Goal: Transaction & Acquisition: Obtain resource

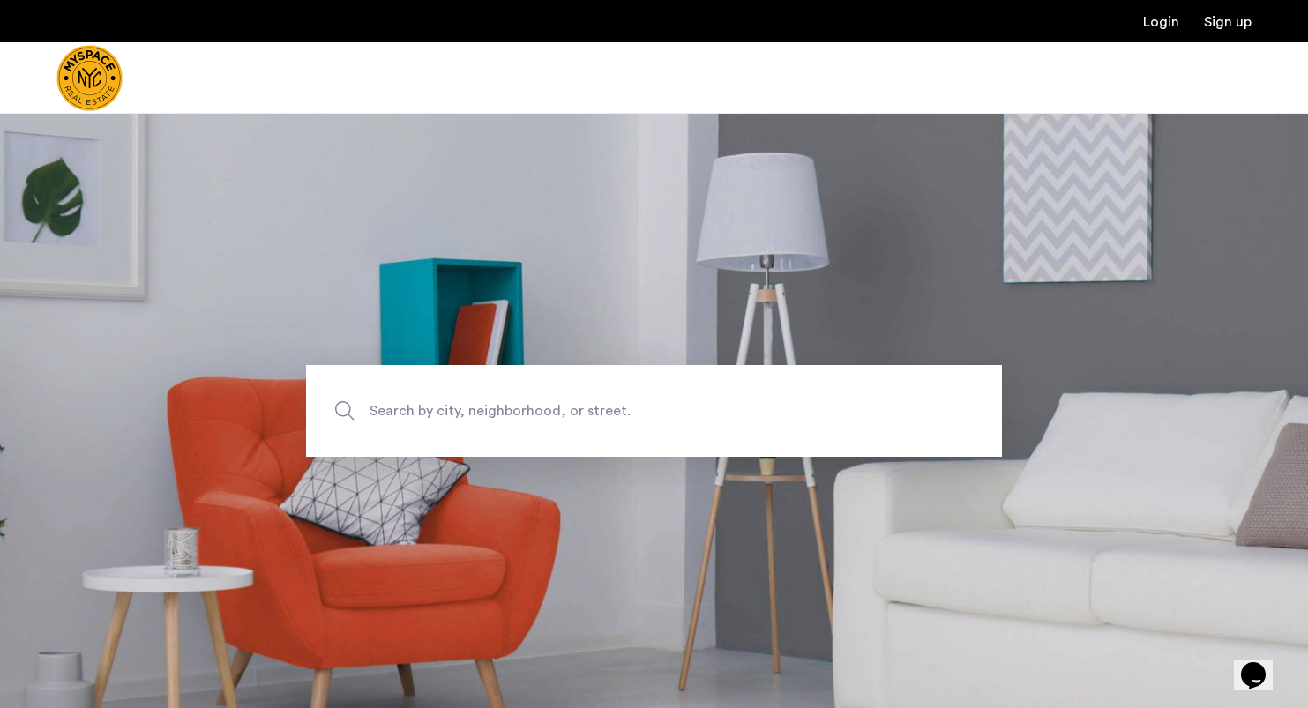
click at [462, 404] on span "Search by city, neighborhood, or street." at bounding box center [613, 411] width 487 height 24
click at [462, 404] on input "Search by city, neighborhood, or street." at bounding box center [654, 411] width 696 height 92
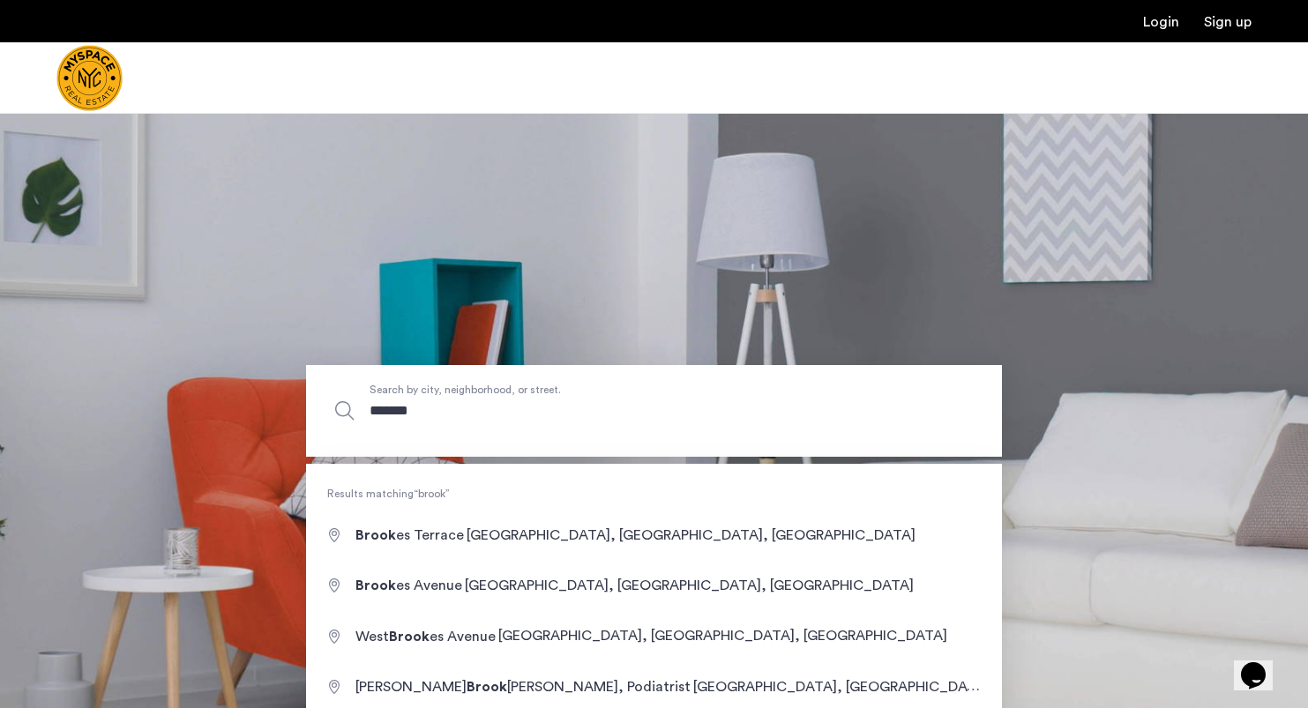
type input "********"
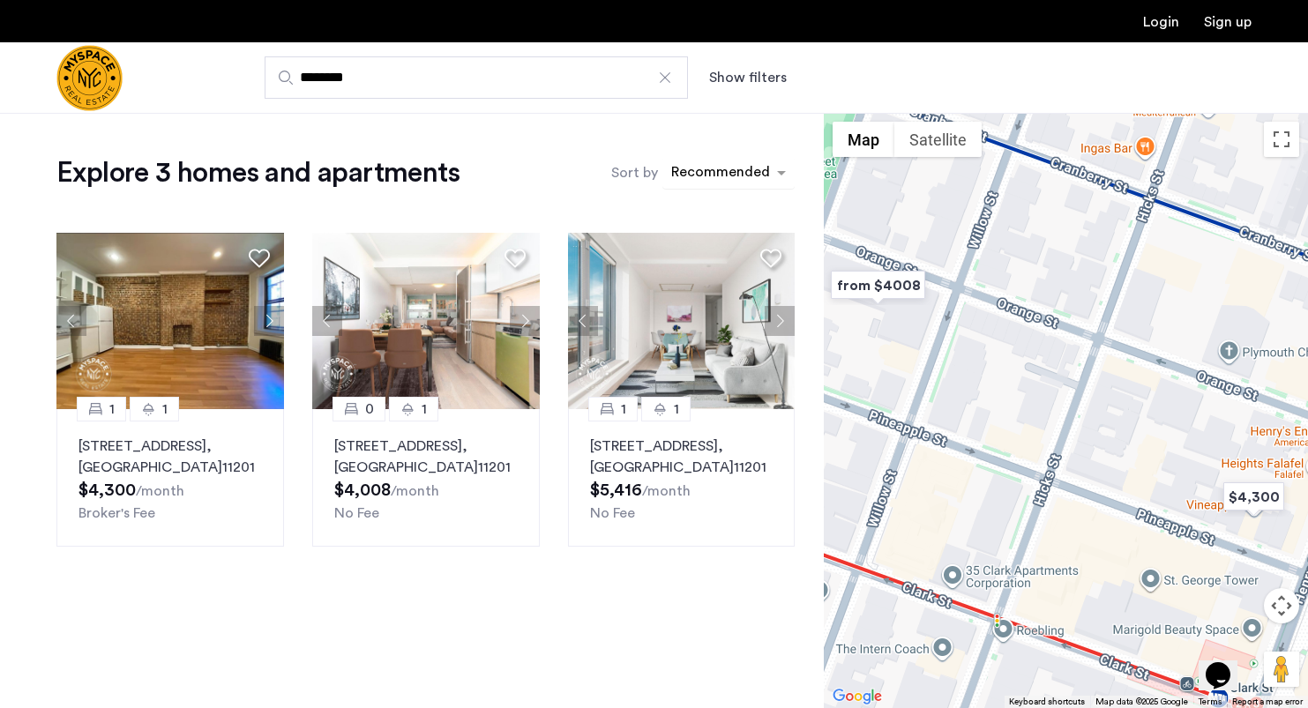
click at [726, 181] on div "sort-apartment" at bounding box center [721, 175] width 104 height 24
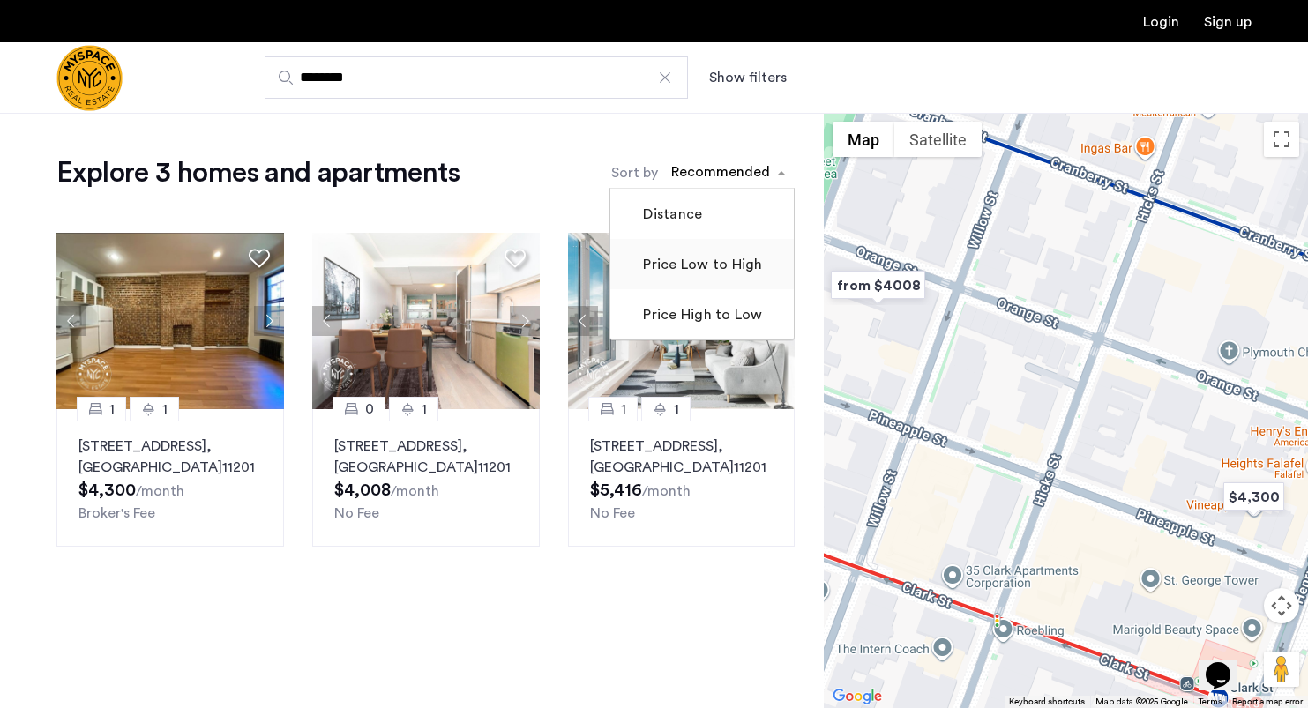
click at [713, 280] on mat-checkbox "Price Low to High" at bounding box center [701, 264] width 183 height 50
click at [699, 269] on label "Price Low to High" at bounding box center [700, 264] width 123 height 21
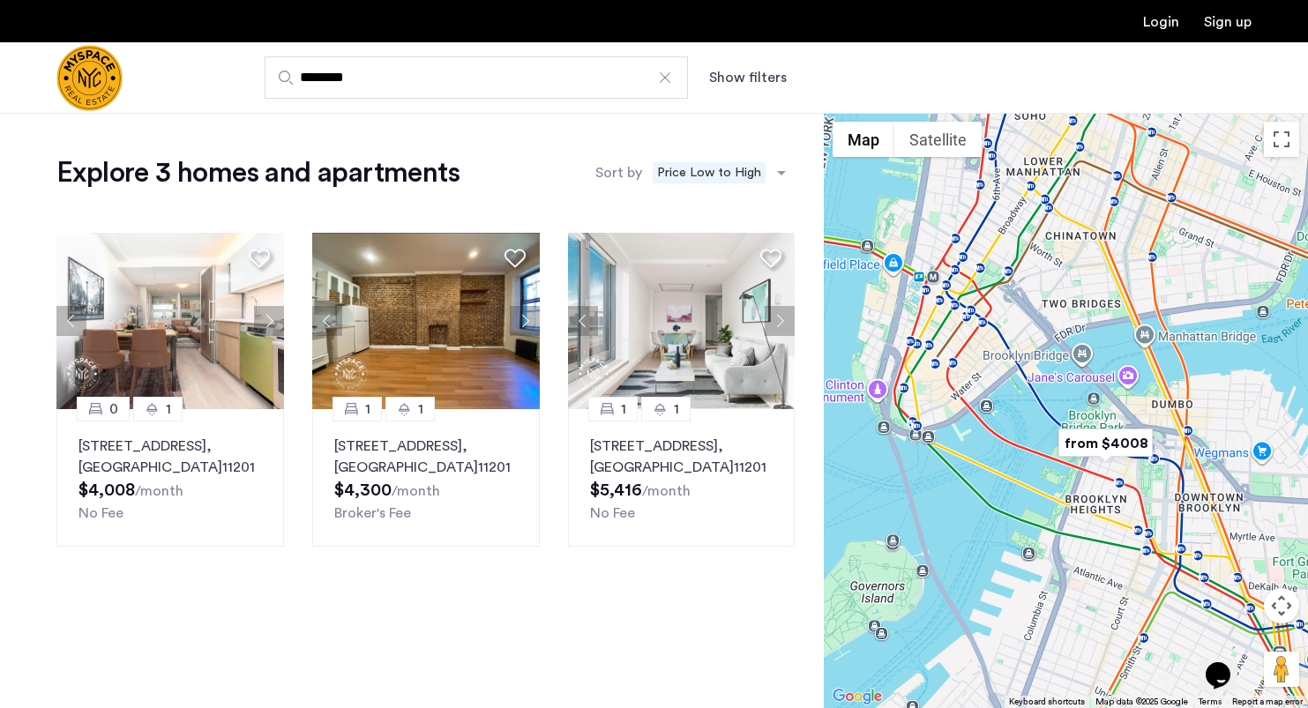
drag, startPoint x: 1043, startPoint y: 335, endPoint x: 1041, endPoint y: 461, distance: 126.1
click at [1042, 461] on div at bounding box center [1066, 410] width 484 height 595
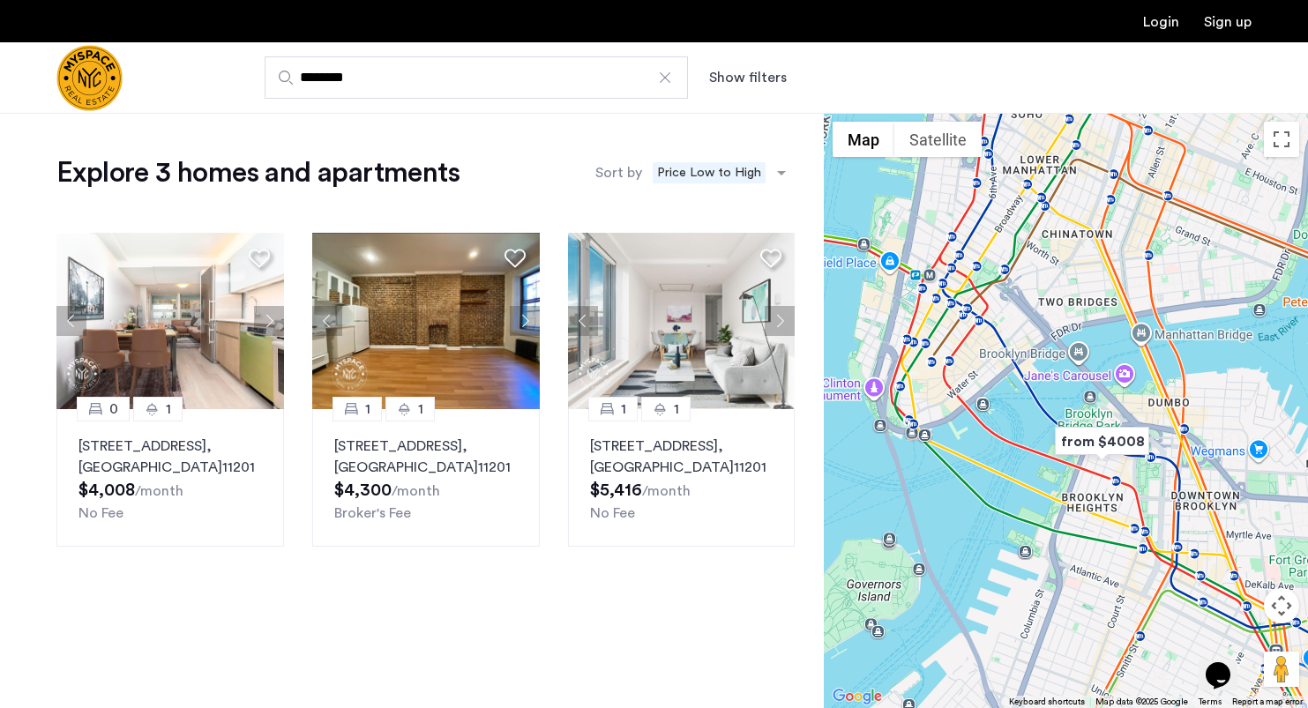
click at [334, 78] on input "********" at bounding box center [476, 77] width 423 height 42
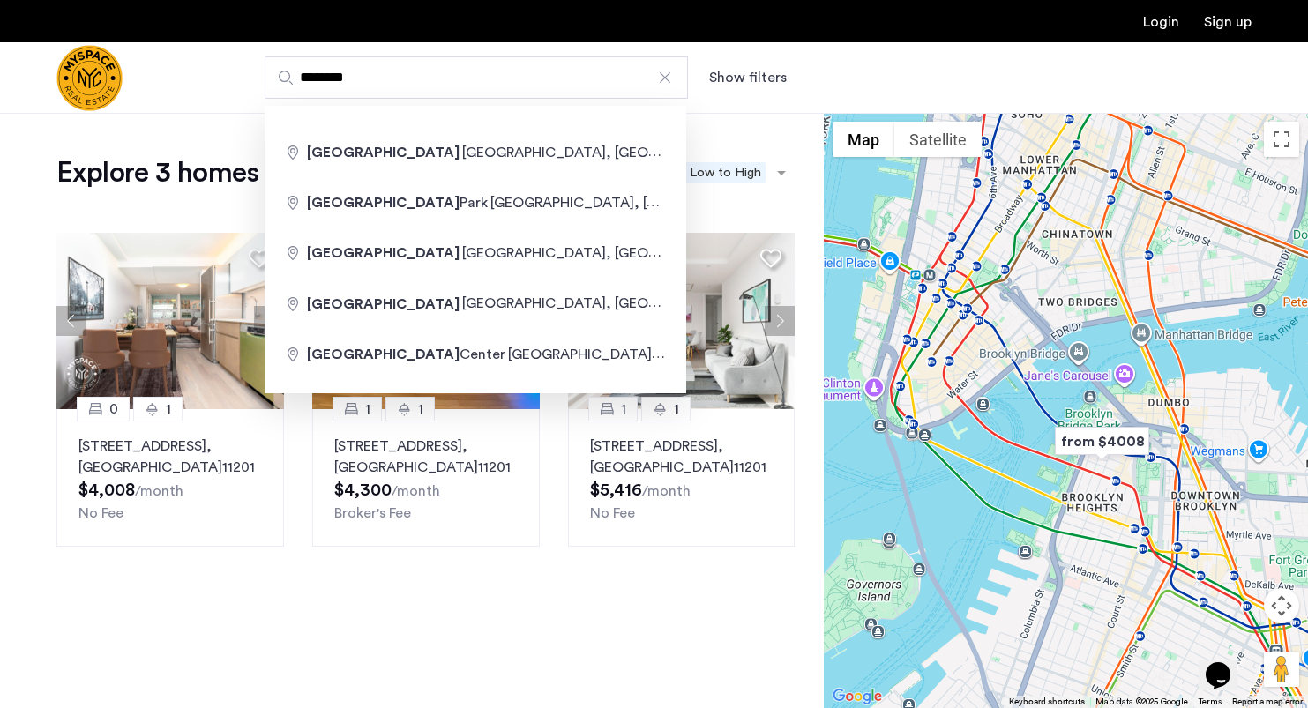
click at [334, 78] on input "********" at bounding box center [476, 77] width 423 height 42
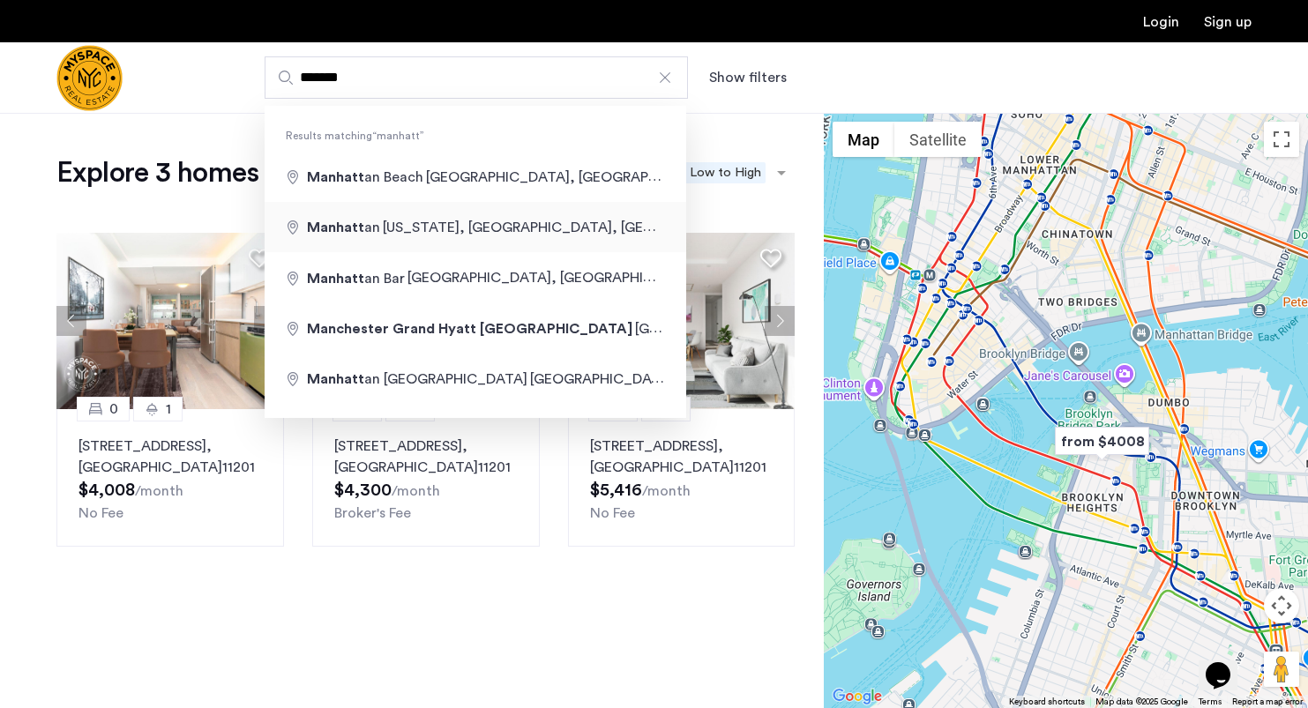
type input "**********"
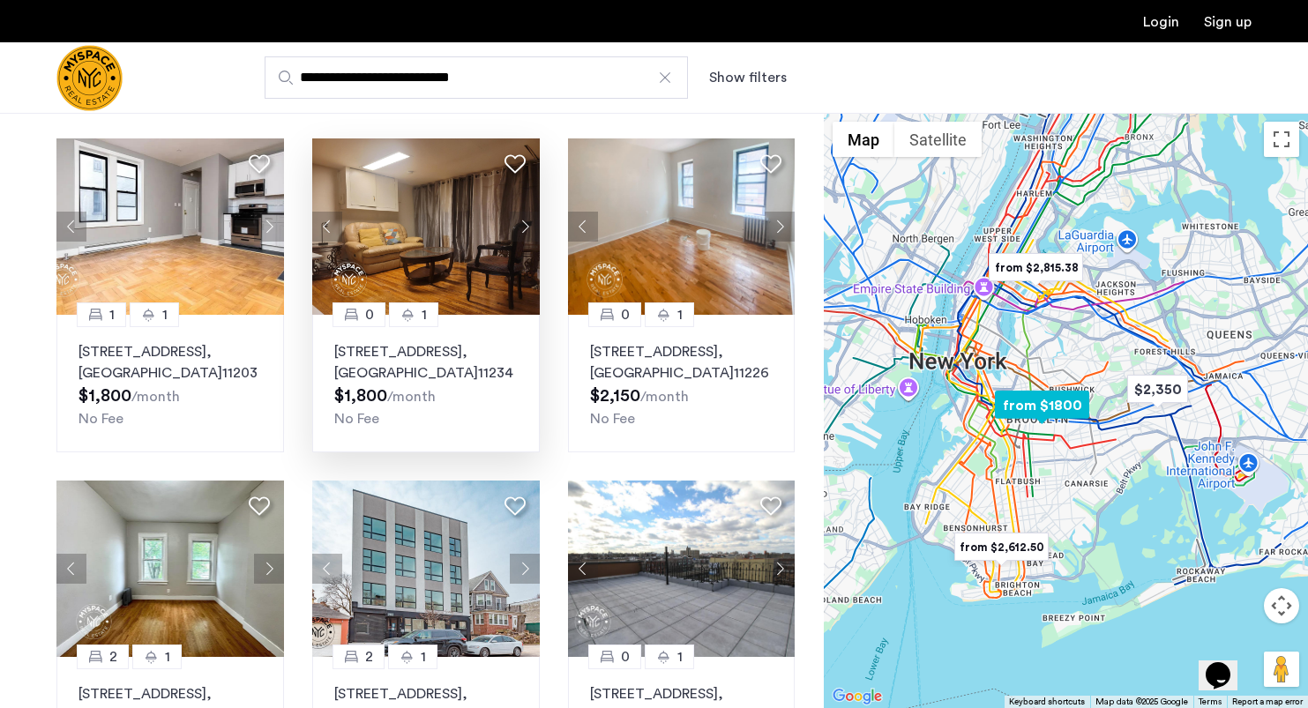
scroll to position [95, 0]
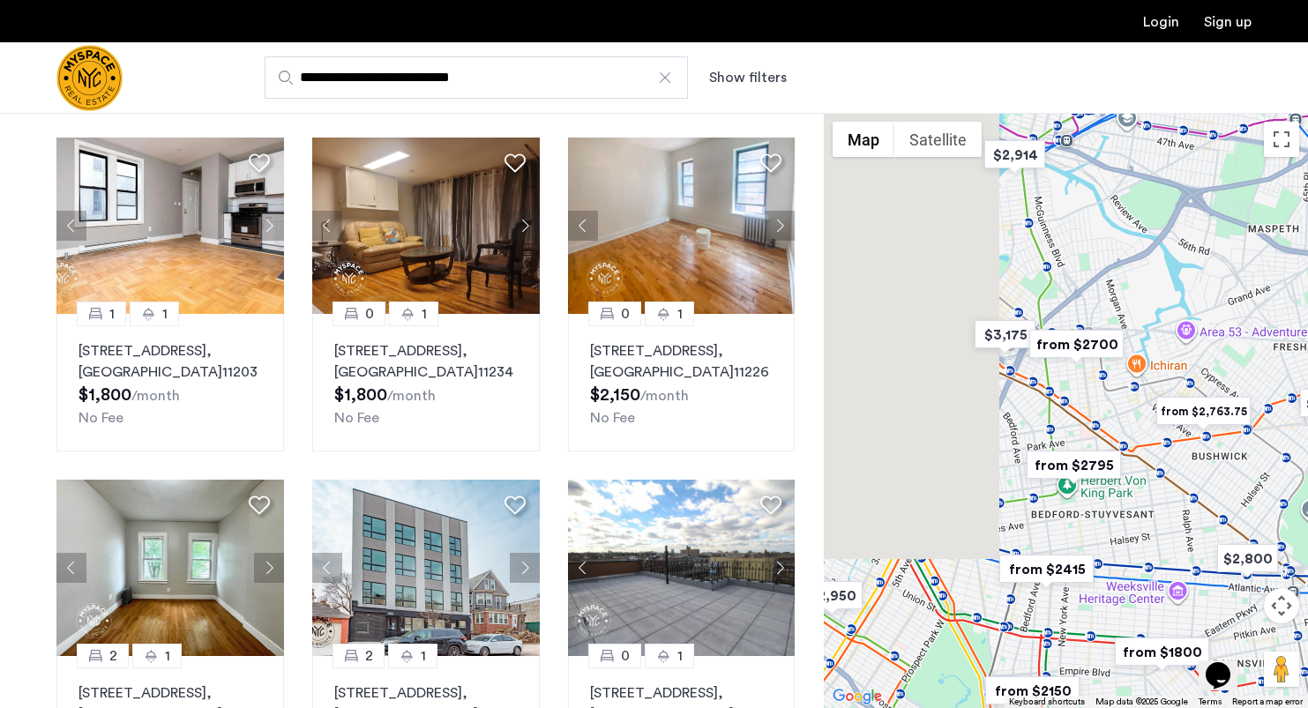
drag, startPoint x: 1011, startPoint y: 445, endPoint x: 1233, endPoint y: 468, distance: 223.5
click at [1233, 468] on div at bounding box center [1066, 410] width 484 height 595
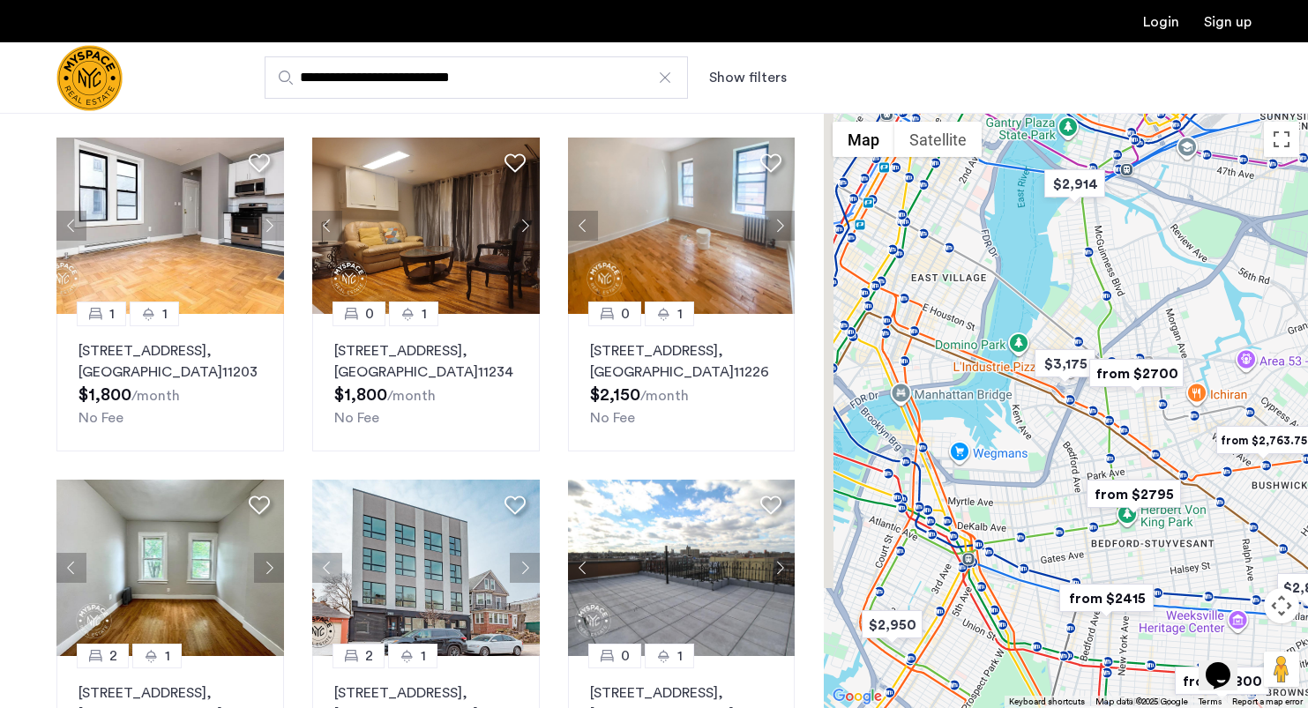
drag, startPoint x: 991, startPoint y: 475, endPoint x: 1064, endPoint y: 510, distance: 80.1
click at [1064, 510] on div at bounding box center [1066, 410] width 484 height 595
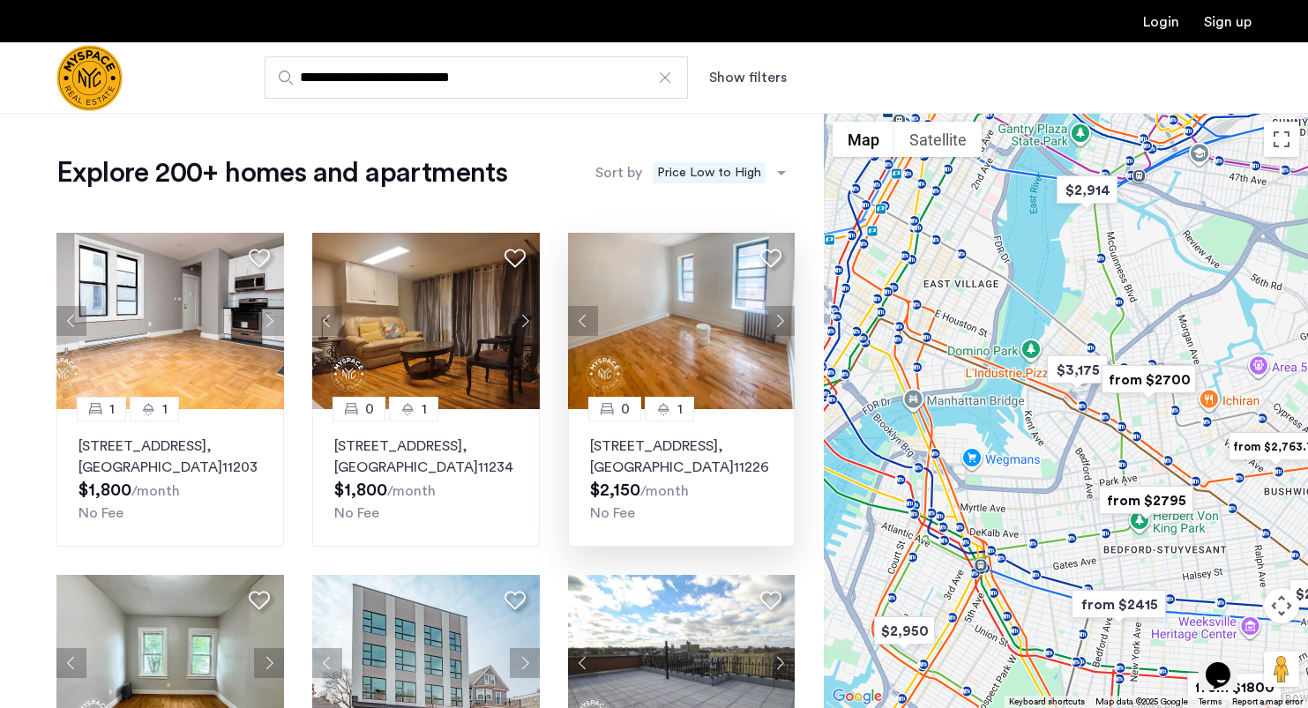
scroll to position [63, 0]
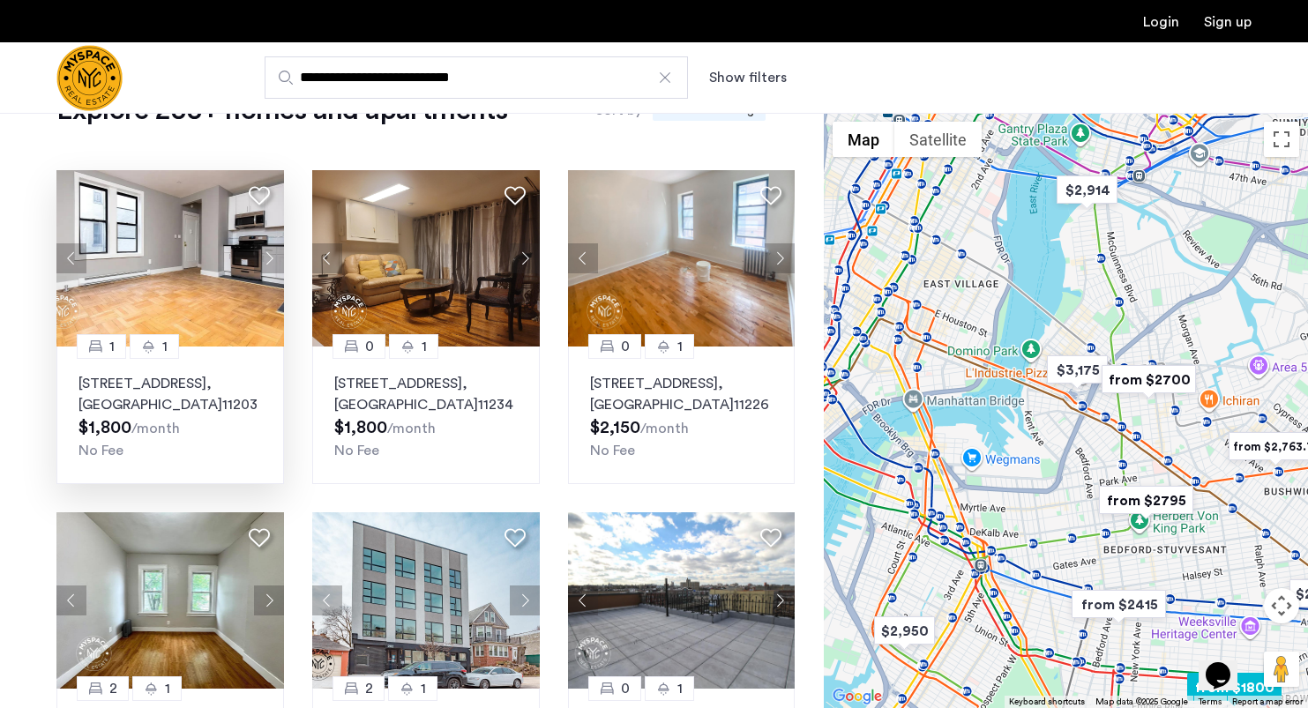
click at [264, 257] on button "Next apartment" at bounding box center [269, 258] width 30 height 30
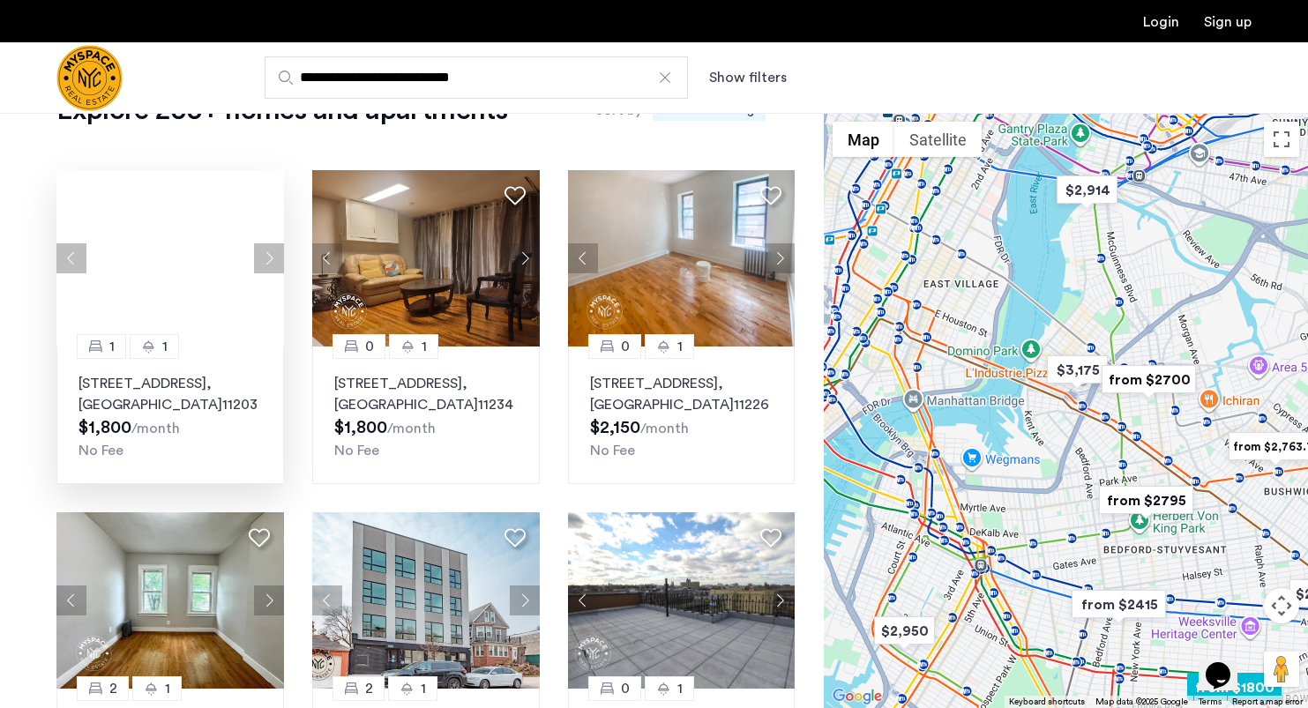
click at [264, 257] on div at bounding box center [170, 258] width 228 height 176
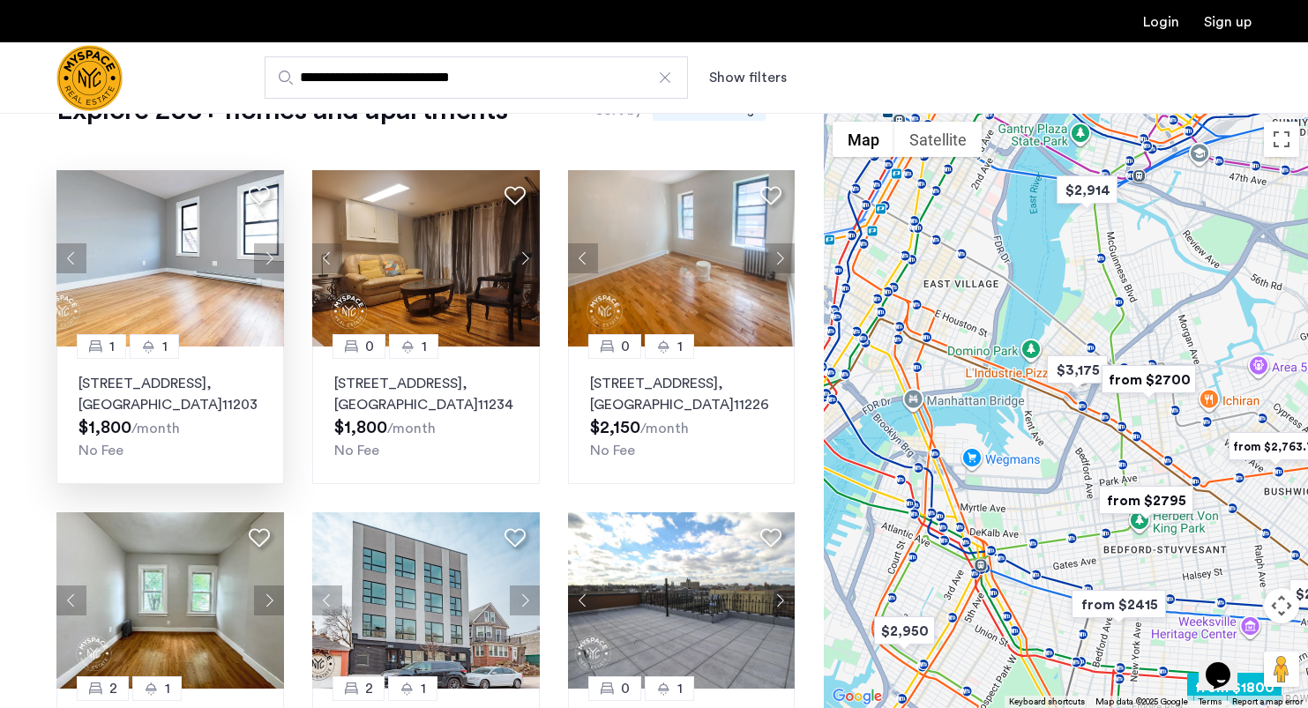
click at [264, 257] on button "Next apartment" at bounding box center [269, 258] width 30 height 30
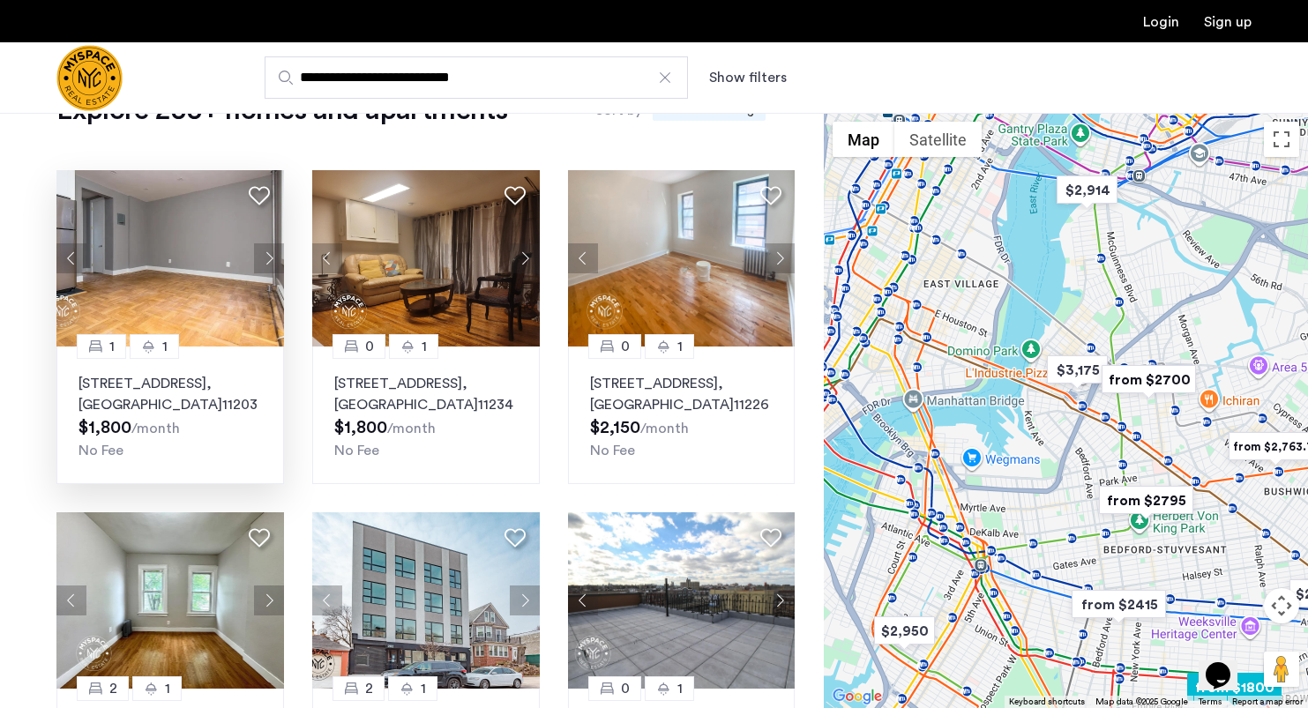
click at [264, 257] on button "Next apartment" at bounding box center [269, 258] width 30 height 30
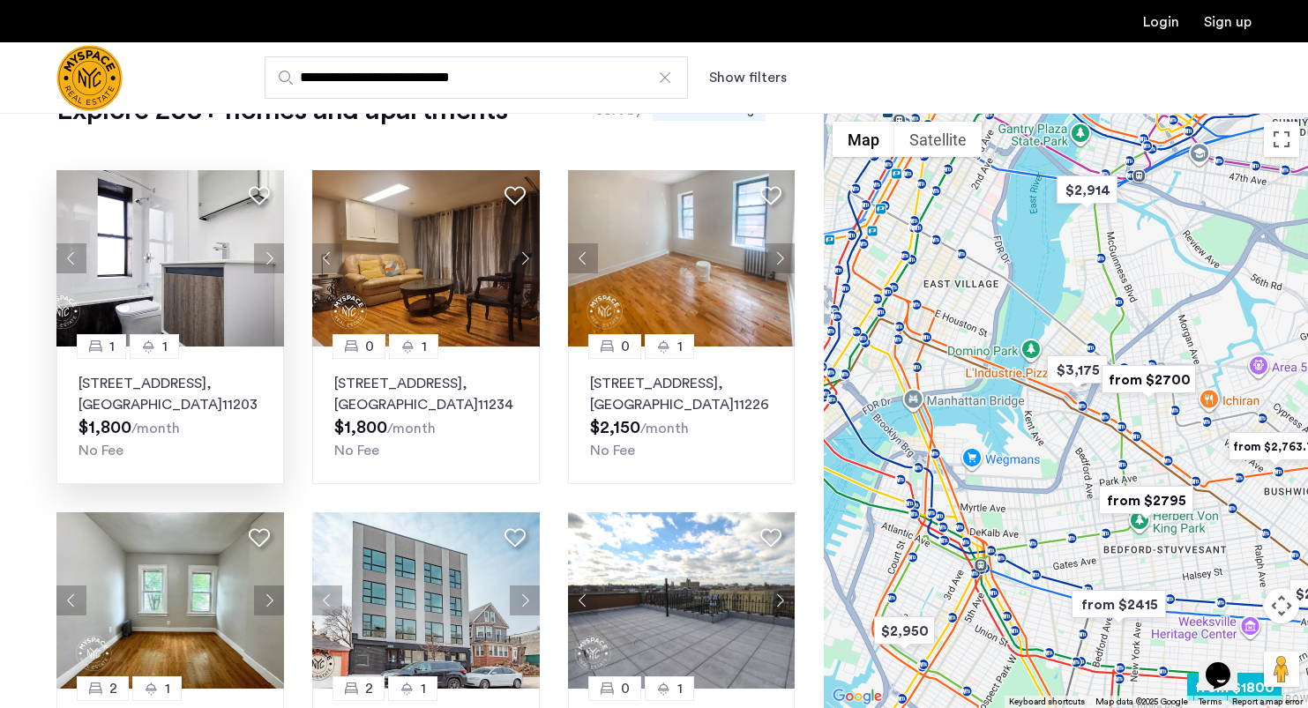
click at [264, 257] on button "Next apartment" at bounding box center [269, 258] width 30 height 30
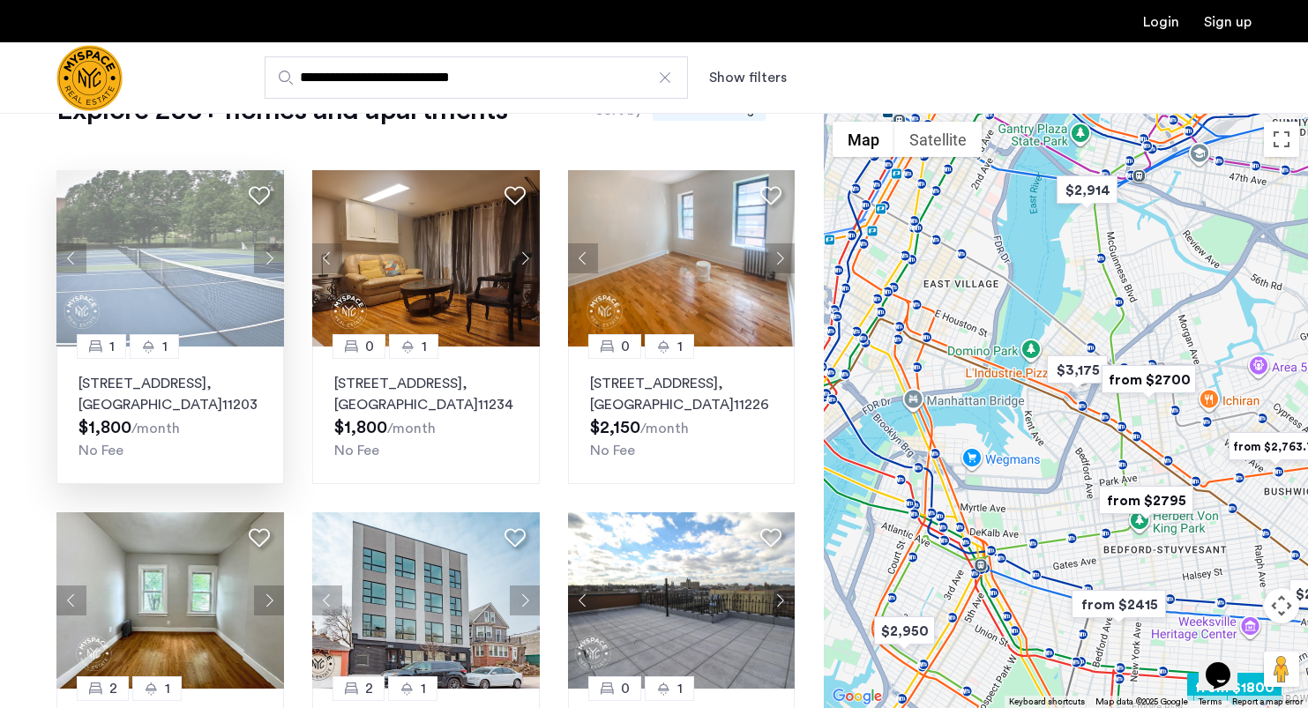
click at [264, 257] on button "Next apartment" at bounding box center [269, 258] width 30 height 30
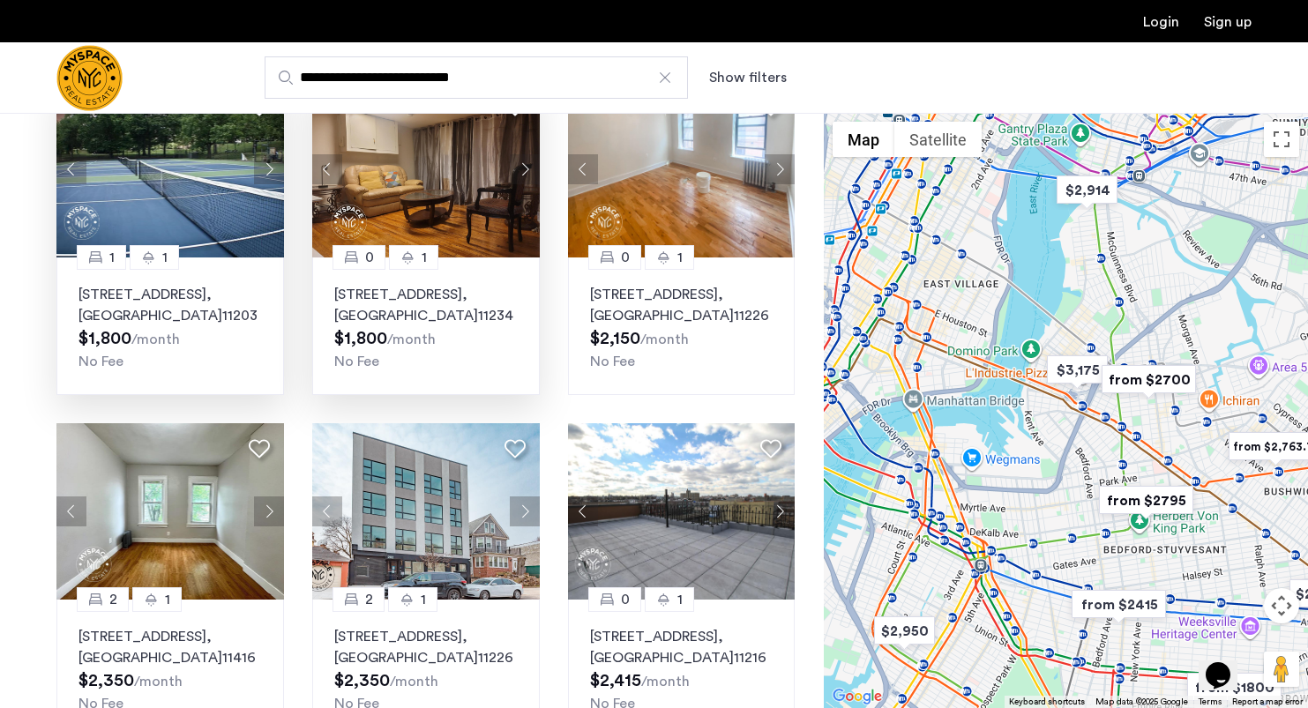
scroll to position [391, 0]
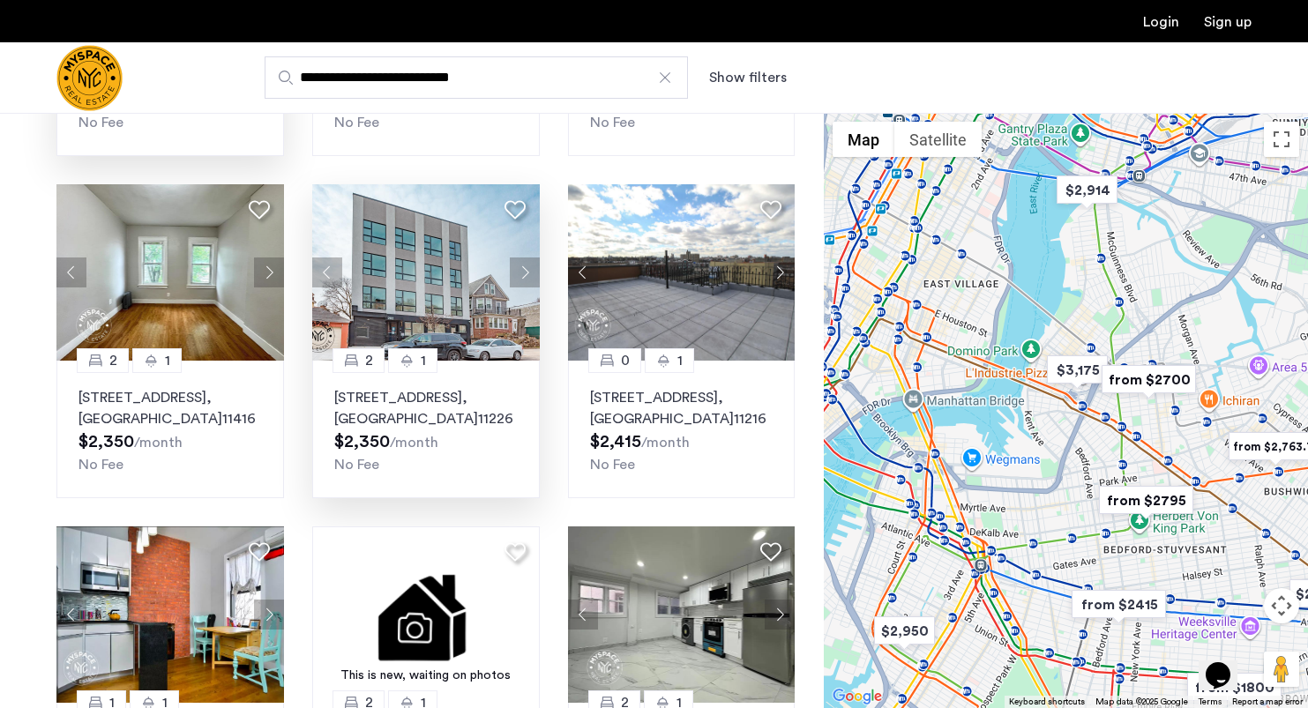
click at [519, 272] on button "Next apartment" at bounding box center [525, 273] width 30 height 30
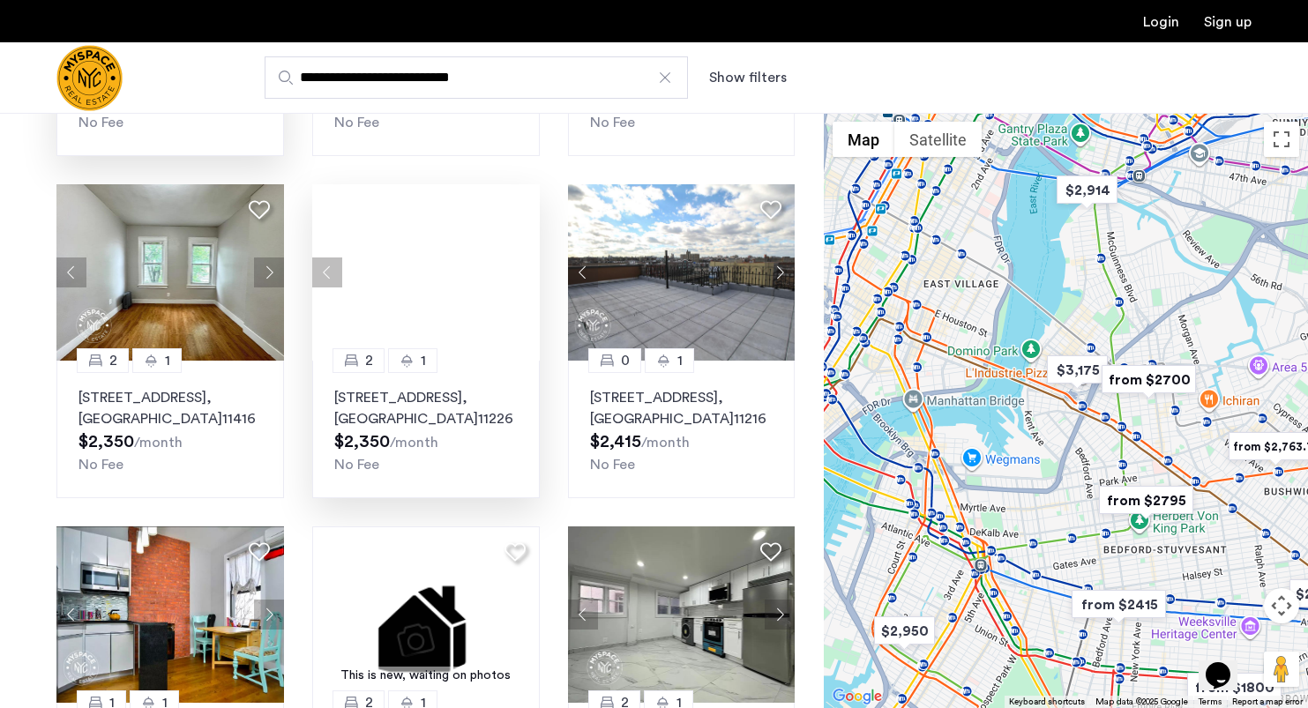
click at [519, 272] on div at bounding box center [426, 272] width 228 height 176
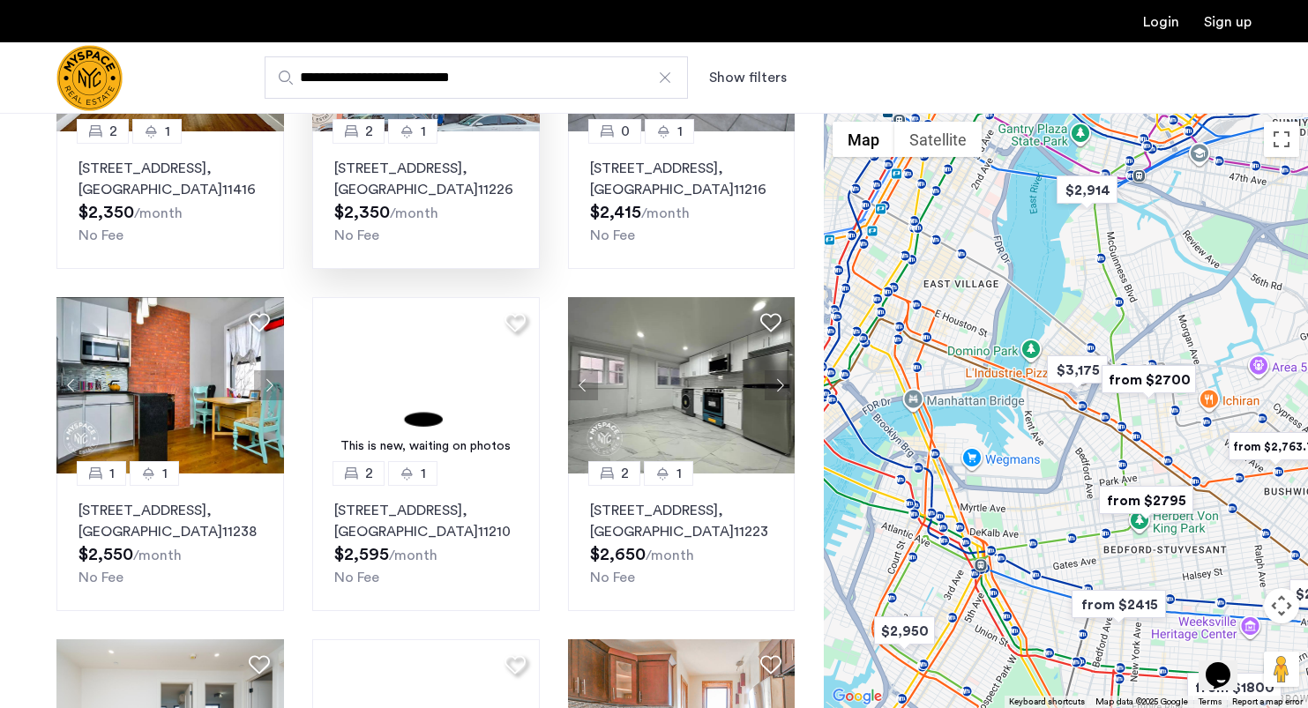
scroll to position [623, 0]
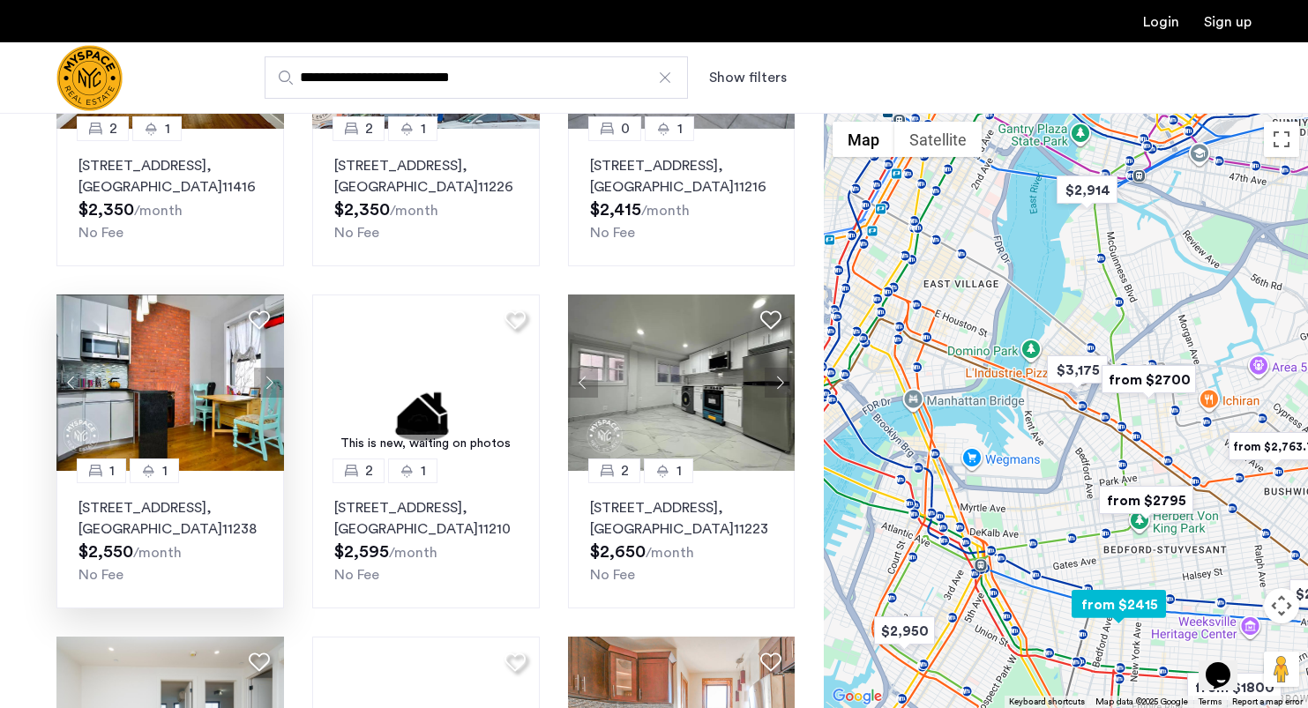
click at [269, 390] on button "Next apartment" at bounding box center [269, 383] width 30 height 30
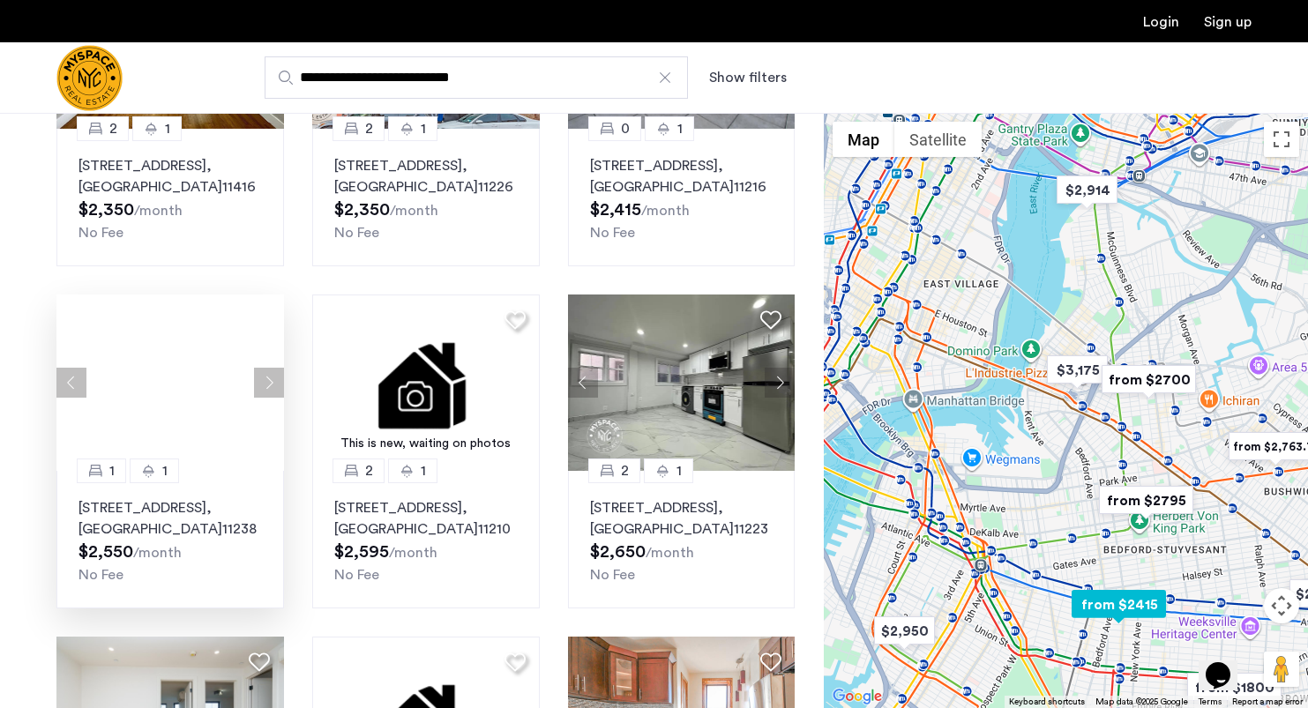
click at [269, 390] on button "Next apartment" at bounding box center [269, 383] width 30 height 30
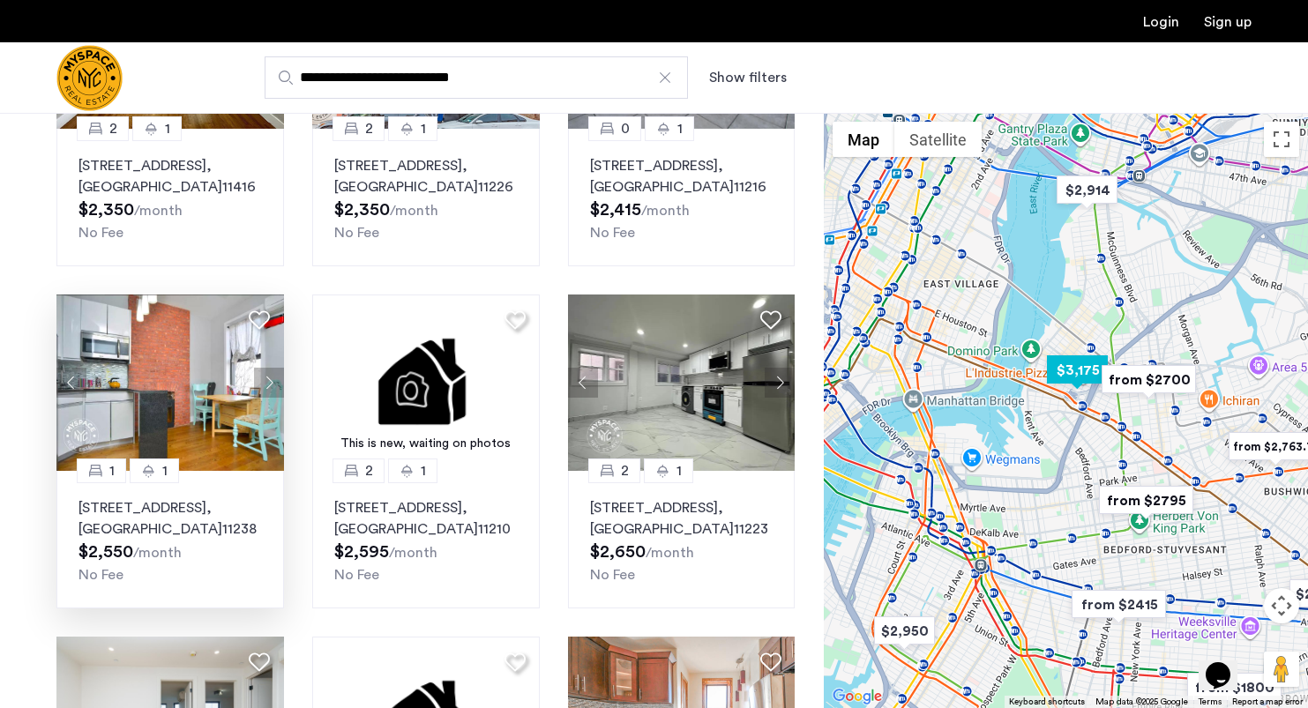
click at [1079, 367] on img "$3,175" at bounding box center [1077, 370] width 75 height 40
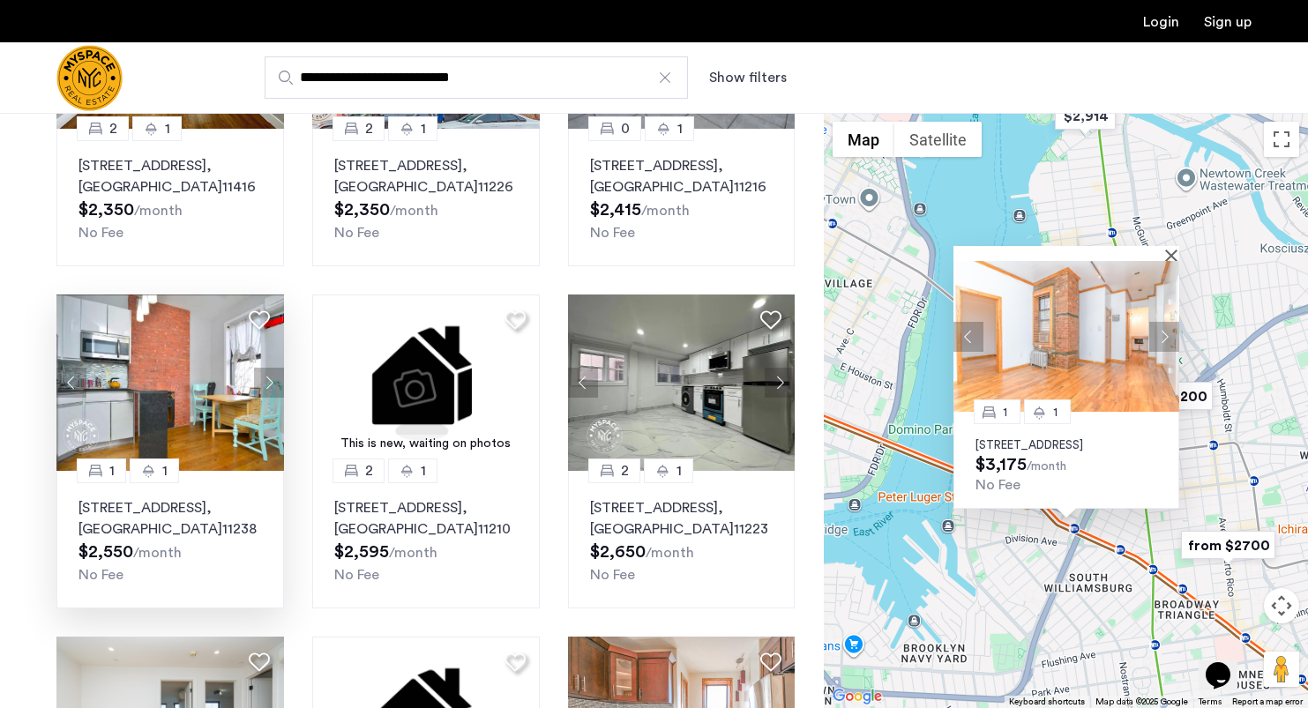
click at [1087, 370] on img at bounding box center [1066, 336] width 226 height 151
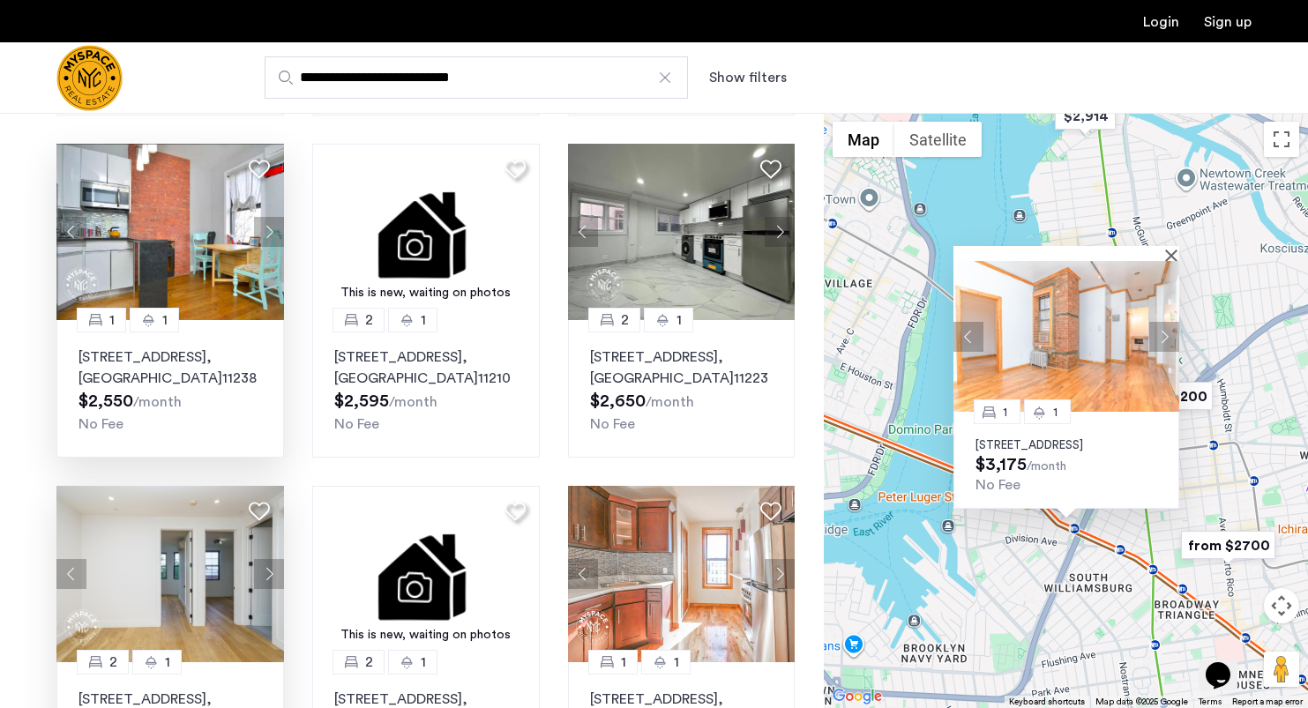
scroll to position [842, 0]
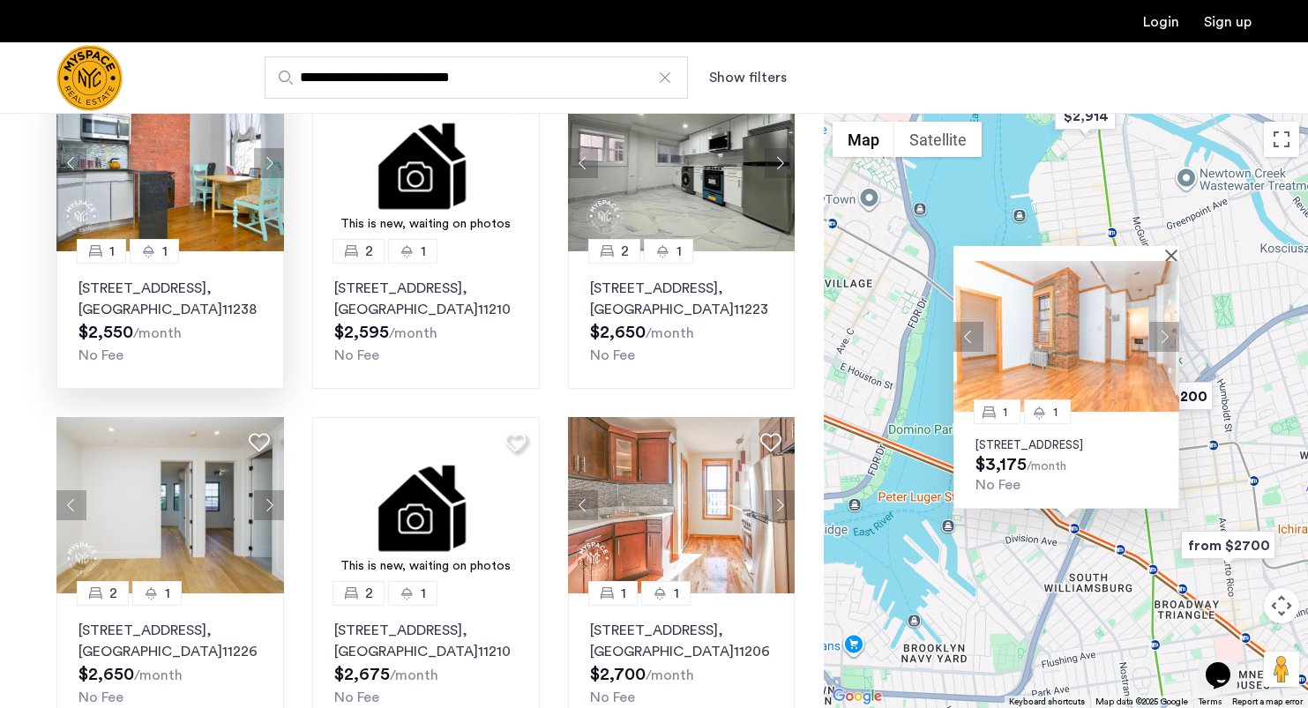
click at [1000, 582] on div "1 1 228 S 3rd St, Unit A3, Brooklyn, NY 11211 $3,175 /month No Fee" at bounding box center [1066, 410] width 484 height 595
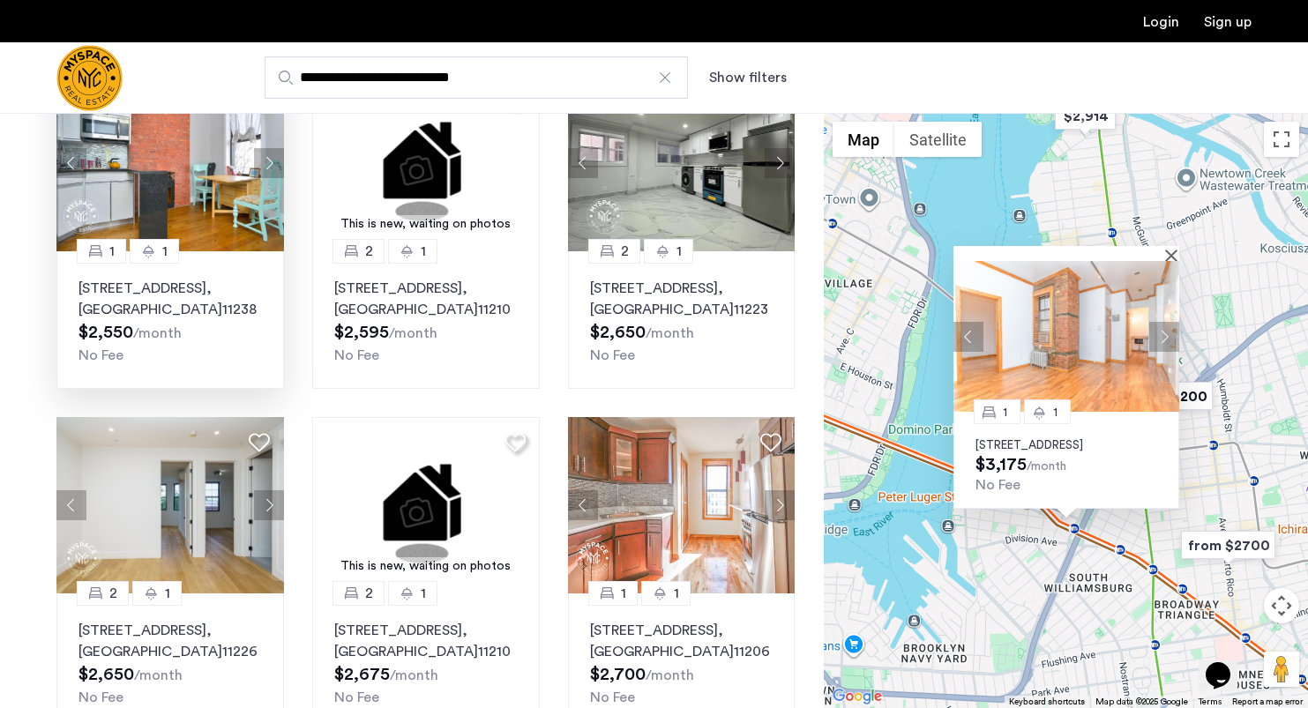
click at [1226, 541] on img "from $2700" at bounding box center [1228, 546] width 108 height 40
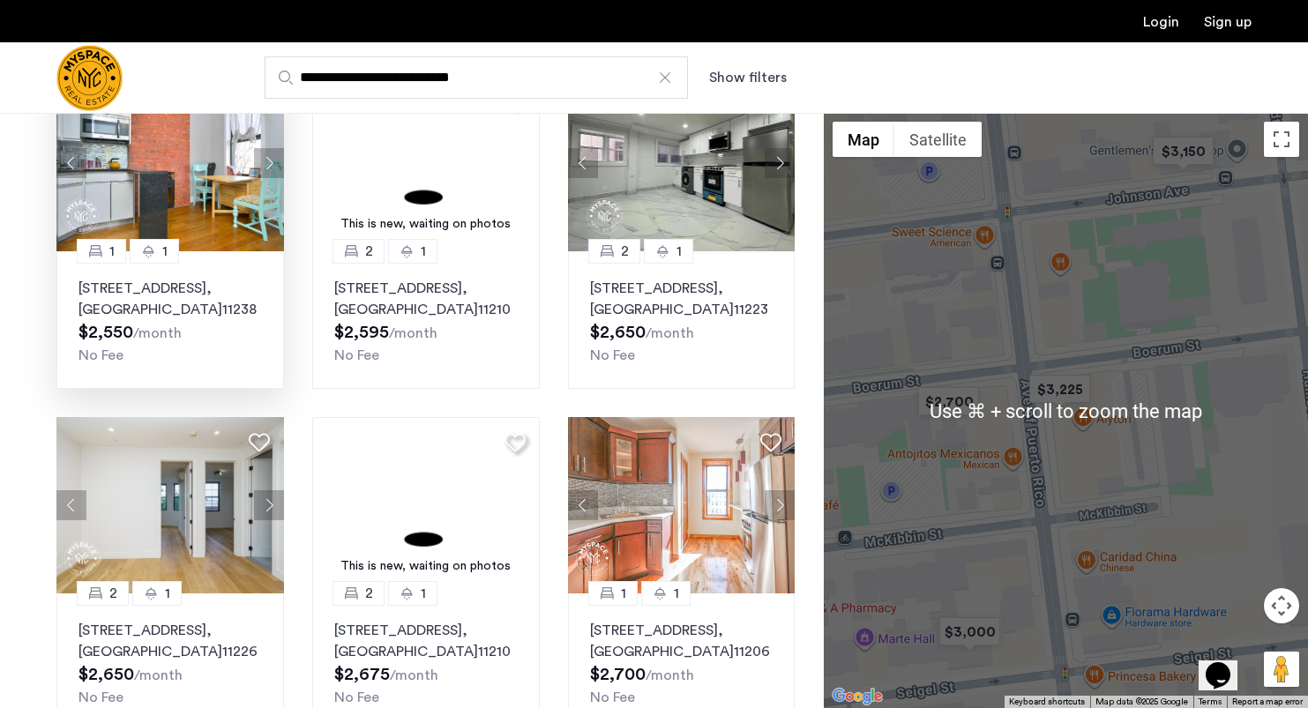
scroll to position [841, 0]
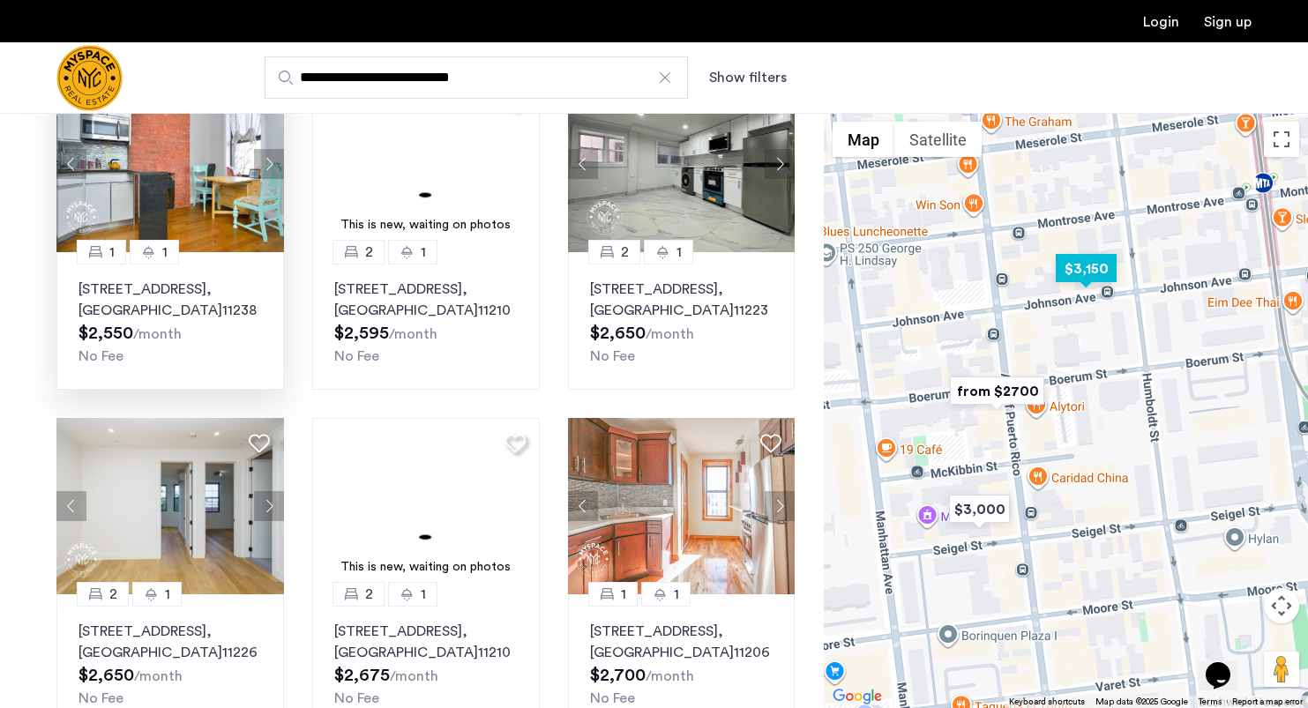
click at [1081, 273] on img "$3,150" at bounding box center [1086, 269] width 75 height 40
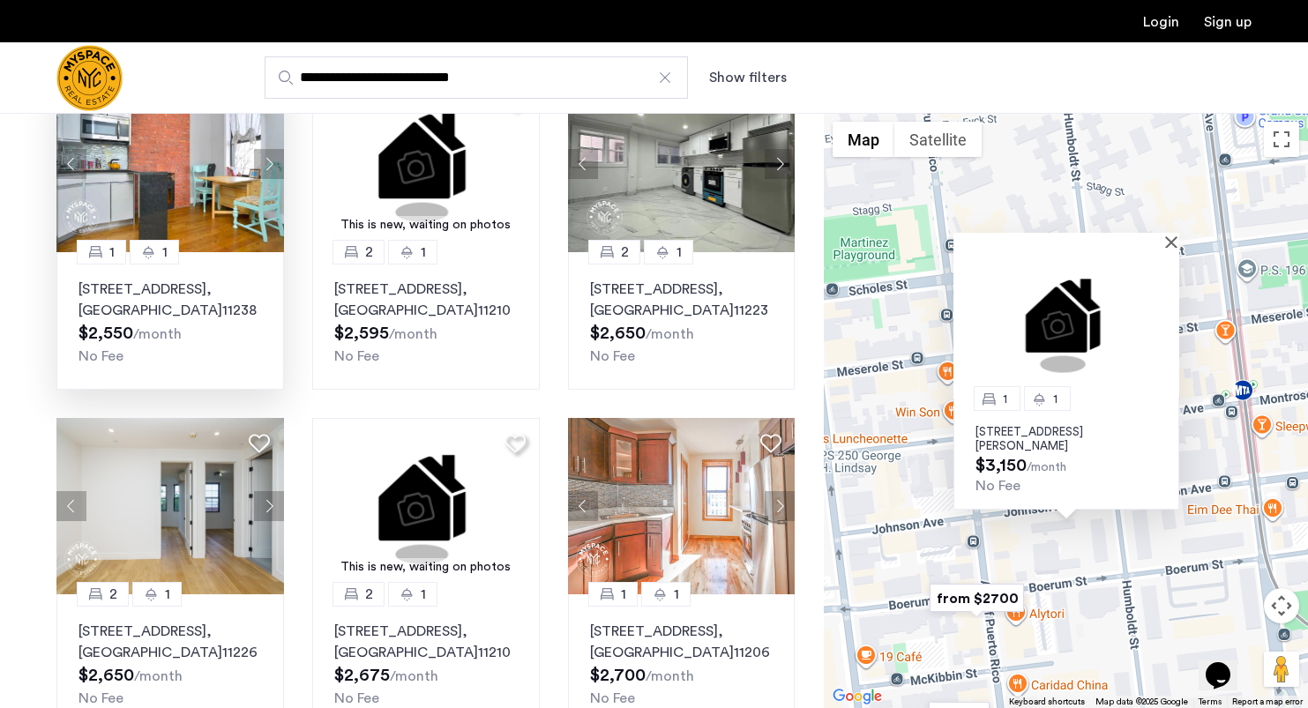
click at [995, 591] on img "from $2700" at bounding box center [977, 599] width 108 height 40
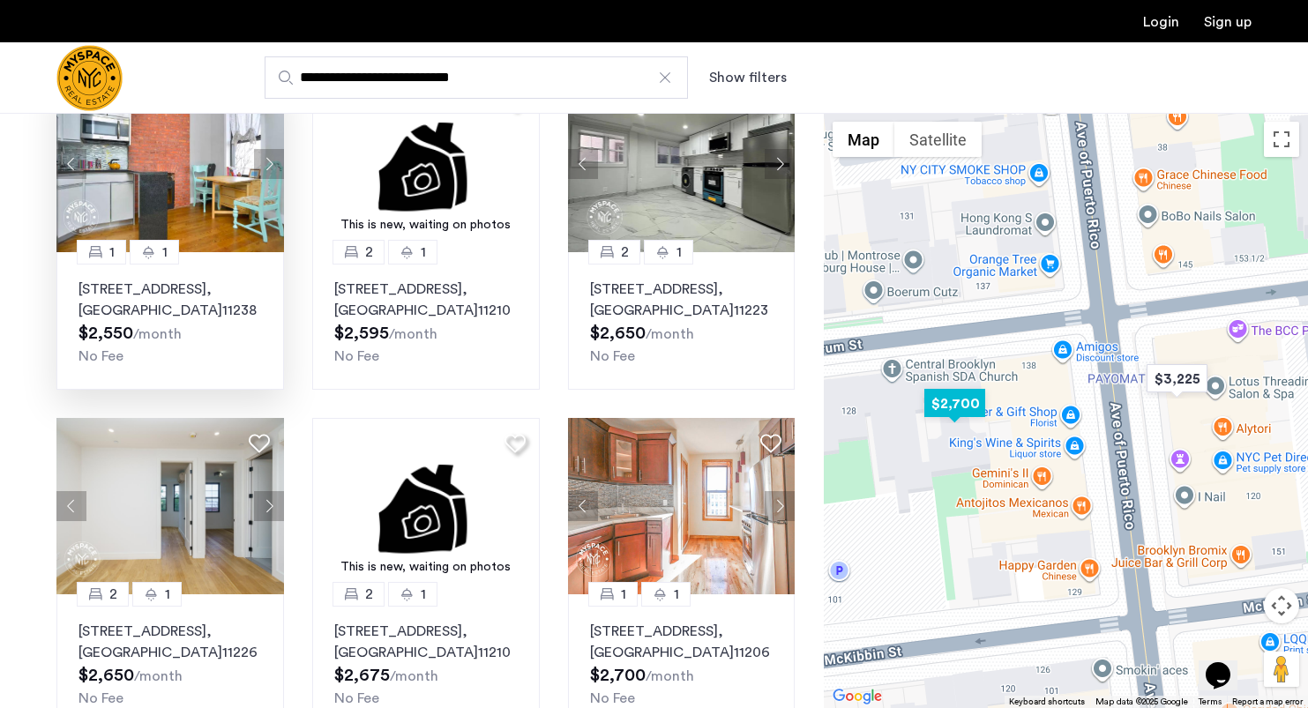
click at [961, 404] on img "$2,700" at bounding box center [954, 404] width 75 height 40
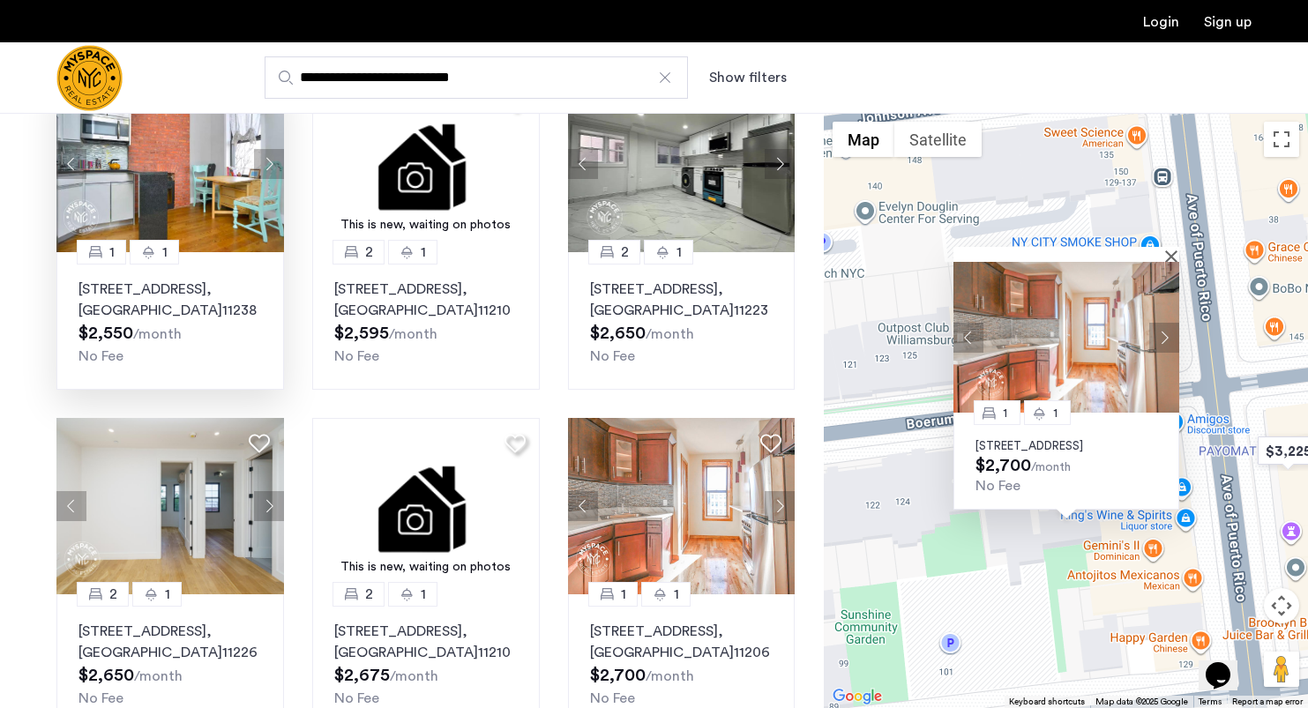
click at [1084, 363] on img at bounding box center [1066, 337] width 226 height 151
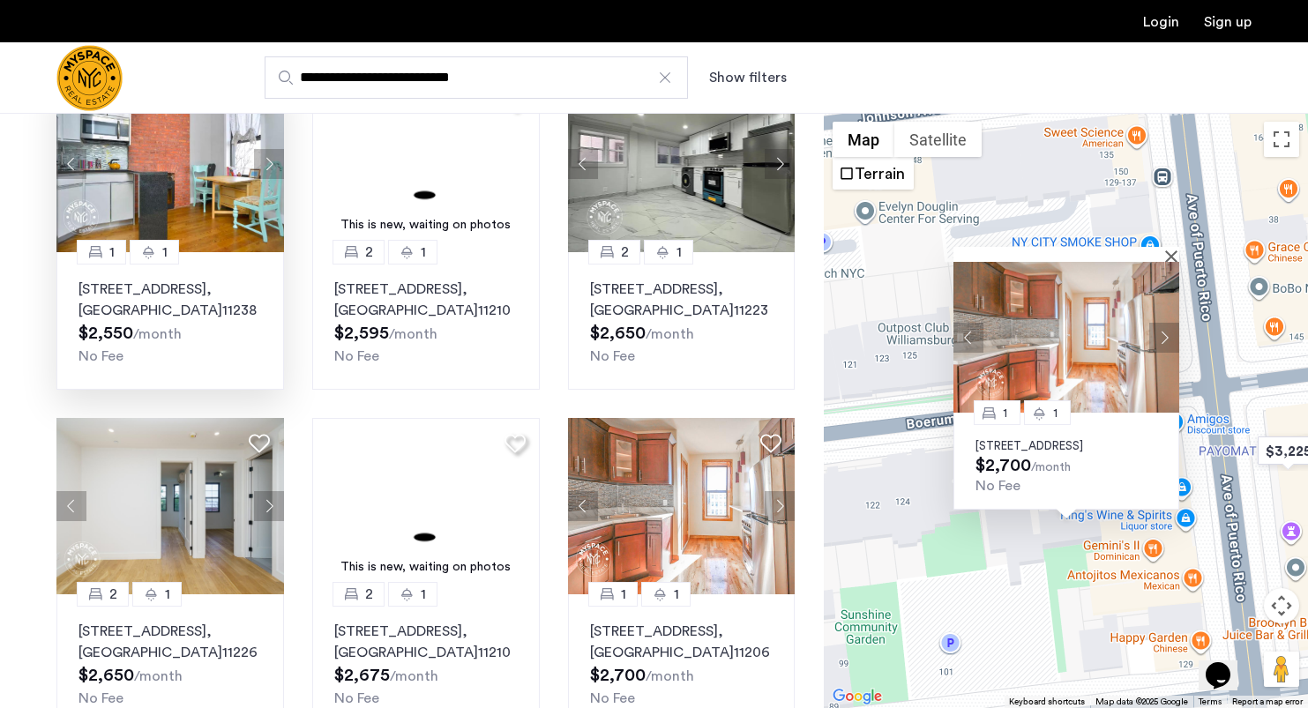
click at [959, 617] on div "1 1 134 Boerum St, Unit D2, Brooklyn, NY 11206 $2,700 /month No Fee" at bounding box center [1066, 410] width 484 height 595
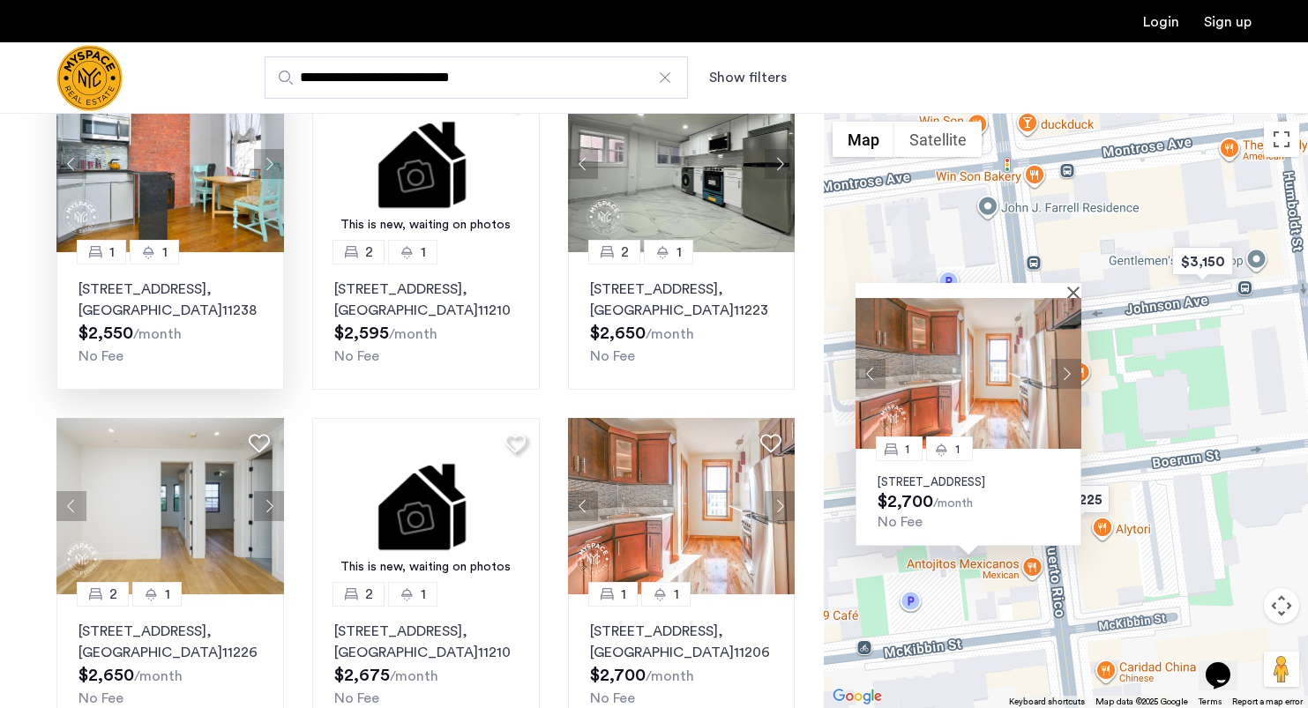
click at [1073, 298] on img at bounding box center [969, 373] width 226 height 151
click at [1073, 286] on button "Close" at bounding box center [1077, 292] width 12 height 12
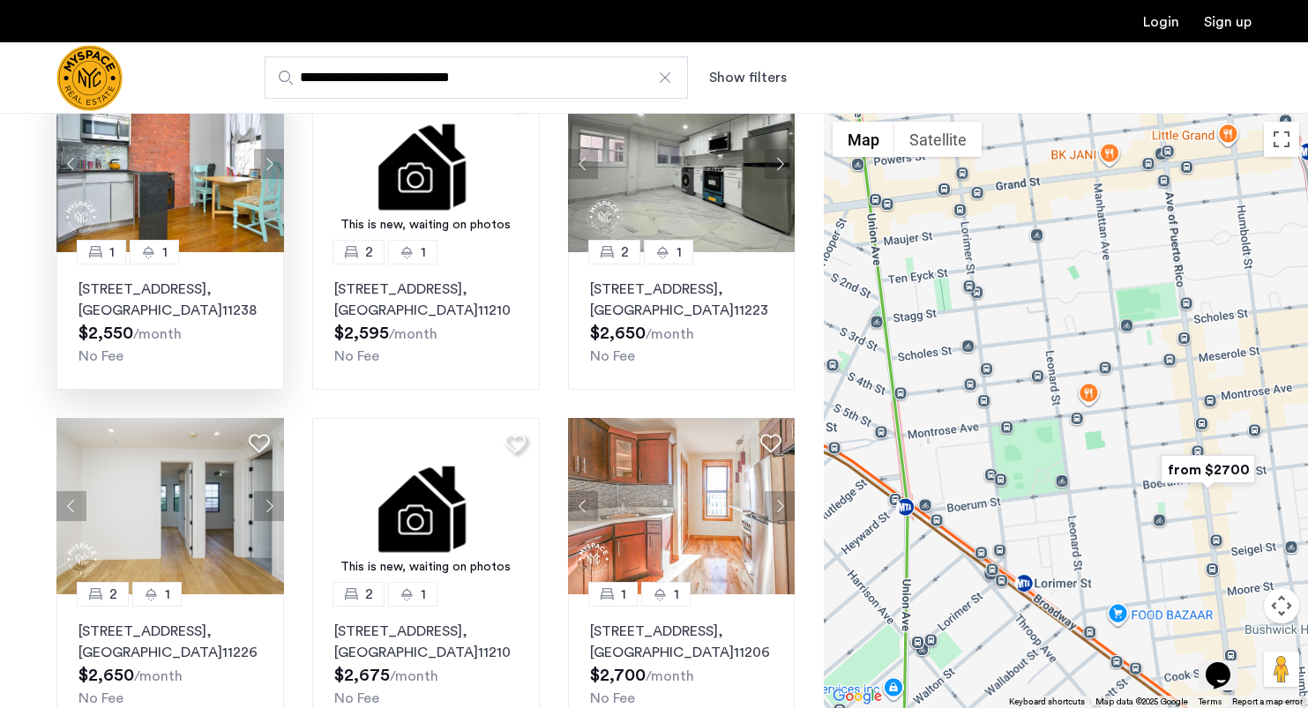
drag, startPoint x: 902, startPoint y: 479, endPoint x: 1118, endPoint y: 584, distance: 239.4
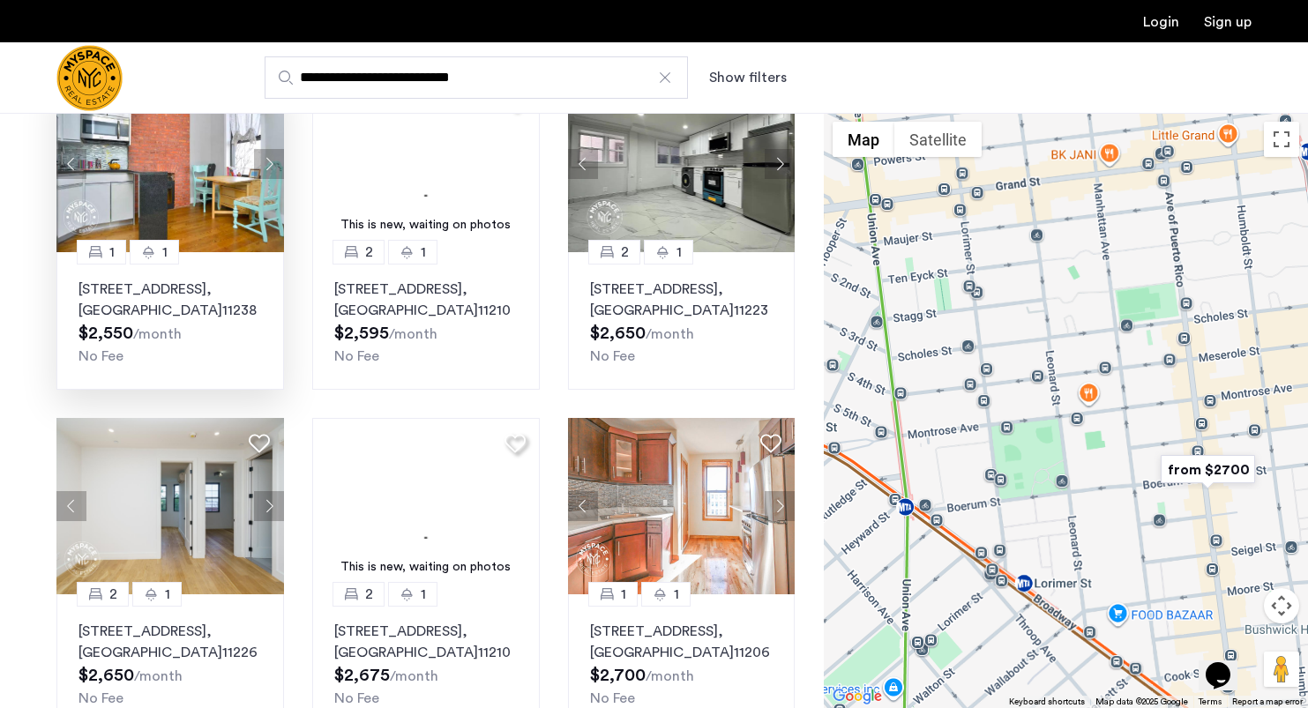
click at [1118, 584] on div "To navigate, press the arrow keys." at bounding box center [1066, 410] width 484 height 595
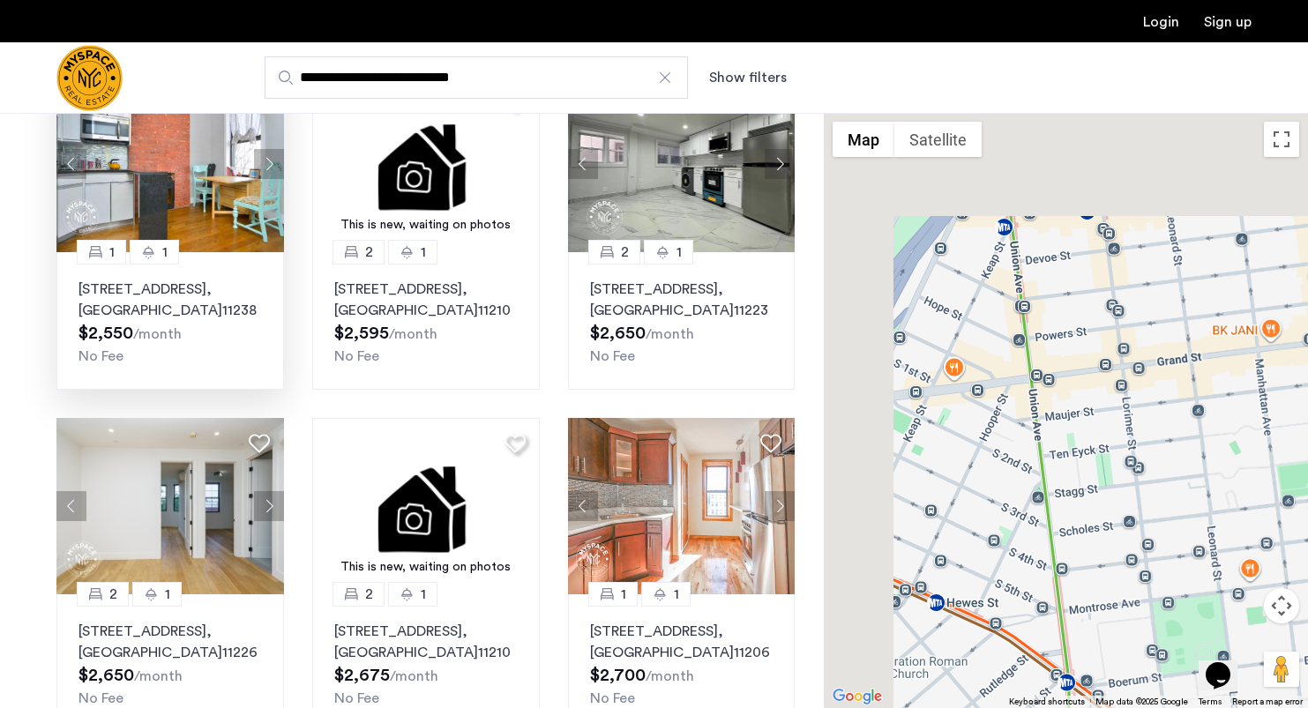
drag, startPoint x: 1022, startPoint y: 346, endPoint x: 1211, endPoint y: 546, distance: 275.2
click at [1211, 546] on div "To navigate, press the arrow keys." at bounding box center [1066, 410] width 484 height 595
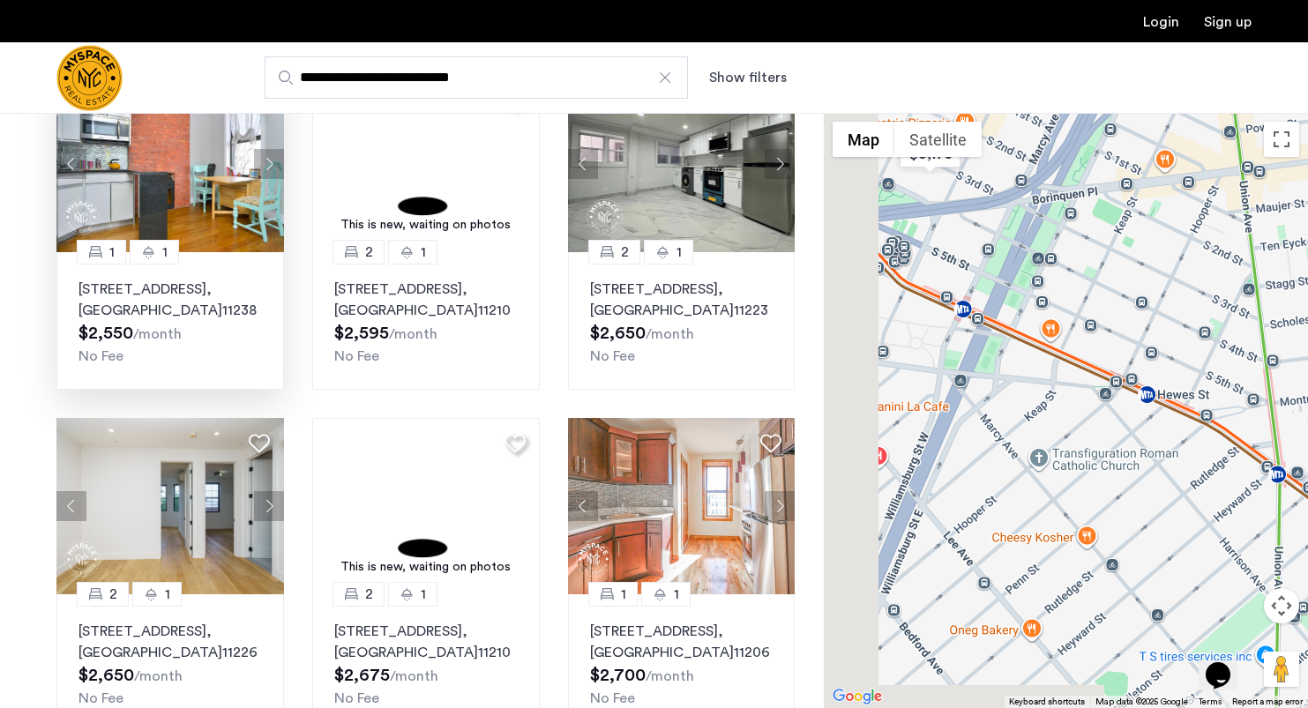
drag, startPoint x: 936, startPoint y: 509, endPoint x: 1126, endPoint y: 262, distance: 311.9
click at [1126, 262] on div "To navigate, press the arrow keys." at bounding box center [1066, 410] width 484 height 595
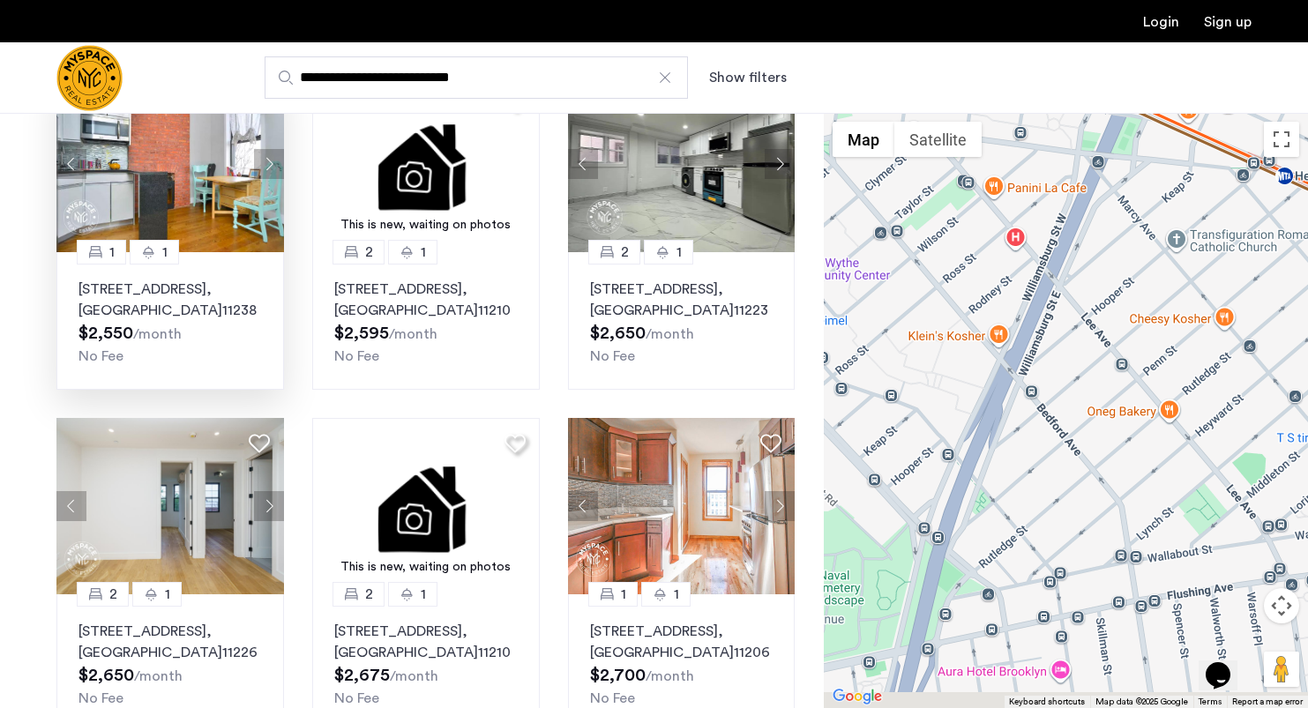
drag, startPoint x: 1002, startPoint y: 481, endPoint x: 1133, endPoint y: 271, distance: 247.2
click at [1133, 271] on div "To navigate, press the arrow keys." at bounding box center [1066, 410] width 484 height 595
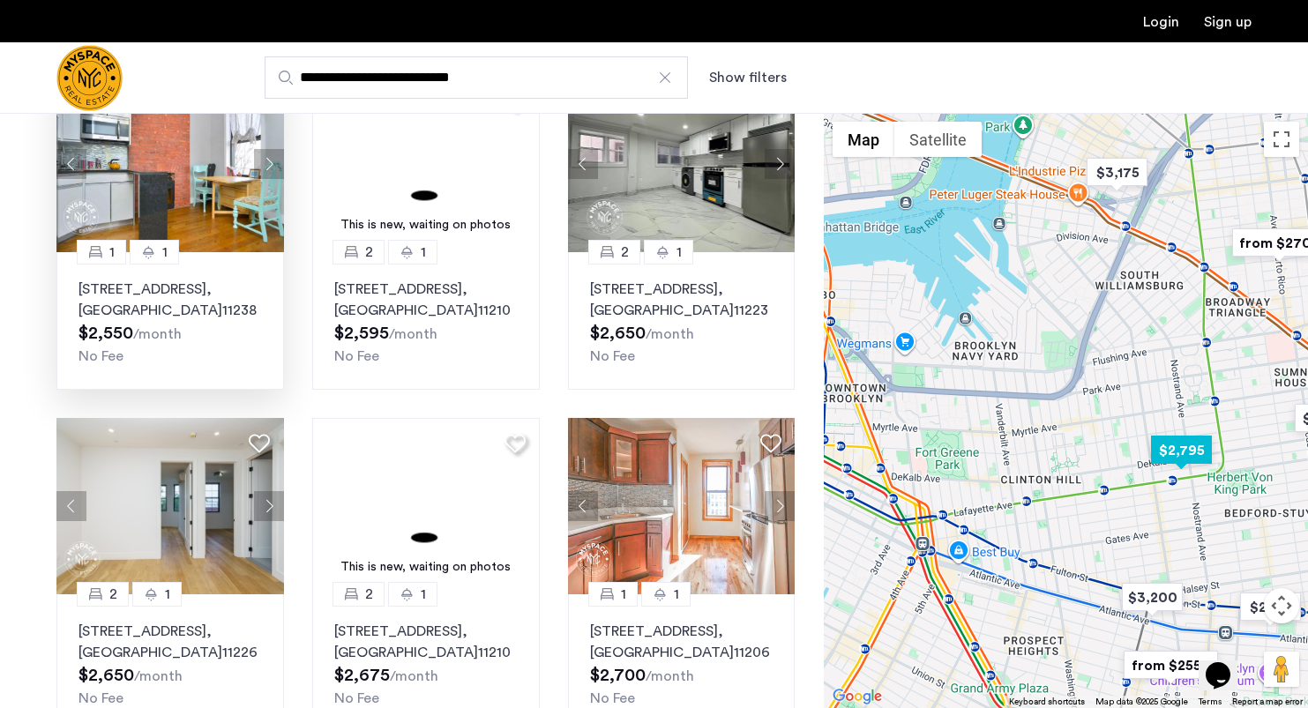
click at [1180, 454] on img "$2,795" at bounding box center [1181, 450] width 75 height 40
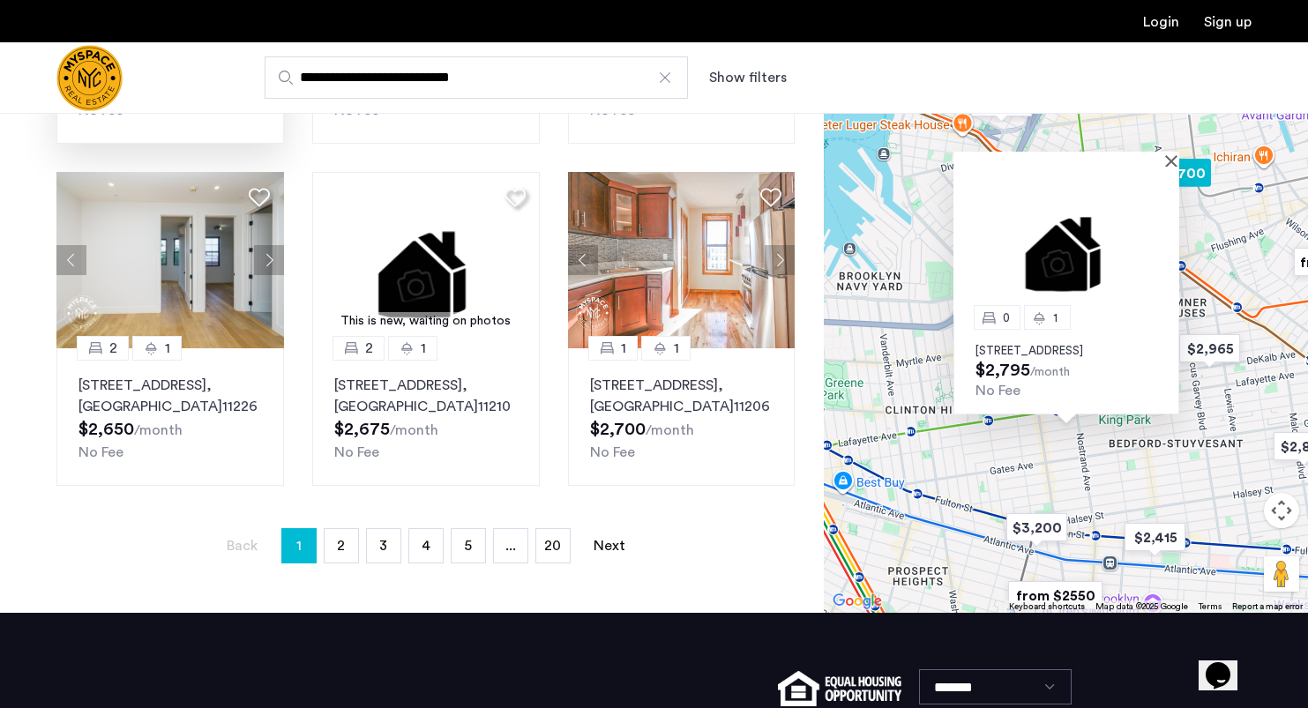
scroll to position [1095, 0]
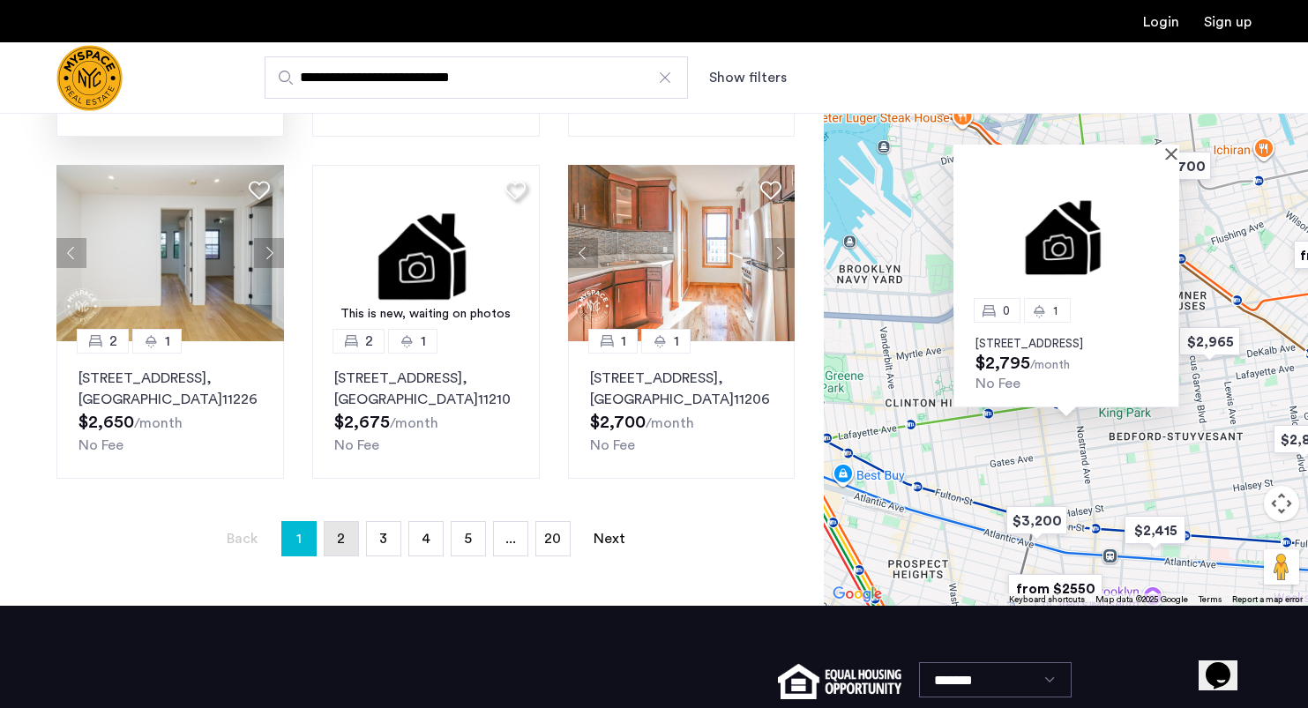
click at [333, 543] on link "page 2" at bounding box center [342, 539] width 34 height 34
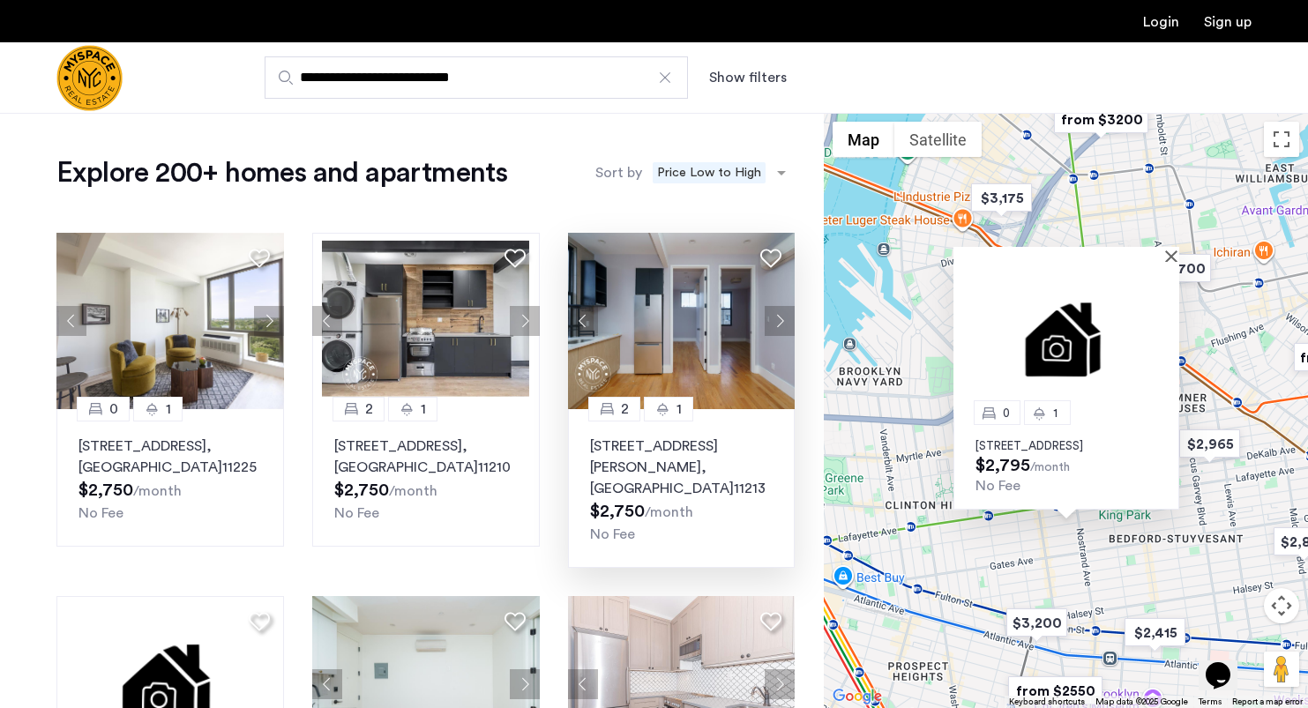
click at [781, 318] on button "Next apartment" at bounding box center [780, 321] width 30 height 30
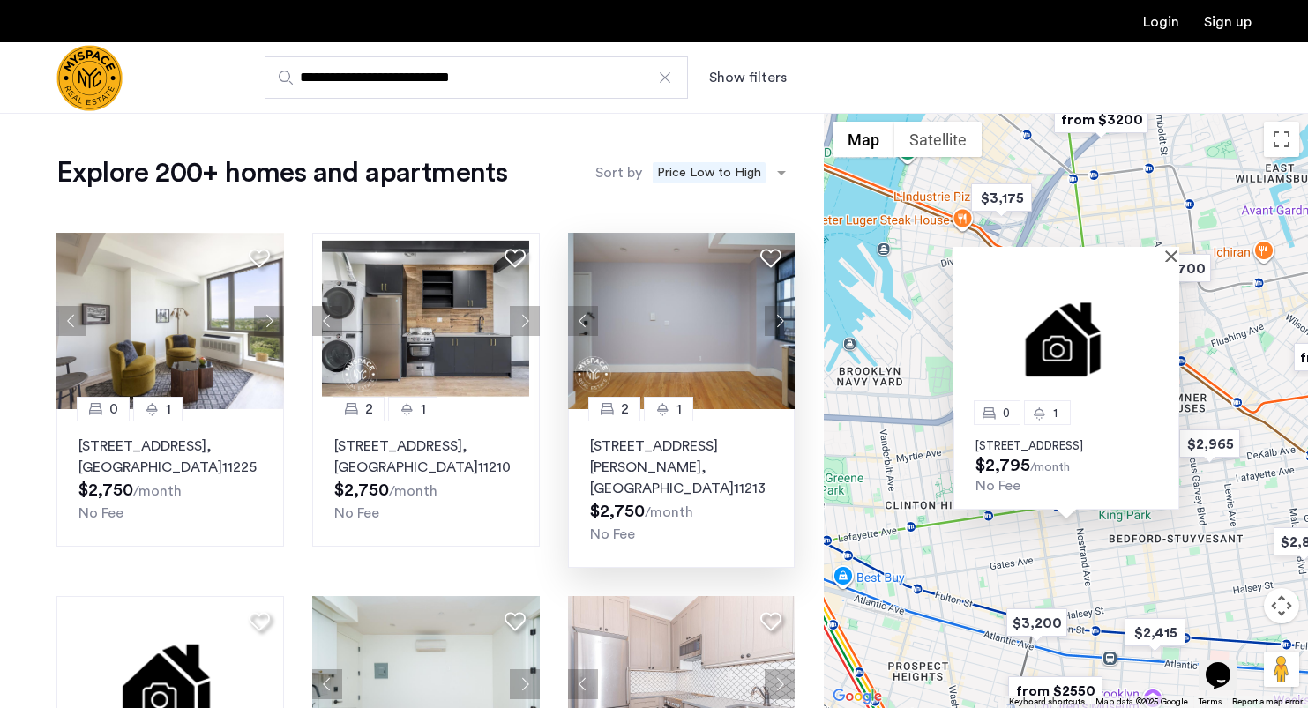
click at [781, 318] on button "Next apartment" at bounding box center [780, 321] width 30 height 30
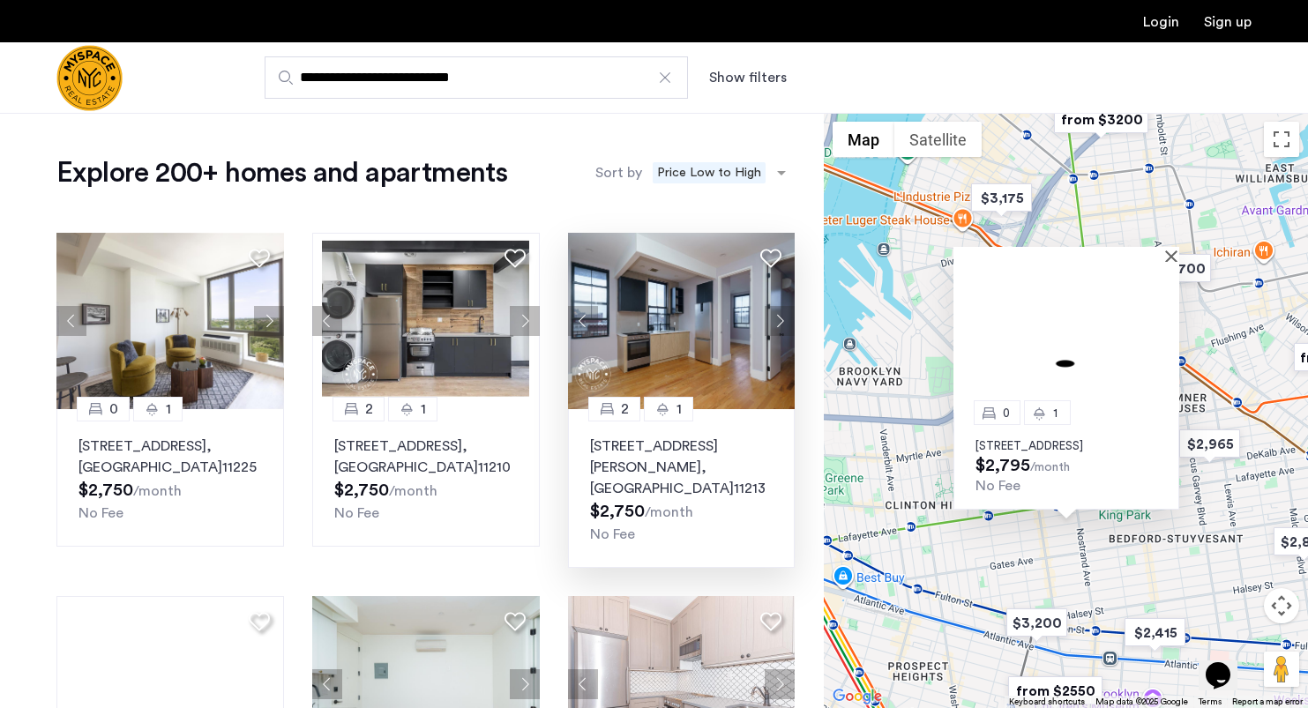
click at [781, 318] on button "Next apartment" at bounding box center [780, 321] width 30 height 30
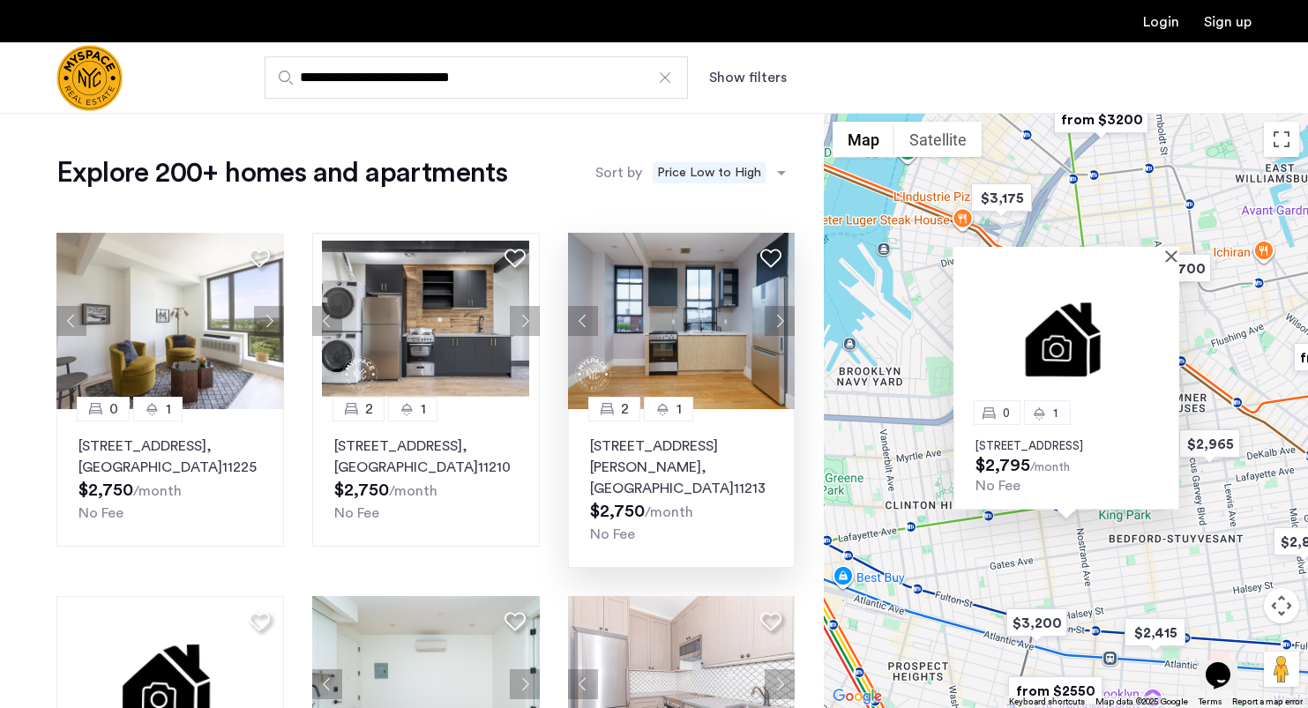
click at [781, 318] on button "Next apartment" at bounding box center [780, 321] width 30 height 30
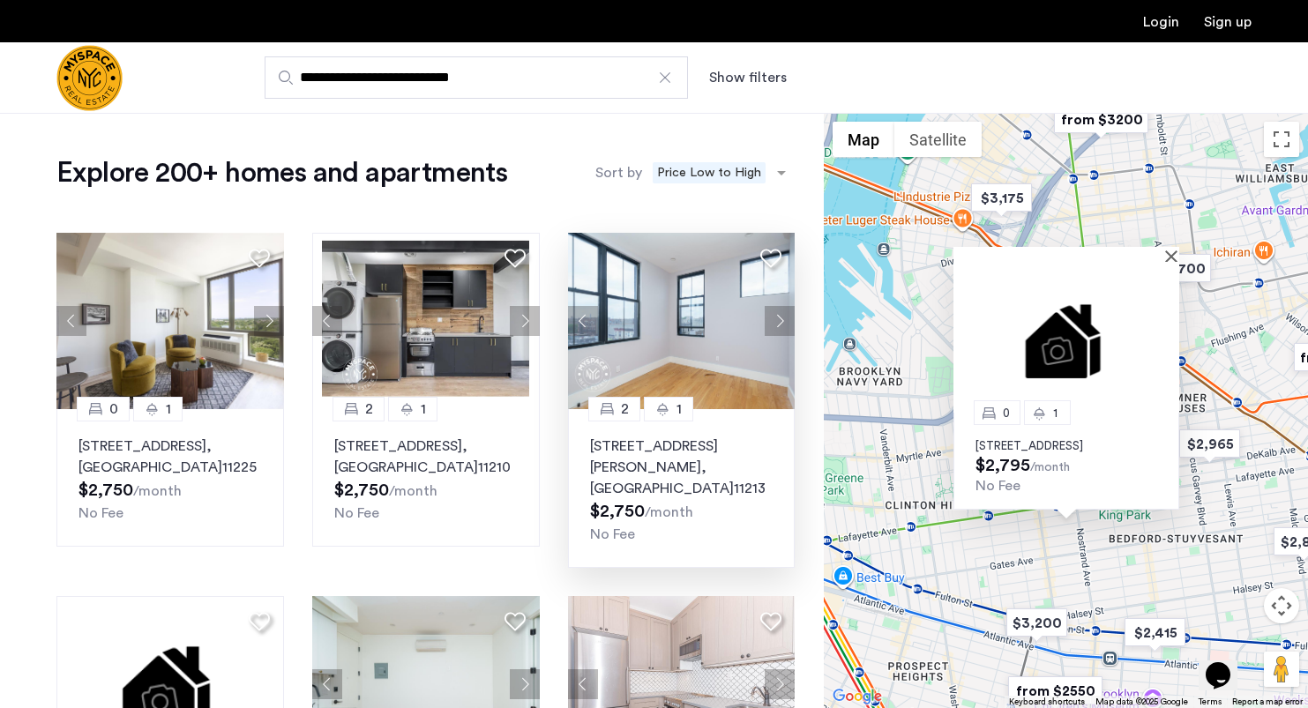
click at [711, 331] on img at bounding box center [682, 321] width 228 height 176
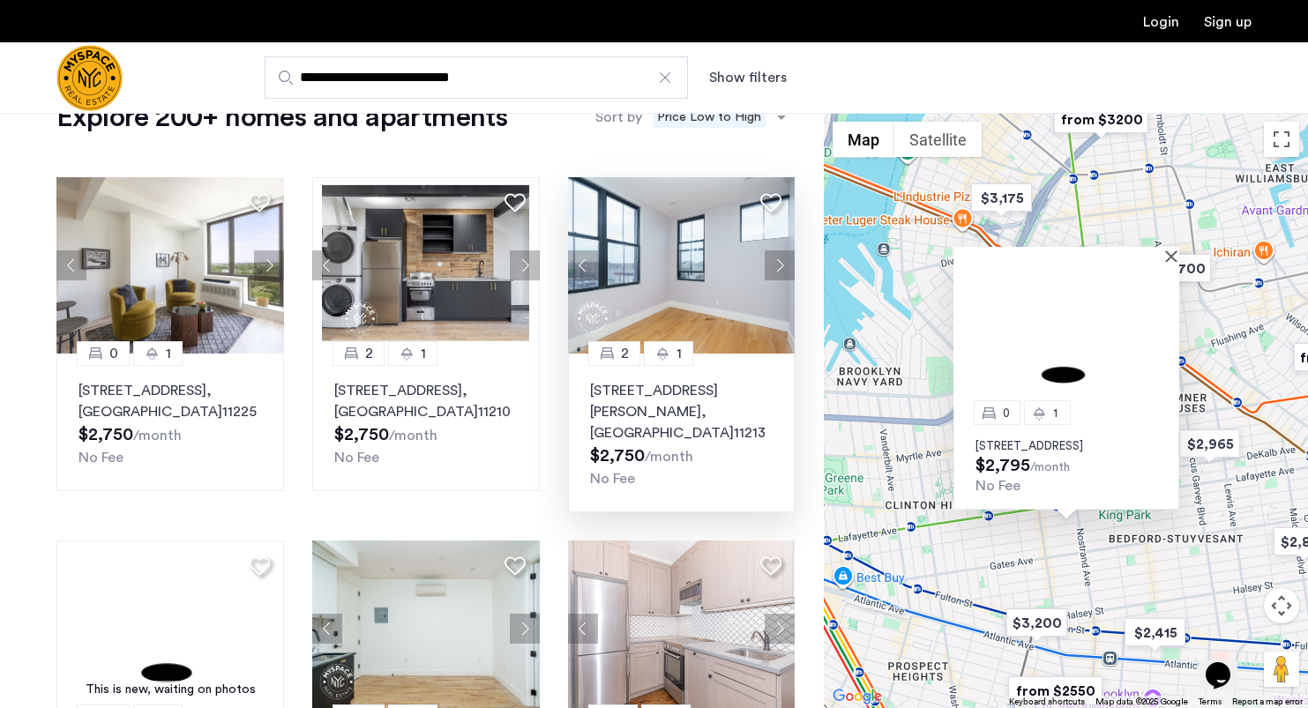
scroll to position [52, 0]
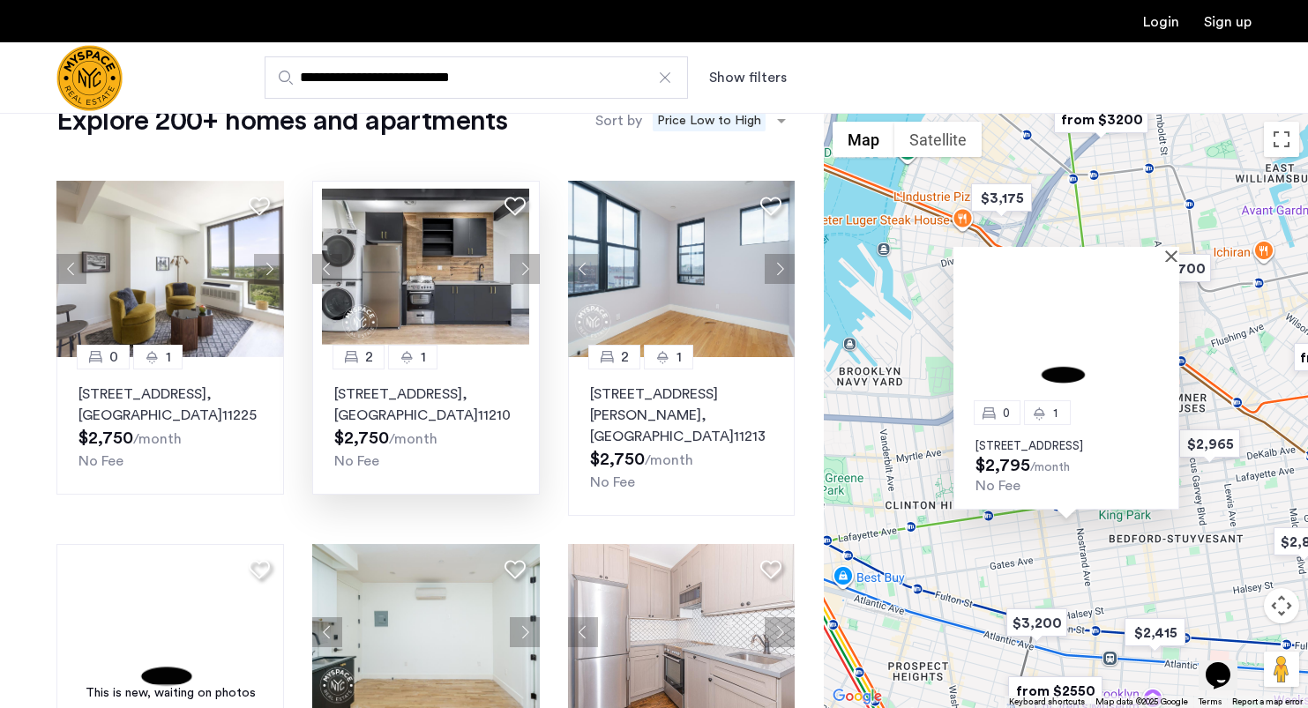
click at [531, 267] on button "Next apartment" at bounding box center [525, 269] width 30 height 30
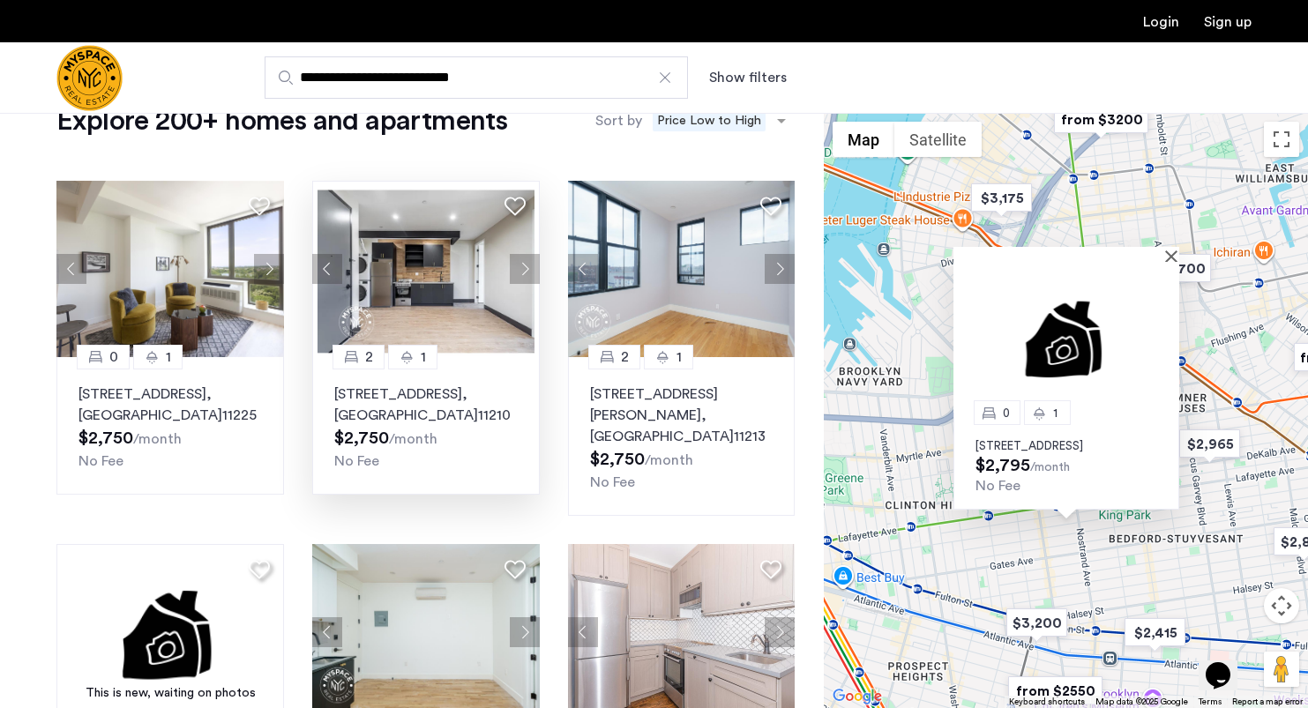
click at [531, 267] on button "Next apartment" at bounding box center [525, 269] width 30 height 30
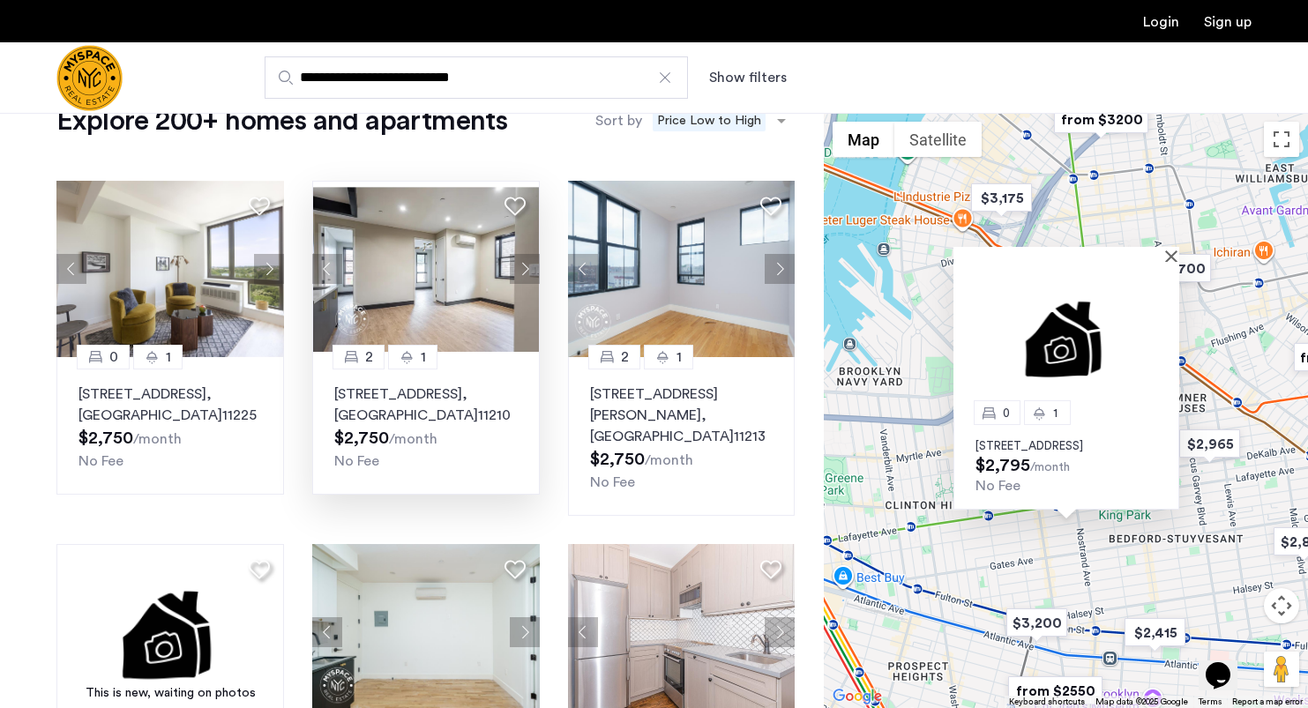
click at [453, 278] on img at bounding box center [426, 269] width 228 height 176
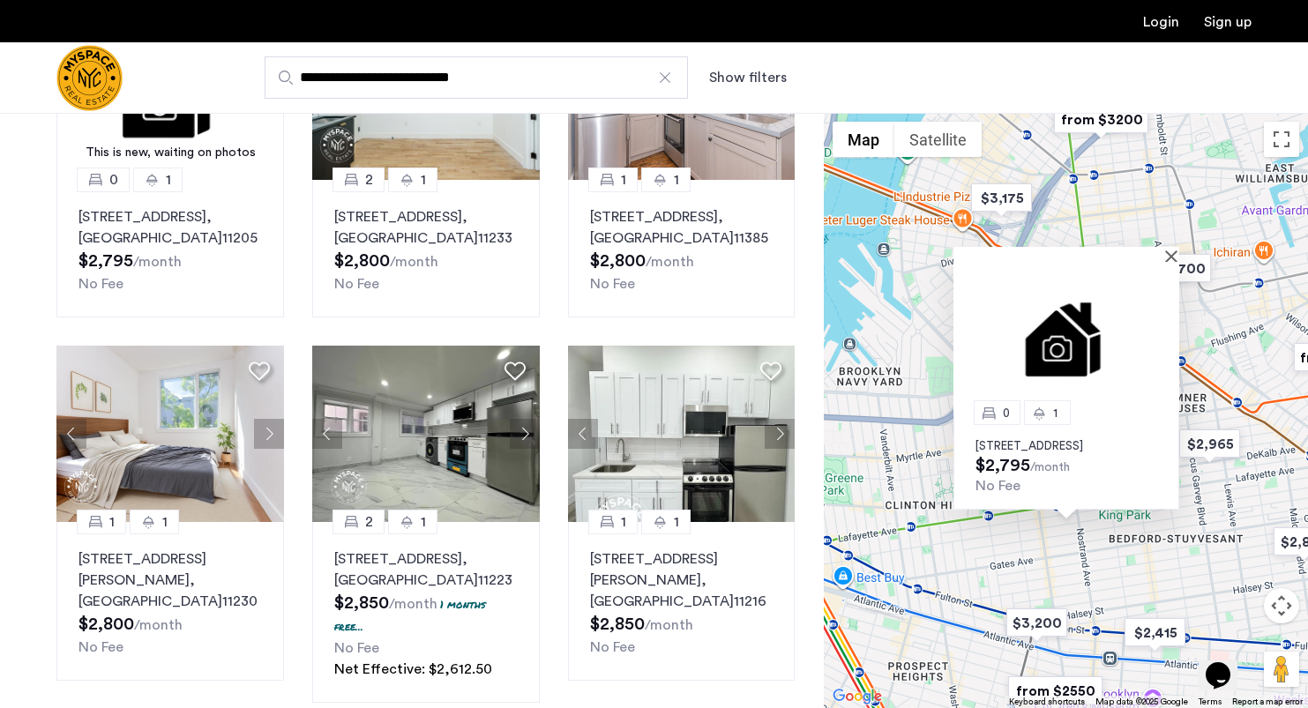
scroll to position [598, 0]
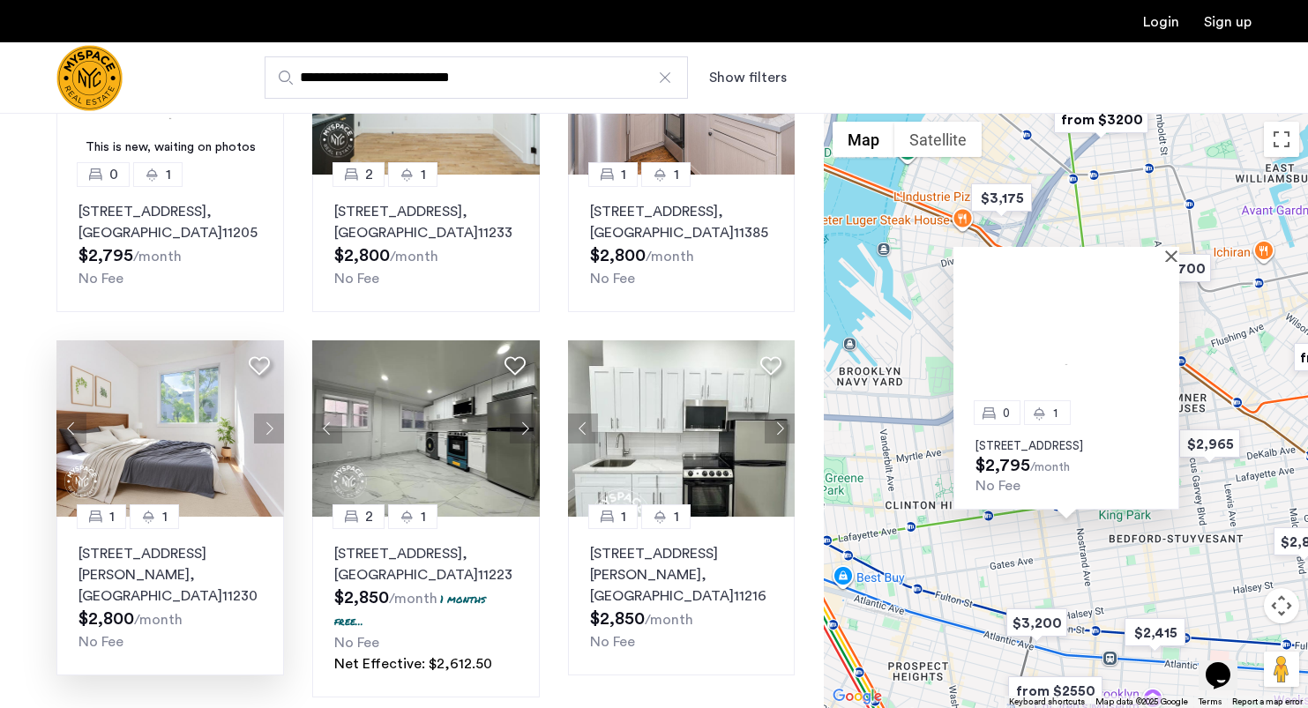
click at [270, 414] on button "Next apartment" at bounding box center [269, 429] width 30 height 30
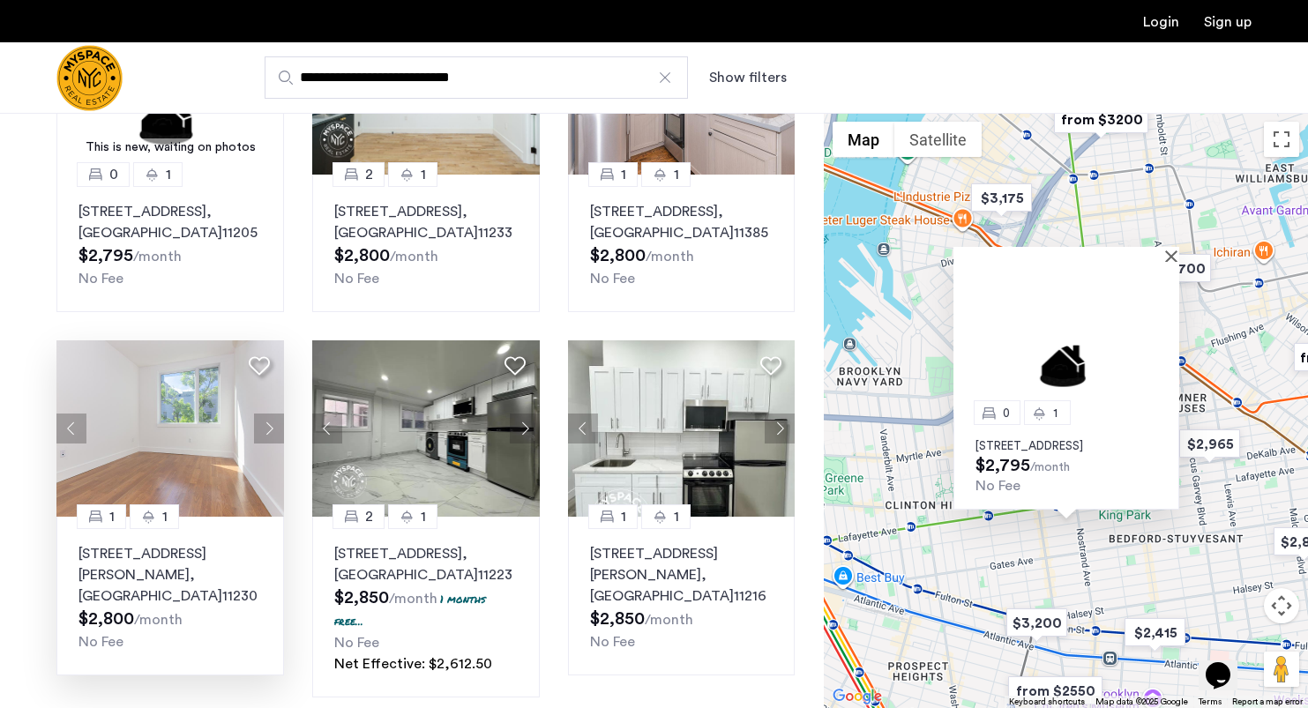
click at [270, 414] on button "Next apartment" at bounding box center [269, 429] width 30 height 30
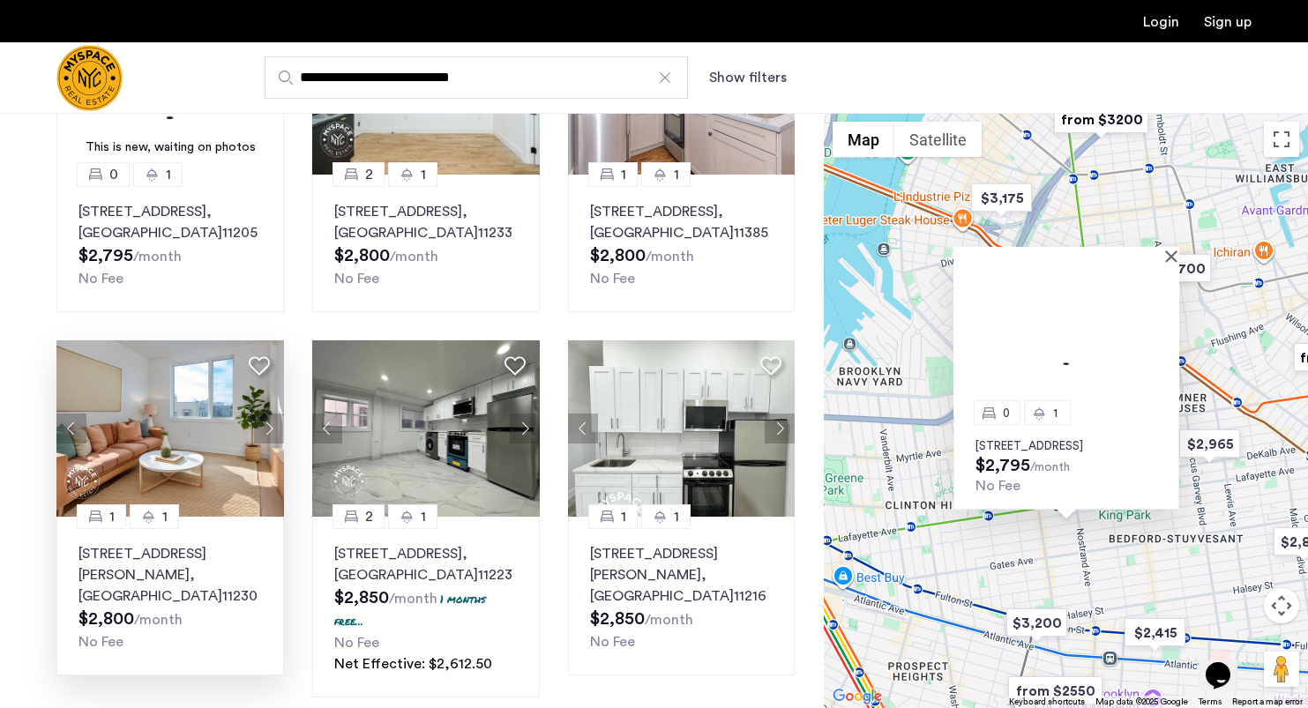
click at [270, 414] on button "Next apartment" at bounding box center [269, 429] width 30 height 30
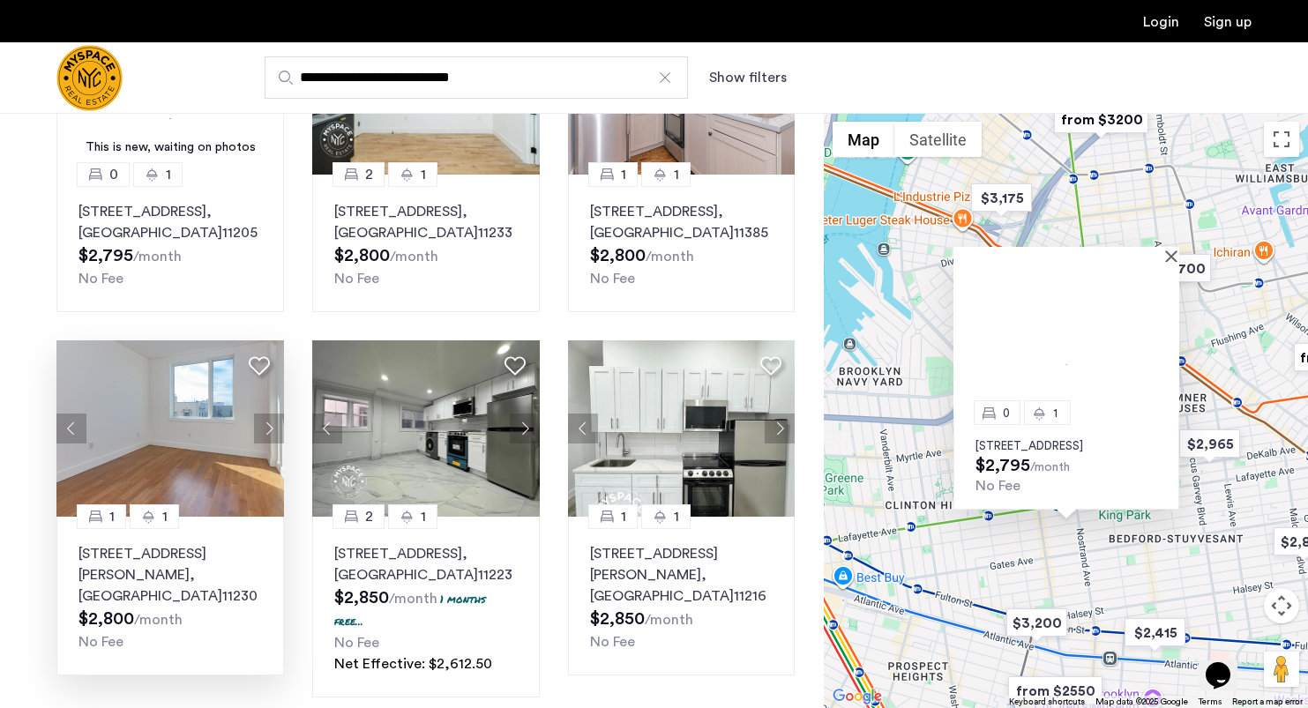
click at [270, 414] on button "Next apartment" at bounding box center [269, 429] width 30 height 30
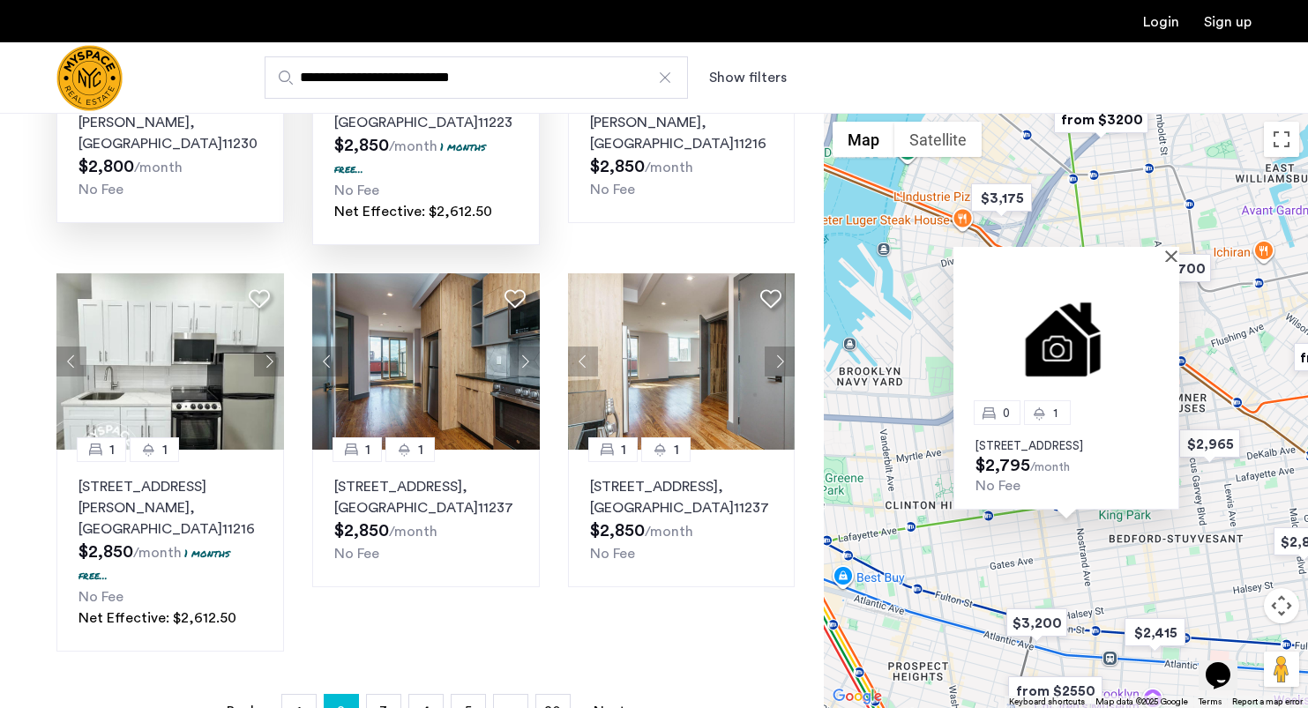
scroll to position [1052, 0]
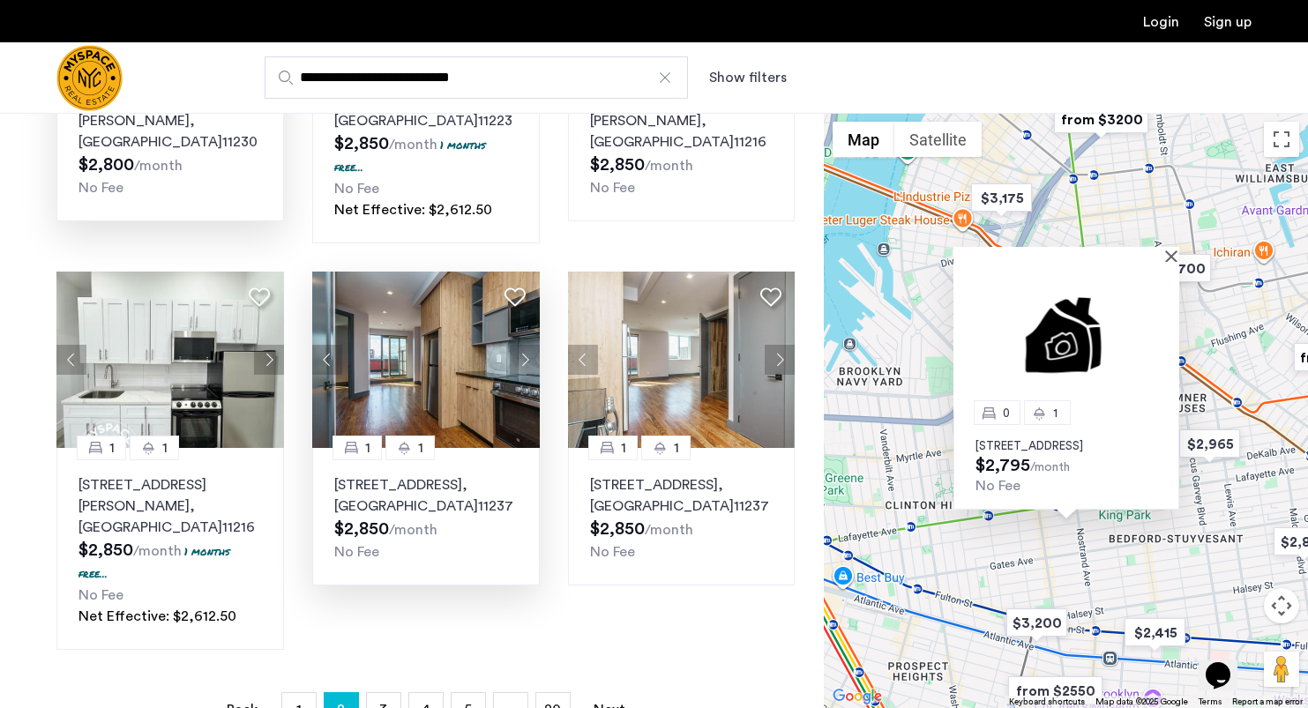
click at [529, 345] on button "Next apartment" at bounding box center [525, 360] width 30 height 30
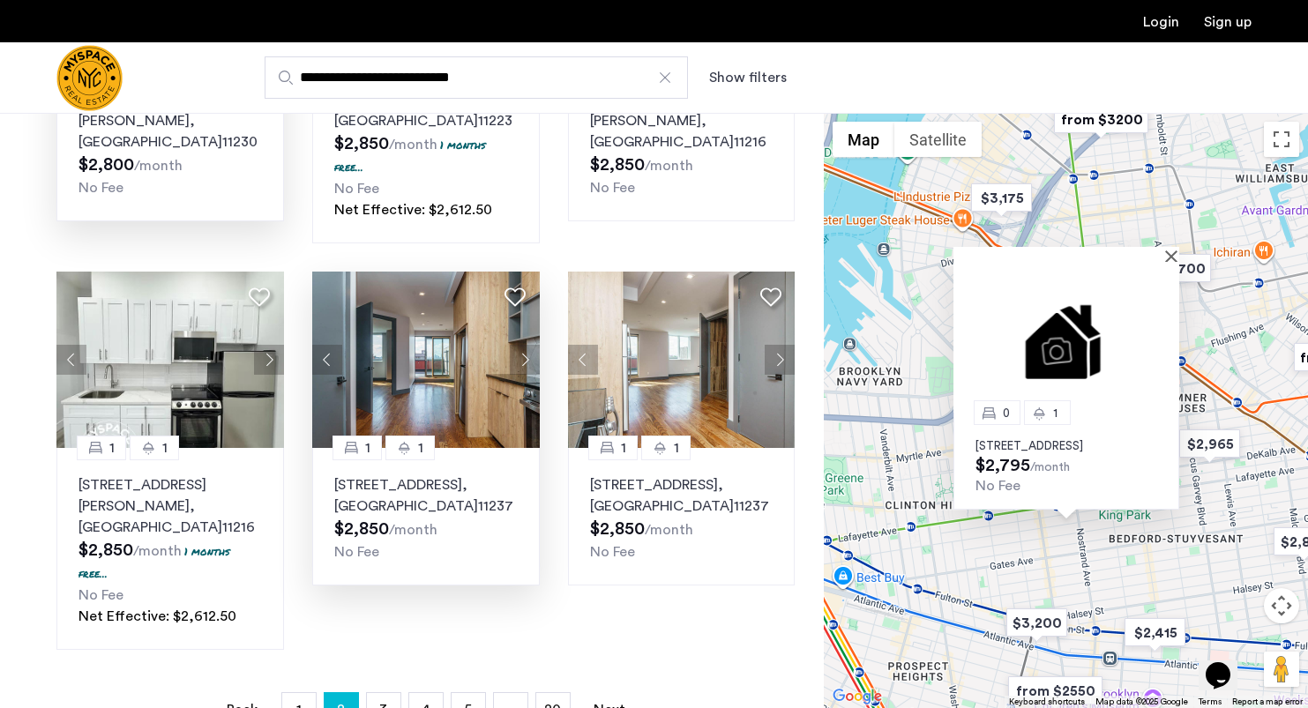
click at [529, 345] on button "Next apartment" at bounding box center [525, 360] width 30 height 30
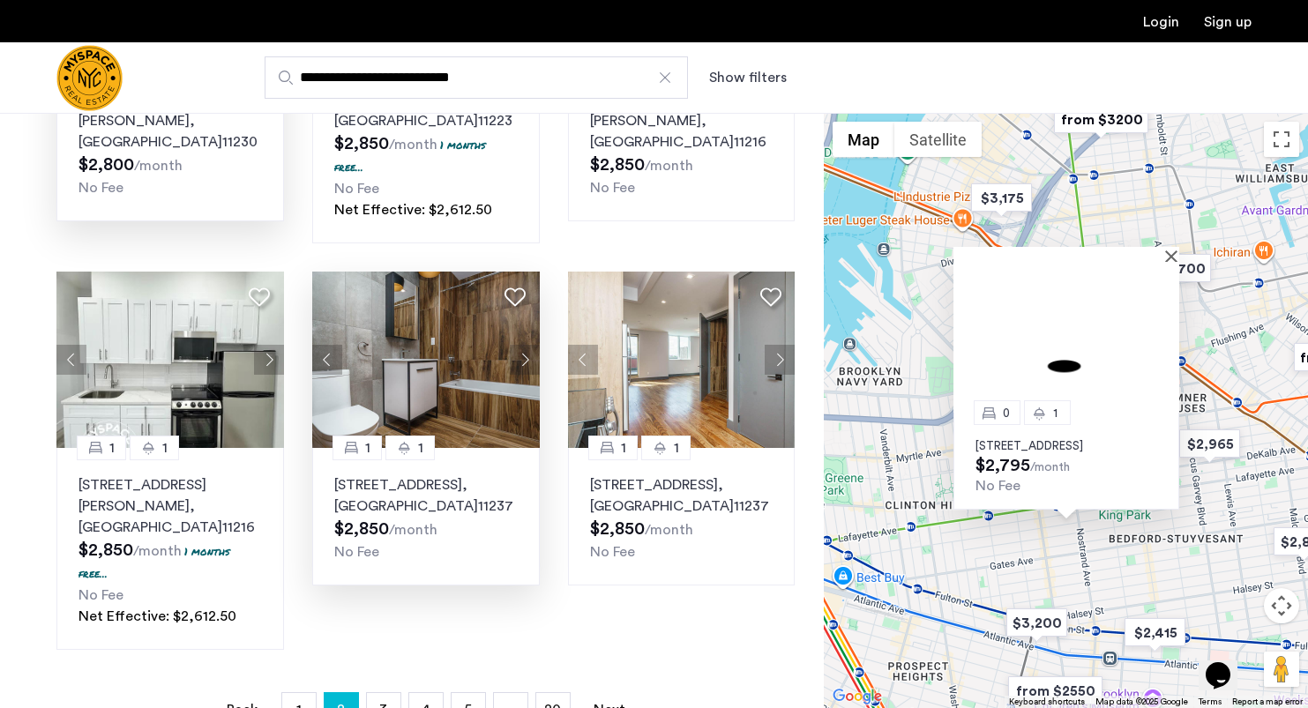
click at [529, 345] on button "Next apartment" at bounding box center [525, 360] width 30 height 30
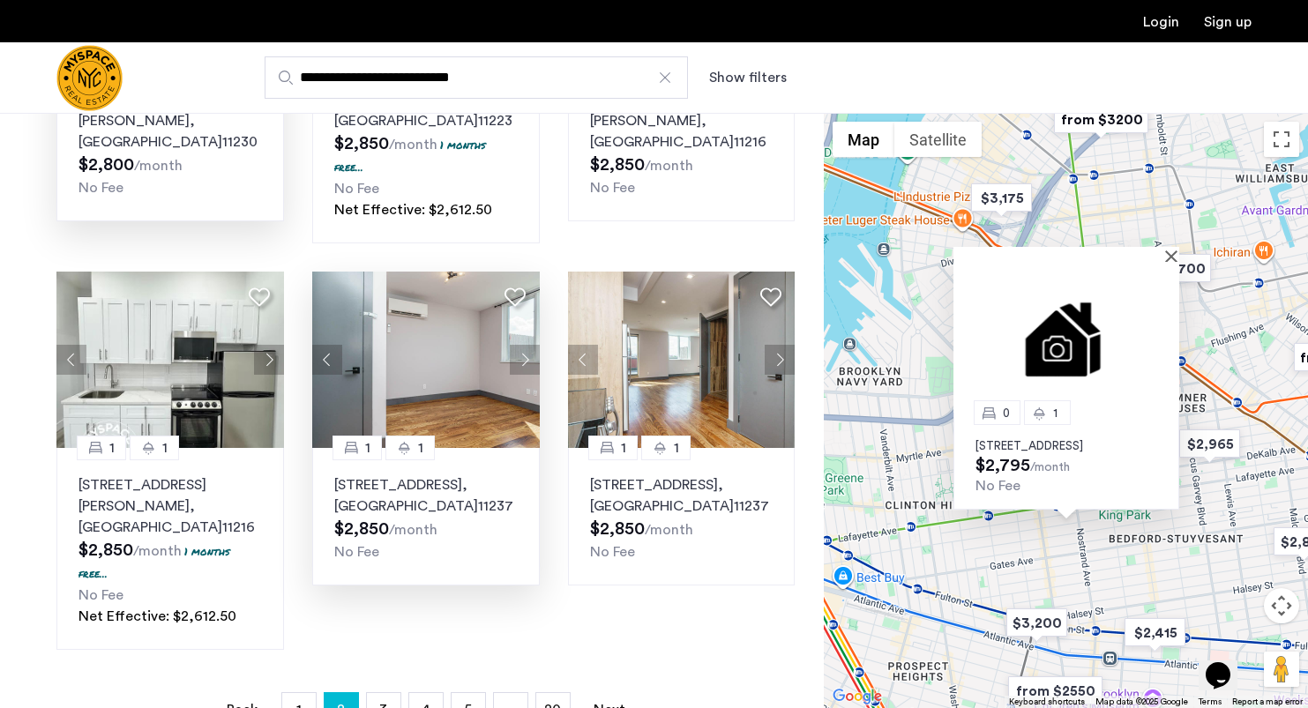
click at [529, 345] on button "Next apartment" at bounding box center [525, 360] width 30 height 30
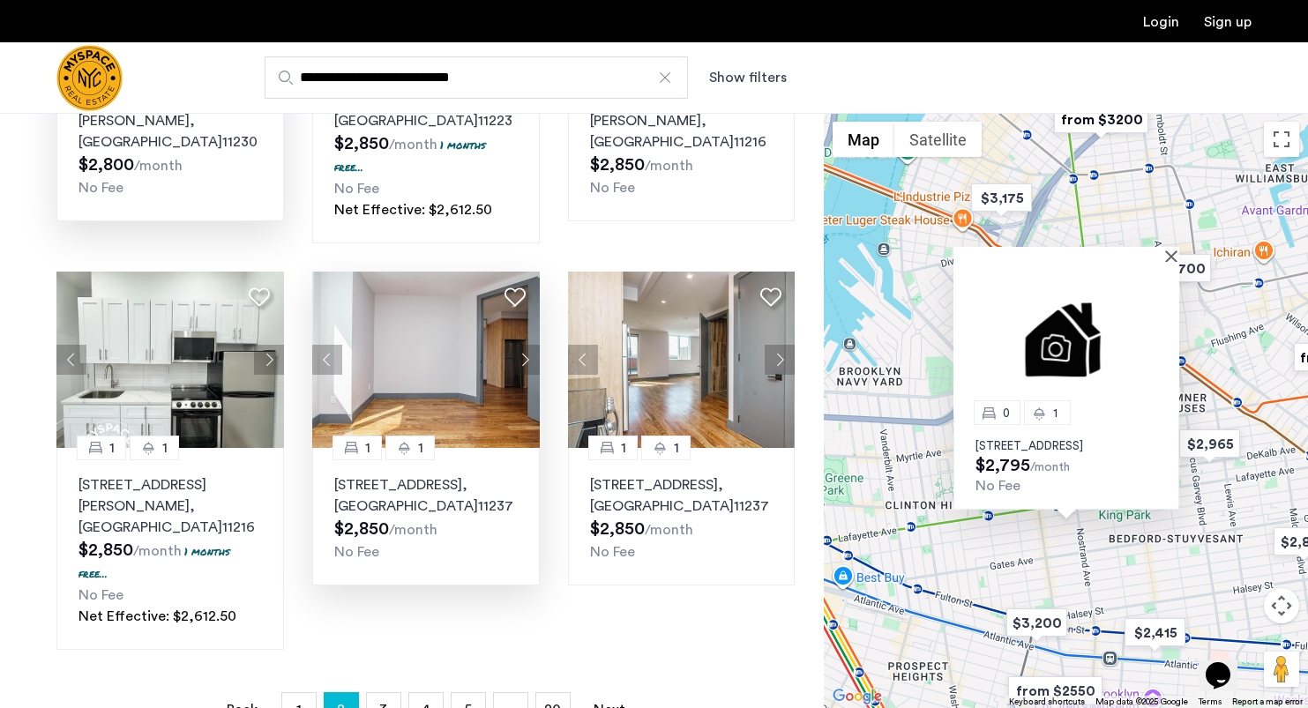
click at [529, 345] on button "Next apartment" at bounding box center [525, 360] width 30 height 30
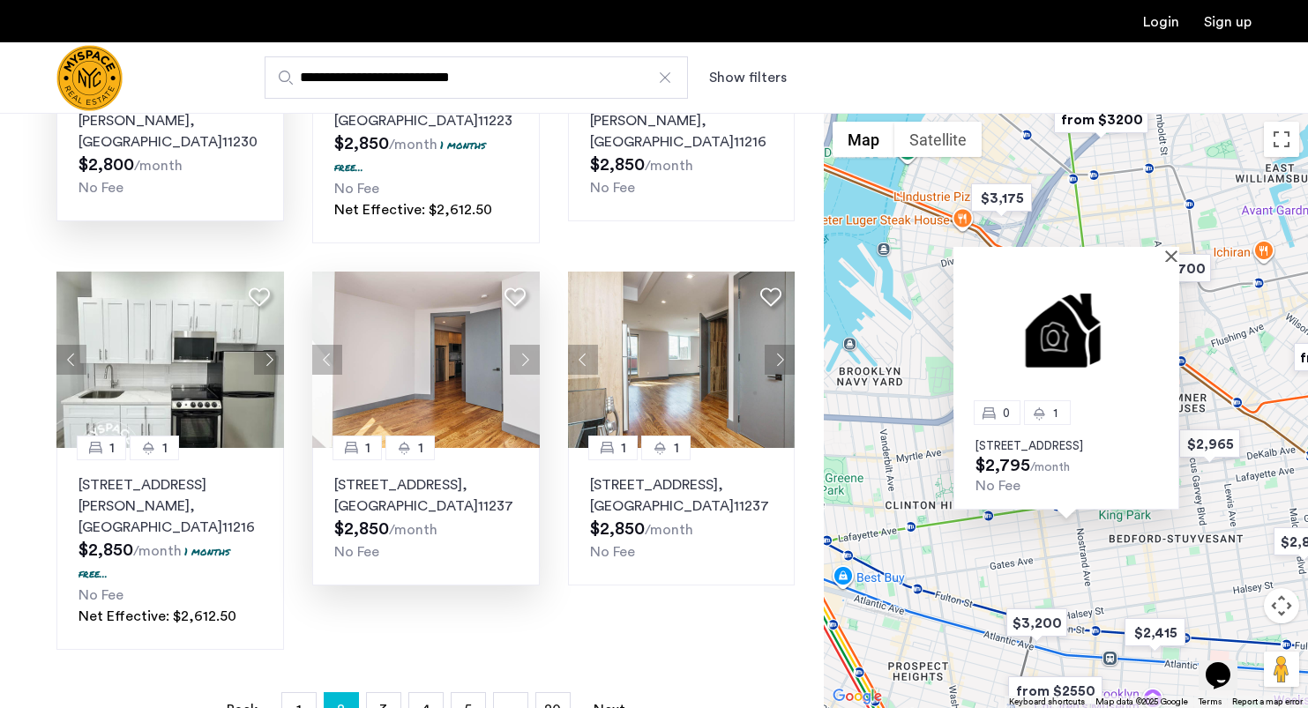
click at [529, 345] on button "Next apartment" at bounding box center [525, 360] width 30 height 30
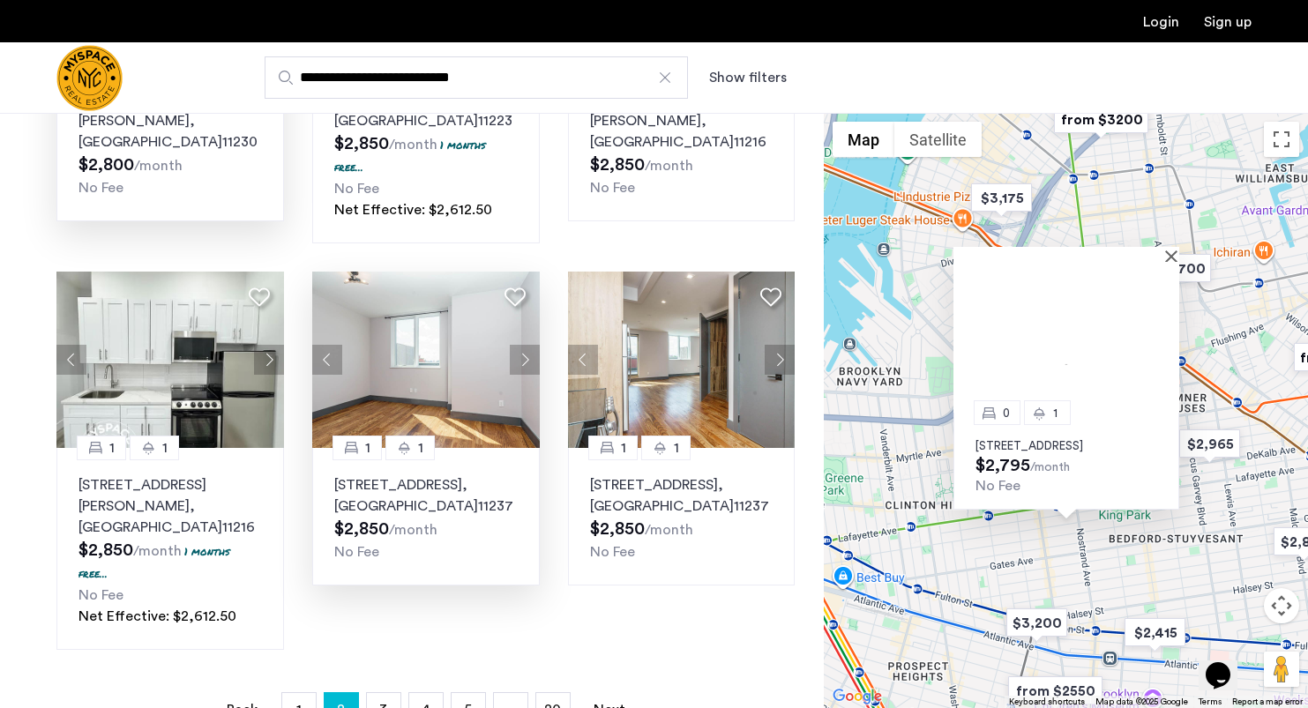
click at [529, 345] on button "Next apartment" at bounding box center [525, 360] width 30 height 30
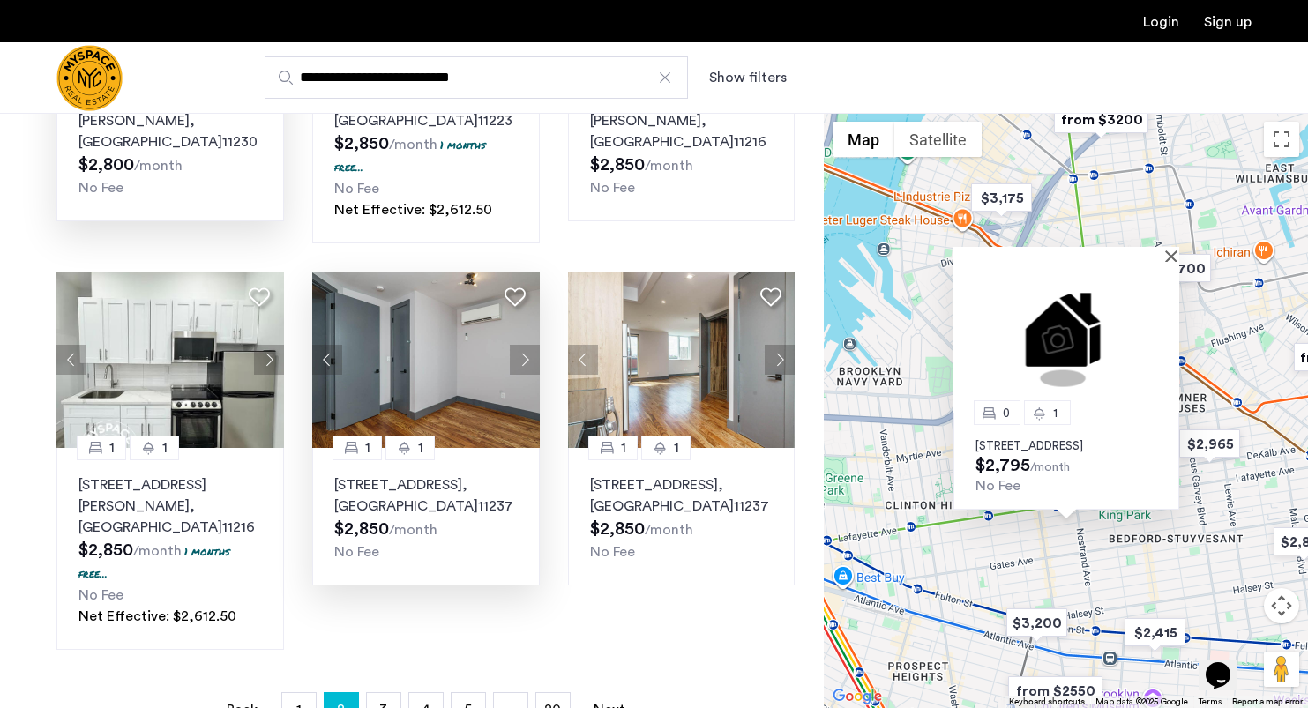
click at [529, 345] on button "Next apartment" at bounding box center [525, 360] width 30 height 30
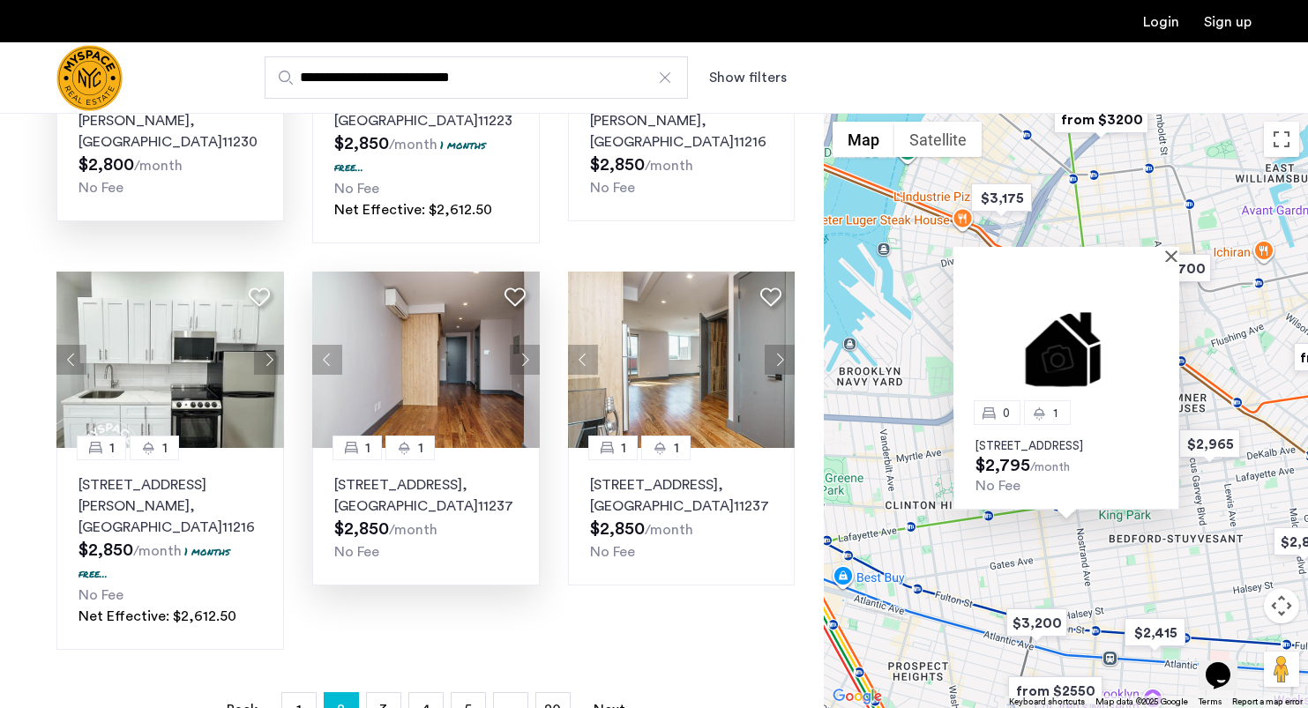
click at [529, 345] on button "Next apartment" at bounding box center [525, 360] width 30 height 30
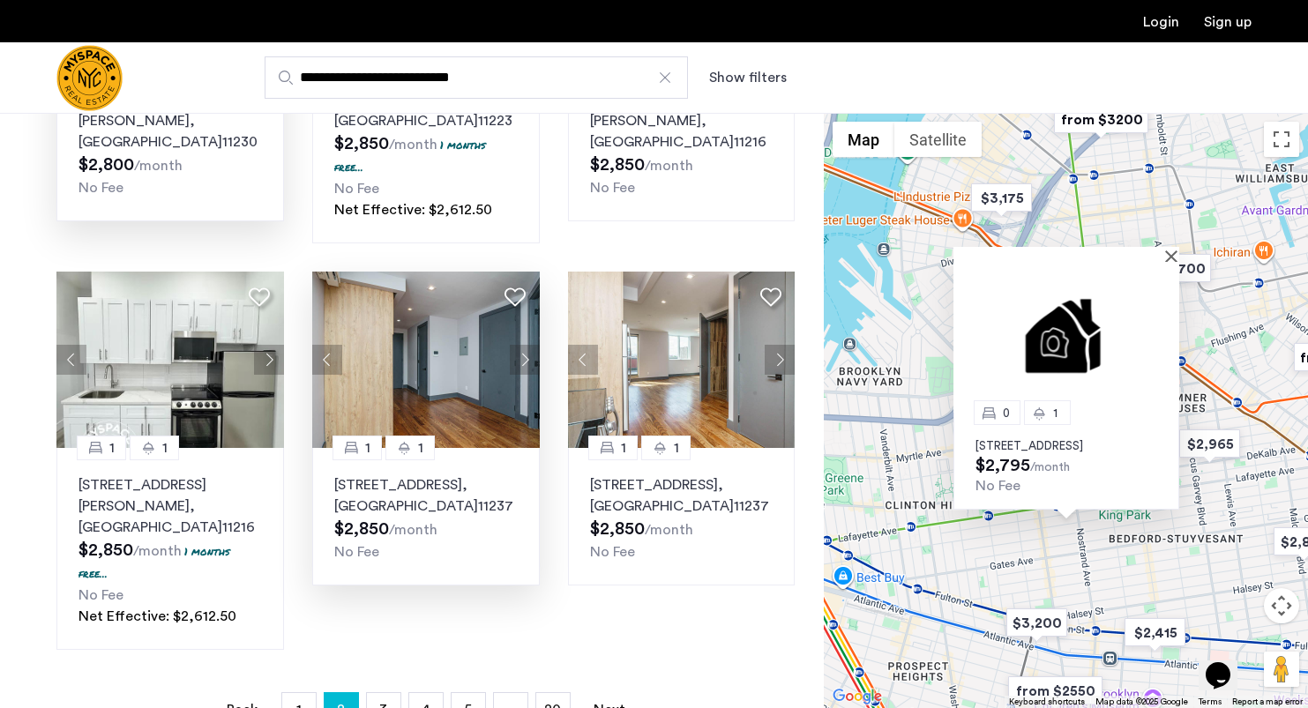
click at [529, 345] on button "Next apartment" at bounding box center [525, 360] width 30 height 30
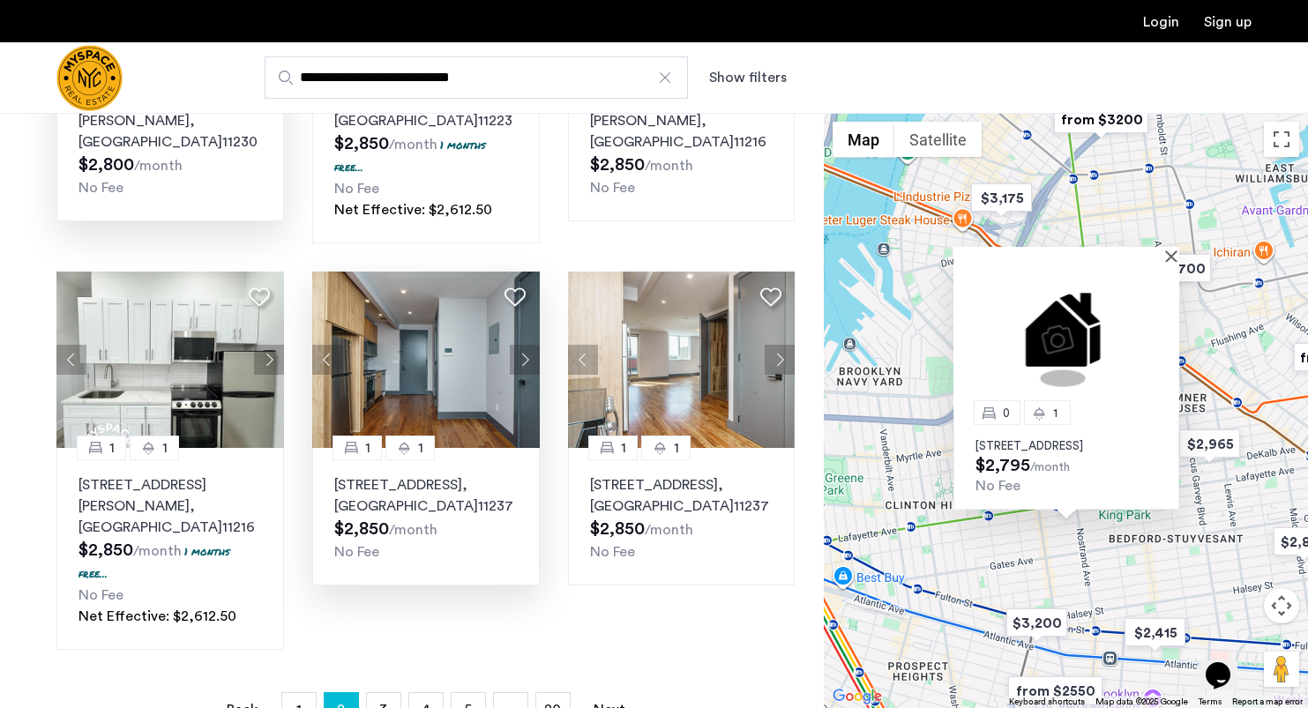
click at [529, 345] on button "Next apartment" at bounding box center [525, 360] width 30 height 30
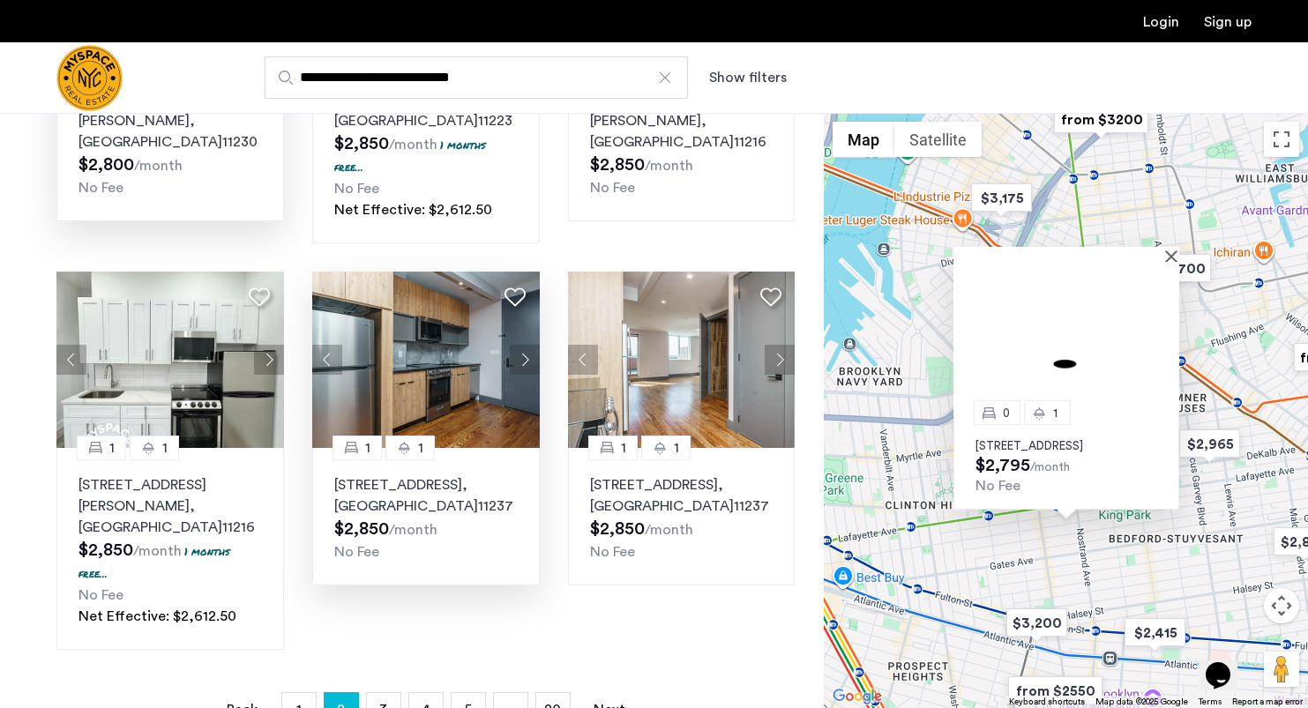
click at [529, 345] on button "Next apartment" at bounding box center [525, 360] width 30 height 30
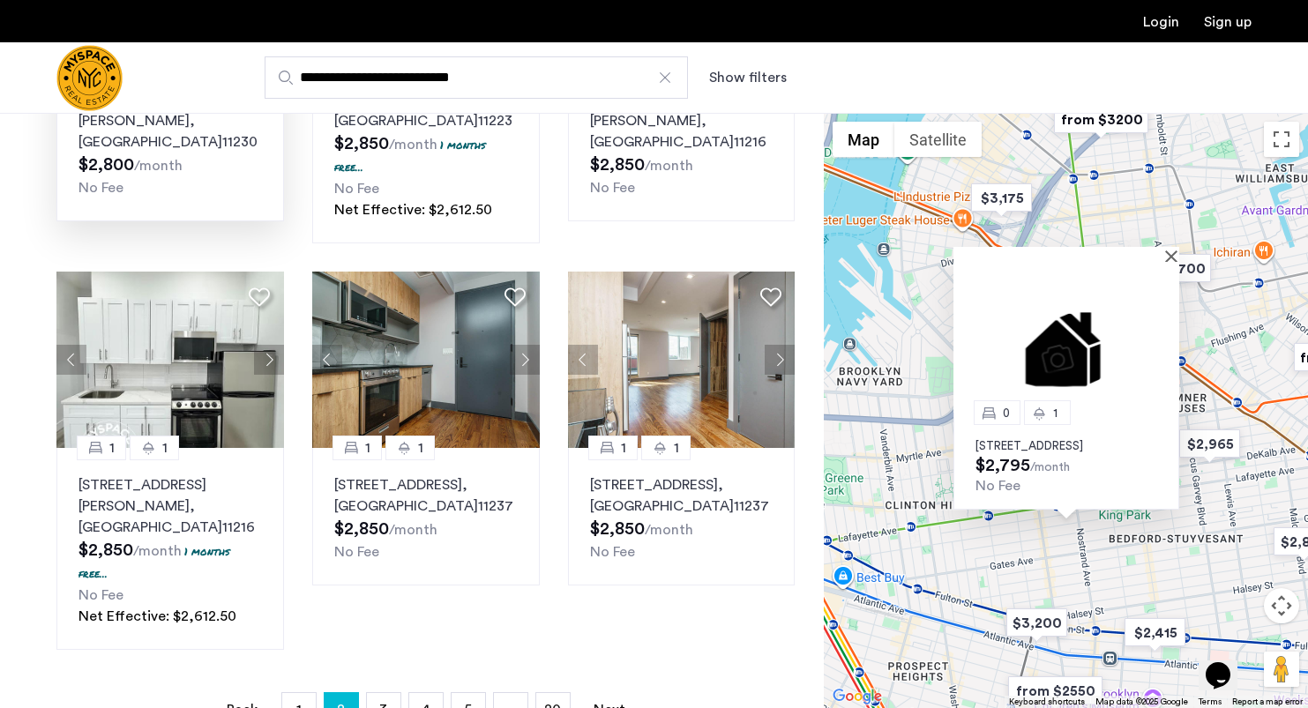
click at [956, 542] on div "0 1 70 Kosciuszko Street, Unit 1A, Brooklyn, NY 11205 $2,795 /month No Fee" at bounding box center [1066, 410] width 484 height 595
click at [1035, 631] on img "$3,200" at bounding box center [1036, 623] width 75 height 40
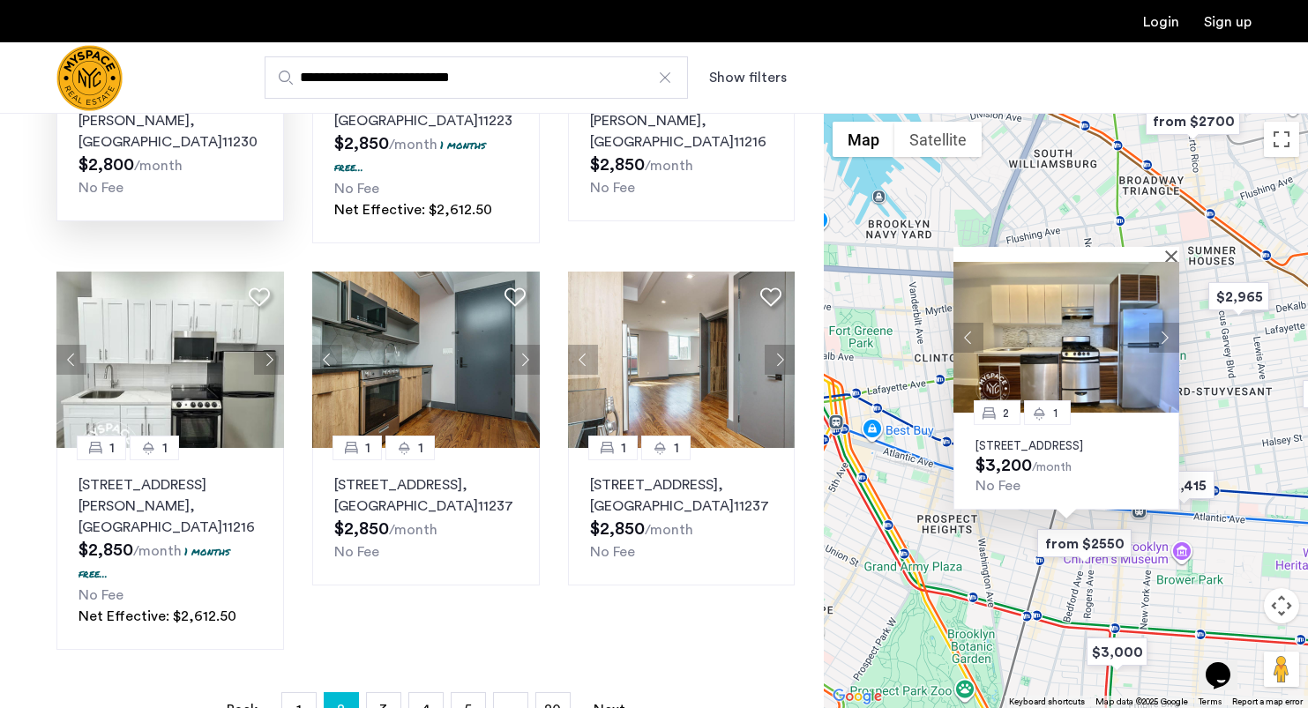
click at [1086, 330] on img at bounding box center [1066, 337] width 226 height 151
click at [1103, 539] on img "from $2550" at bounding box center [1084, 544] width 108 height 40
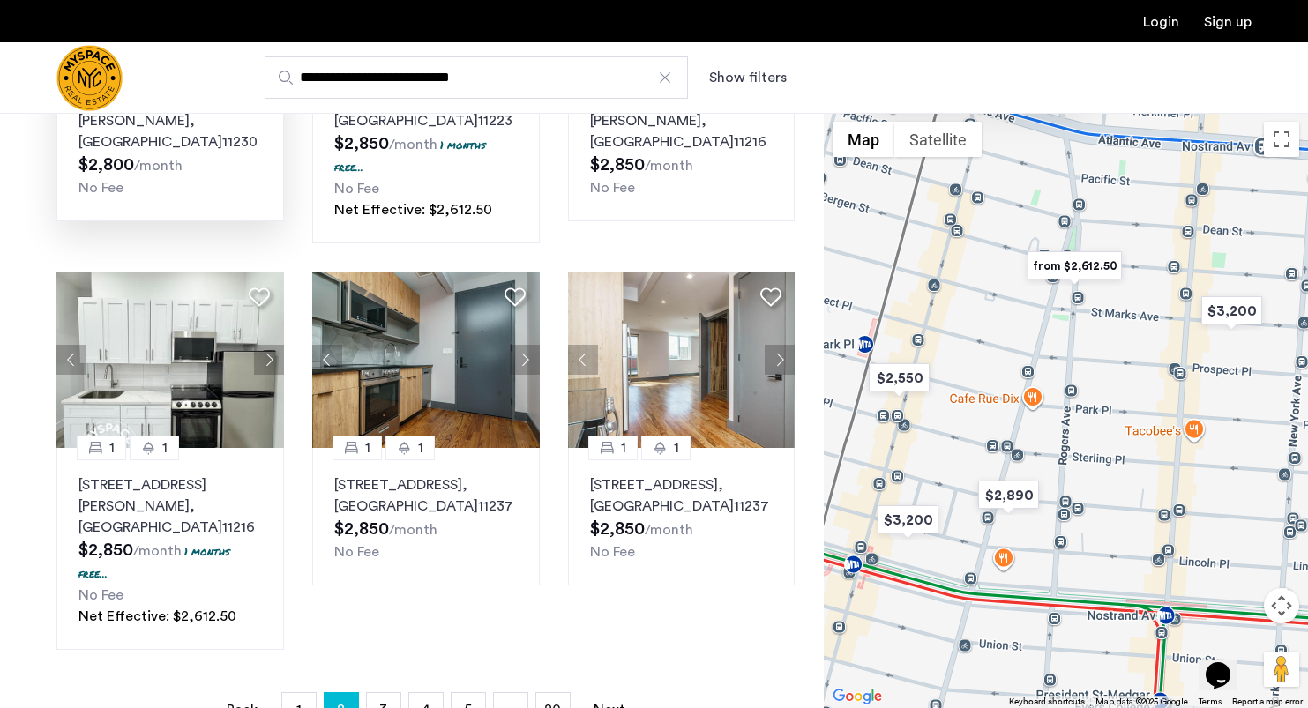
click at [1072, 258] on img "from $2,612.50" at bounding box center [1075, 266] width 108 height 40
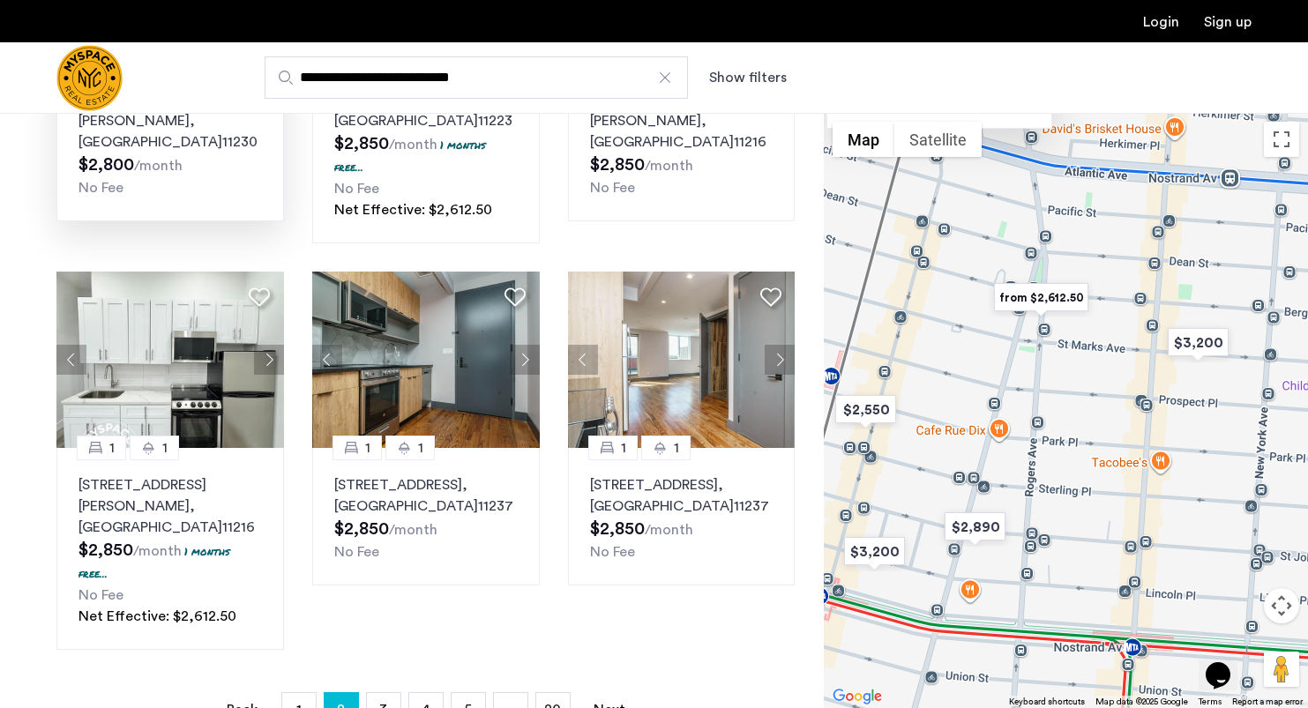
click at [1046, 297] on img "from $2,612.50" at bounding box center [1041, 298] width 108 height 40
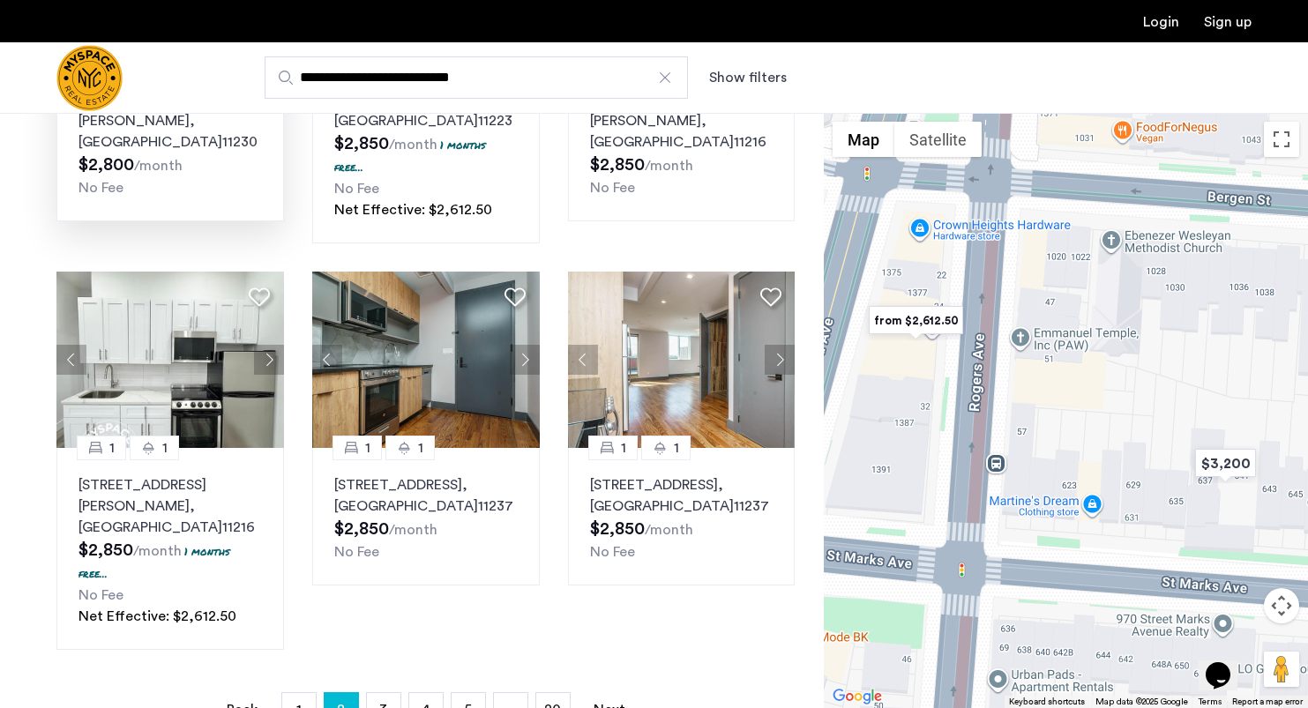
click at [917, 321] on img "from $2,612.50" at bounding box center [916, 321] width 108 height 40
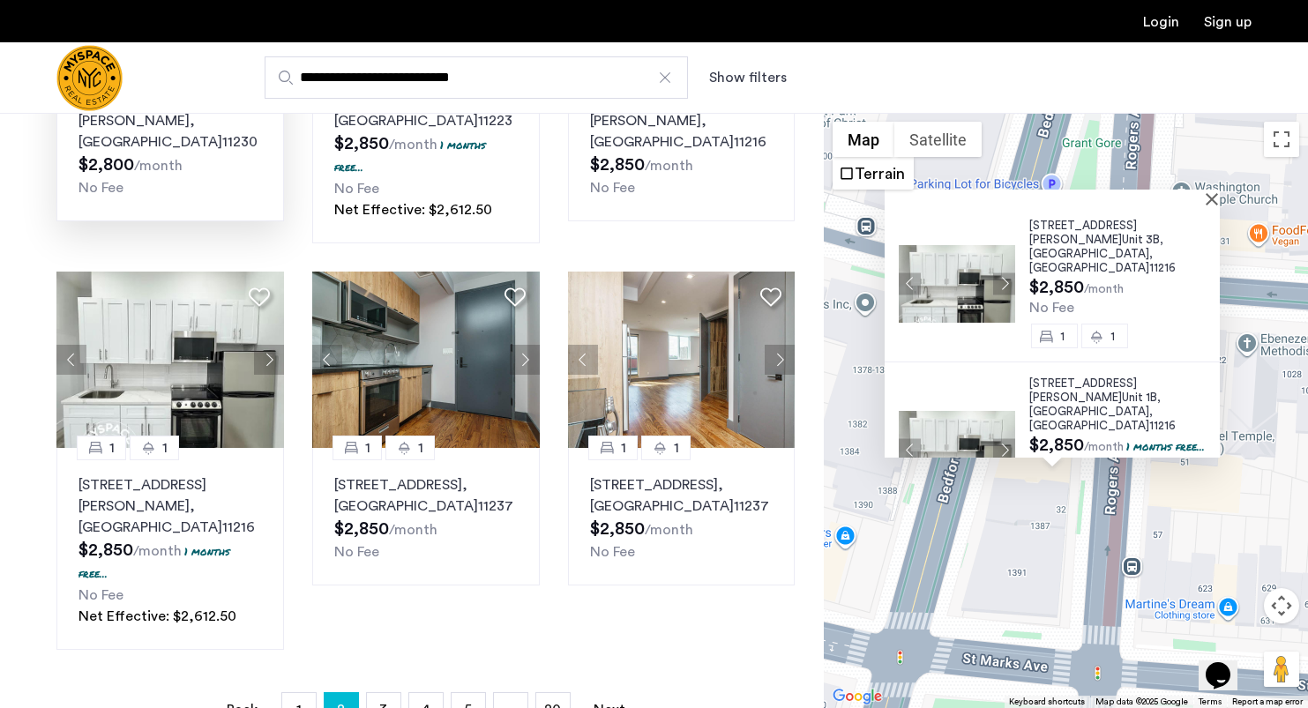
click at [1207, 198] on div at bounding box center [1046, 197] width 323 height 15
click at [1222, 201] on button "Close" at bounding box center [1215, 198] width 12 height 12
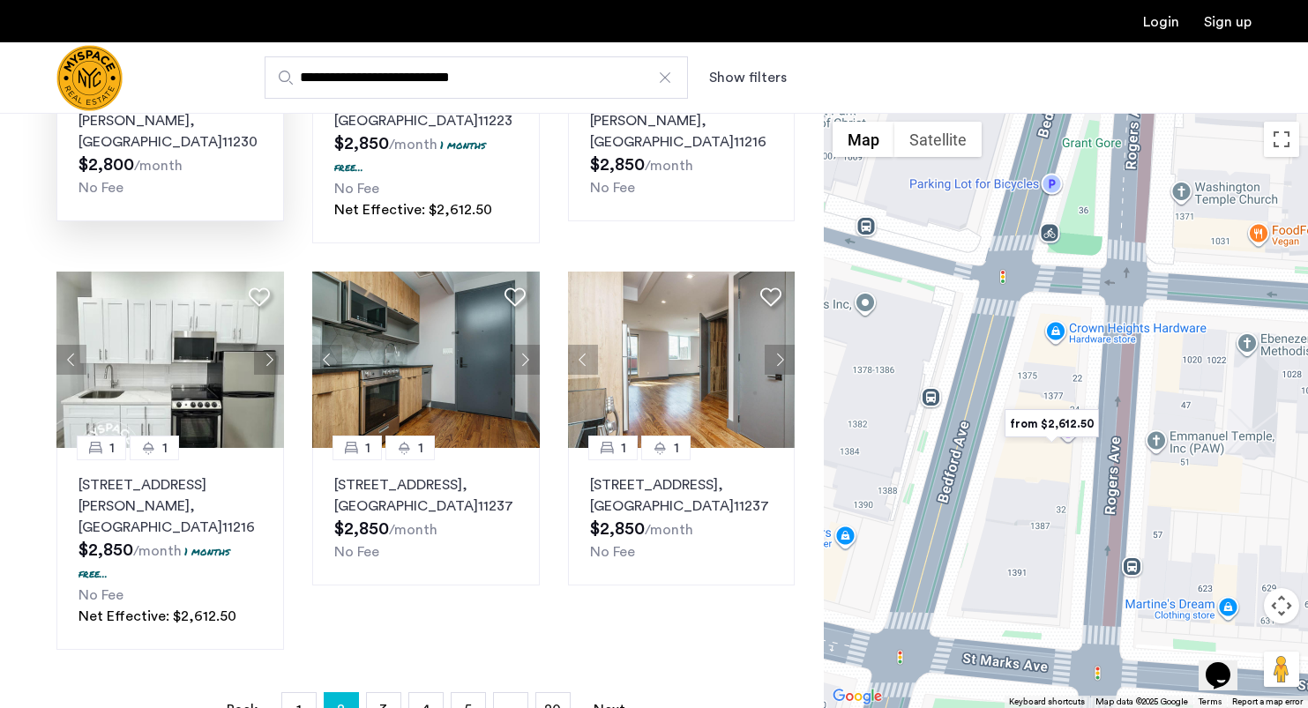
click at [965, 476] on div "To navigate, press the arrow keys." at bounding box center [1066, 410] width 484 height 595
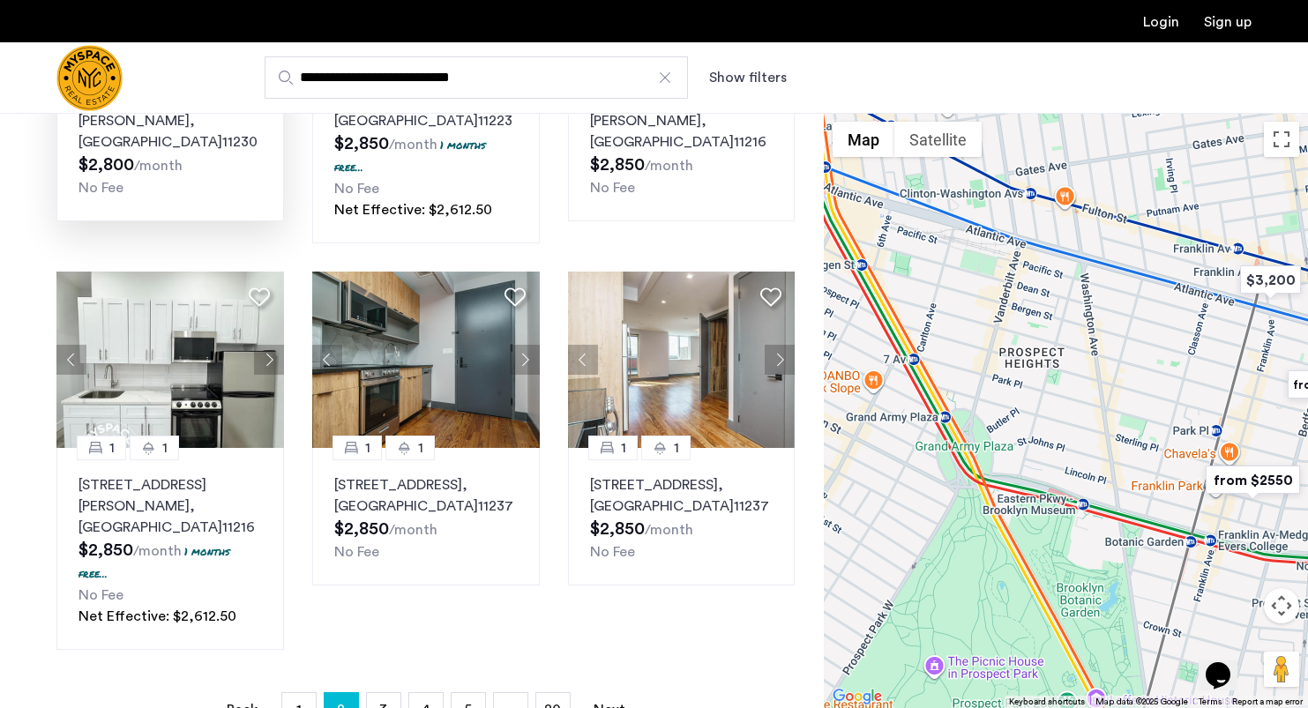
drag, startPoint x: 937, startPoint y: 505, endPoint x: 1288, endPoint y: 427, distance: 359.5
click at [1288, 427] on div at bounding box center [1066, 410] width 484 height 595
click at [1245, 476] on img "from $2550" at bounding box center [1253, 480] width 108 height 40
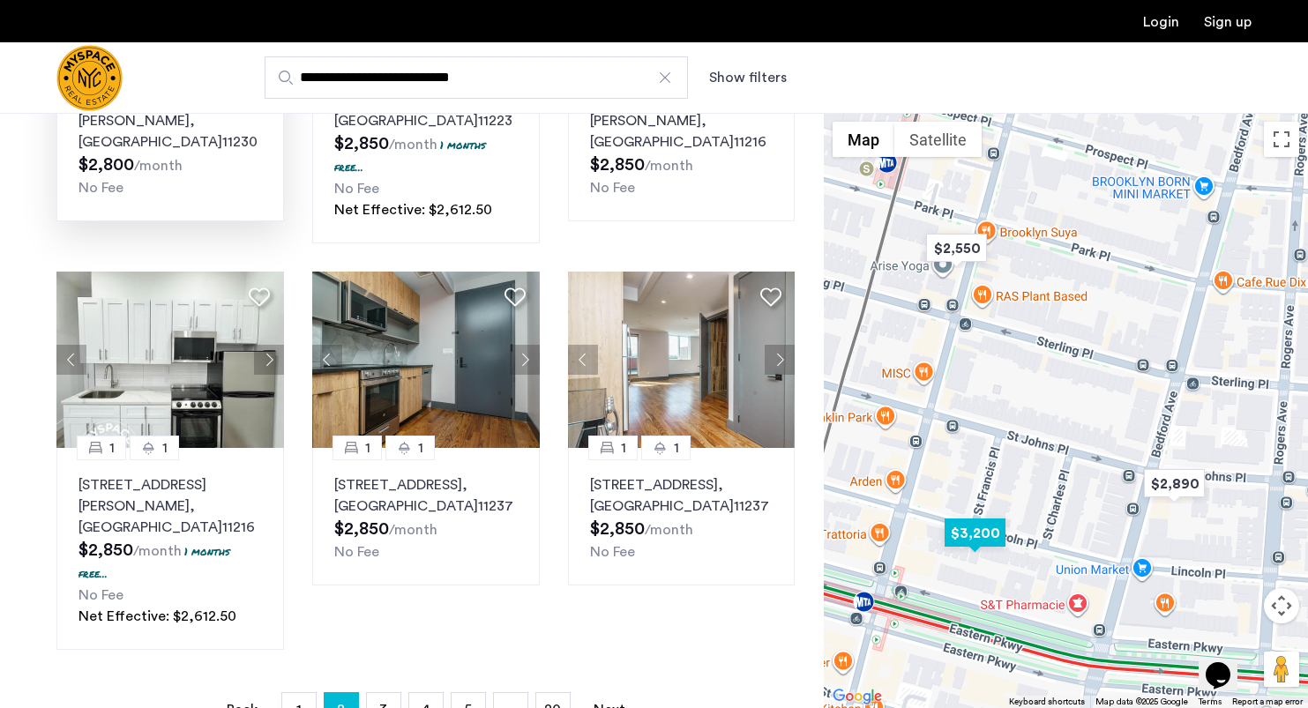
click at [974, 532] on img "$3,200" at bounding box center [975, 533] width 75 height 40
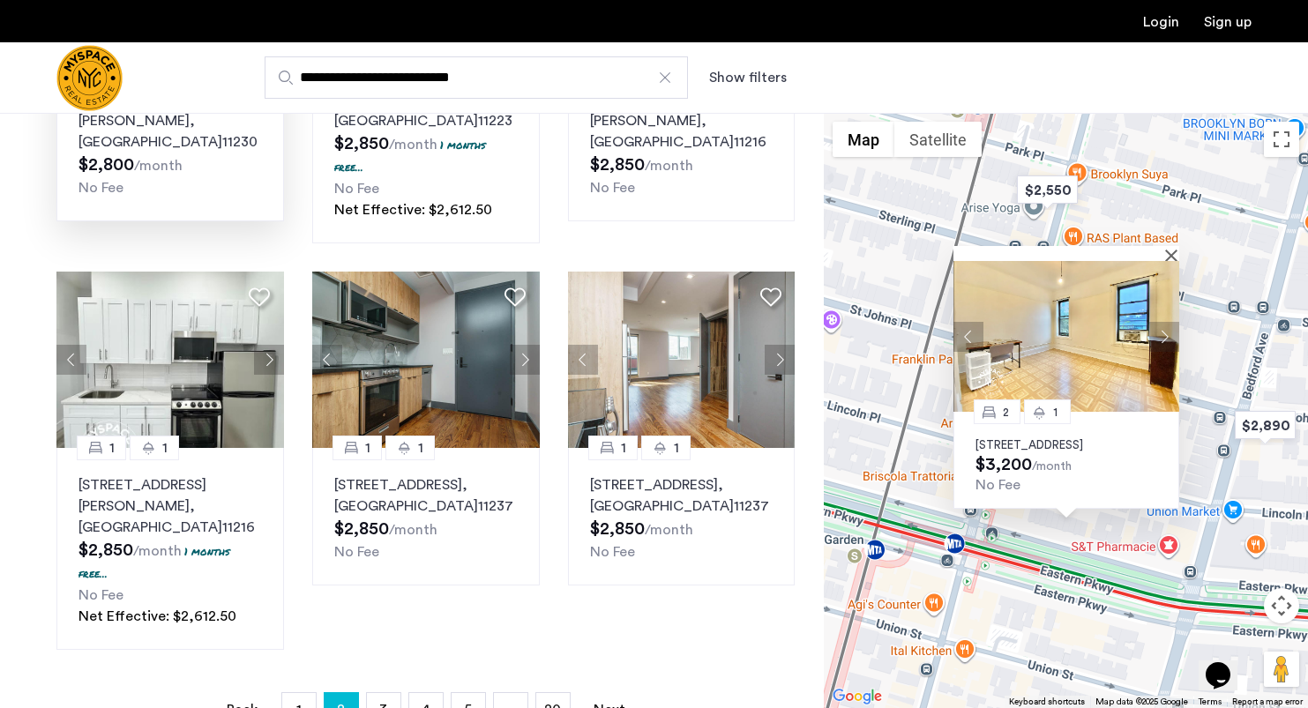
click at [1166, 321] on button "Next apartment" at bounding box center [1164, 336] width 30 height 30
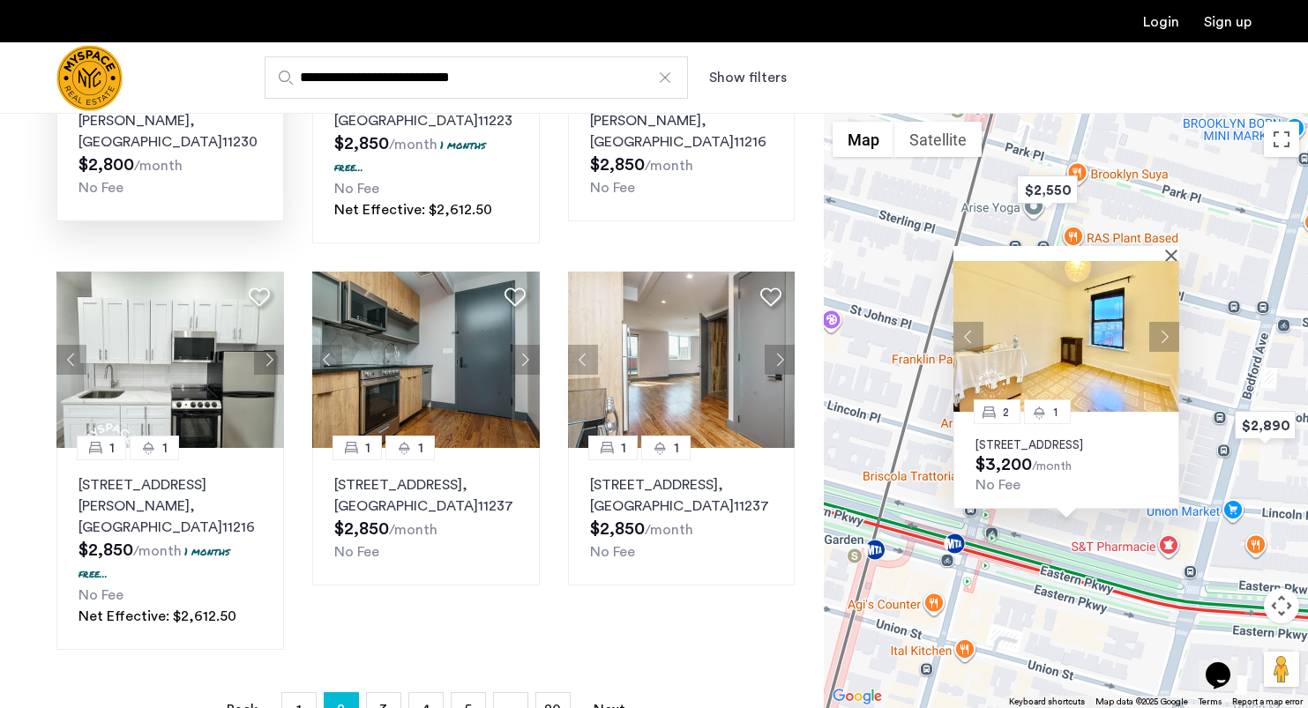
click at [1163, 321] on button "Next apartment" at bounding box center [1164, 336] width 30 height 30
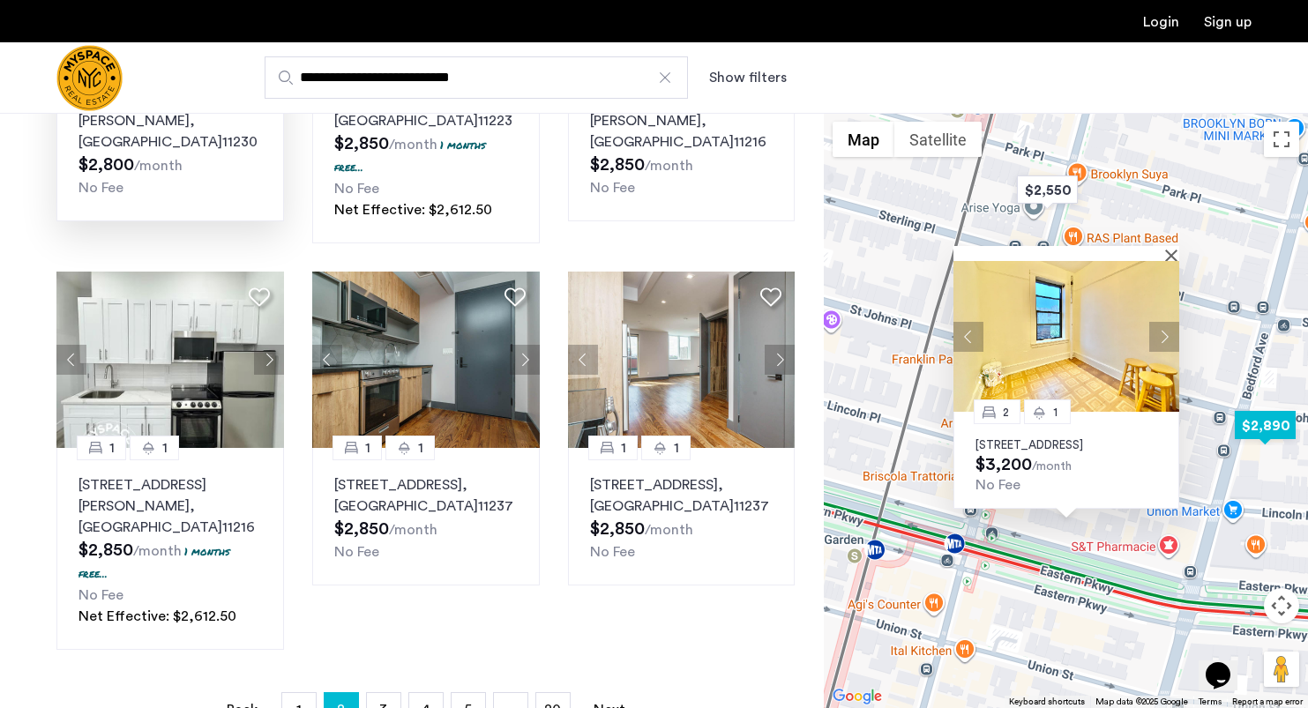
click at [1262, 419] on img "$2,890" at bounding box center [1265, 426] width 75 height 40
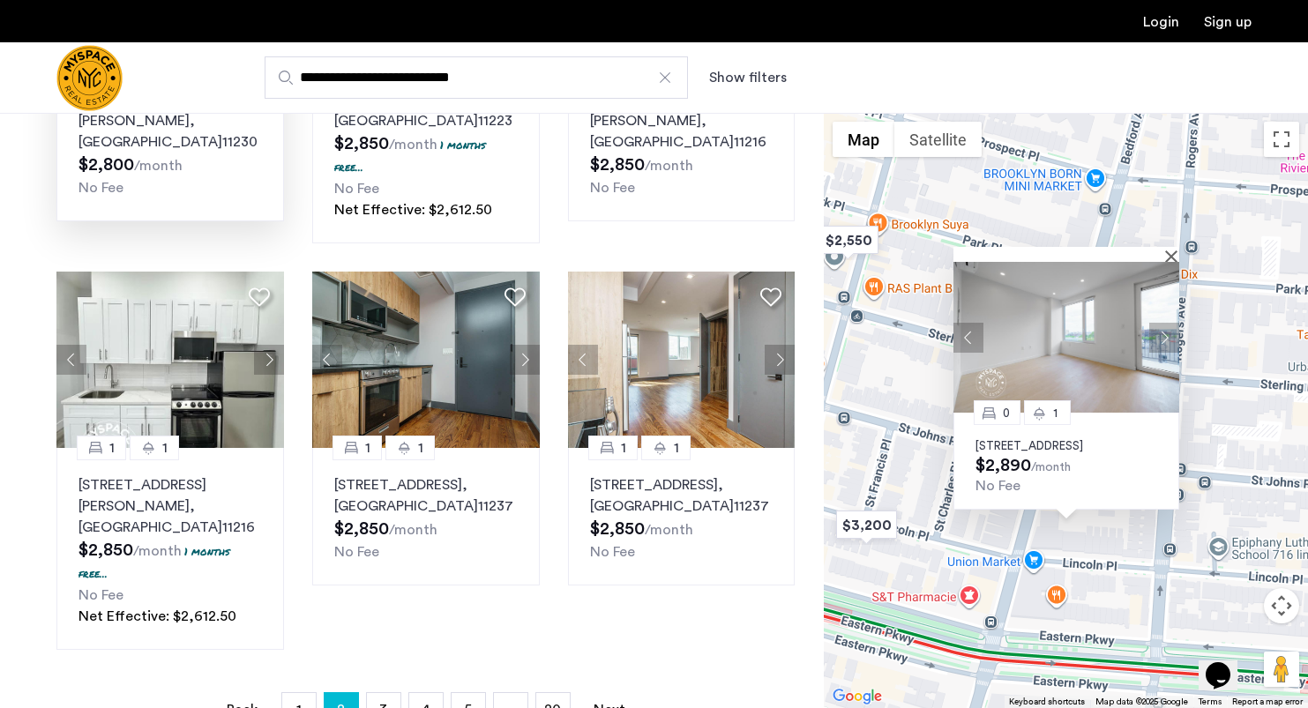
click at [1166, 247] on div at bounding box center [1066, 254] width 226 height 15
click at [1172, 250] on button "Close" at bounding box center [1175, 256] width 12 height 12
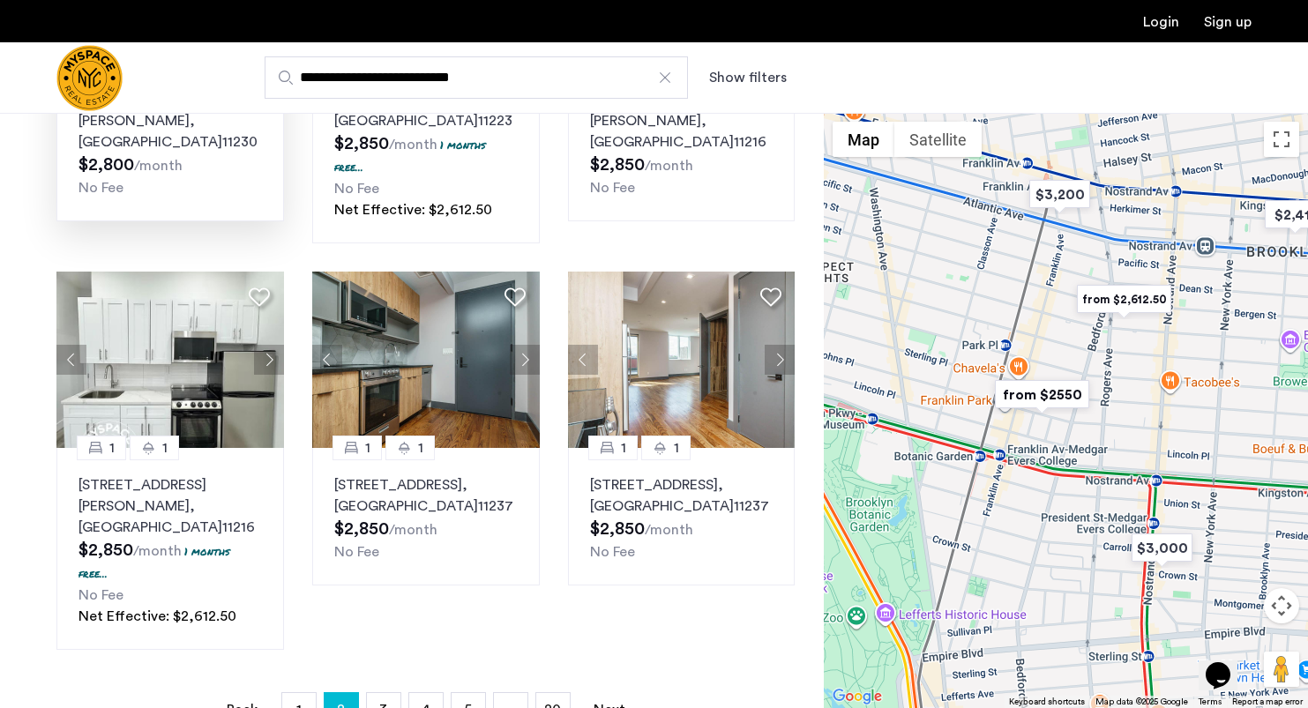
drag, startPoint x: 942, startPoint y: 336, endPoint x: 1088, endPoint y: 350, distance: 147.1
click at [1088, 350] on div at bounding box center [1066, 410] width 484 height 595
click at [1117, 300] on img "from $2,612.50" at bounding box center [1124, 300] width 108 height 40
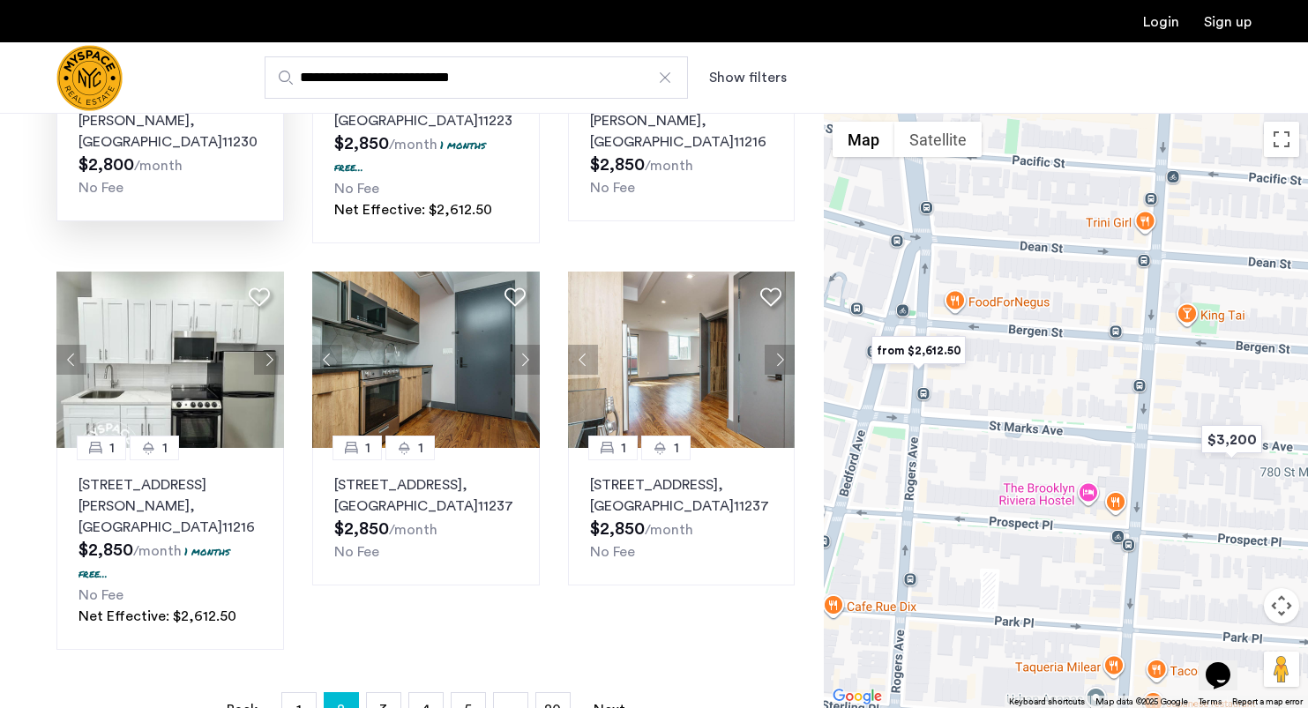
click at [925, 354] on img "from $2,612.50" at bounding box center [918, 351] width 108 height 40
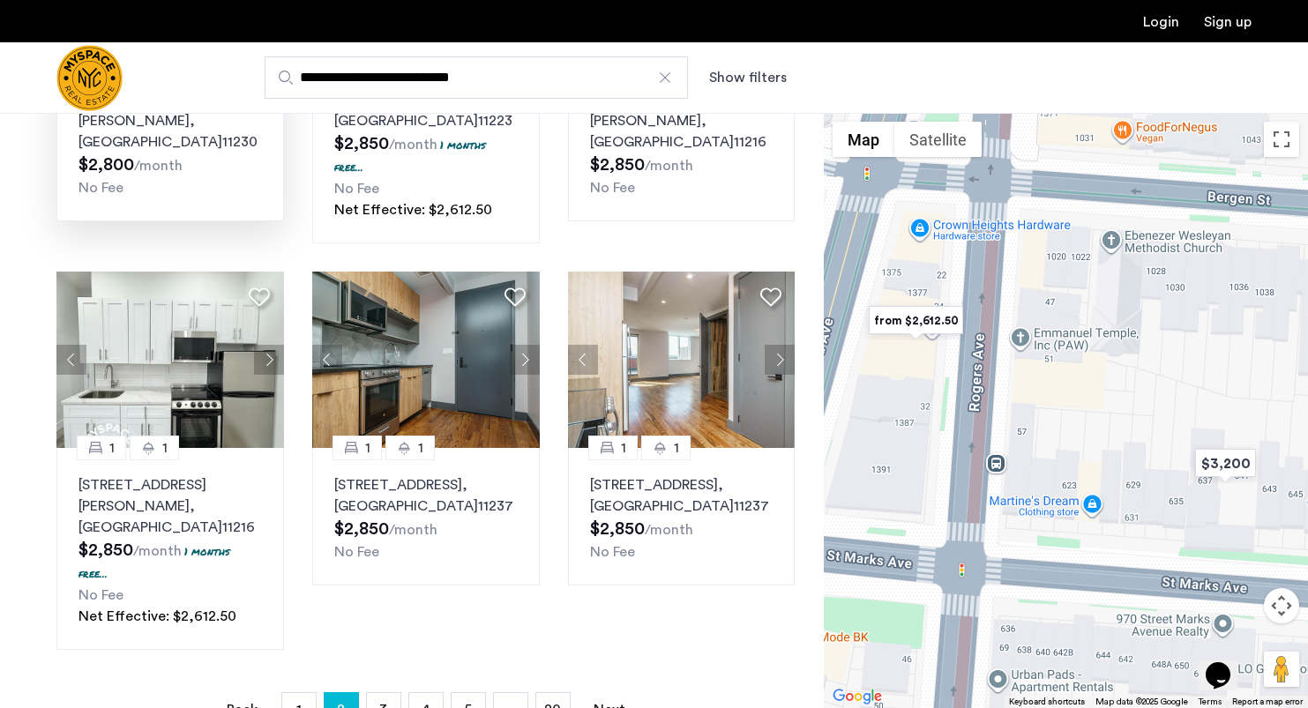
click at [919, 325] on img "from $2,612.50" at bounding box center [916, 321] width 108 height 40
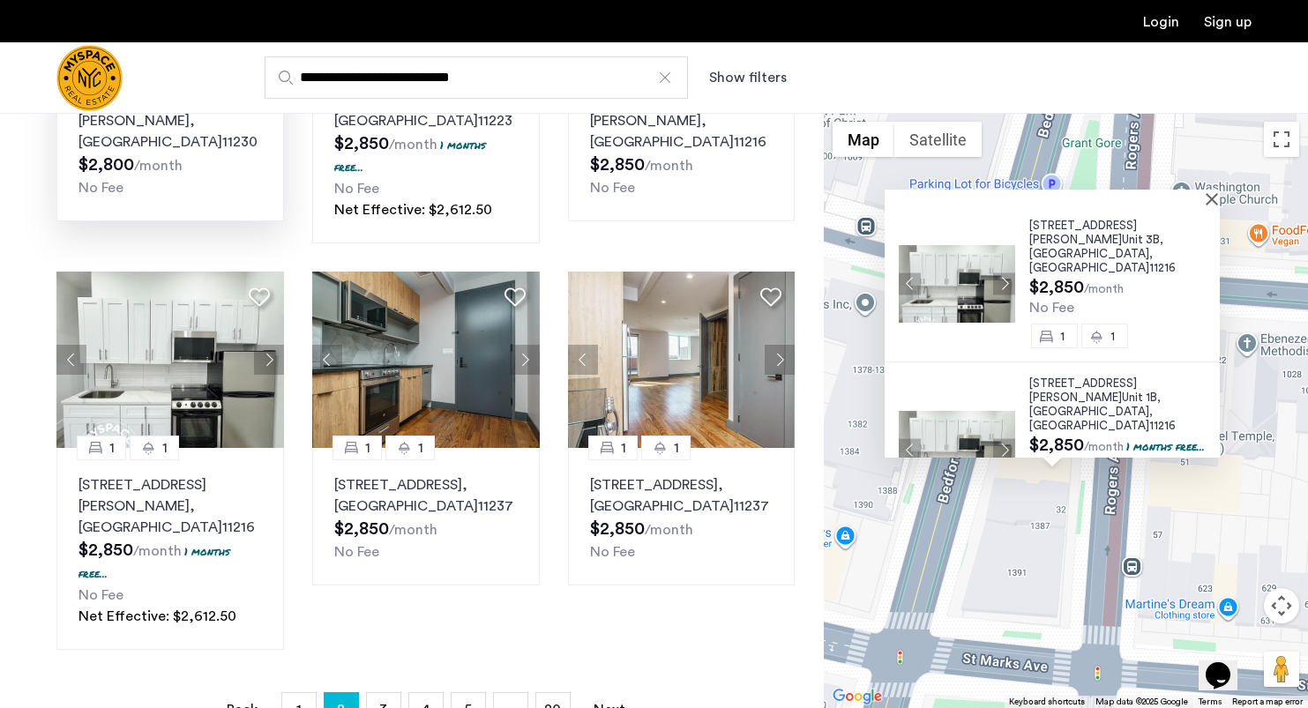
click at [1161, 532] on div "24 Rogers Ave, Unit 3B, Brooklyn , NY 11216 $2,850 /month No Fee 1 1 24 Rogers …" at bounding box center [1066, 410] width 484 height 595
click at [736, 63] on div "**********" at bounding box center [740, 77] width 1022 height 42
click at [736, 71] on button "Show filters" at bounding box center [748, 77] width 78 height 21
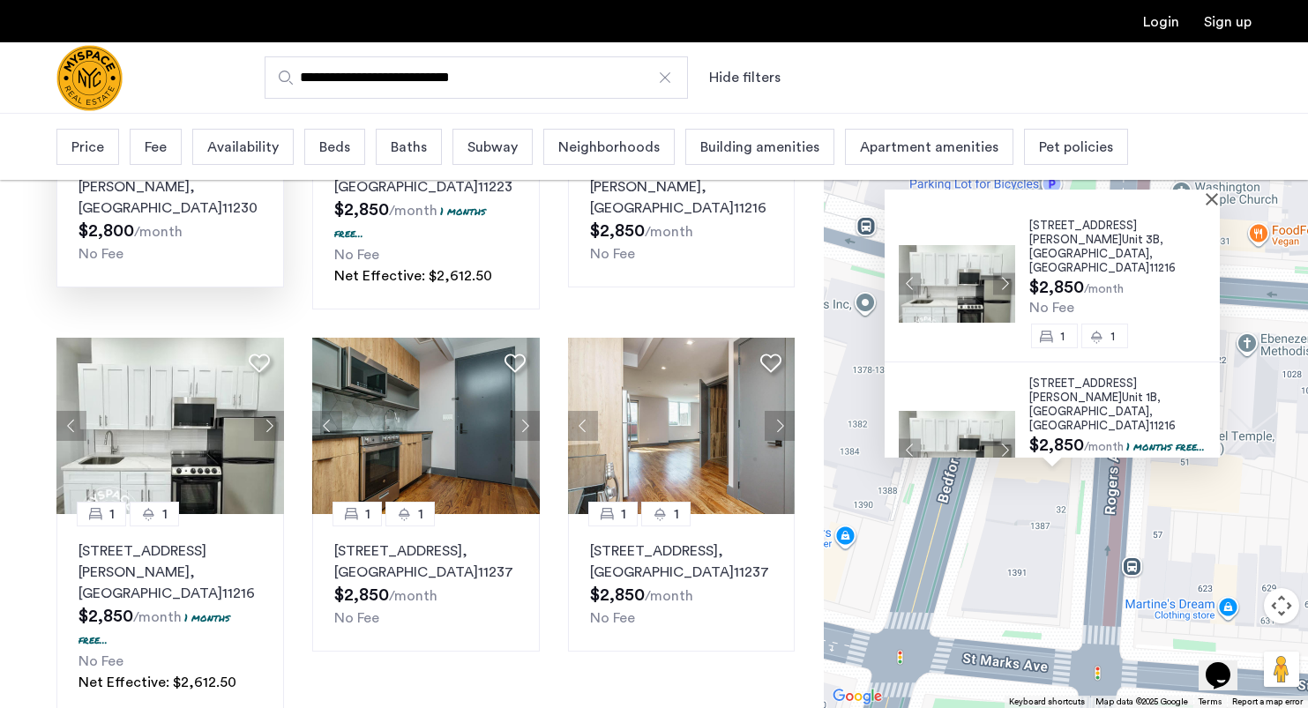
click at [103, 149] on div "Price" at bounding box center [87, 147] width 63 height 36
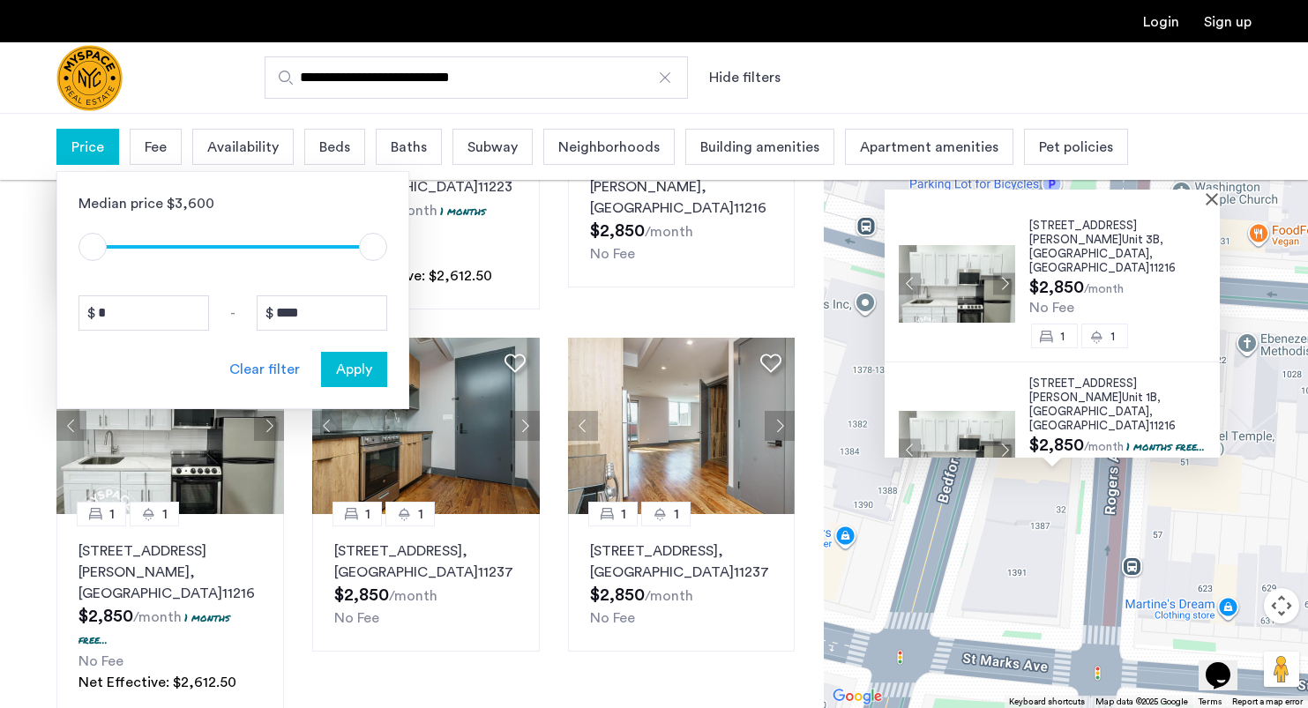
click at [324, 147] on span "Beds" at bounding box center [334, 147] width 31 height 21
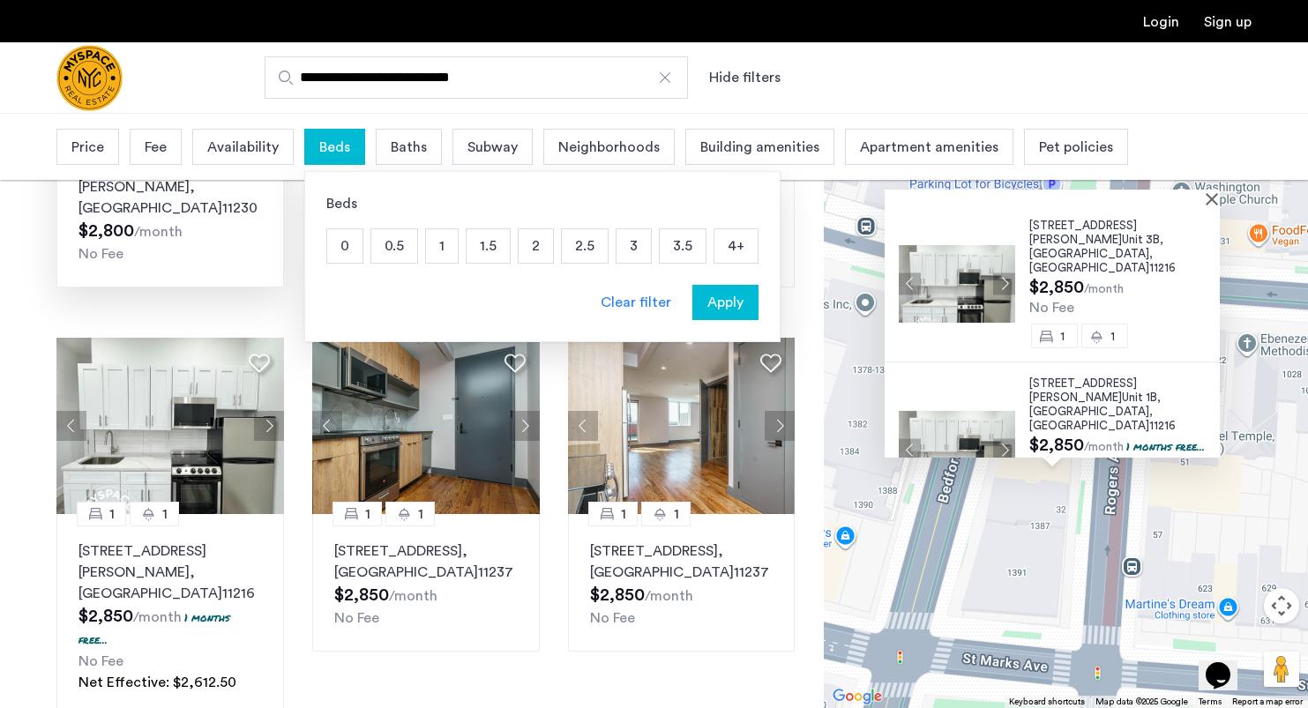
click at [490, 250] on p "1.5" at bounding box center [488, 246] width 43 height 34
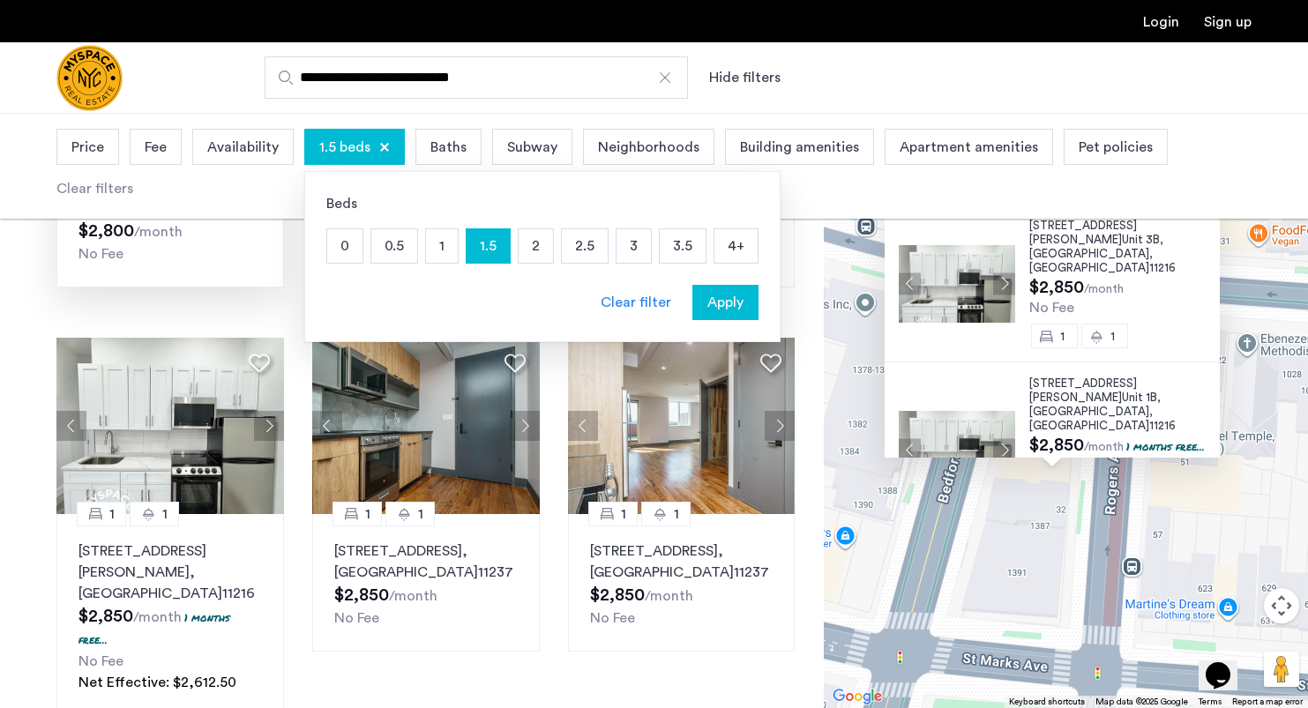
click at [741, 247] on p "4+" at bounding box center [735, 246] width 43 height 34
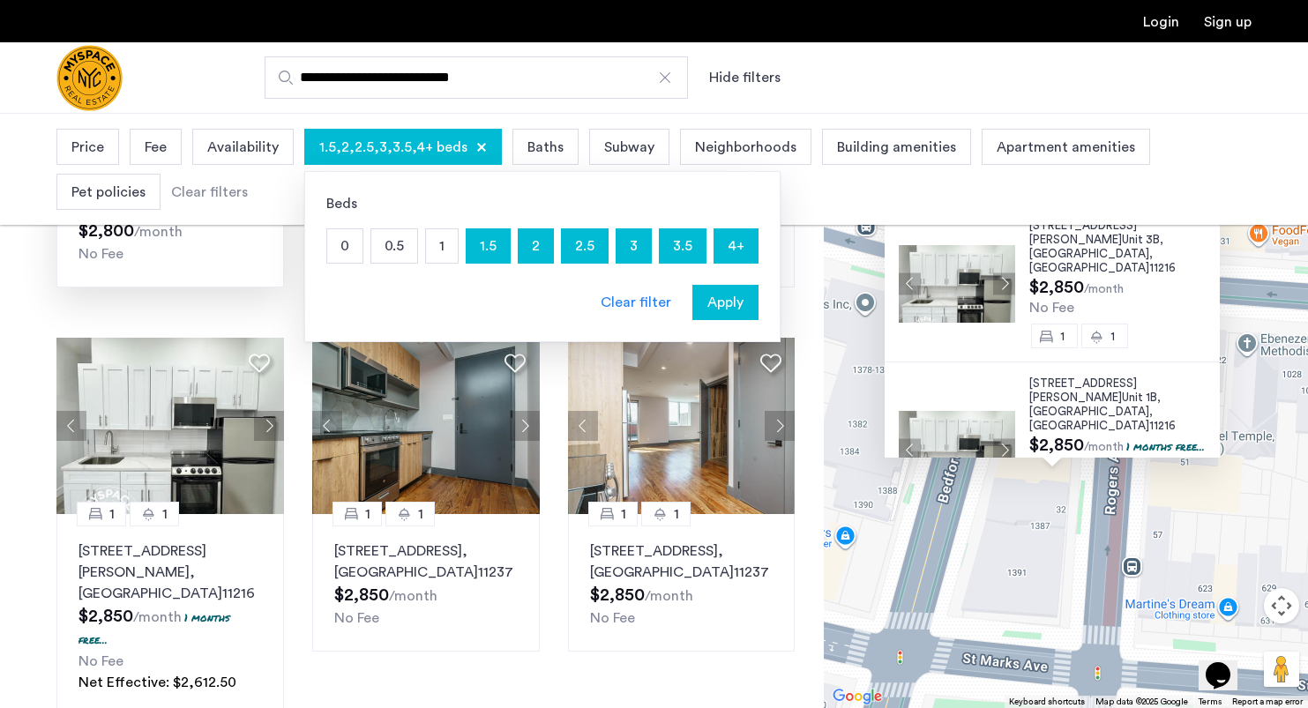
click at [729, 305] on span "Apply" at bounding box center [725, 302] width 36 height 21
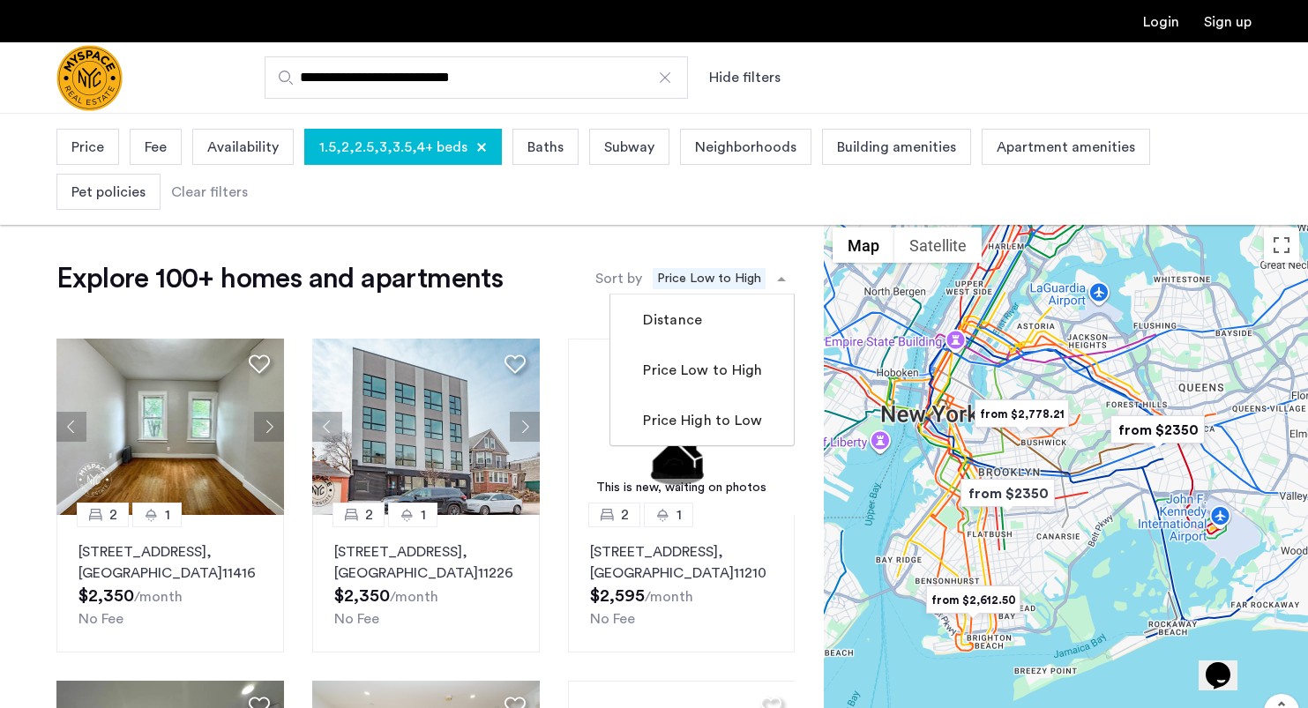
click at [694, 276] on span "Price Low to High" at bounding box center [709, 278] width 113 height 21
click at [706, 327] on mat-checkbox "Distance" at bounding box center [701, 320] width 183 height 50
click at [691, 319] on label "Distance" at bounding box center [670, 320] width 63 height 21
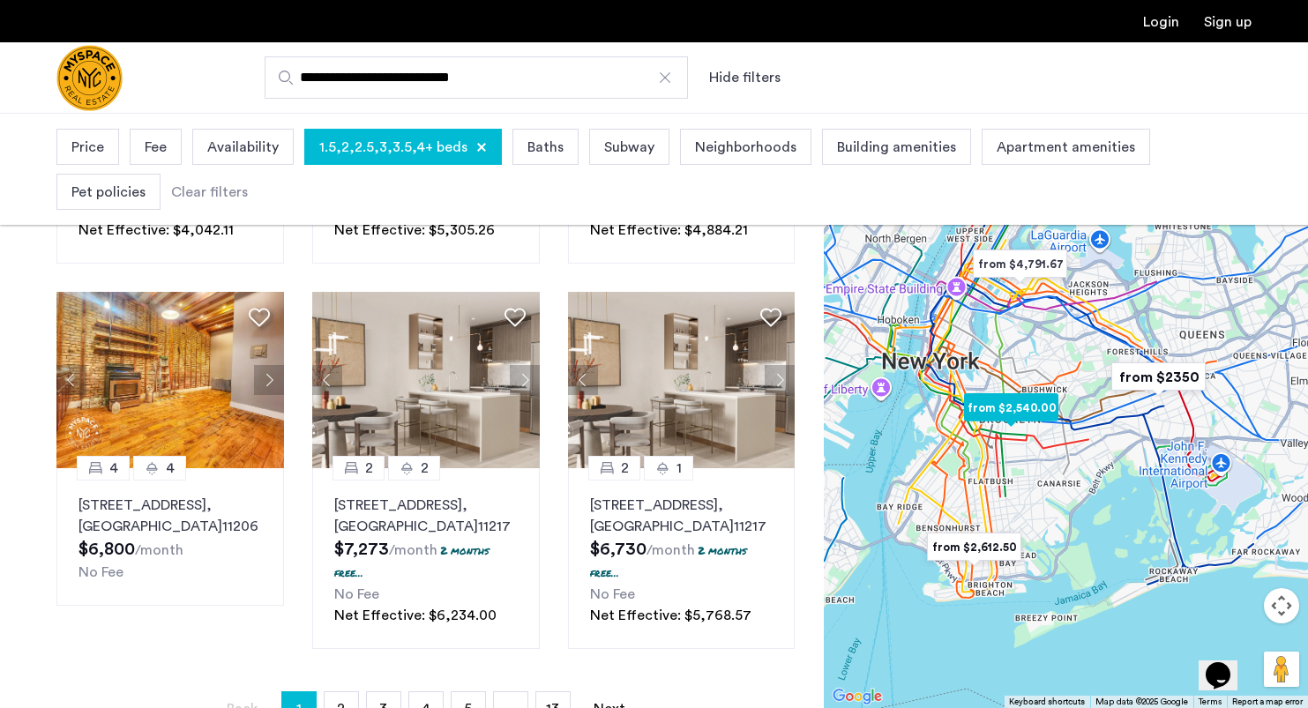
scroll to position [1200, 0]
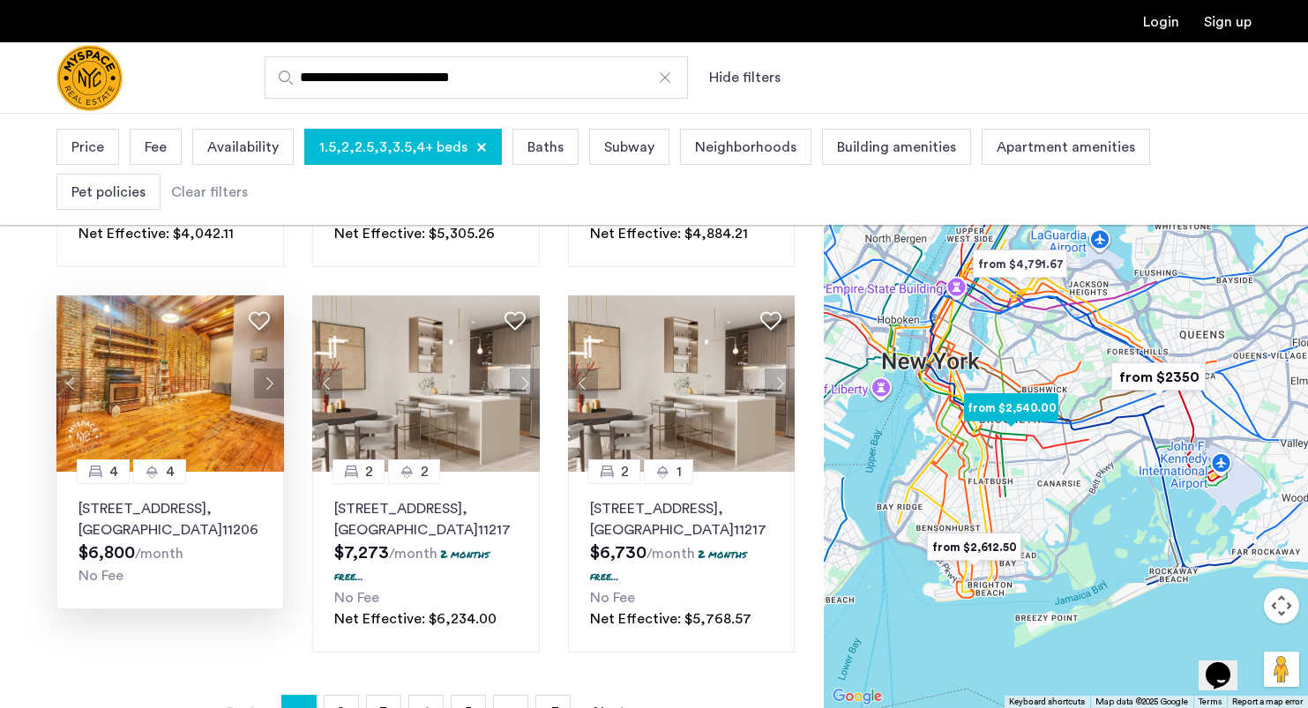
click at [265, 382] on button "Next apartment" at bounding box center [269, 384] width 30 height 30
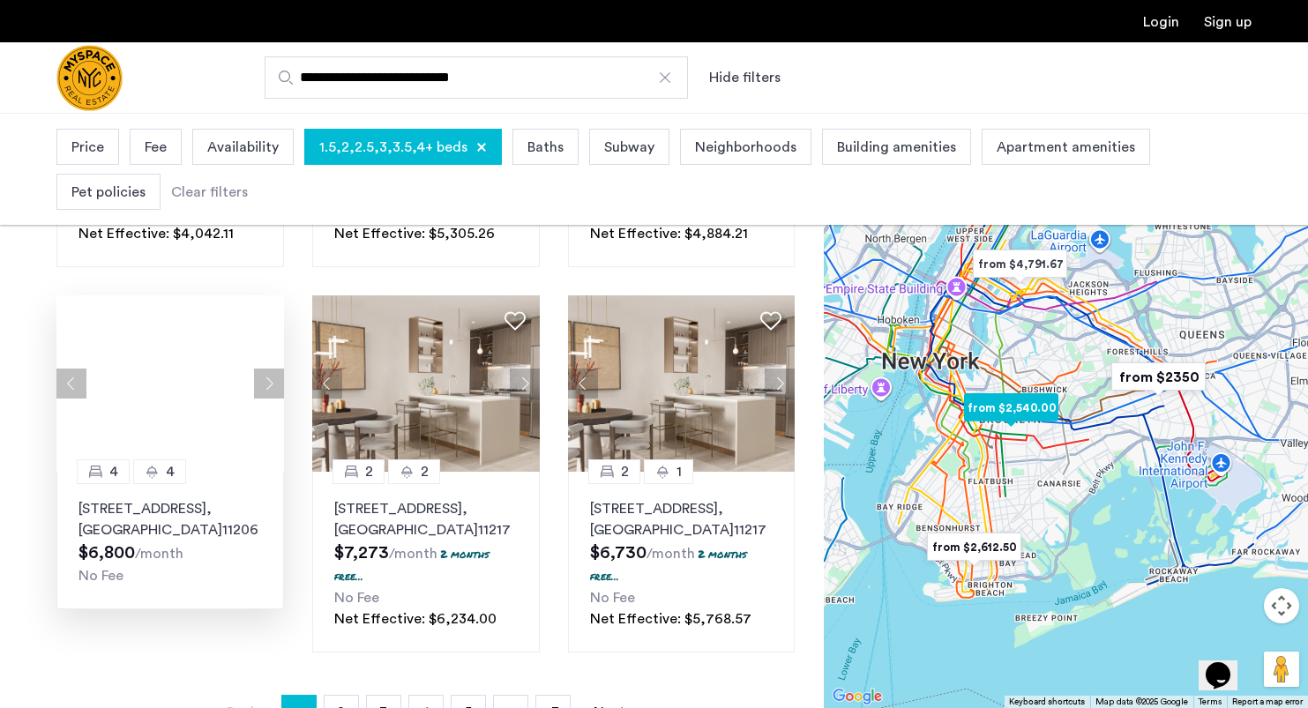
click at [265, 382] on button "Next apartment" at bounding box center [269, 384] width 30 height 30
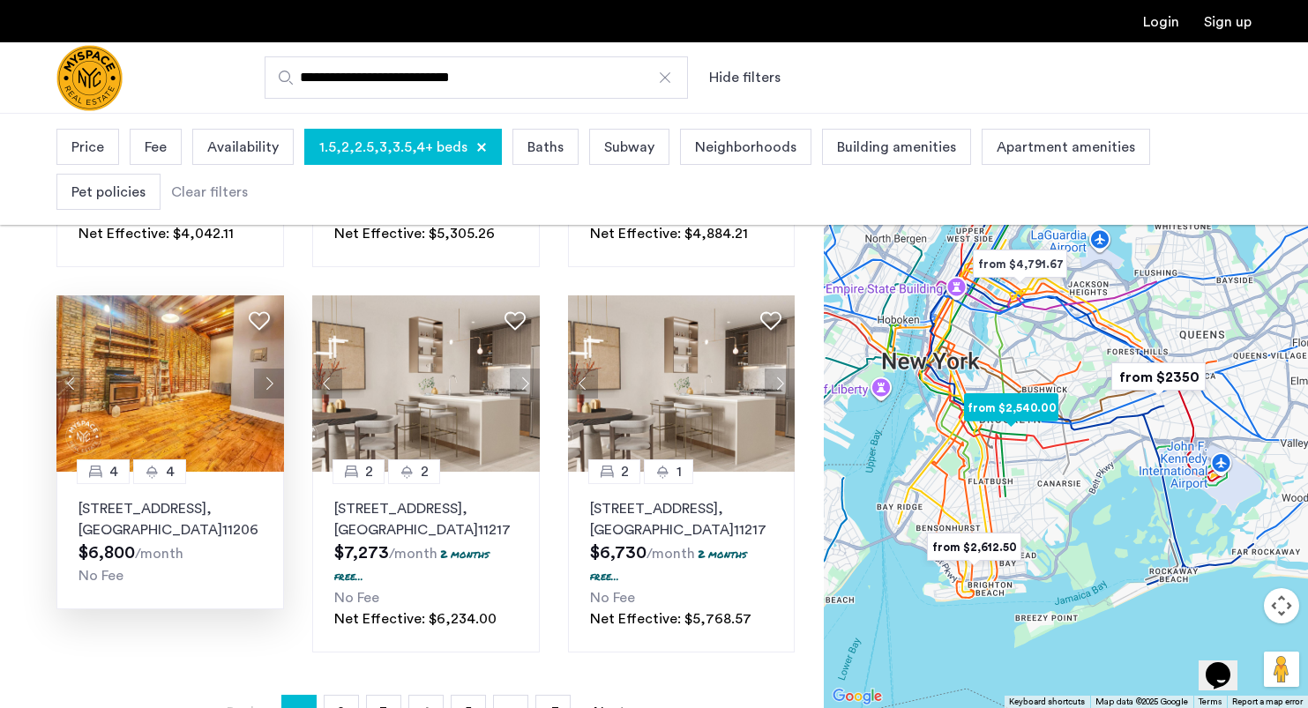
click at [265, 382] on button "Next apartment" at bounding box center [269, 384] width 30 height 30
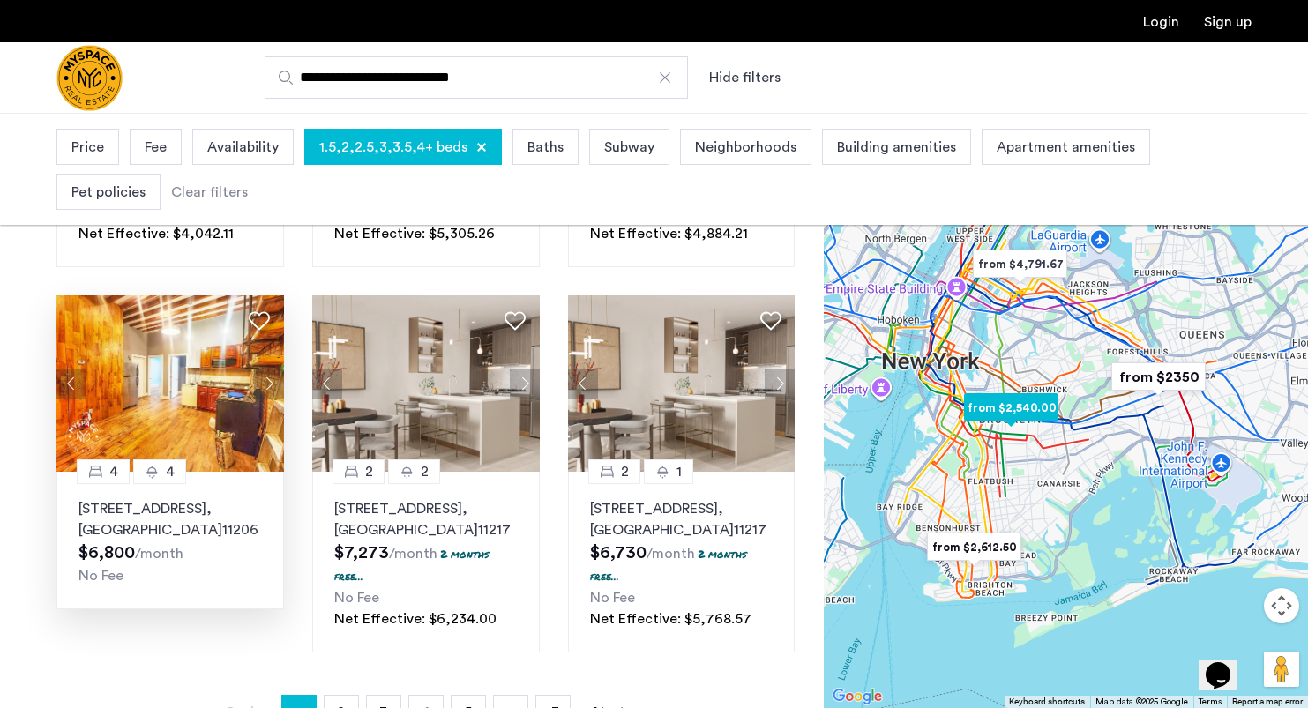
click at [275, 377] on button "Next apartment" at bounding box center [269, 384] width 30 height 30
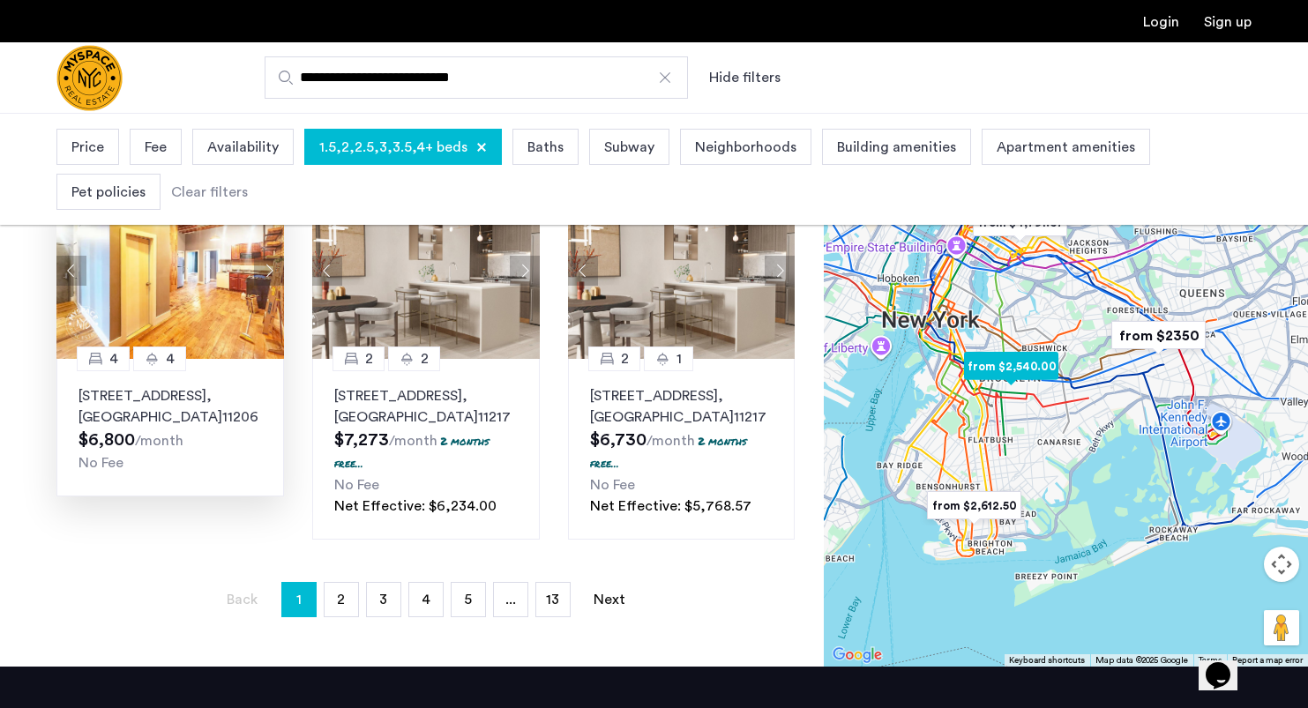
scroll to position [1282, 0]
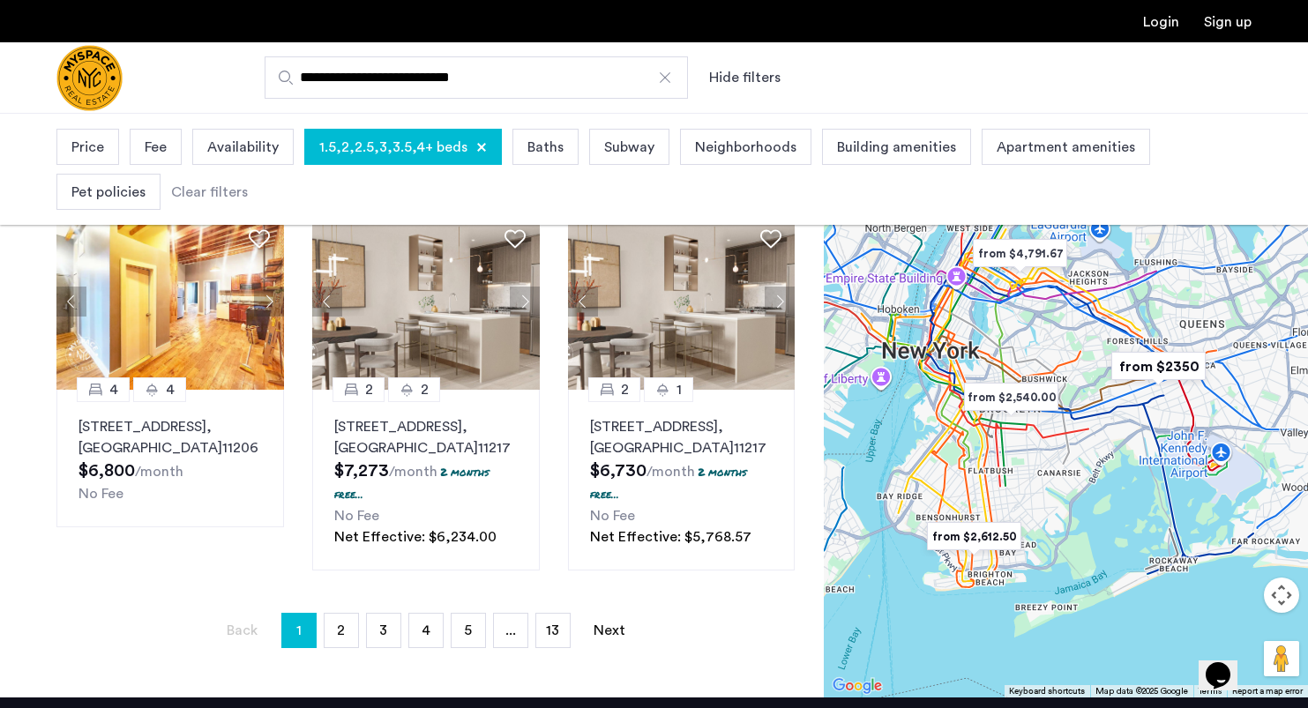
click at [84, 133] on div "Price" at bounding box center [87, 147] width 63 height 36
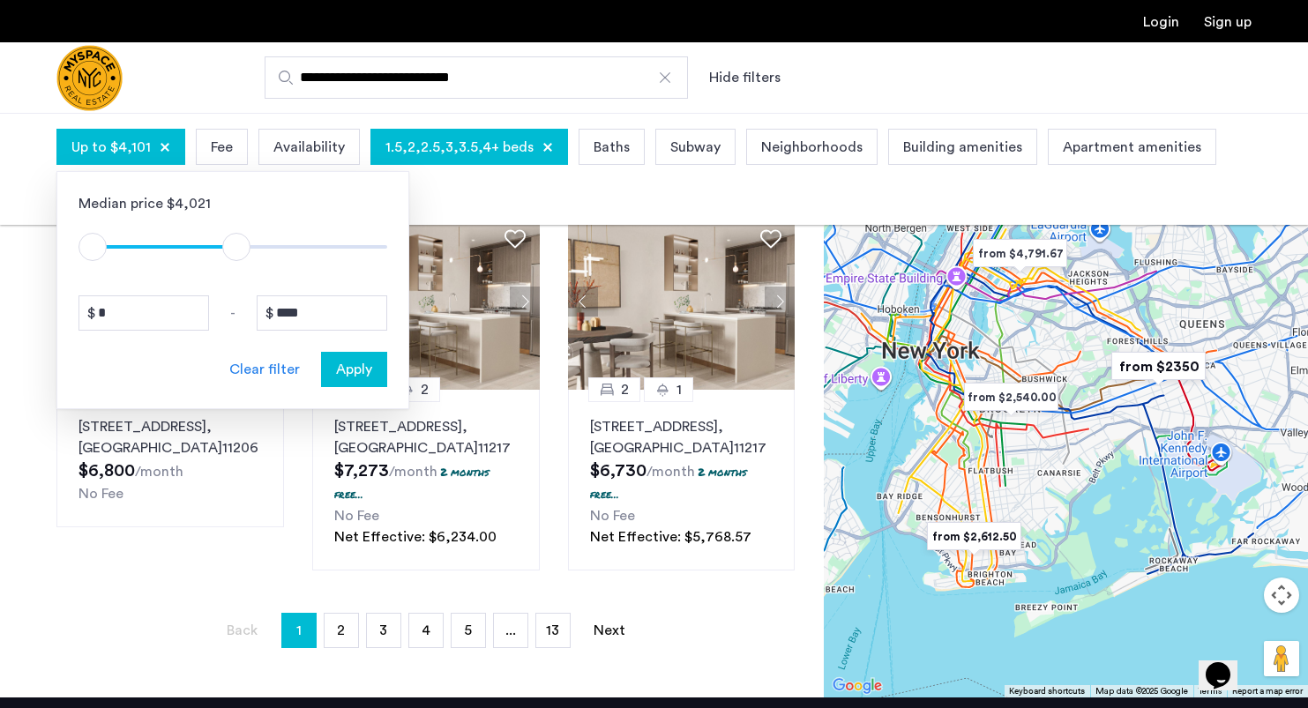
type input "****"
drag, startPoint x: 378, startPoint y: 244, endPoint x: 234, endPoint y: 243, distance: 144.7
click at [234, 243] on span "ngx-slider-max" at bounding box center [233, 247] width 28 height 28
click at [359, 373] on span "Apply" at bounding box center [354, 369] width 36 height 21
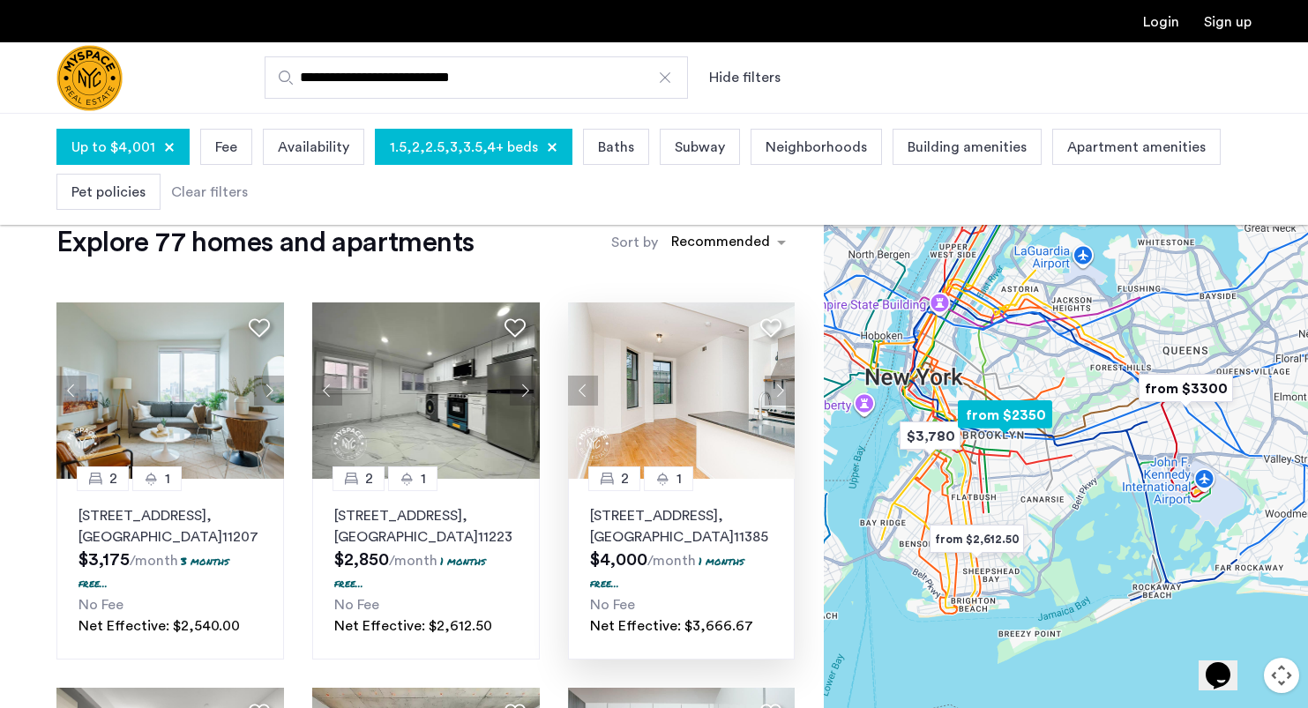
scroll to position [37, 0]
click at [786, 155] on span "Neighborhoods" at bounding box center [816, 147] width 101 height 21
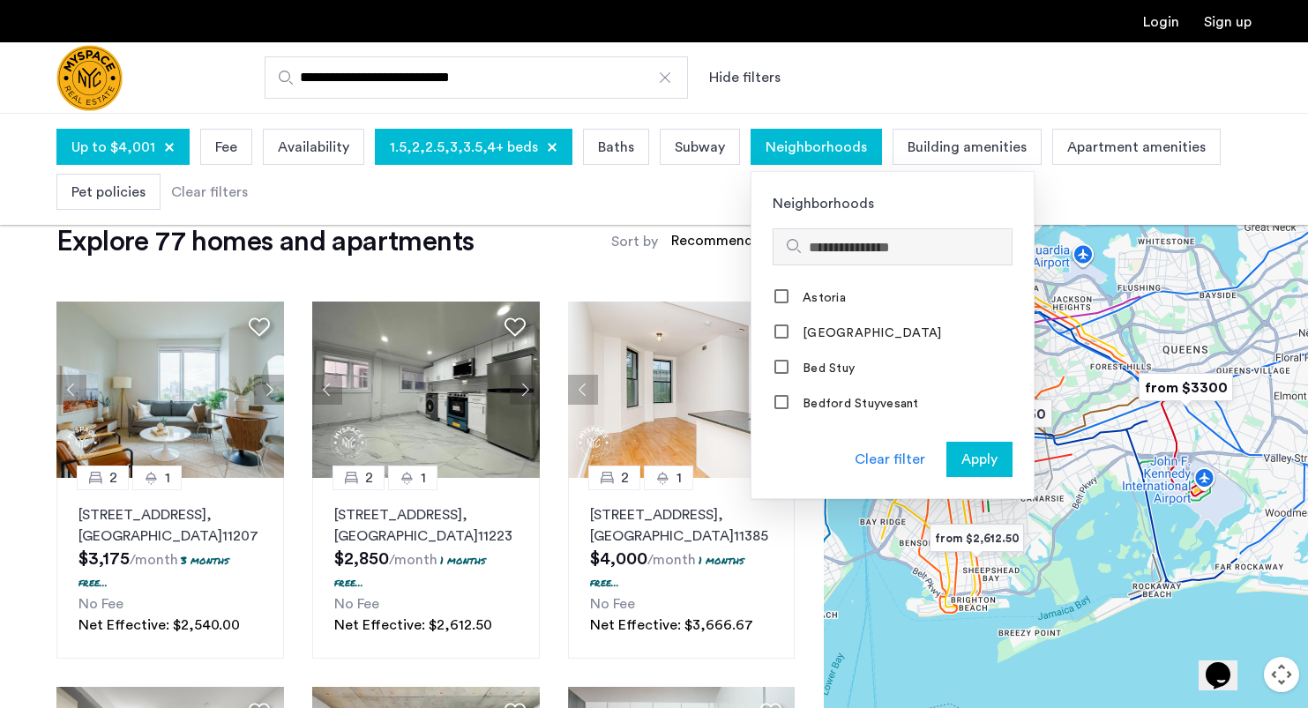
click at [838, 252] on input "Search hoods" at bounding box center [907, 247] width 196 height 21
click at [694, 204] on div "Up to $4,001 Fee Availability 1.5,2,2.5,3,3.5,4+ beds Baths Subway Neighborhood…" at bounding box center [653, 169] width 1195 height 90
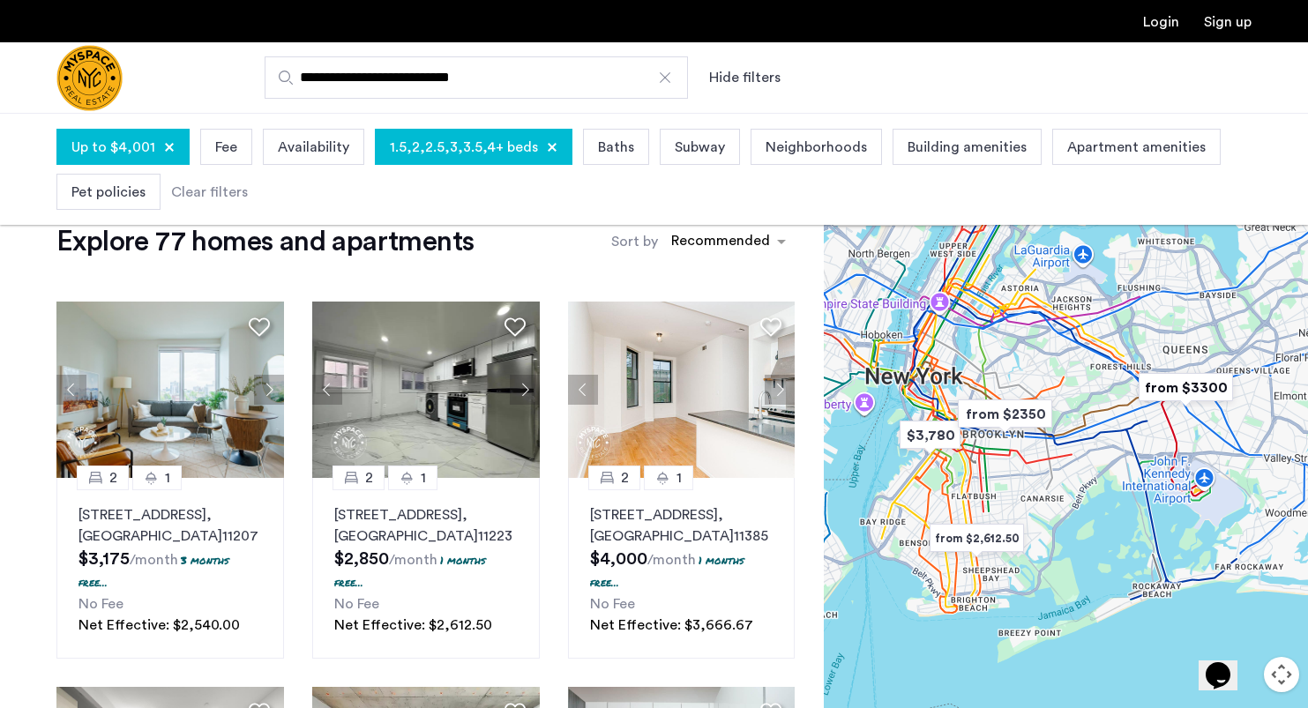
scroll to position [0, 0]
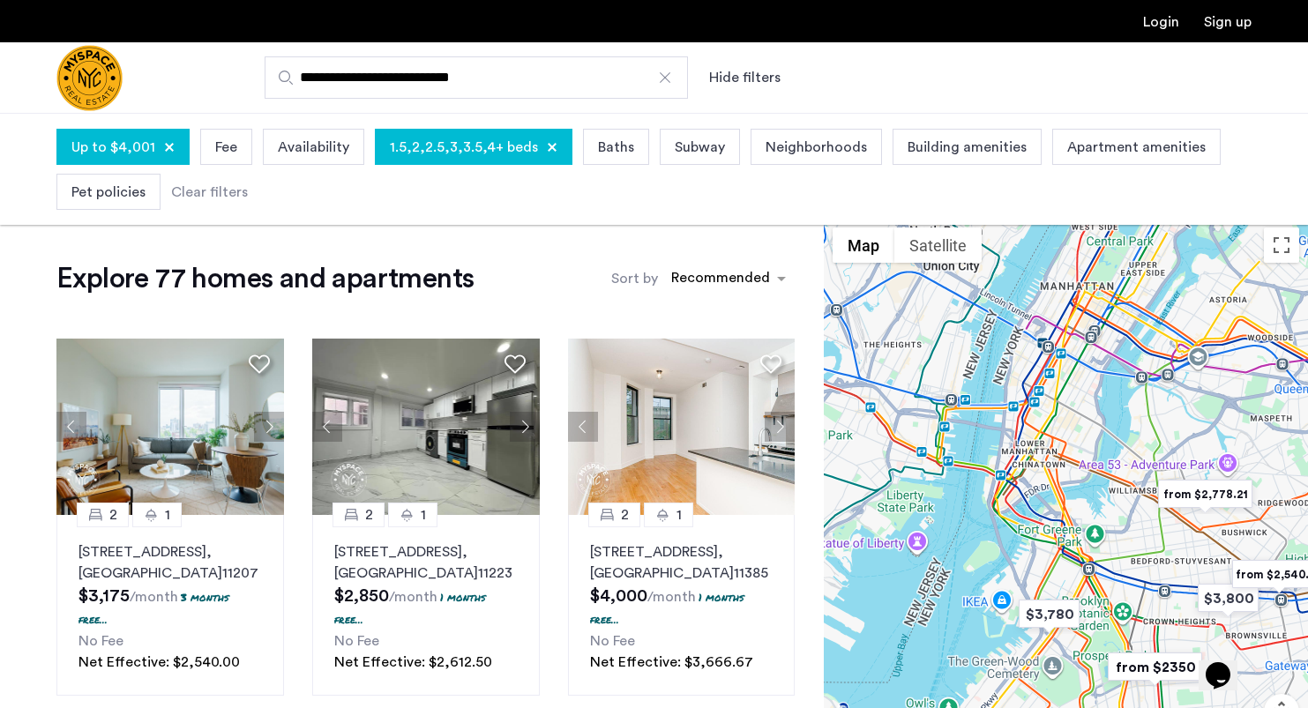
drag, startPoint x: 995, startPoint y: 515, endPoint x: 1144, endPoint y: 600, distance: 171.4
click at [1144, 600] on div "To navigate, press the arrow keys." at bounding box center [1066, 516] width 484 height 595
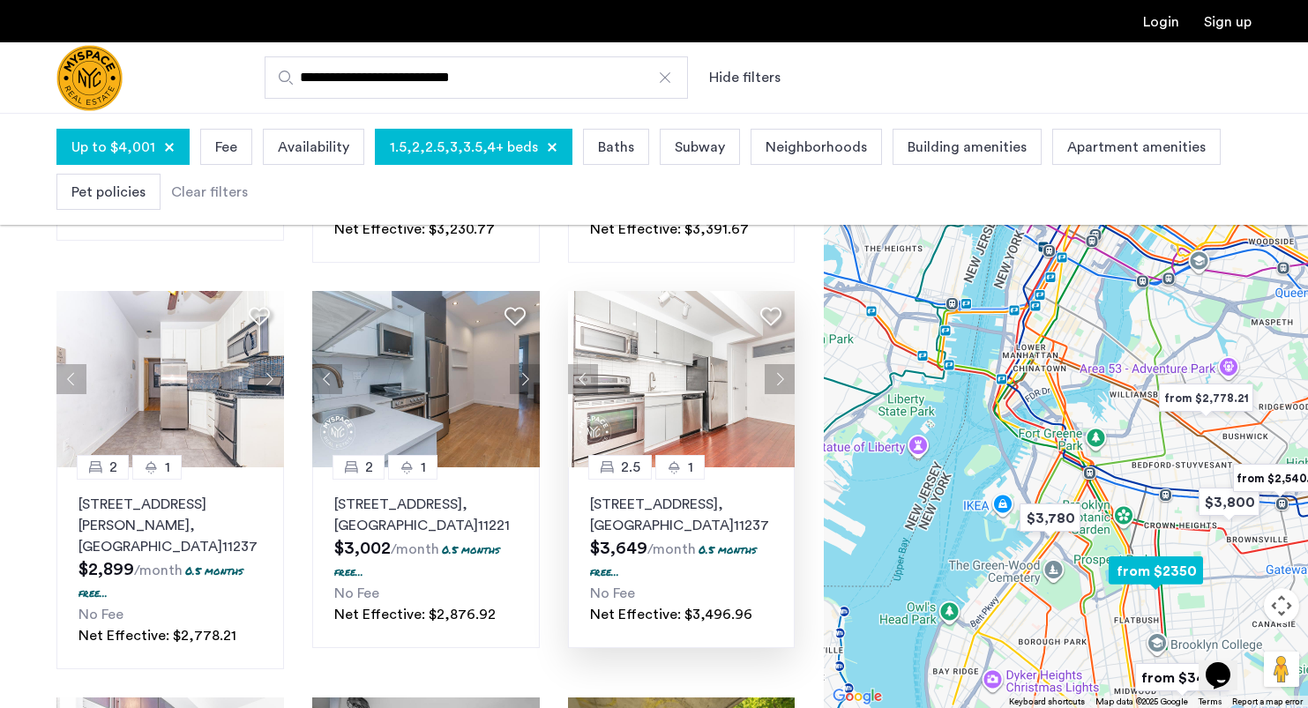
scroll to position [812, 0]
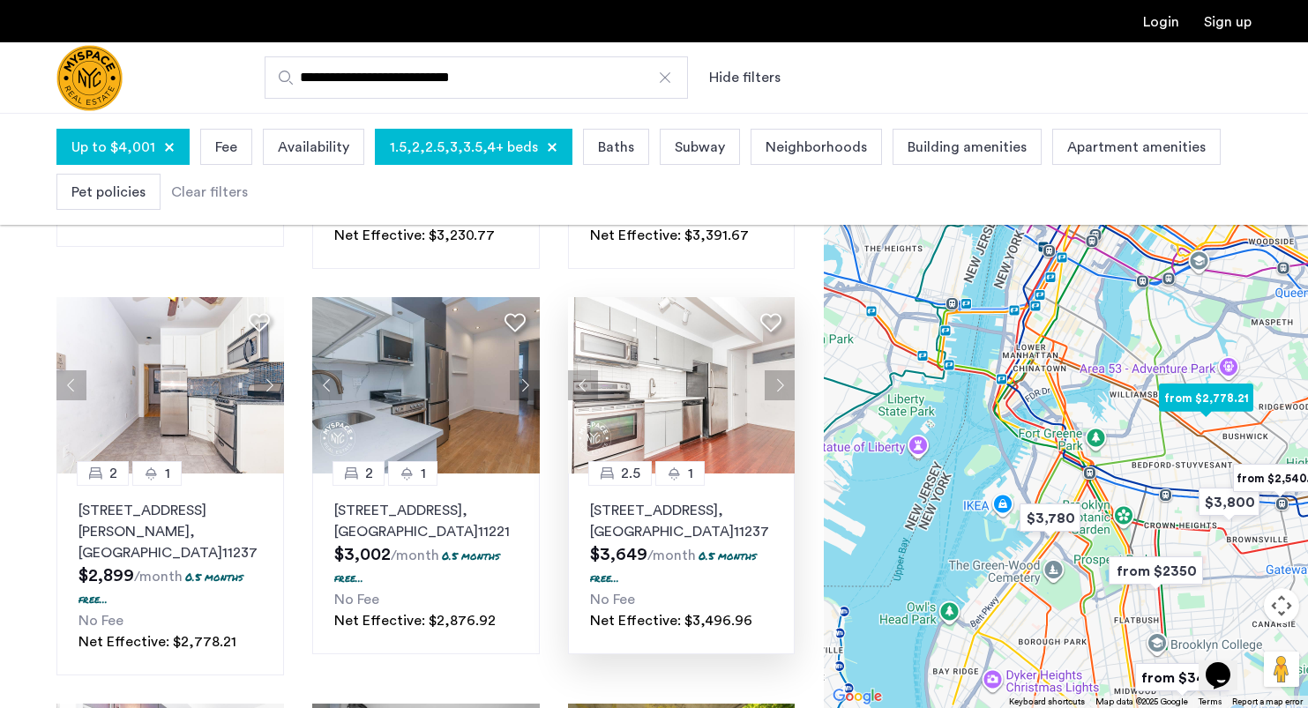
click at [782, 385] on button "Next apartment" at bounding box center [780, 385] width 30 height 30
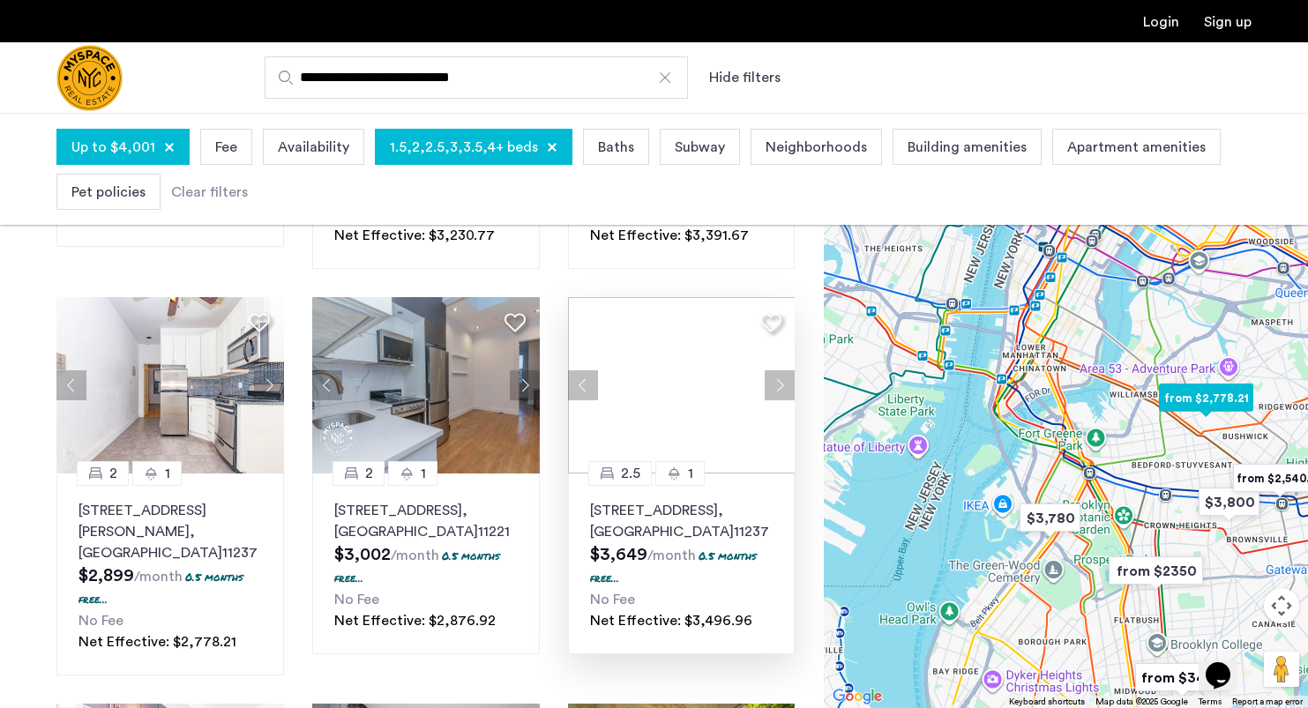
click at [782, 385] on div at bounding box center [682, 385] width 228 height 176
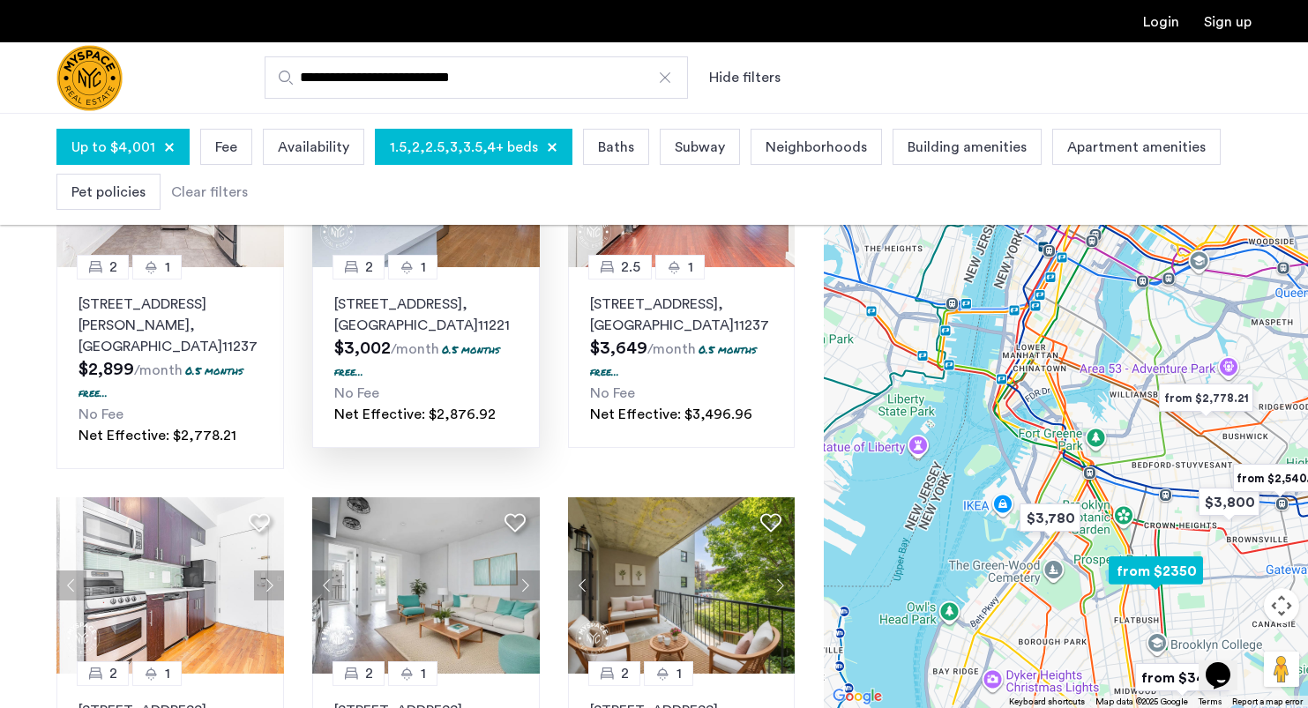
scroll to position [1152, 0]
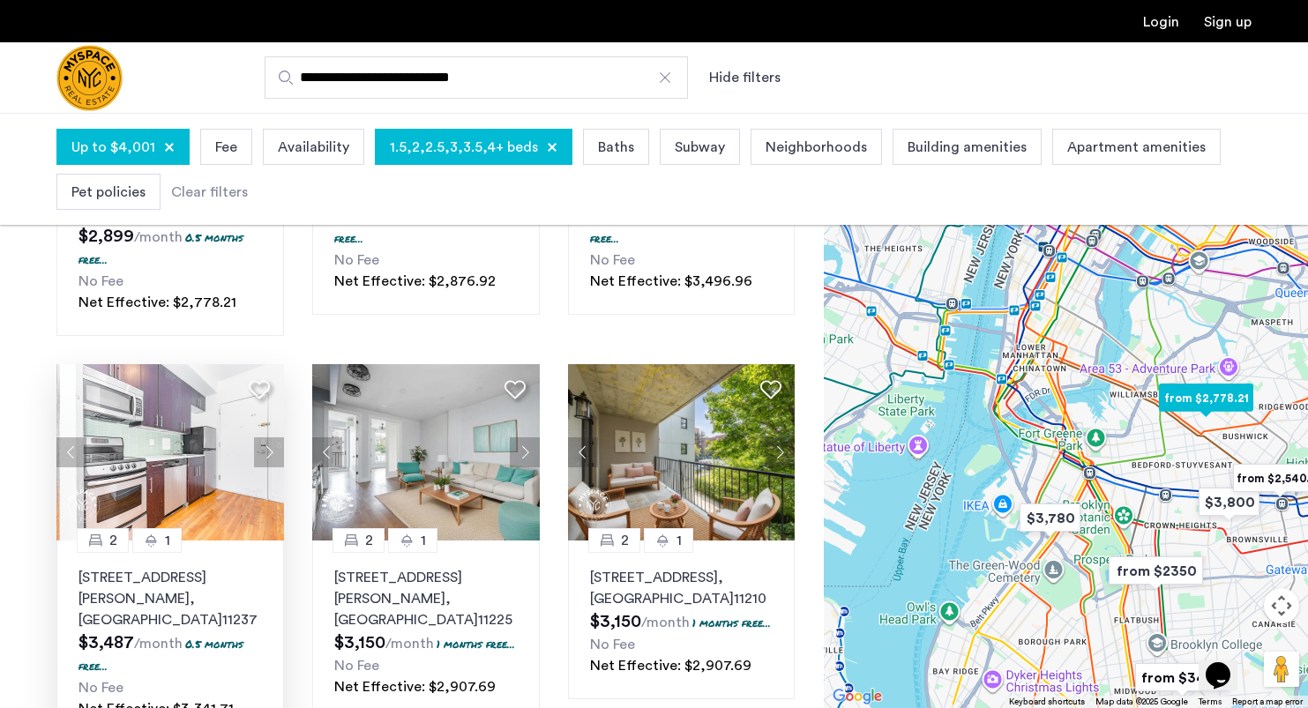
click at [274, 437] on button "Next apartment" at bounding box center [269, 452] width 30 height 30
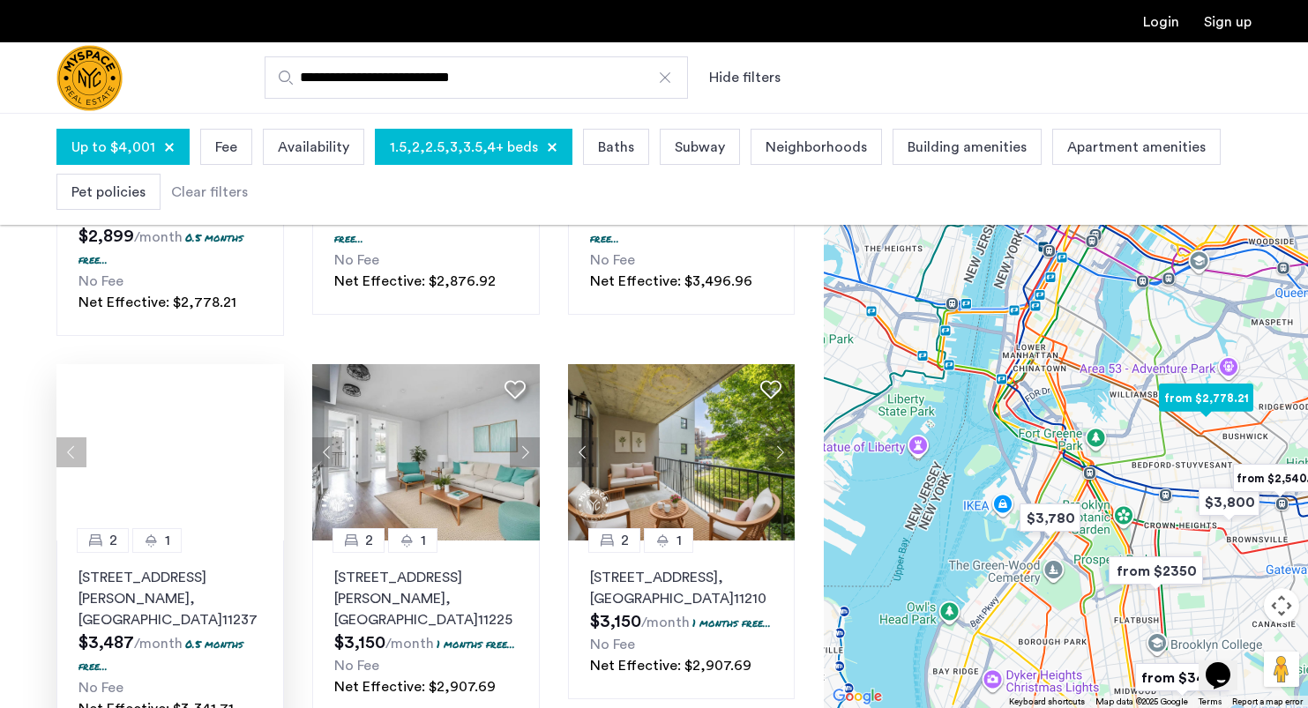
click at [274, 437] on button "Next apartment" at bounding box center [269, 452] width 30 height 30
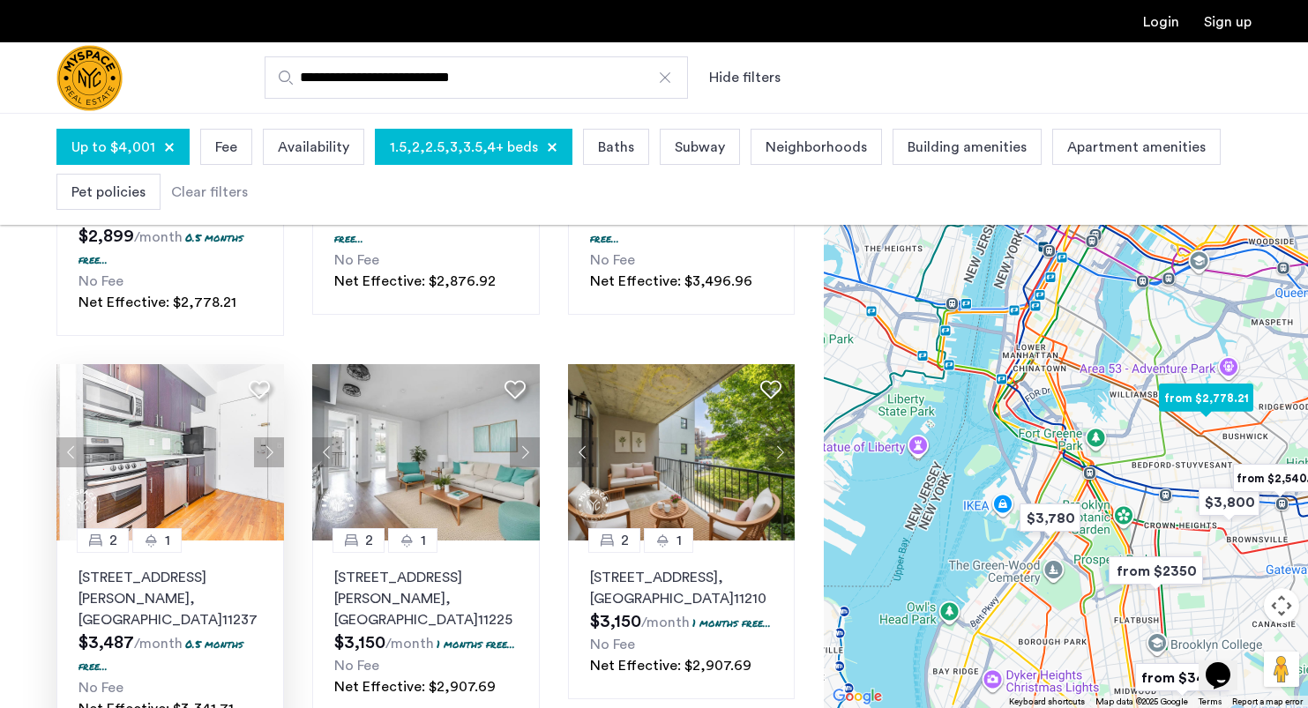
click at [274, 431] on div at bounding box center [170, 452] width 228 height 176
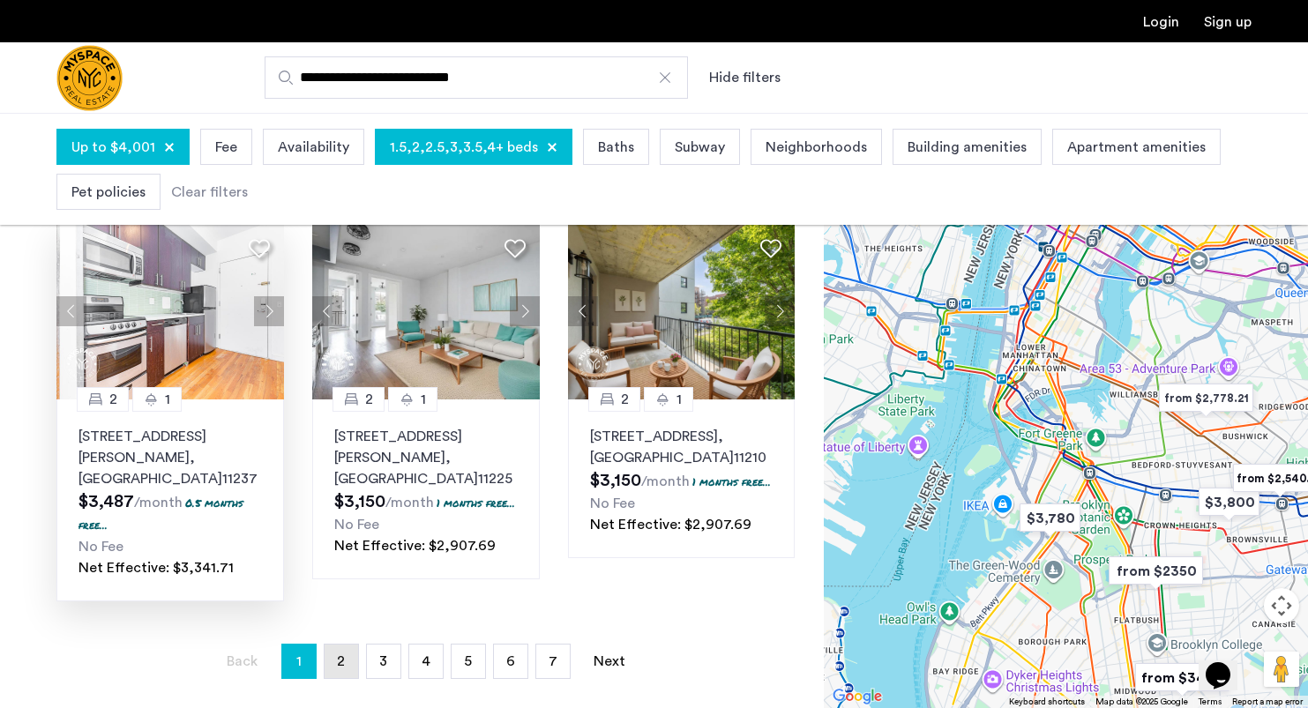
click at [347, 645] on link "page 2" at bounding box center [342, 662] width 34 height 34
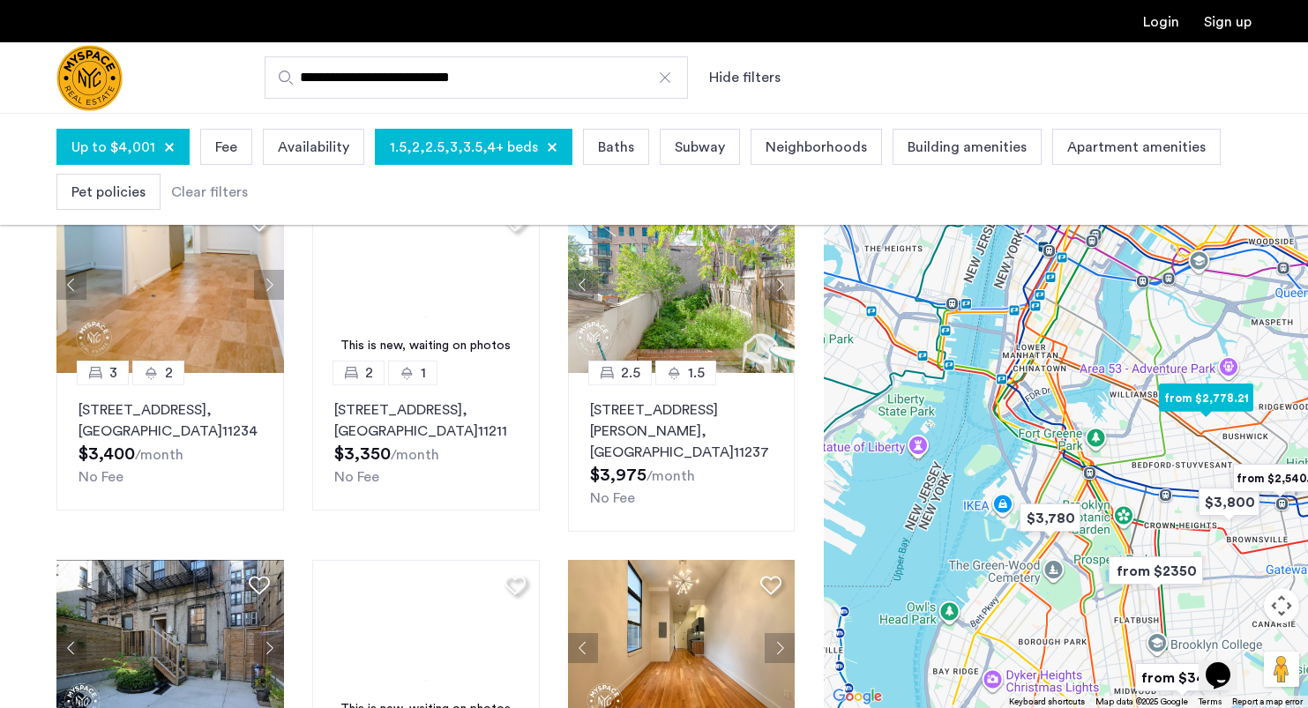
scroll to position [527, 0]
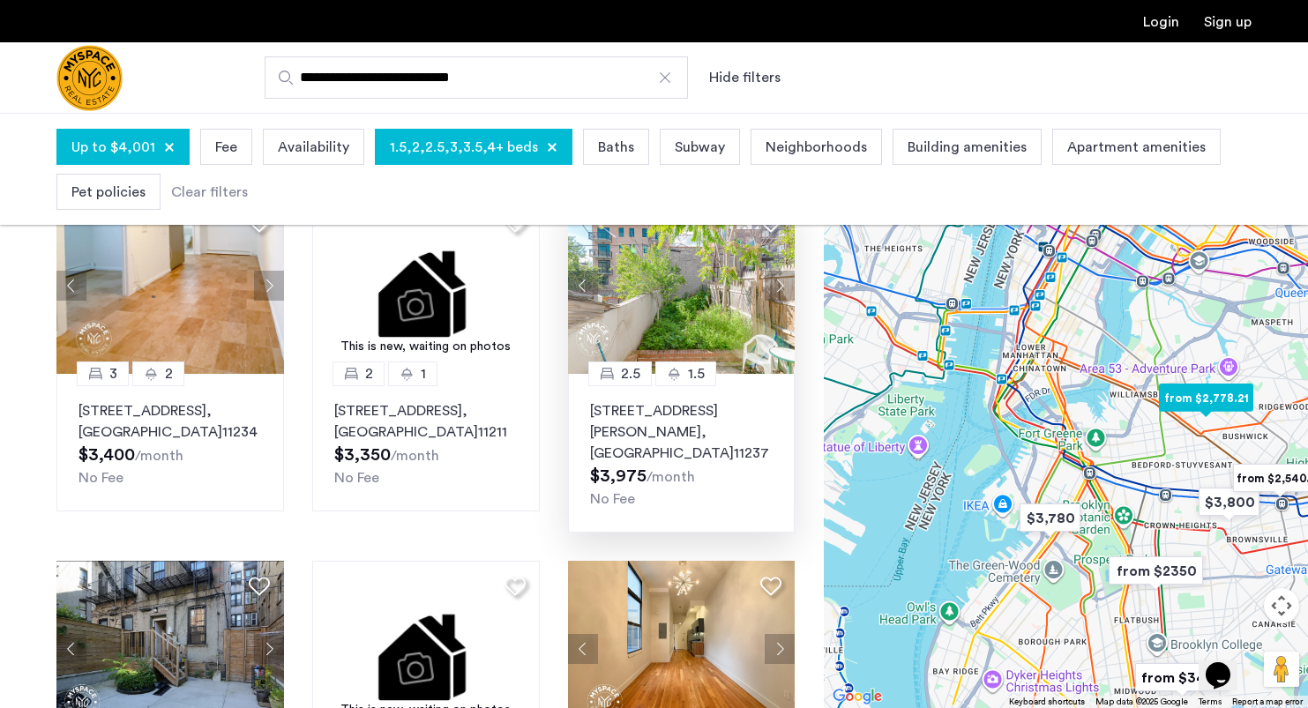
click at [706, 326] on img at bounding box center [682, 286] width 228 height 176
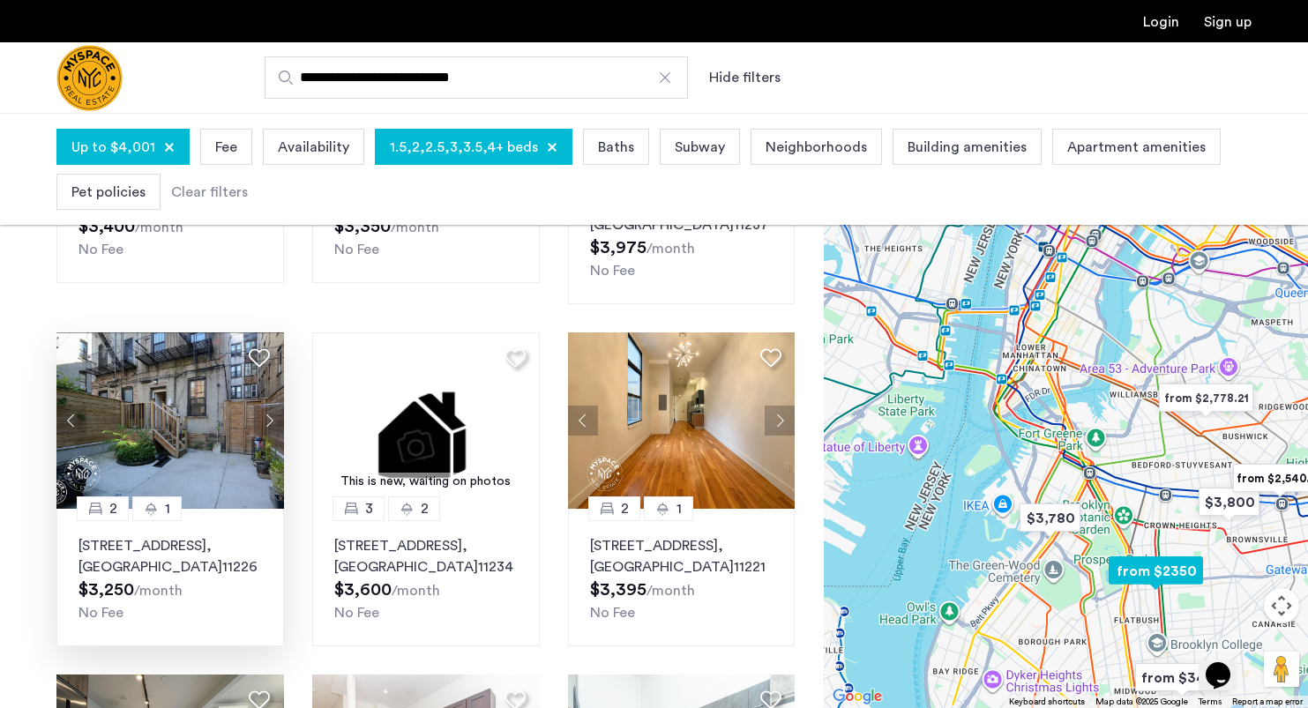
scroll to position [754, 0]
click at [224, 419] on img at bounding box center [170, 421] width 228 height 176
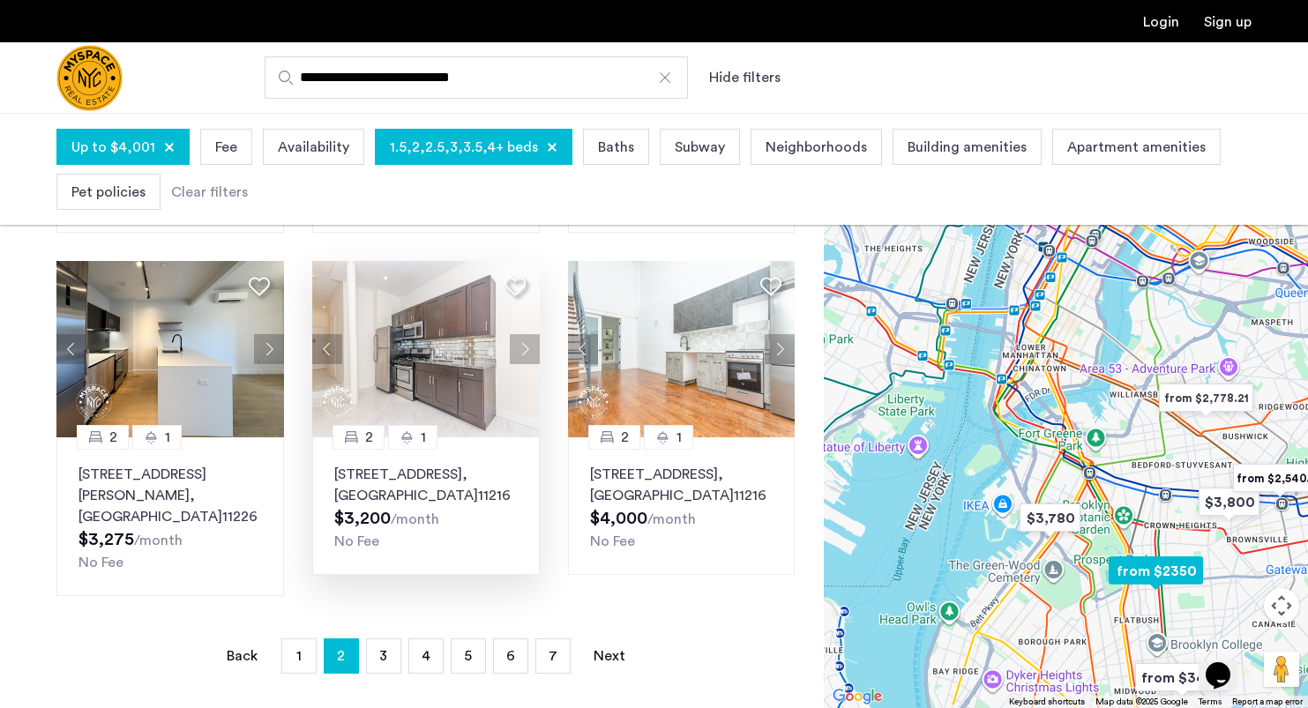
scroll to position [1170, 0]
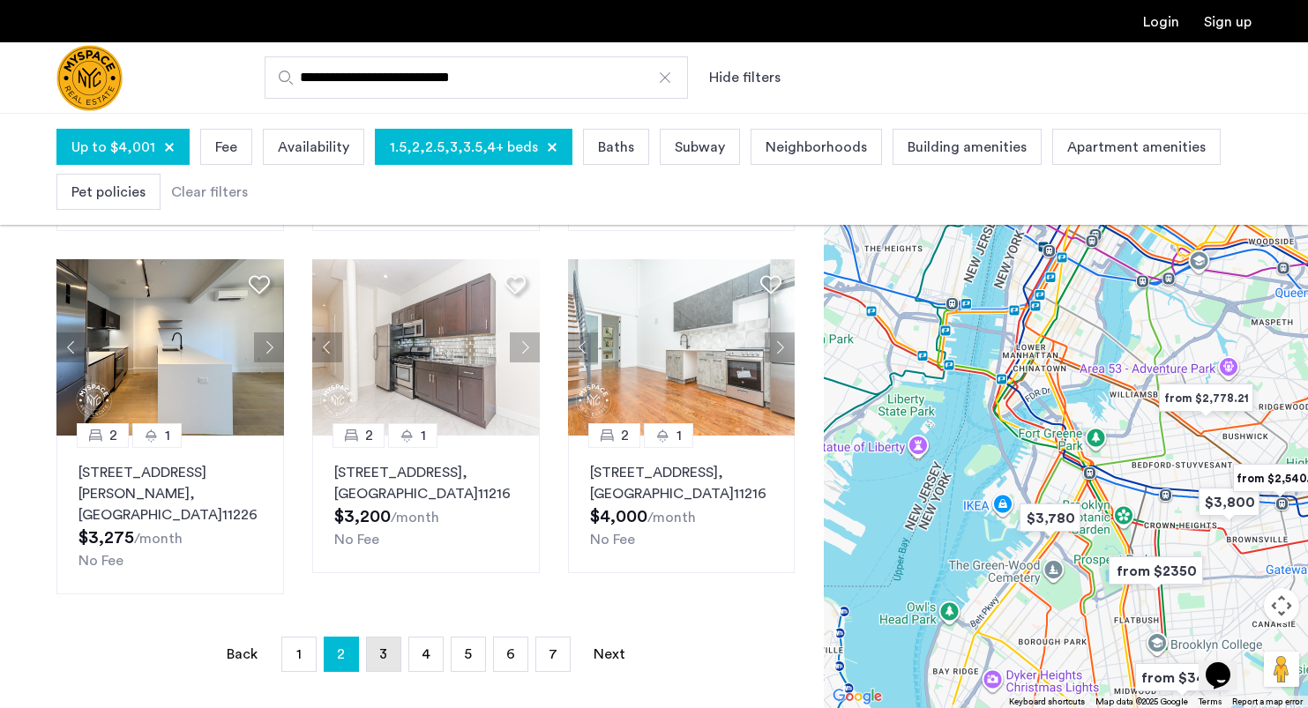
click at [396, 638] on link "page 3" at bounding box center [384, 655] width 34 height 34
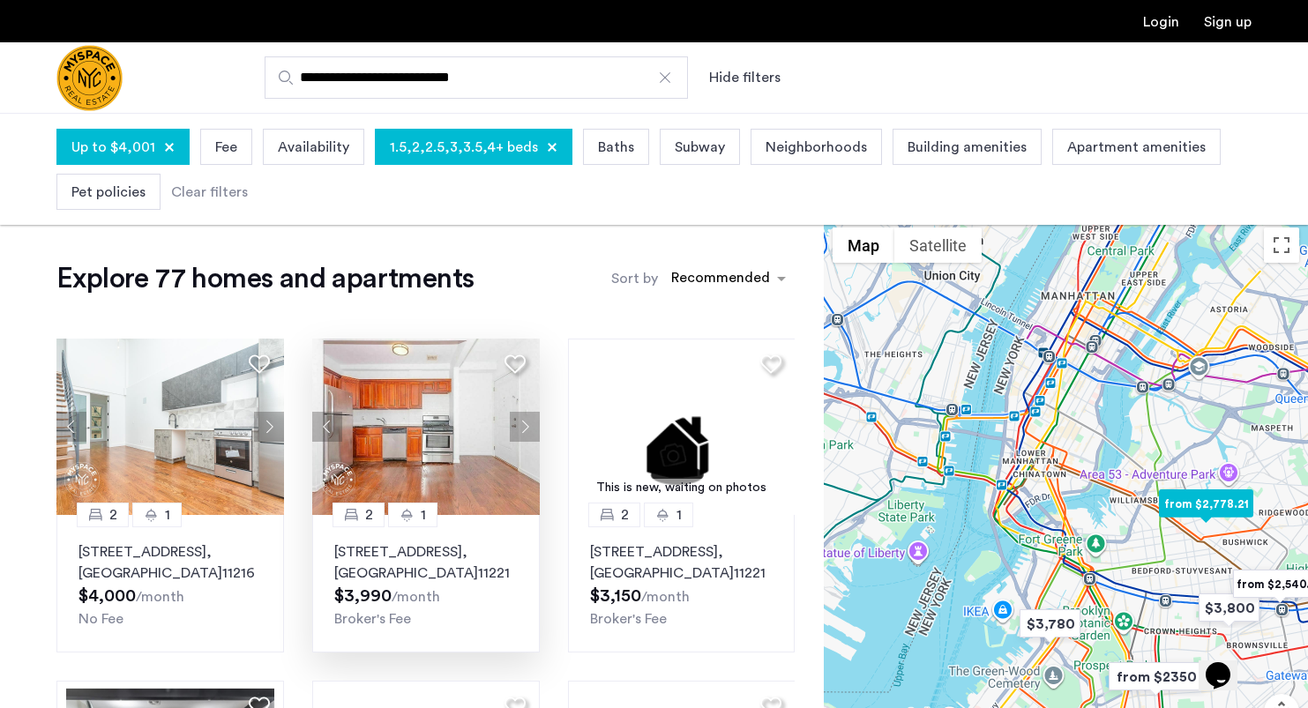
click at [528, 427] on button "Next apartment" at bounding box center [525, 427] width 30 height 30
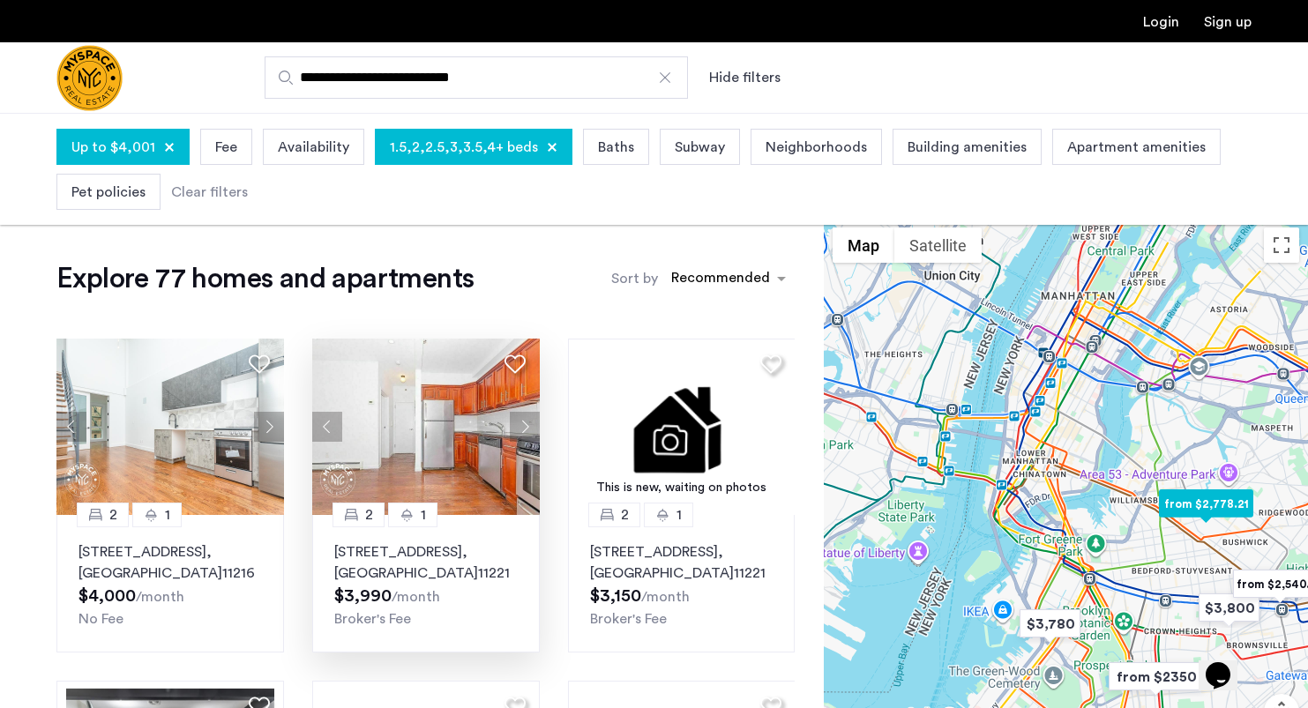
click at [528, 427] on button "Next apartment" at bounding box center [525, 427] width 30 height 30
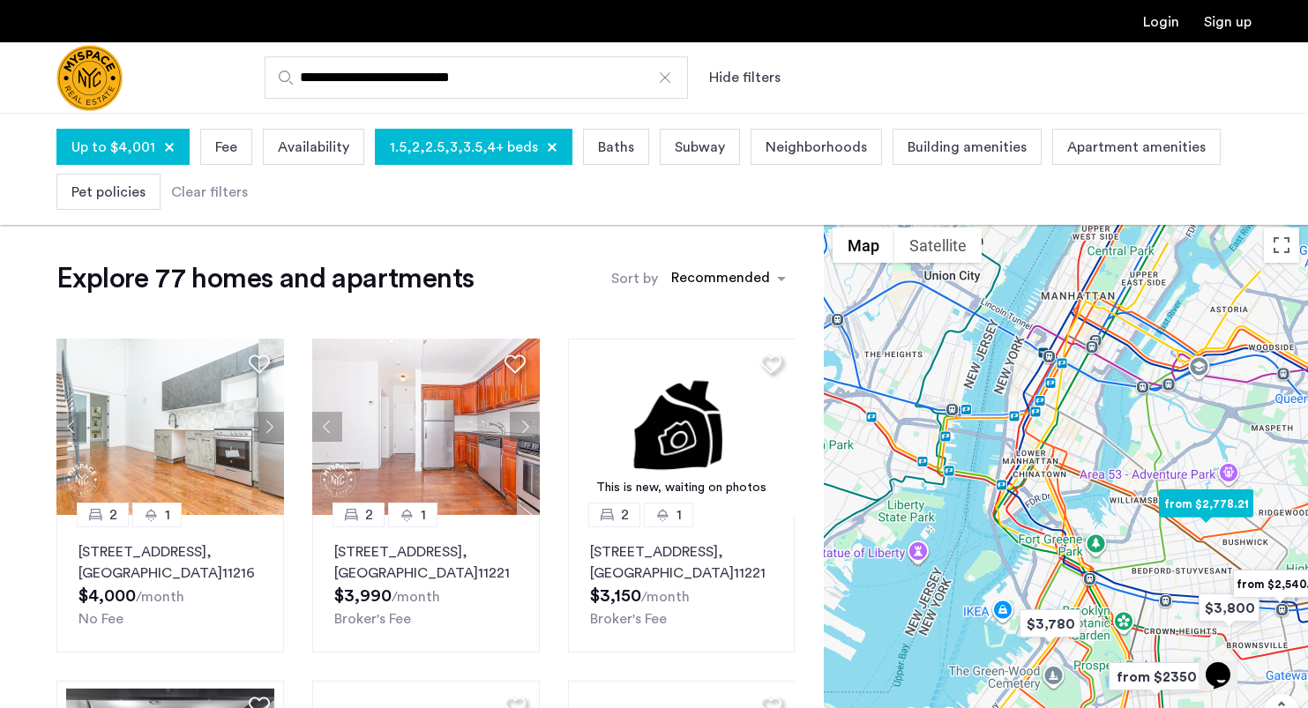
click at [528, 427] on button "Next apartment" at bounding box center [525, 427] width 30 height 30
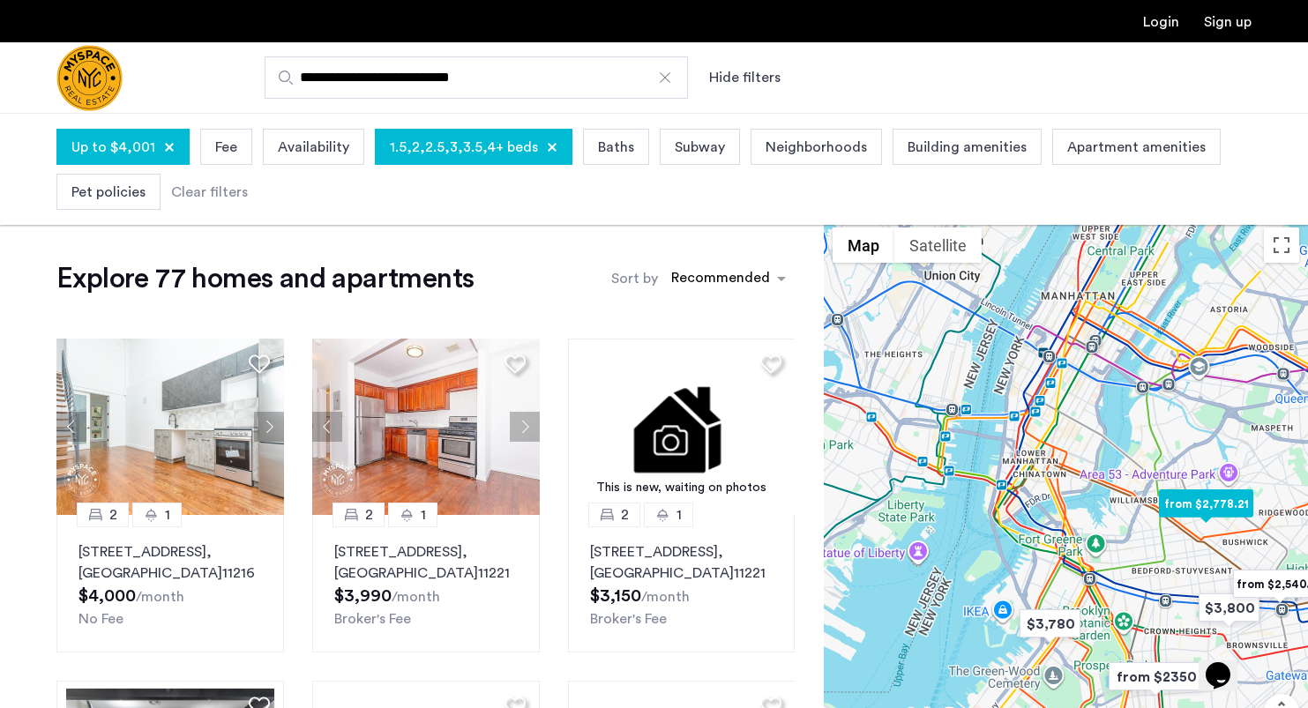
click at [528, 427] on button "Next apartment" at bounding box center [525, 427] width 30 height 30
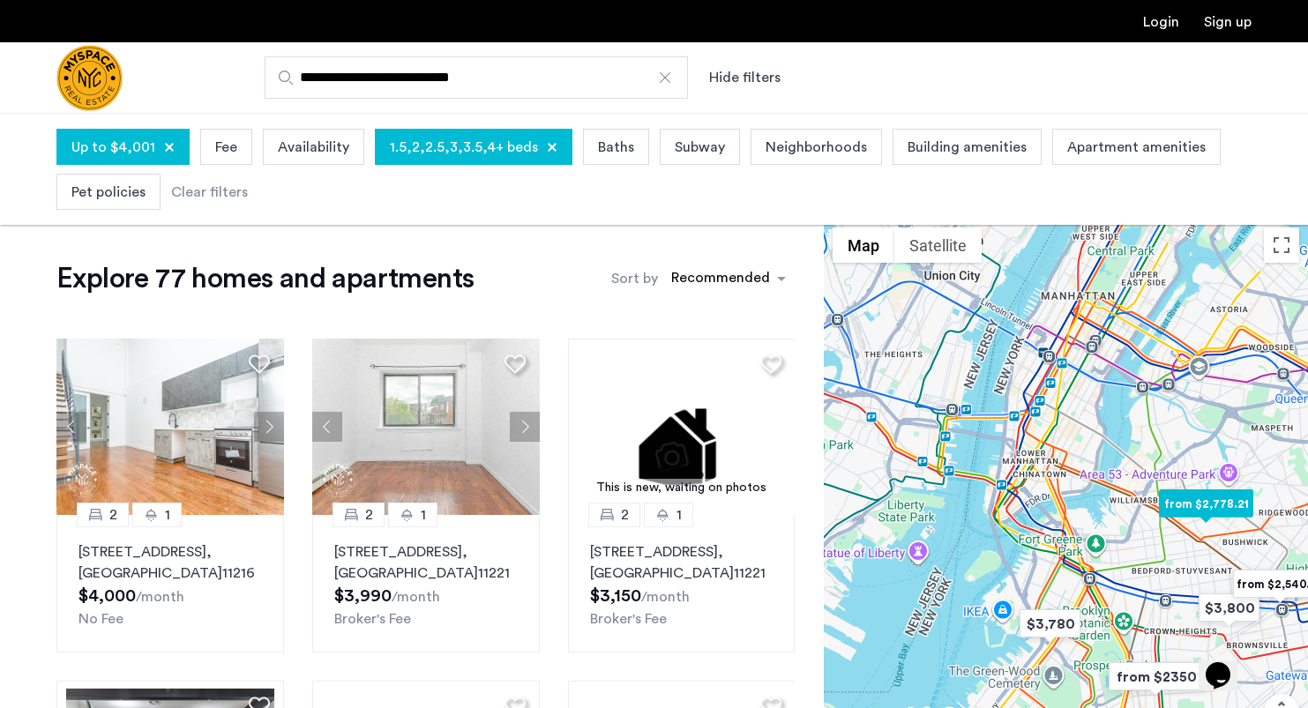
click at [529, 427] on button "Next apartment" at bounding box center [525, 427] width 30 height 30
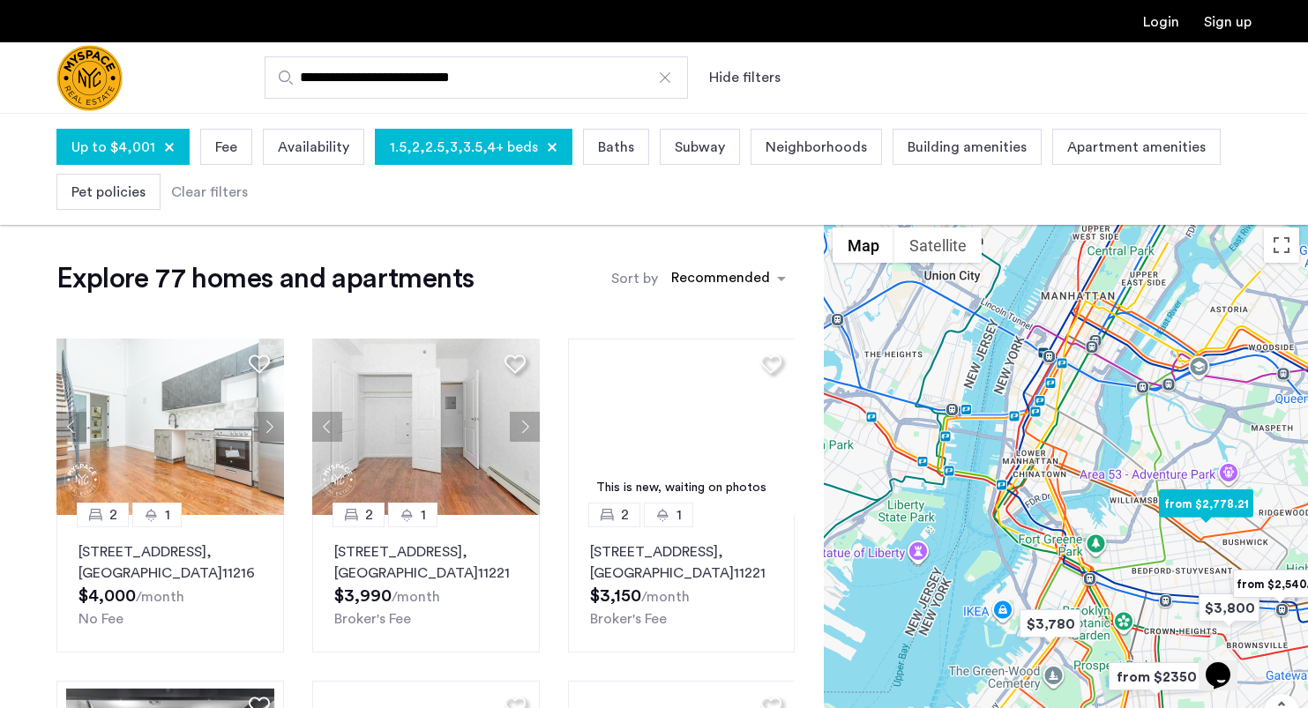
click at [529, 427] on button "Next apartment" at bounding box center [525, 427] width 30 height 30
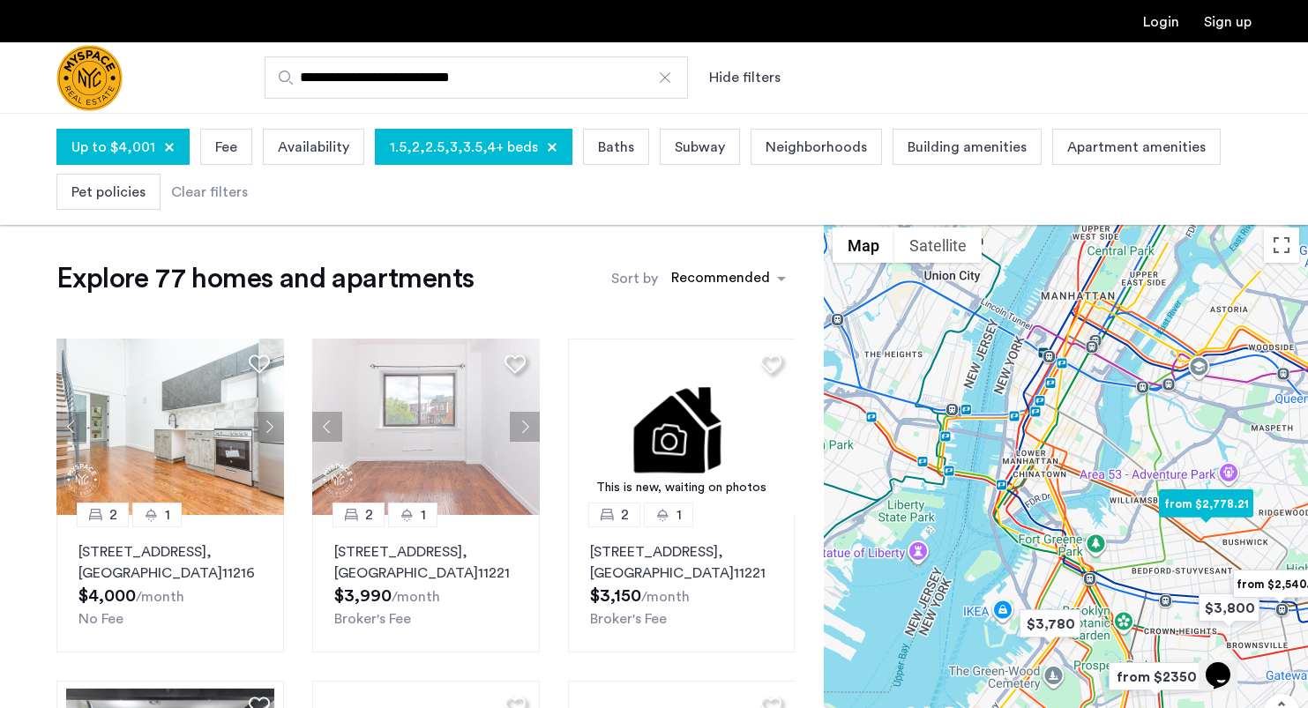
click at [529, 427] on button "Next apartment" at bounding box center [525, 427] width 30 height 30
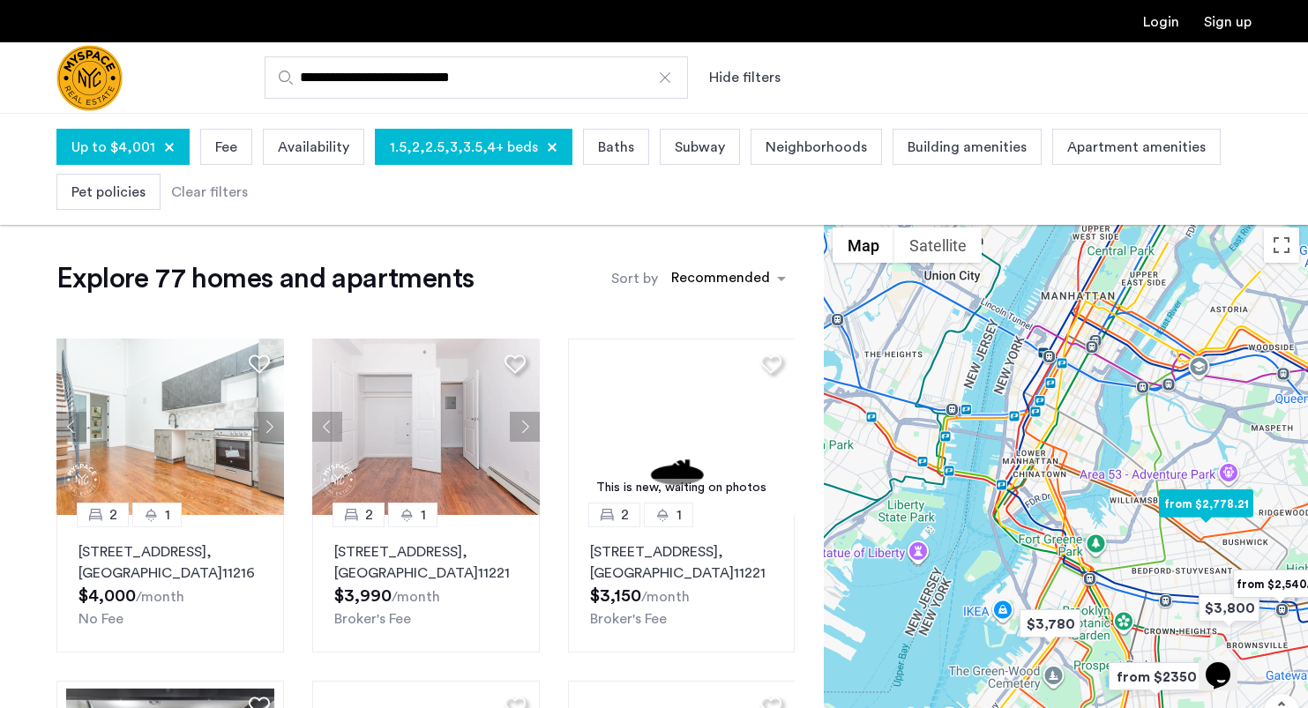
click at [529, 427] on button "Next apartment" at bounding box center [525, 427] width 30 height 30
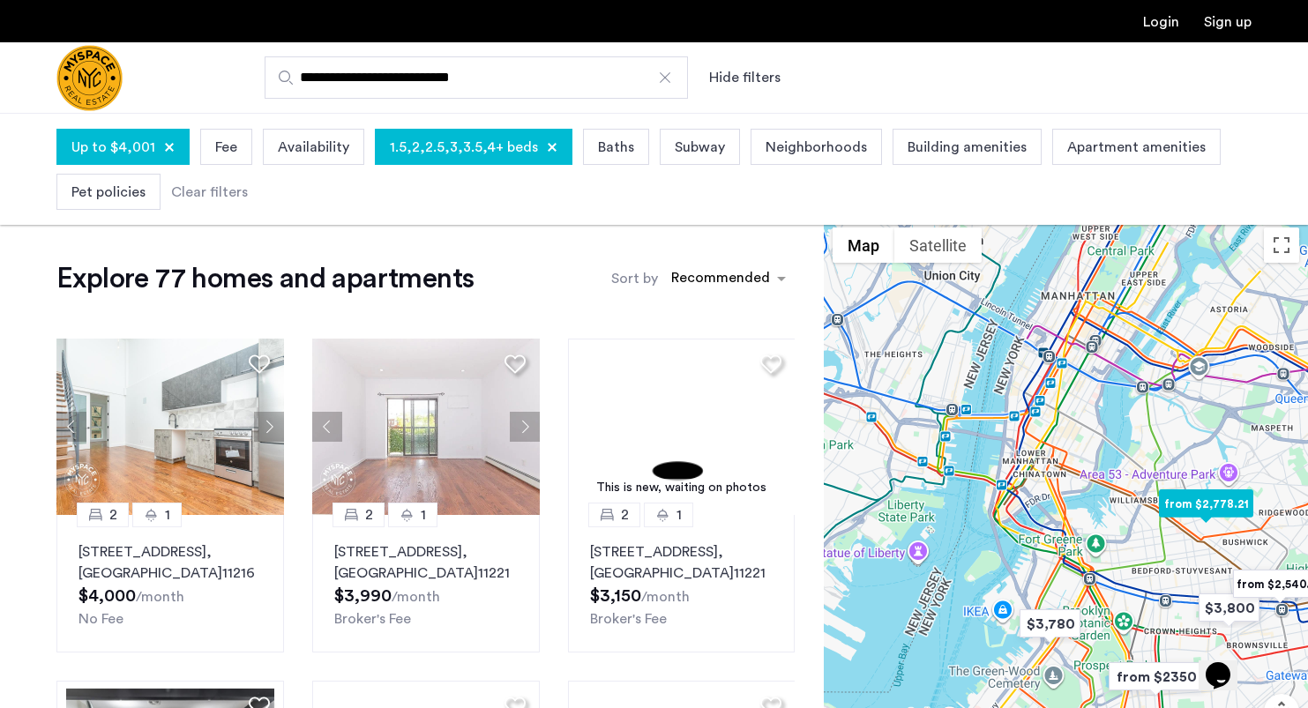
click at [529, 427] on button "Next apartment" at bounding box center [525, 427] width 30 height 30
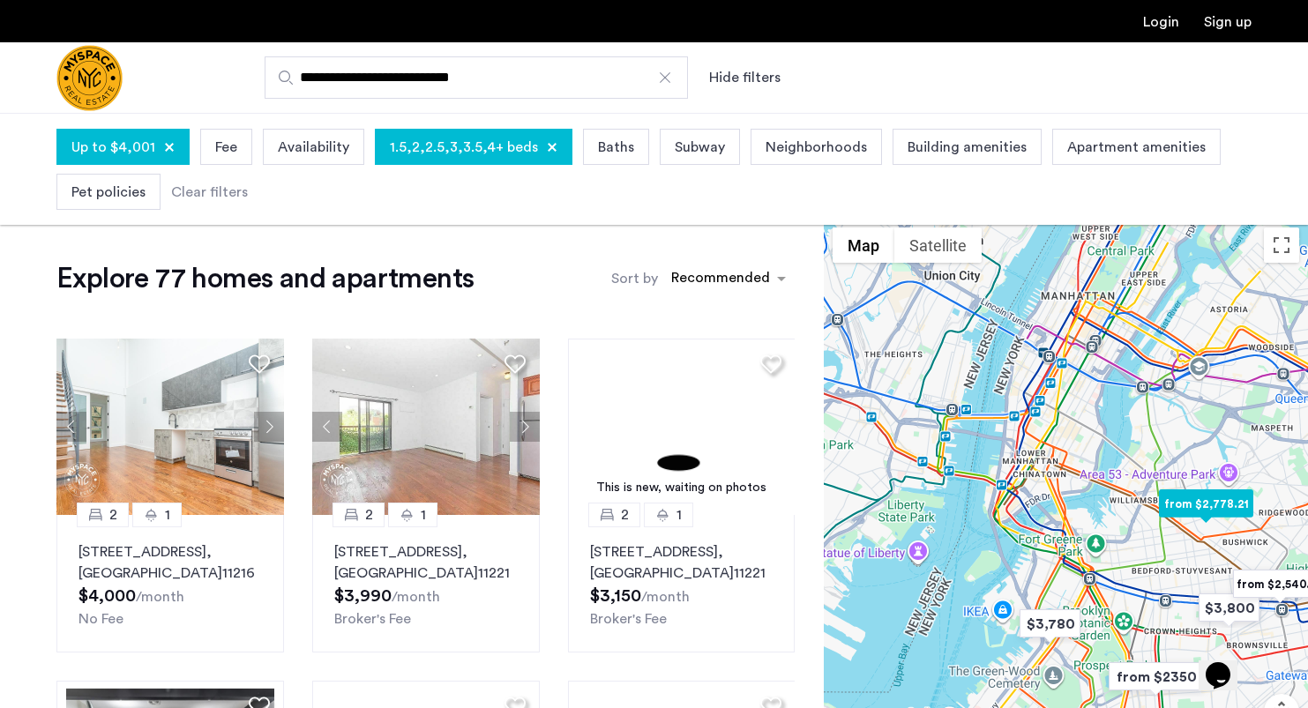
click at [529, 427] on button "Next apartment" at bounding box center [525, 427] width 30 height 30
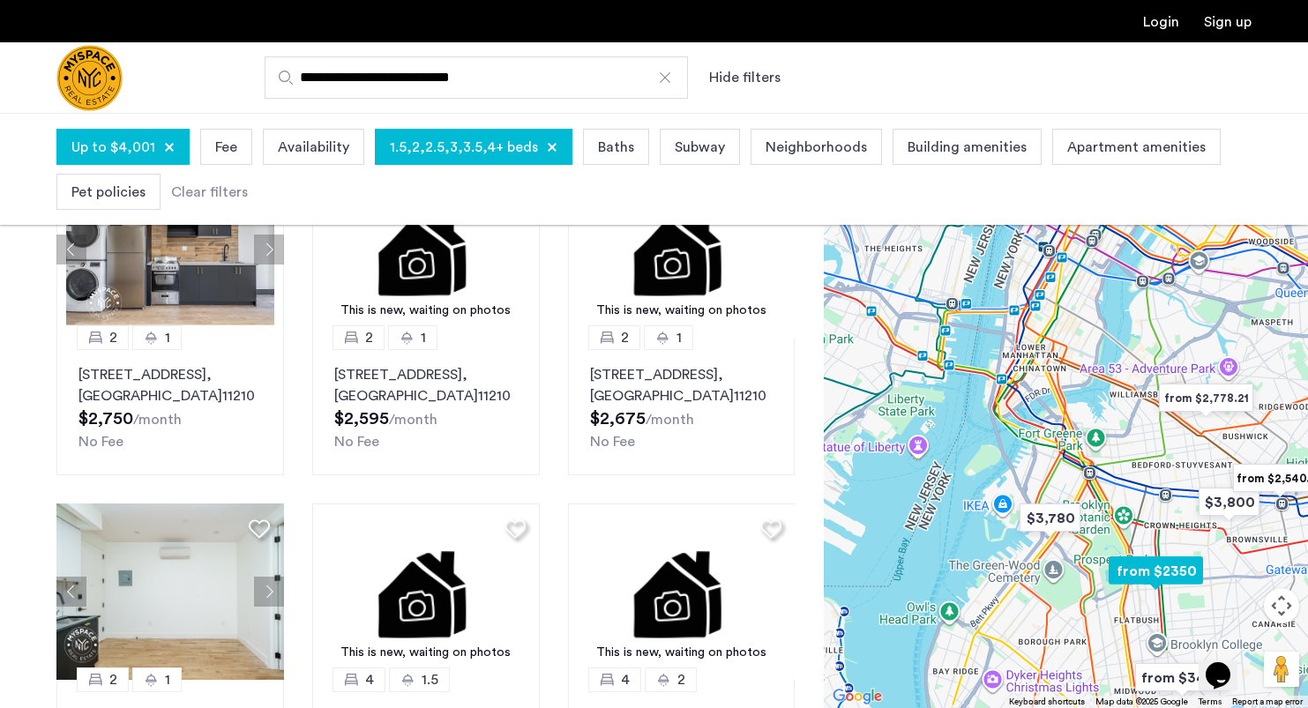
scroll to position [424, 0]
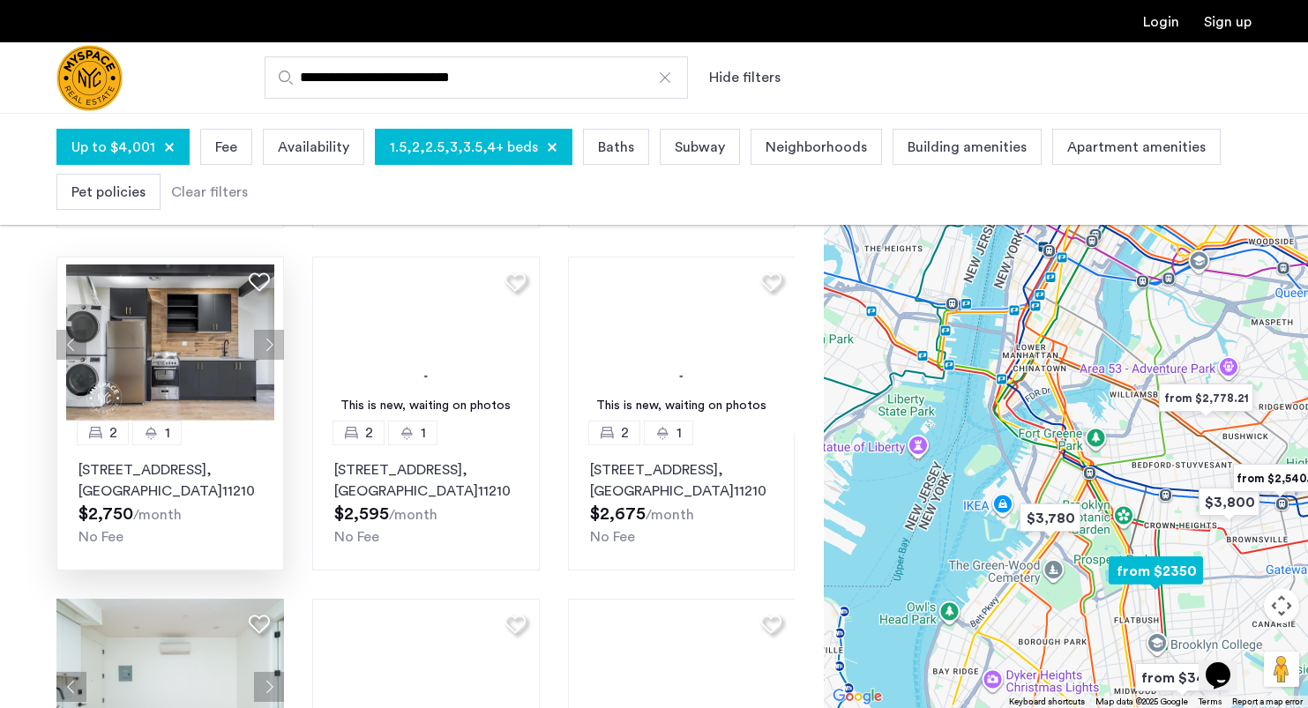
click at [270, 336] on button "Next apartment" at bounding box center [269, 345] width 30 height 30
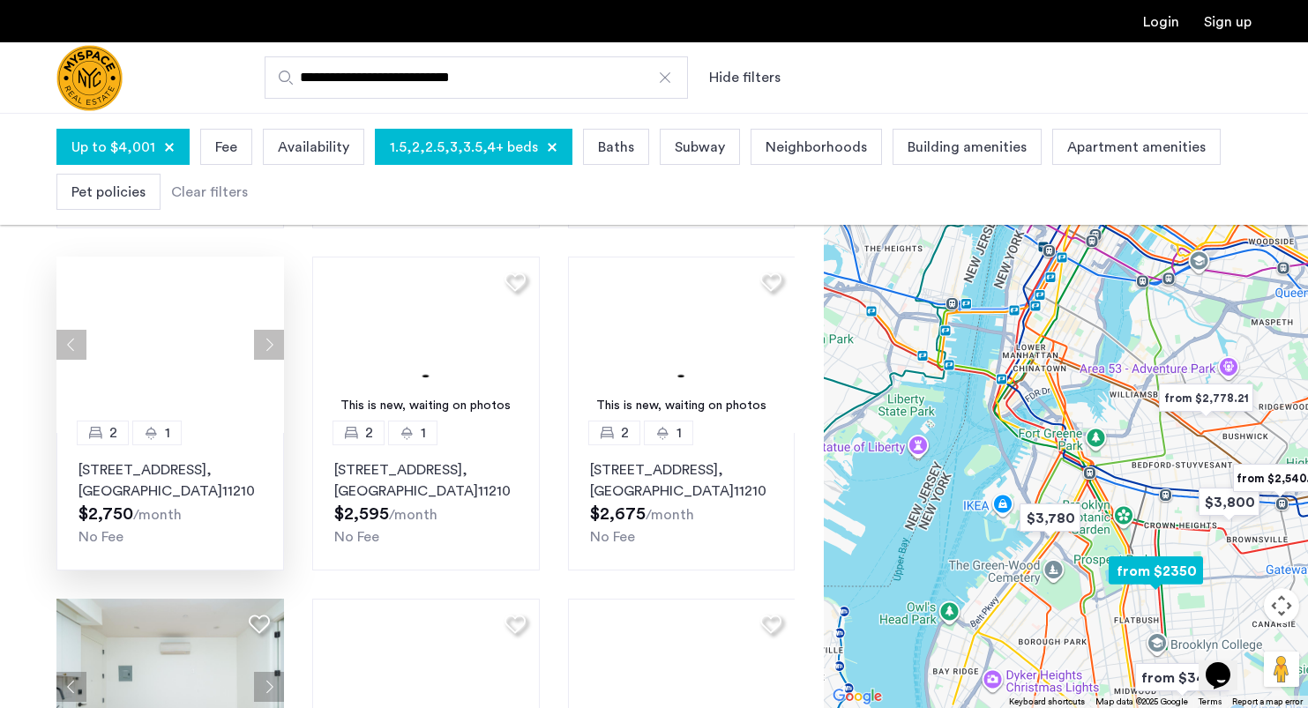
click at [270, 336] on div at bounding box center [170, 345] width 228 height 176
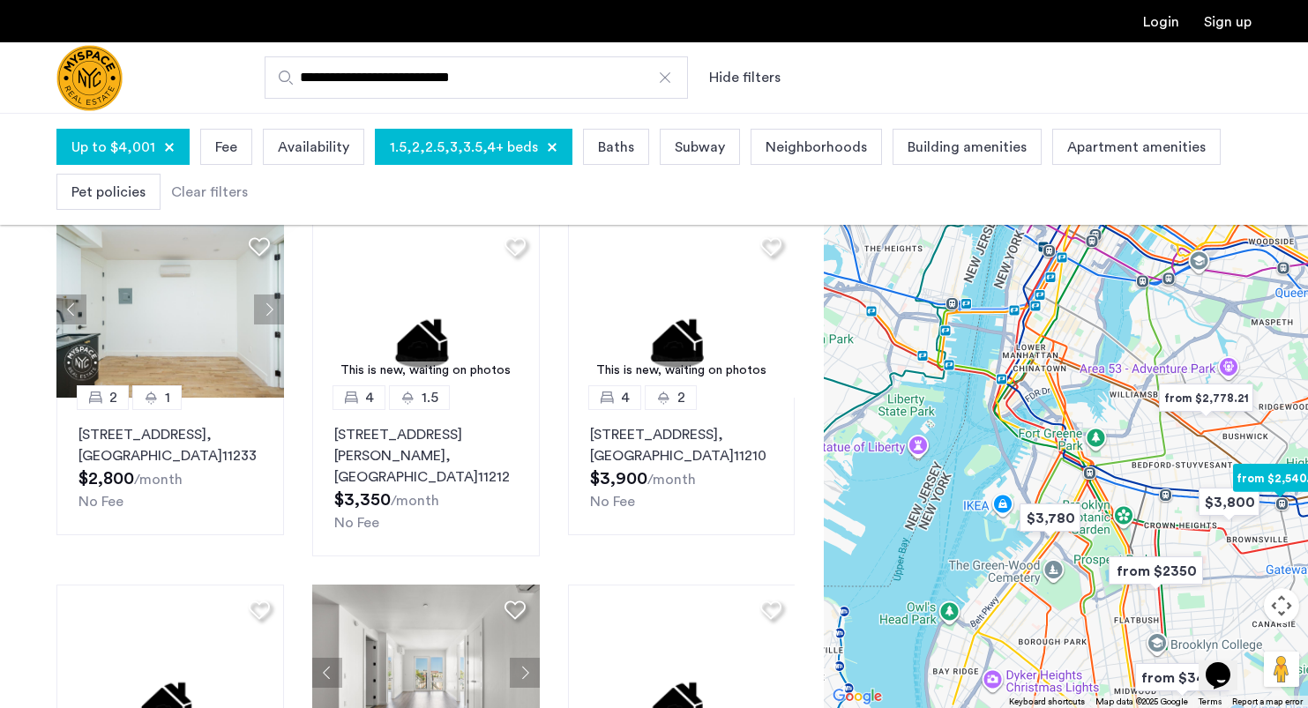
scroll to position [789, 0]
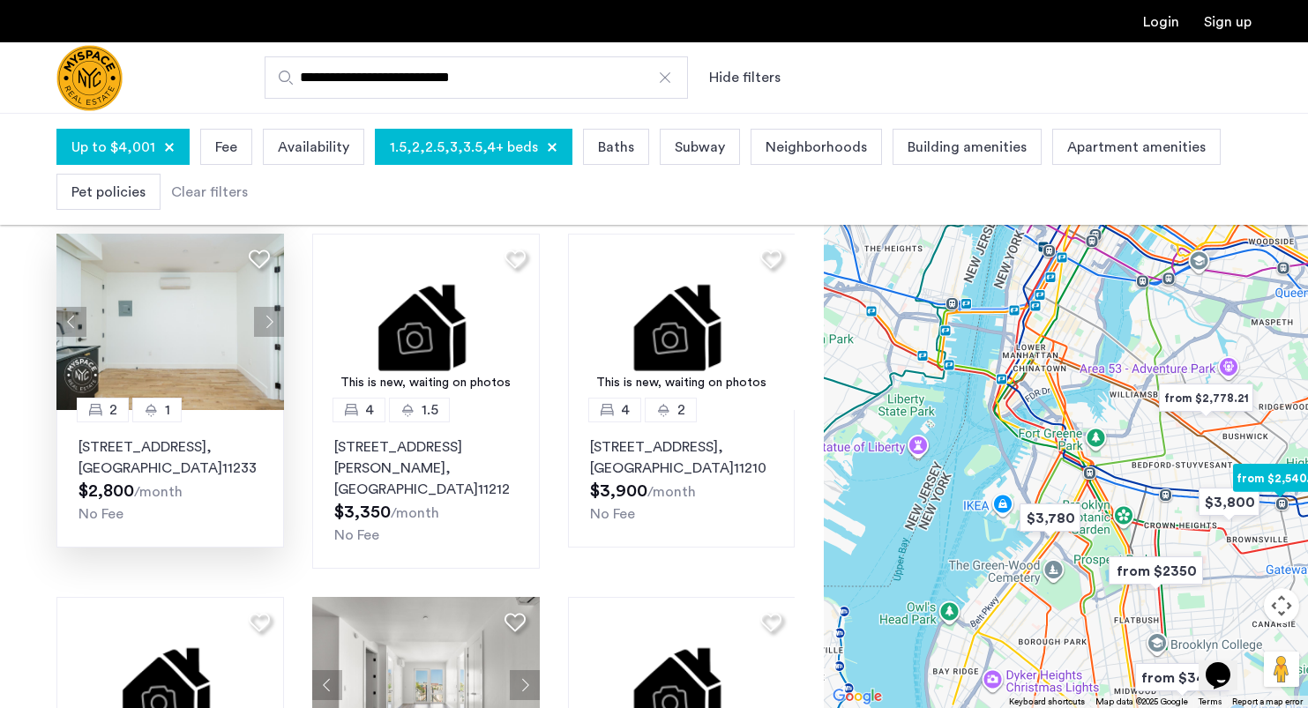
click at [259, 318] on button "Next apartment" at bounding box center [269, 322] width 30 height 30
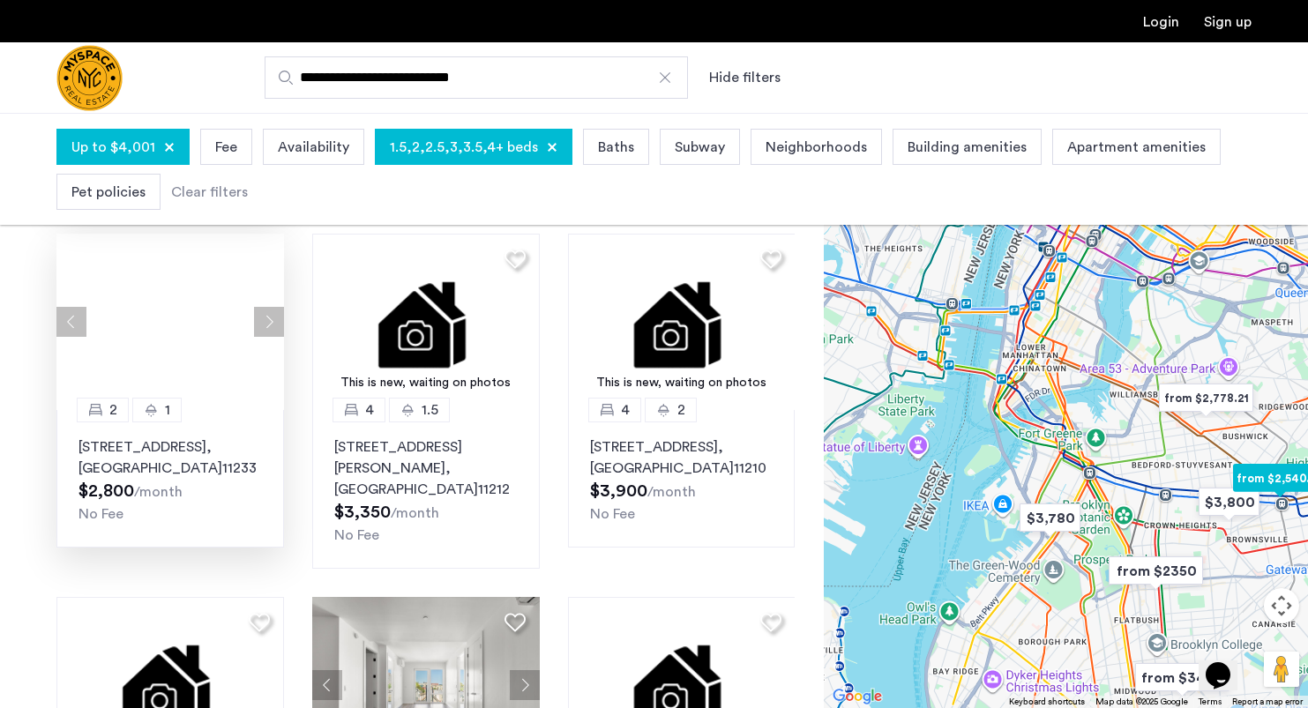
click at [259, 318] on button "Next apartment" at bounding box center [269, 322] width 30 height 30
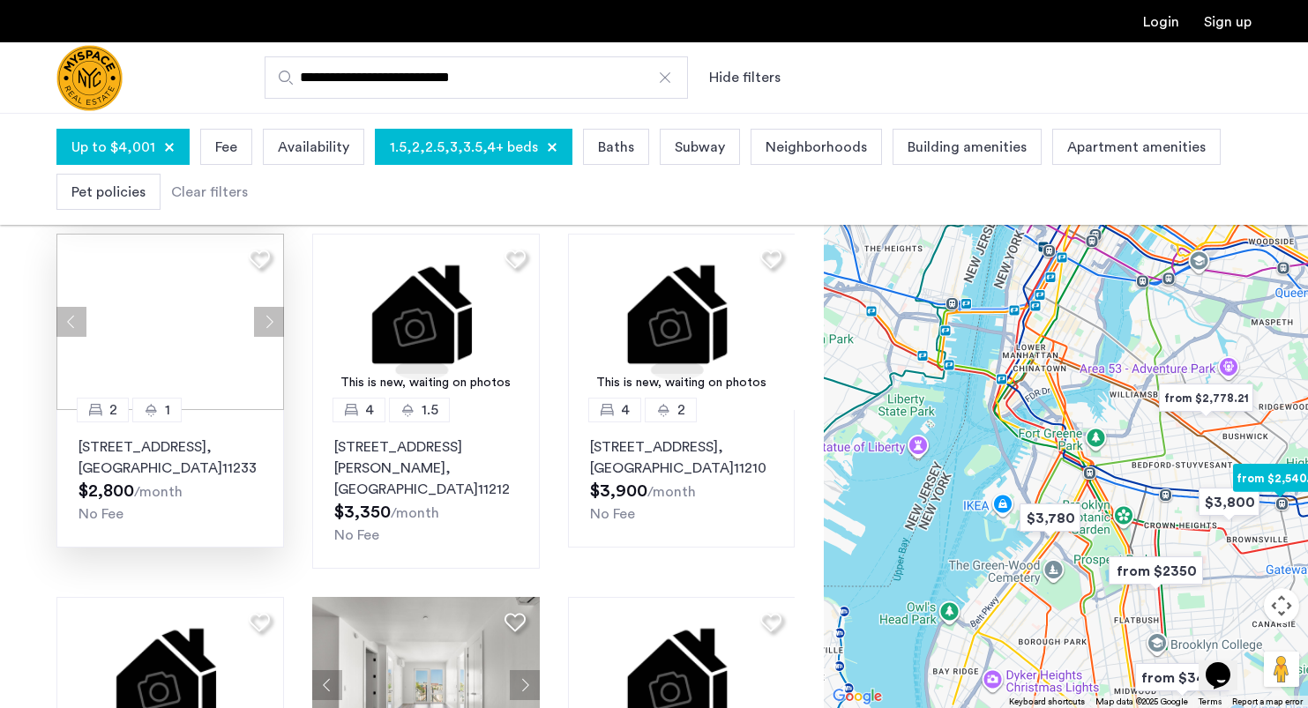
click at [259, 318] on div at bounding box center [170, 322] width 228 height 176
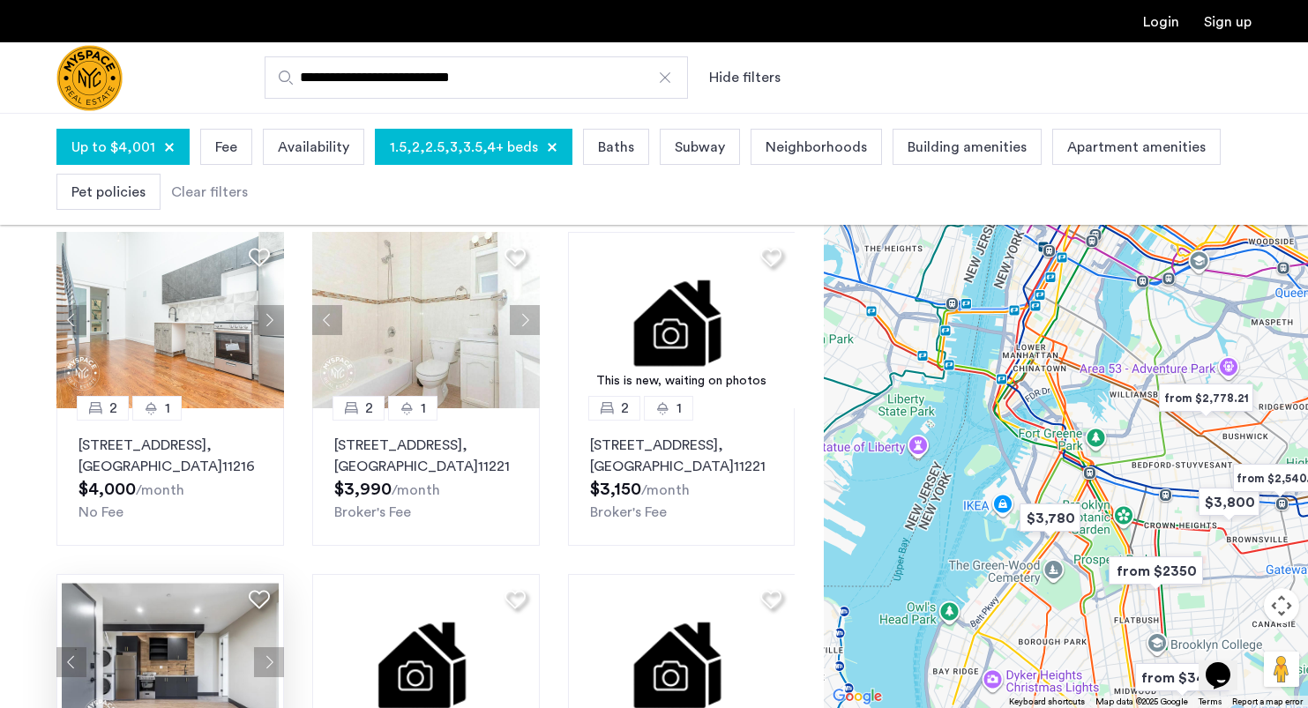
scroll to position [68, 0]
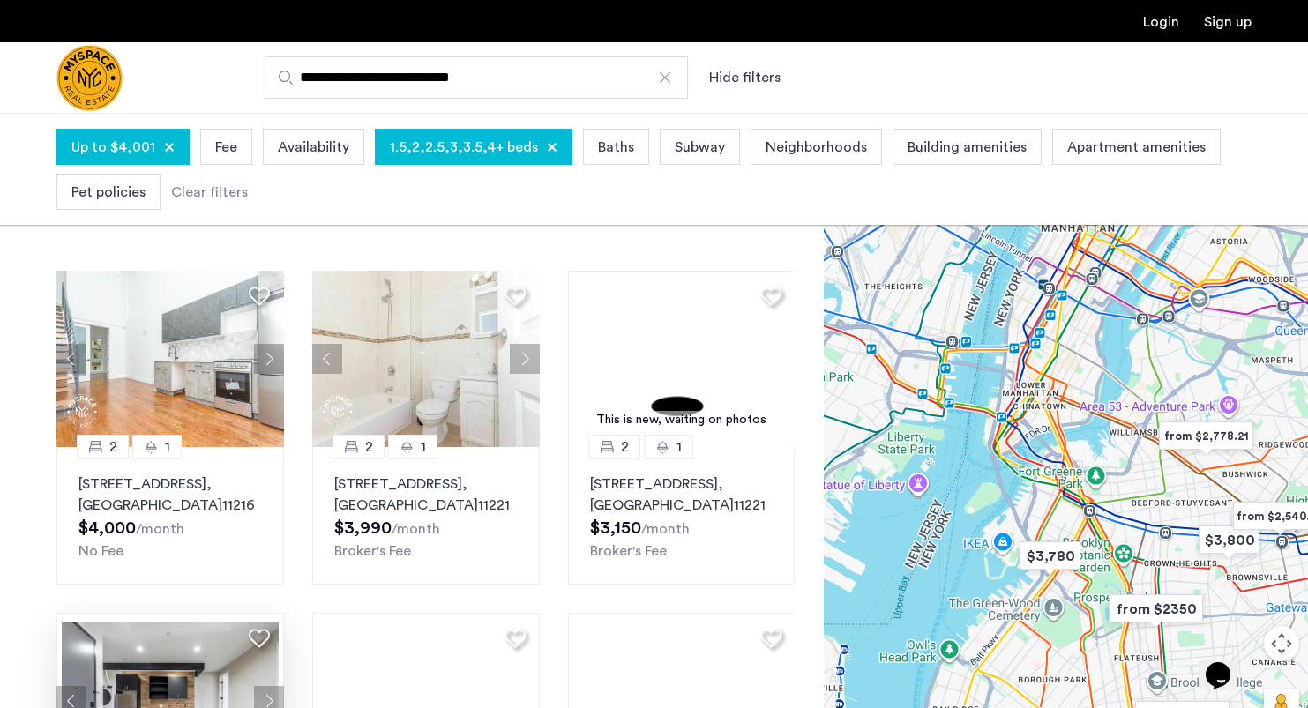
click at [697, 153] on span "Subway" at bounding box center [700, 147] width 50 height 21
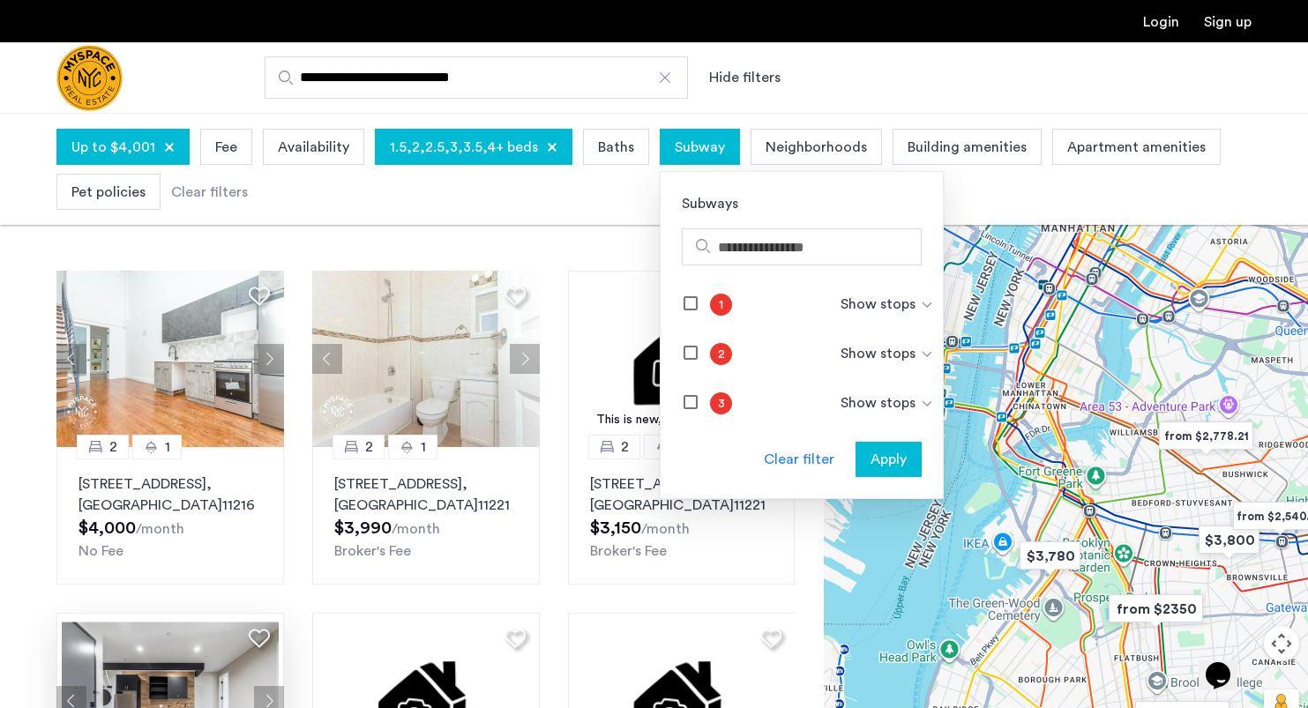
click at [881, 299] on div "Show stops" at bounding box center [887, 304] width 93 height 21
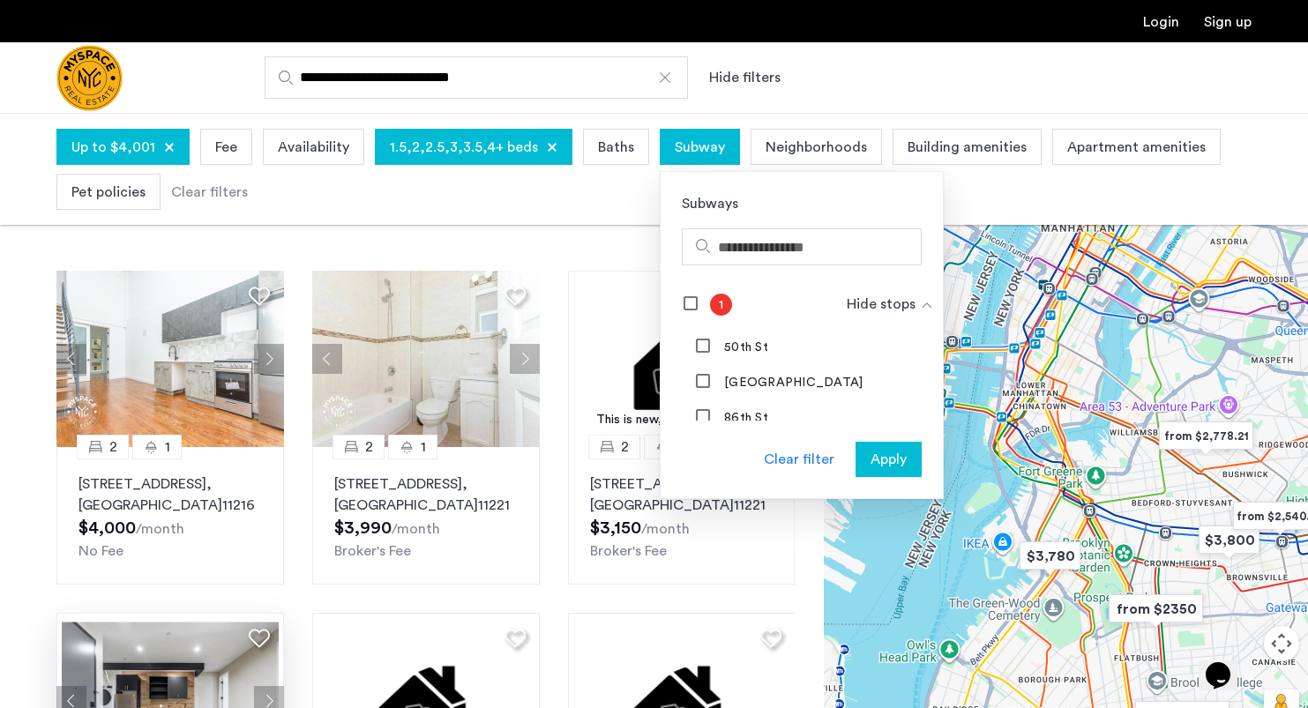
click at [883, 303] on div "Hide stops" at bounding box center [890, 304] width 87 height 21
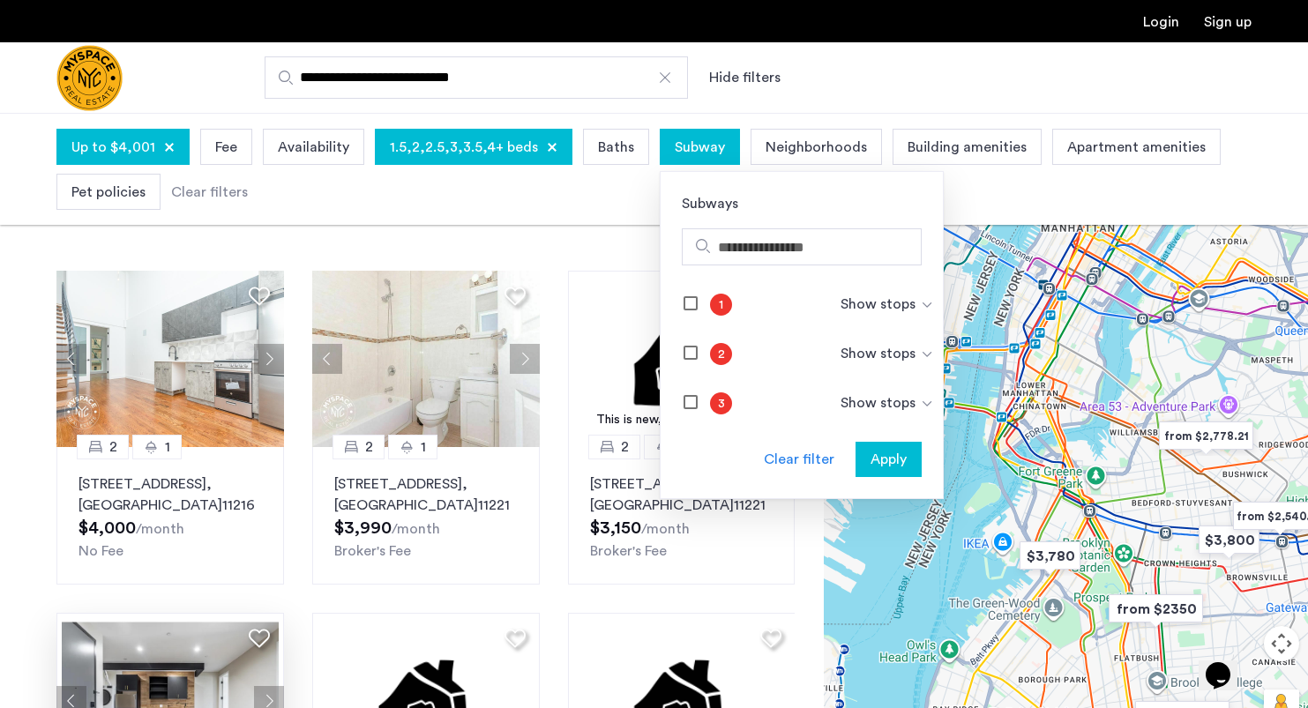
click at [786, 127] on div "Up to $4,001 Fee Availability 1.5,2,2.5,3,3.5,4+ beds Baths Subway Subways 1 Sh…" at bounding box center [653, 169] width 1195 height 90
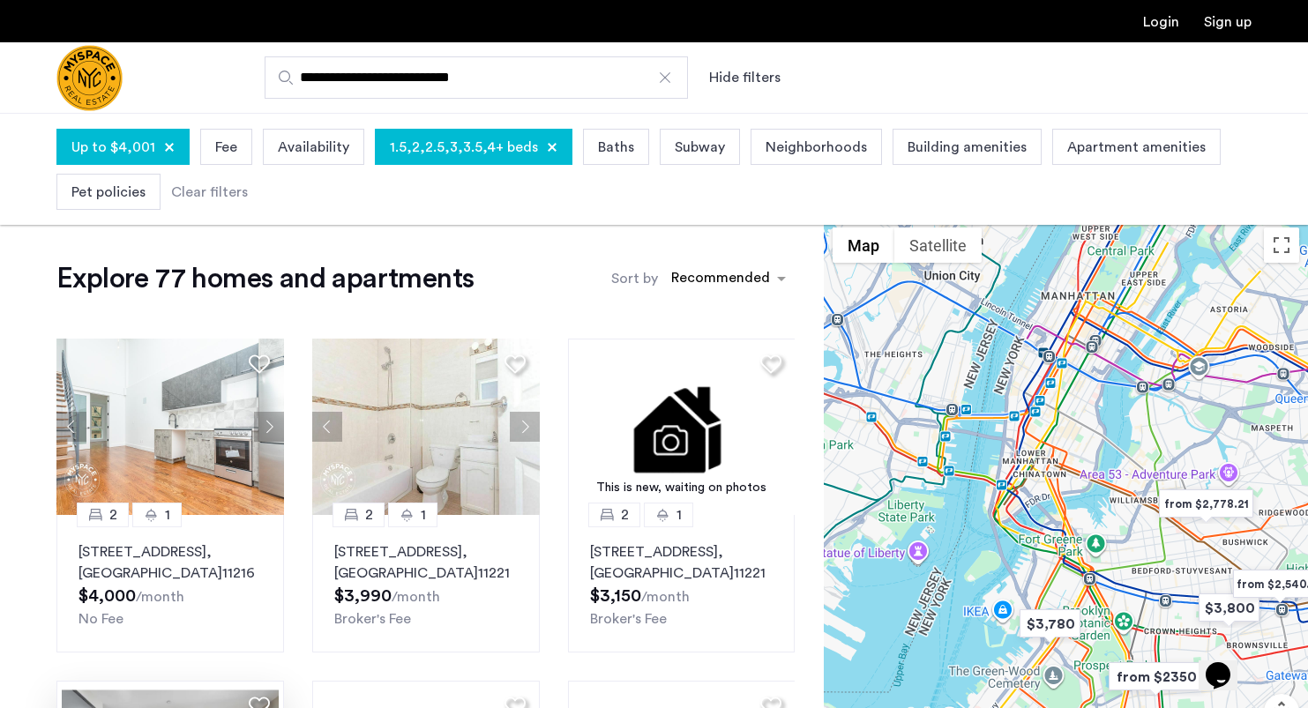
click at [789, 142] on span "Neighborhoods" at bounding box center [816, 147] width 101 height 21
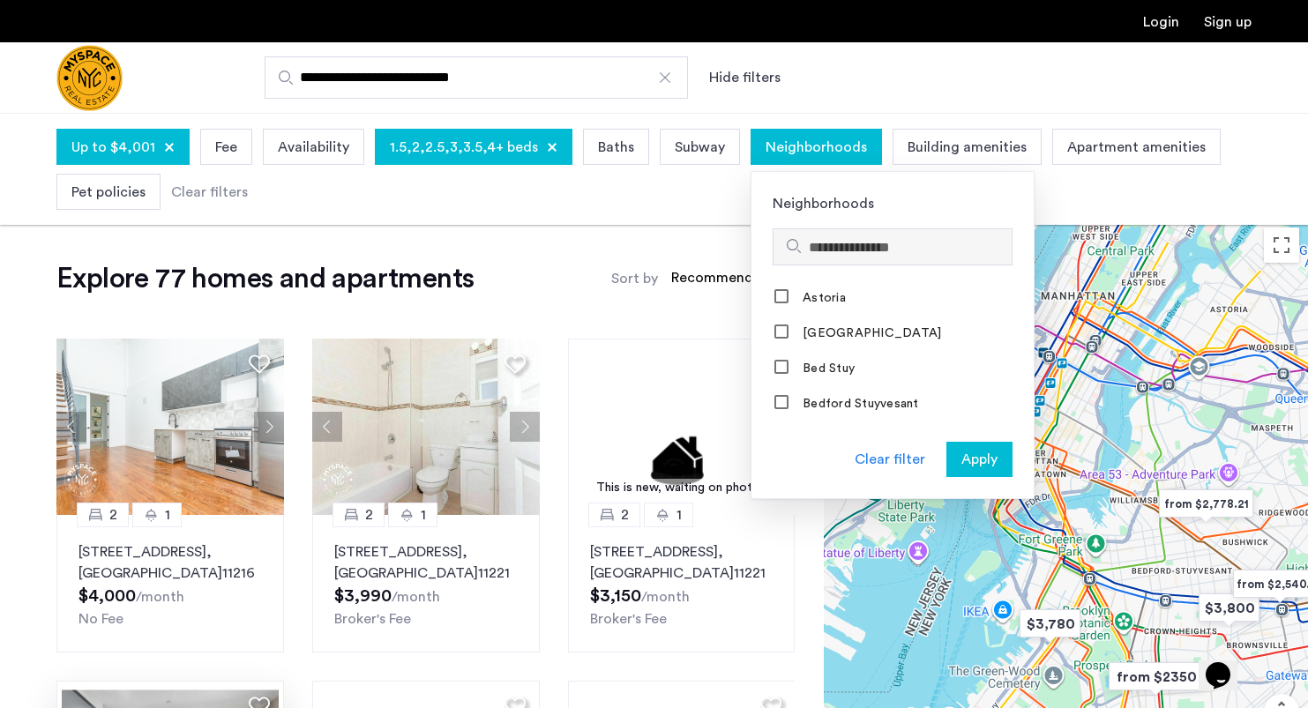
click at [850, 235] on div at bounding box center [893, 246] width 238 height 35
click at [844, 256] on input "Search hoods" at bounding box center [907, 247] width 196 height 21
click at [822, 248] on input "Search hoods" at bounding box center [907, 247] width 196 height 21
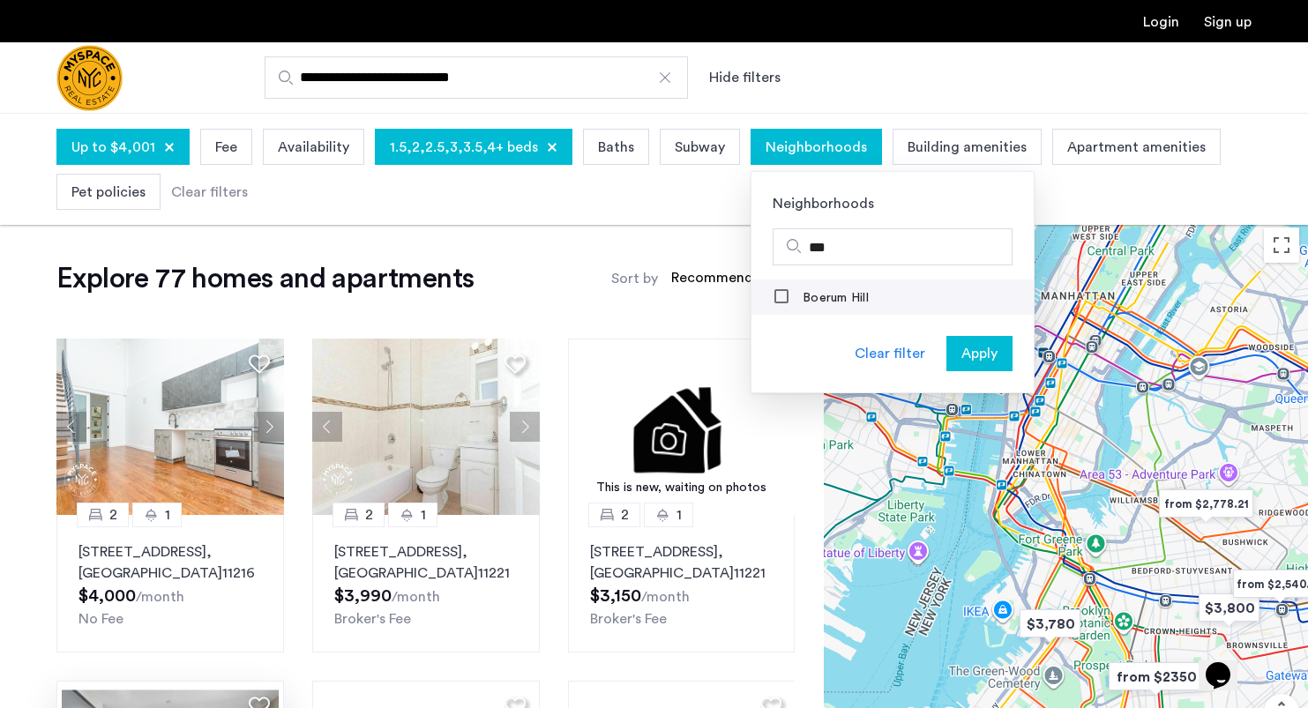
click at [811, 300] on label "Boerum Hill" at bounding box center [834, 298] width 70 height 14
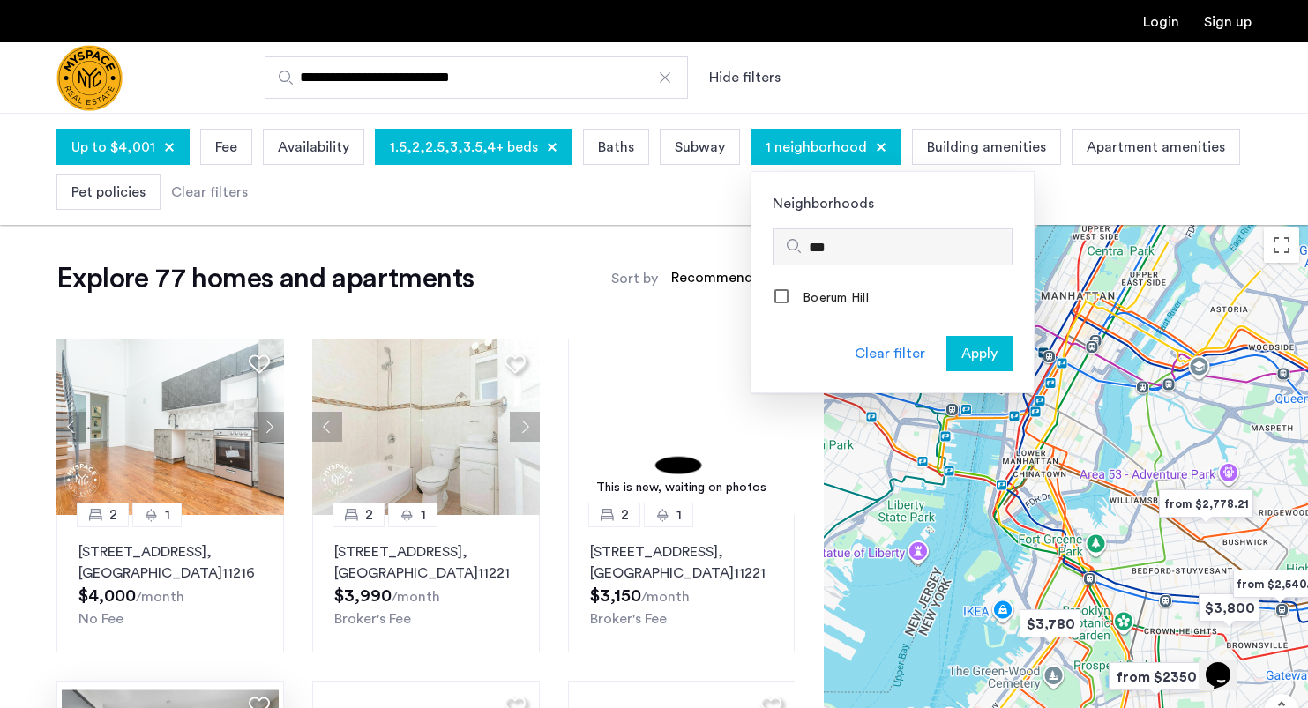
click at [826, 243] on input "***" at bounding box center [907, 247] width 196 height 21
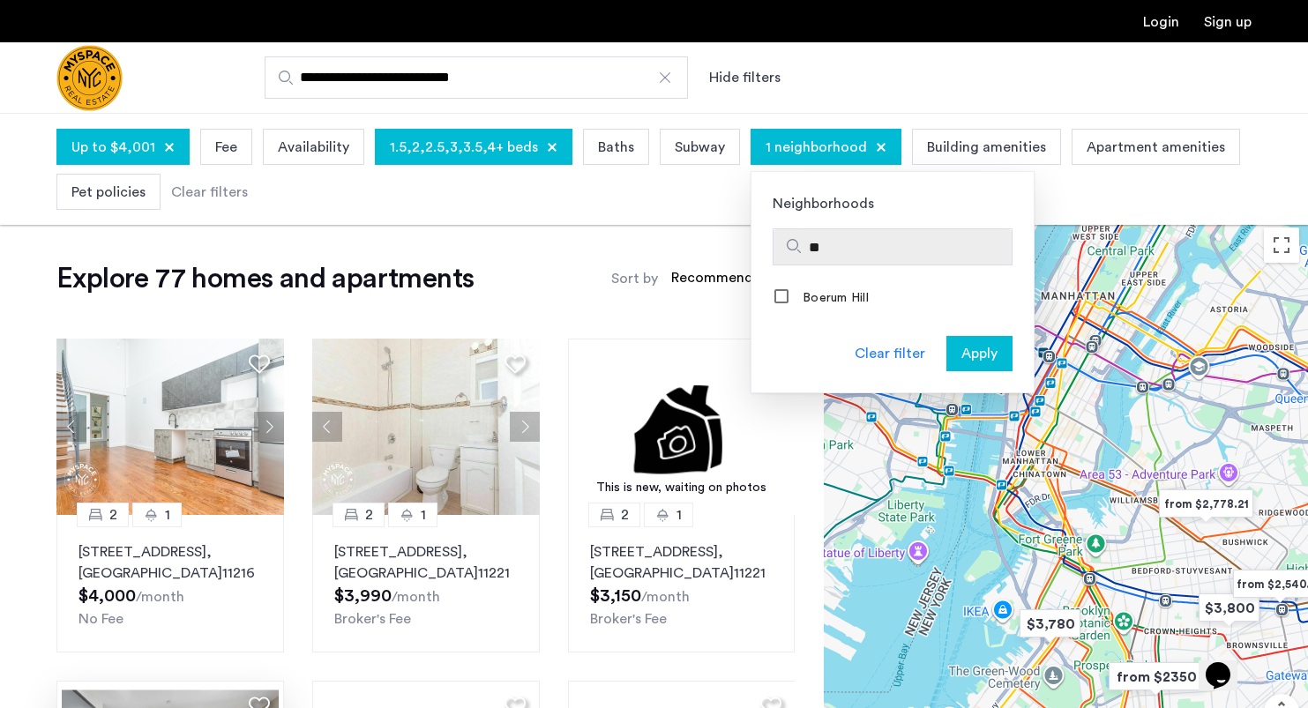
type input "*"
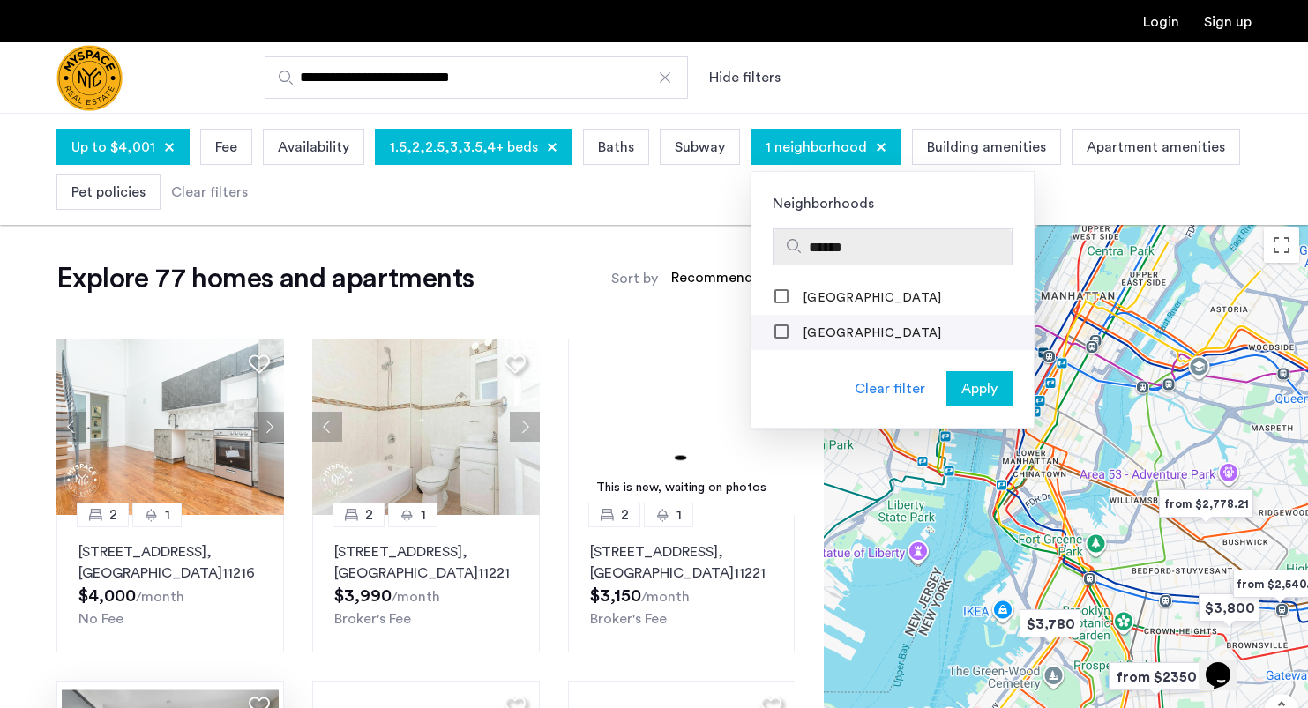
click at [811, 340] on label "[GEOGRAPHIC_DATA]" at bounding box center [870, 333] width 142 height 14
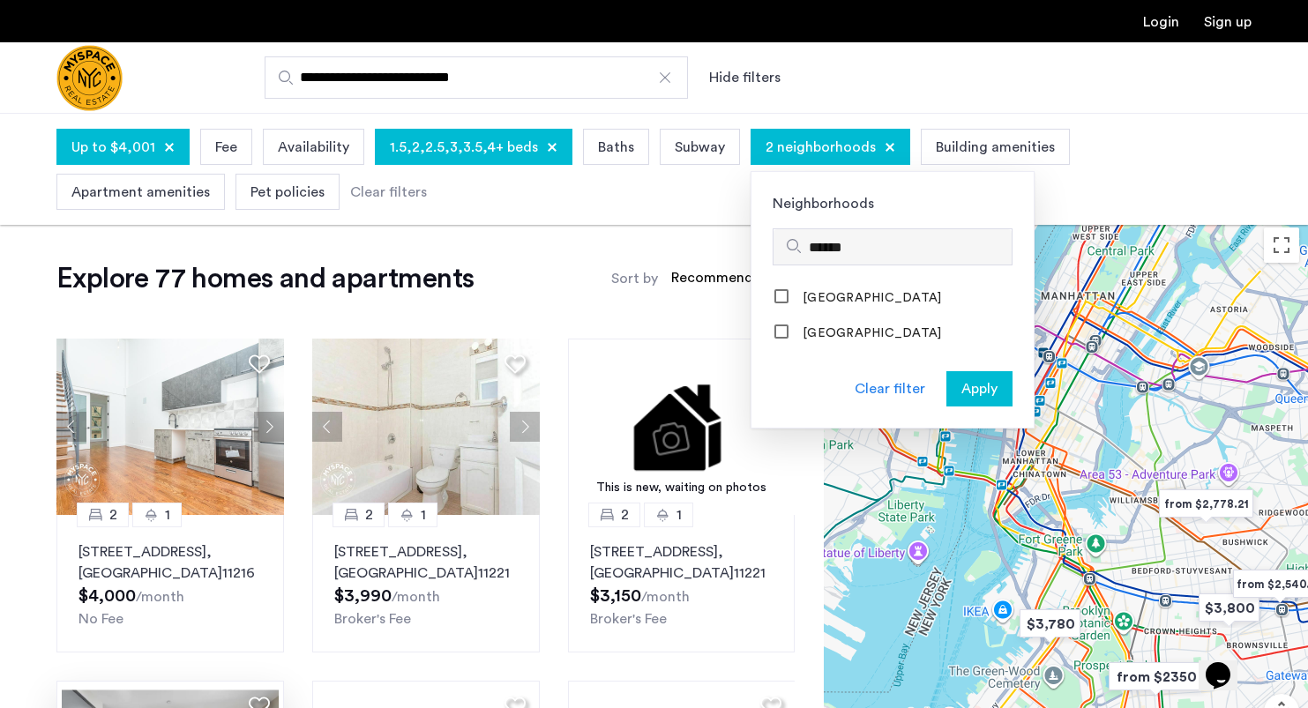
click at [823, 245] on input "******" at bounding box center [907, 247] width 196 height 21
click at [823, 247] on input "******" at bounding box center [907, 247] width 196 height 21
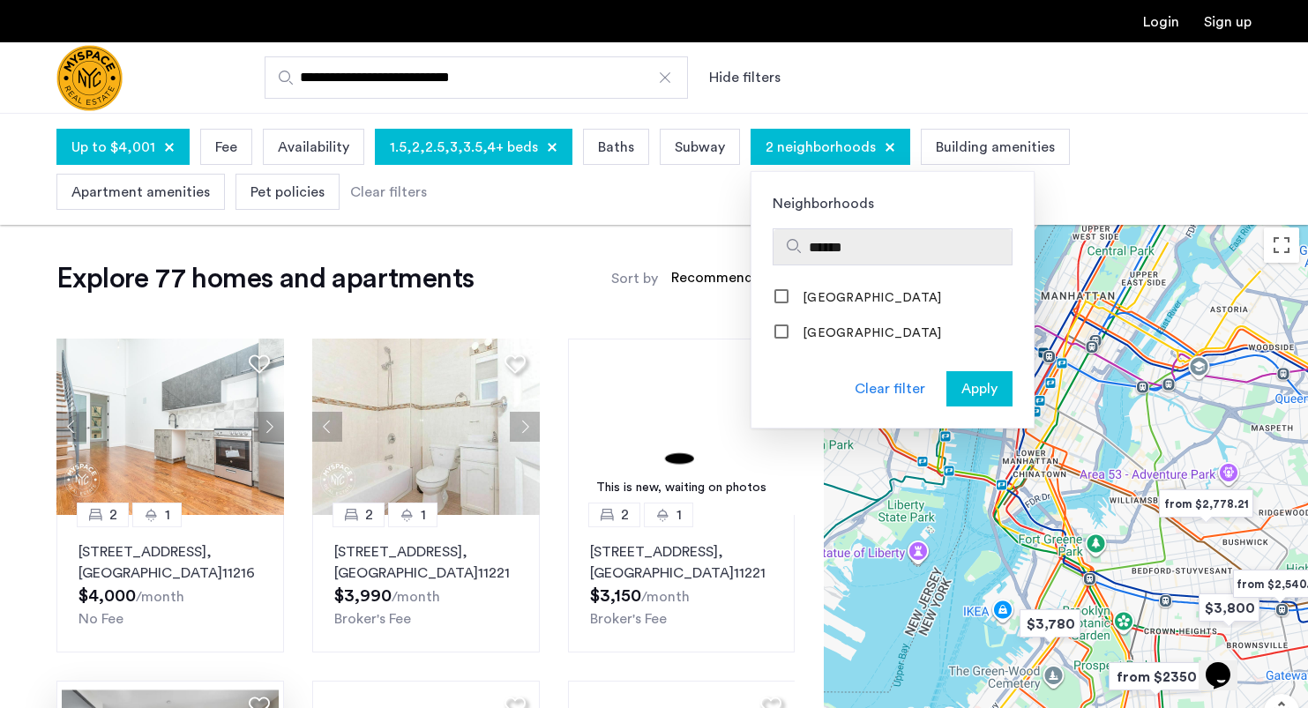
click at [823, 247] on input "******" at bounding box center [907, 247] width 196 height 21
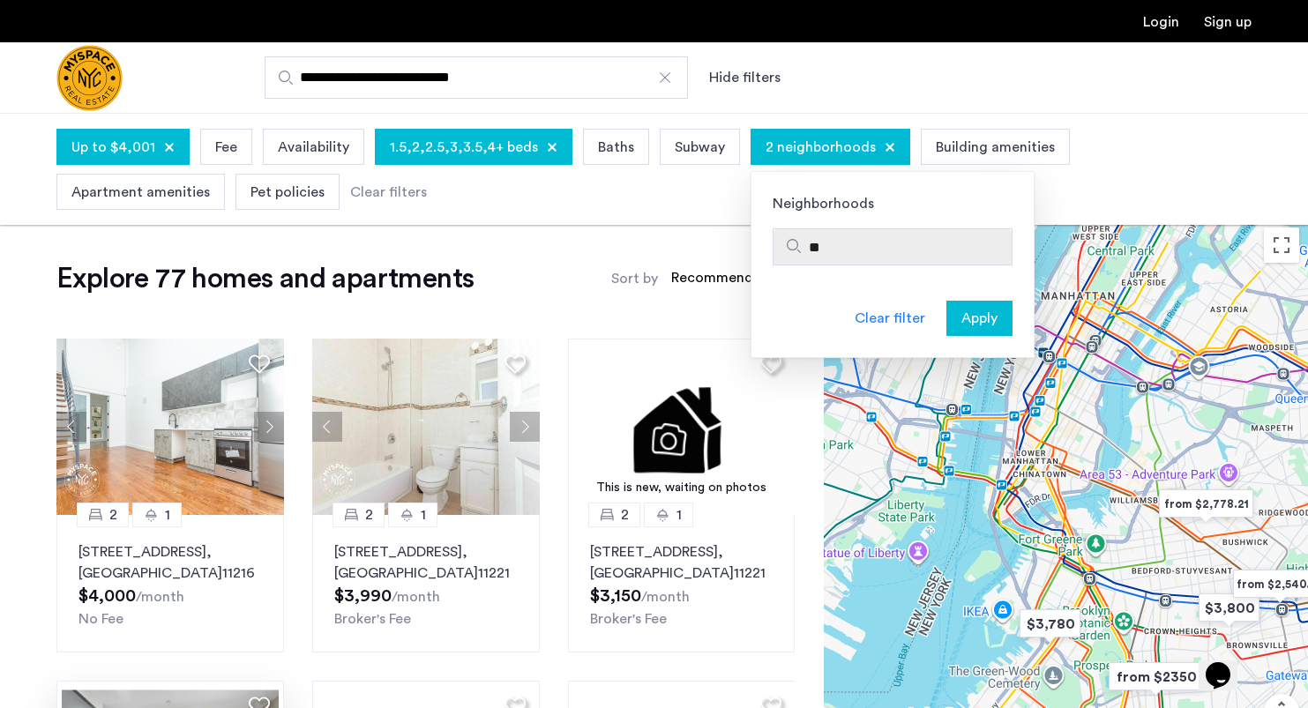
type input "*"
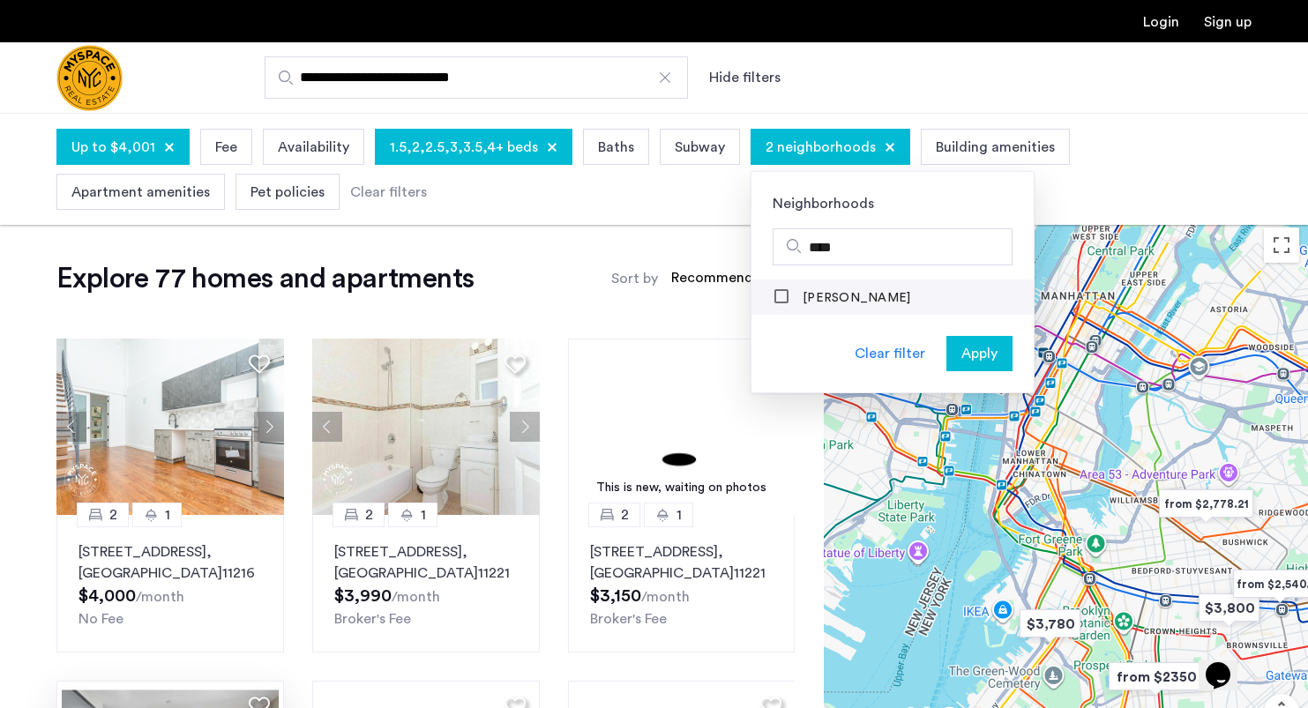
click at [815, 298] on label "Clinton Hill" at bounding box center [854, 298] width 111 height 14
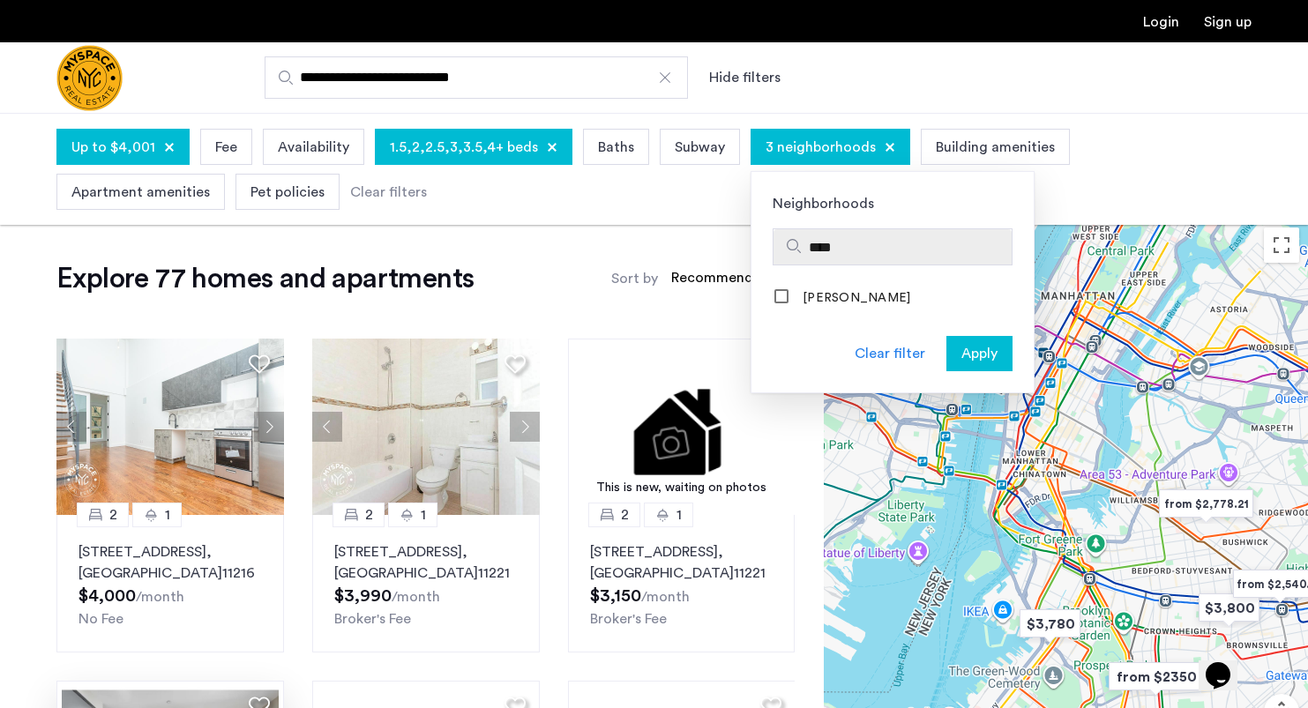
click at [824, 245] on input "****" at bounding box center [907, 247] width 196 height 21
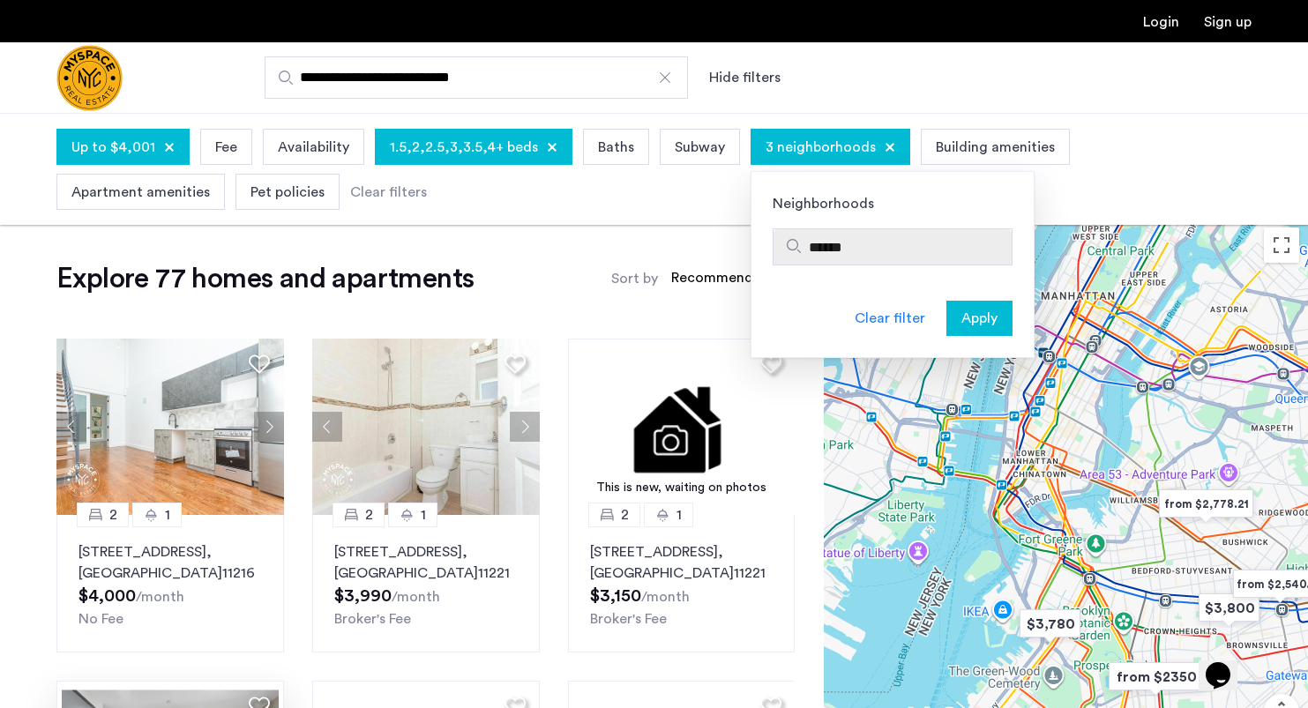
click at [814, 245] on input "******" at bounding box center [907, 247] width 196 height 21
click at [838, 247] on input "********" at bounding box center [907, 247] width 196 height 21
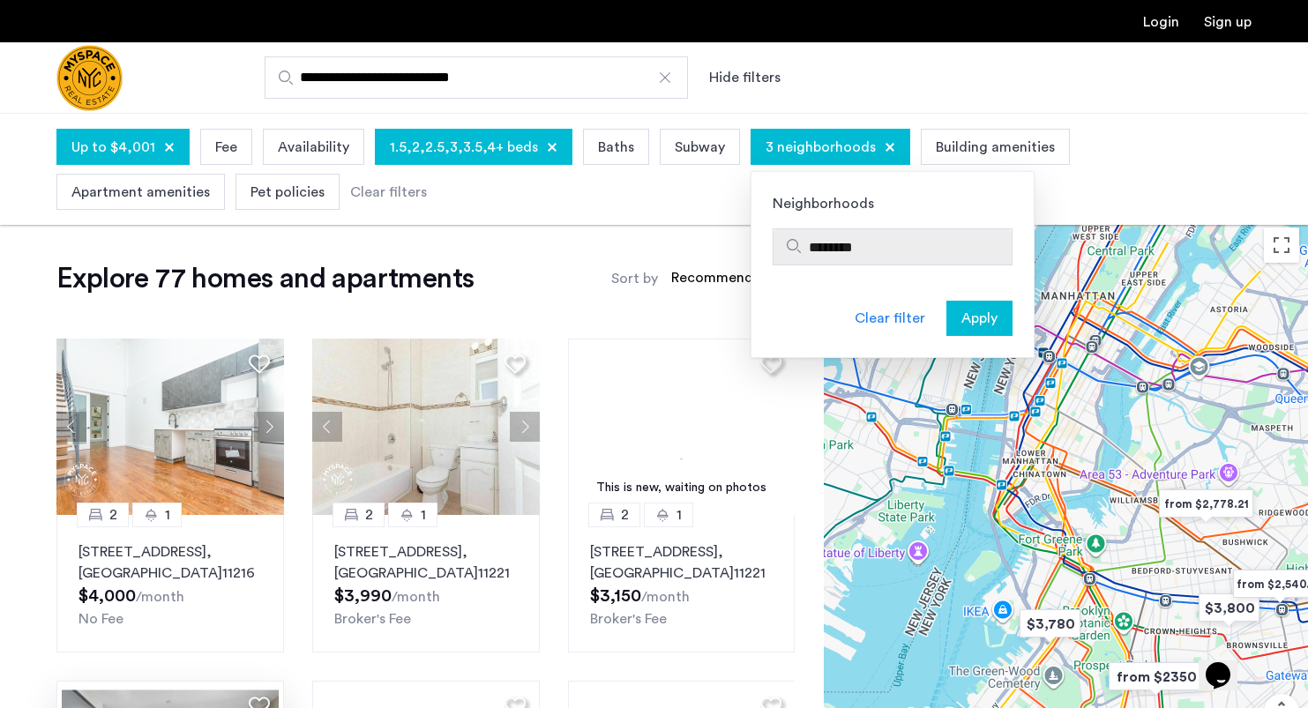
click at [838, 247] on input "********" at bounding box center [907, 247] width 196 height 21
type input "*"
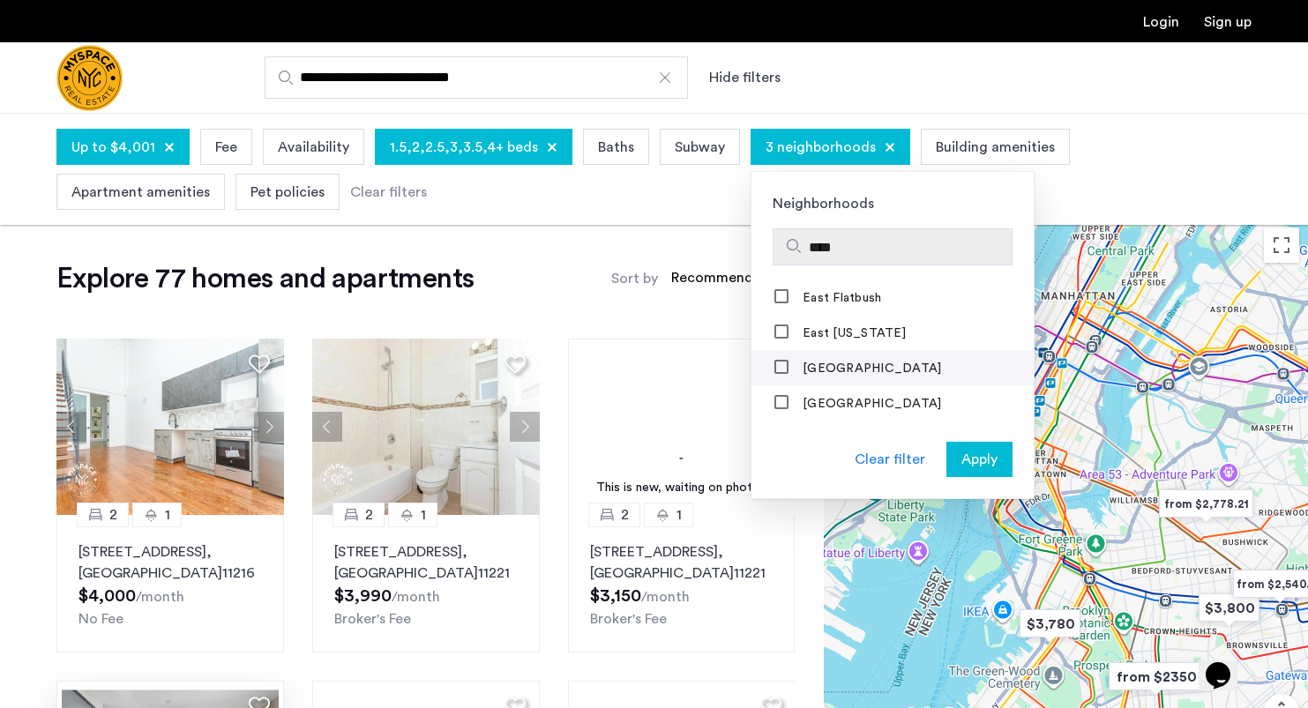
click at [823, 375] on label "East Village" at bounding box center [870, 369] width 142 height 14
click at [816, 245] on input "****" at bounding box center [907, 247] width 196 height 21
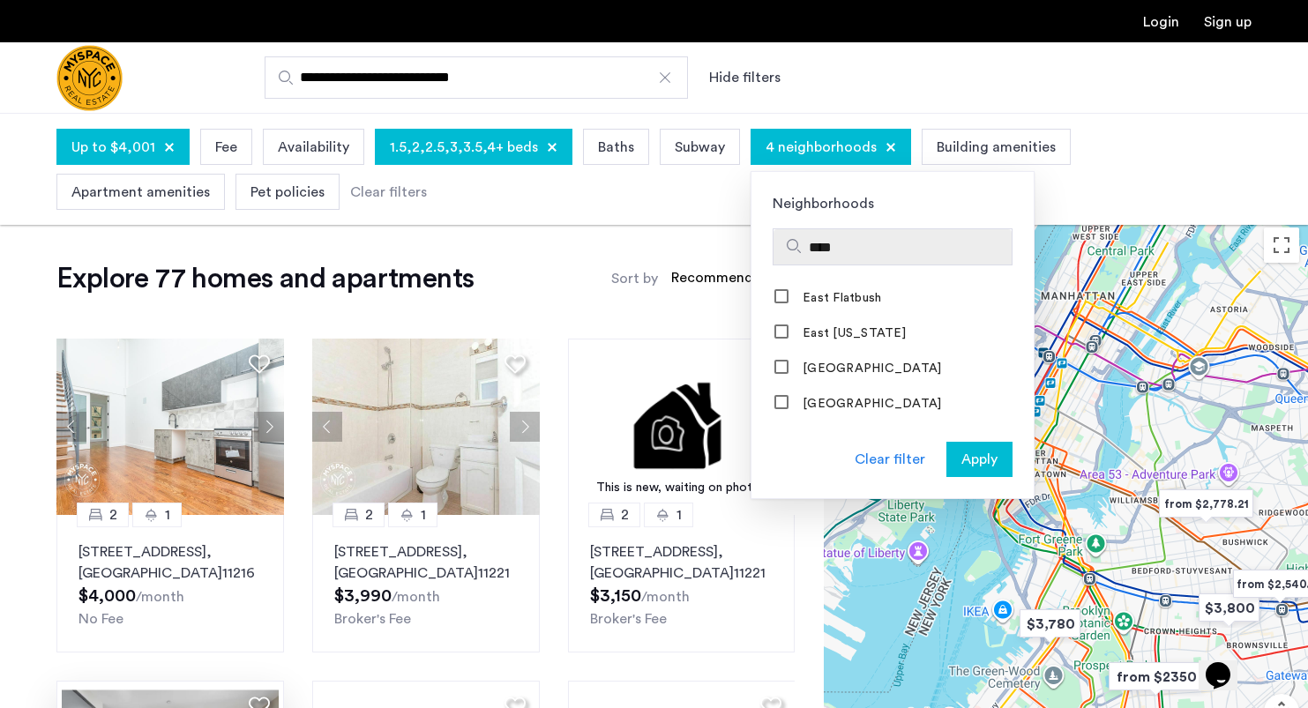
click at [816, 245] on input "****" at bounding box center [907, 247] width 196 height 21
type input "*"
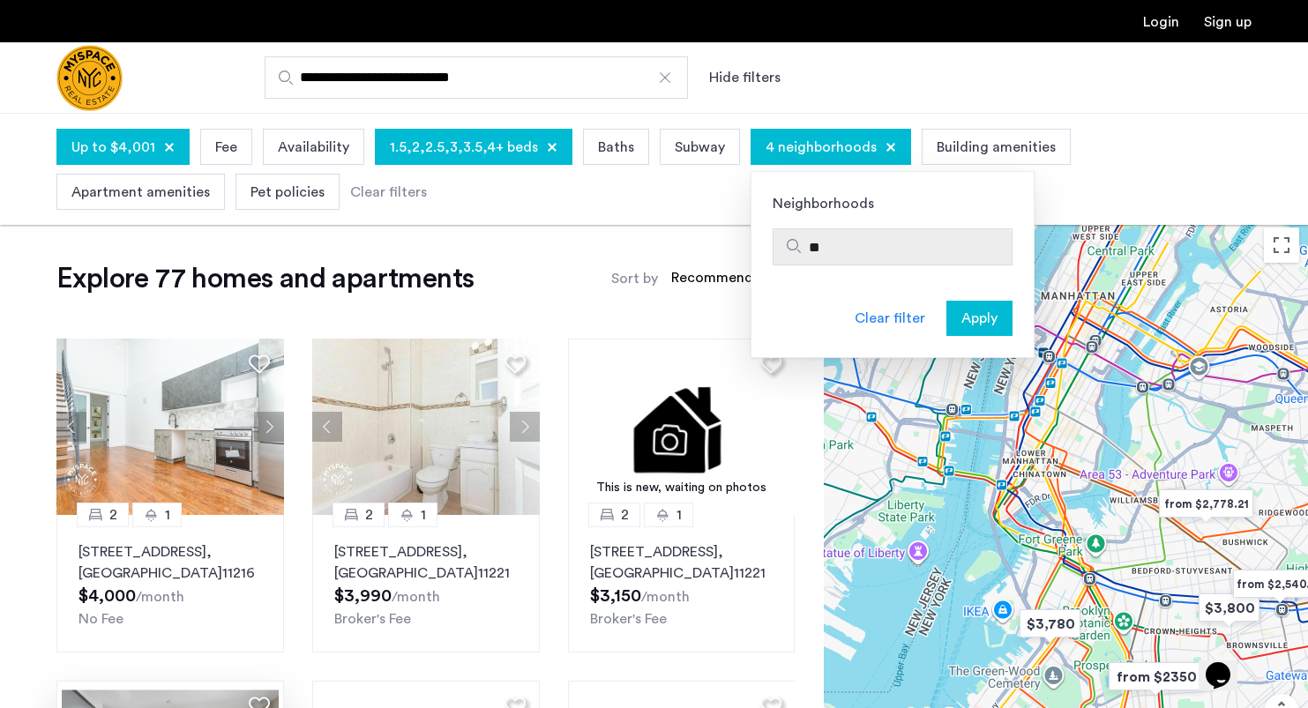
type input "*"
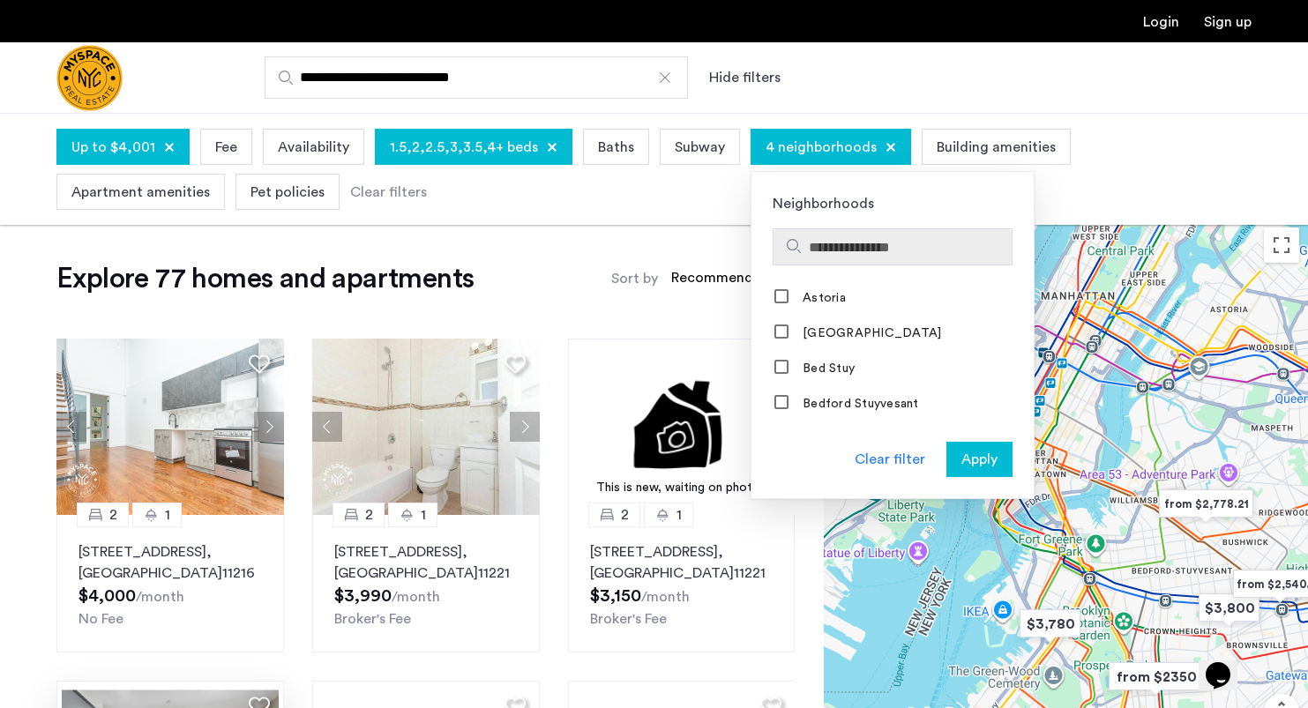
click at [961, 463] on span "Apply" at bounding box center [979, 459] width 36 height 21
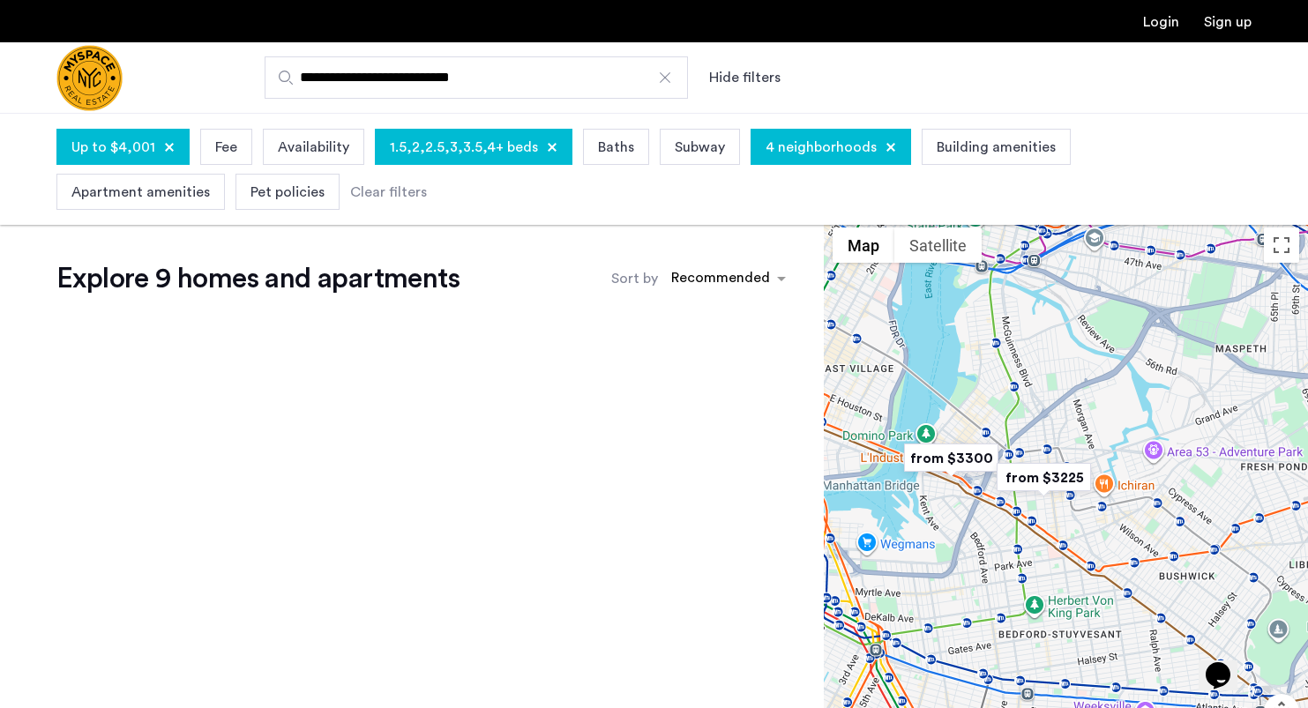
click at [963, 455] on img "from $3300" at bounding box center [951, 458] width 108 height 40
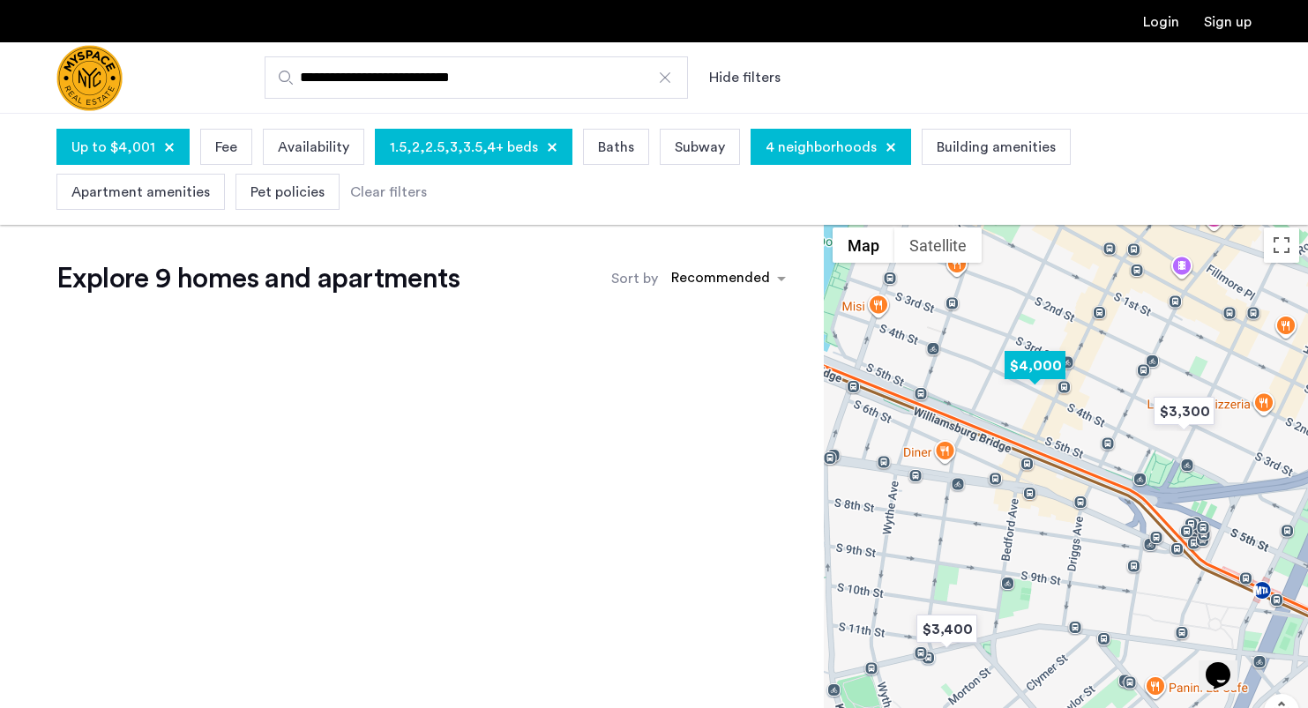
click at [1046, 368] on img "$4,000" at bounding box center [1035, 366] width 75 height 40
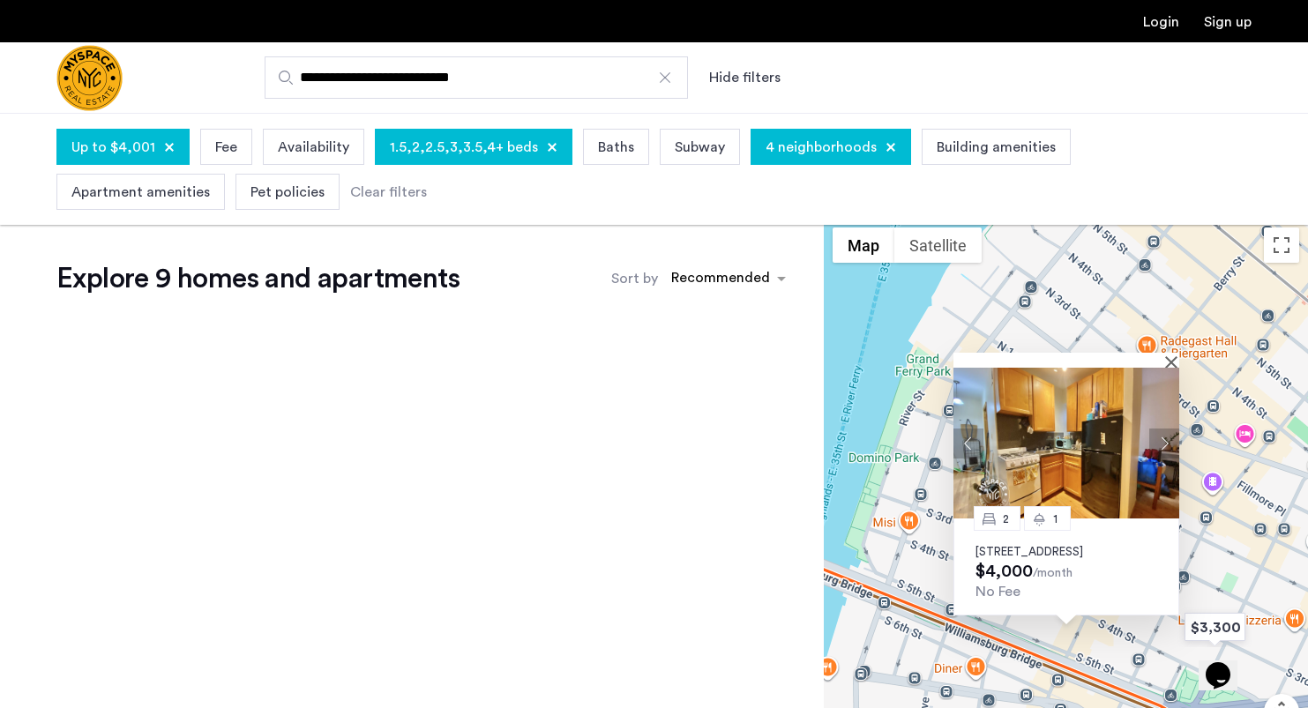
click at [1164, 428] on button "Next apartment" at bounding box center [1164, 443] width 30 height 30
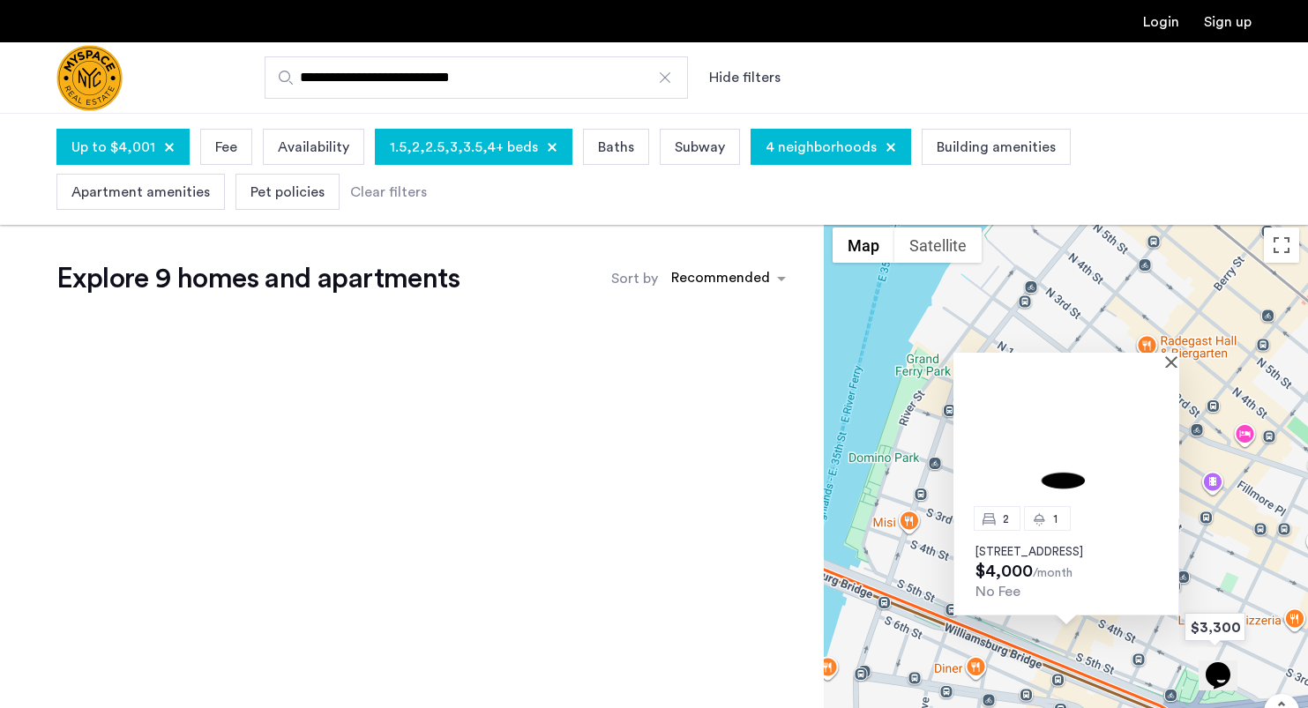
click at [1164, 427] on img at bounding box center [1066, 443] width 226 height 151
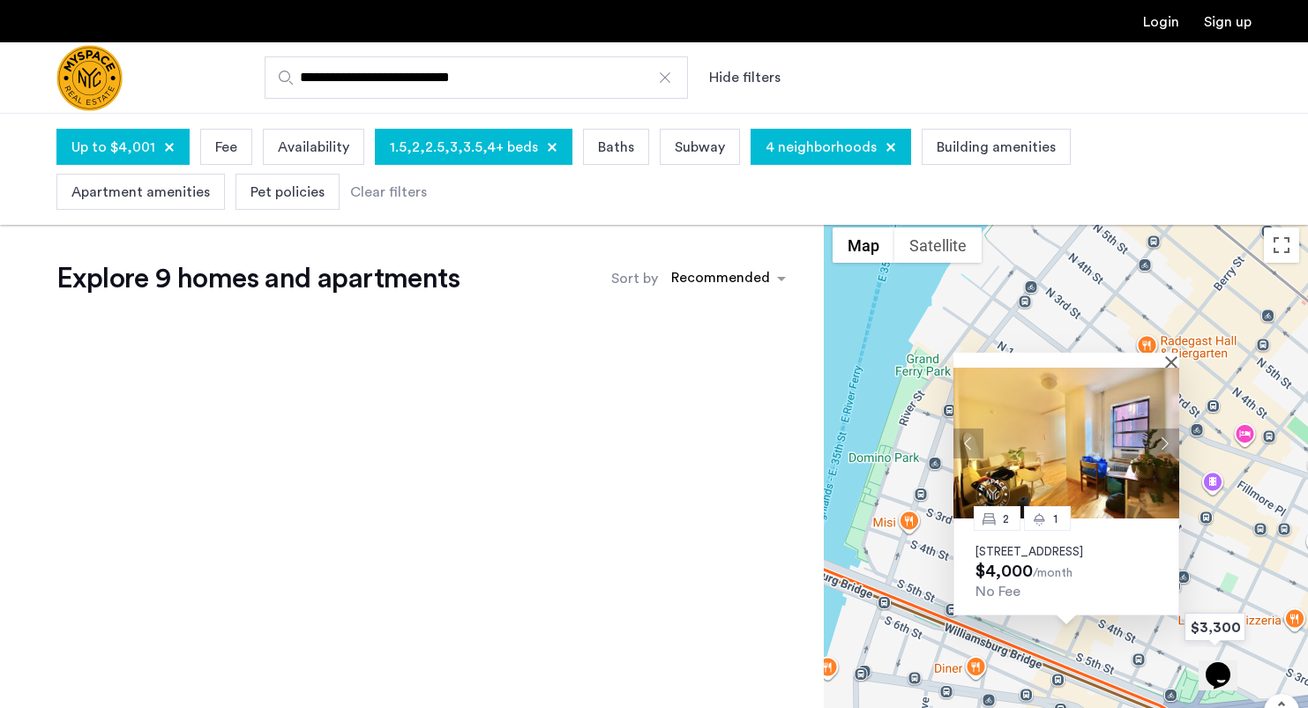
click at [0, 0] on app-root "**********" at bounding box center [654, 577] width 1308 height 1155
click at [1170, 368] on img at bounding box center [1066, 443] width 226 height 151
click at [1172, 355] on button "Close" at bounding box center [1175, 361] width 12 height 12
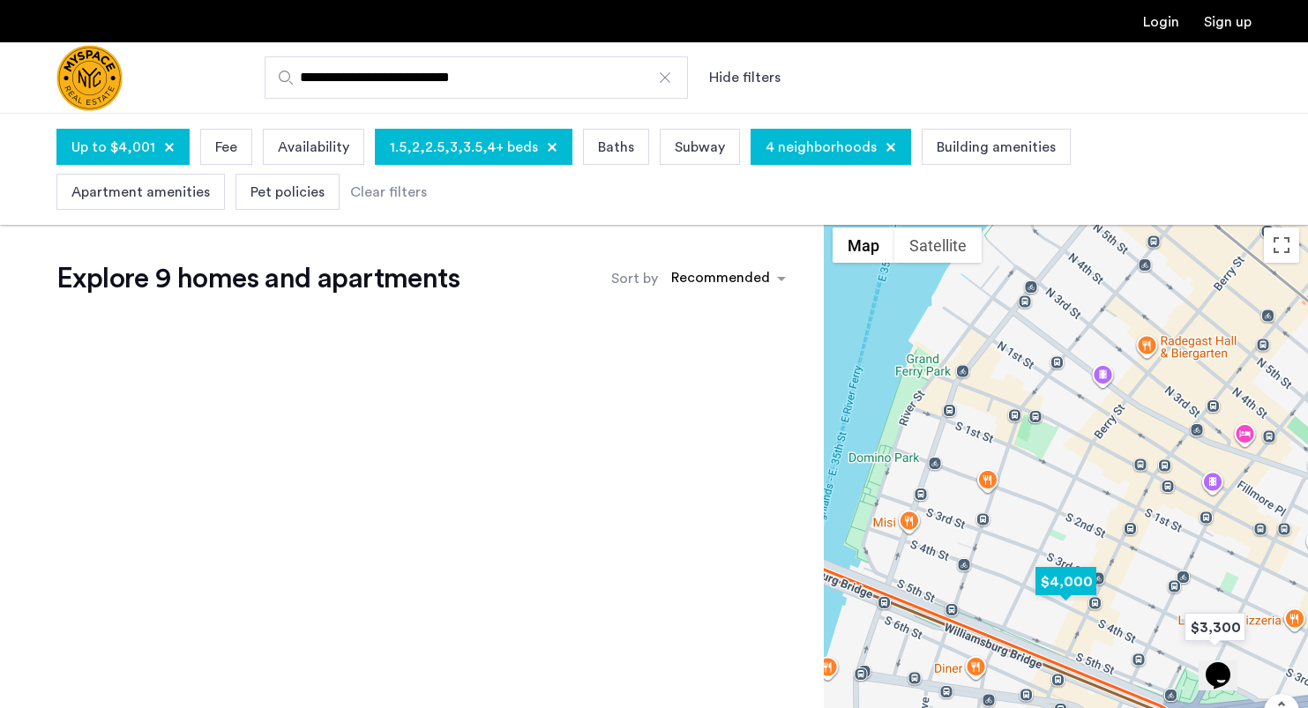
click at [1075, 576] on img "$4,000" at bounding box center [1065, 582] width 75 height 40
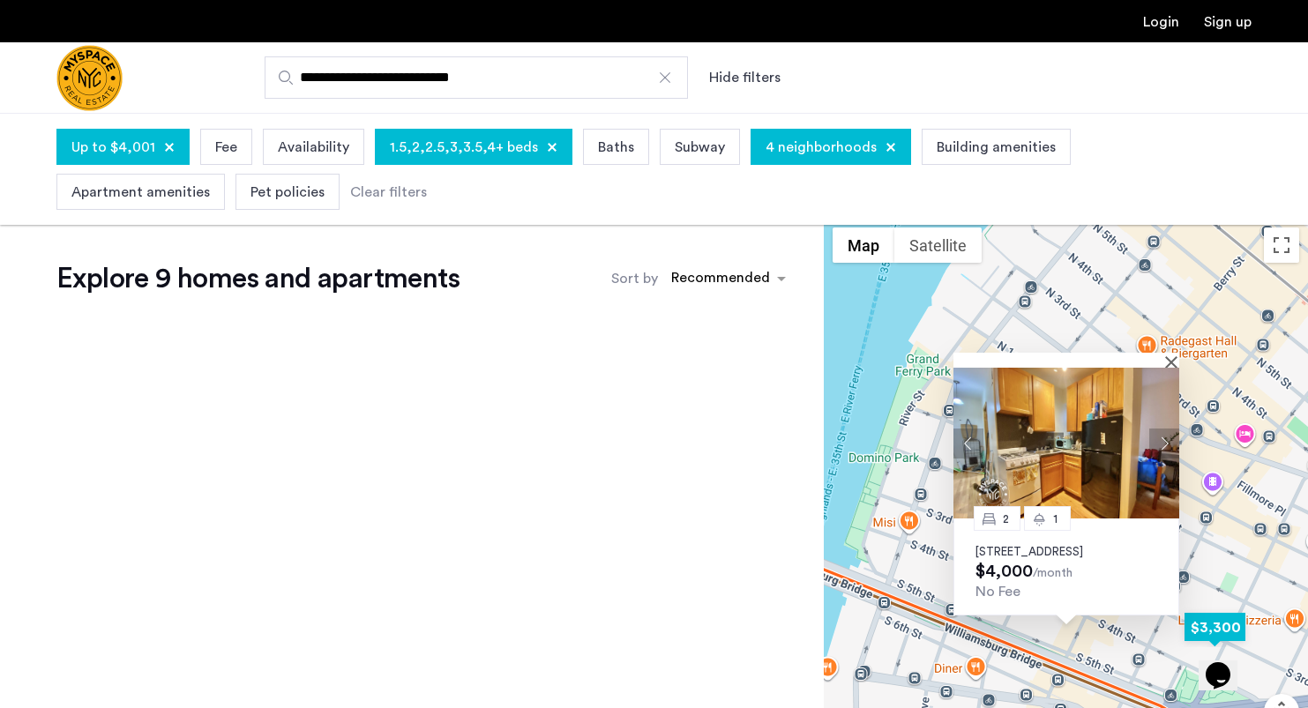
click at [1219, 626] on img "$3,300" at bounding box center [1215, 628] width 75 height 40
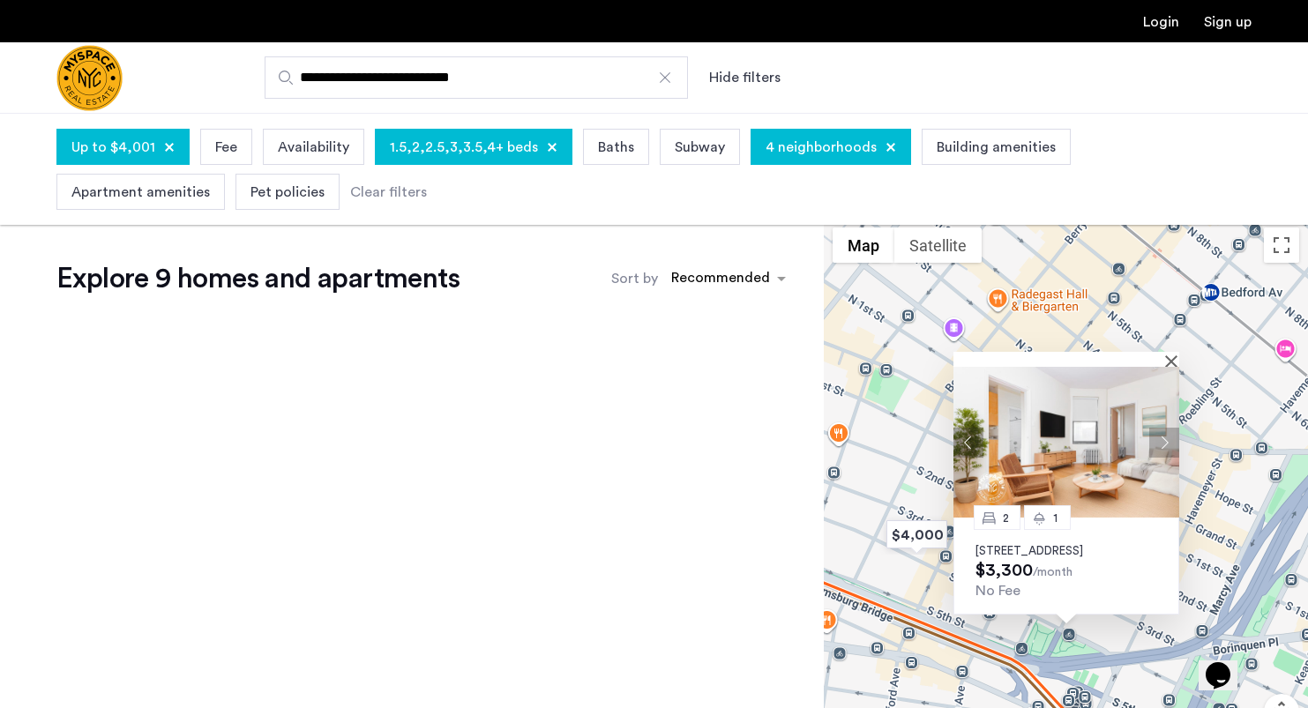
click at [1107, 416] on img at bounding box center [1066, 442] width 226 height 151
click at [1170, 355] on button "Close" at bounding box center [1175, 361] width 12 height 12
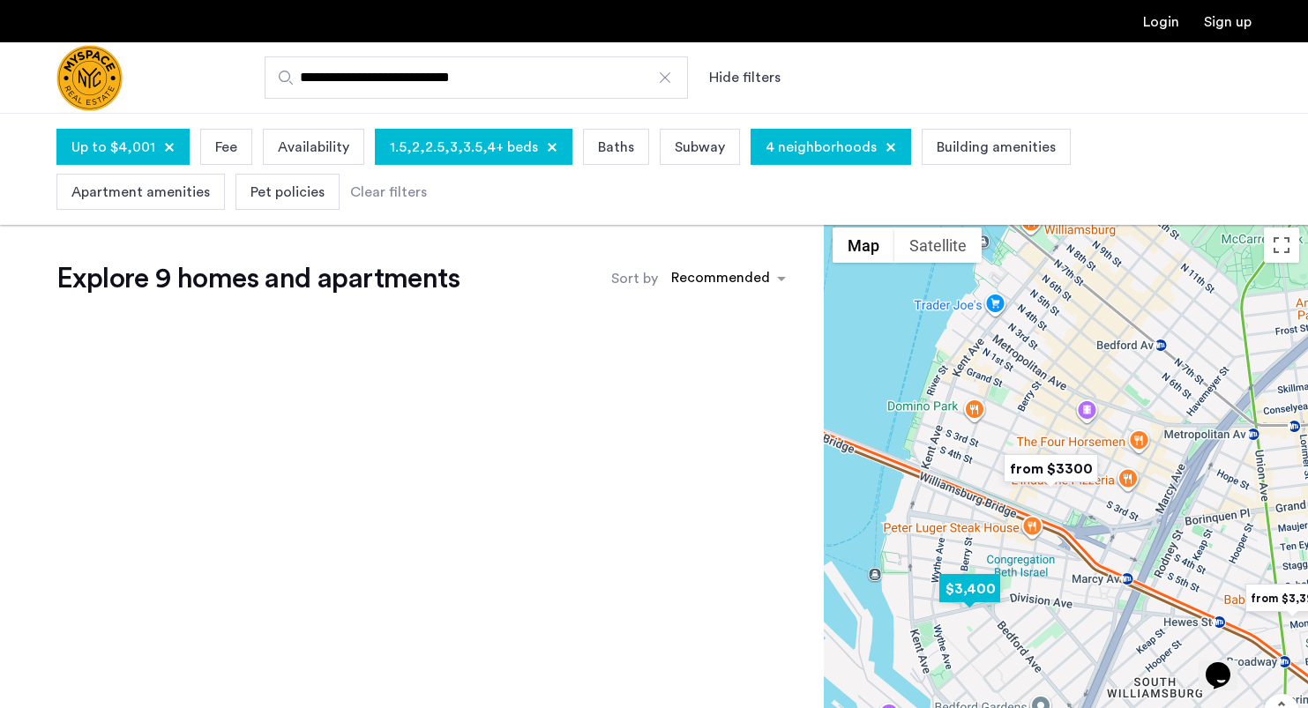
click at [972, 587] on img "$3,400" at bounding box center [969, 589] width 75 height 40
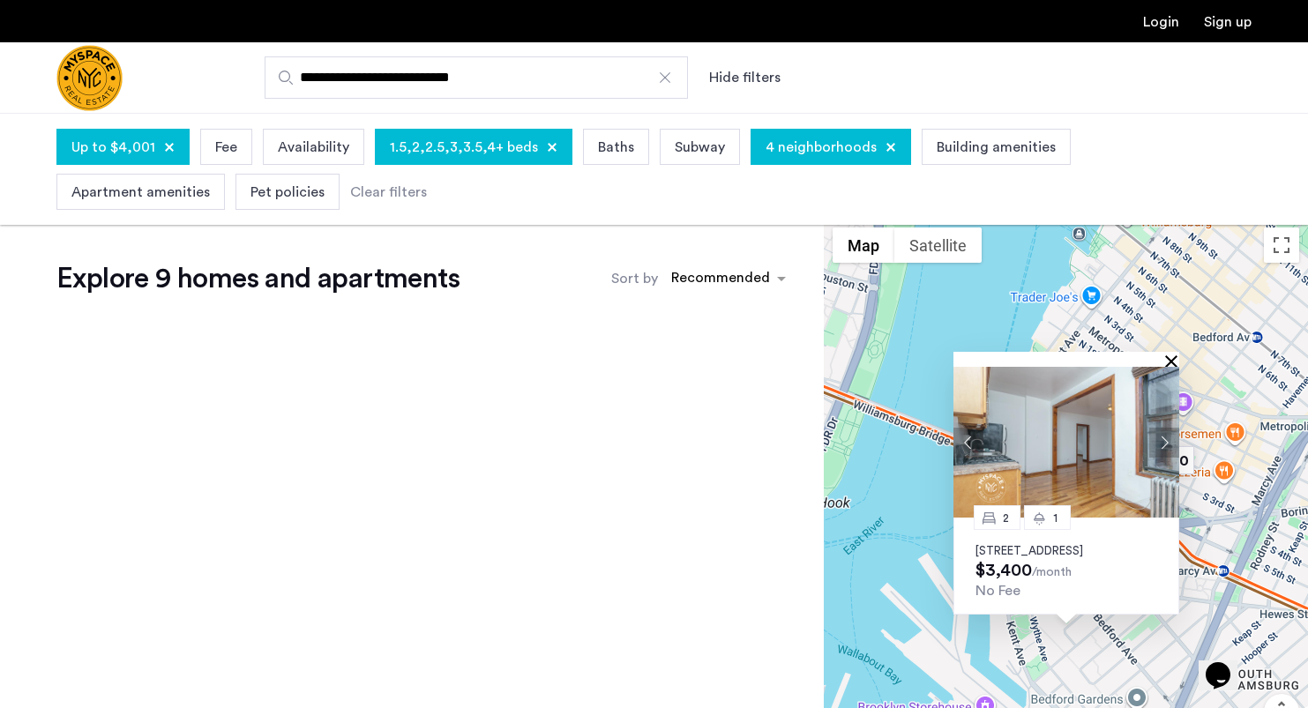
click at [1170, 355] on button "Close" at bounding box center [1175, 361] width 12 height 12
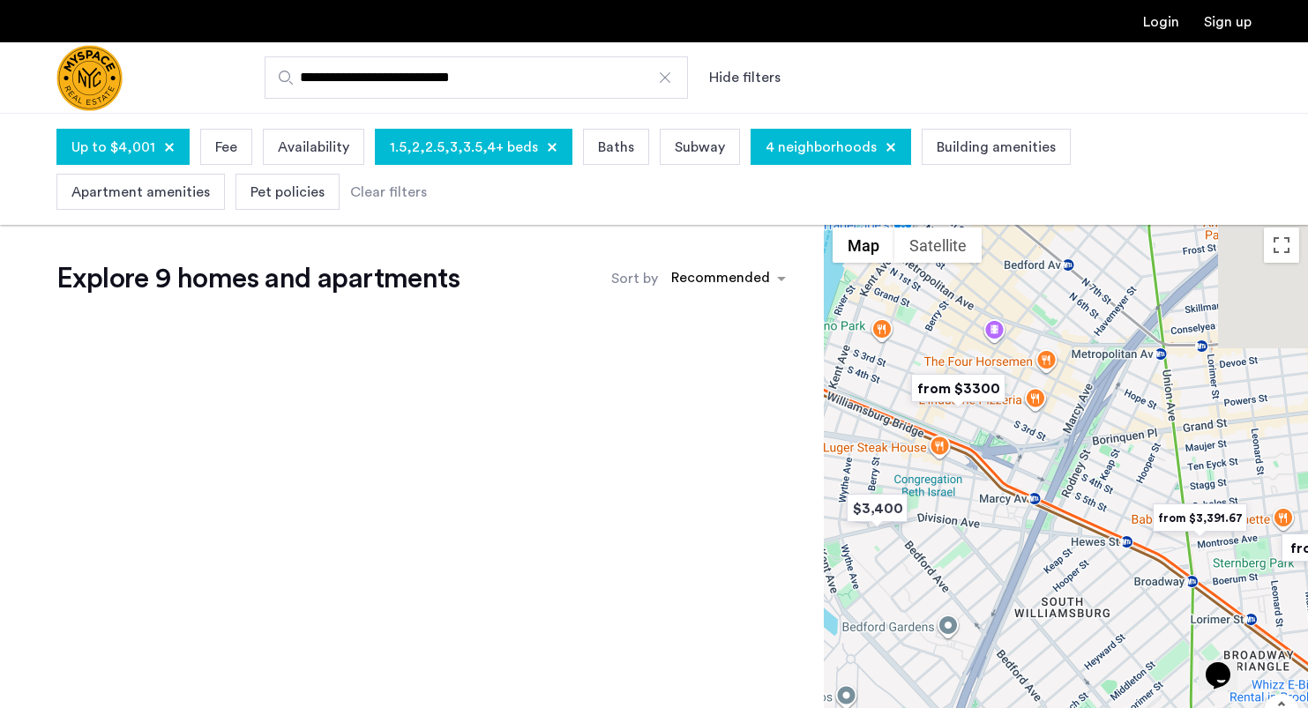
drag, startPoint x: 1121, startPoint y: 565, endPoint x: 891, endPoint y: 488, distance: 242.9
click at [891, 488] on div at bounding box center [1066, 516] width 484 height 595
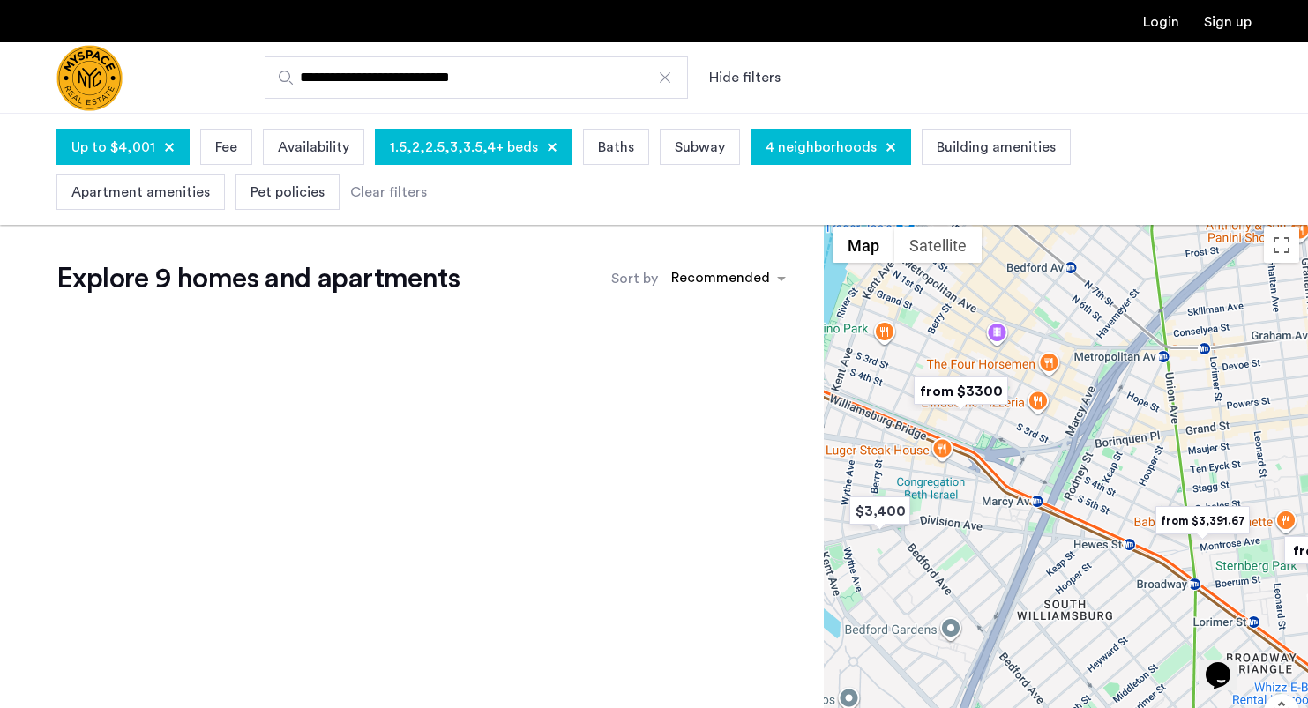
click at [1198, 519] on img "from $3,391.67" at bounding box center [1202, 521] width 108 height 40
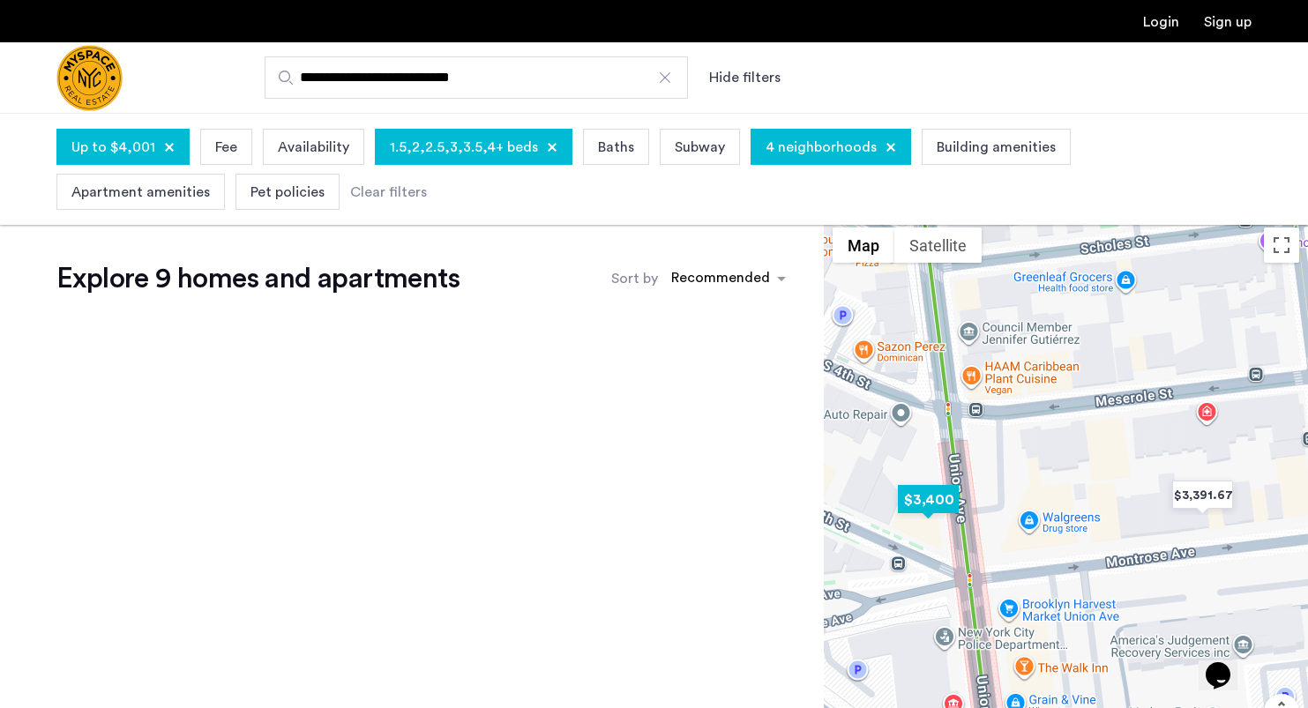
click at [938, 493] on img "$3,400" at bounding box center [928, 500] width 75 height 40
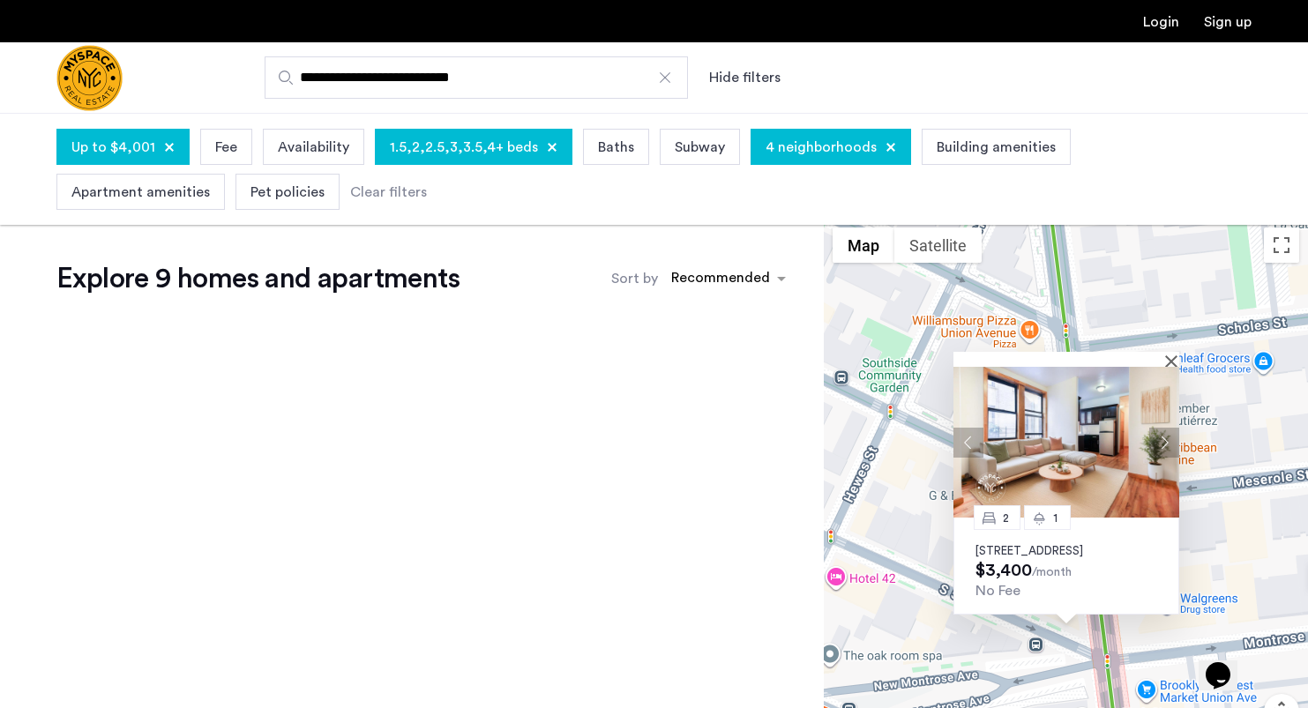
click at [1095, 409] on img at bounding box center [1066, 442] width 226 height 151
click at [1171, 355] on button "Close" at bounding box center [1175, 361] width 12 height 12
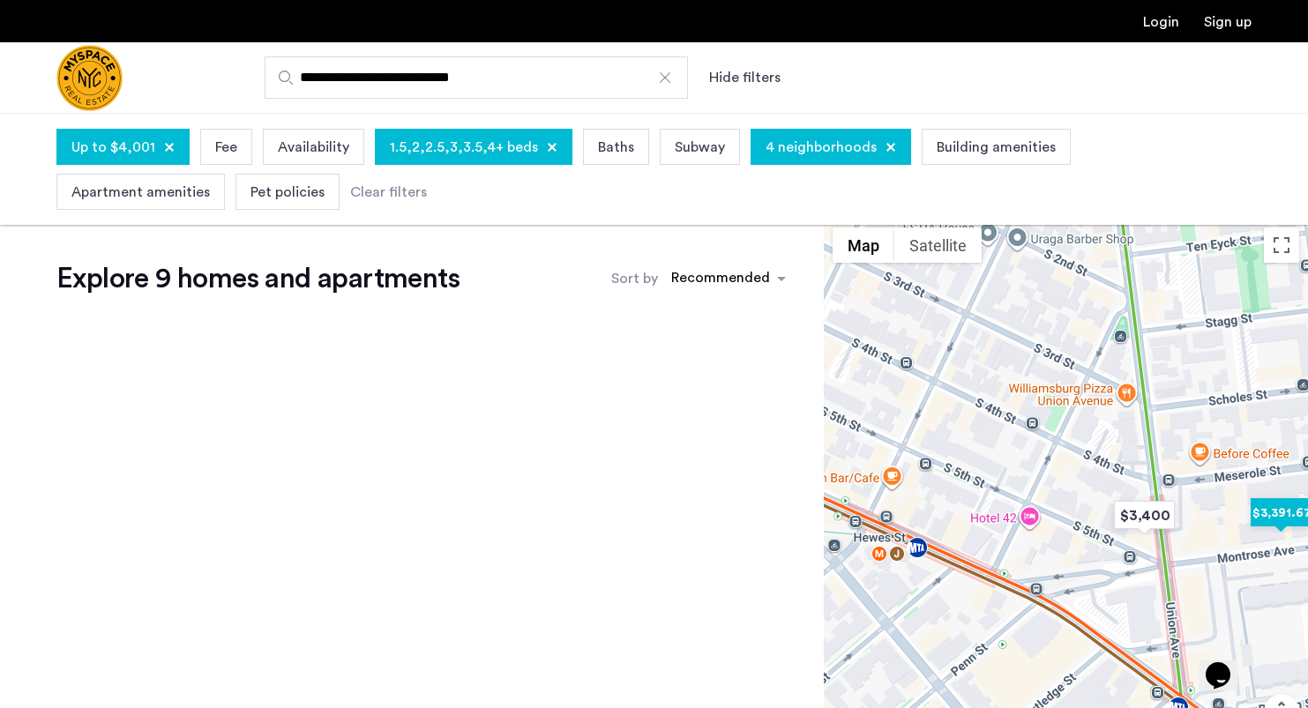
click at [1277, 511] on img "$3,391.67" at bounding box center [1281, 513] width 75 height 40
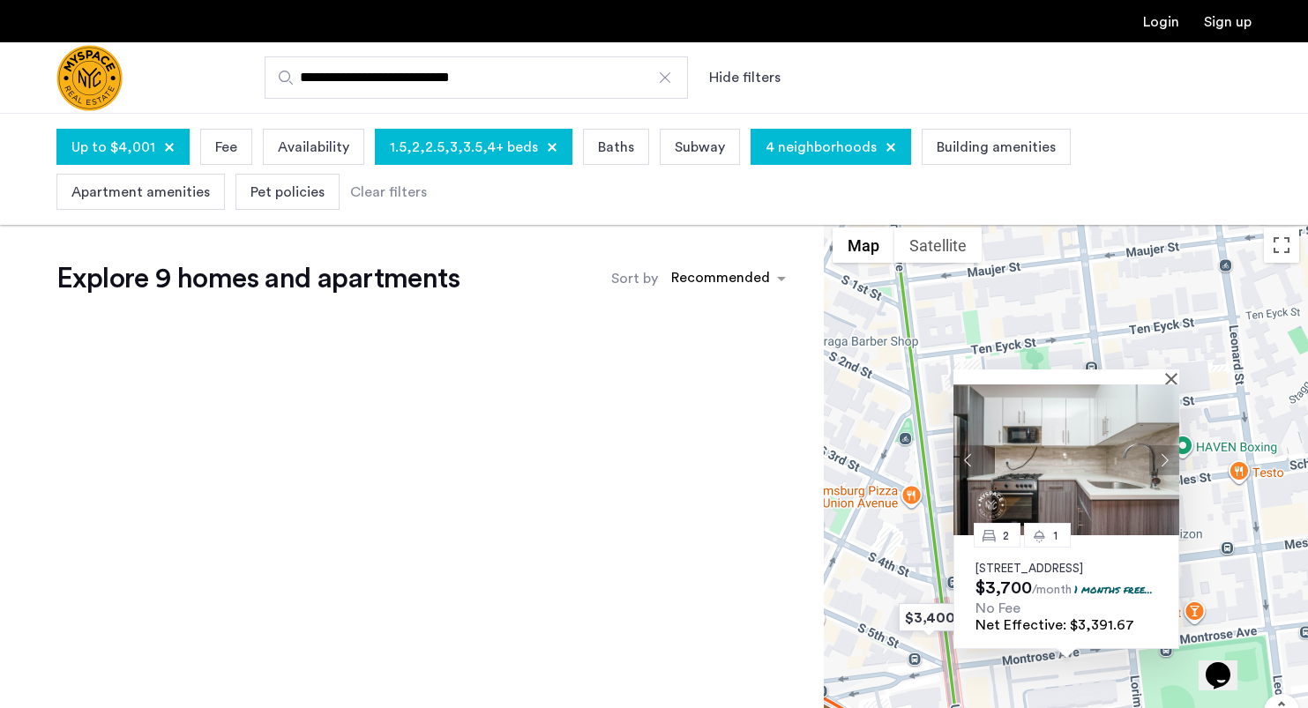
click at [1094, 427] on img at bounding box center [1066, 460] width 226 height 151
click at [1169, 372] on button "Close" at bounding box center [1175, 378] width 12 height 12
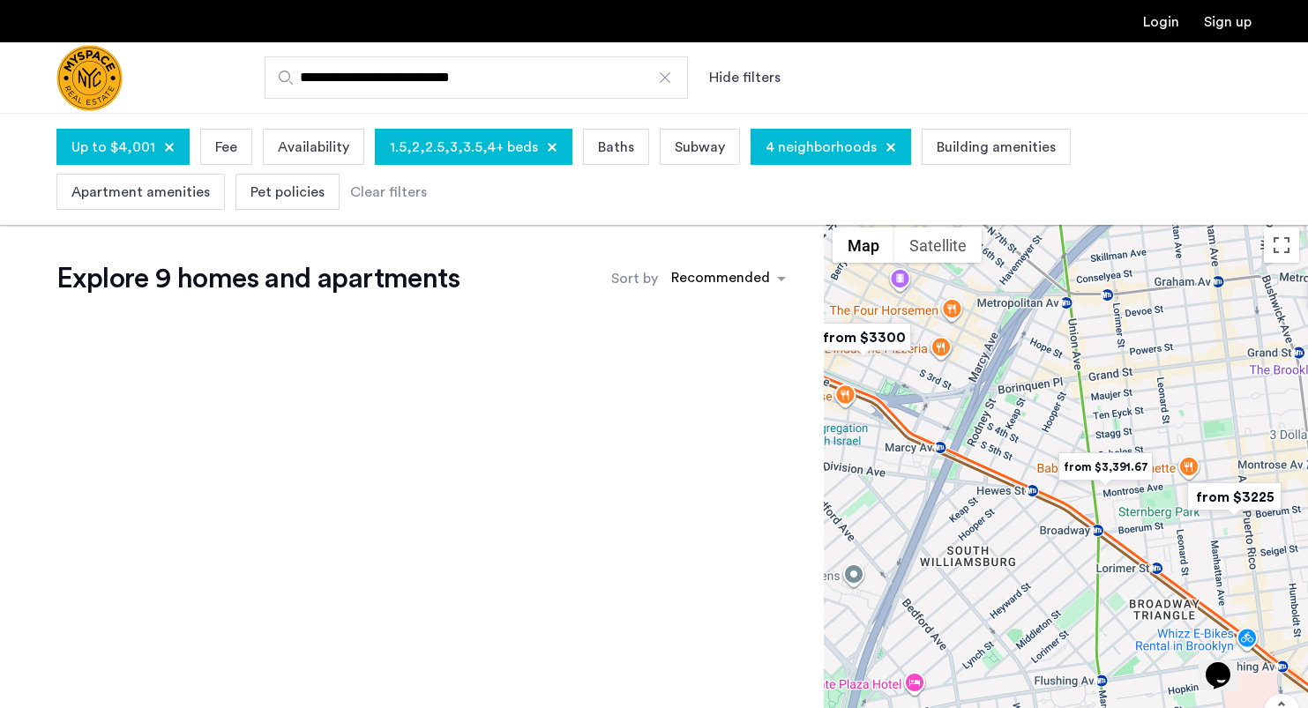
click at [1254, 498] on img "from $3225" at bounding box center [1234, 497] width 108 height 40
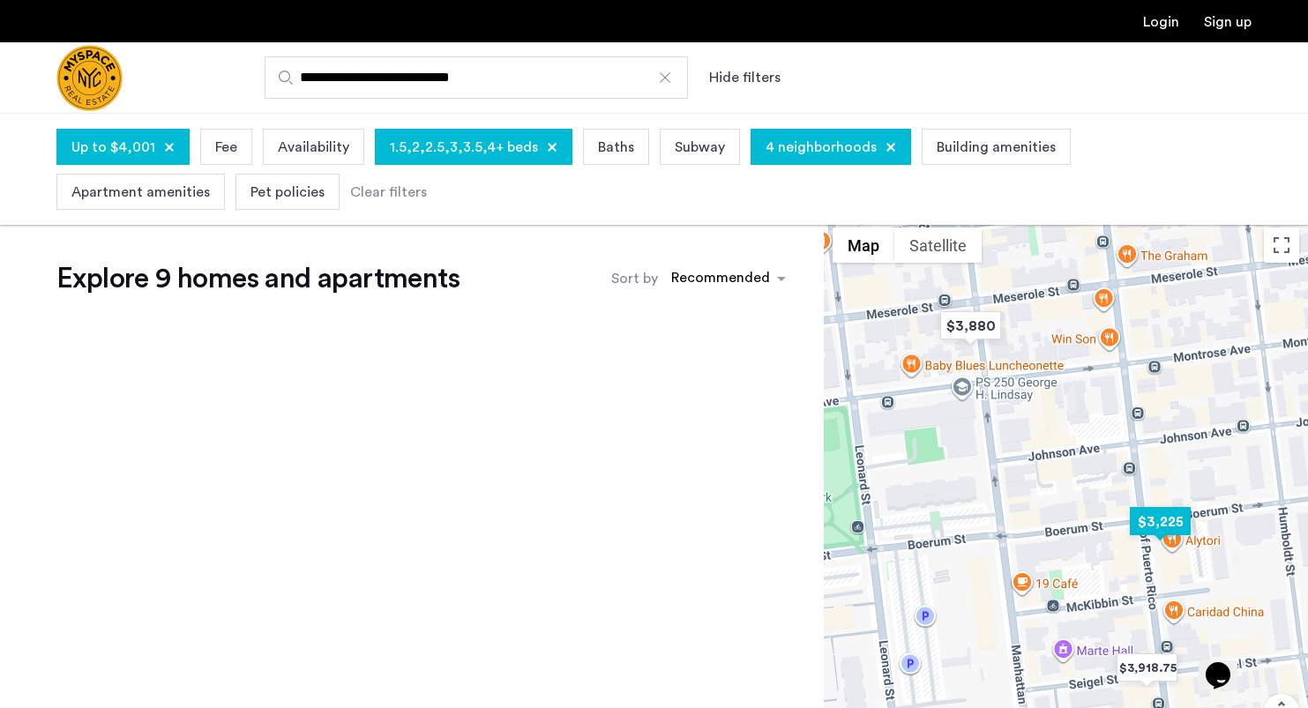
click at [1163, 517] on img "$3,225" at bounding box center [1160, 522] width 75 height 40
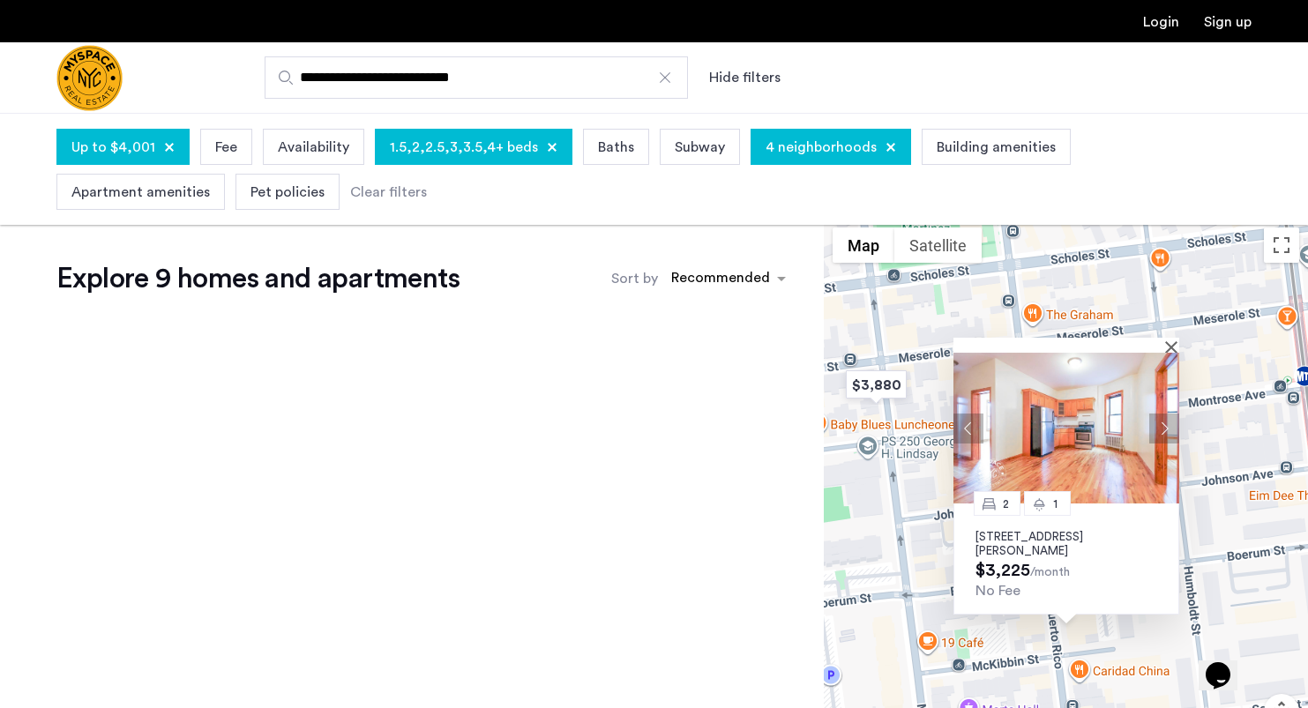
click at [1102, 442] on img at bounding box center [1066, 428] width 226 height 151
click at [1179, 339] on div "2 1 126 Graham Ave, Unit 3A, Brooklyn, NY 11206 $3,225 /month No Fee" at bounding box center [1066, 516] width 484 height 595
click at [1172, 342] on button "Close" at bounding box center [1175, 346] width 12 height 12
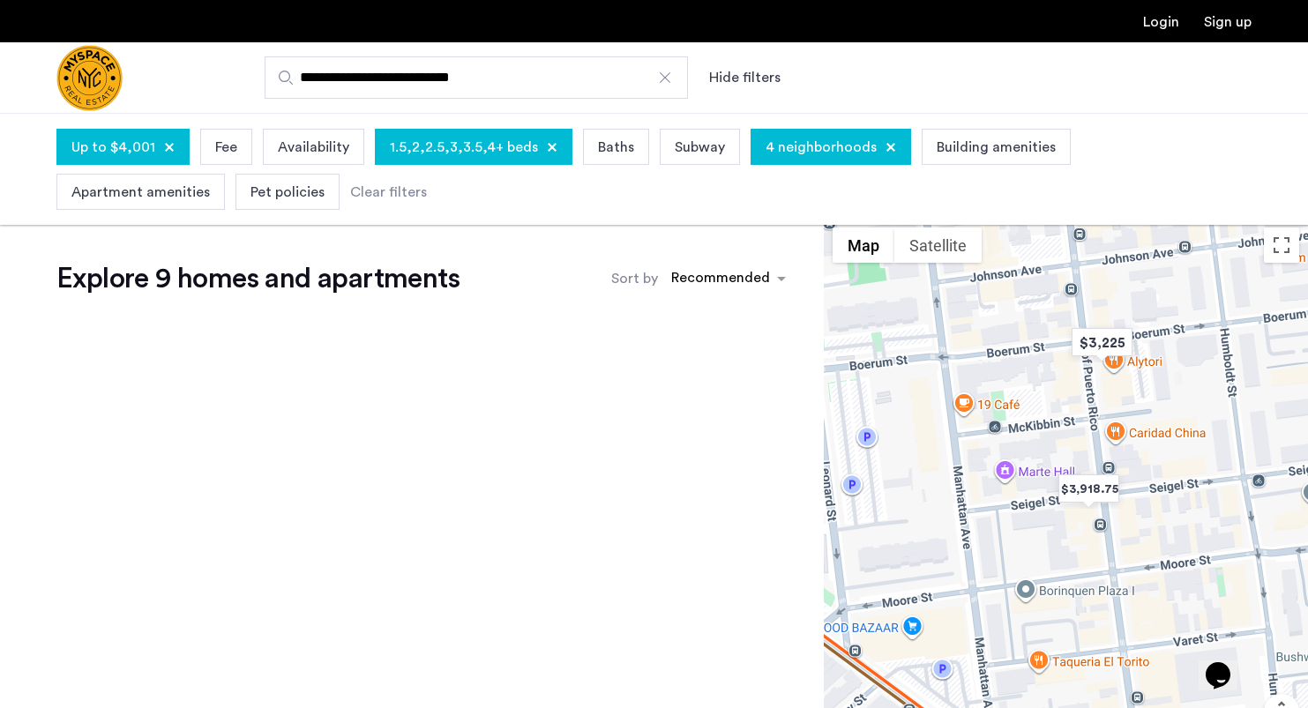
drag, startPoint x: 1006, startPoint y: 552, endPoint x: 1043, endPoint y: 308, distance: 247.2
click at [1043, 307] on div "To navigate, press the arrow keys." at bounding box center [1066, 516] width 484 height 595
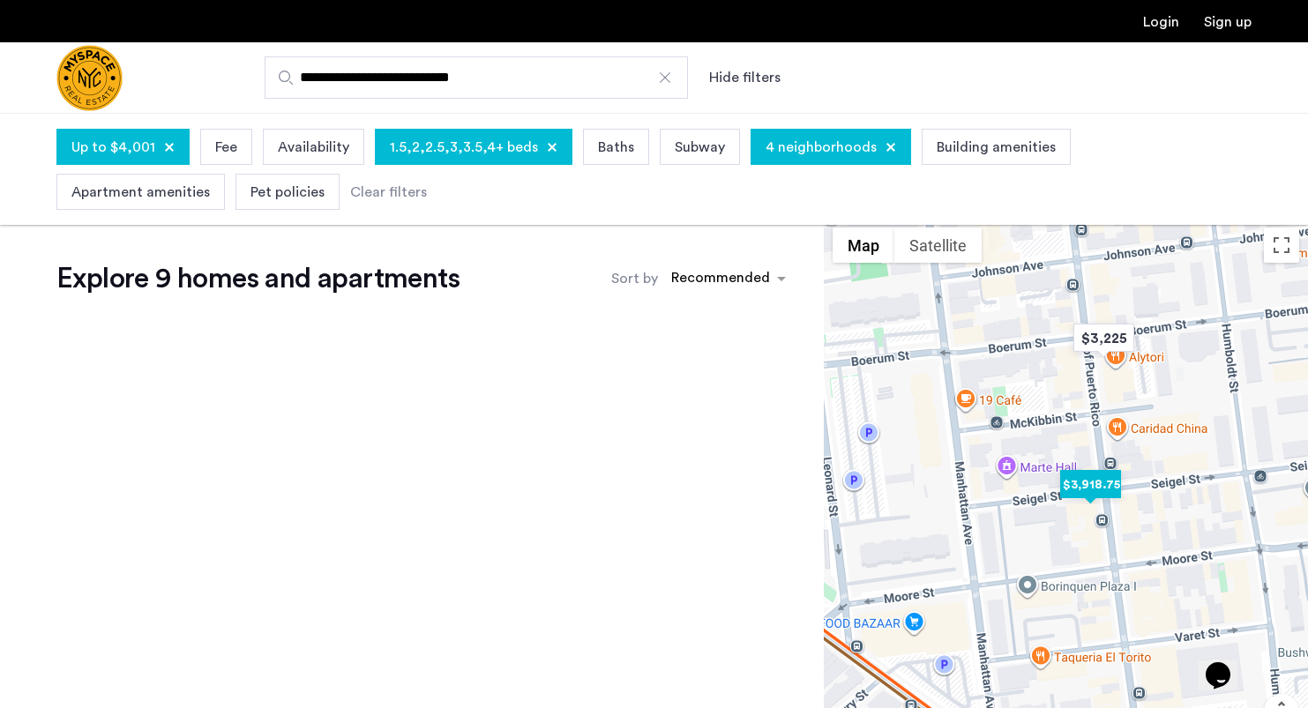
click at [1095, 480] on img "$3,918.75" at bounding box center [1090, 485] width 75 height 40
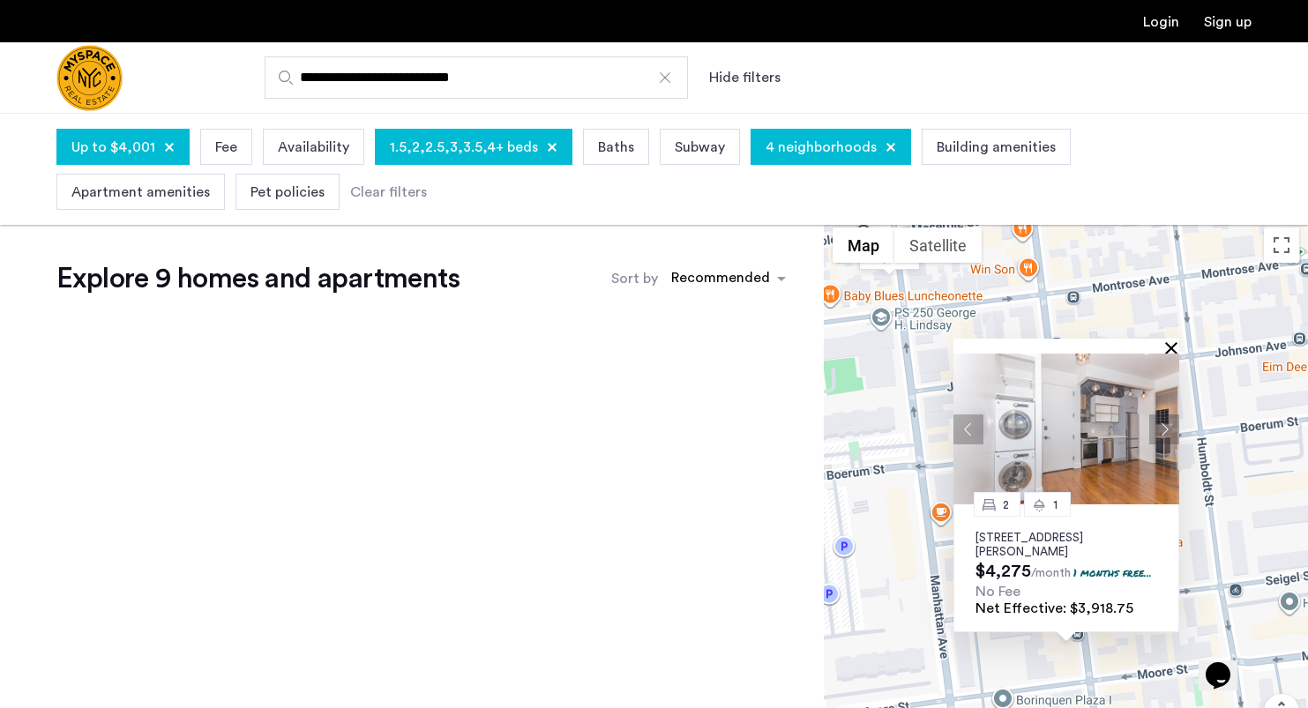
click at [1170, 341] on button "Close" at bounding box center [1175, 347] width 12 height 12
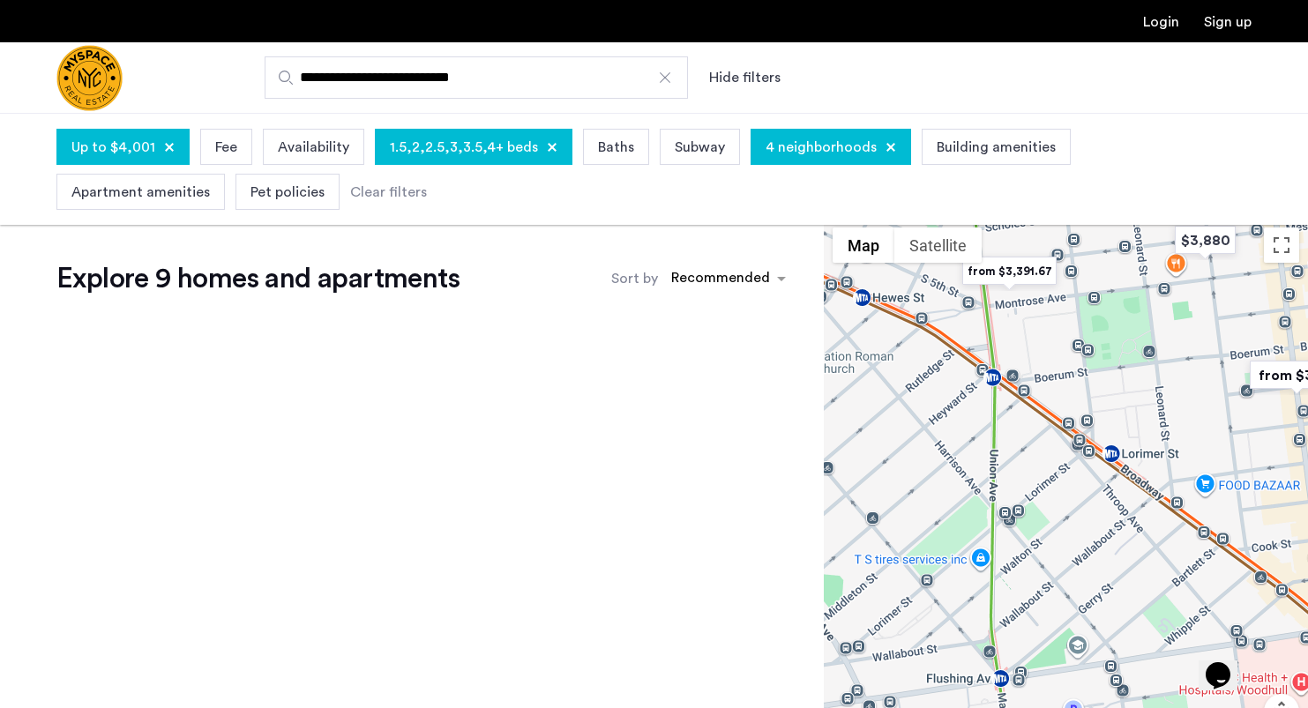
drag, startPoint x: 964, startPoint y: 619, endPoint x: 1203, endPoint y: 460, distance: 287.4
click at [1203, 460] on div at bounding box center [1066, 516] width 484 height 595
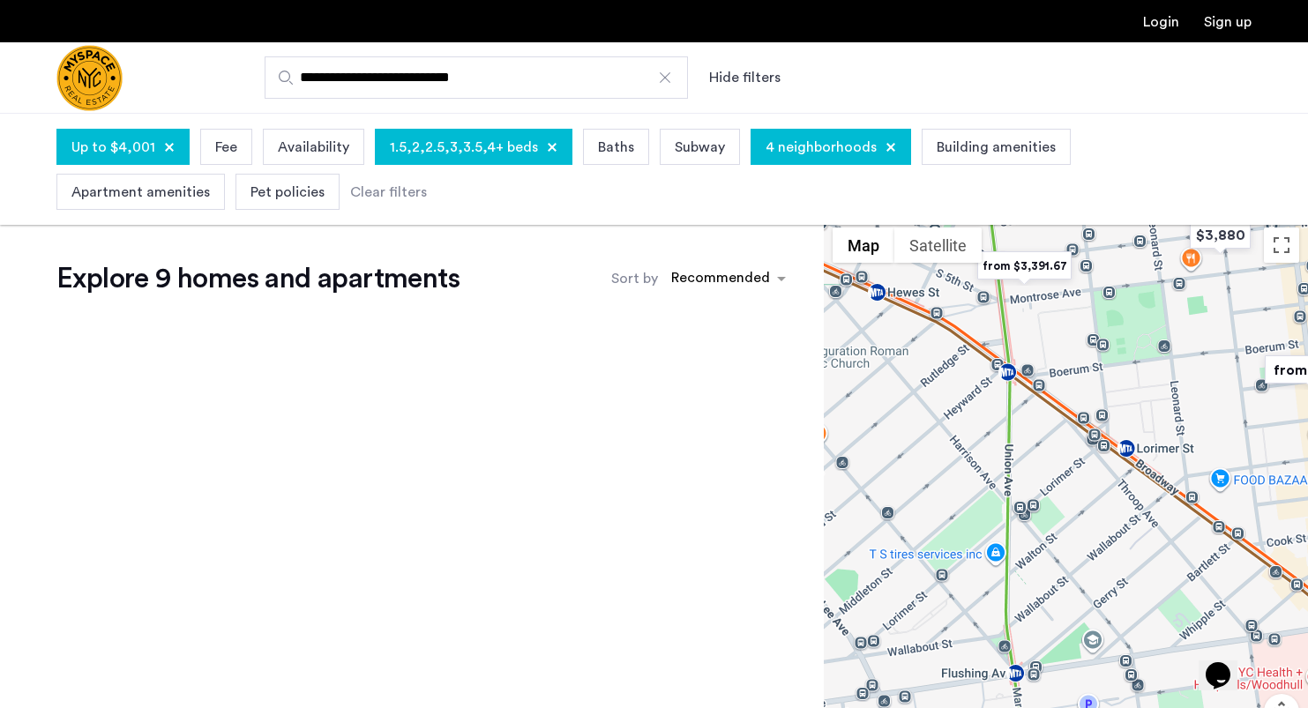
drag, startPoint x: 1063, startPoint y: 486, endPoint x: 1169, endPoint y: 528, distance: 114.0
click at [1169, 528] on div at bounding box center [1066, 516] width 484 height 595
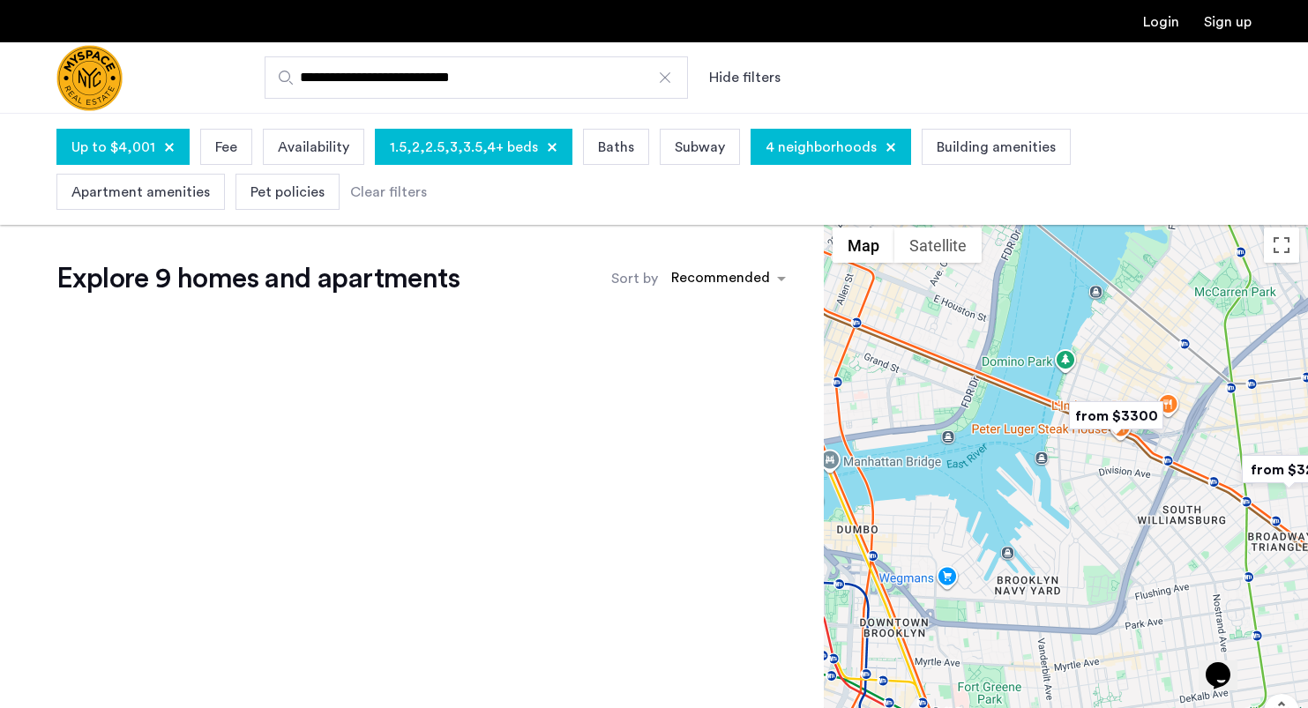
drag, startPoint x: 1219, startPoint y: 597, endPoint x: 1305, endPoint y: 597, distance: 86.4
click at [1305, 597] on div at bounding box center [1066, 516] width 484 height 595
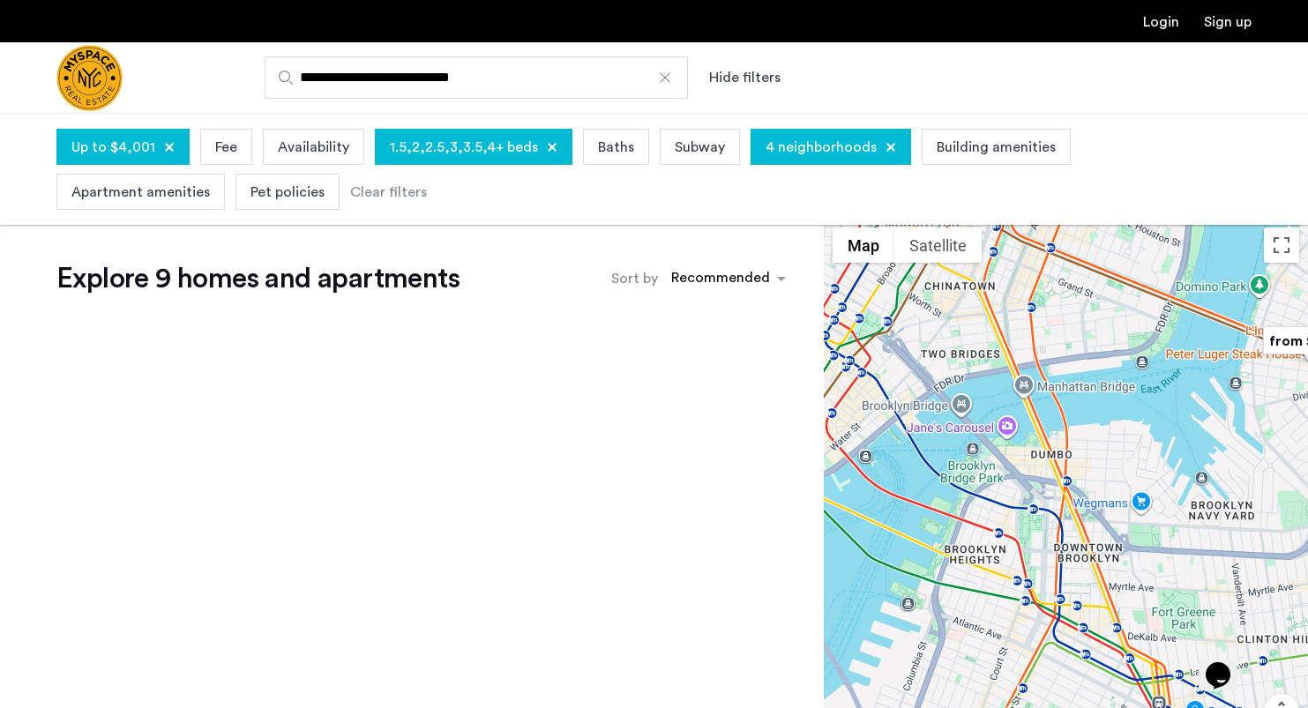
drag, startPoint x: 1060, startPoint y: 553, endPoint x: 1257, endPoint y: 478, distance: 210.5
click at [1258, 478] on div at bounding box center [1066, 516] width 484 height 595
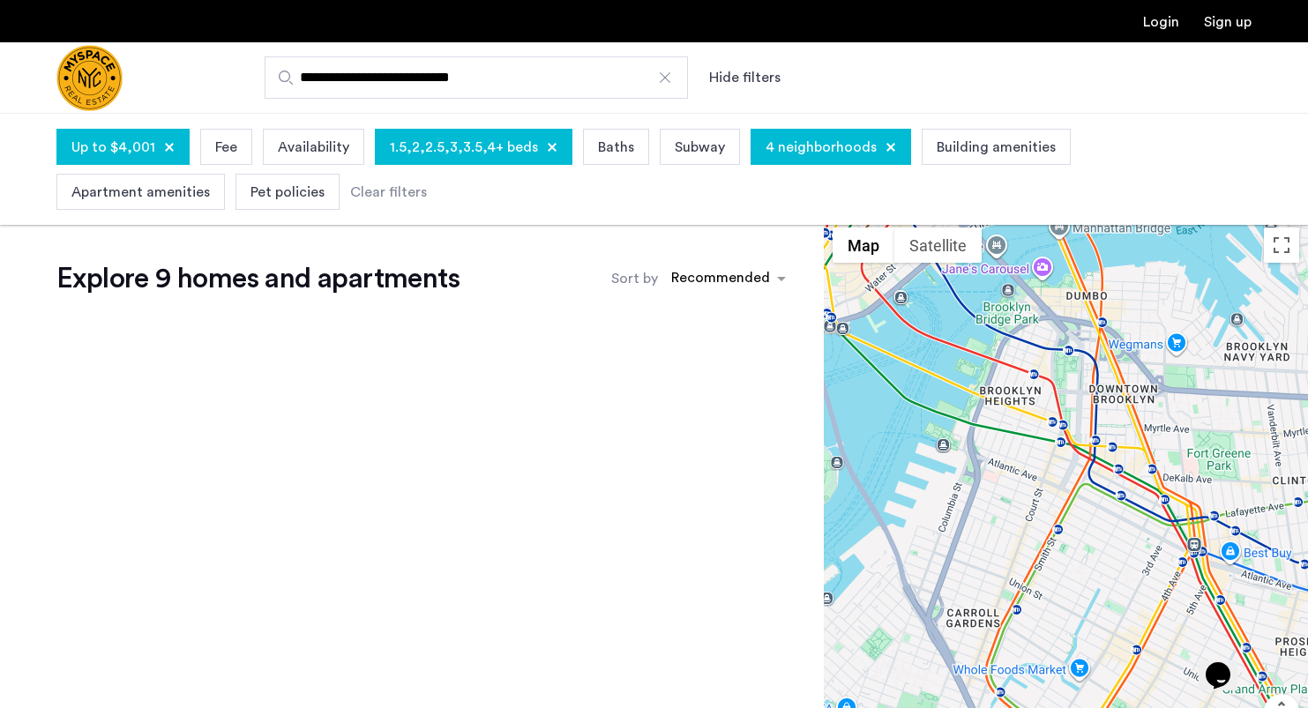
drag, startPoint x: 1102, startPoint y: 554, endPoint x: 1138, endPoint y: 387, distance: 170.6
click at [1137, 385] on div at bounding box center [1066, 516] width 484 height 595
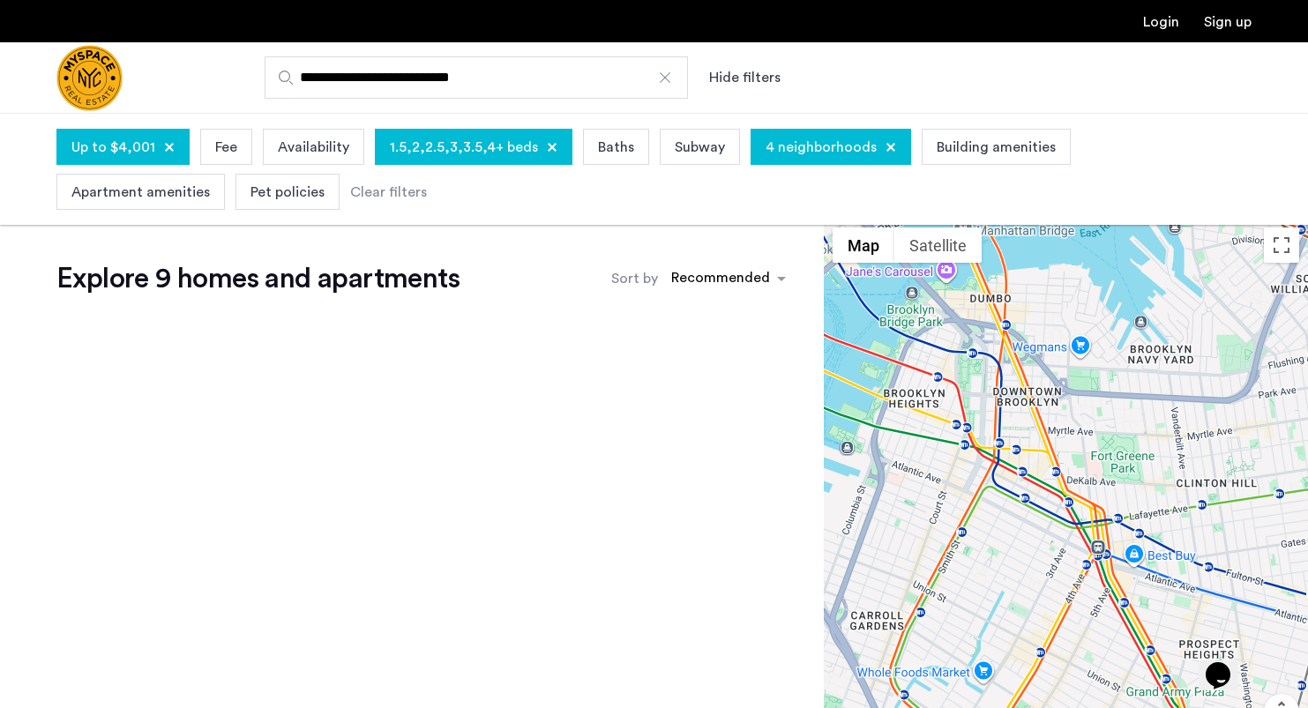
drag, startPoint x: 1091, startPoint y: 437, endPoint x: 987, endPoint y: 441, distance: 104.1
click at [987, 441] on div at bounding box center [1066, 516] width 484 height 595
click at [789, 152] on span "4 neighborhoods" at bounding box center [821, 147] width 111 height 21
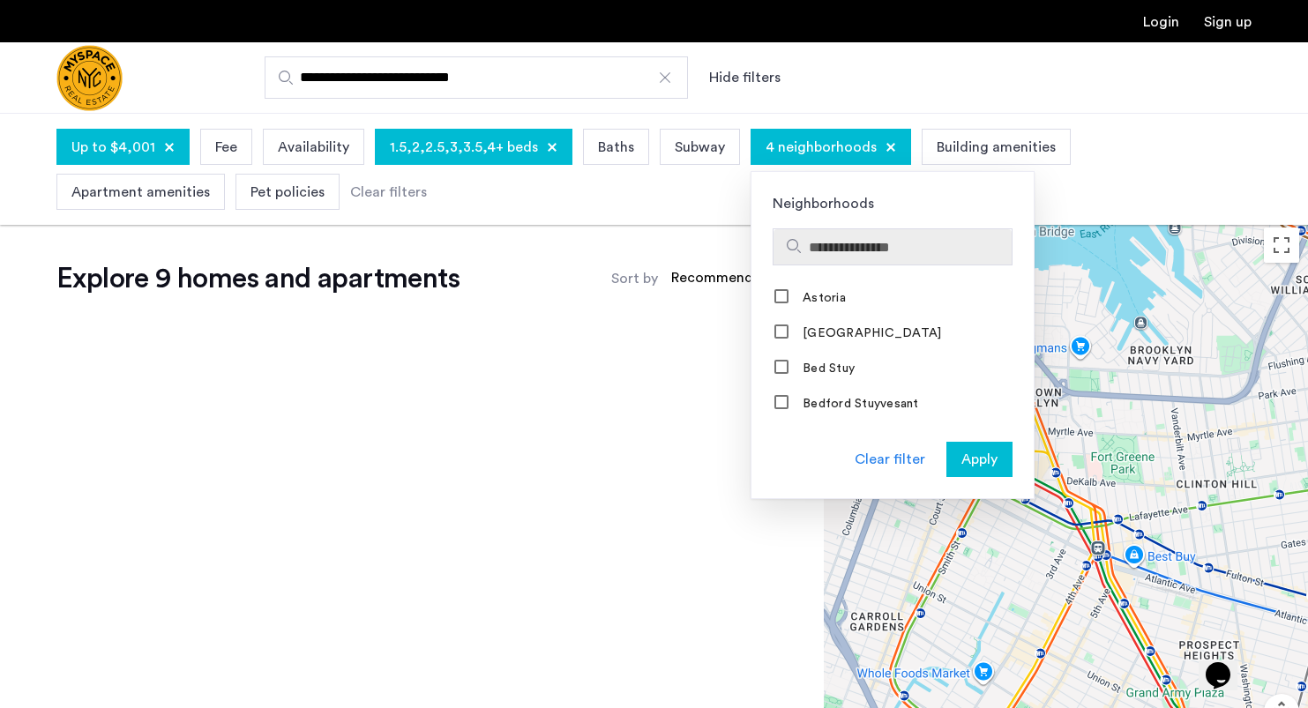
click at [836, 237] on input "Search hoods" at bounding box center [907, 247] width 196 height 21
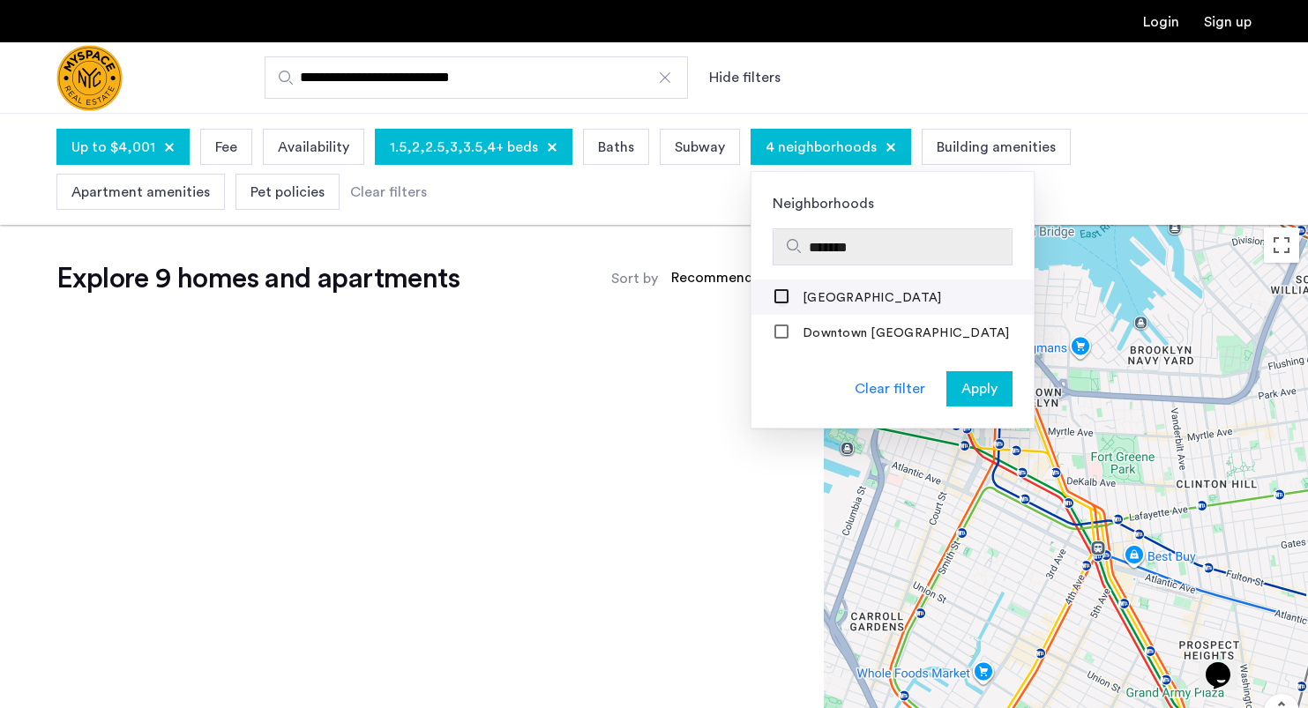
type input "*******"
click at [961, 388] on span "Apply" at bounding box center [979, 388] width 36 height 21
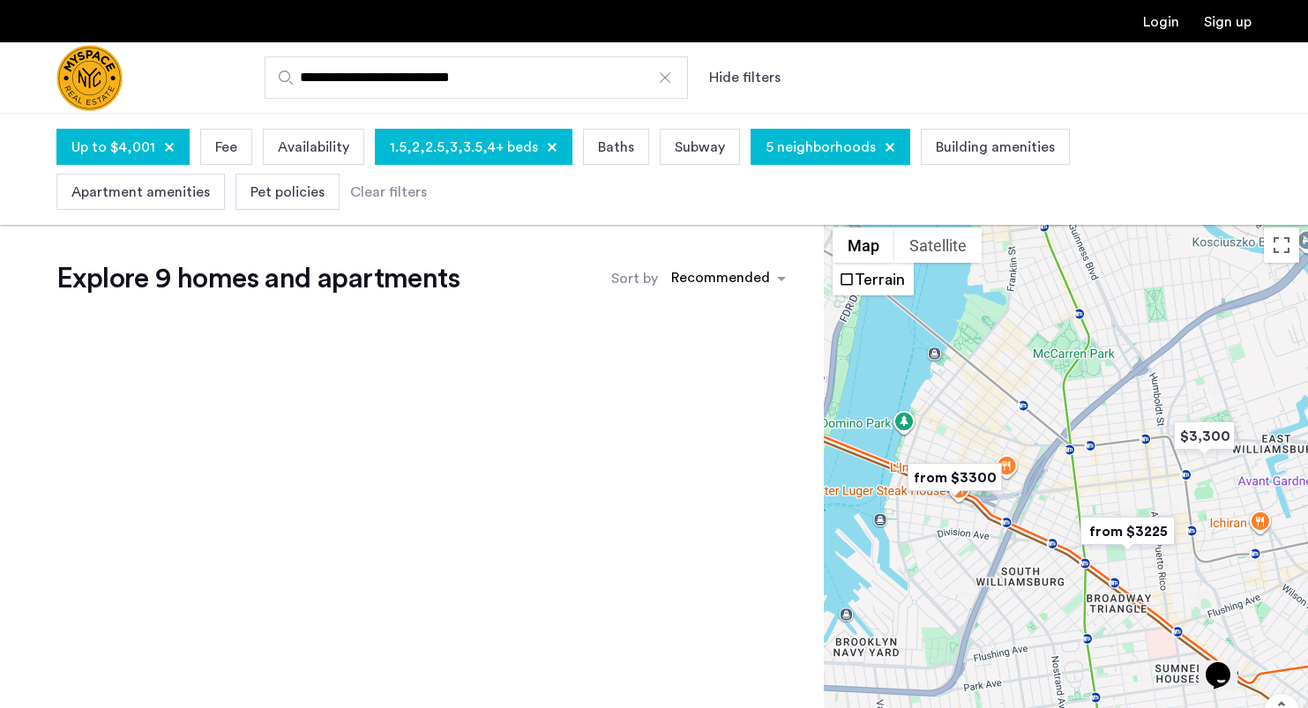
click at [796, 143] on span "5 neighborhoods" at bounding box center [821, 147] width 110 height 21
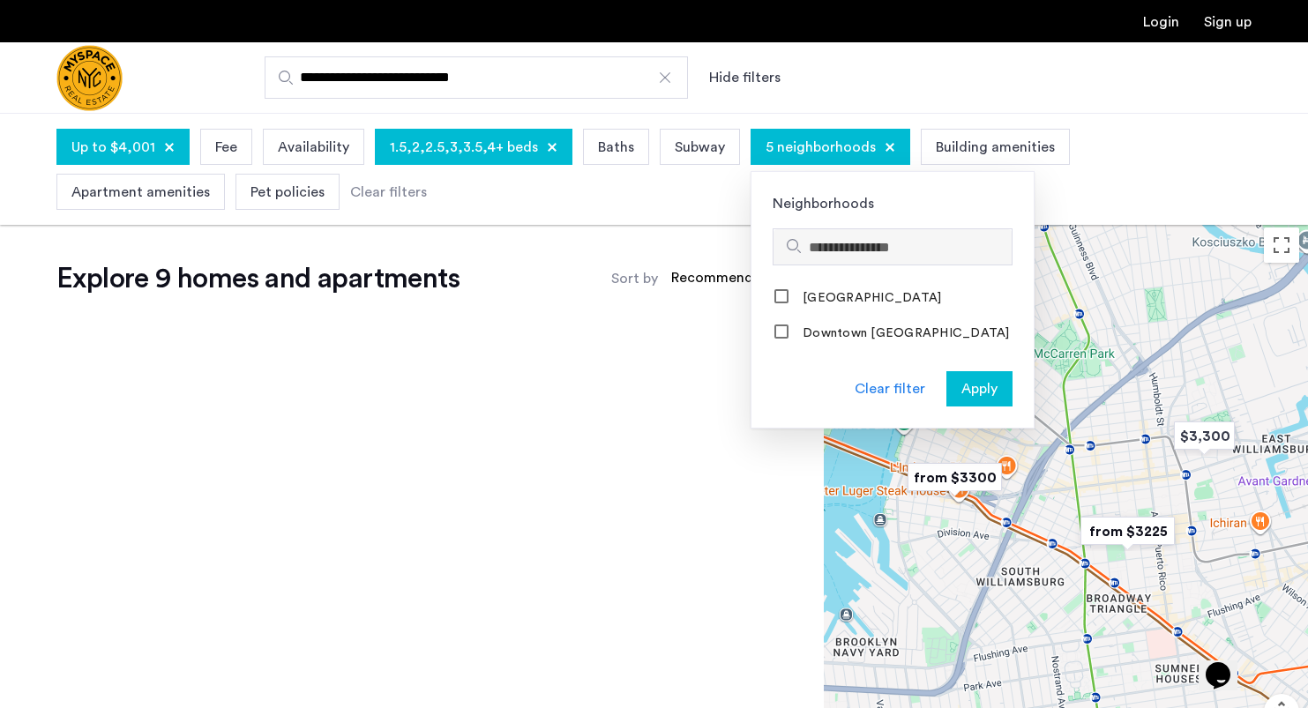
click at [826, 250] on input "Search hoods" at bounding box center [907, 247] width 196 height 21
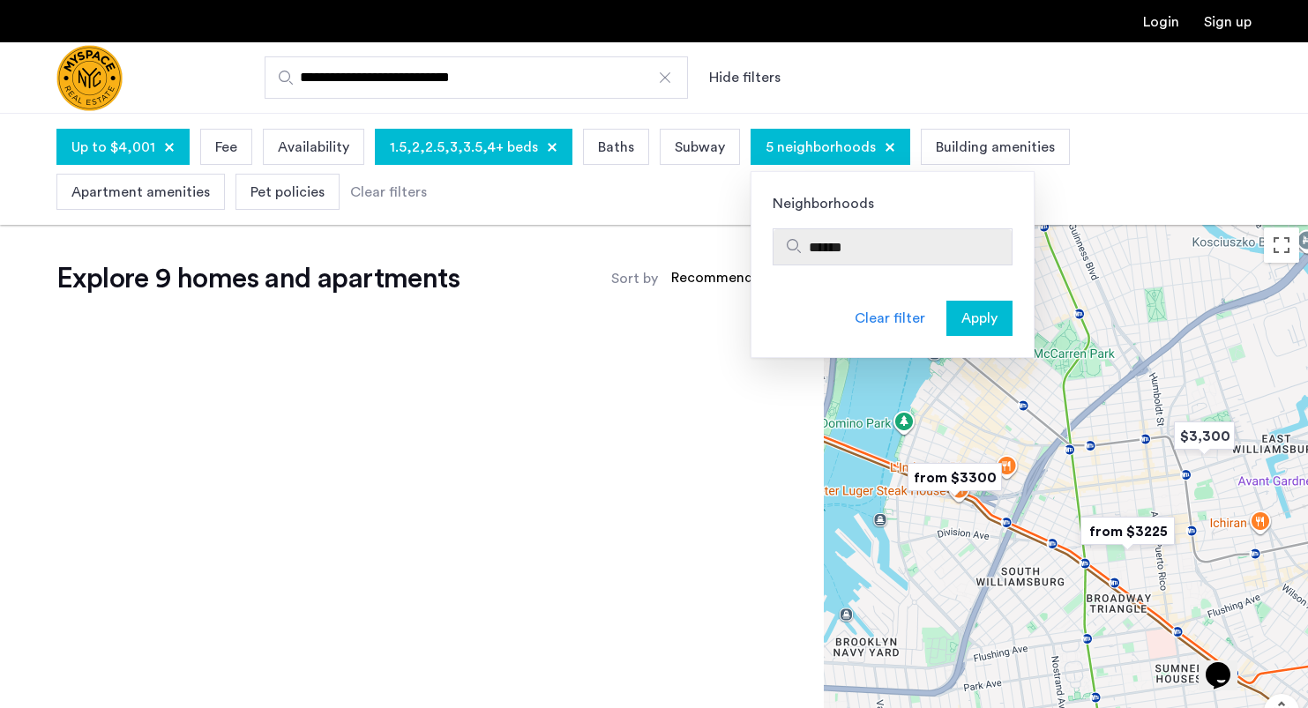
type input "*******"
click at [839, 245] on input "*******" at bounding box center [907, 247] width 196 height 21
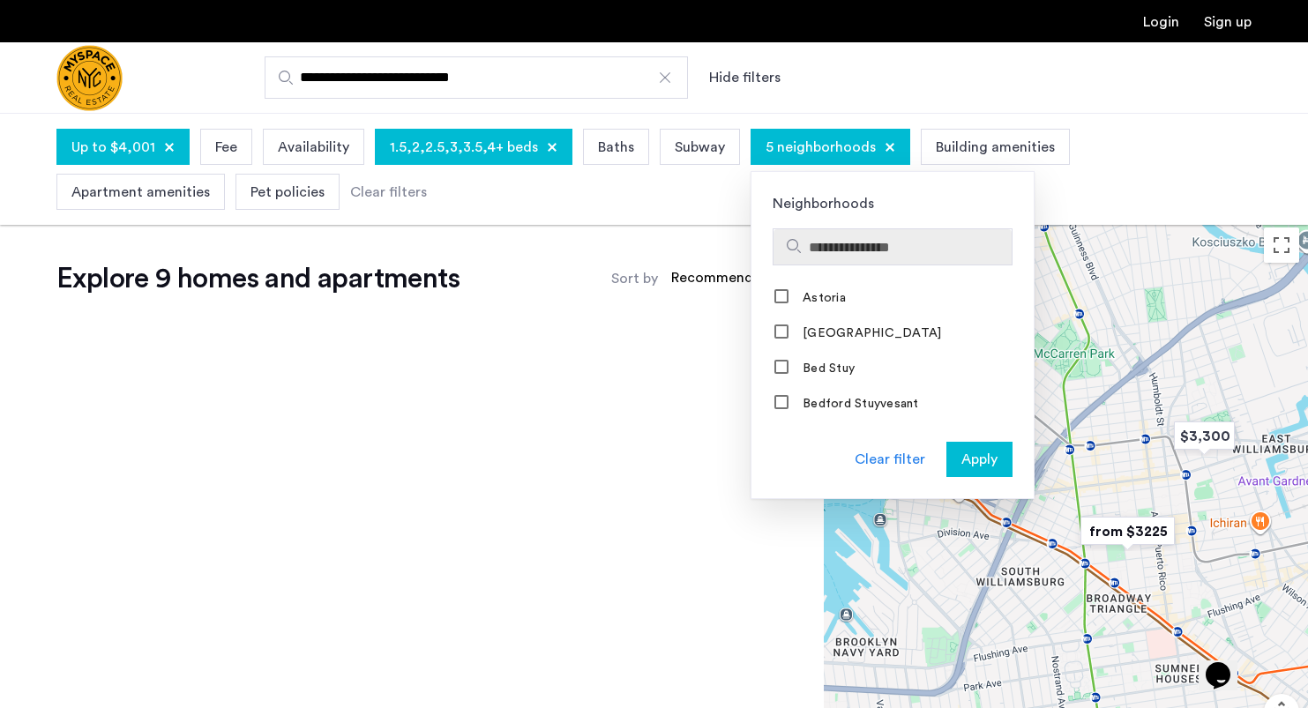
click at [1142, 214] on div "Up to $4,001 Fee Availability 1.5,2,2.5,3,3.5,4+ beds Baths Subway 5 neighborho…" at bounding box center [653, 169] width 1195 height 90
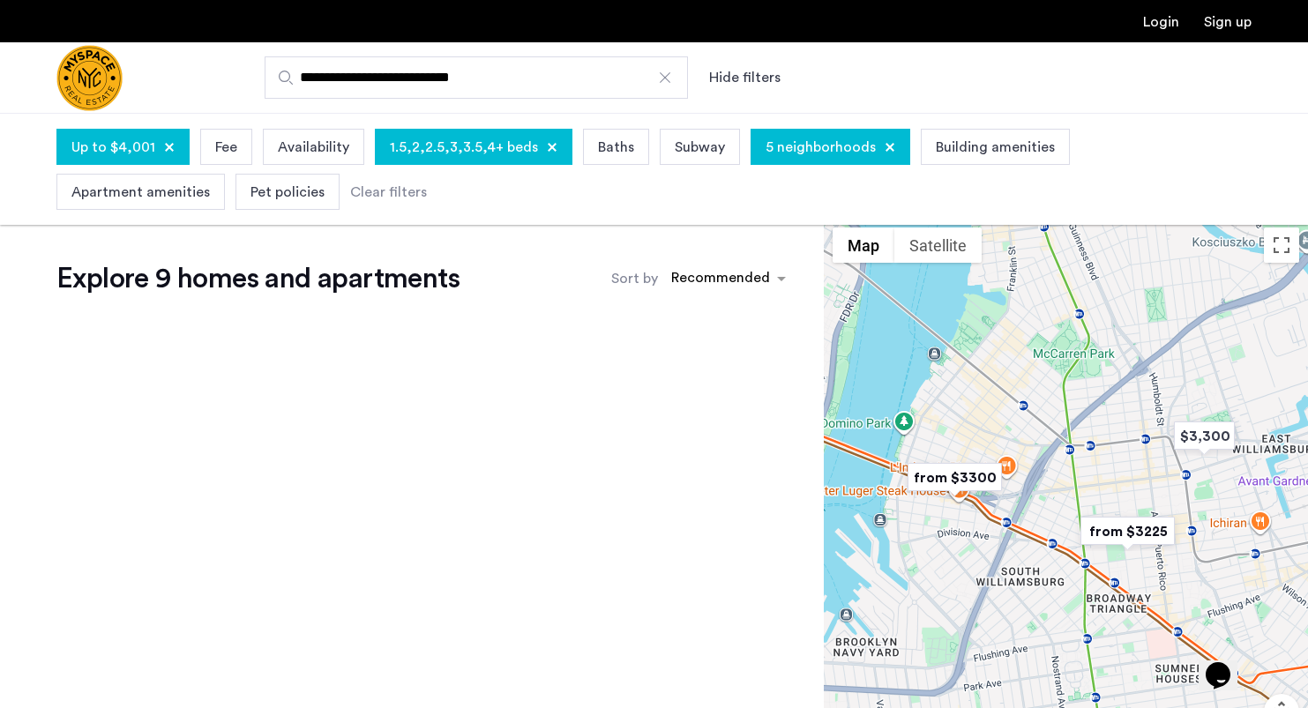
click at [945, 148] on span "Building amenities" at bounding box center [995, 147] width 119 height 21
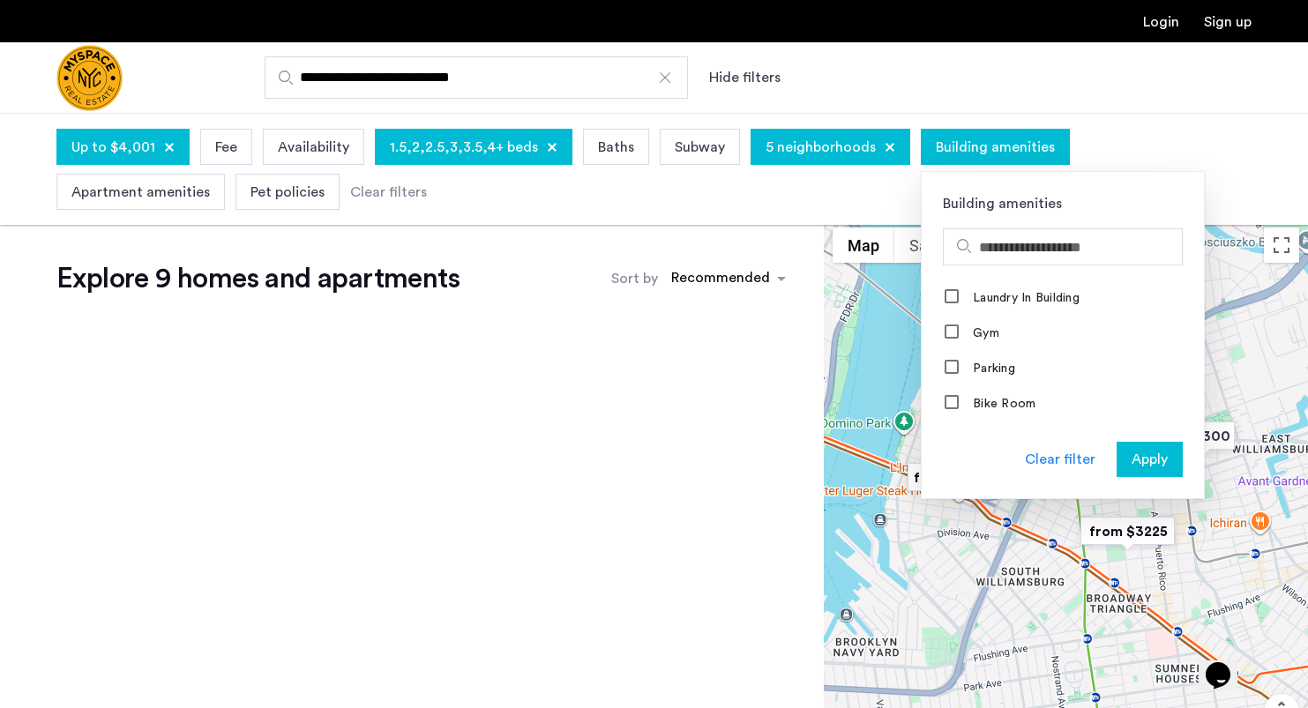
click at [799, 145] on span "5 neighborhoods" at bounding box center [821, 147] width 110 height 21
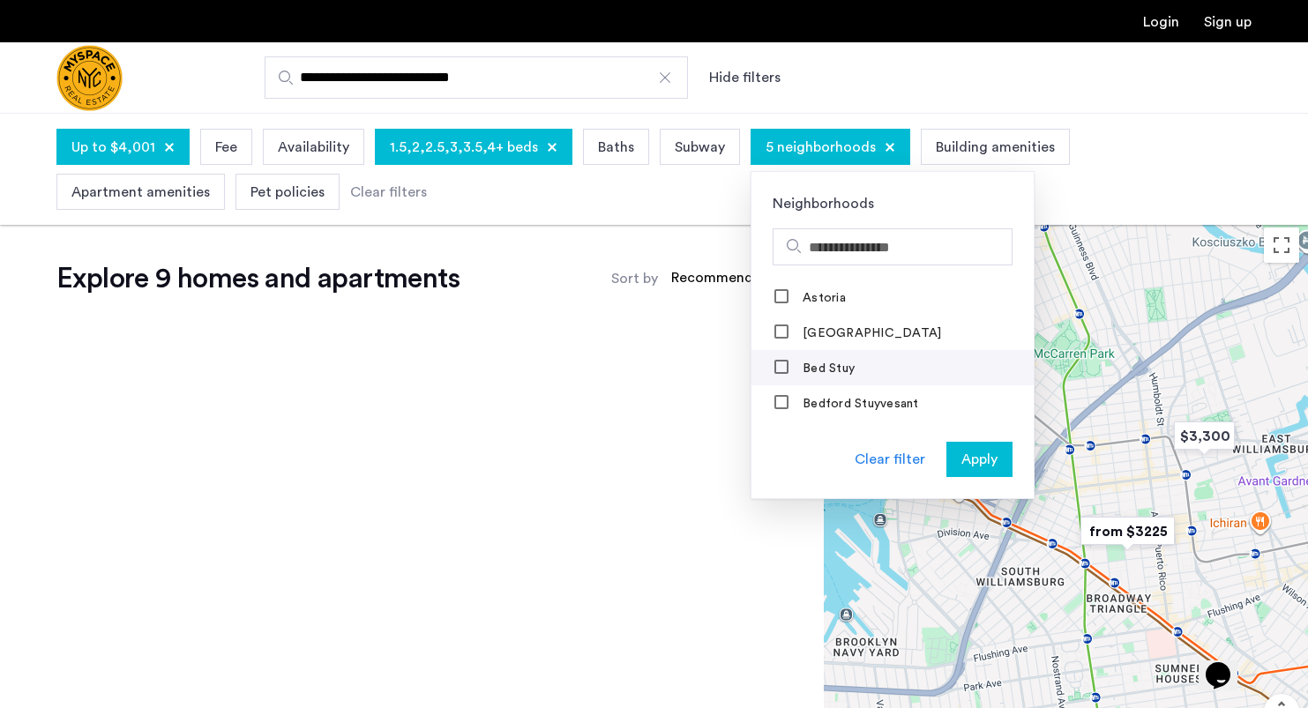
click at [799, 369] on label "Bed Stuy" at bounding box center [827, 369] width 56 height 14
click at [803, 407] on label "Bedford Stuyvesant" at bounding box center [859, 404] width 120 height 14
click at [963, 470] on button "Apply" at bounding box center [979, 459] width 66 height 35
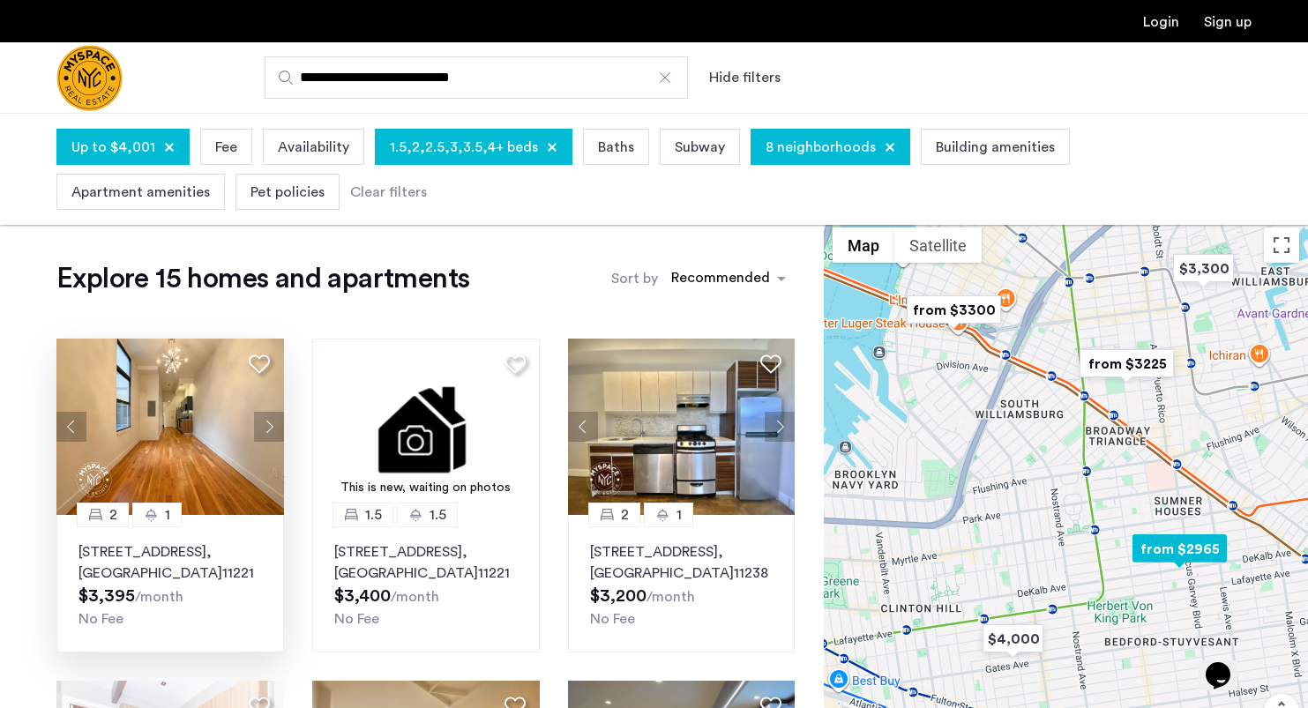
click at [266, 429] on button "Next apartment" at bounding box center [269, 427] width 30 height 30
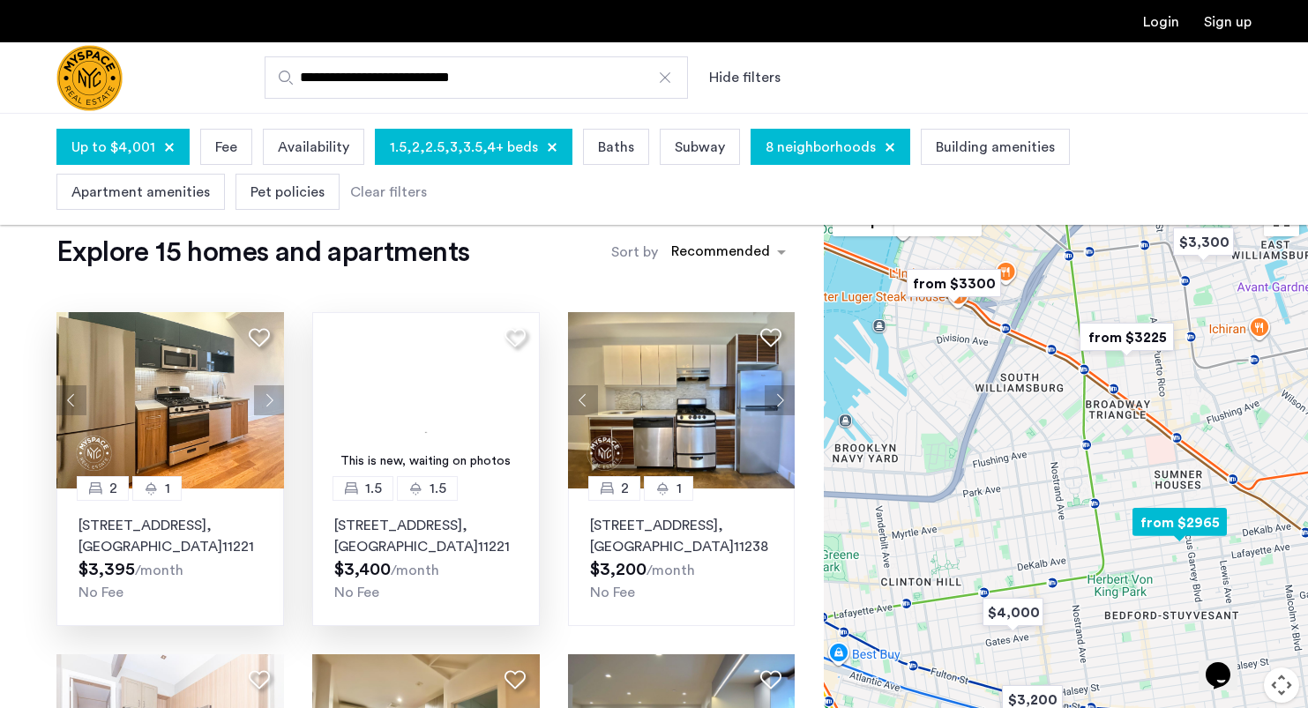
scroll to position [21, 0]
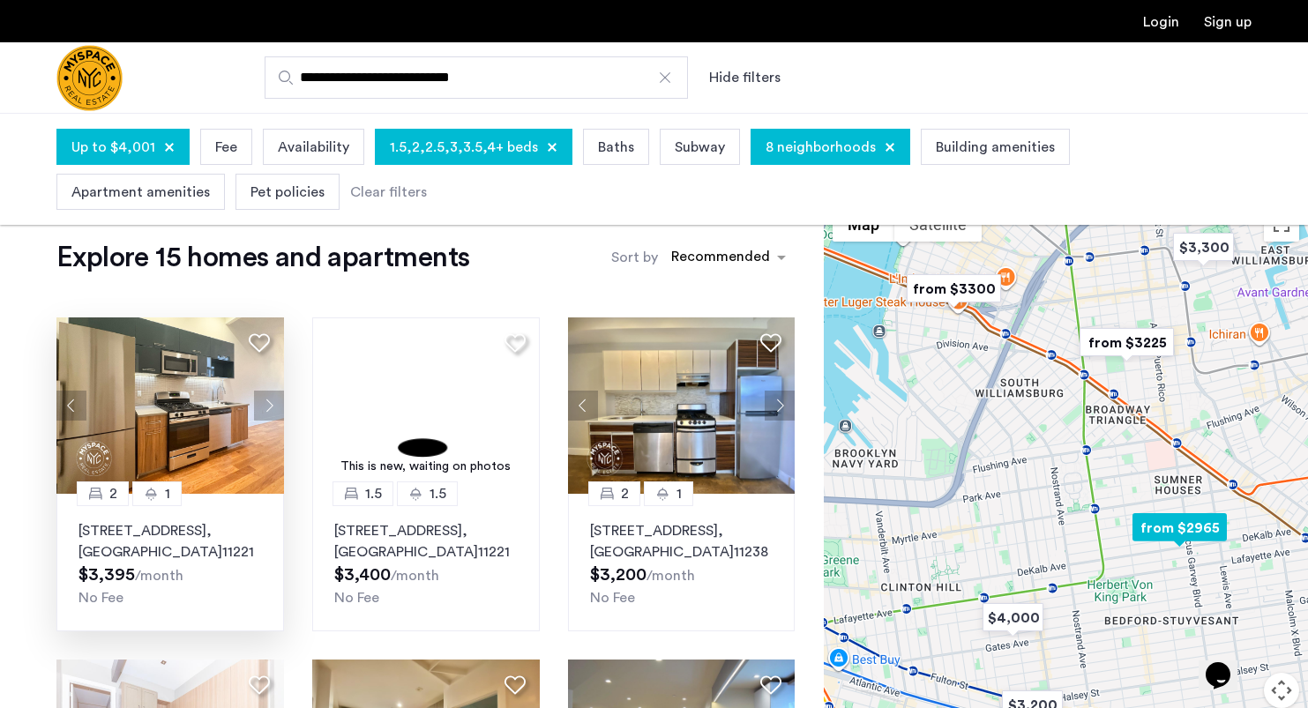
click at [266, 402] on button "Next apartment" at bounding box center [269, 406] width 30 height 30
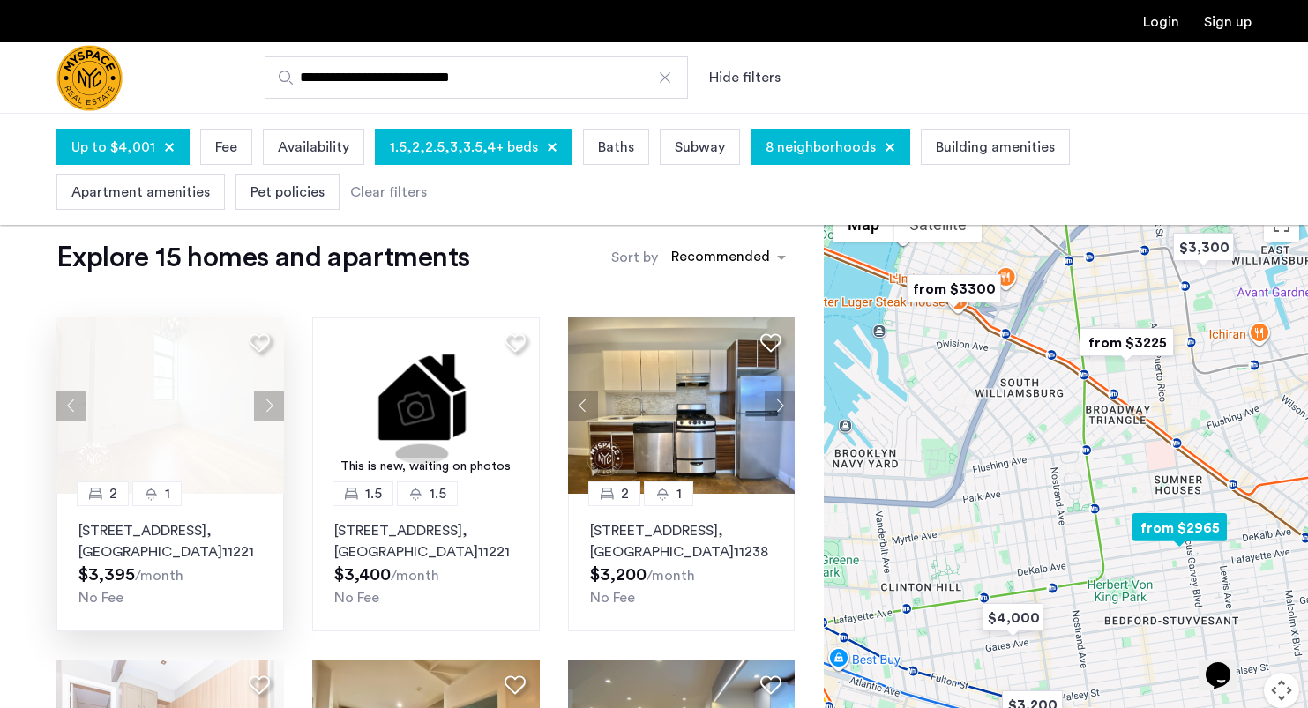
click at [266, 402] on button "Next apartment" at bounding box center [269, 406] width 30 height 30
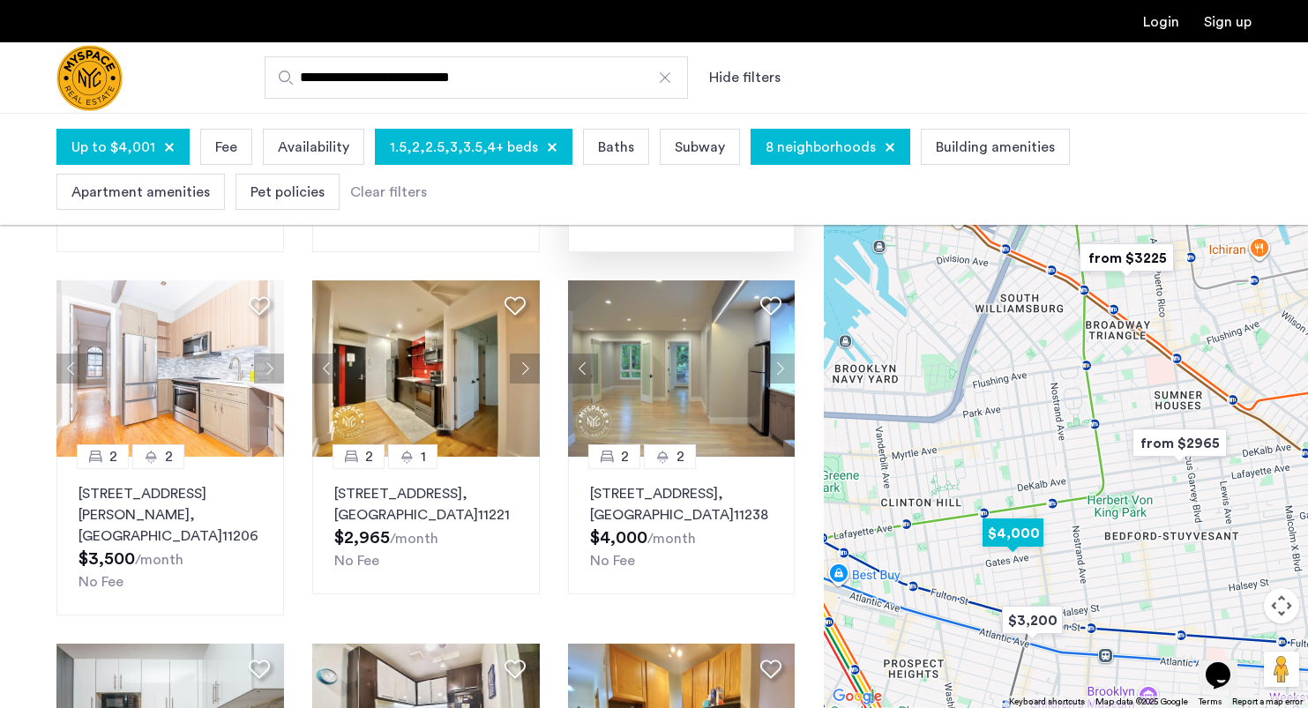
scroll to position [385, 0]
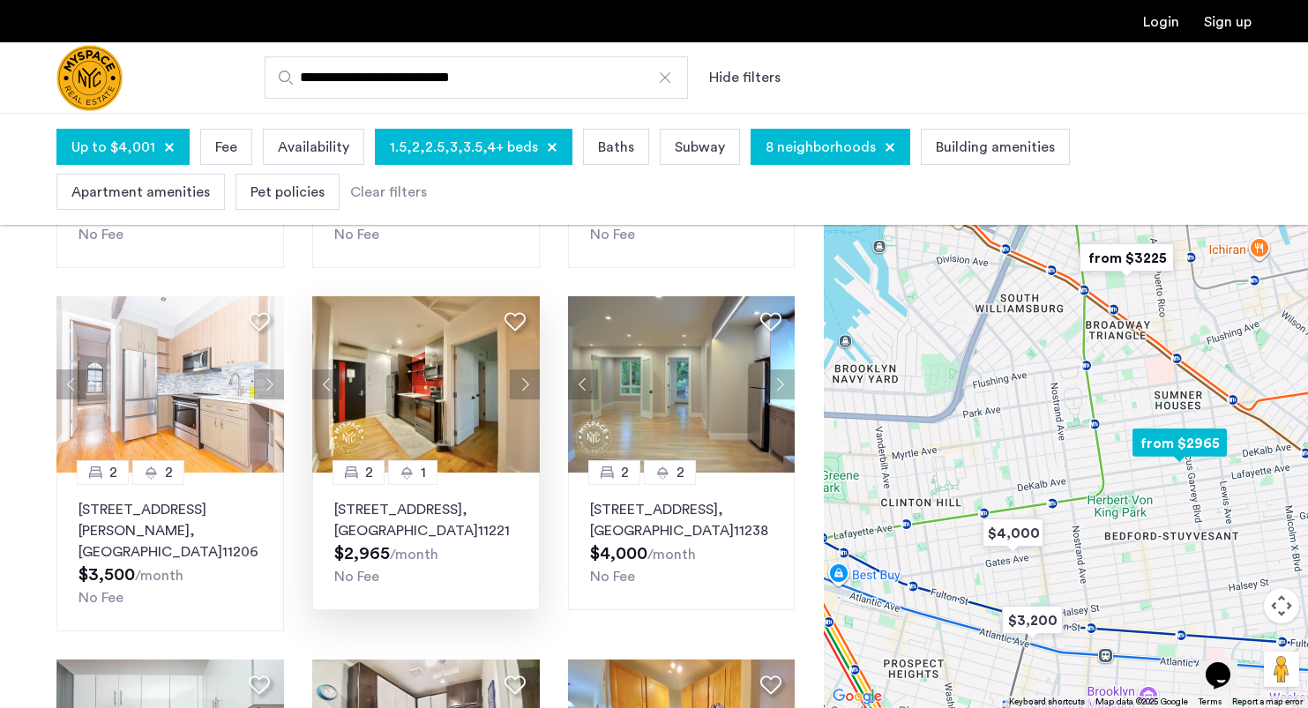
click at [527, 390] on button "Next apartment" at bounding box center [525, 385] width 30 height 30
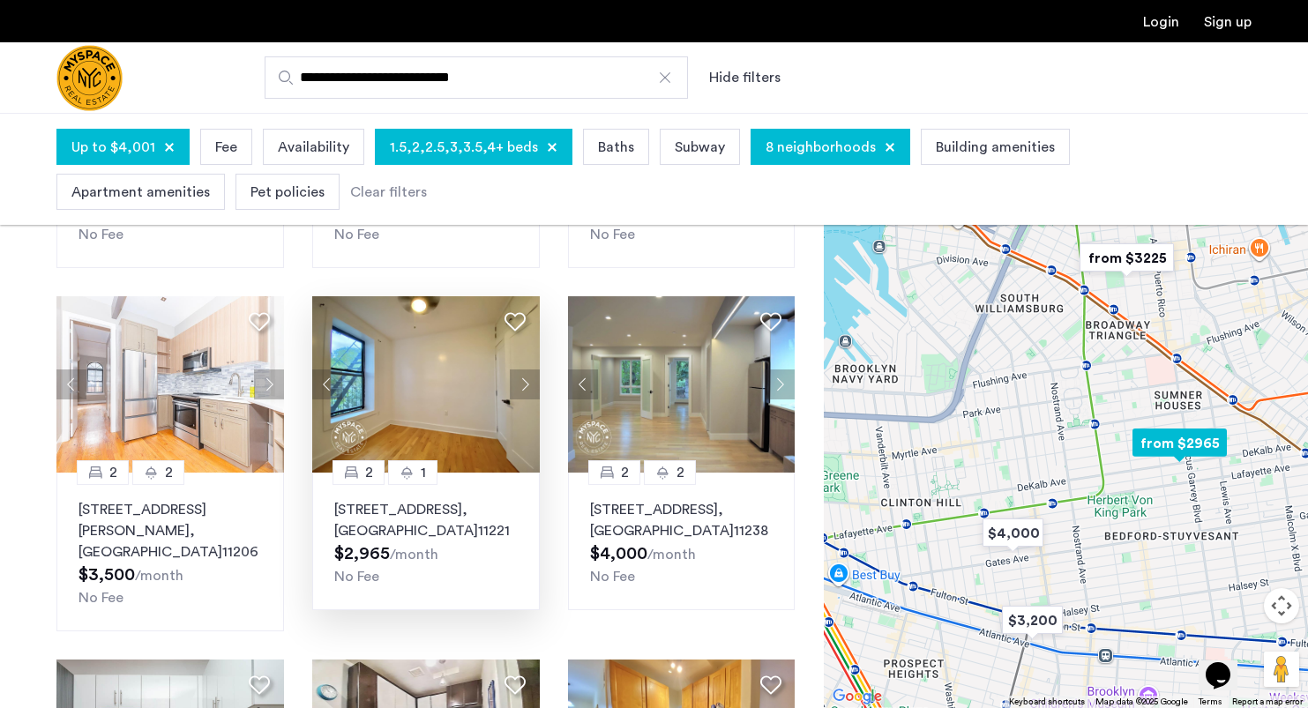
click at [527, 390] on button "Next apartment" at bounding box center [525, 385] width 30 height 30
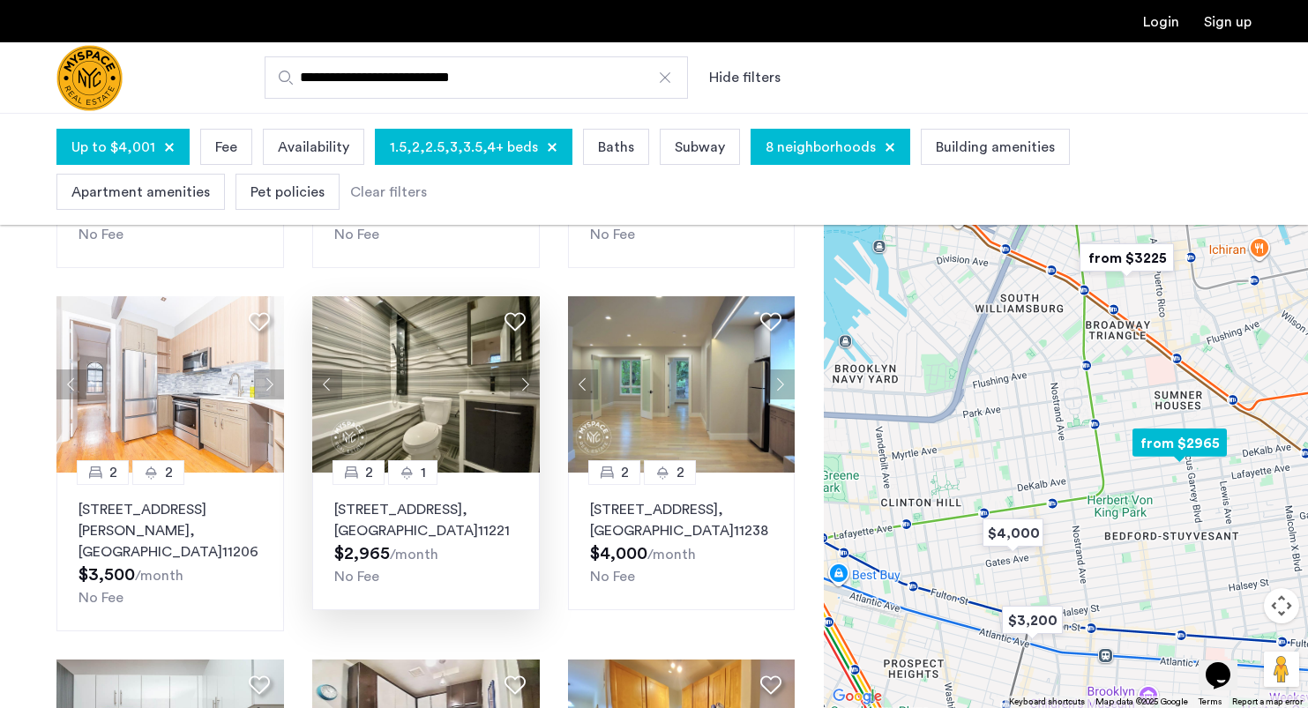
click at [527, 390] on button "Next apartment" at bounding box center [525, 385] width 30 height 30
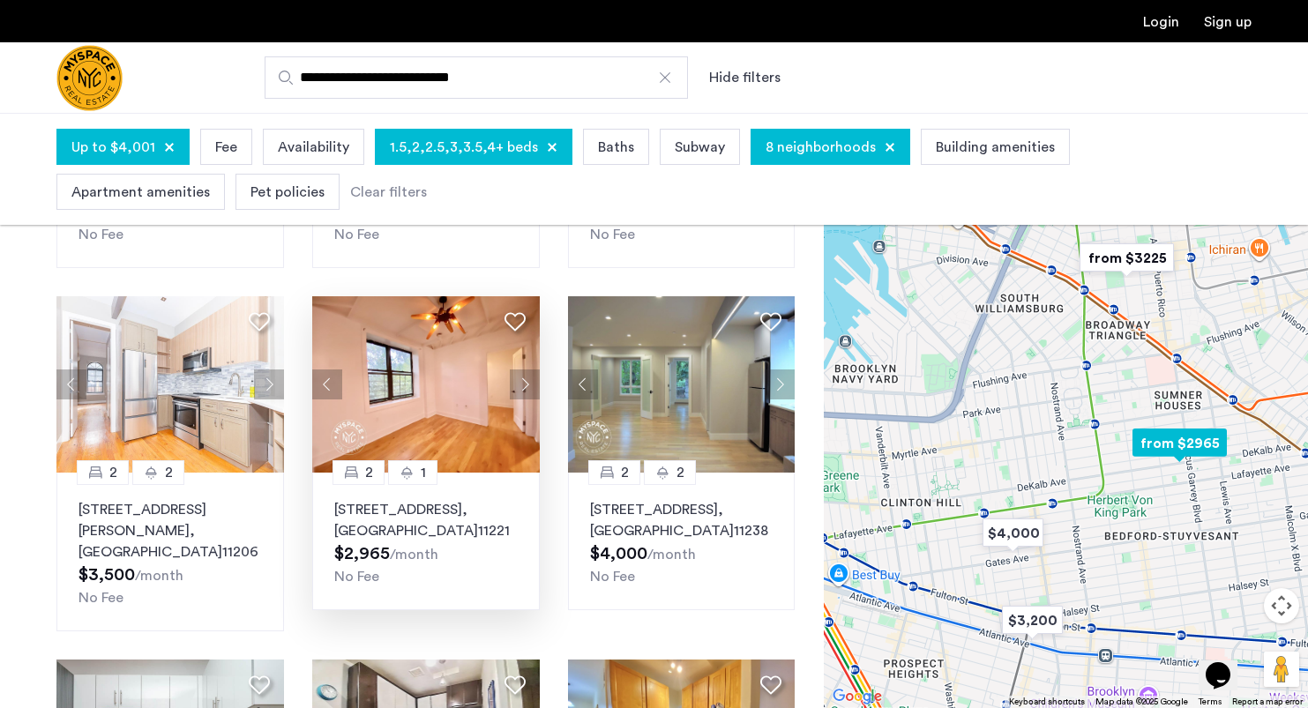
click at [527, 390] on button "Next apartment" at bounding box center [525, 385] width 30 height 30
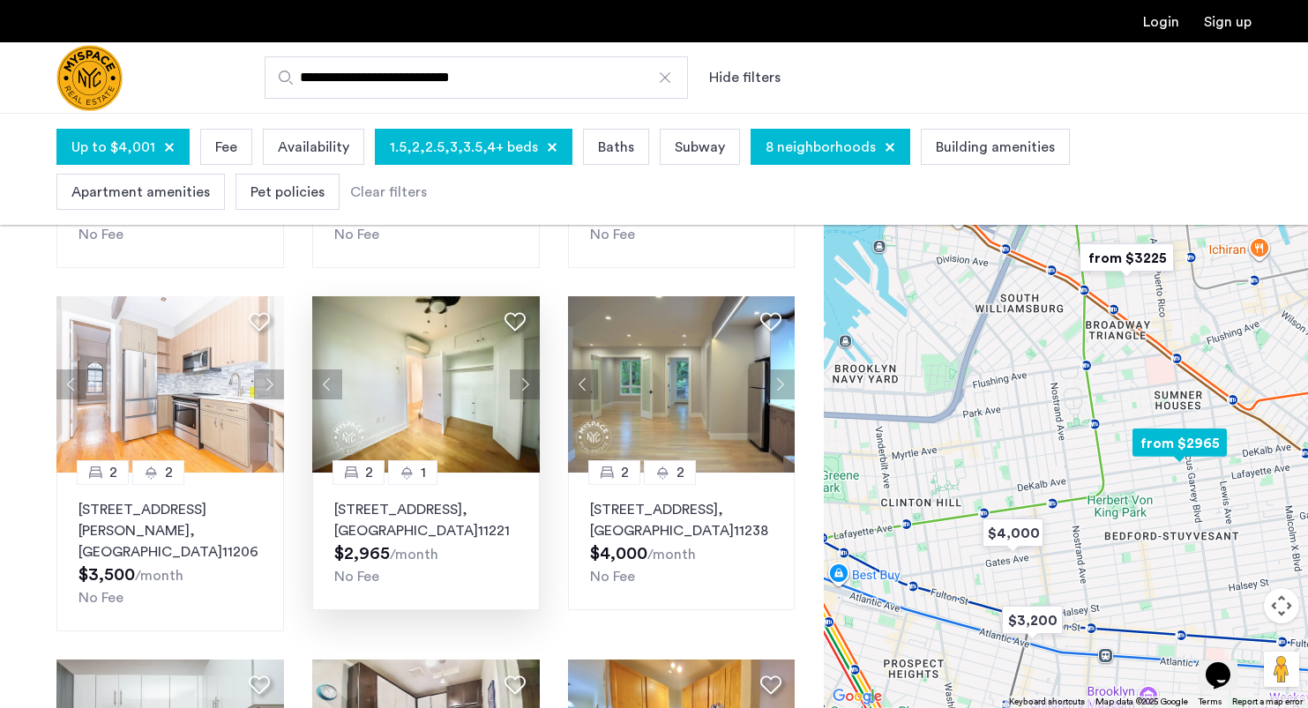
click at [437, 394] on img at bounding box center [426, 384] width 228 height 176
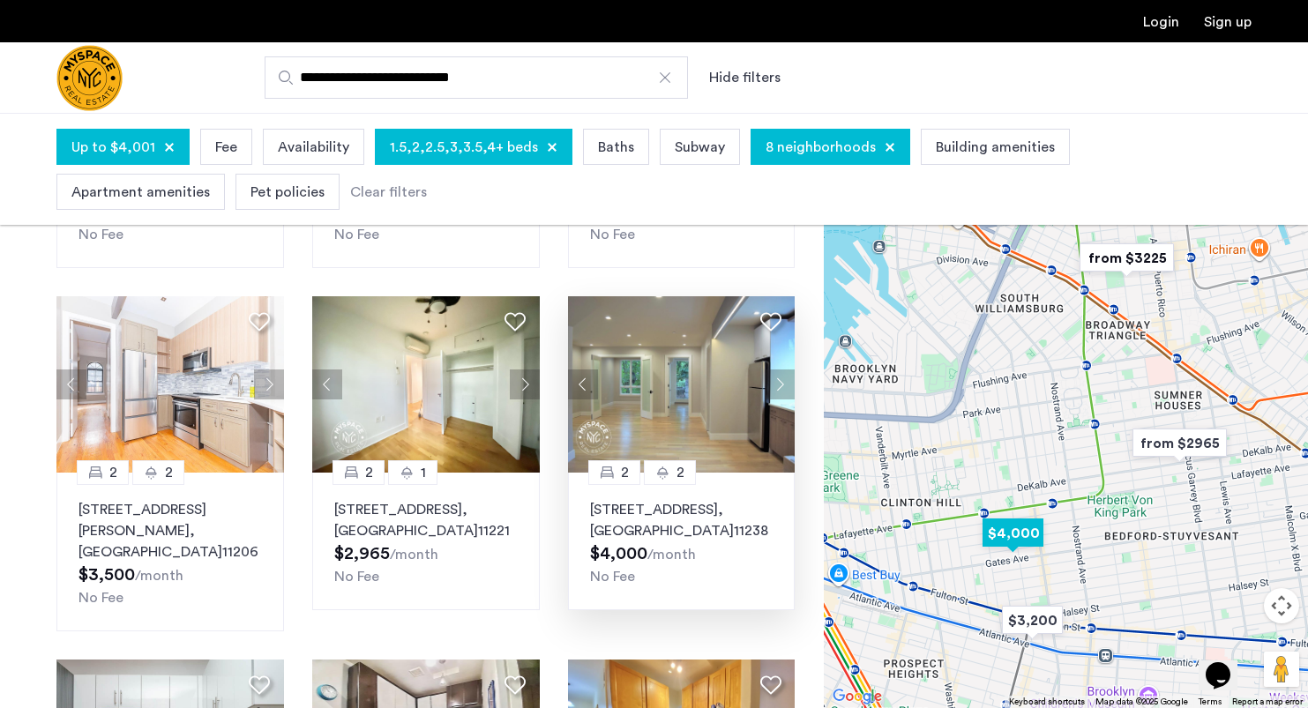
click at [689, 400] on img at bounding box center [682, 384] width 228 height 176
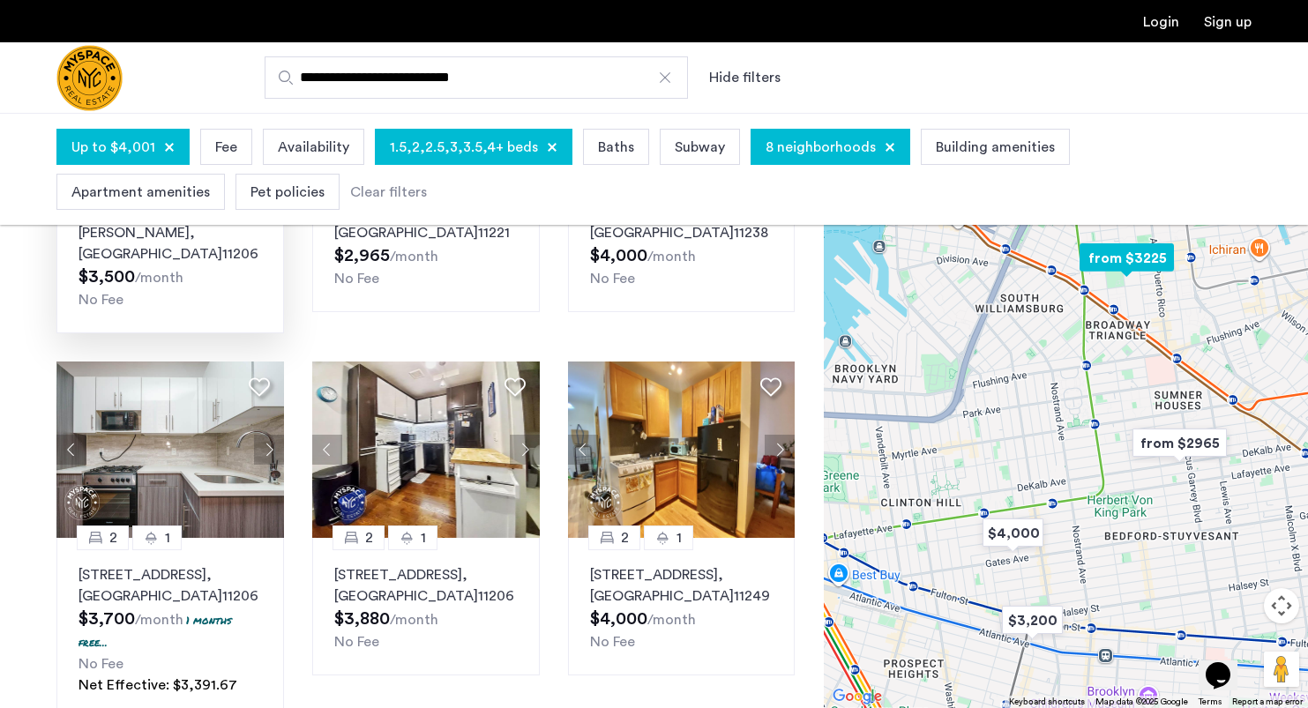
scroll to position [727, 0]
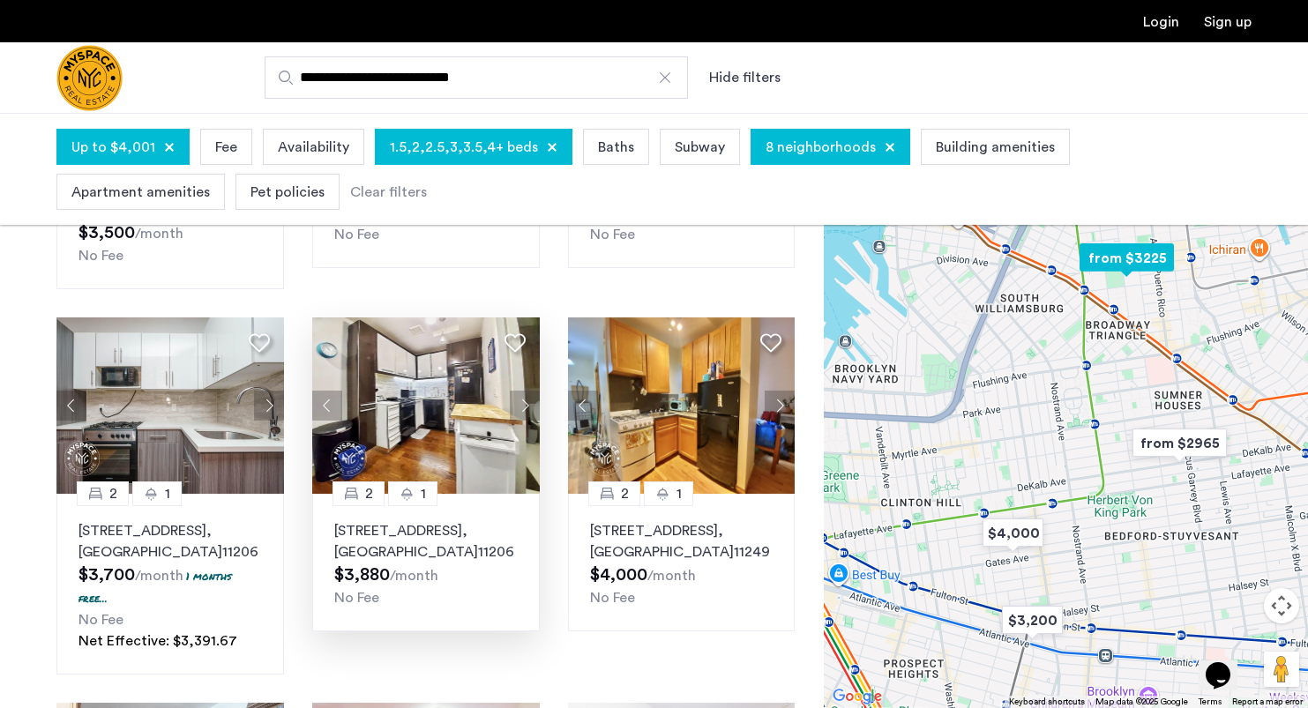
click at [526, 391] on button "Next apartment" at bounding box center [525, 406] width 30 height 30
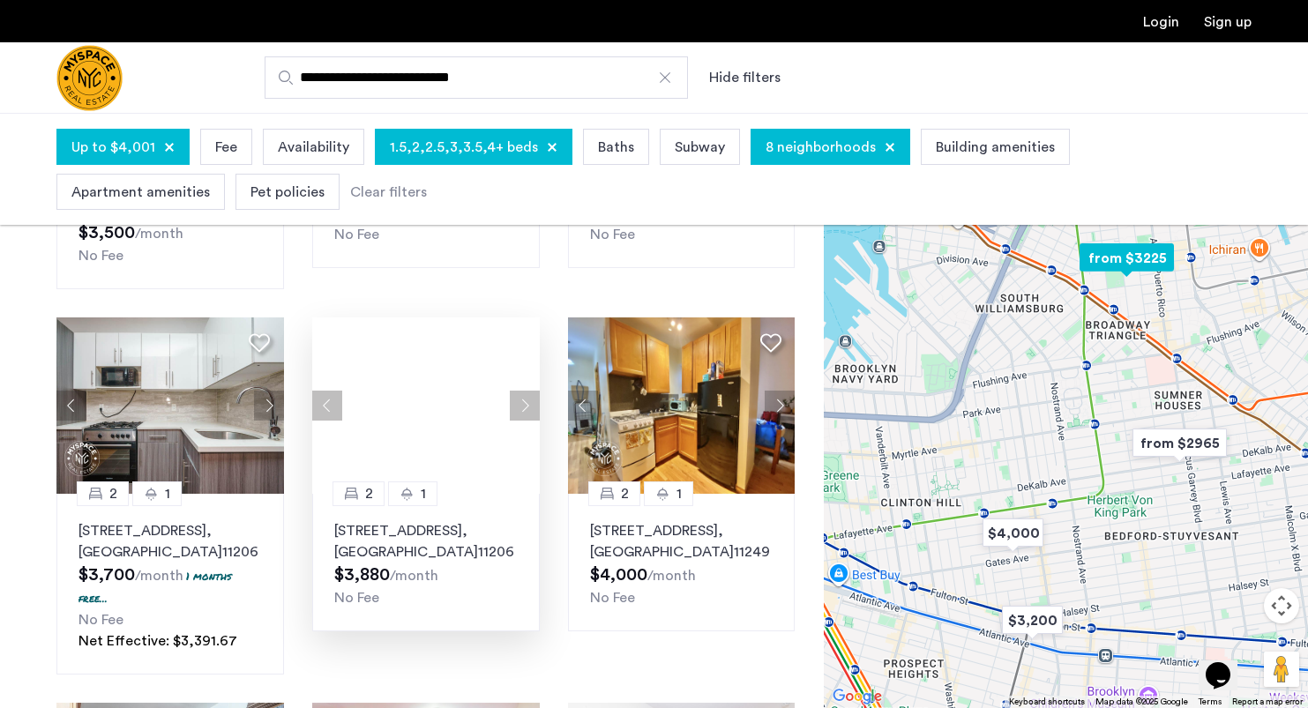
click at [526, 381] on div at bounding box center [426, 406] width 228 height 176
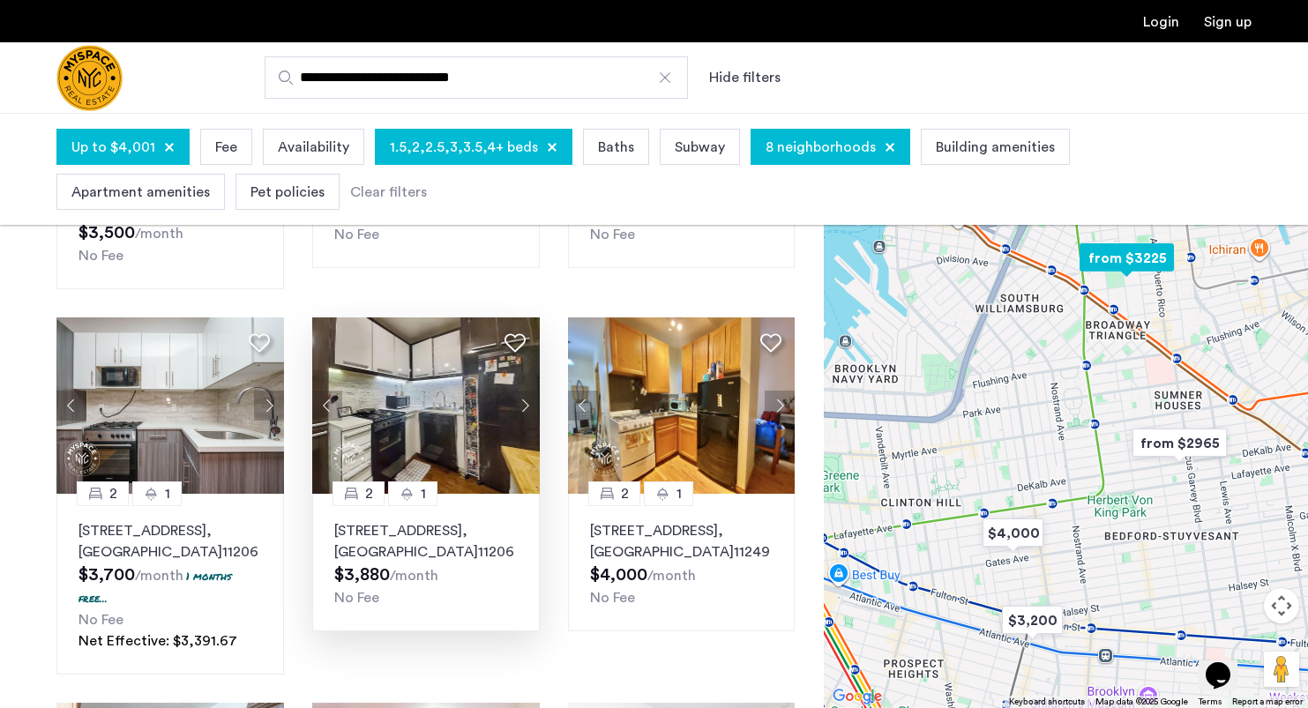
click at [526, 391] on button "Next apartment" at bounding box center [525, 406] width 30 height 30
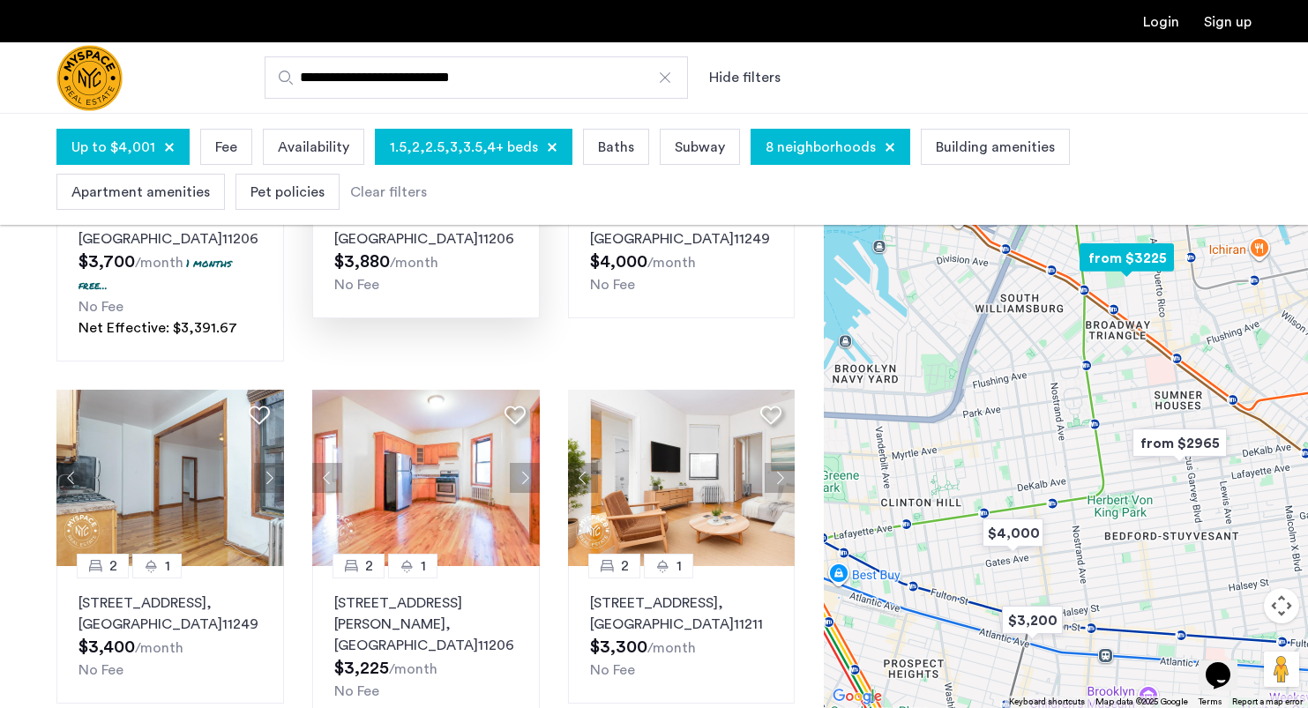
scroll to position [1116, 0]
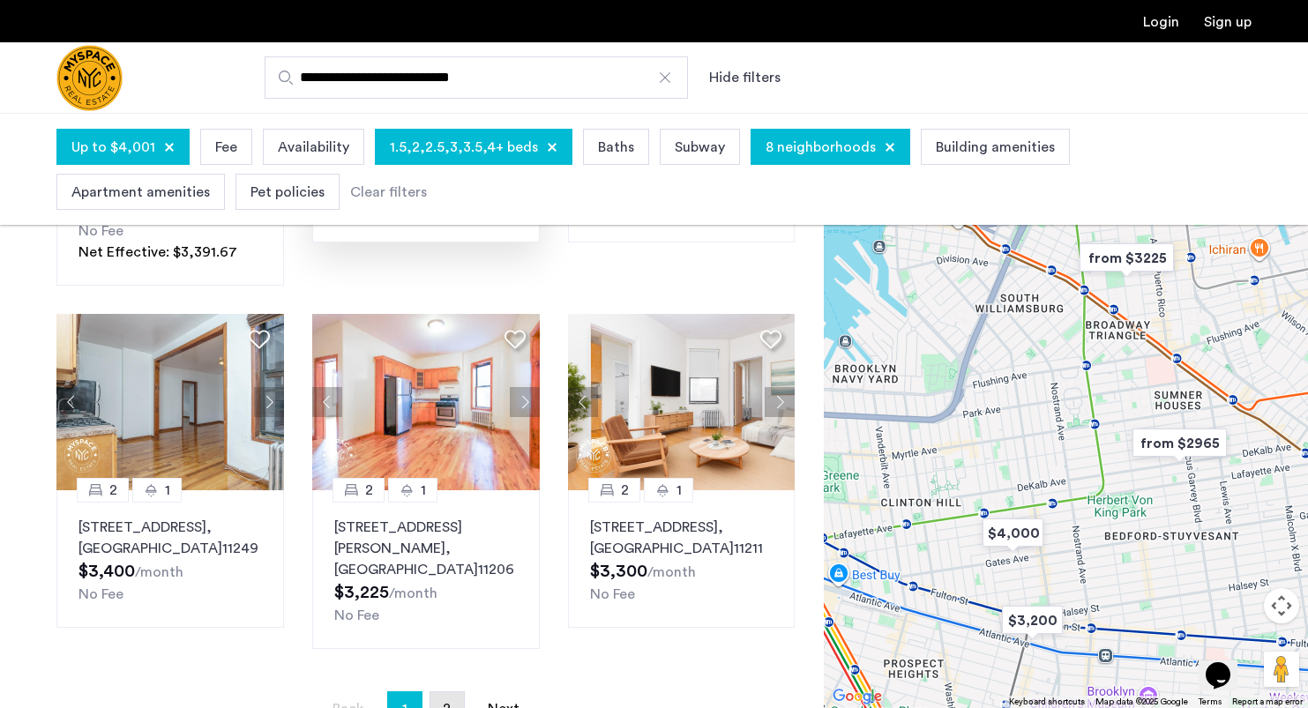
click at [446, 702] on span "2" at bounding box center [447, 709] width 8 height 14
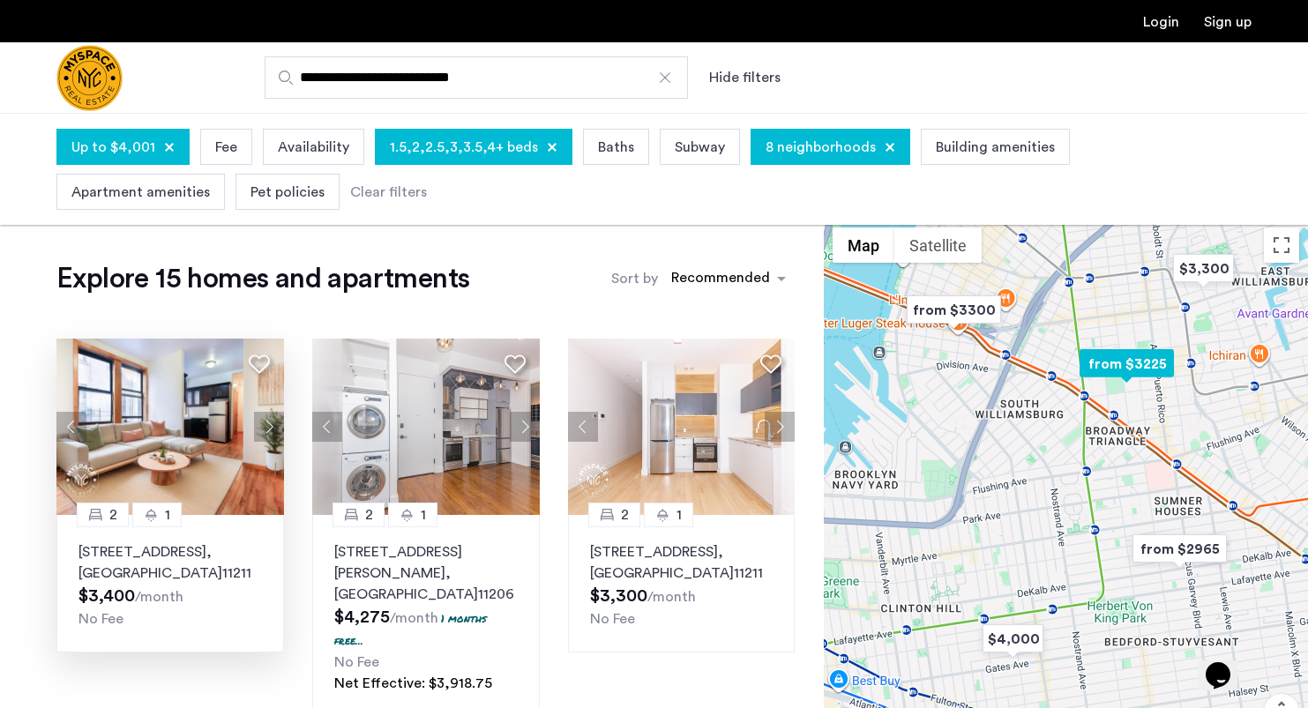
click at [157, 444] on img at bounding box center [170, 427] width 228 height 176
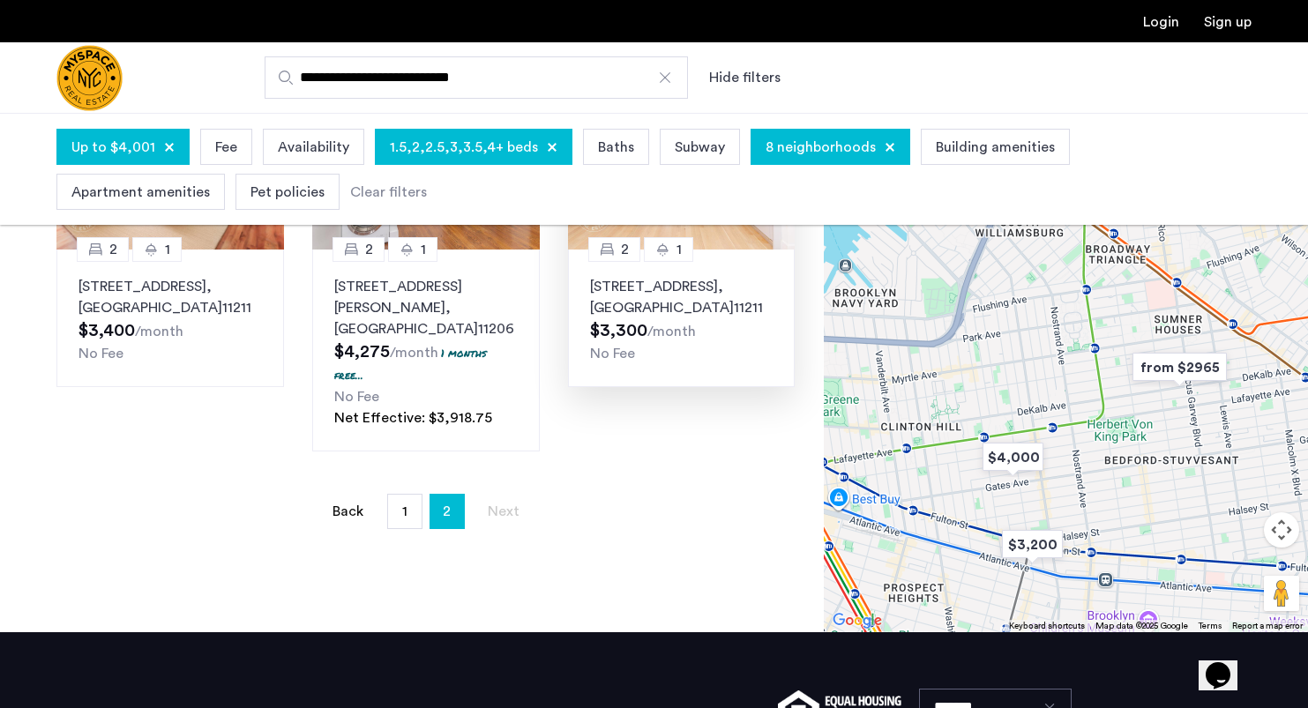
scroll to position [267, 0]
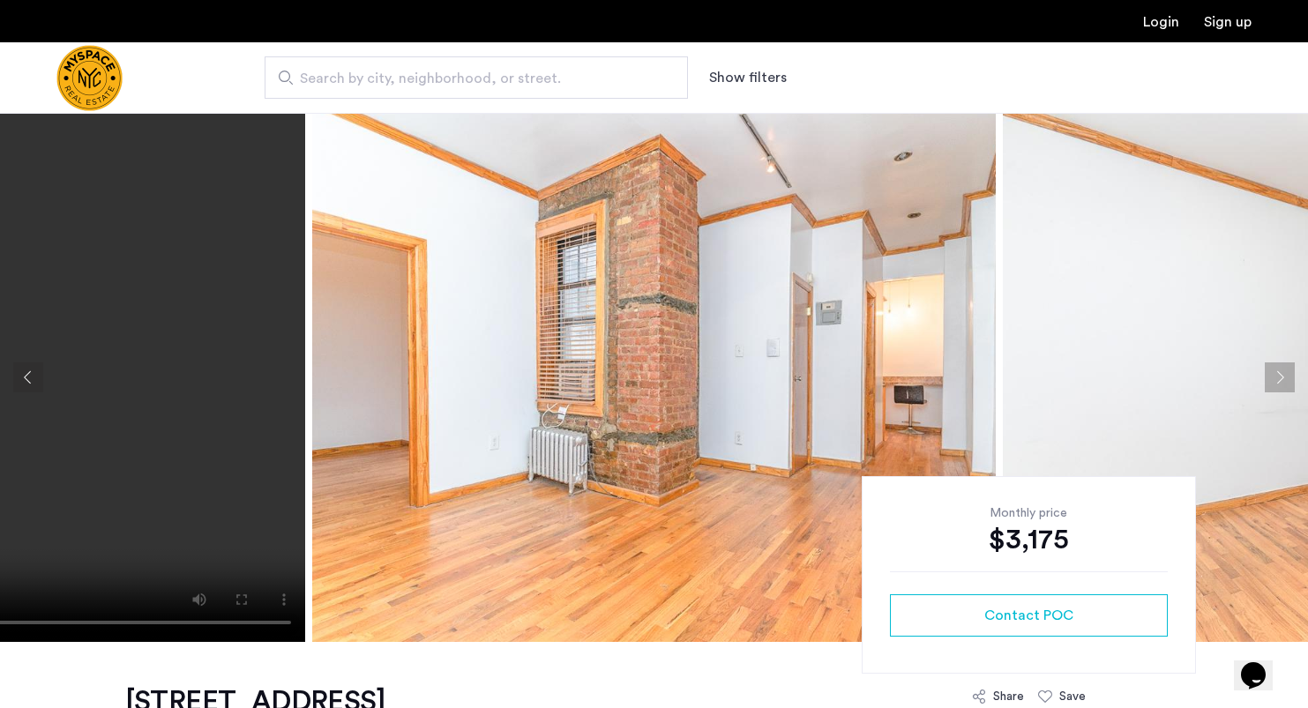
click at [1276, 381] on button "Next apartment" at bounding box center [1280, 378] width 30 height 30
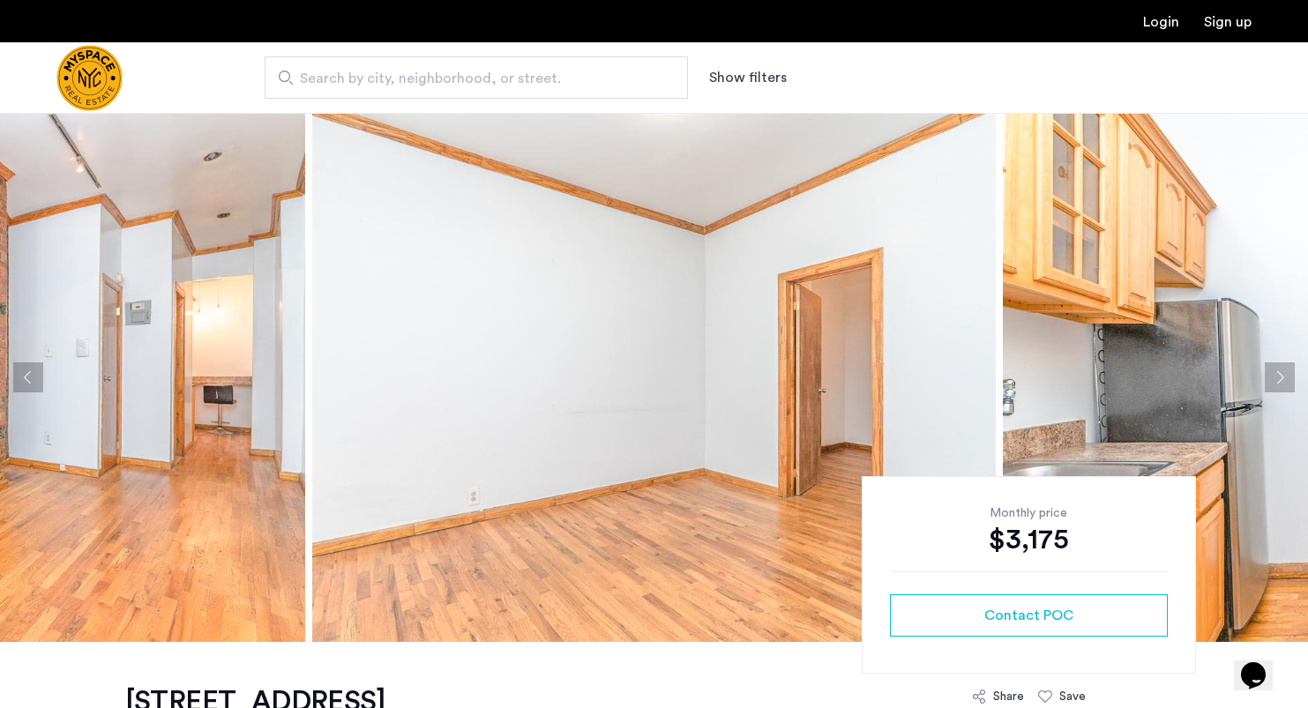
click at [1276, 381] on button "Next apartment" at bounding box center [1280, 378] width 30 height 30
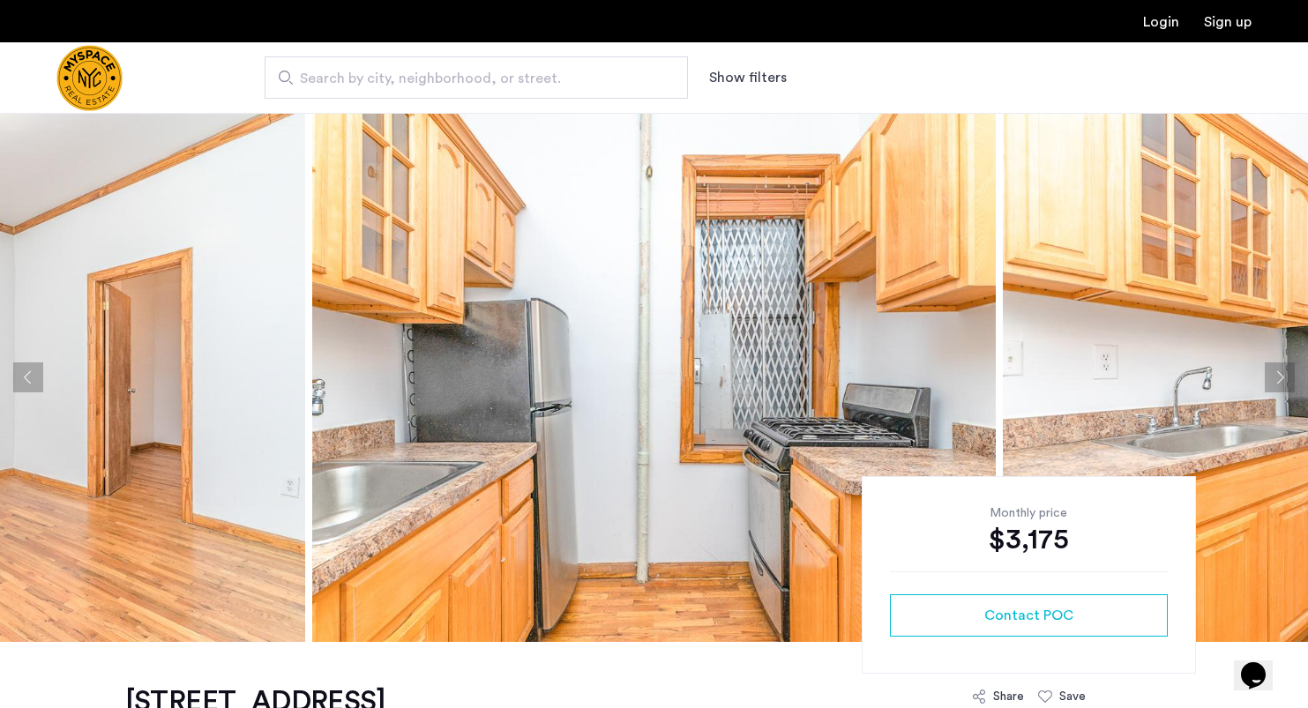
click at [1276, 381] on button "Next apartment" at bounding box center [1280, 378] width 30 height 30
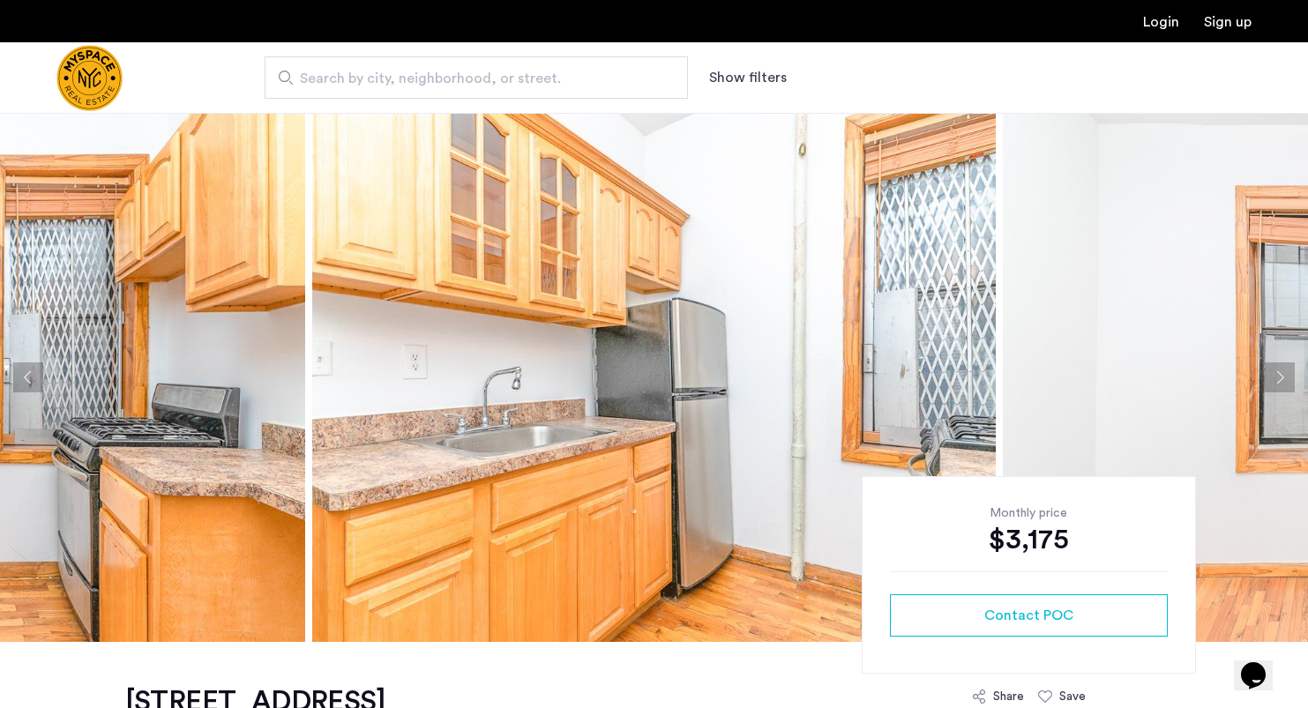
click at [1276, 381] on button "Next apartment" at bounding box center [1280, 378] width 30 height 30
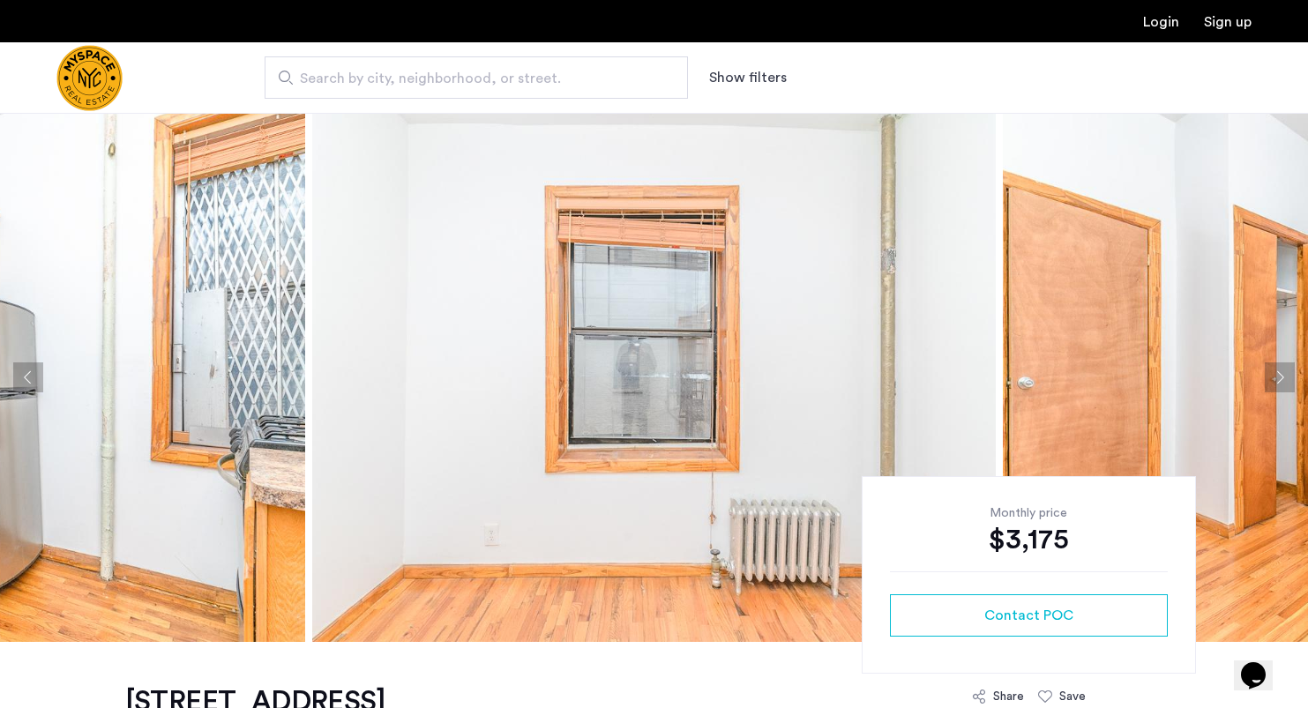
click at [1276, 381] on button "Next apartment" at bounding box center [1280, 378] width 30 height 30
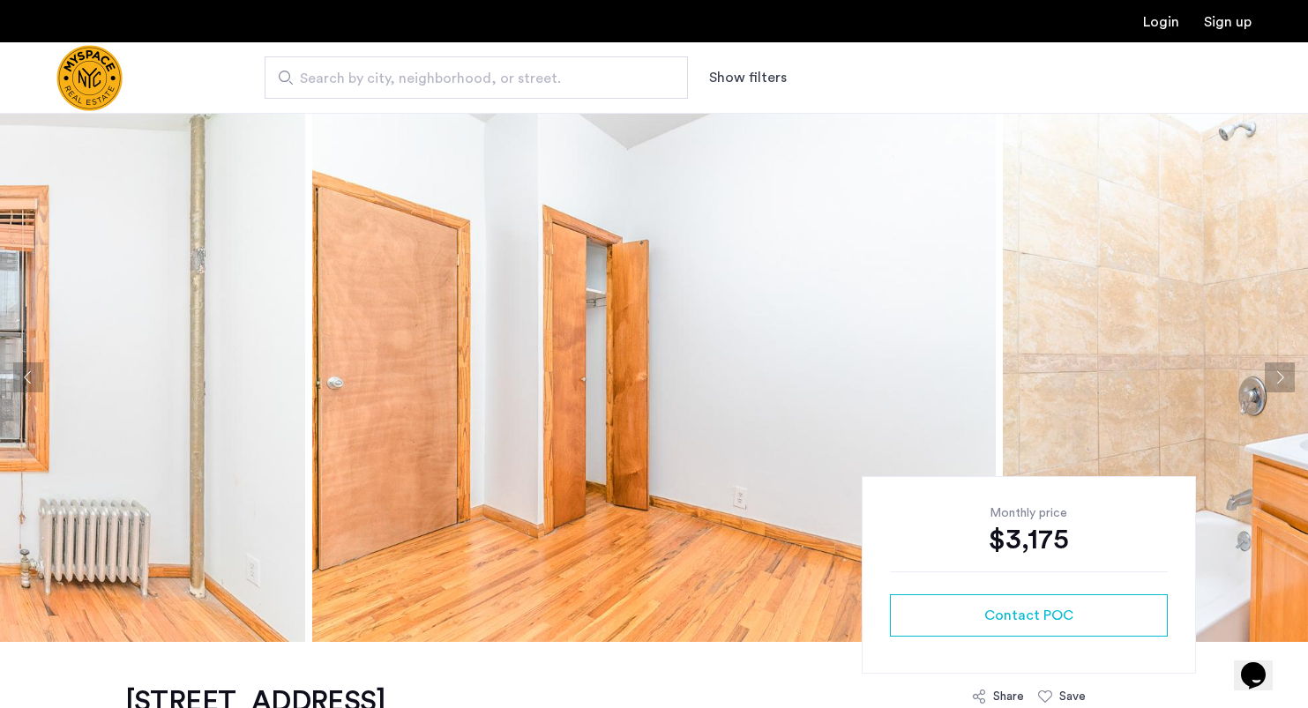
click at [1276, 381] on button "Next apartment" at bounding box center [1280, 378] width 30 height 30
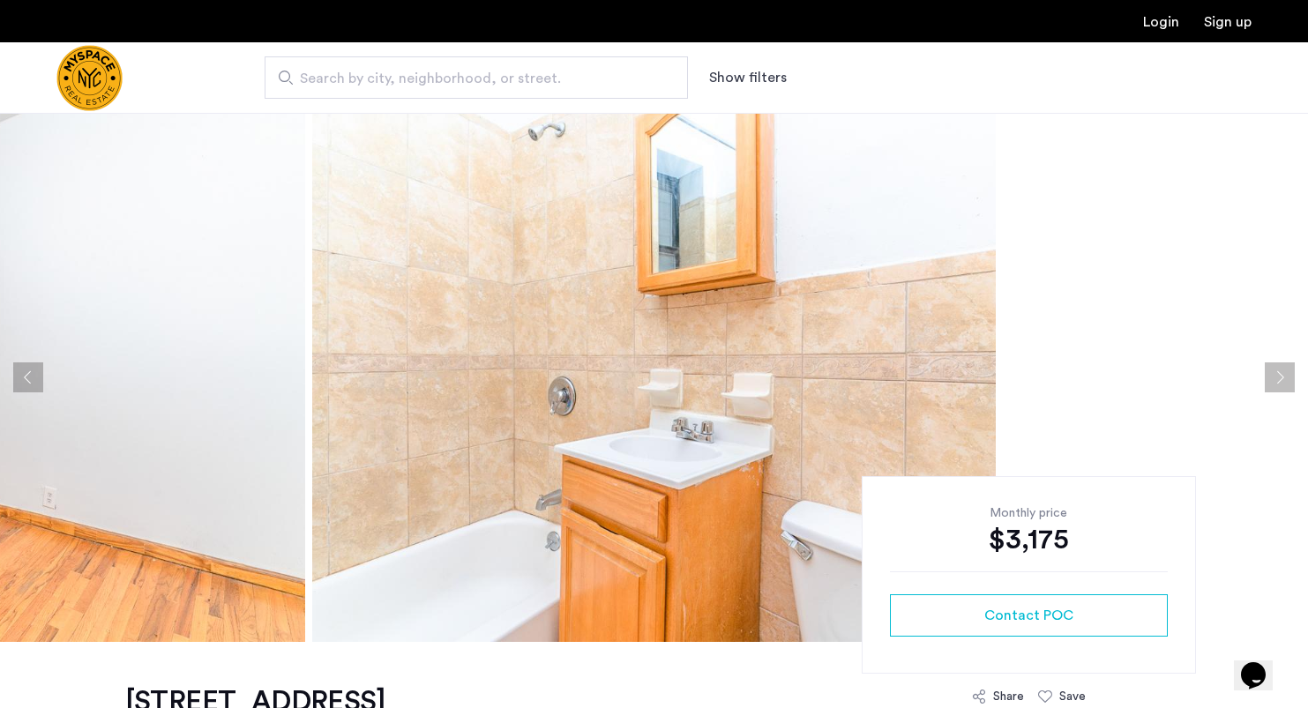
click at [1276, 381] on button "Next apartment" at bounding box center [1280, 378] width 30 height 30
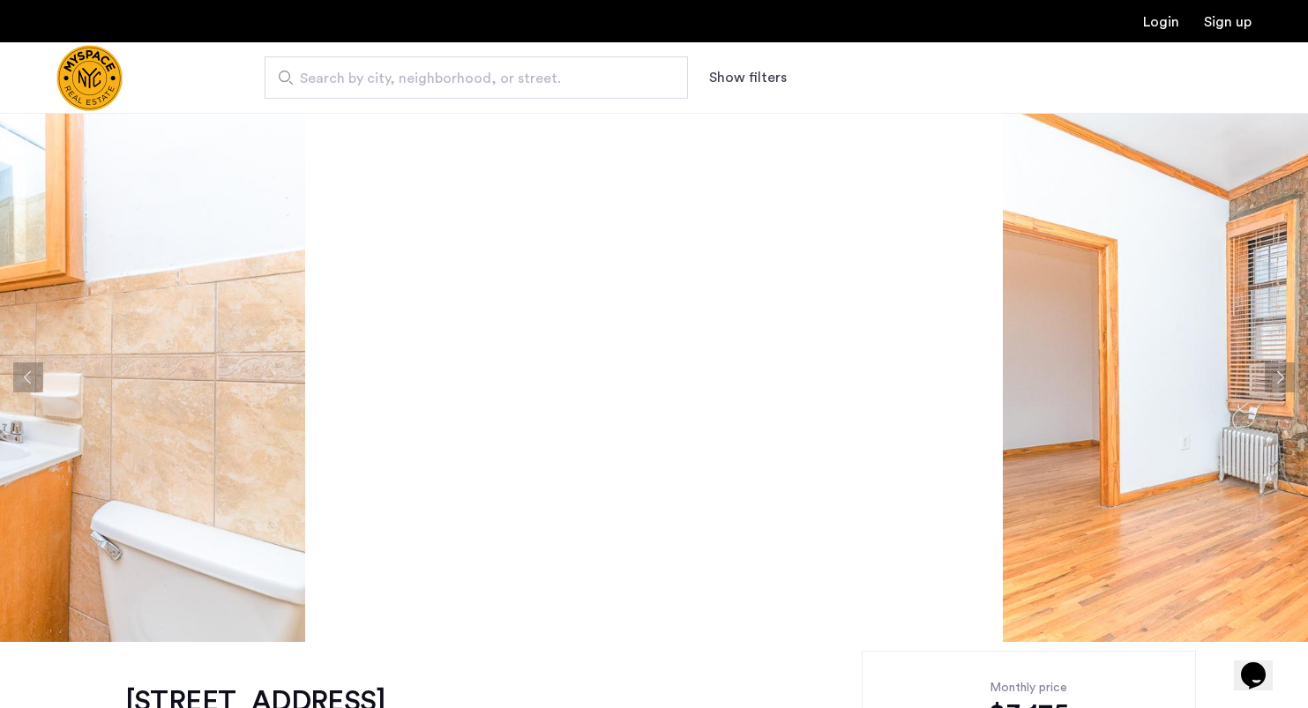
click at [1276, 381] on button "Next apartment" at bounding box center [1280, 378] width 30 height 30
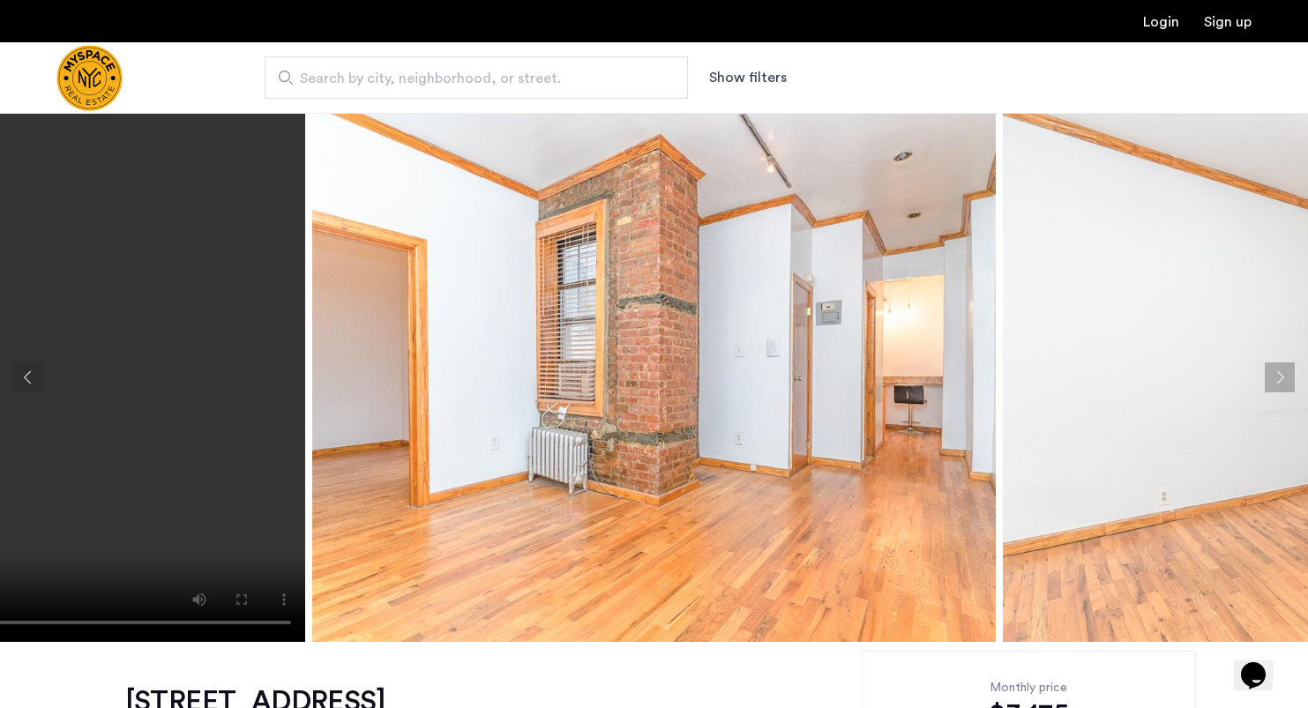
click at [1276, 381] on button "Next apartment" at bounding box center [1280, 378] width 30 height 30
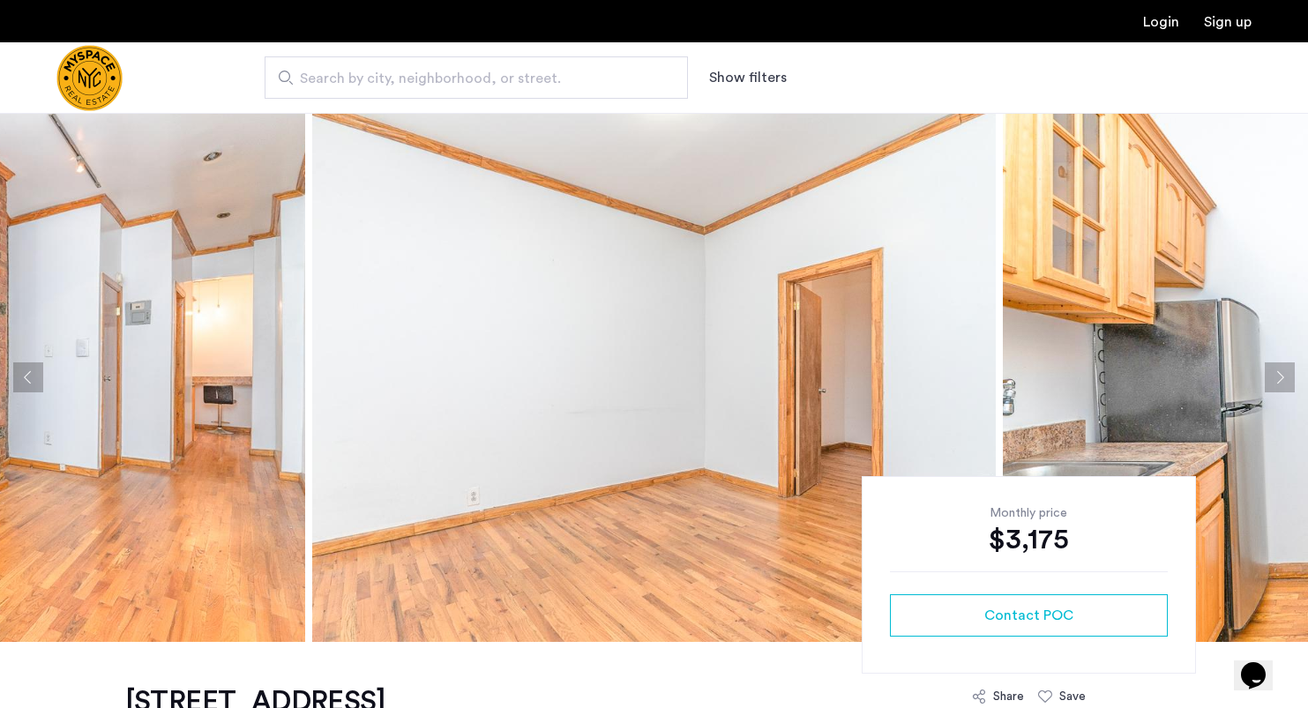
click at [1276, 381] on button "Next apartment" at bounding box center [1280, 378] width 30 height 30
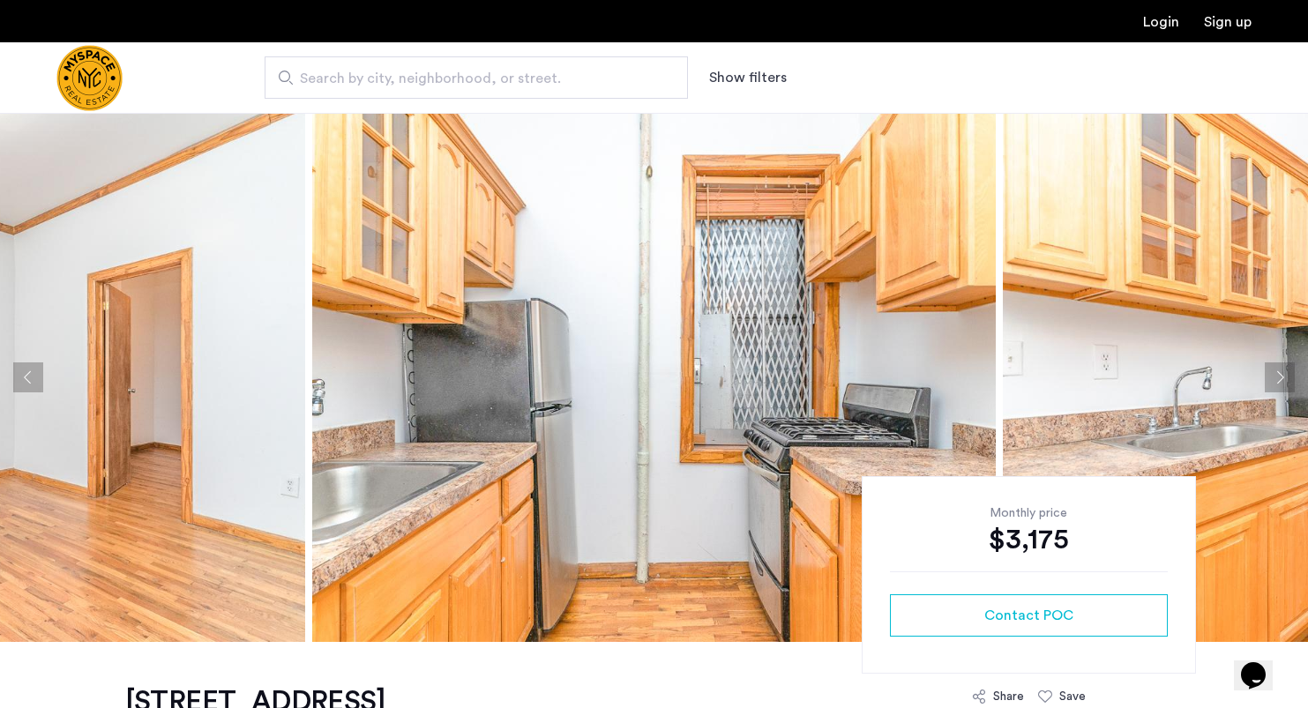
click at [1276, 381] on button "Next apartment" at bounding box center [1280, 378] width 30 height 30
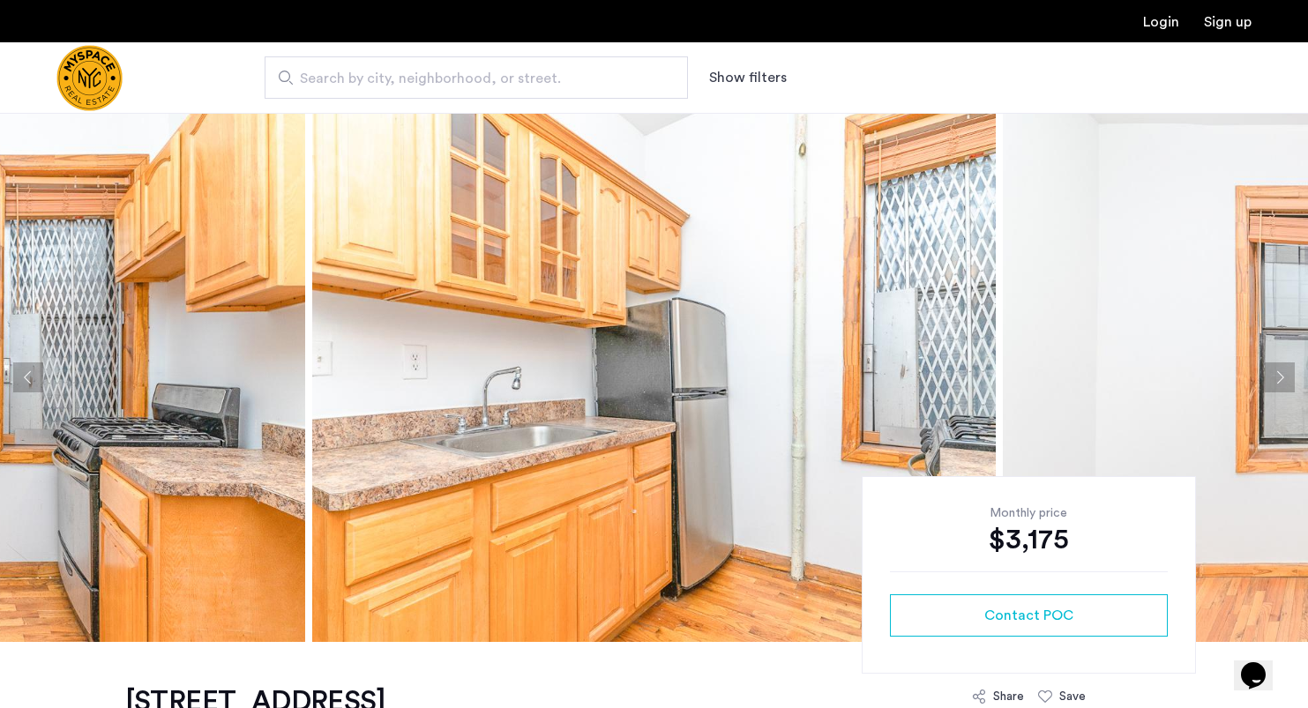
click at [1276, 381] on button "Next apartment" at bounding box center [1280, 378] width 30 height 30
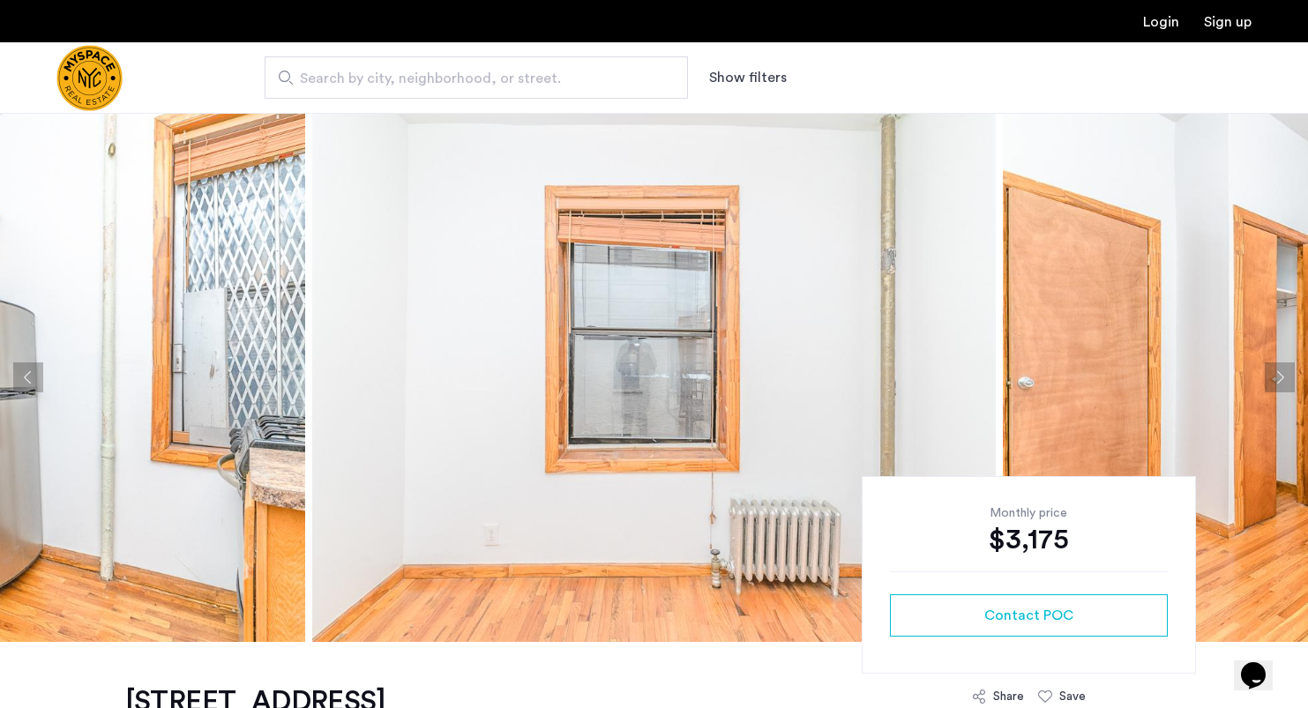
click at [1276, 381] on button "Next apartment" at bounding box center [1280, 378] width 30 height 30
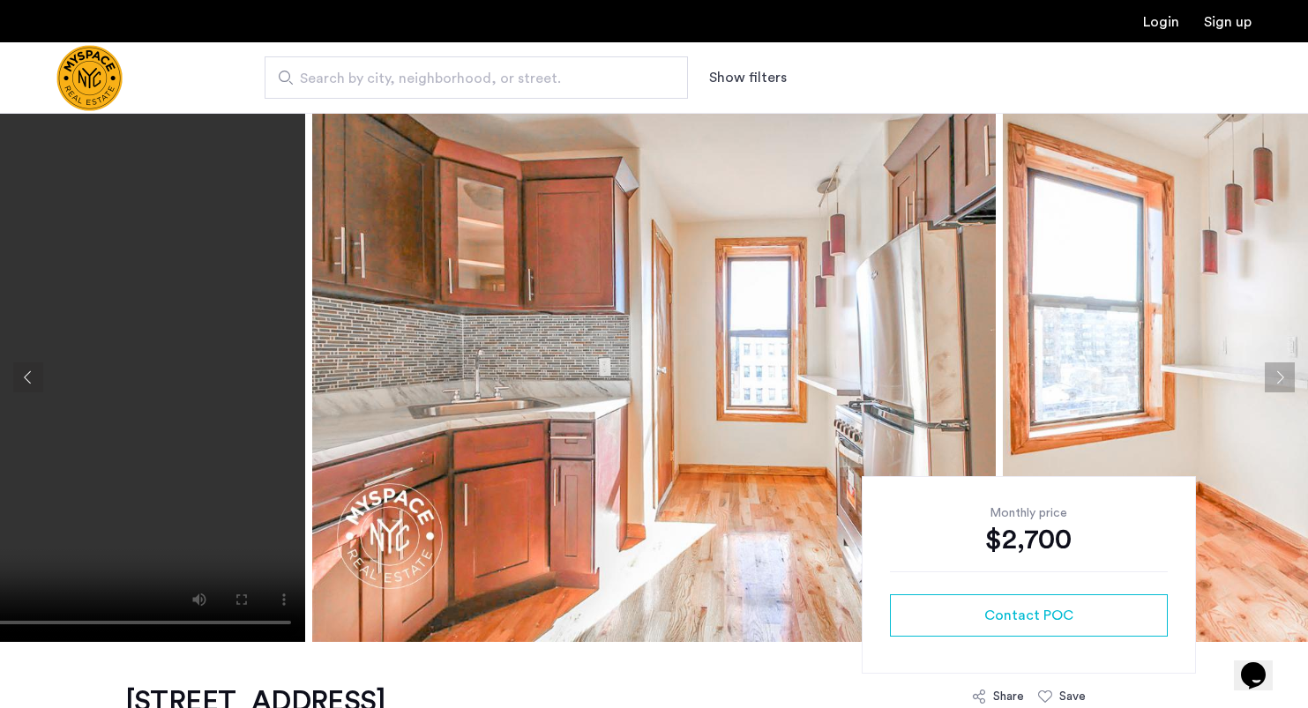
click at [1278, 378] on button "Next apartment" at bounding box center [1280, 378] width 30 height 30
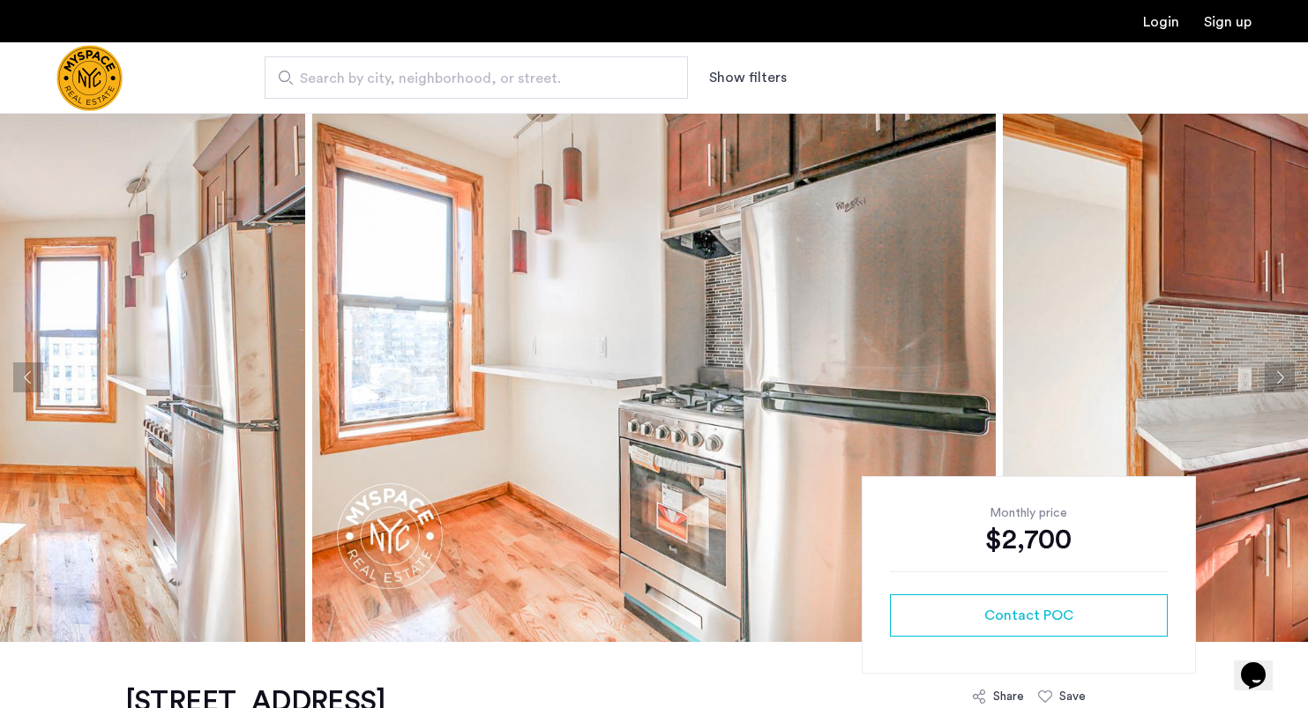
click at [1278, 378] on button "Next apartment" at bounding box center [1280, 378] width 30 height 30
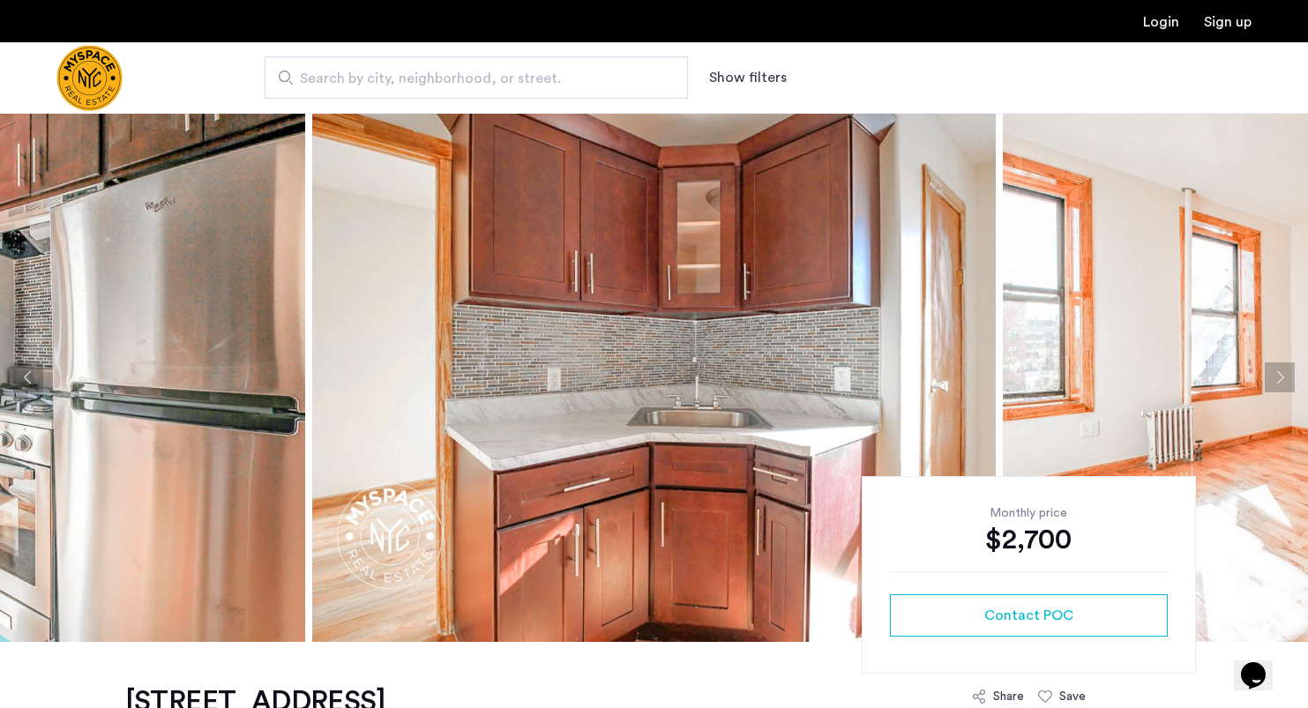
click at [1278, 378] on button "Next apartment" at bounding box center [1280, 378] width 30 height 30
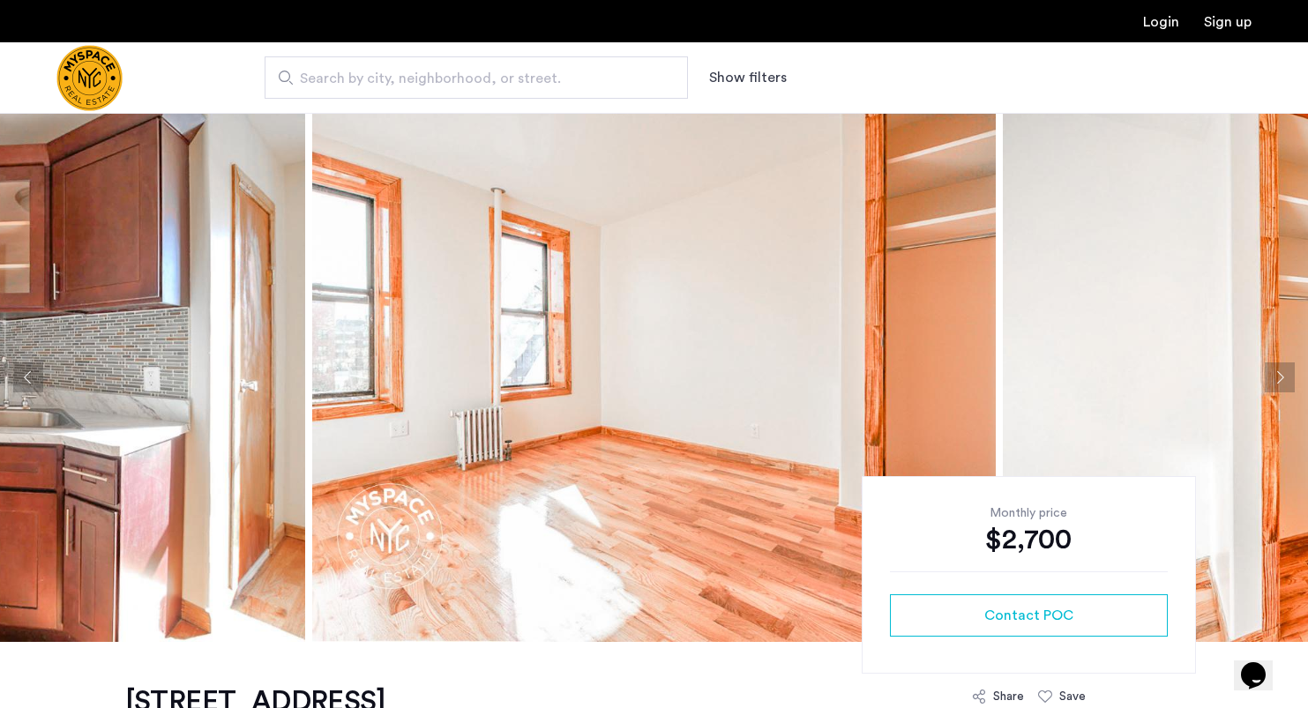
click at [1278, 378] on button "Next apartment" at bounding box center [1280, 378] width 30 height 30
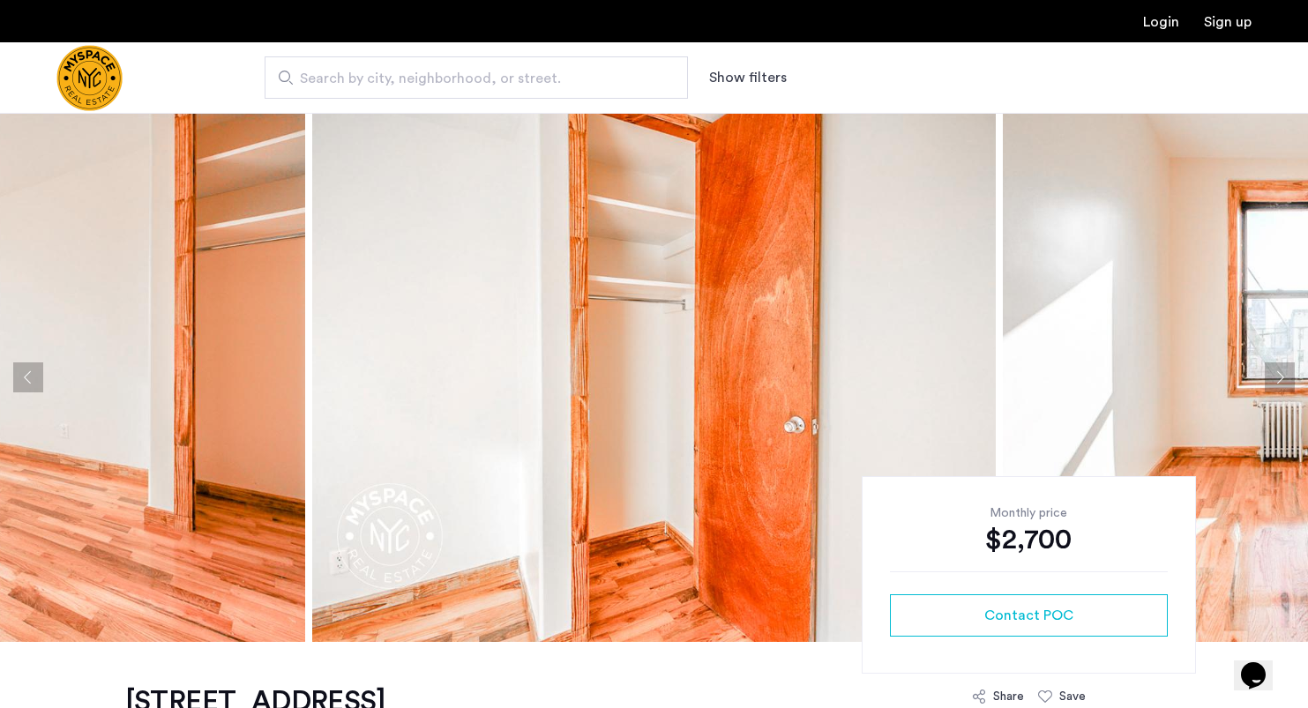
click at [1278, 378] on button "Next apartment" at bounding box center [1280, 378] width 30 height 30
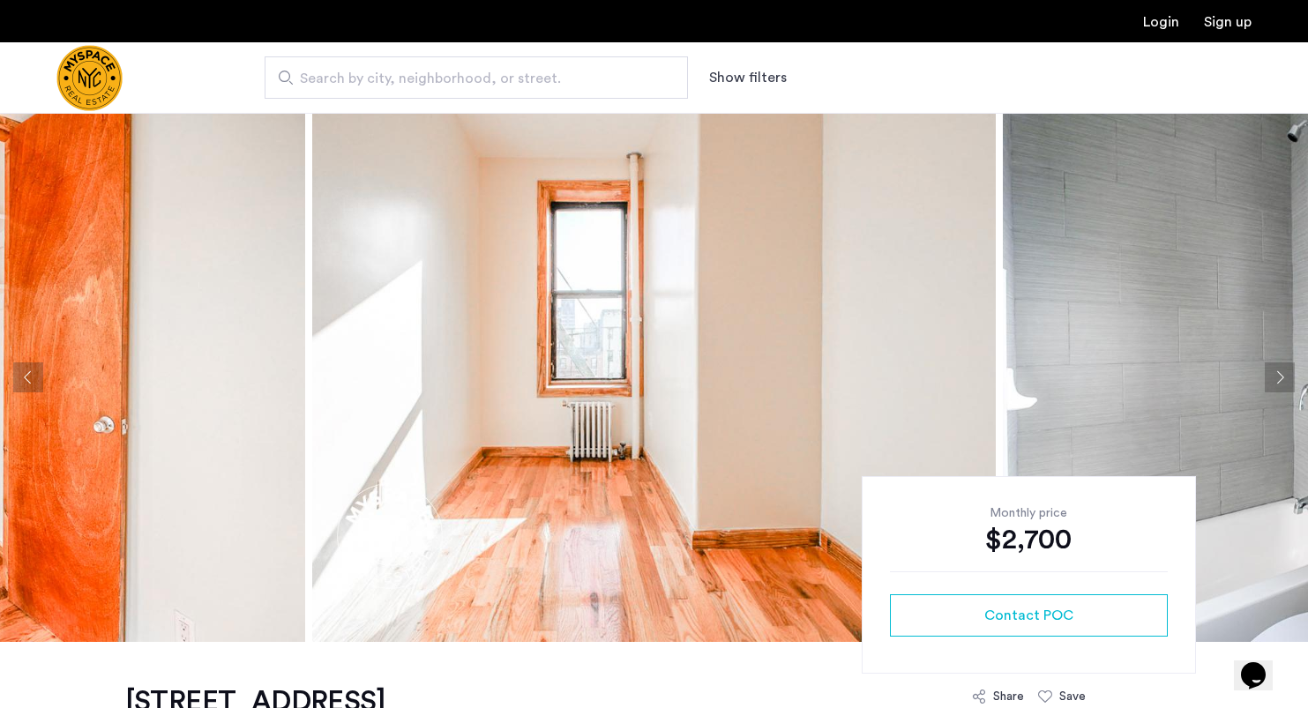
click at [1278, 378] on button "Next apartment" at bounding box center [1280, 378] width 30 height 30
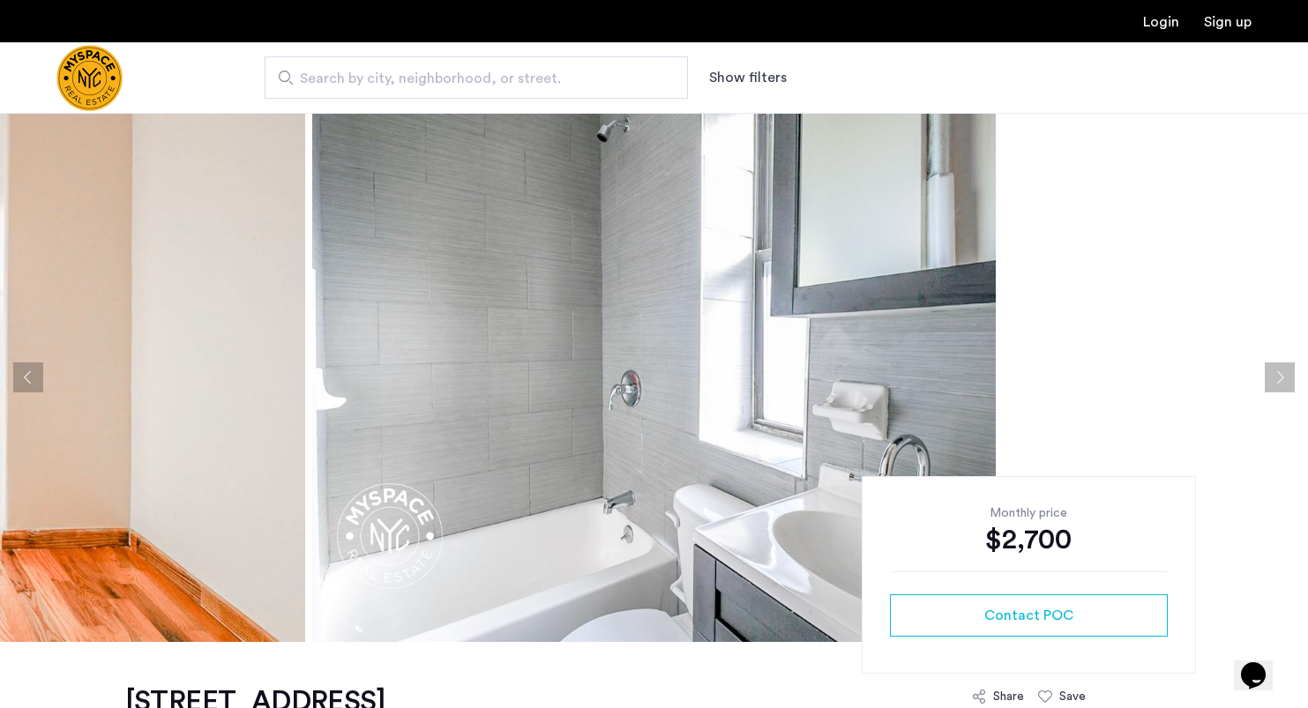
click at [1278, 378] on button "Next apartment" at bounding box center [1280, 378] width 30 height 30
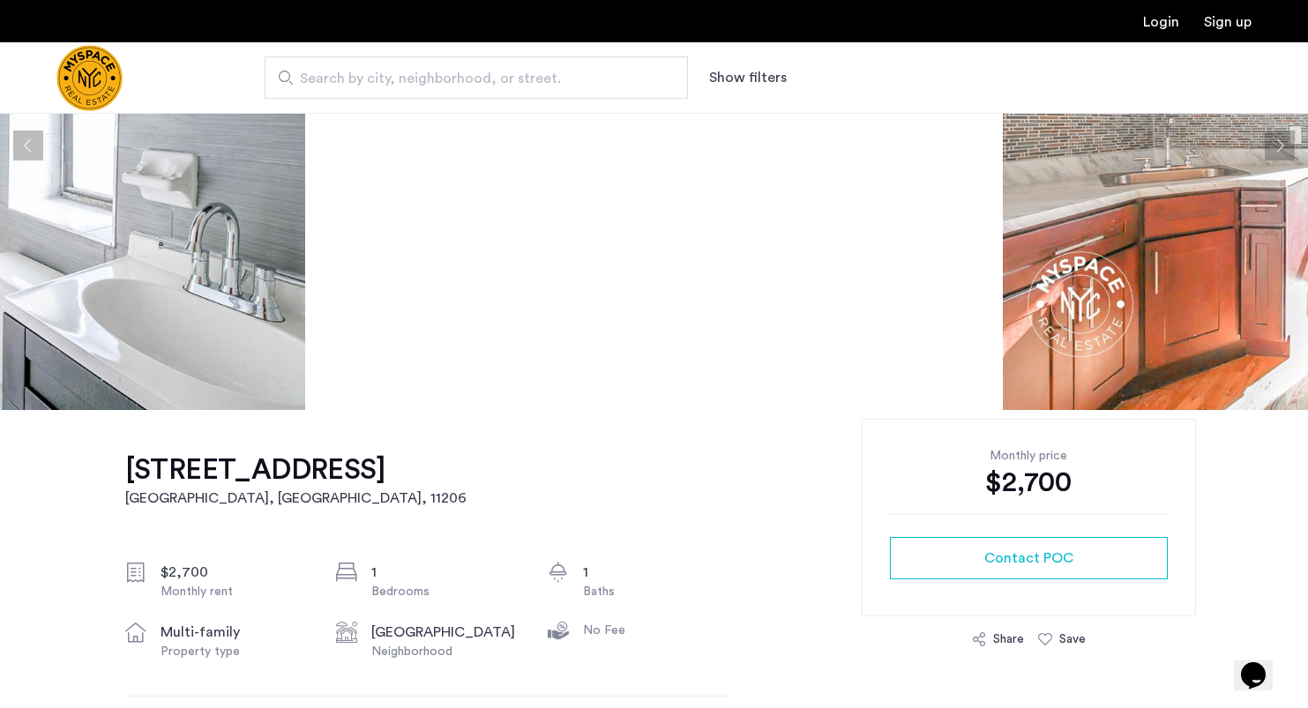
scroll to position [600, 0]
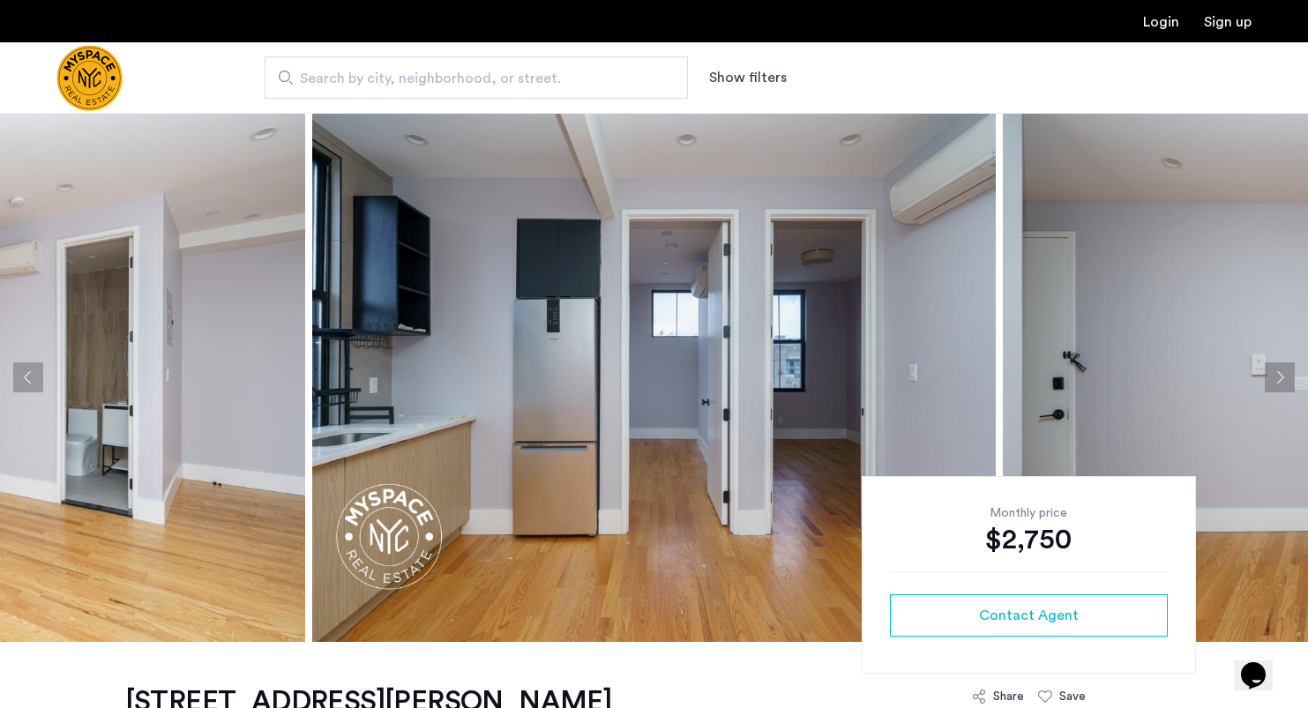
click at [1270, 381] on button "Next apartment" at bounding box center [1280, 378] width 30 height 30
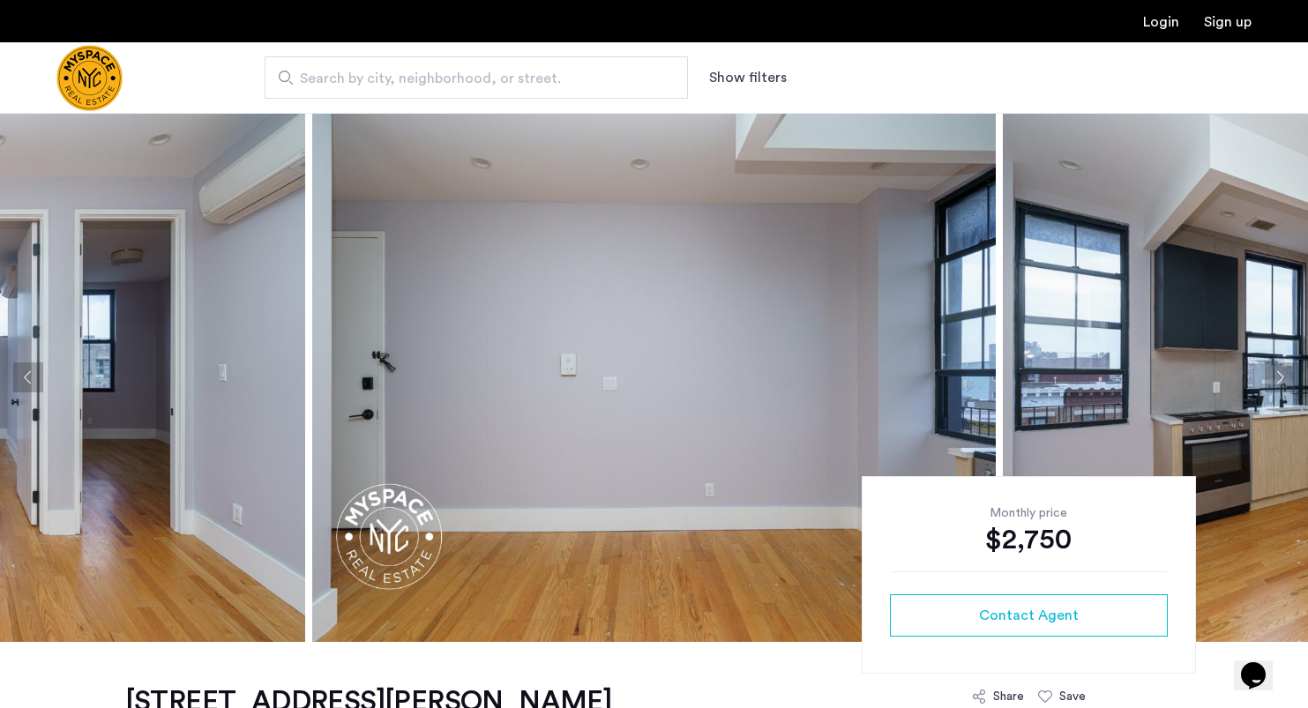
click at [1270, 381] on button "Next apartment" at bounding box center [1280, 378] width 30 height 30
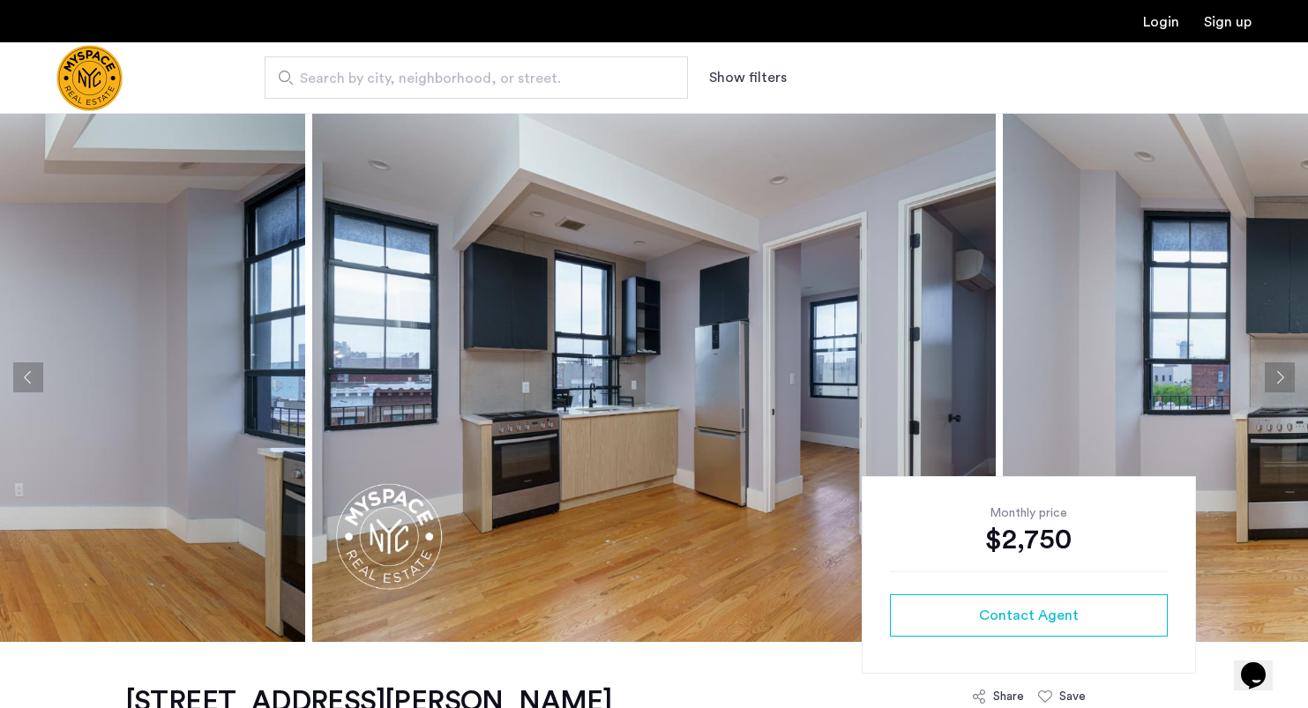
click at [1270, 381] on button "Next apartment" at bounding box center [1280, 378] width 30 height 30
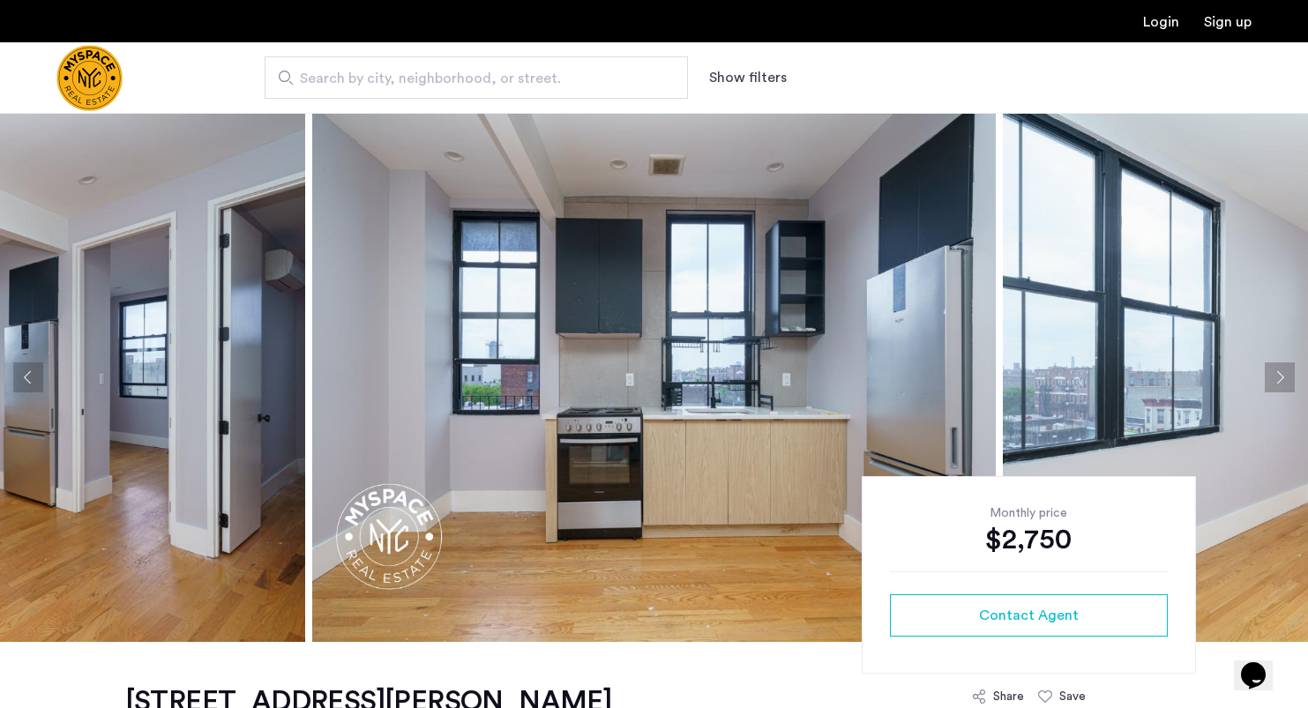
click at [1270, 381] on button "Next apartment" at bounding box center [1280, 378] width 30 height 30
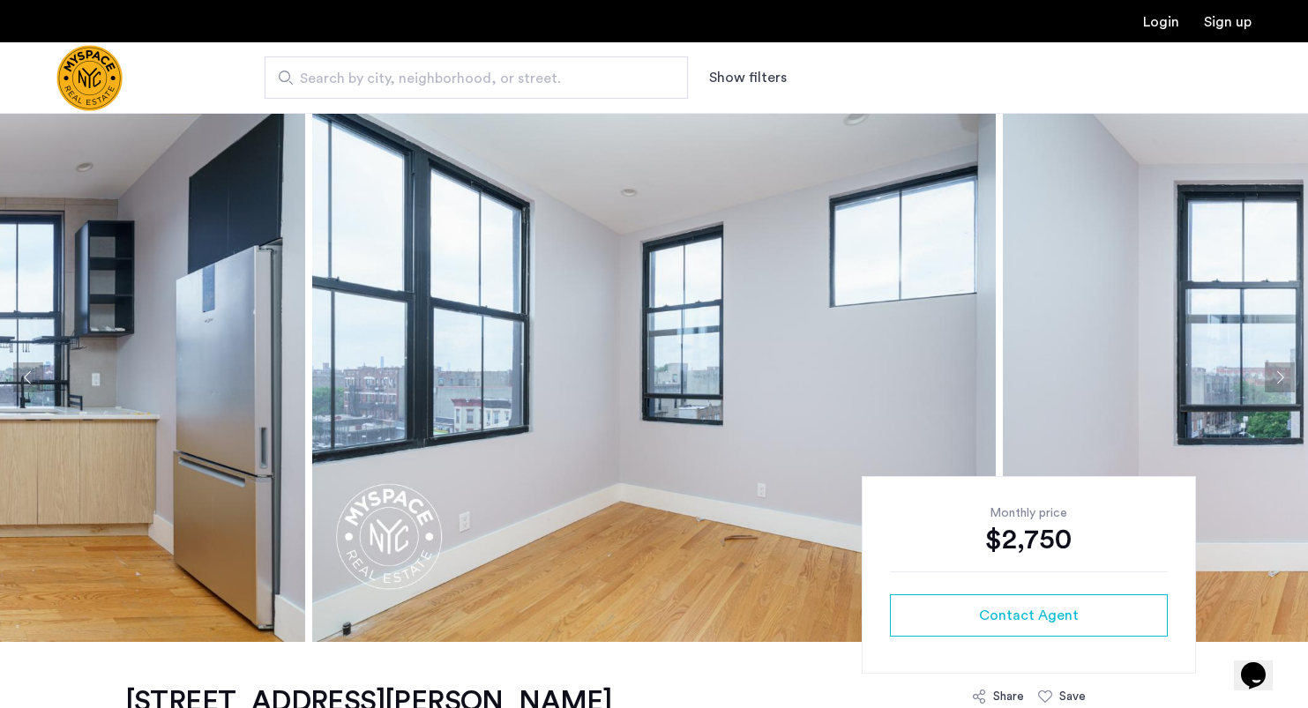
click at [1270, 381] on button "Next apartment" at bounding box center [1280, 378] width 30 height 30
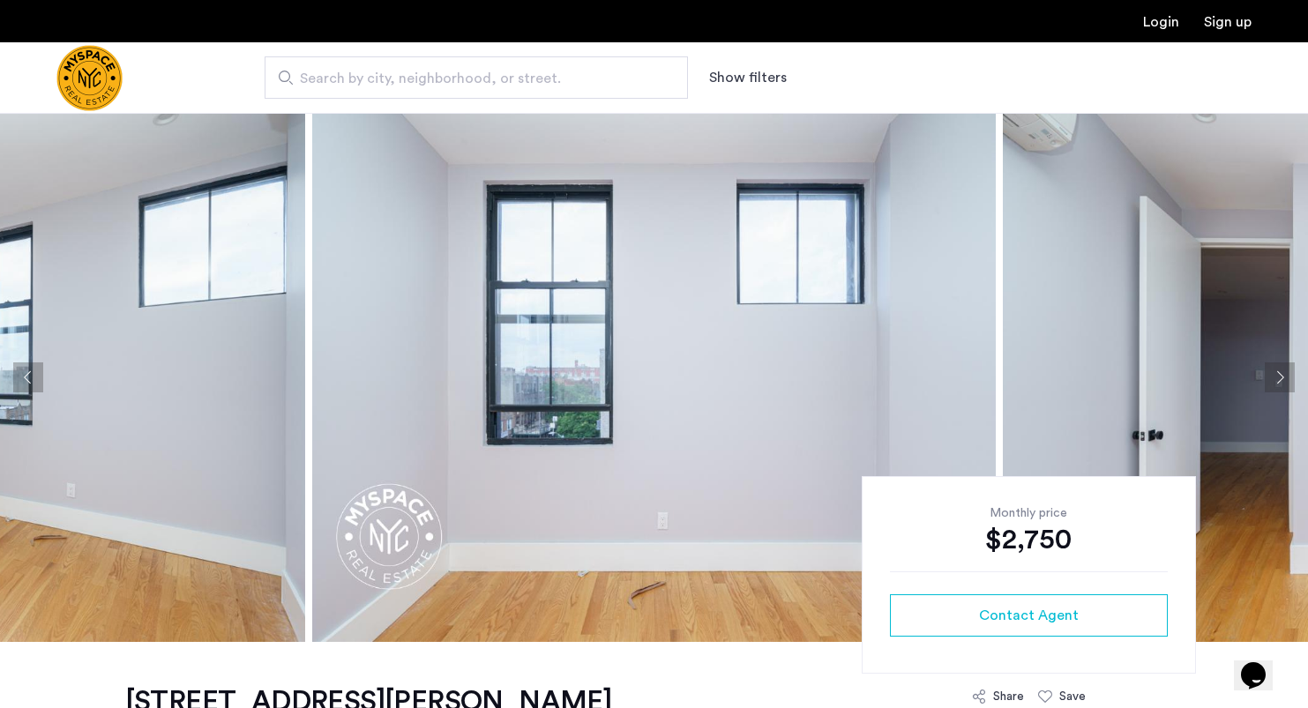
click at [1270, 381] on button "Next apartment" at bounding box center [1280, 378] width 30 height 30
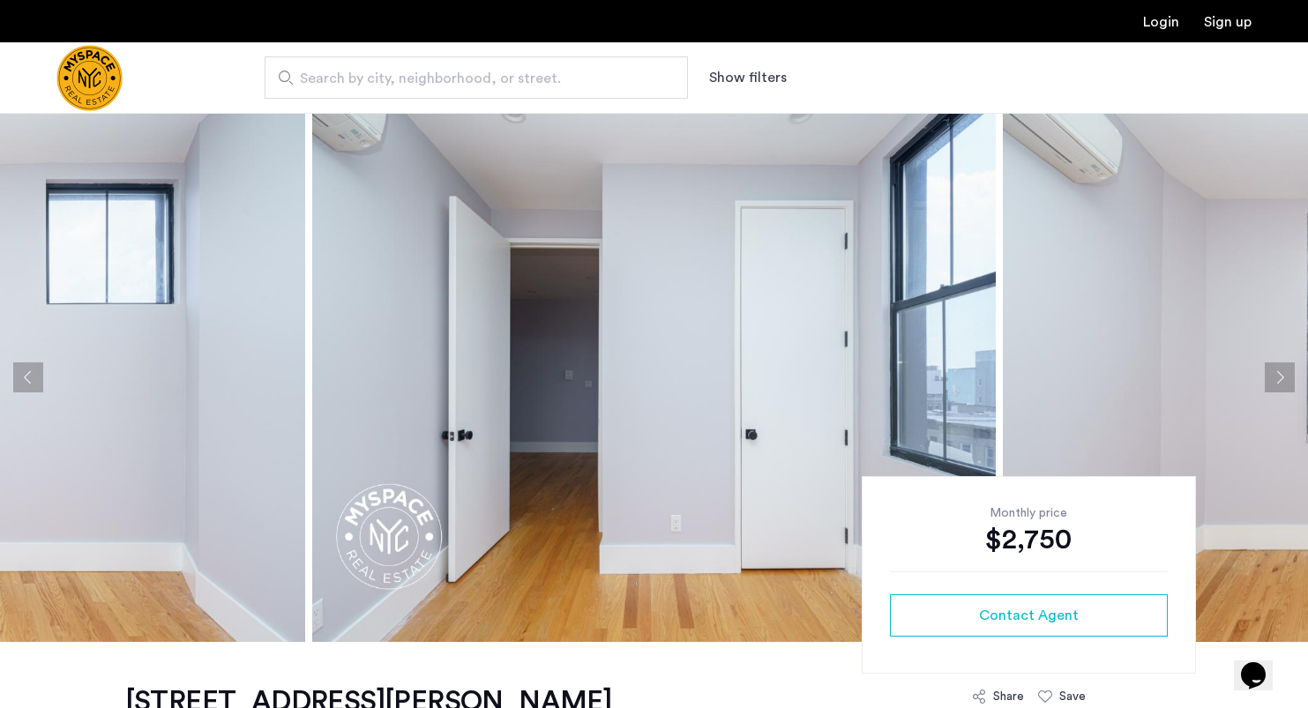
click at [1270, 381] on button "Next apartment" at bounding box center [1280, 378] width 30 height 30
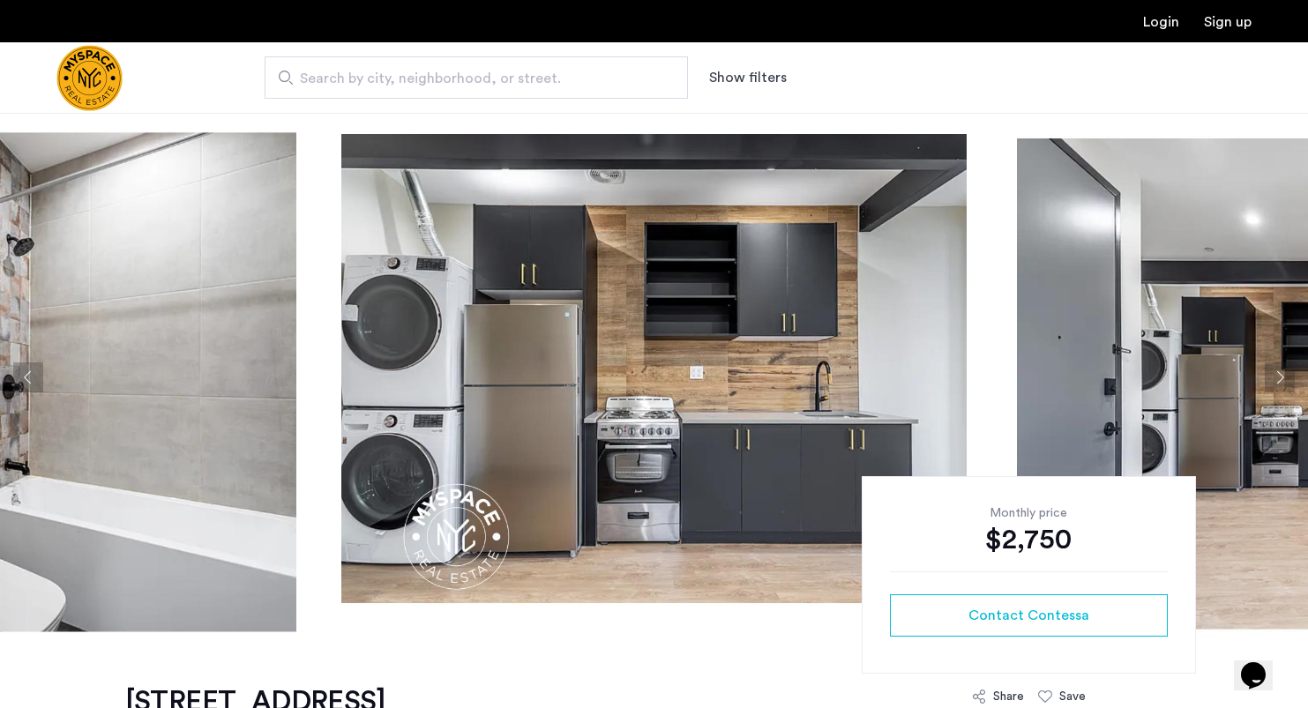
click at [1273, 363] on button "Next apartment" at bounding box center [1280, 378] width 30 height 30
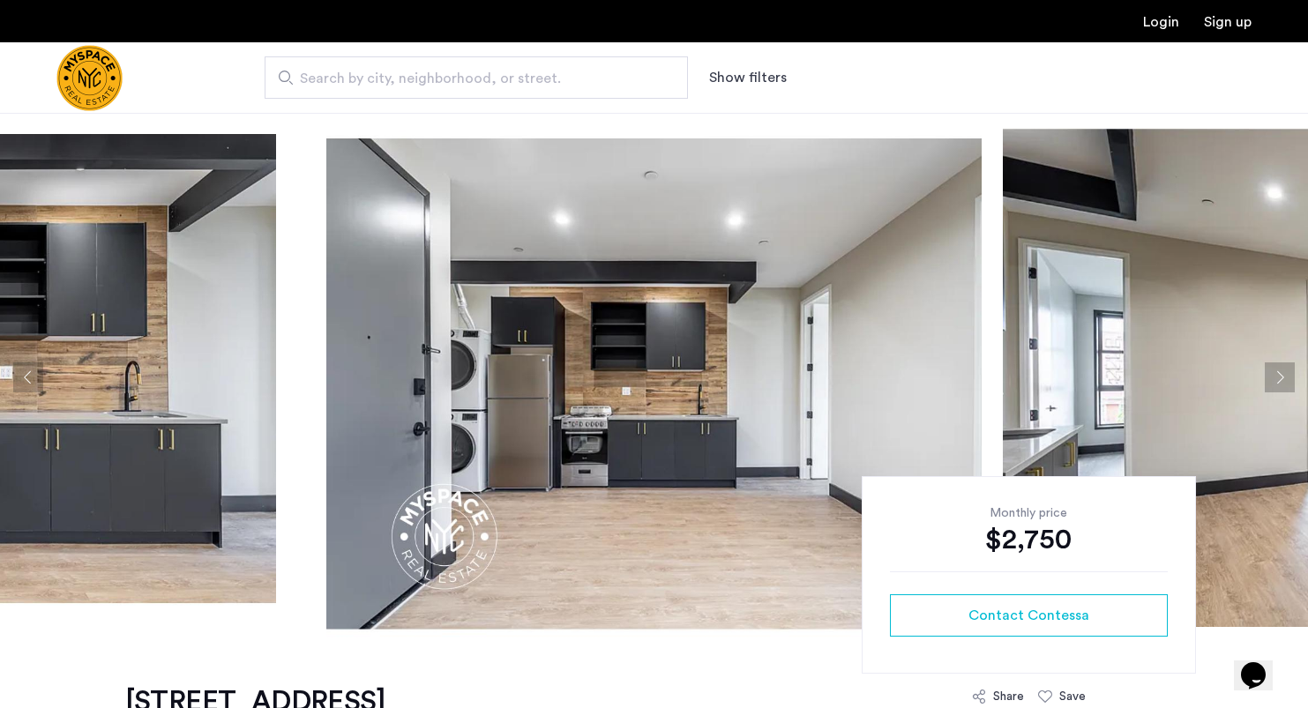
click at [1273, 363] on button "Next apartment" at bounding box center [1280, 378] width 30 height 30
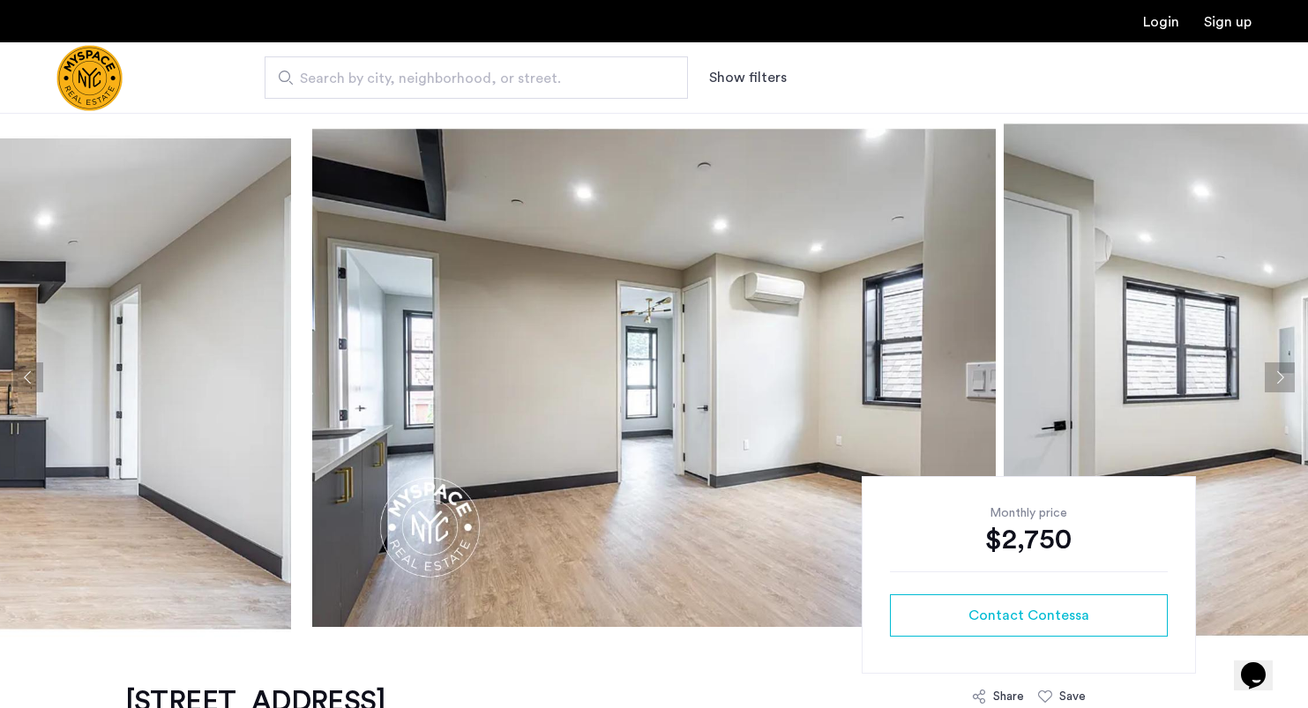
click at [1273, 363] on button "Next apartment" at bounding box center [1280, 378] width 30 height 30
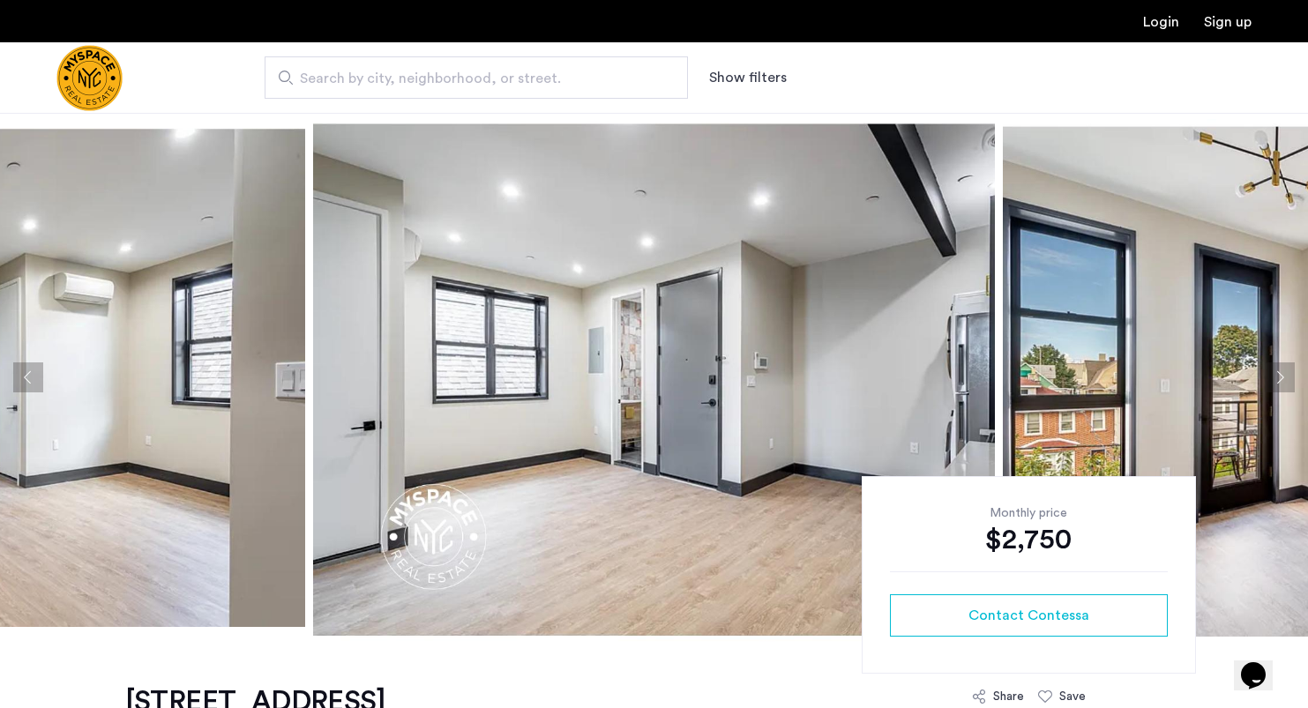
click at [1273, 363] on button "Next apartment" at bounding box center [1280, 378] width 30 height 30
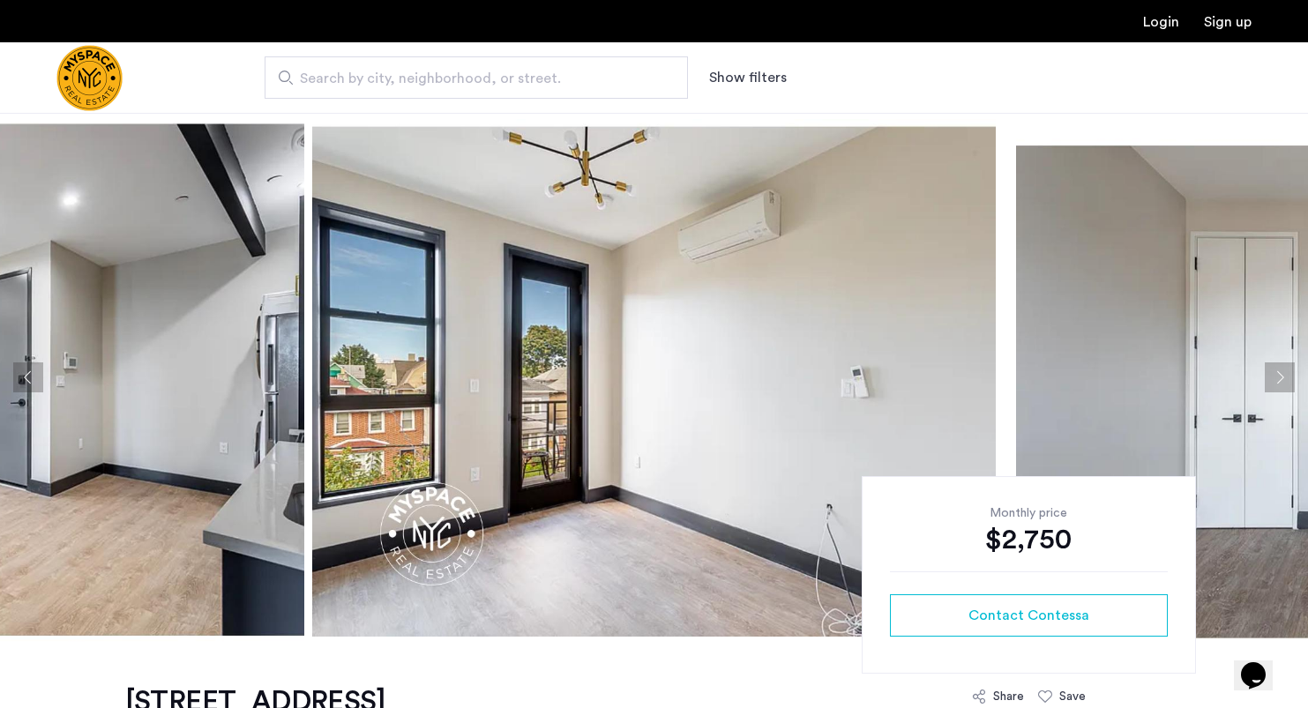
click at [1273, 363] on button "Next apartment" at bounding box center [1280, 378] width 30 height 30
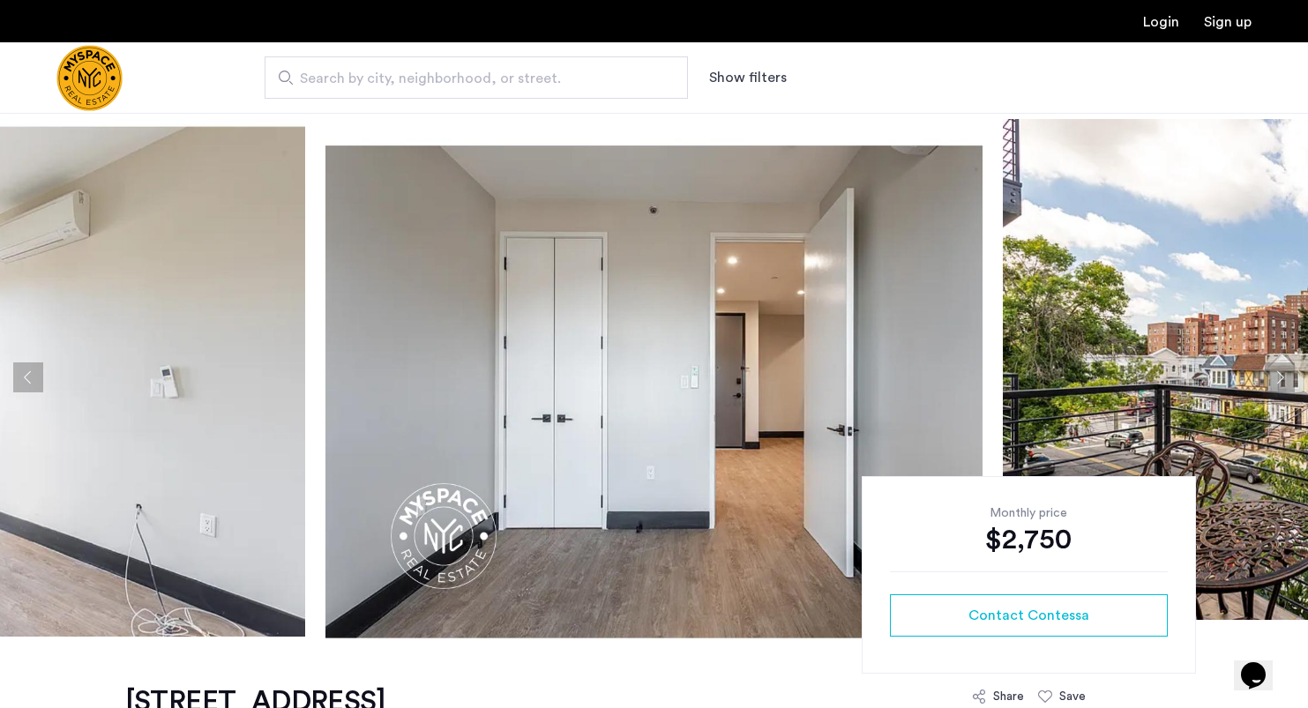
click at [1273, 363] on button "Next apartment" at bounding box center [1280, 378] width 30 height 30
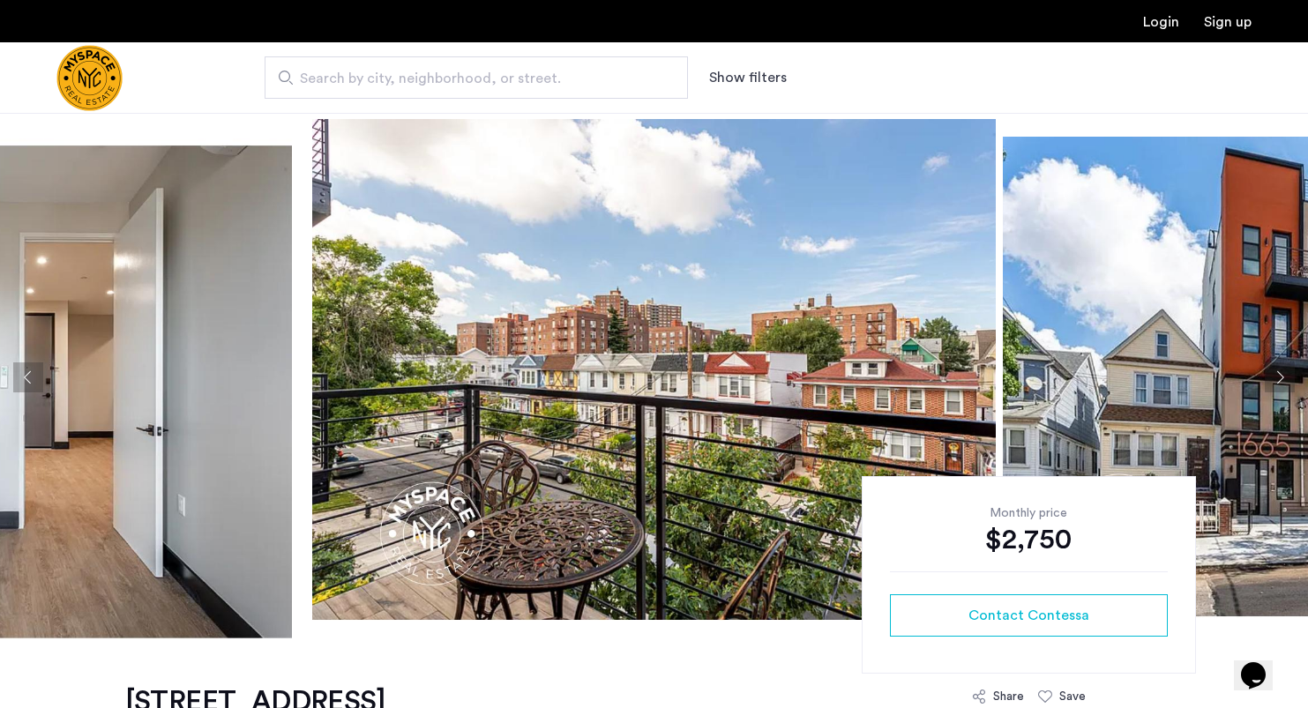
click at [1273, 363] on button "Next apartment" at bounding box center [1280, 378] width 30 height 30
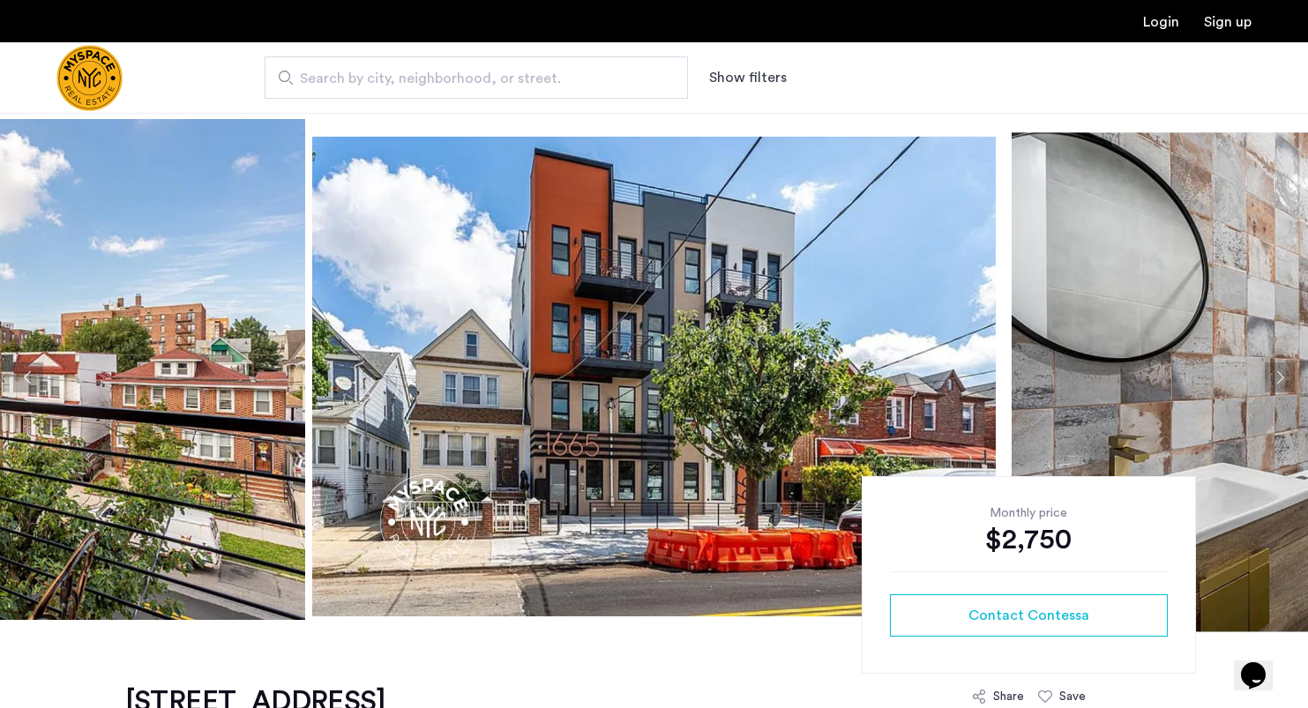
click at [1273, 363] on button "Next apartment" at bounding box center [1280, 378] width 30 height 30
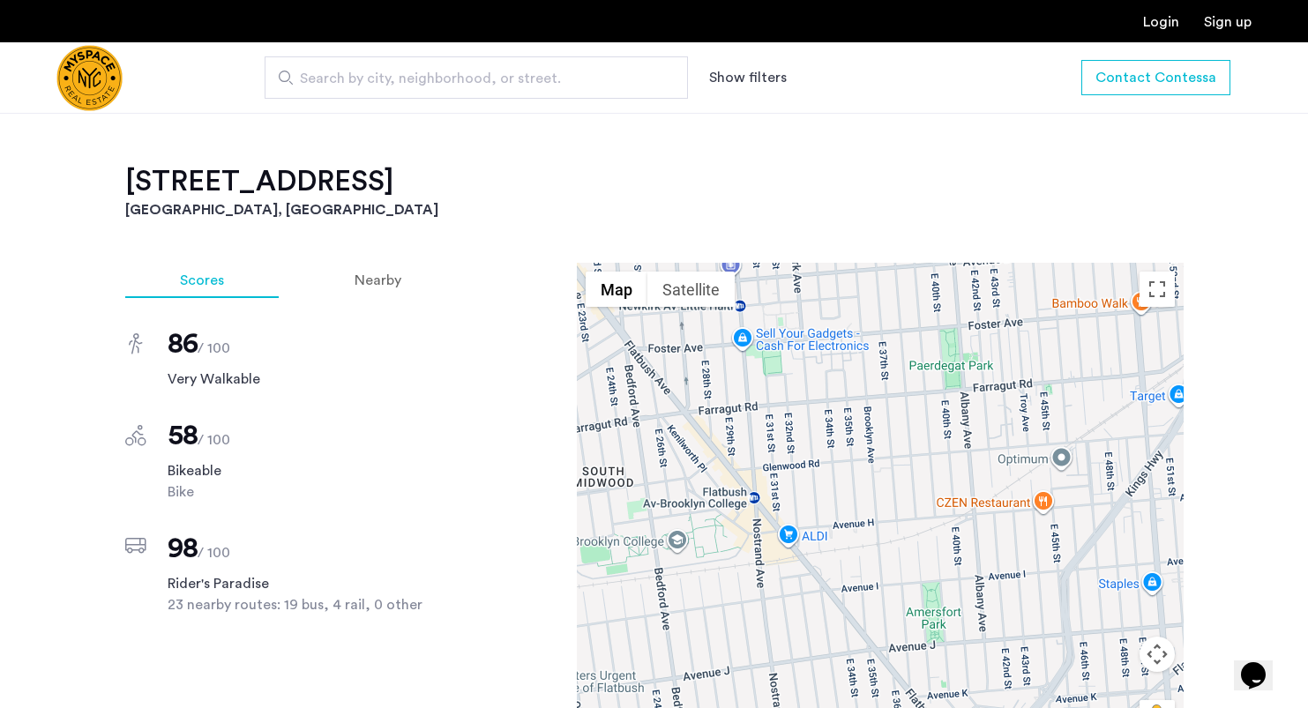
scroll to position [1372, 0]
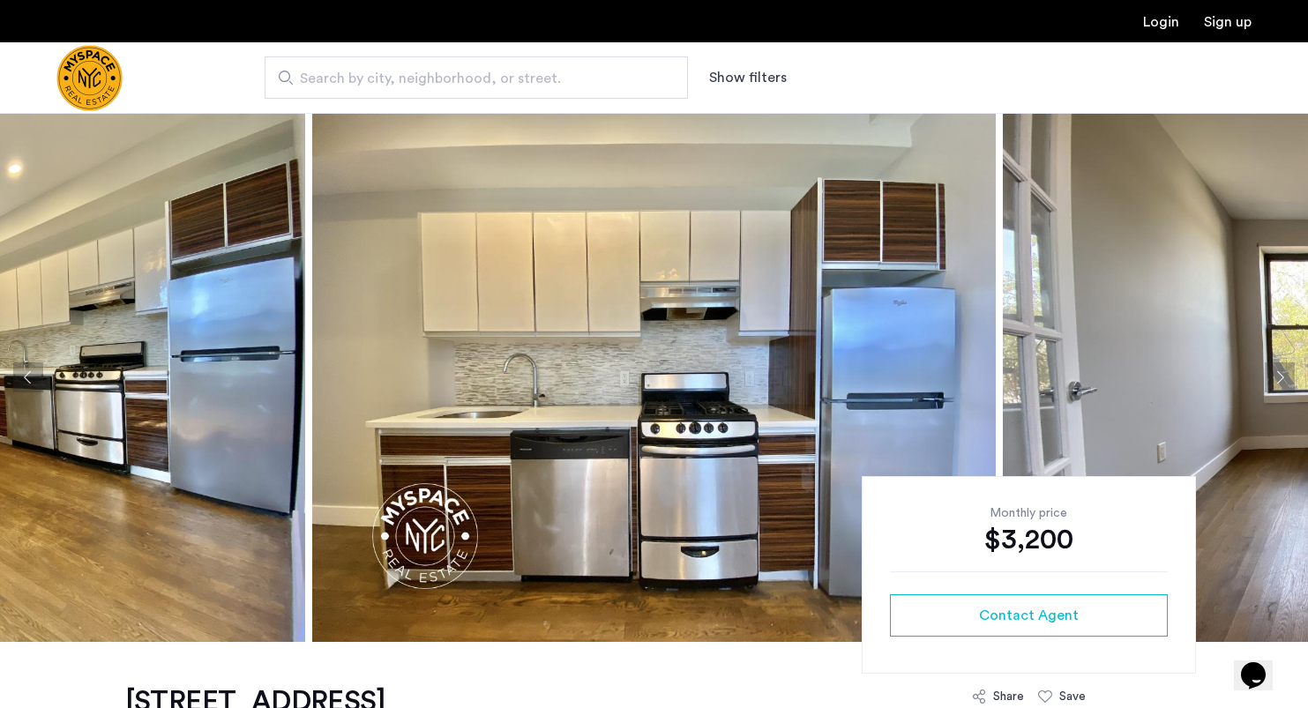
click at [1280, 372] on button "Next apartment" at bounding box center [1280, 378] width 30 height 30
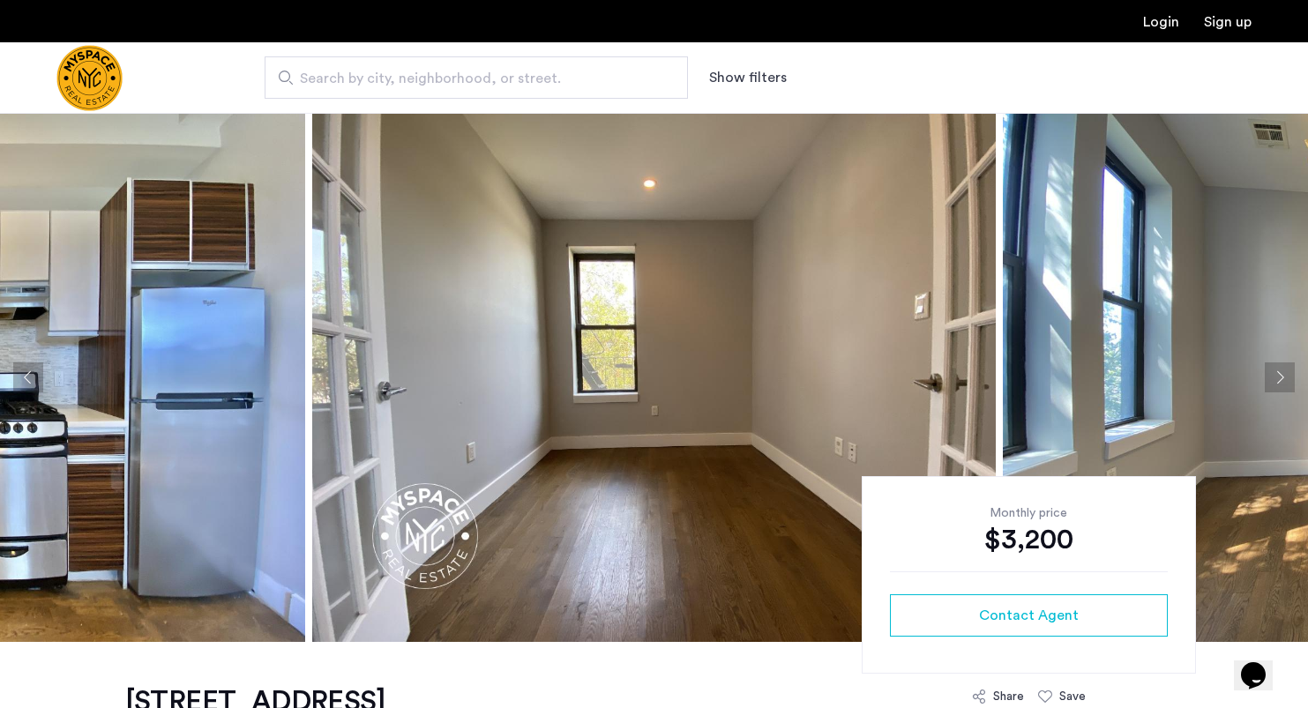
click at [1280, 372] on button "Next apartment" at bounding box center [1280, 378] width 30 height 30
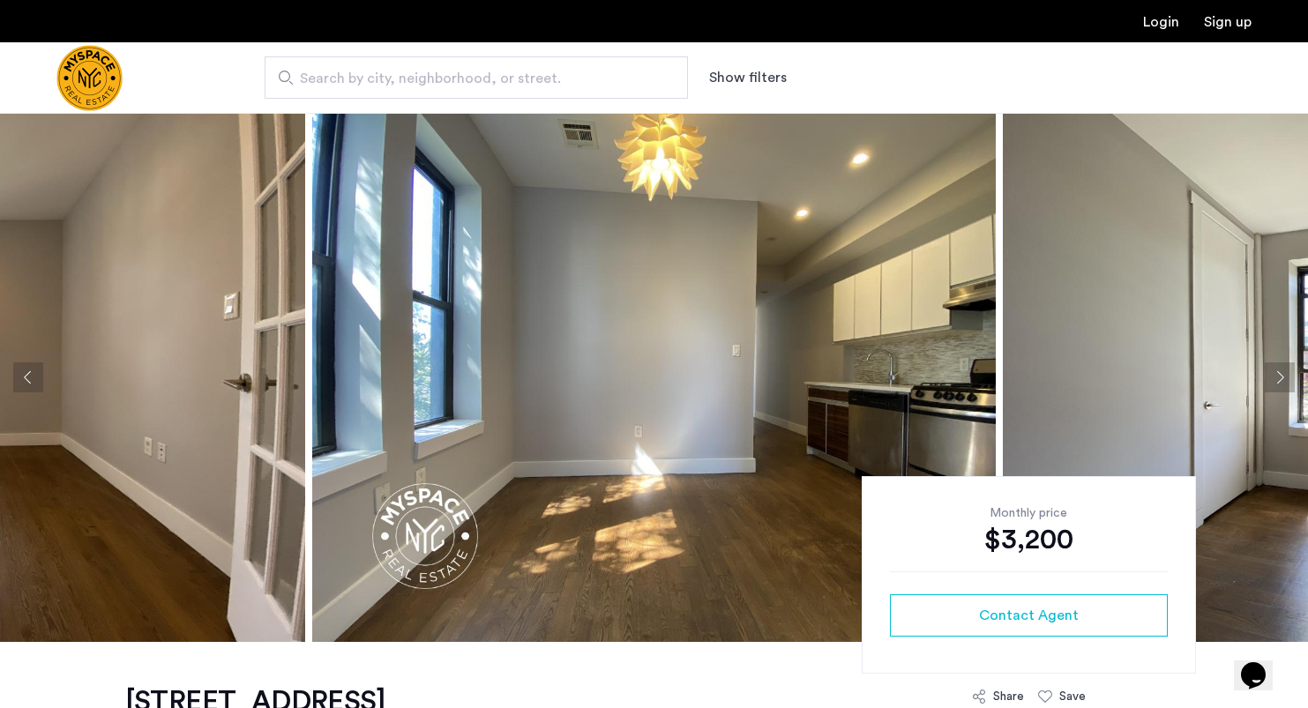
click at [1280, 372] on button "Next apartment" at bounding box center [1280, 378] width 30 height 30
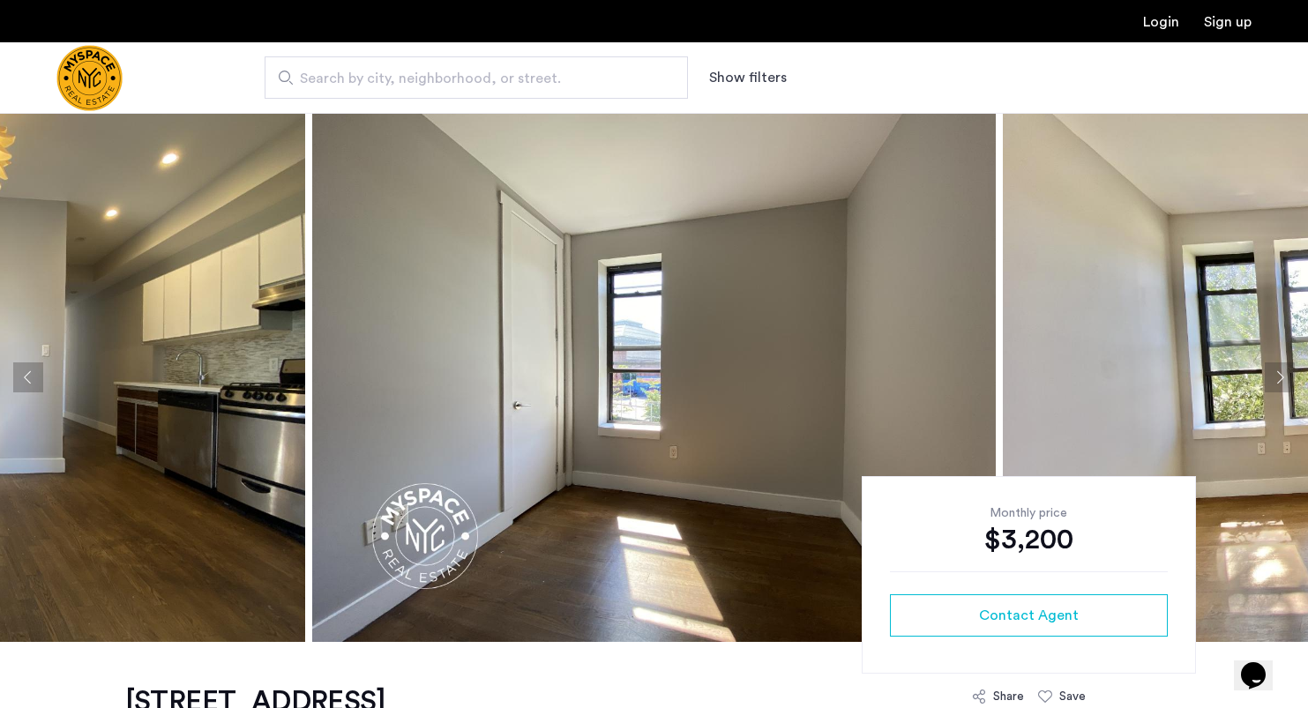
click at [1280, 372] on button "Next apartment" at bounding box center [1280, 378] width 30 height 30
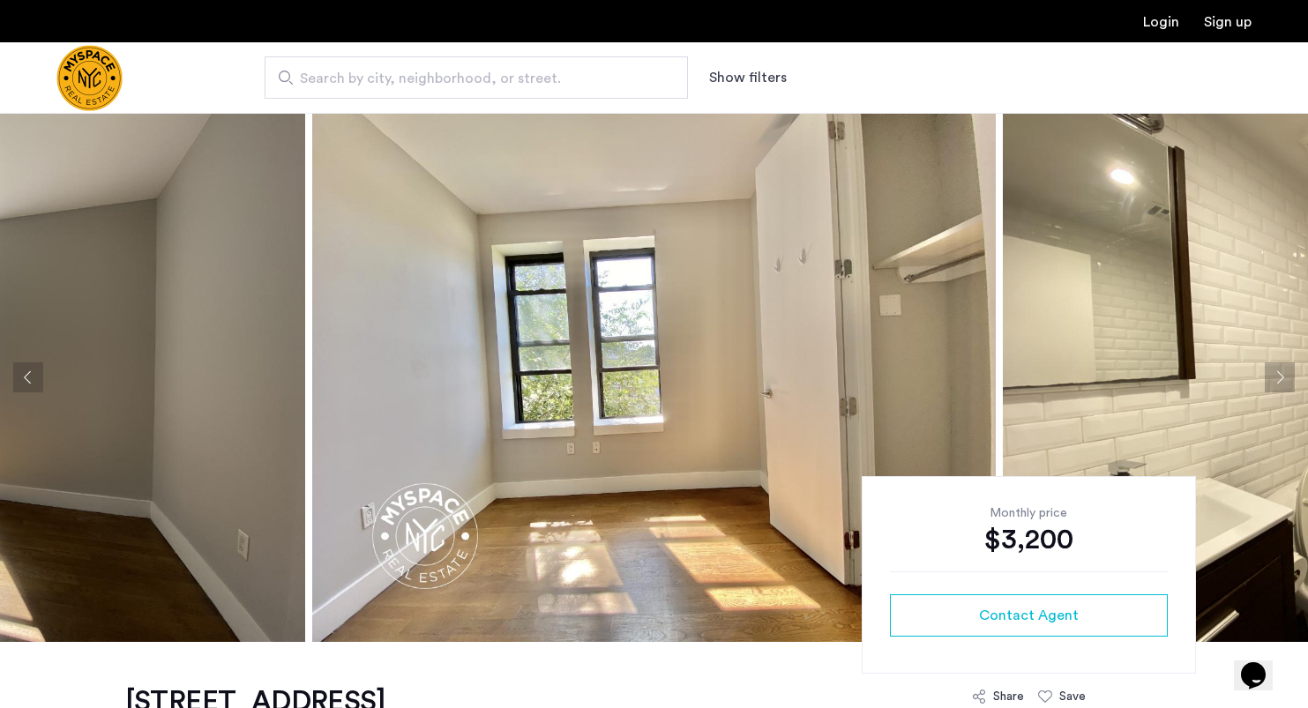
click at [1280, 372] on button "Next apartment" at bounding box center [1280, 378] width 30 height 30
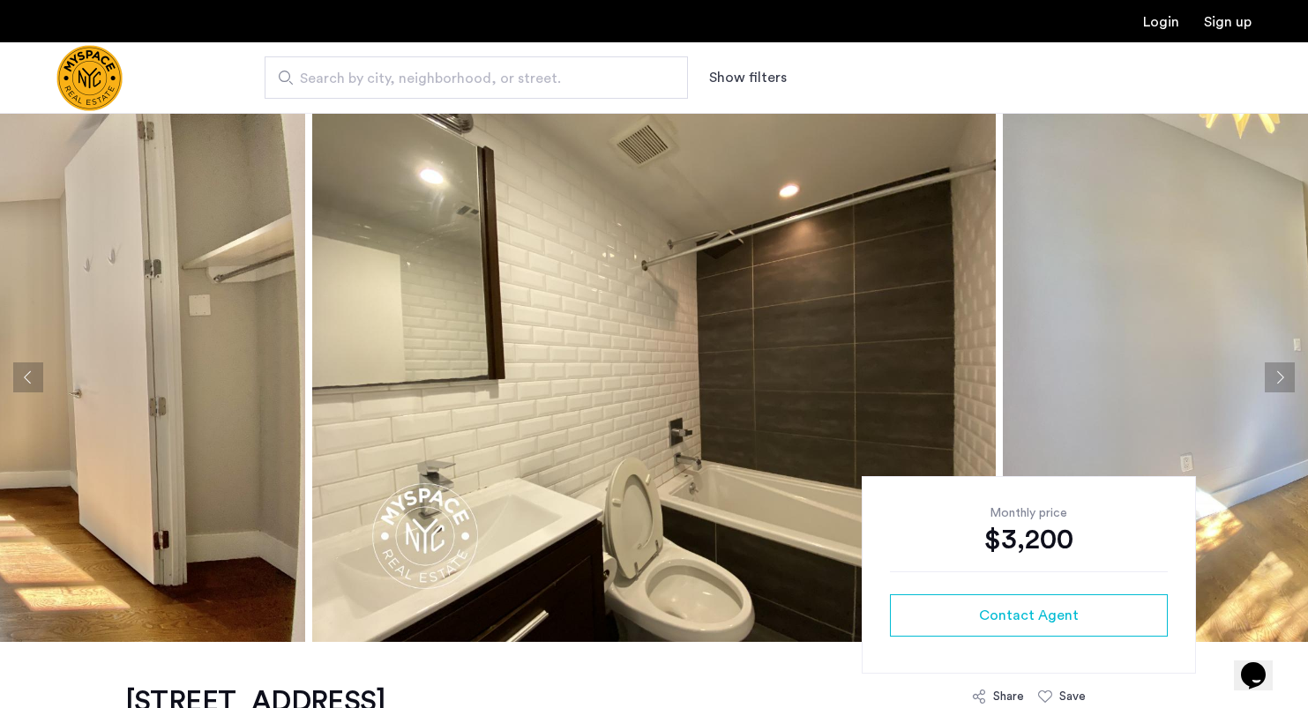
click at [1280, 372] on button "Next apartment" at bounding box center [1280, 378] width 30 height 30
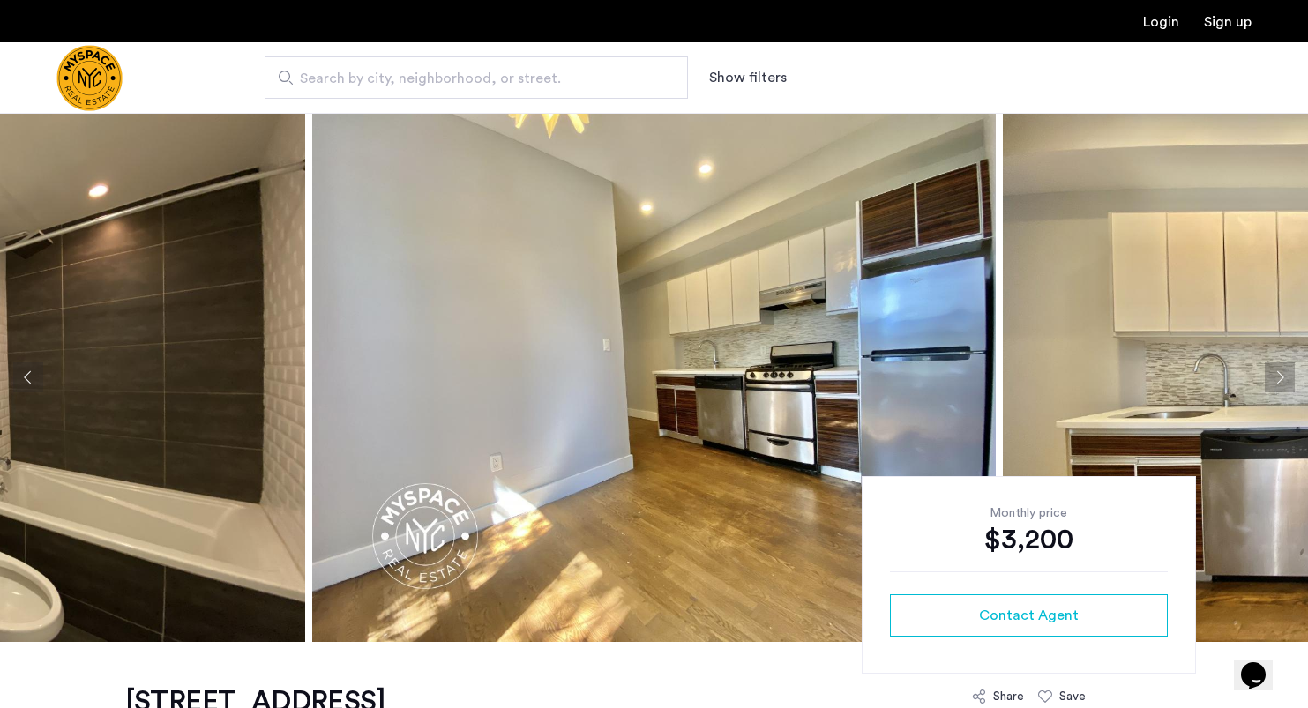
click at [1280, 372] on button "Next apartment" at bounding box center [1280, 378] width 30 height 30
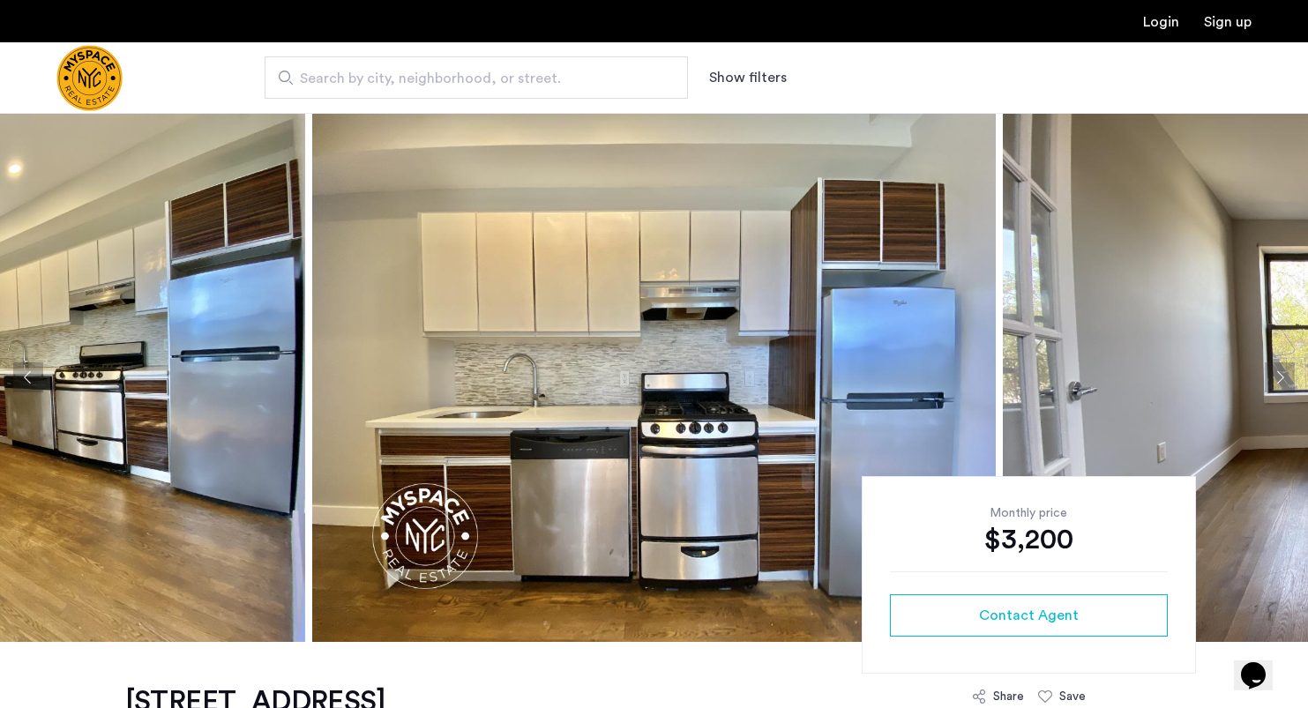
click at [1280, 372] on button "Next apartment" at bounding box center [1280, 378] width 30 height 30
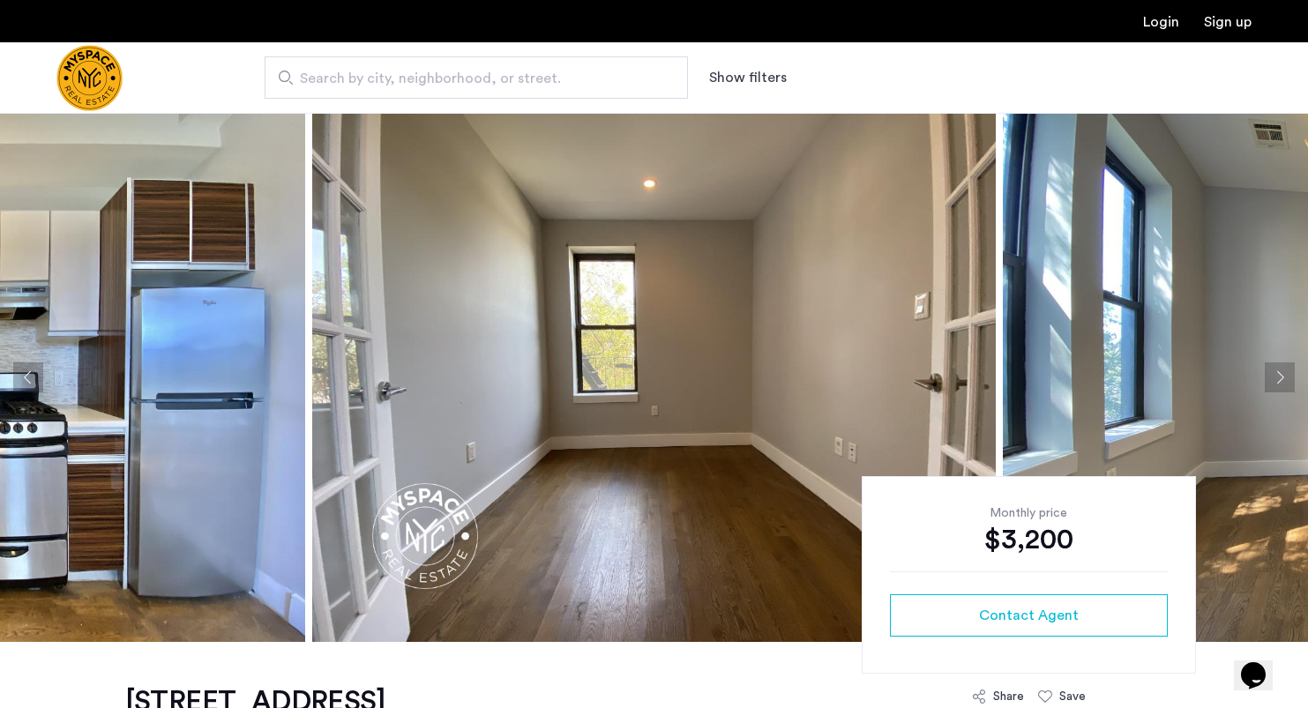
click at [1280, 372] on button "Next apartment" at bounding box center [1280, 378] width 30 height 30
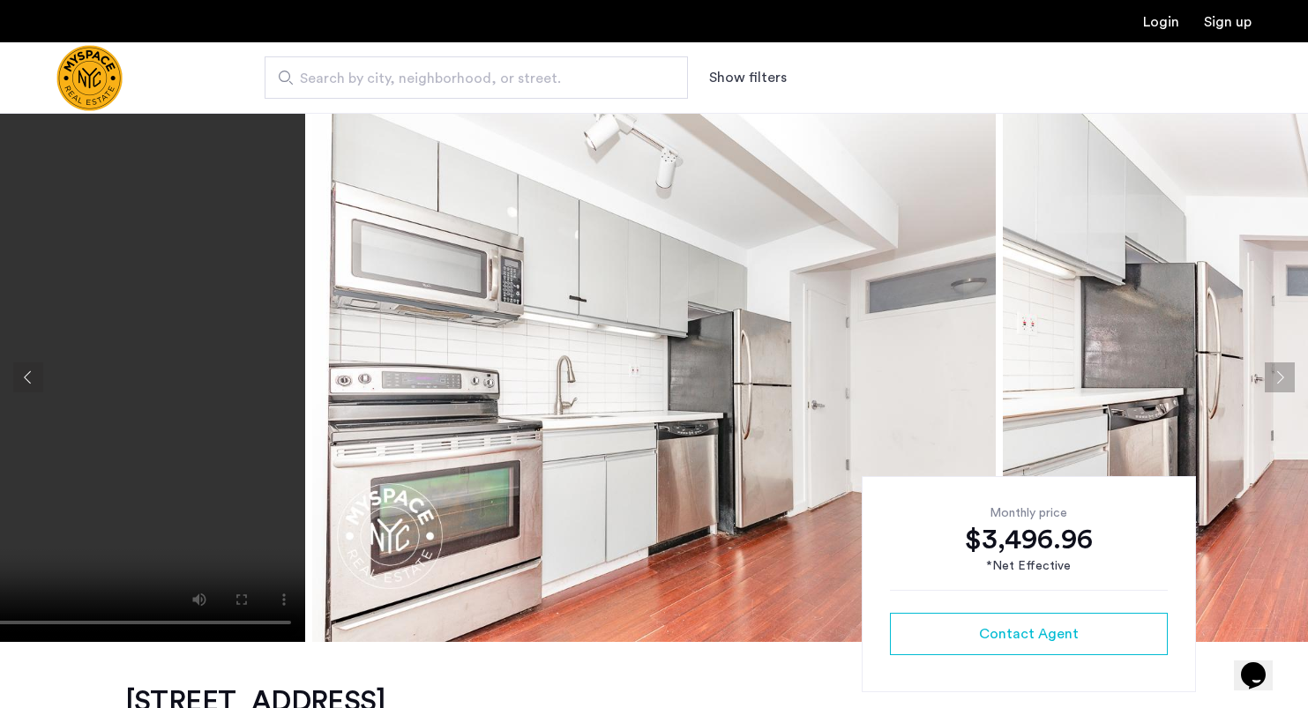
click at [1289, 374] on button "Next apartment" at bounding box center [1280, 378] width 30 height 30
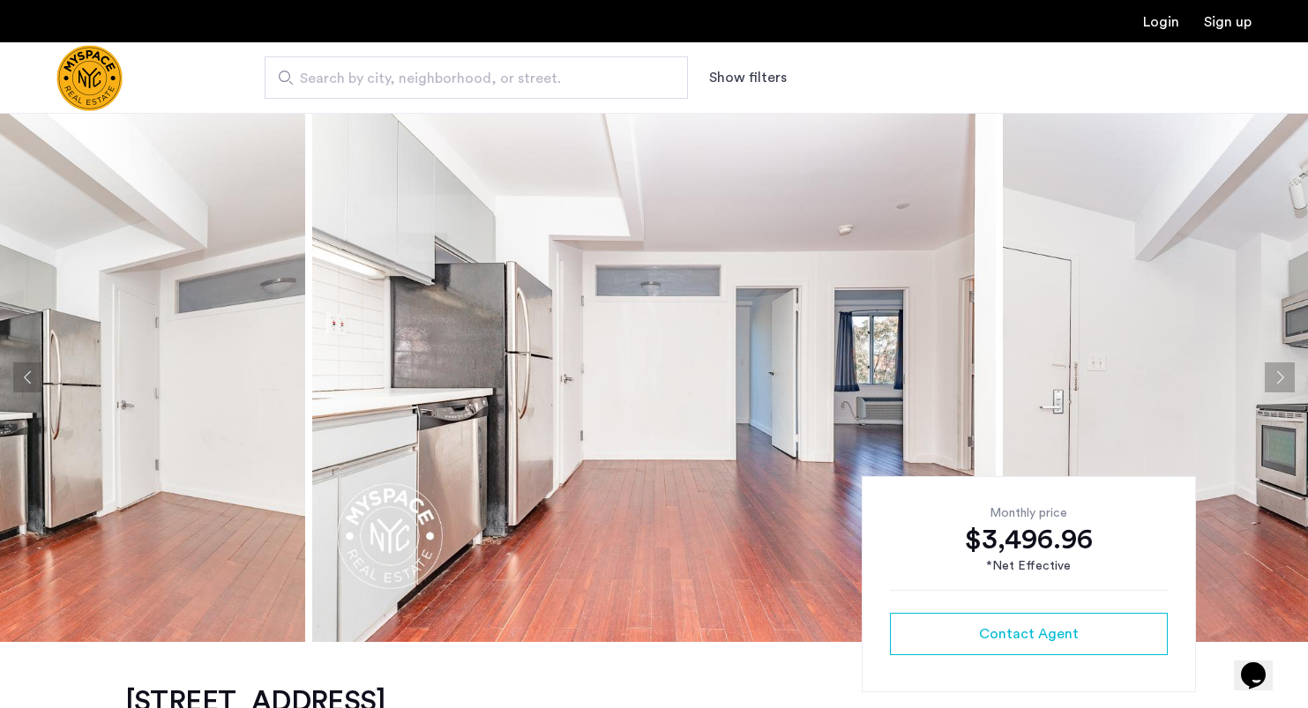
click at [1289, 372] on button "Next apartment" at bounding box center [1280, 378] width 30 height 30
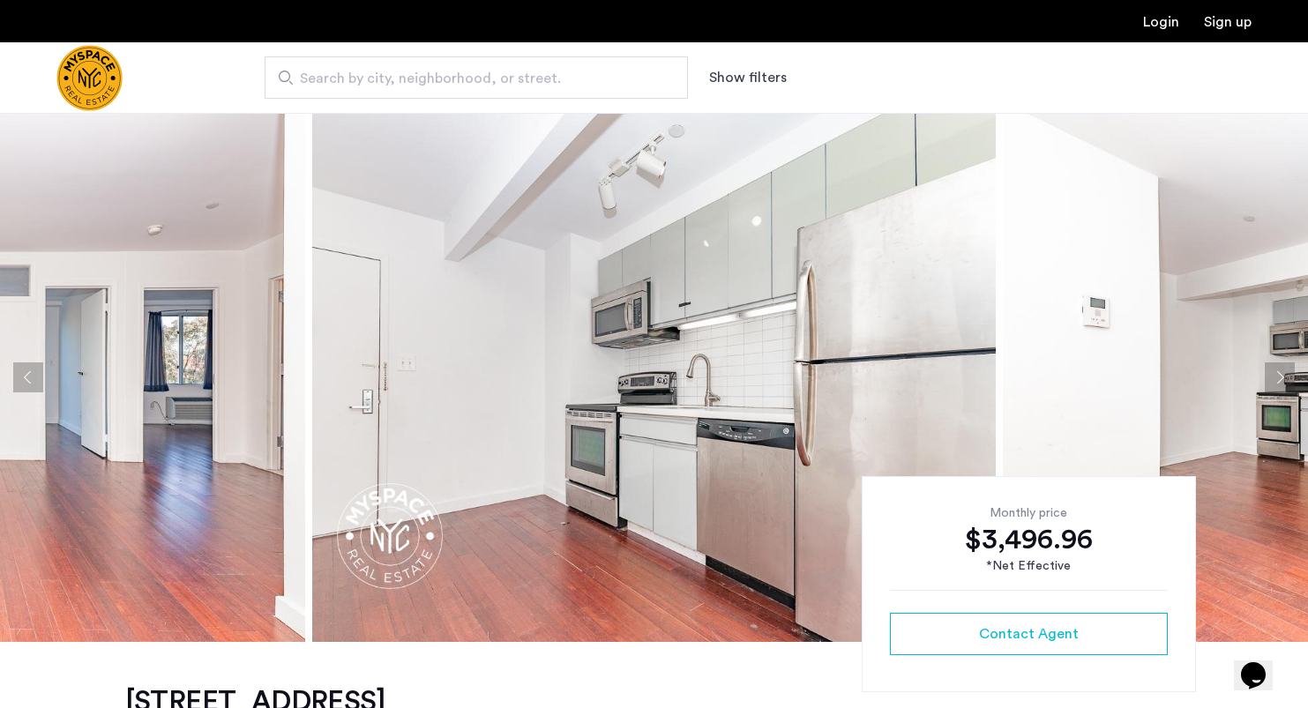
click at [1289, 372] on button "Next apartment" at bounding box center [1280, 378] width 30 height 30
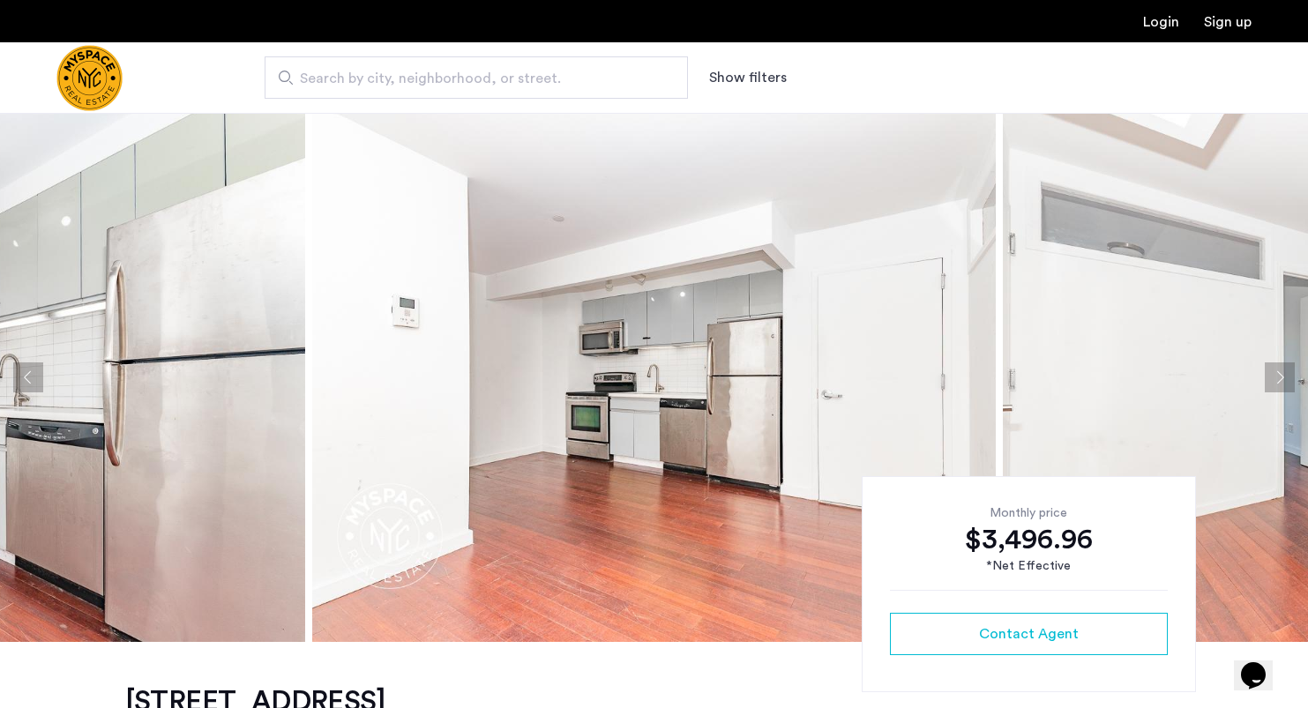
click at [1289, 372] on button "Next apartment" at bounding box center [1280, 378] width 30 height 30
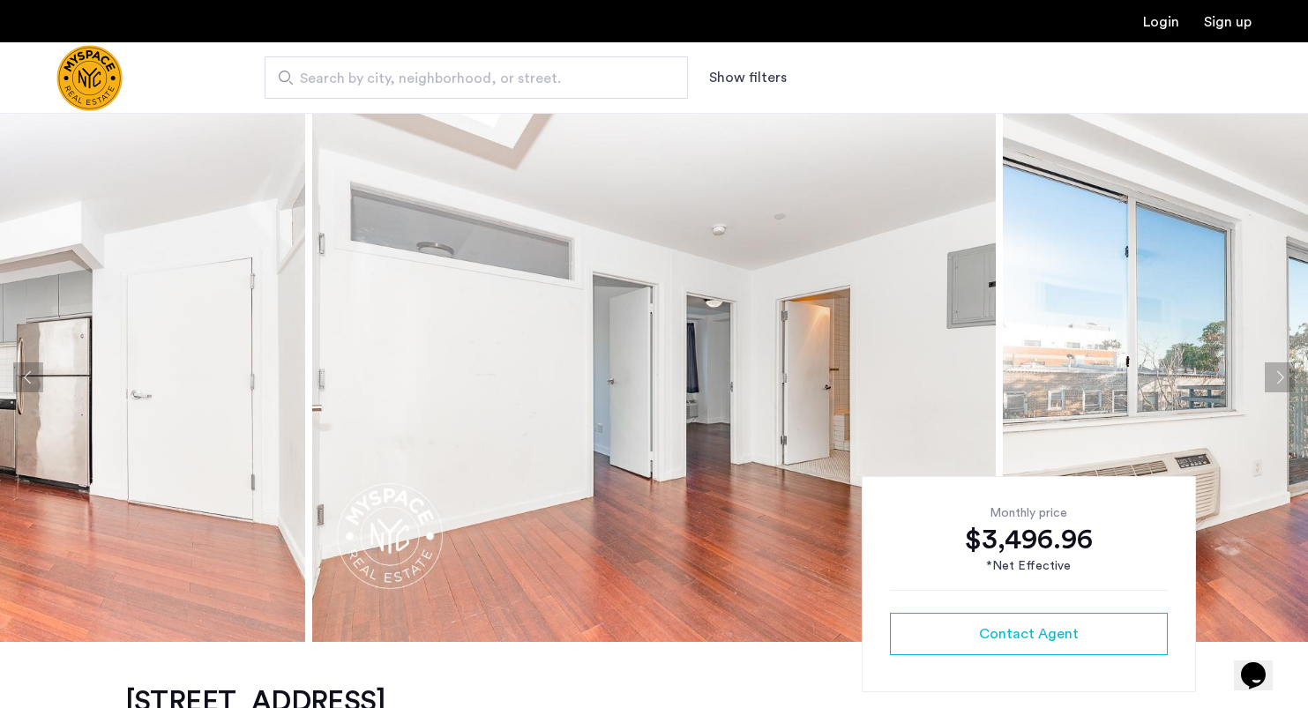
click at [1289, 372] on button "Next apartment" at bounding box center [1280, 378] width 30 height 30
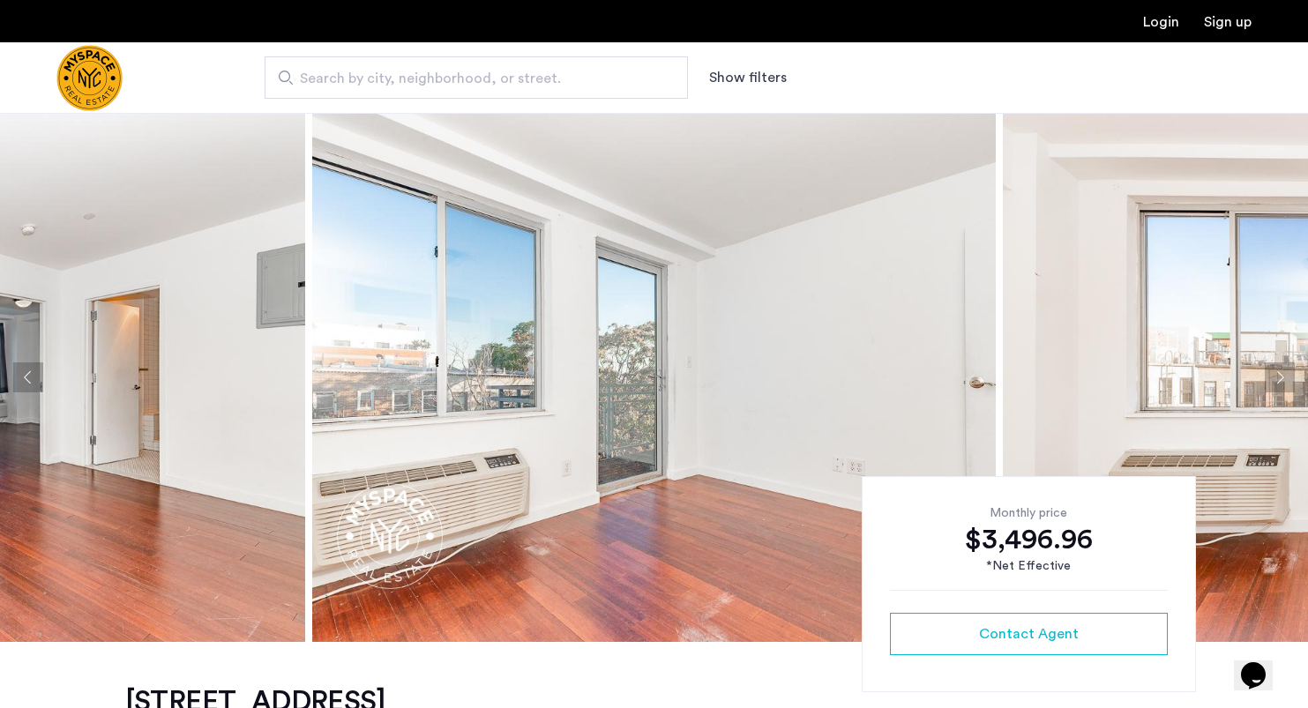
click at [1289, 372] on button "Next apartment" at bounding box center [1280, 378] width 30 height 30
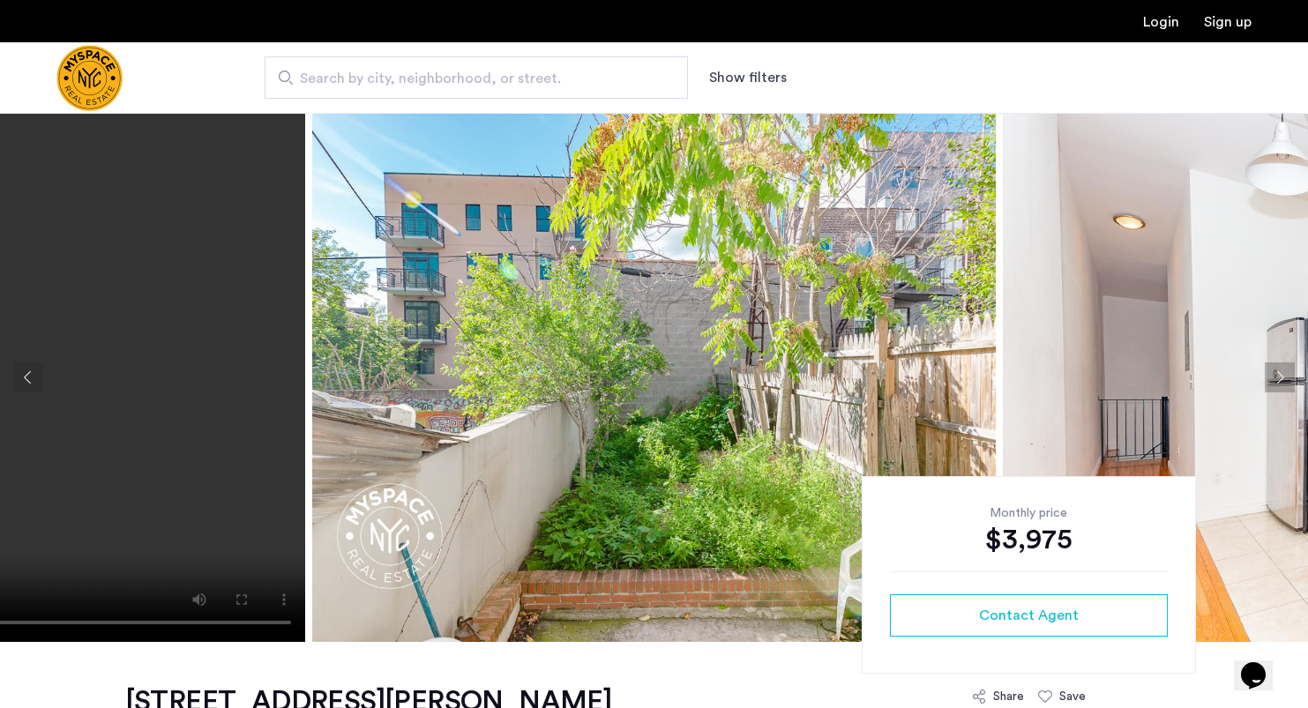
click at [1275, 379] on button "Next apartment" at bounding box center [1280, 378] width 30 height 30
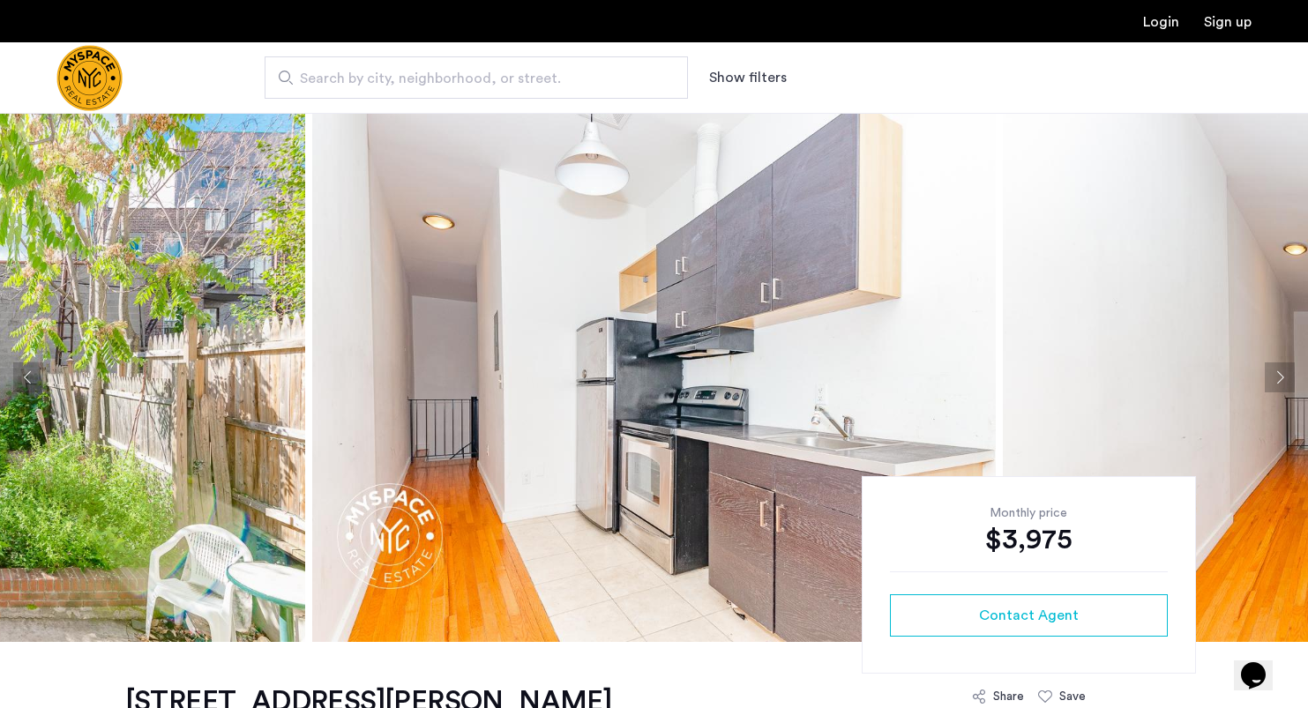
click at [1275, 379] on button "Next apartment" at bounding box center [1280, 378] width 30 height 30
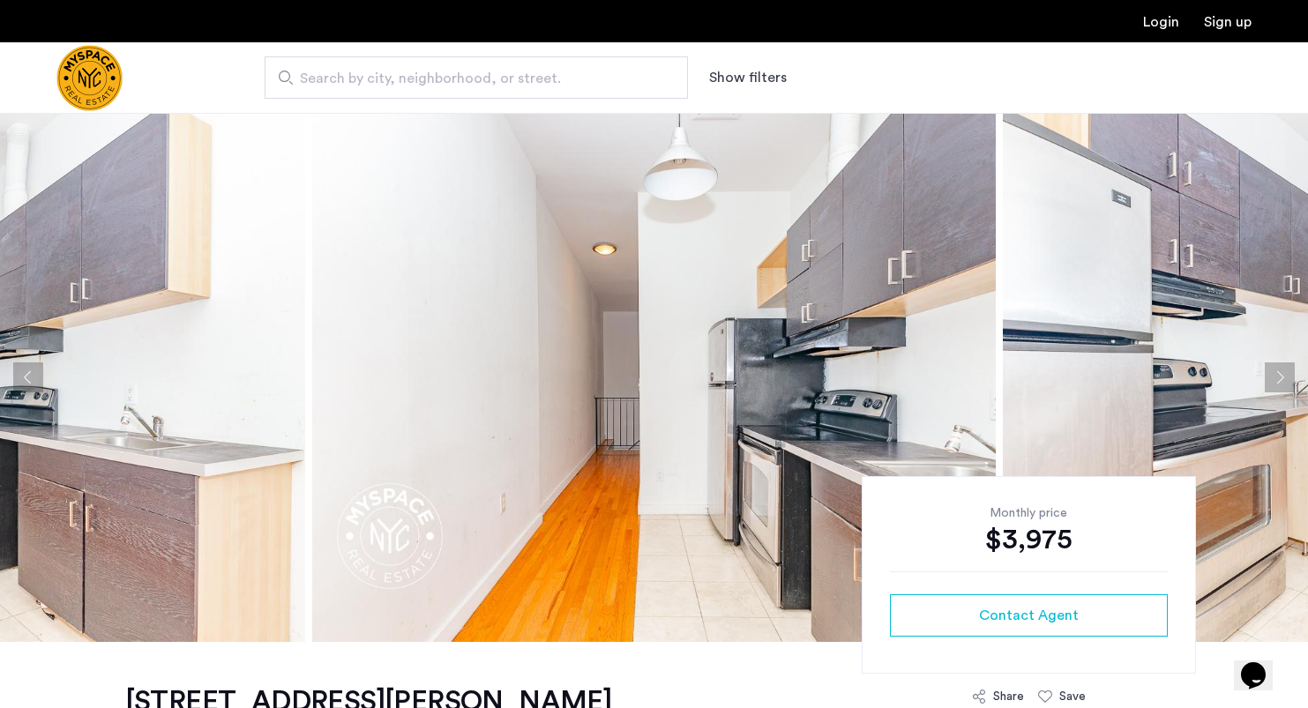
click at [1275, 379] on button "Next apartment" at bounding box center [1280, 378] width 30 height 30
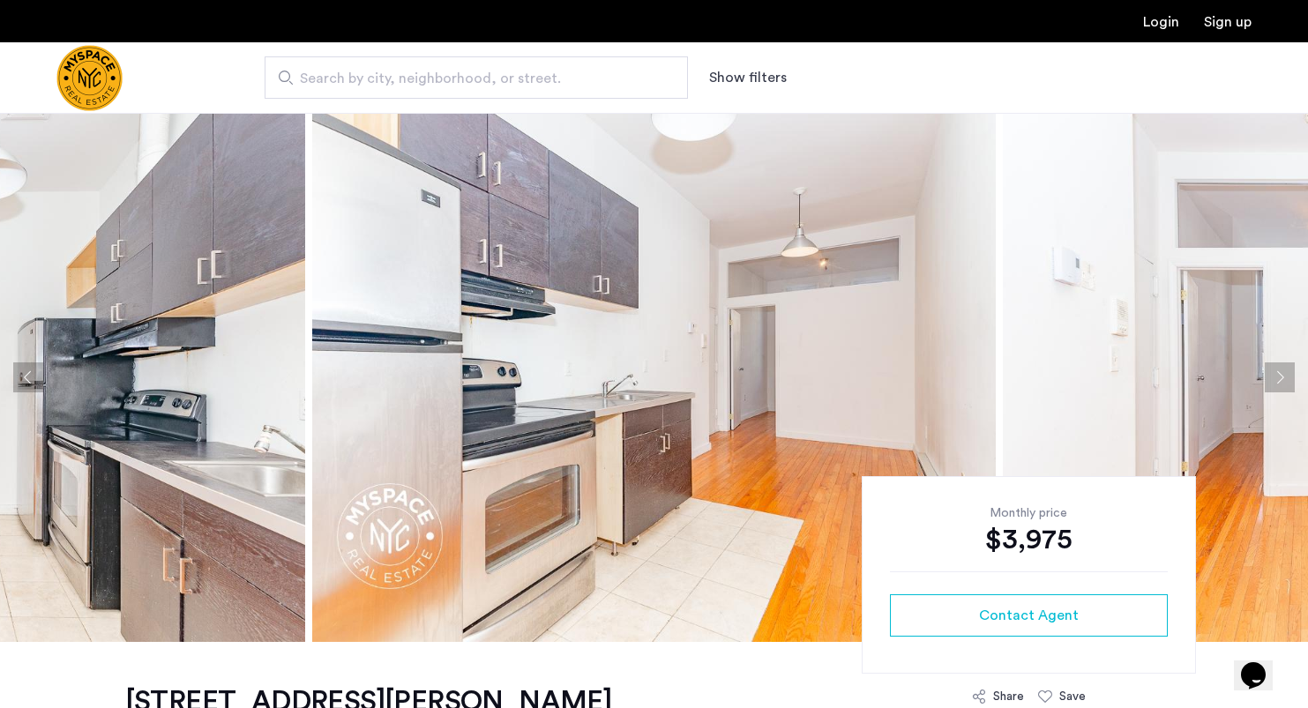
click at [1275, 379] on button "Next apartment" at bounding box center [1280, 378] width 30 height 30
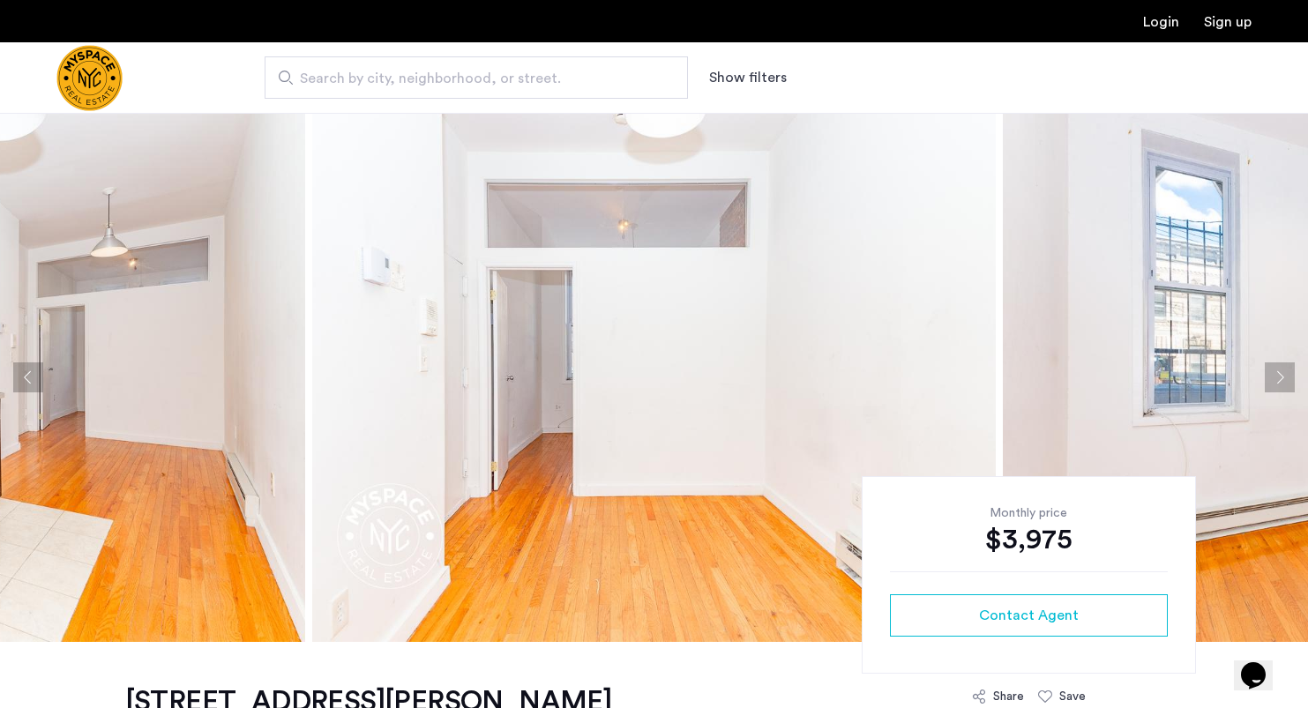
click at [1275, 379] on button "Next apartment" at bounding box center [1280, 378] width 30 height 30
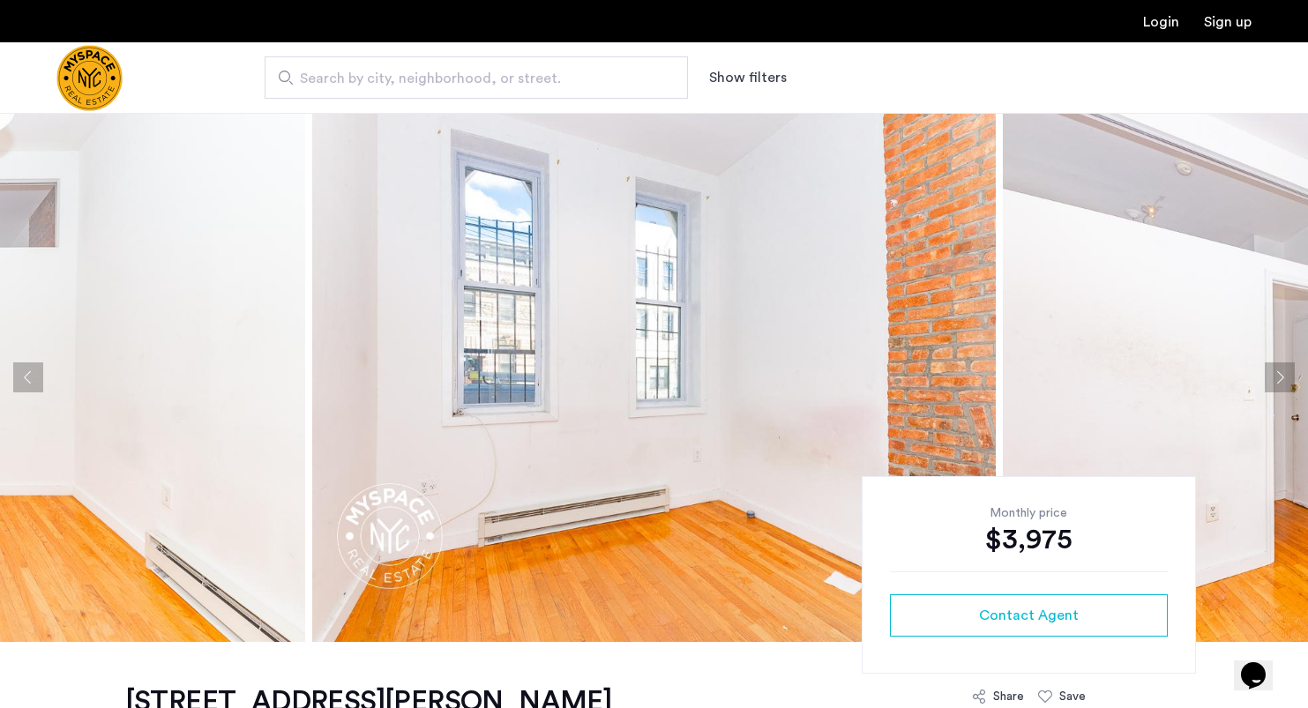
click at [1275, 379] on button "Next apartment" at bounding box center [1280, 378] width 30 height 30
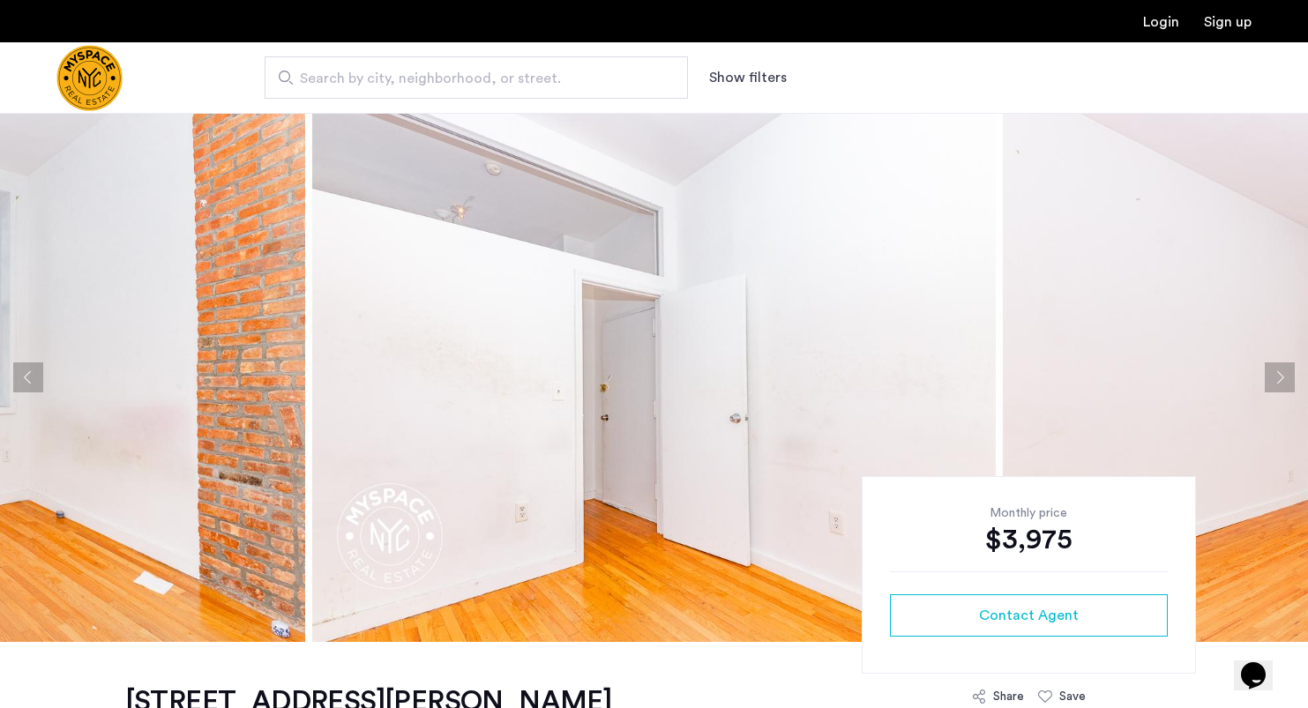
click at [1275, 379] on button "Next apartment" at bounding box center [1280, 378] width 30 height 30
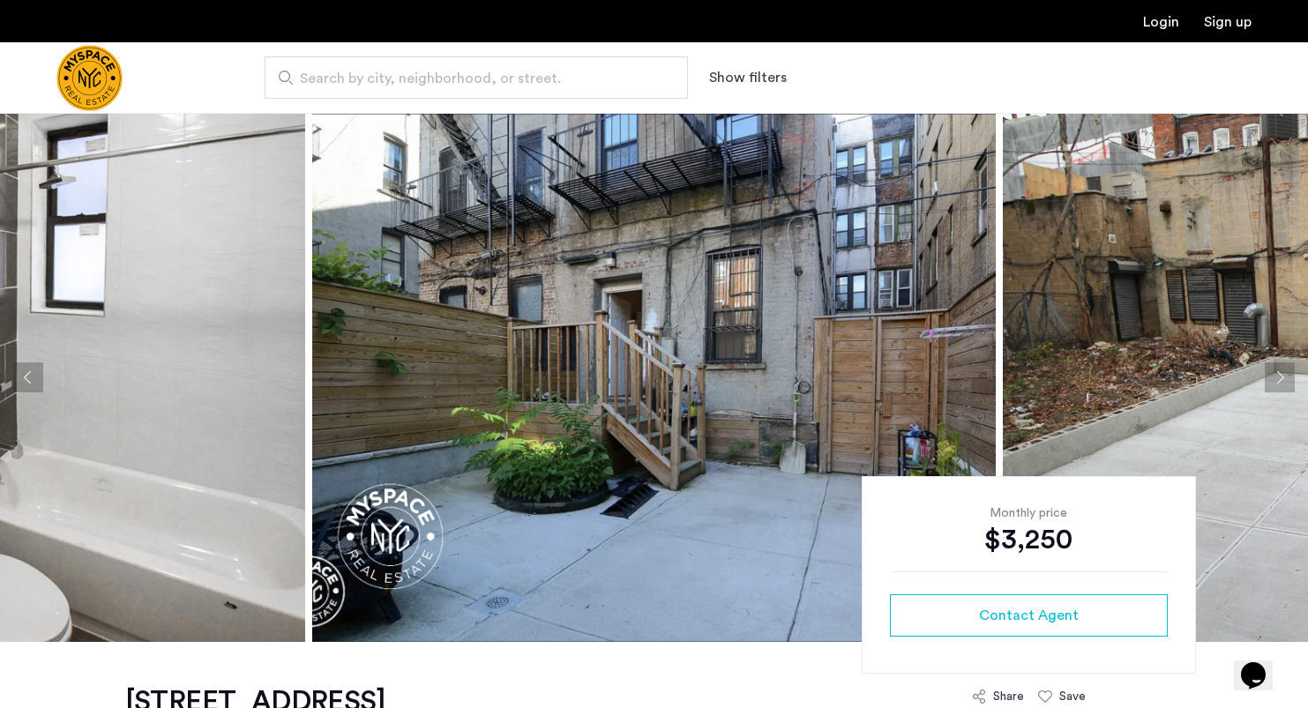
click at [1272, 383] on button "Next apartment" at bounding box center [1280, 378] width 30 height 30
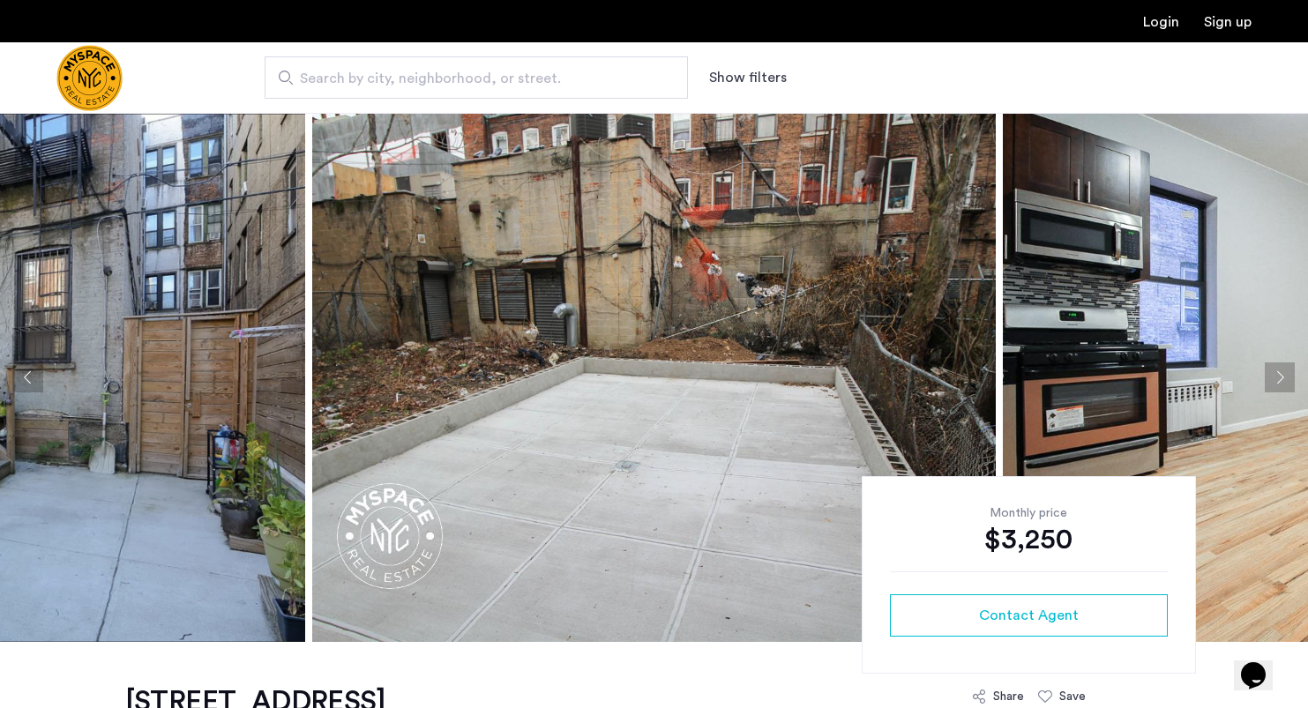
click at [1273, 379] on button "Next apartment" at bounding box center [1280, 378] width 30 height 30
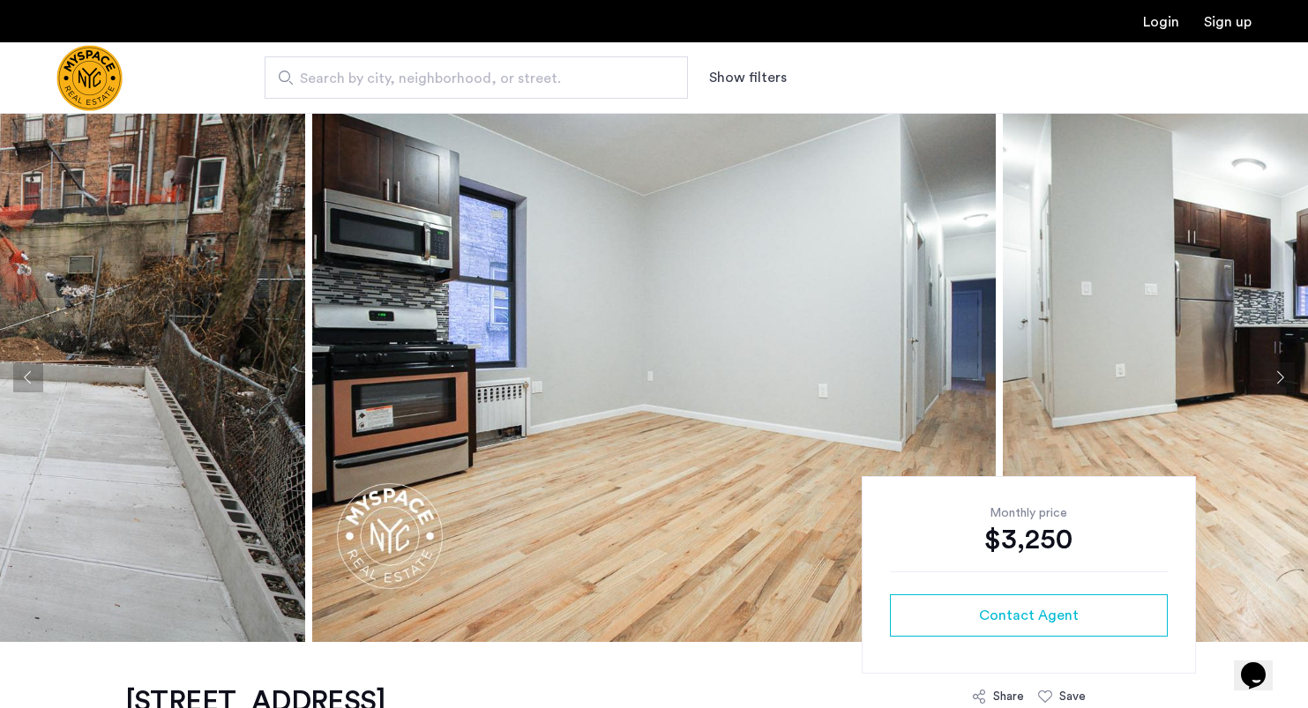
click at [1273, 379] on button "Next apartment" at bounding box center [1280, 378] width 30 height 30
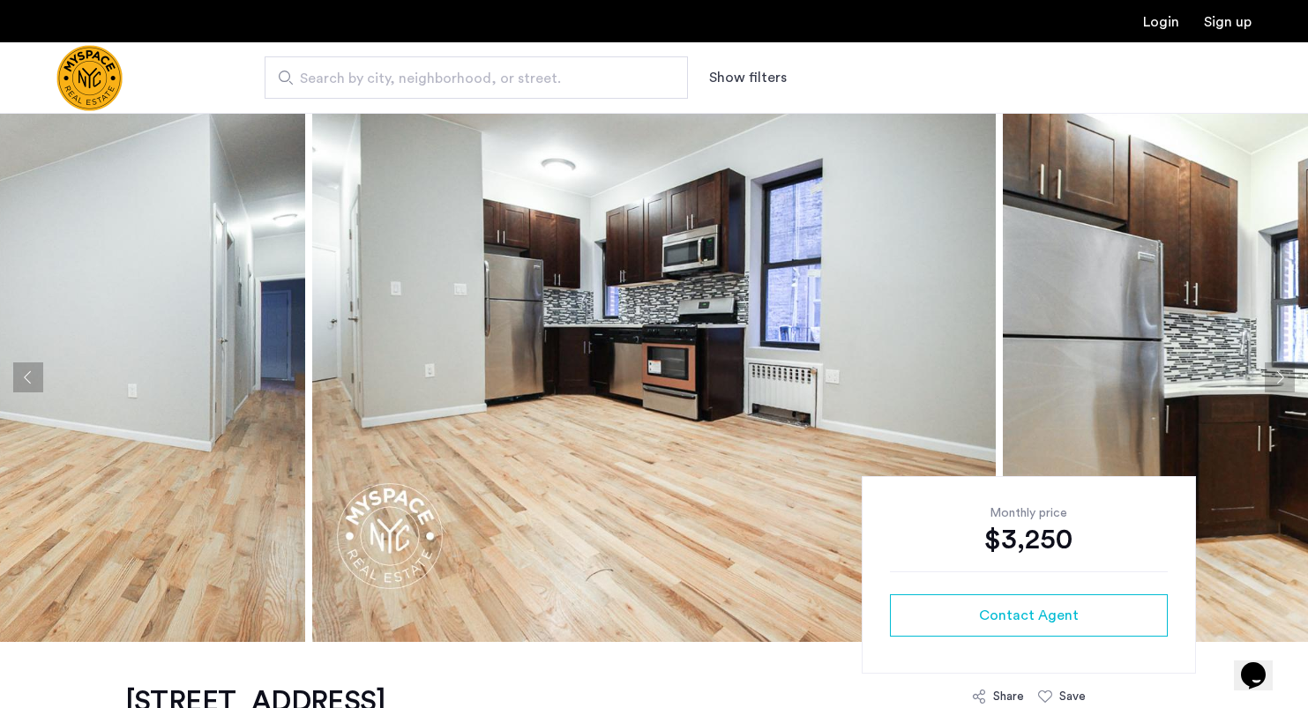
click at [1273, 379] on button "Next apartment" at bounding box center [1280, 378] width 30 height 30
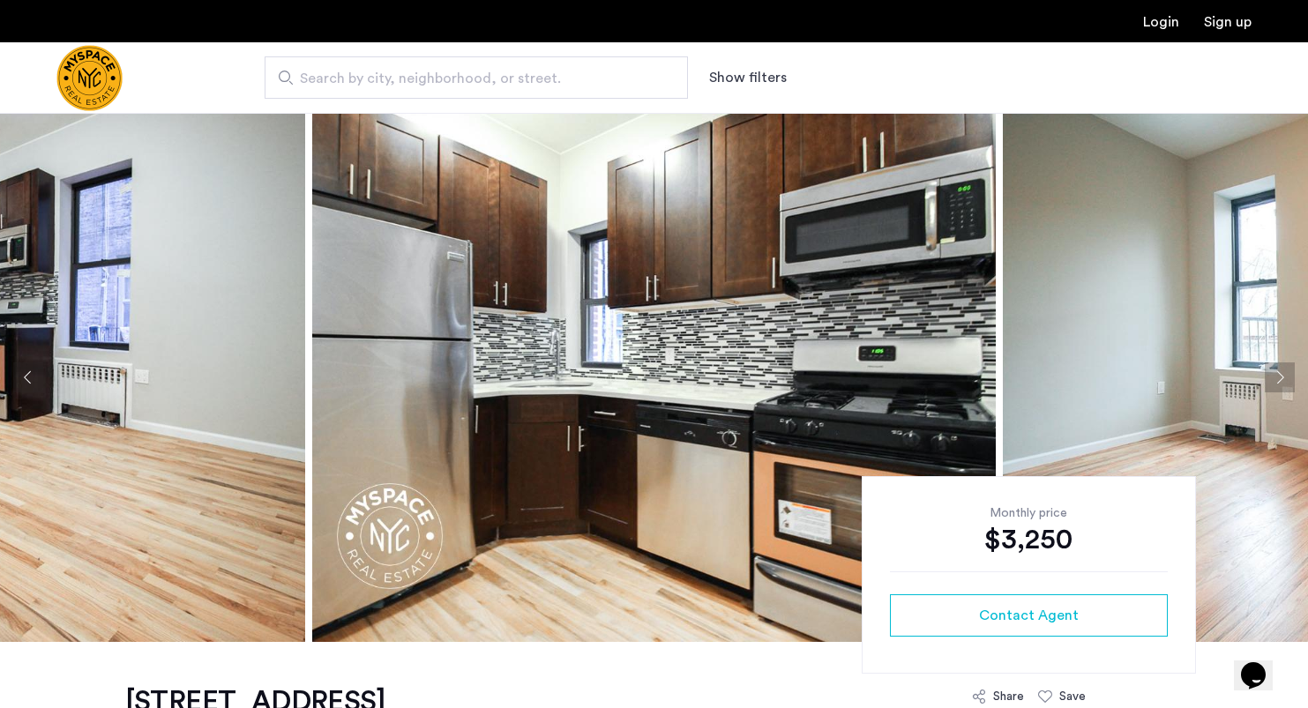
click at [1273, 379] on button "Next apartment" at bounding box center [1280, 378] width 30 height 30
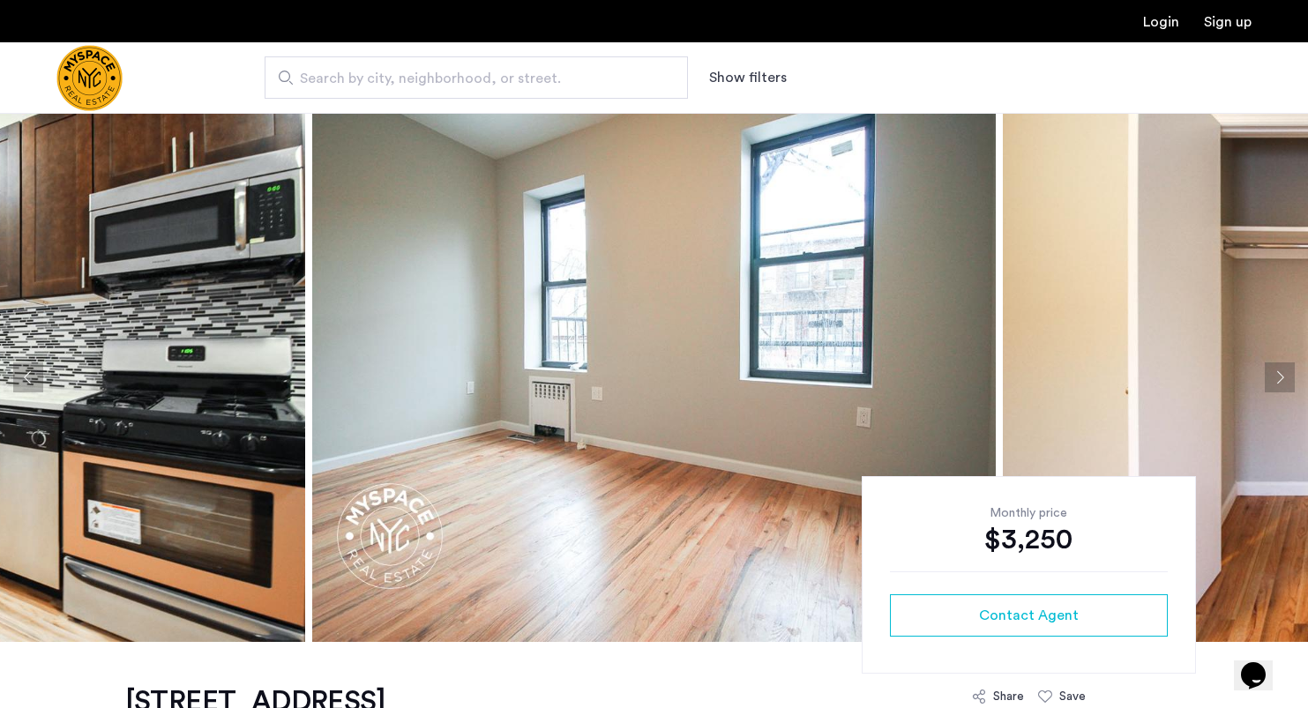
click at [1273, 379] on button "Next apartment" at bounding box center [1280, 378] width 30 height 30
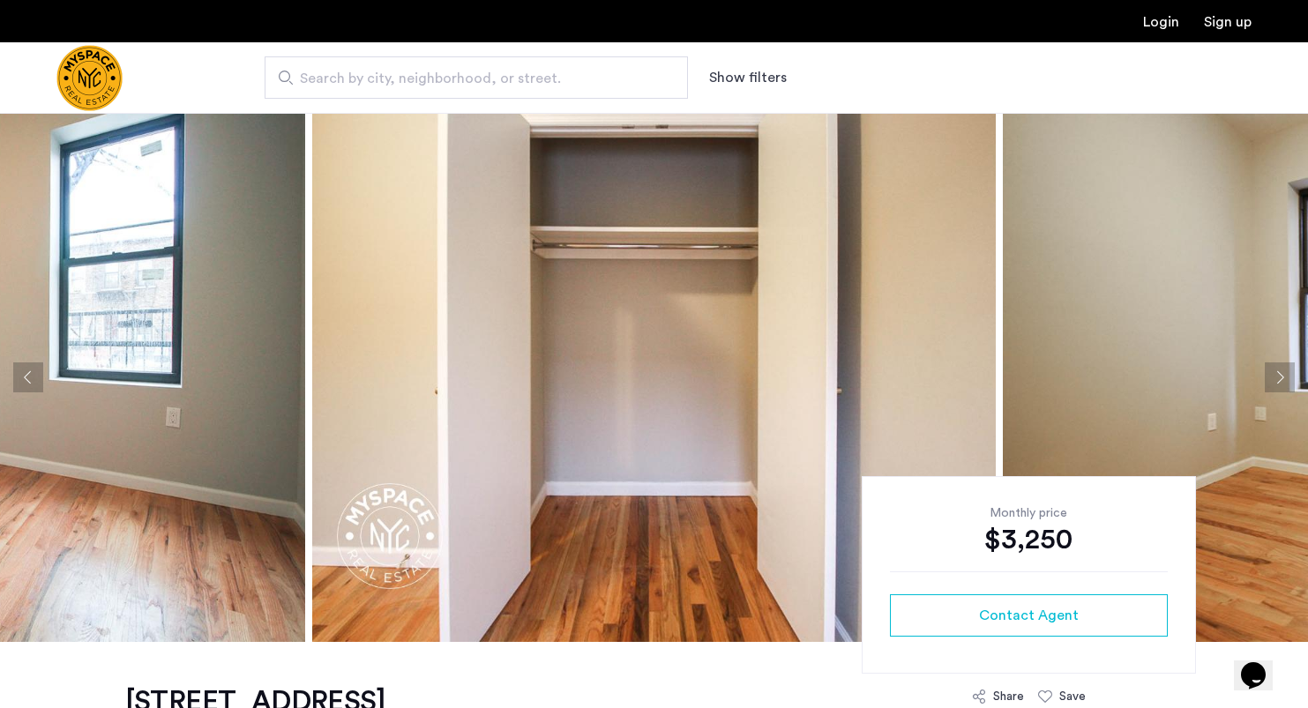
click at [1273, 379] on button "Next apartment" at bounding box center [1280, 378] width 30 height 30
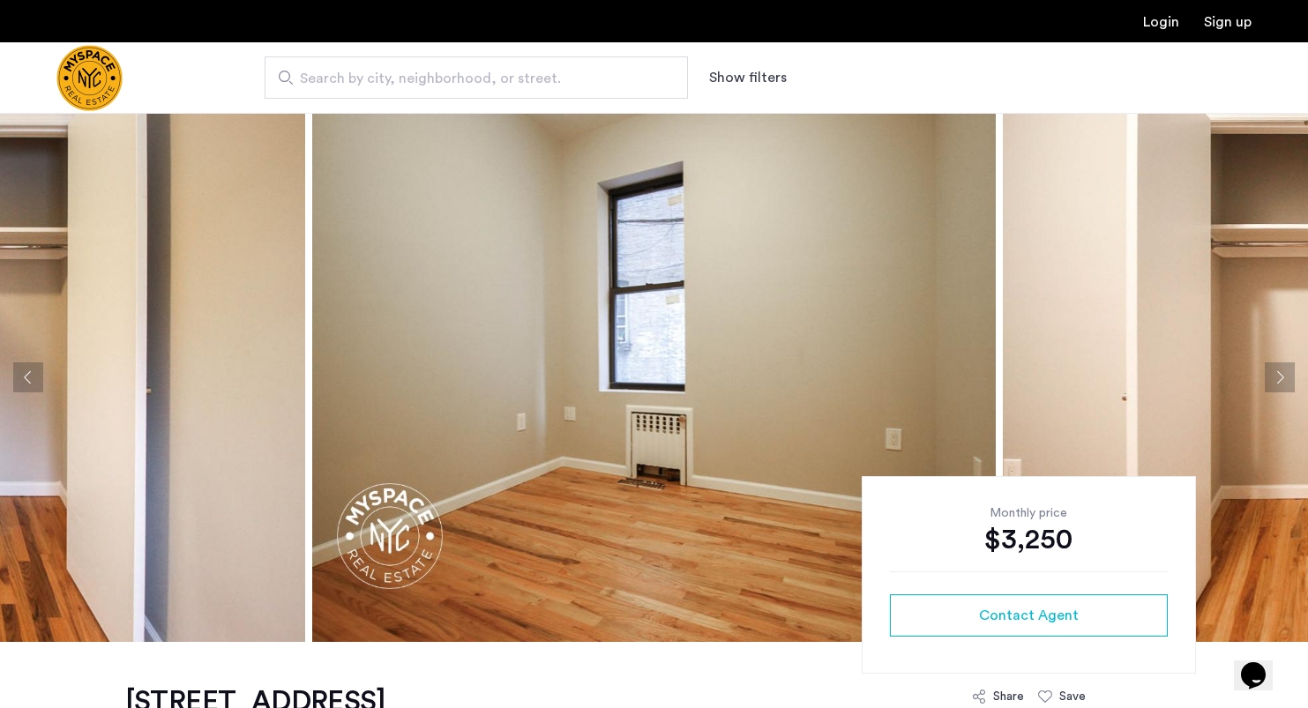
click at [1273, 379] on button "Next apartment" at bounding box center [1280, 378] width 30 height 30
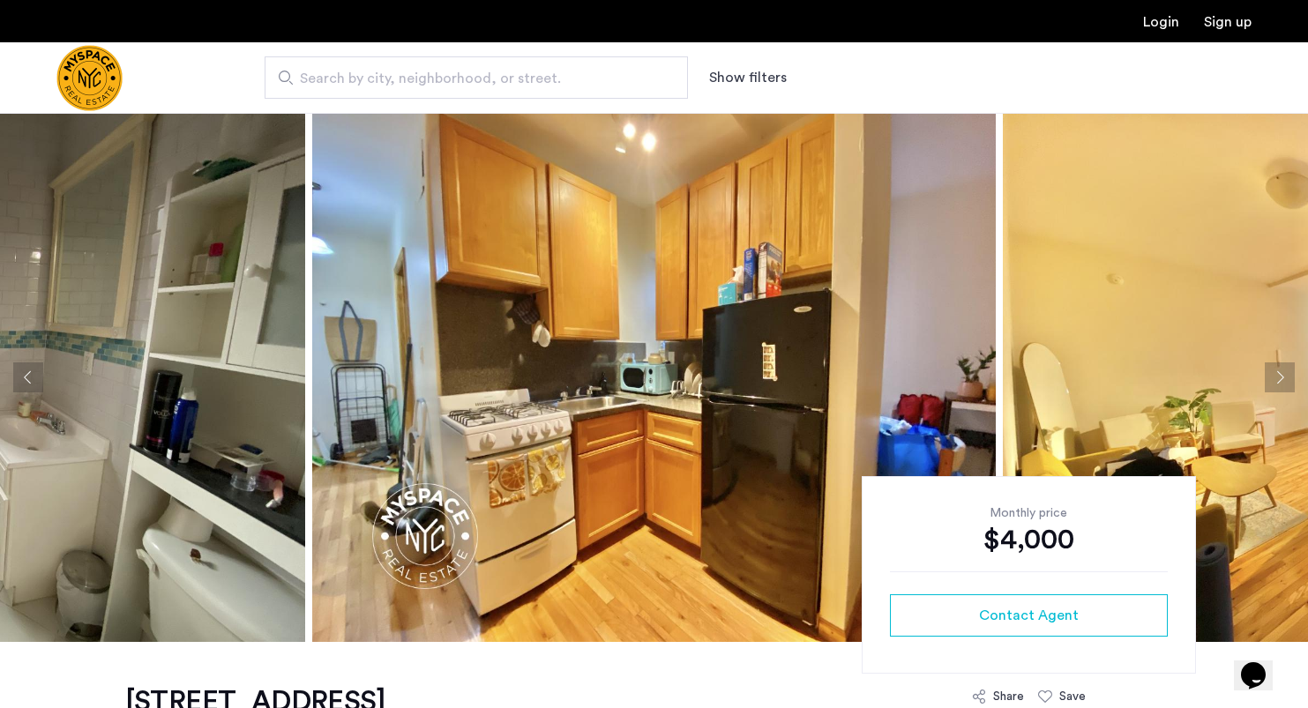
click at [1277, 370] on button "Next apartment" at bounding box center [1280, 378] width 30 height 30
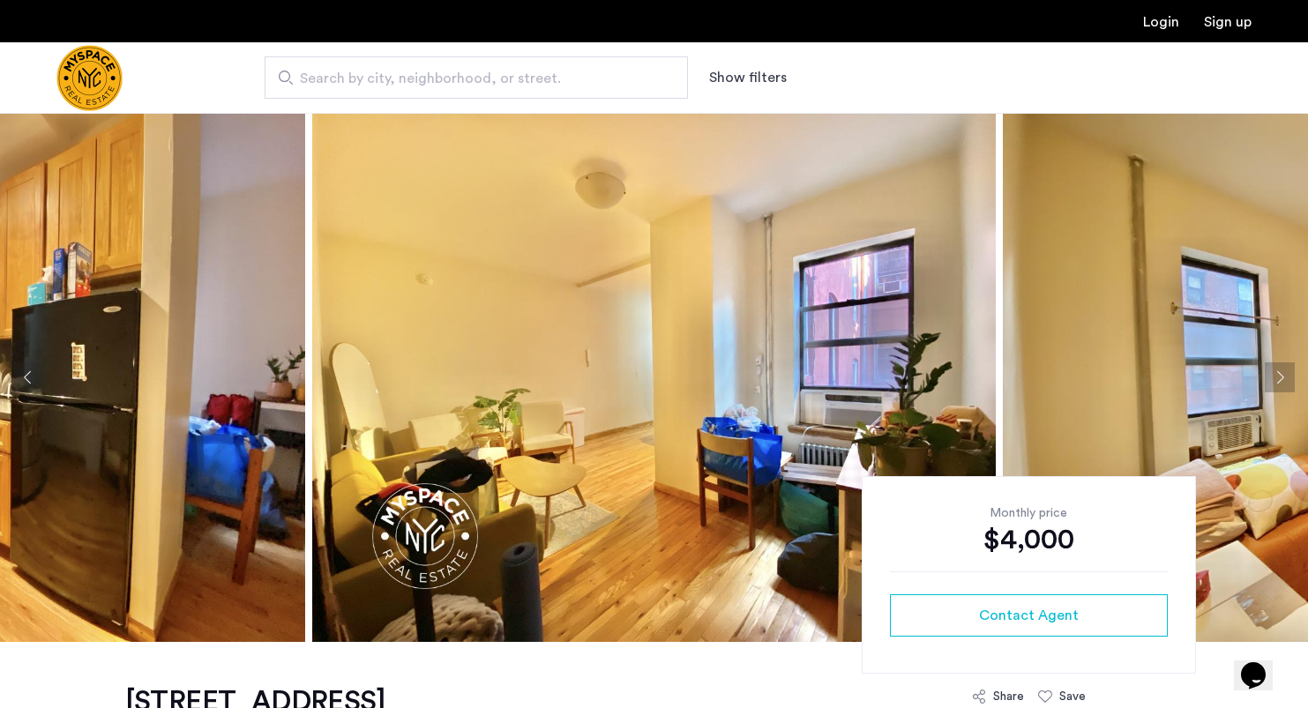
click at [1277, 370] on button "Next apartment" at bounding box center [1280, 378] width 30 height 30
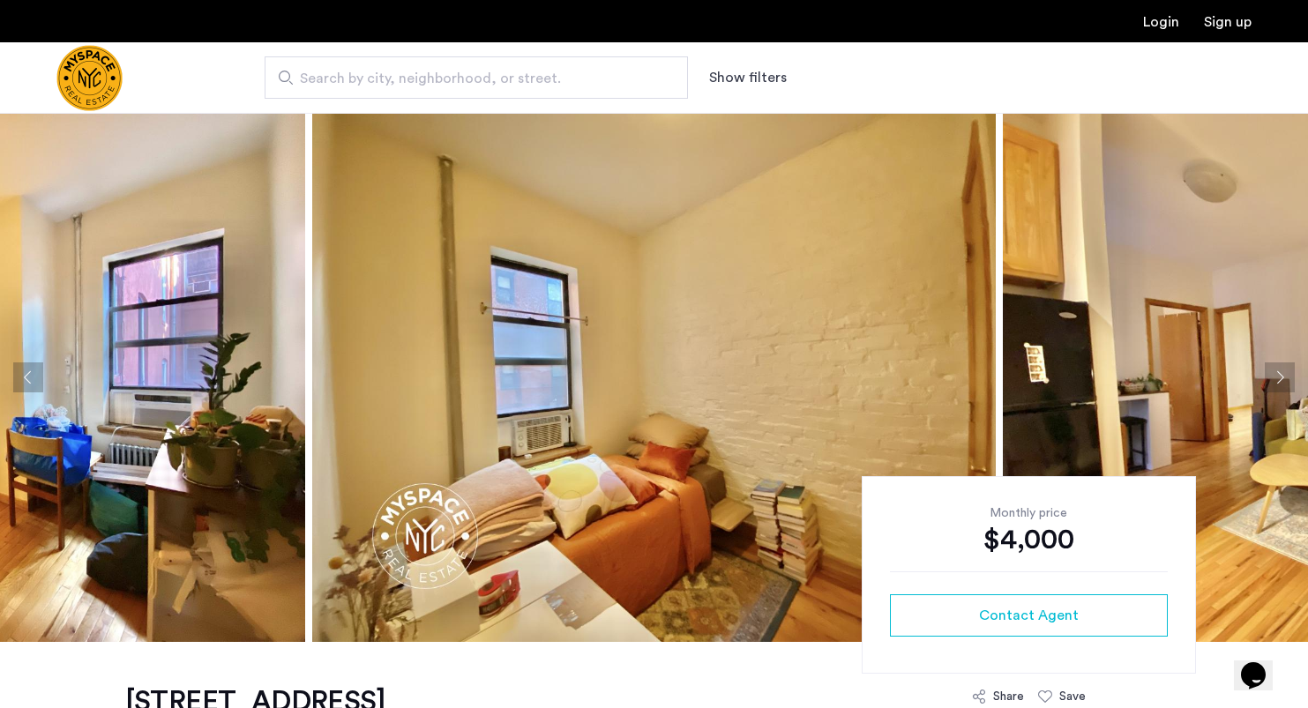
click at [1277, 370] on button "Next apartment" at bounding box center [1280, 378] width 30 height 30
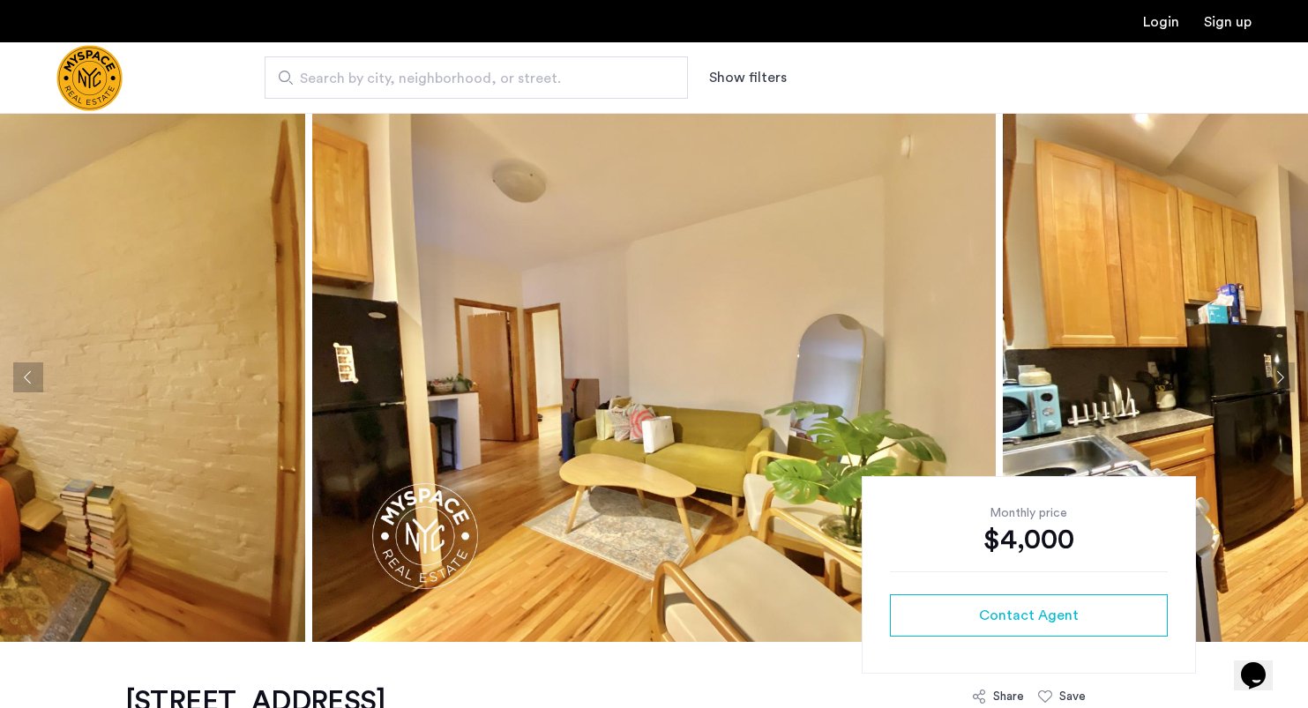
click at [1277, 370] on button "Next apartment" at bounding box center [1280, 378] width 30 height 30
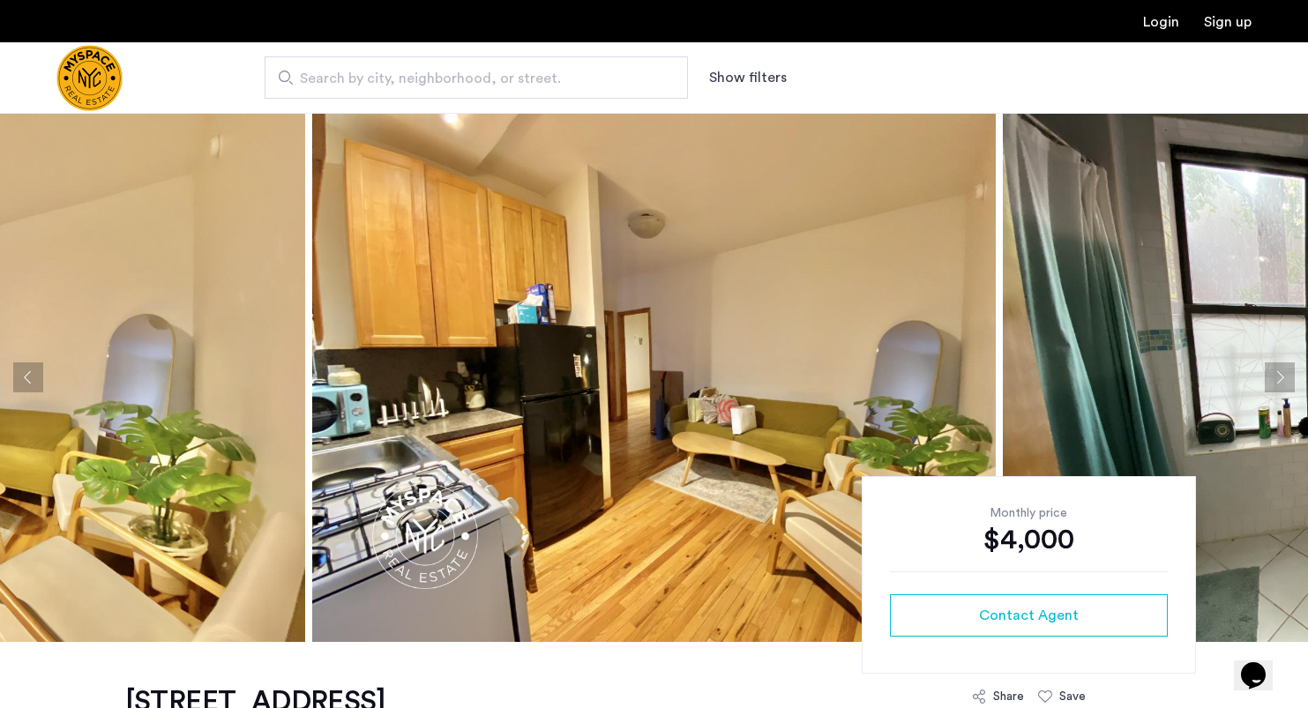
click at [1277, 370] on button "Next apartment" at bounding box center [1280, 378] width 30 height 30
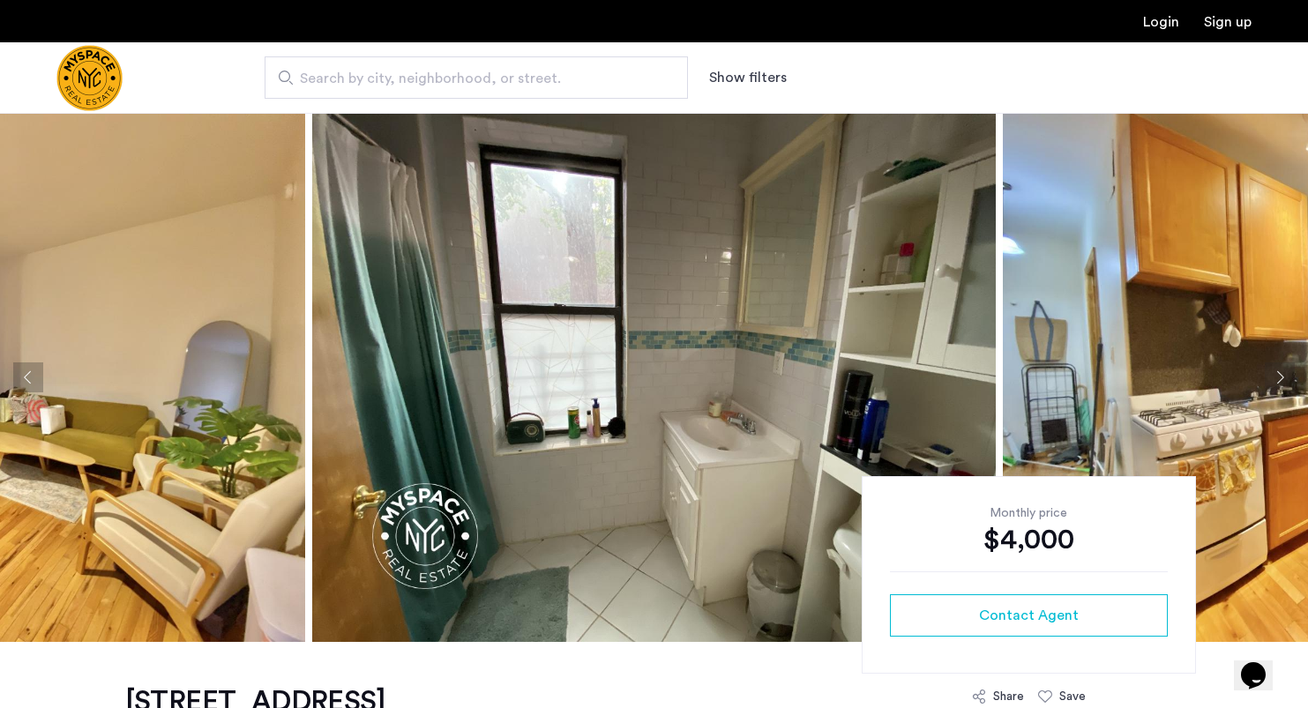
click at [1277, 370] on button "Next apartment" at bounding box center [1280, 378] width 30 height 30
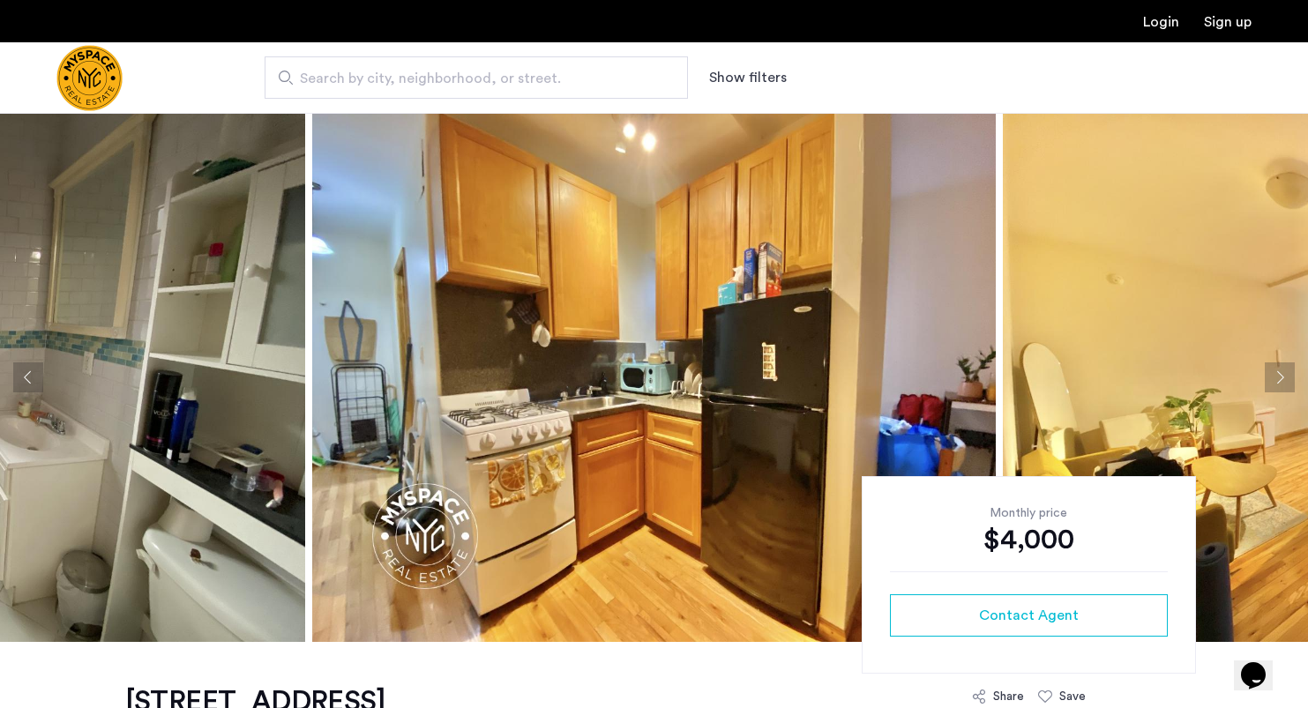
click at [1277, 370] on button "Next apartment" at bounding box center [1280, 378] width 30 height 30
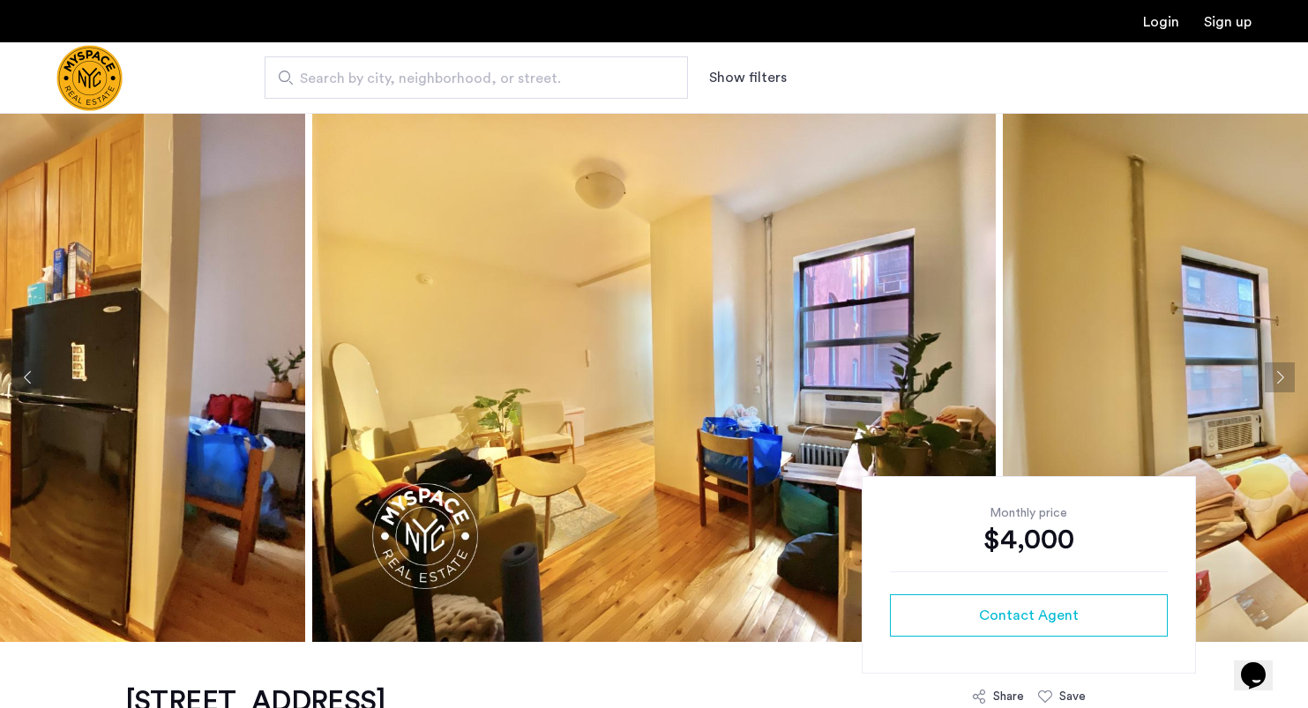
click at [1277, 370] on button "Next apartment" at bounding box center [1280, 378] width 30 height 30
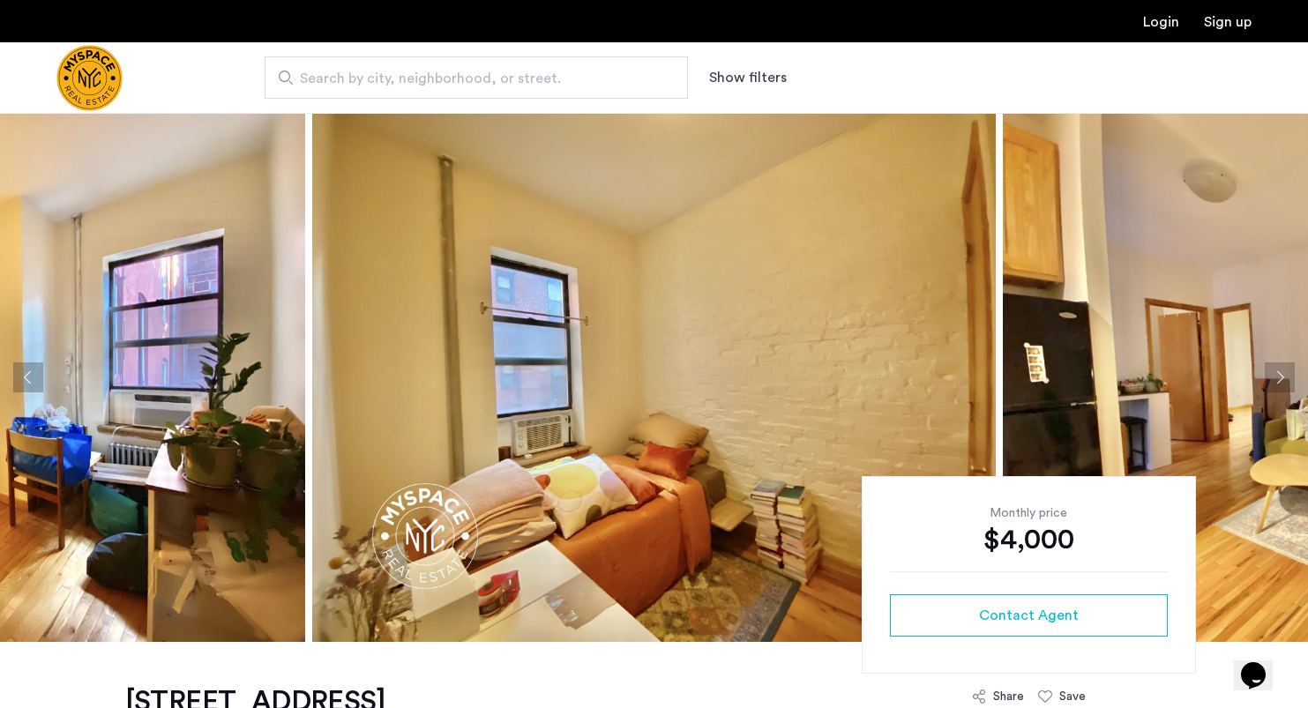
click at [1277, 370] on button "Next apartment" at bounding box center [1280, 378] width 30 height 30
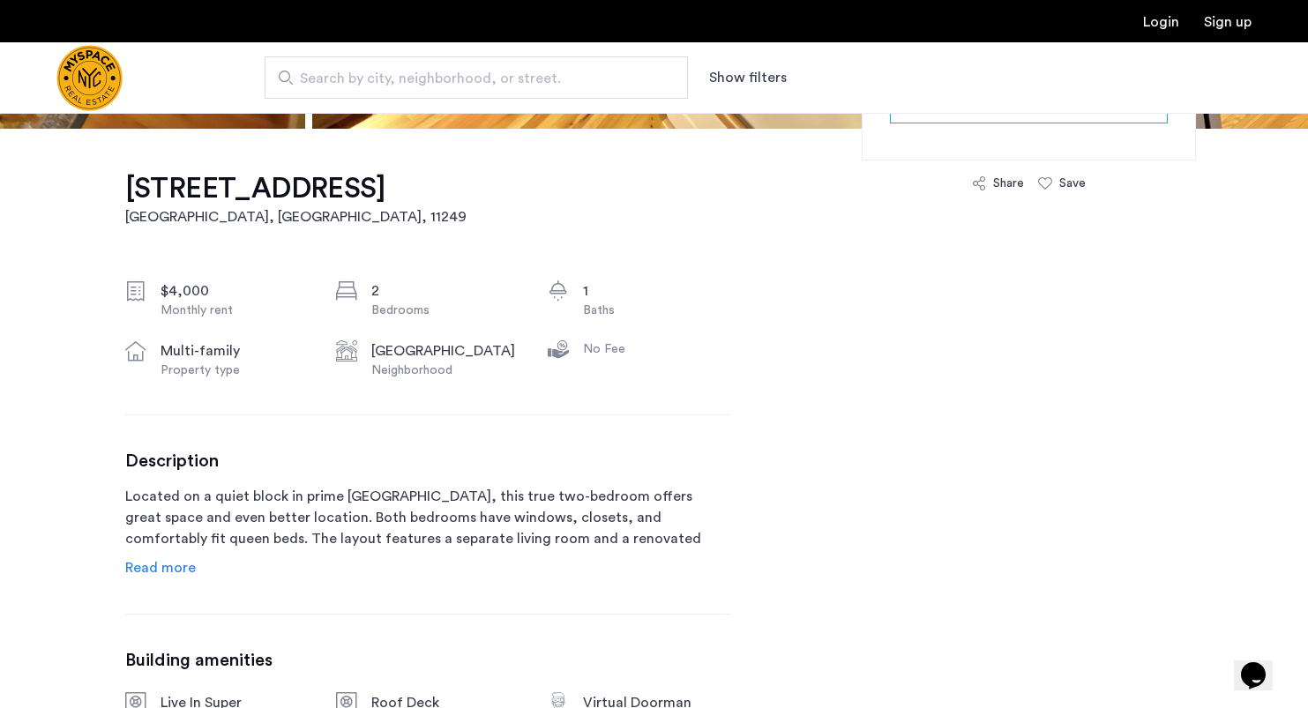
scroll to position [514, 0]
click at [162, 564] on span "Read more" at bounding box center [160, 567] width 71 height 14
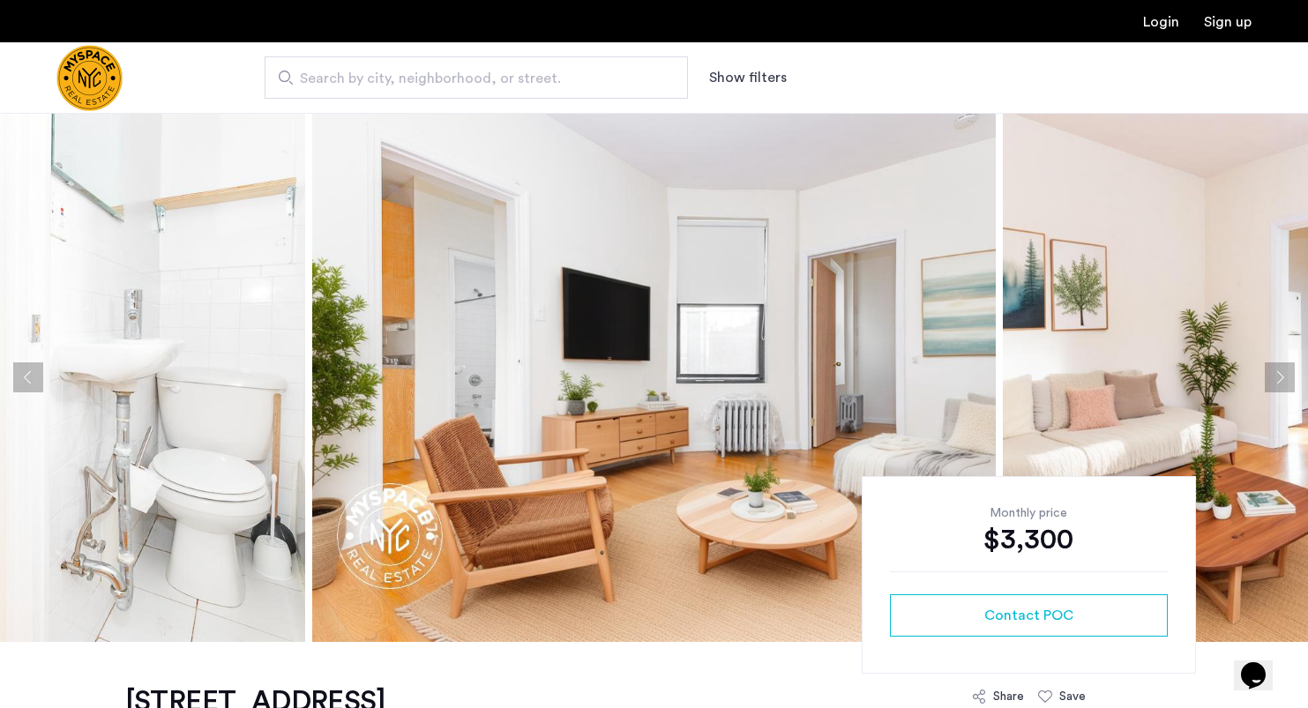
click at [1273, 381] on button "Next apartment" at bounding box center [1280, 378] width 30 height 30
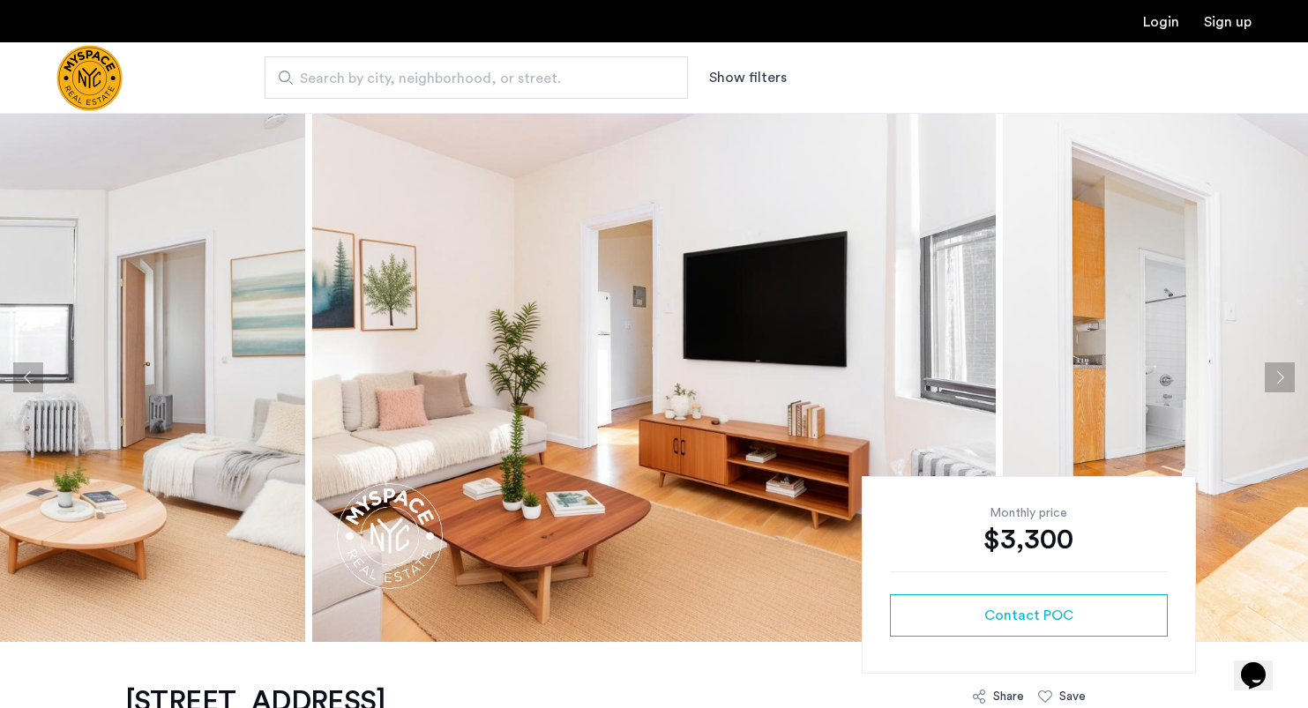
click at [1273, 381] on button "Next apartment" at bounding box center [1280, 378] width 30 height 30
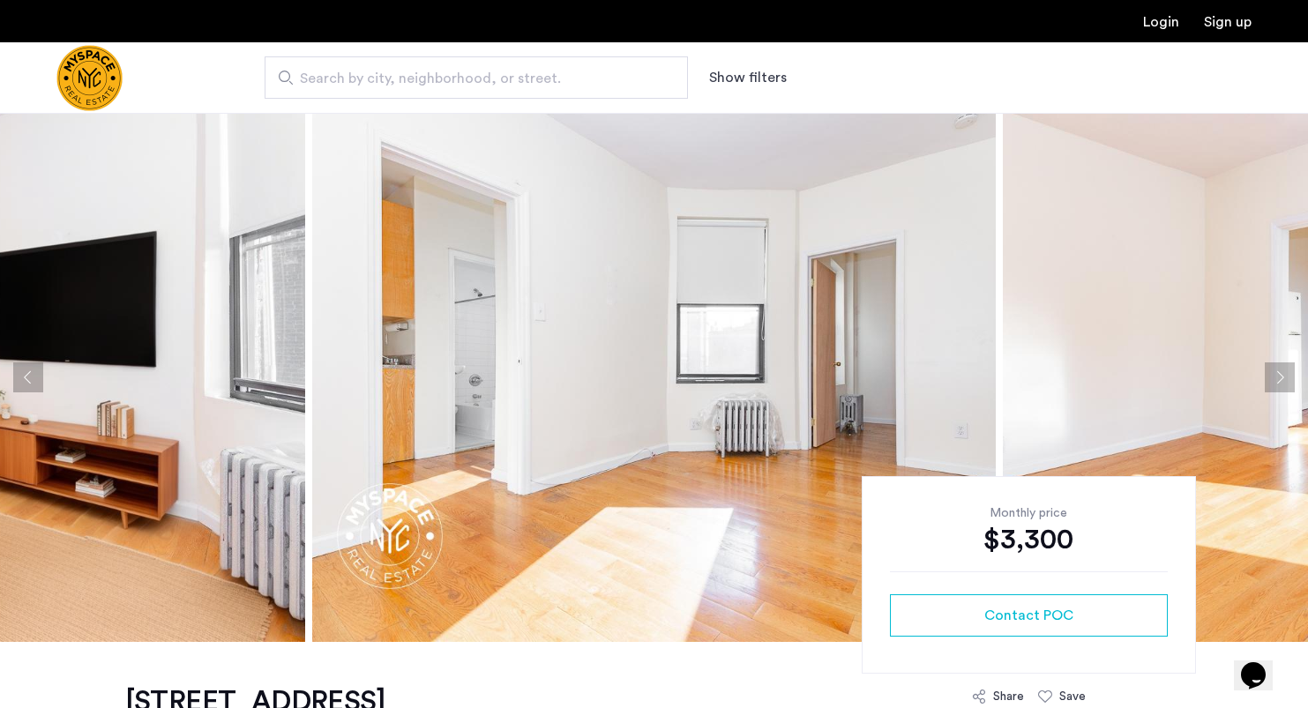
click at [1273, 381] on button "Next apartment" at bounding box center [1280, 378] width 30 height 30
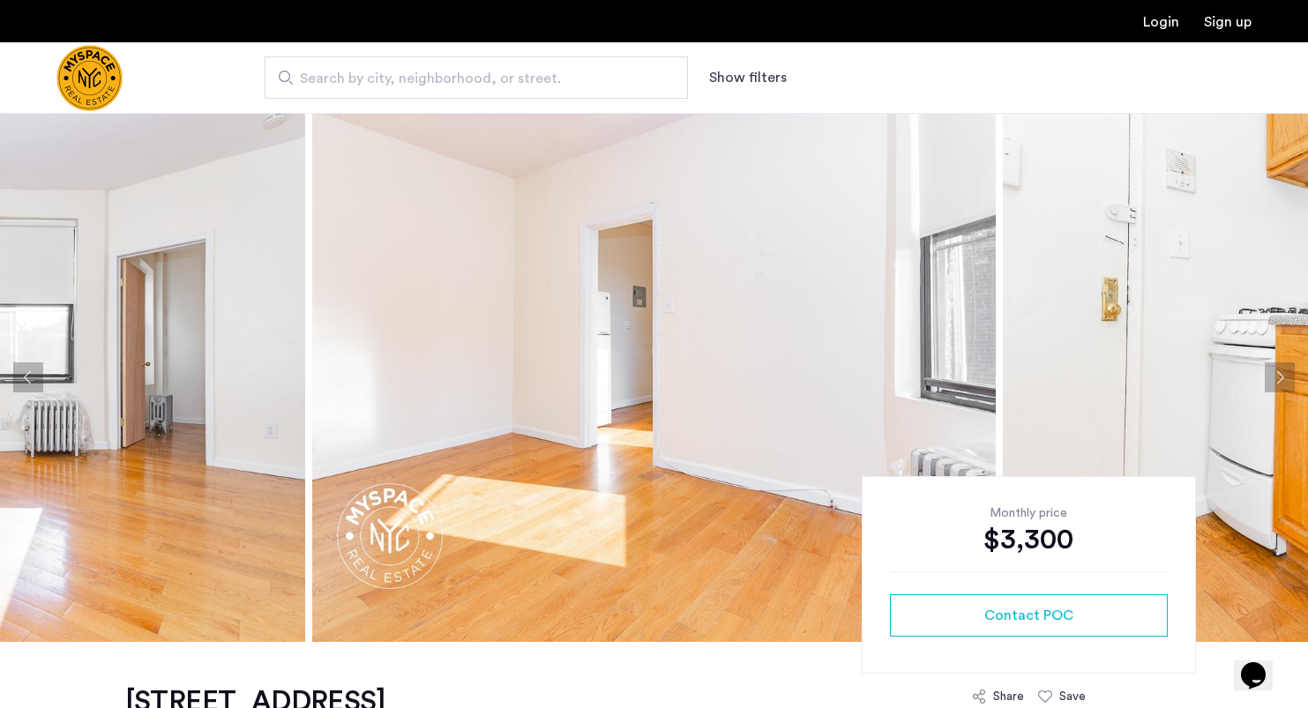
click at [1273, 381] on button "Next apartment" at bounding box center [1280, 378] width 30 height 30
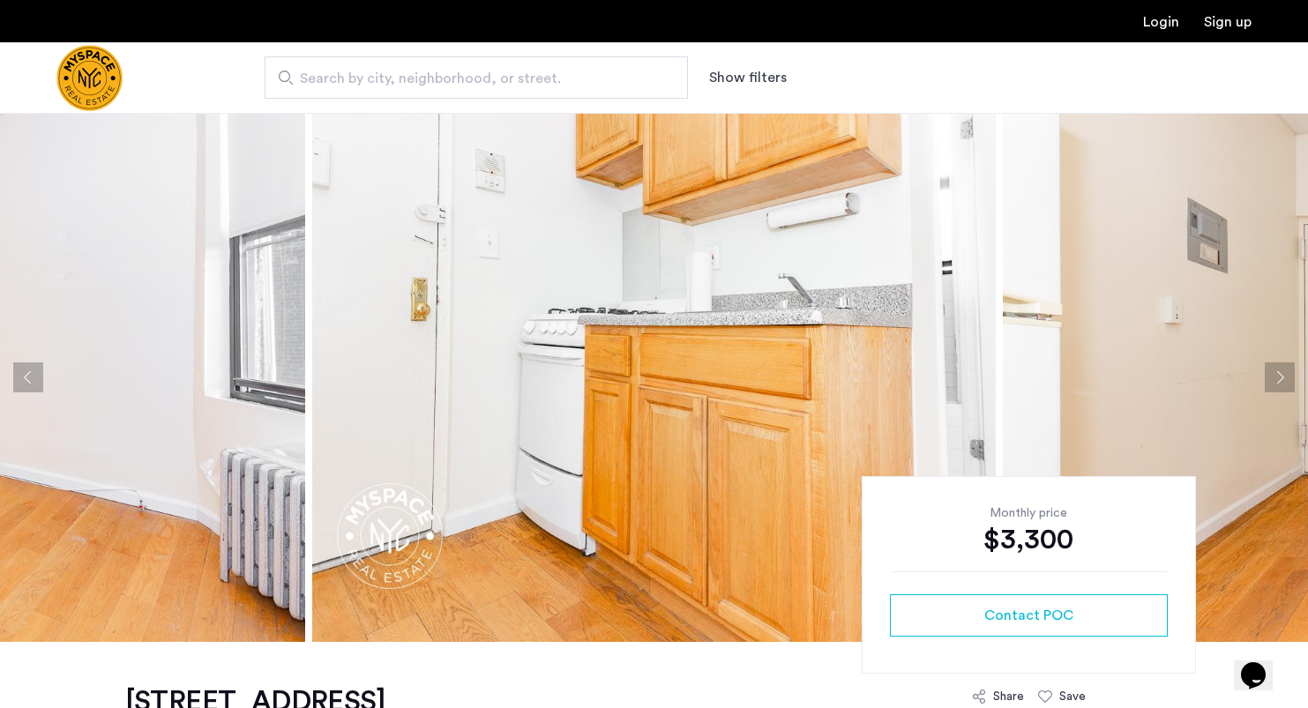
click at [1273, 381] on button "Next apartment" at bounding box center [1280, 378] width 30 height 30
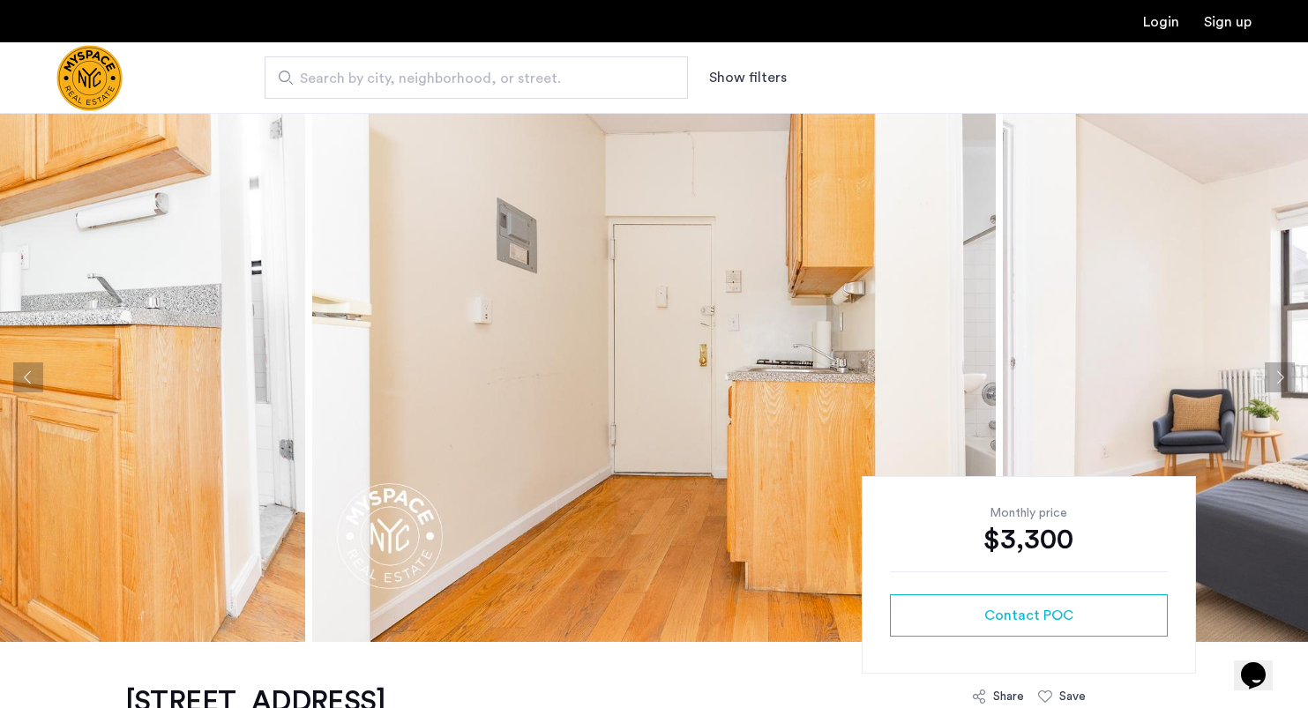
click at [1273, 381] on button "Next apartment" at bounding box center [1280, 378] width 30 height 30
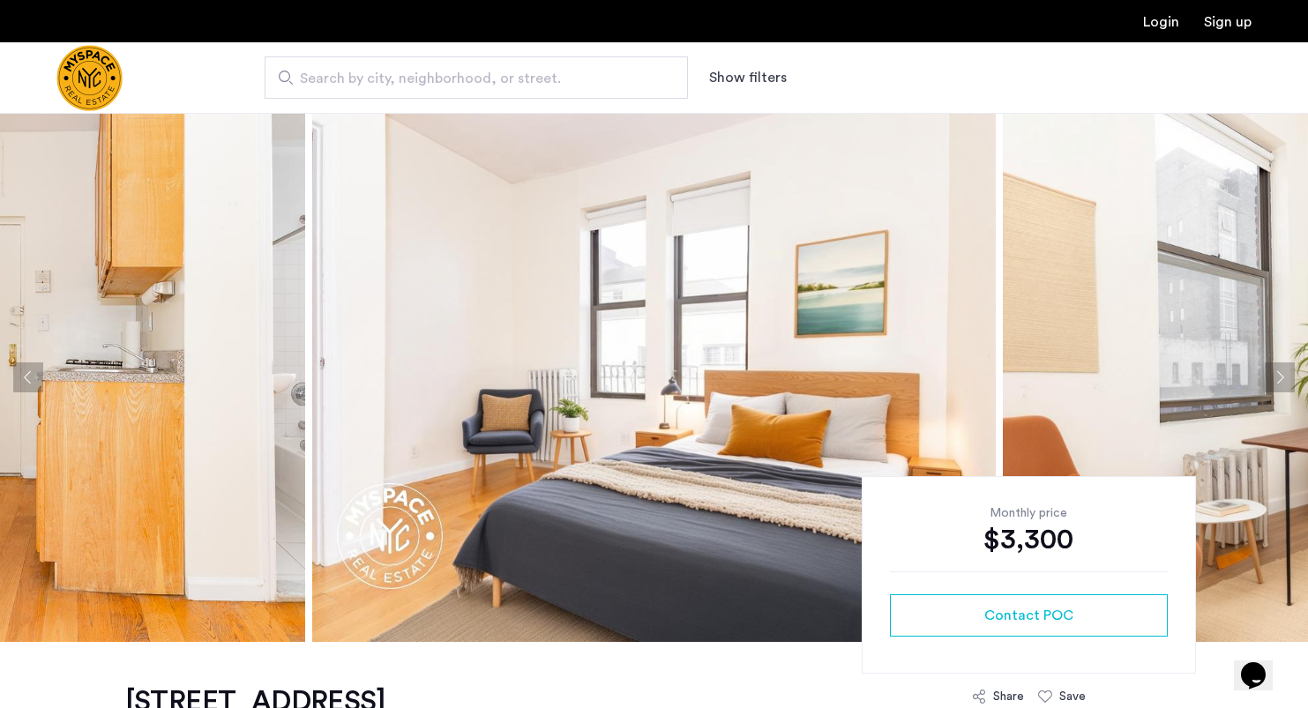
click at [1273, 381] on button "Next apartment" at bounding box center [1280, 378] width 30 height 30
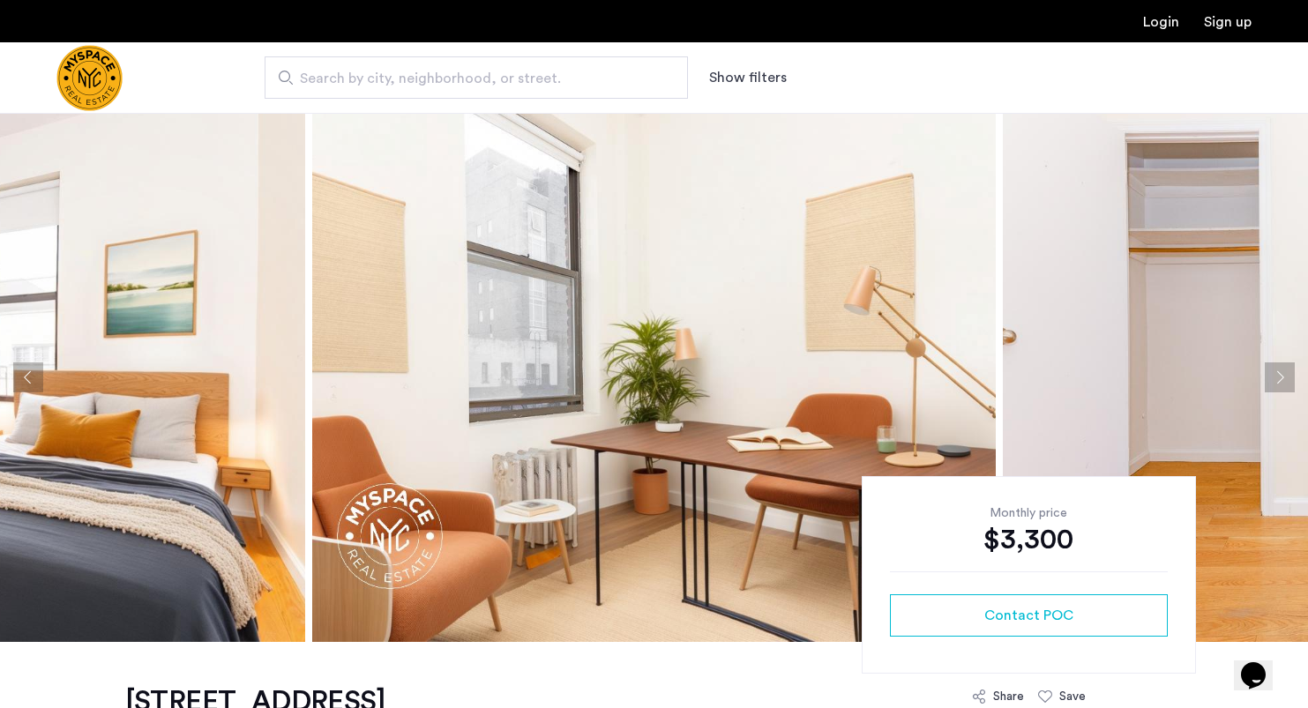
click at [1273, 381] on button "Next apartment" at bounding box center [1280, 378] width 30 height 30
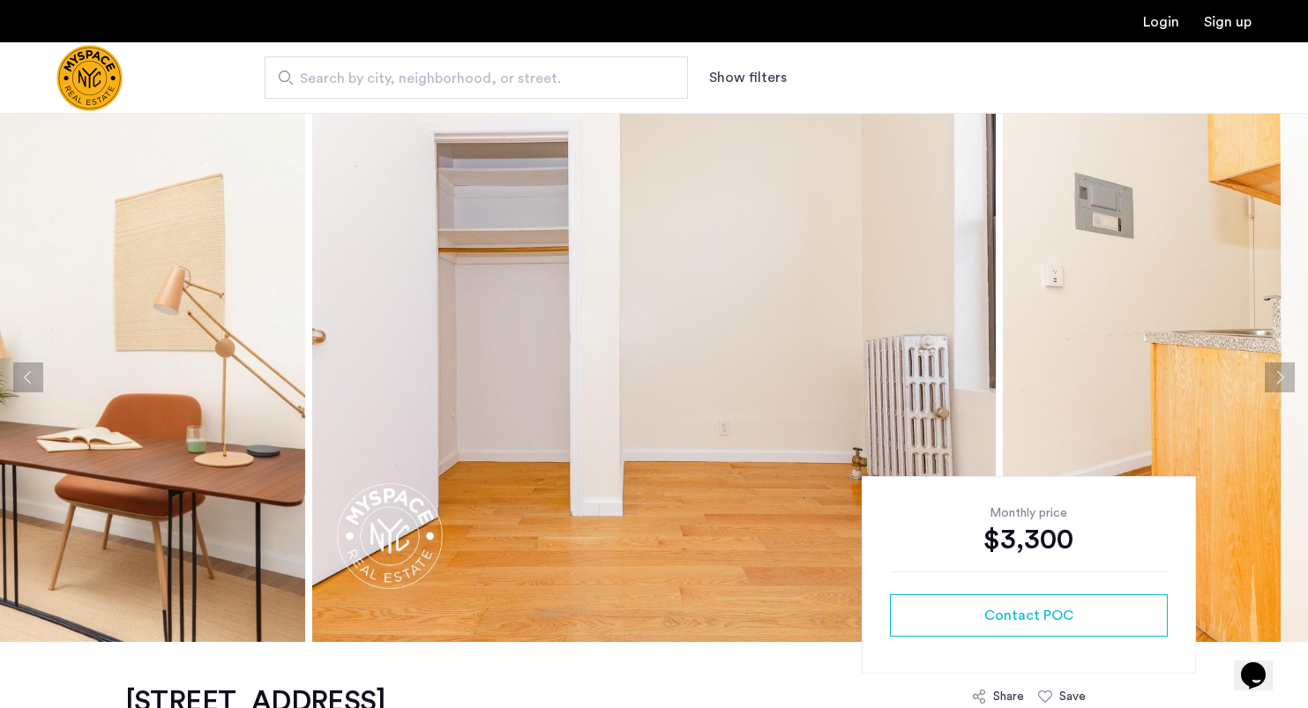
click at [1273, 381] on button "Next apartment" at bounding box center [1280, 378] width 30 height 30
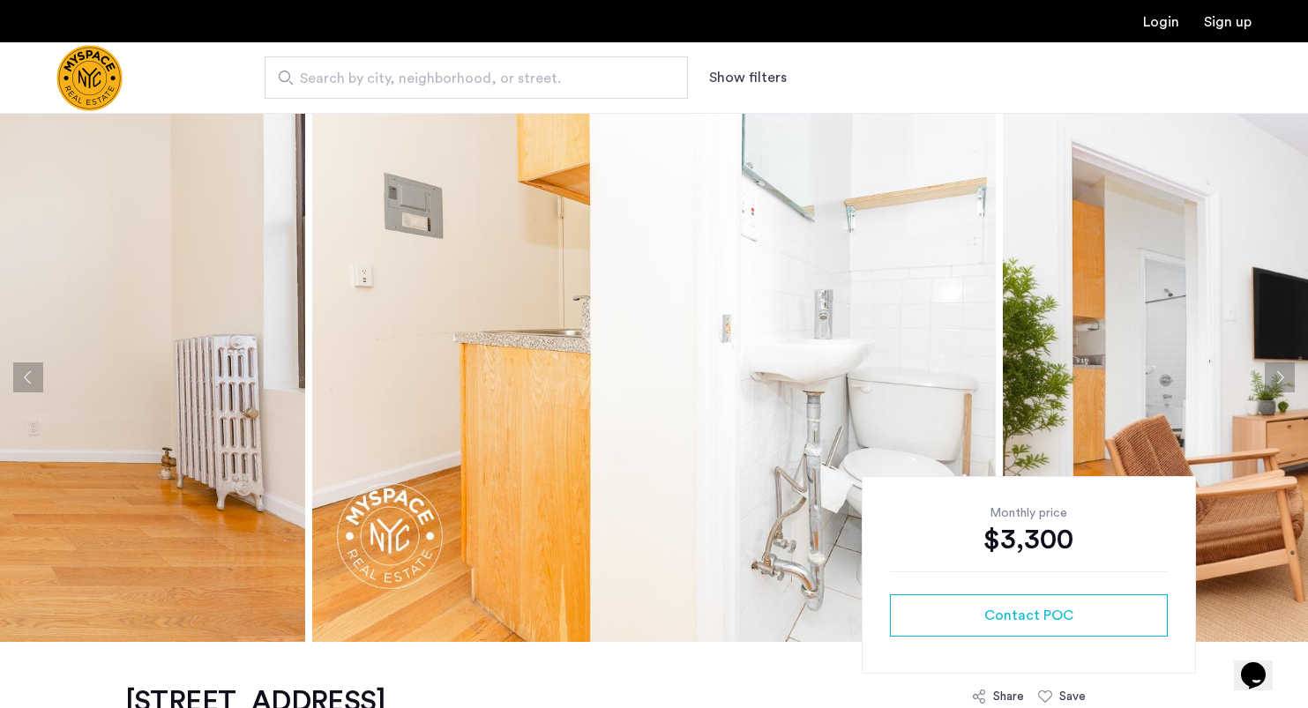
click at [1273, 381] on button "Next apartment" at bounding box center [1280, 378] width 30 height 30
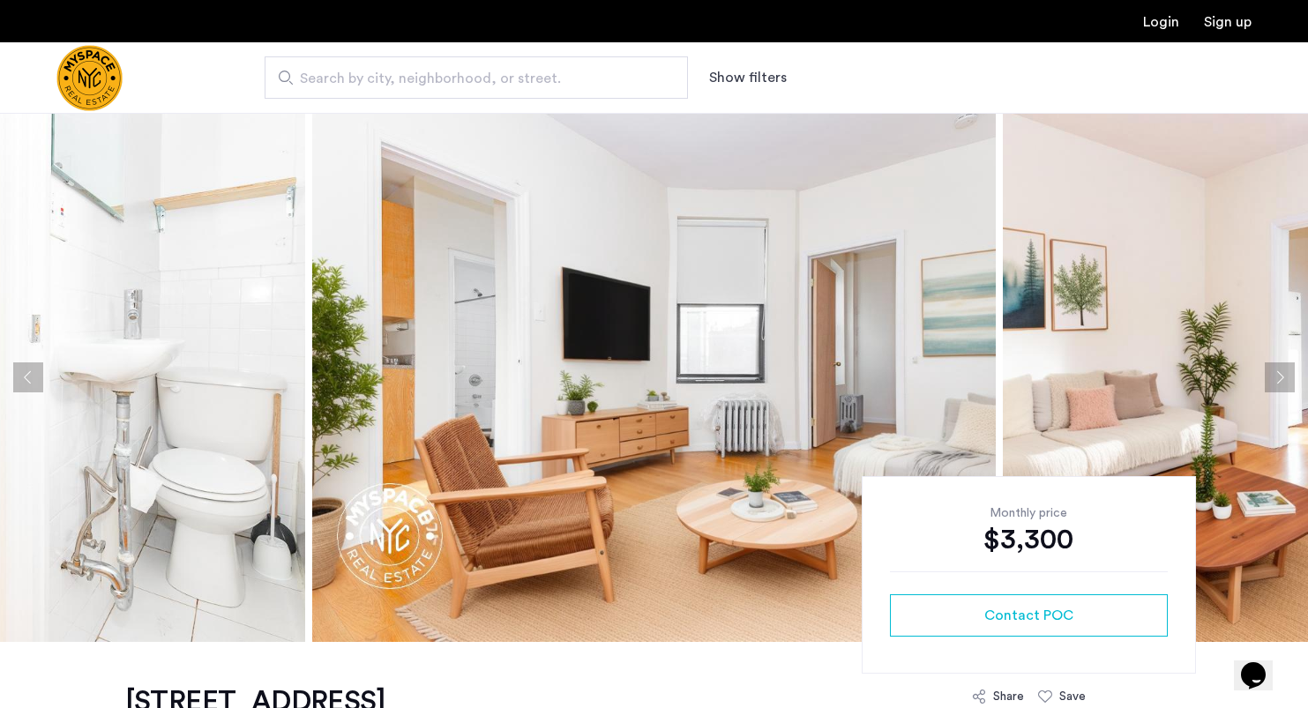
click at [1273, 381] on button "Next apartment" at bounding box center [1280, 378] width 30 height 30
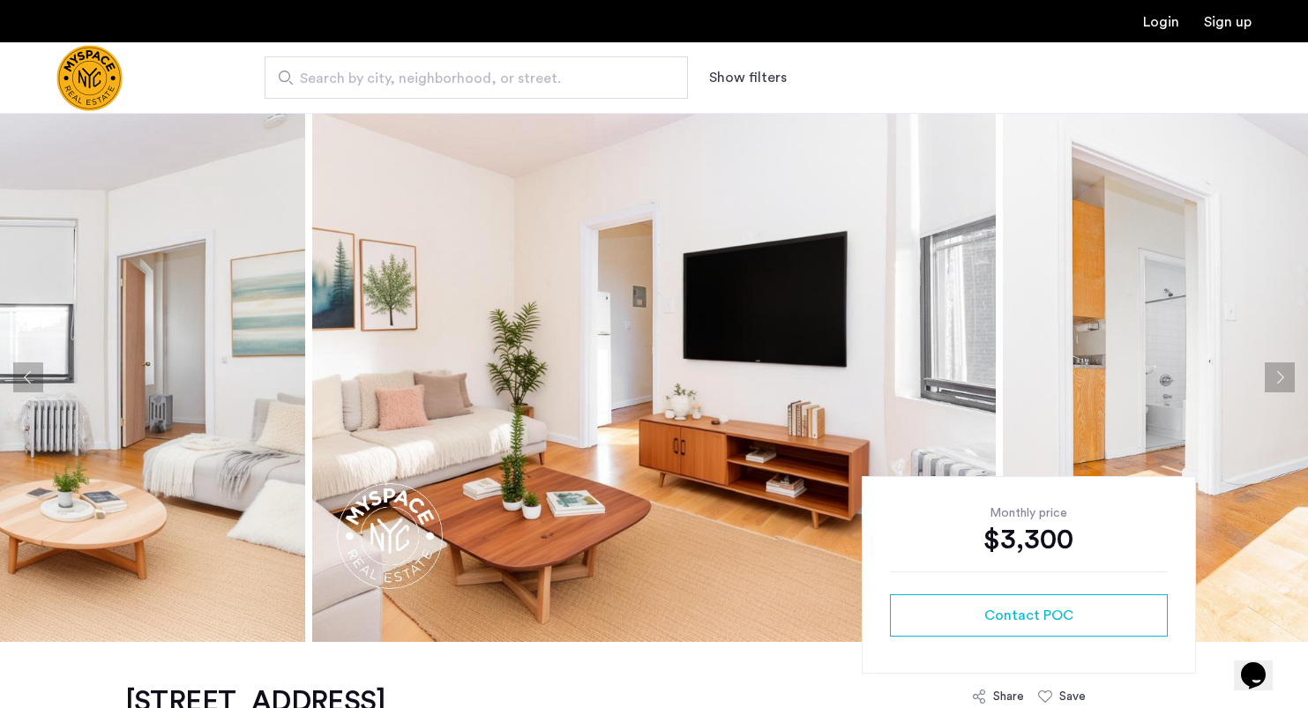
click at [1273, 381] on button "Next apartment" at bounding box center [1280, 378] width 30 height 30
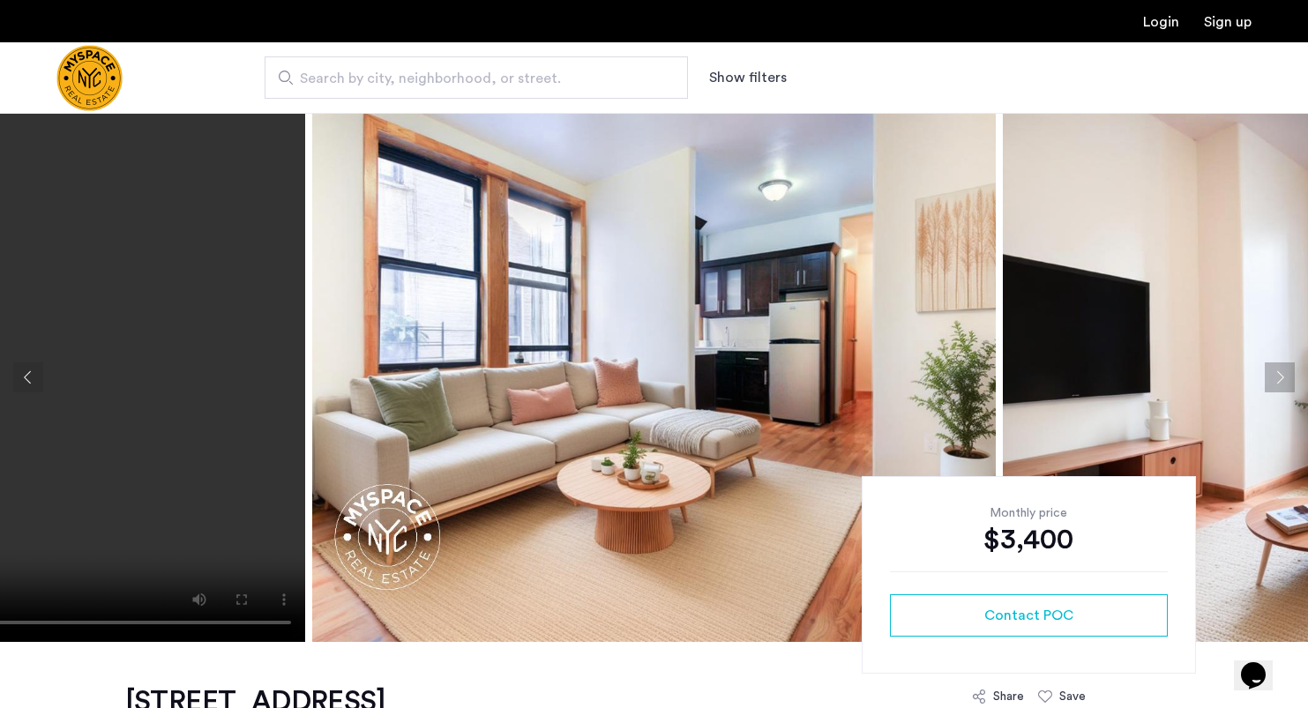
click at [1275, 372] on button "Next apartment" at bounding box center [1280, 378] width 30 height 30
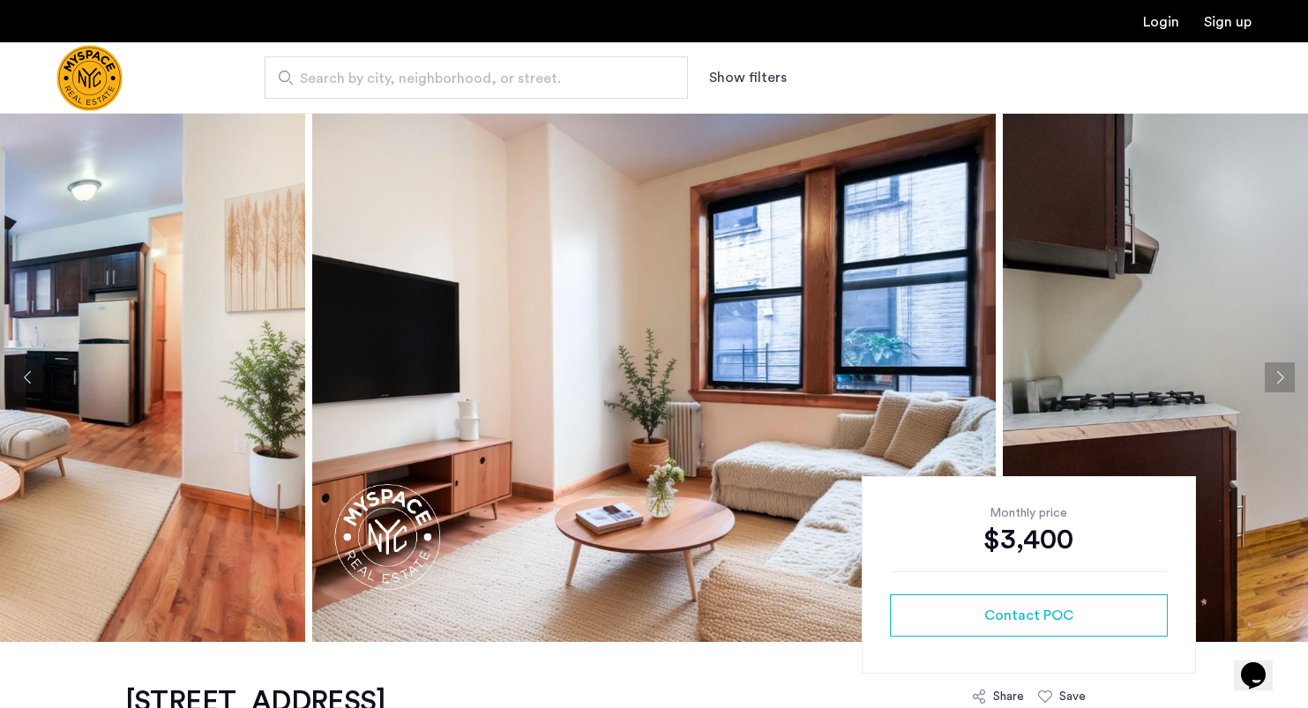
click at [1275, 372] on button "Next apartment" at bounding box center [1280, 378] width 30 height 30
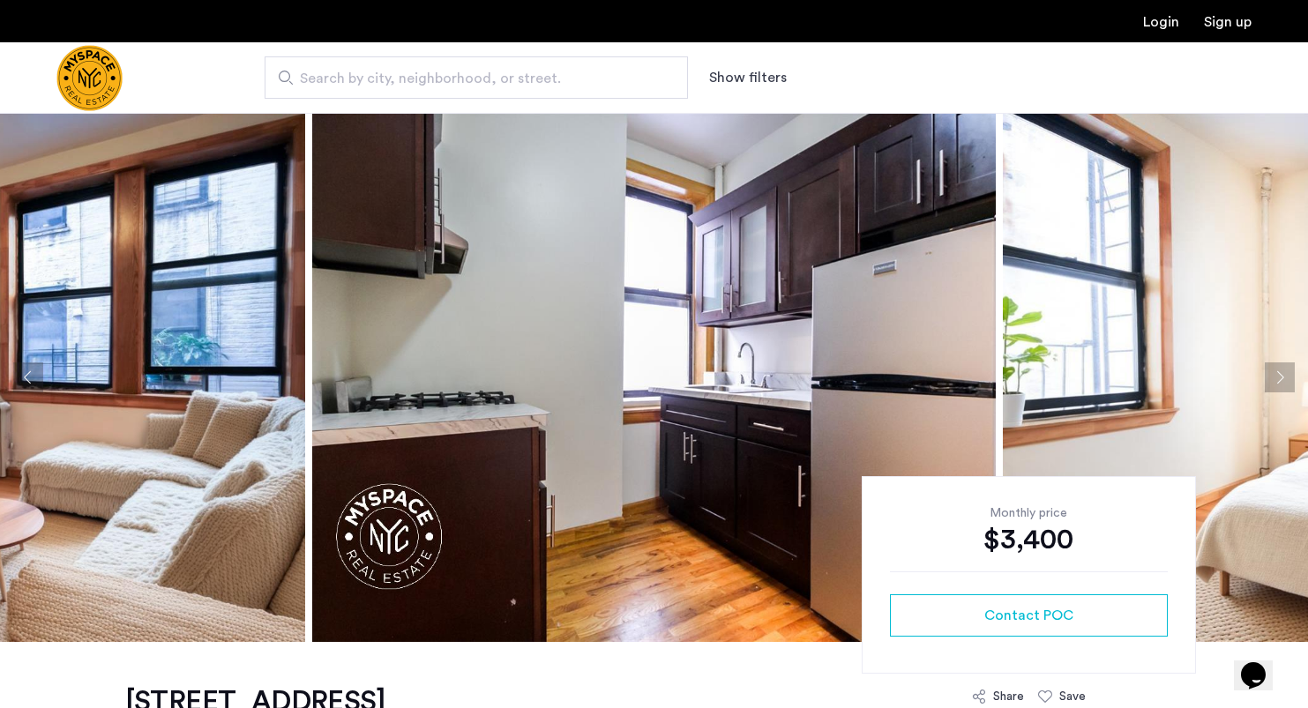
click at [1275, 372] on button "Next apartment" at bounding box center [1280, 378] width 30 height 30
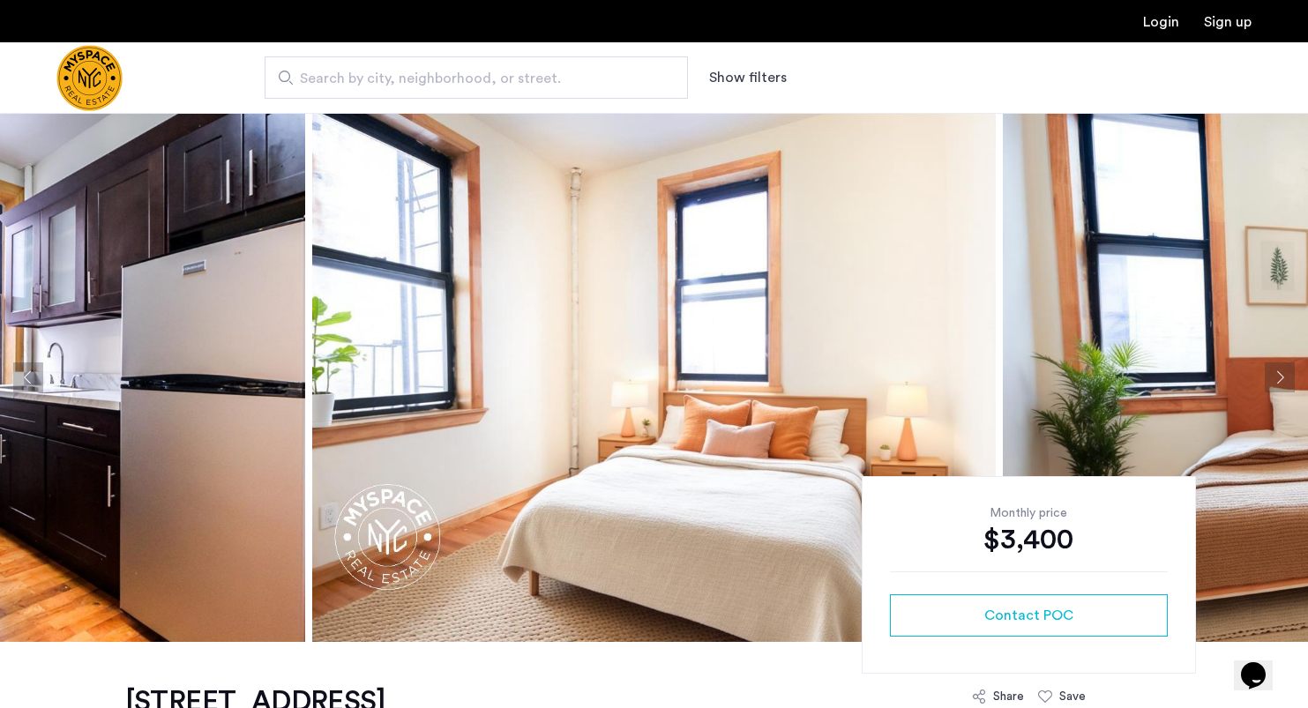
click at [1275, 372] on button "Next apartment" at bounding box center [1280, 378] width 30 height 30
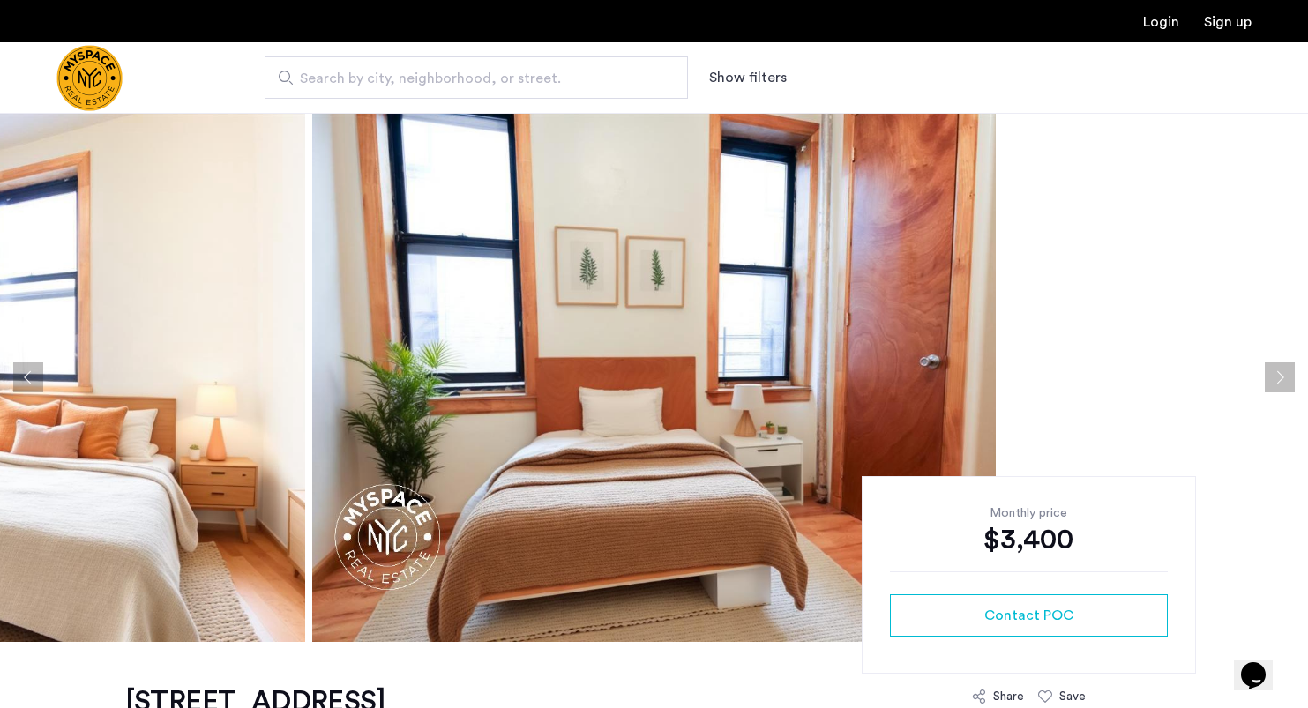
click at [1275, 372] on button "Next apartment" at bounding box center [1280, 378] width 30 height 30
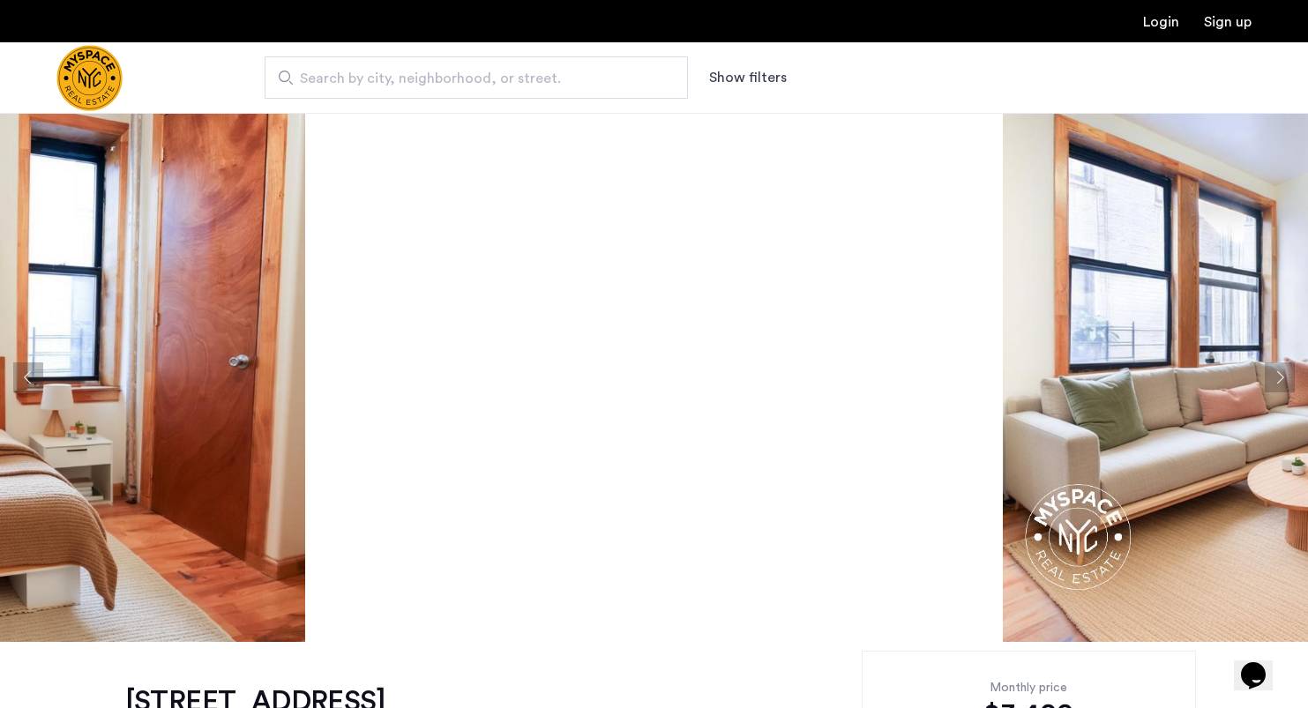
click at [1275, 372] on button "Next apartment" at bounding box center [1280, 378] width 30 height 30
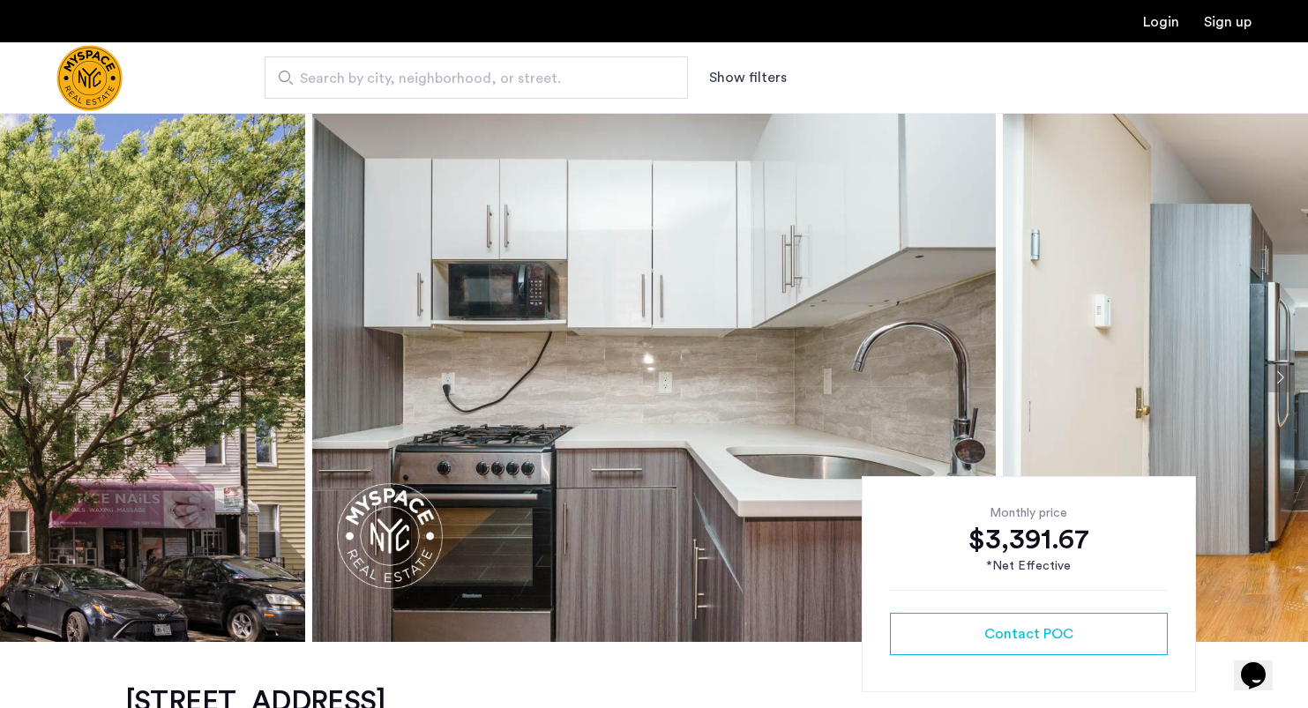
click at [1274, 379] on button "Next apartment" at bounding box center [1280, 378] width 30 height 30
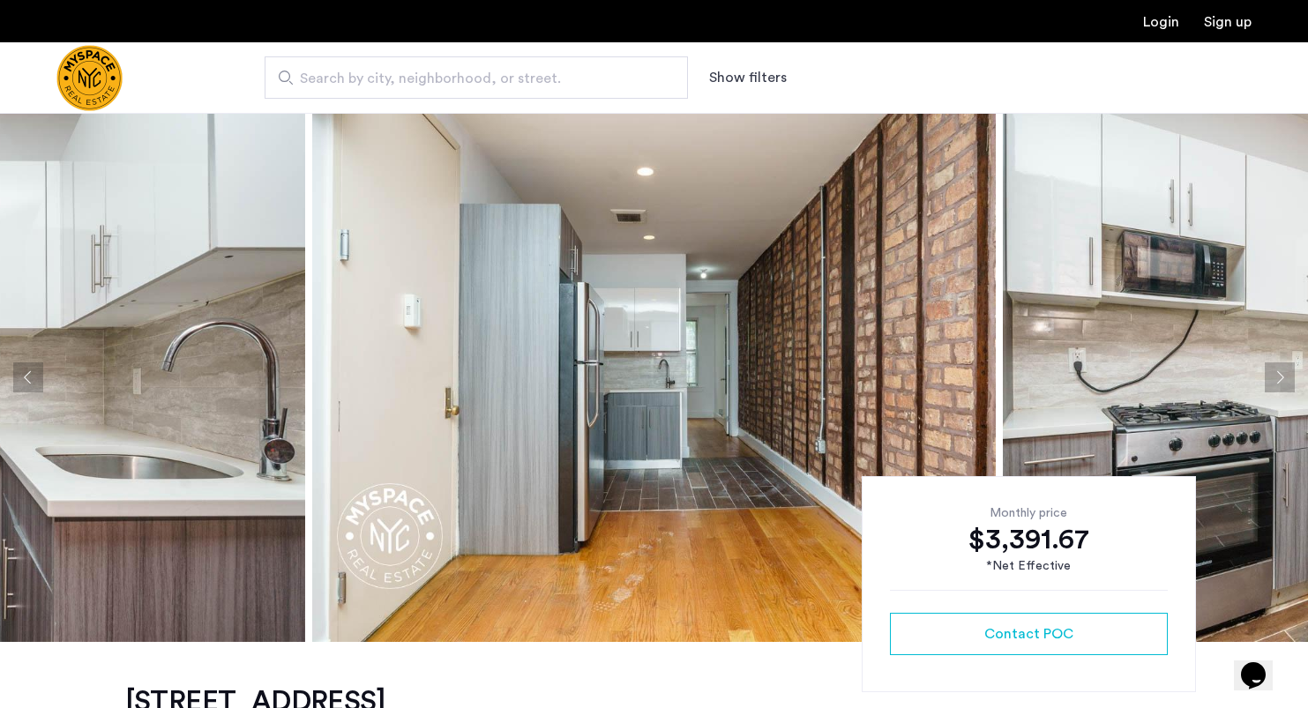
click at [1274, 379] on button "Next apartment" at bounding box center [1280, 378] width 30 height 30
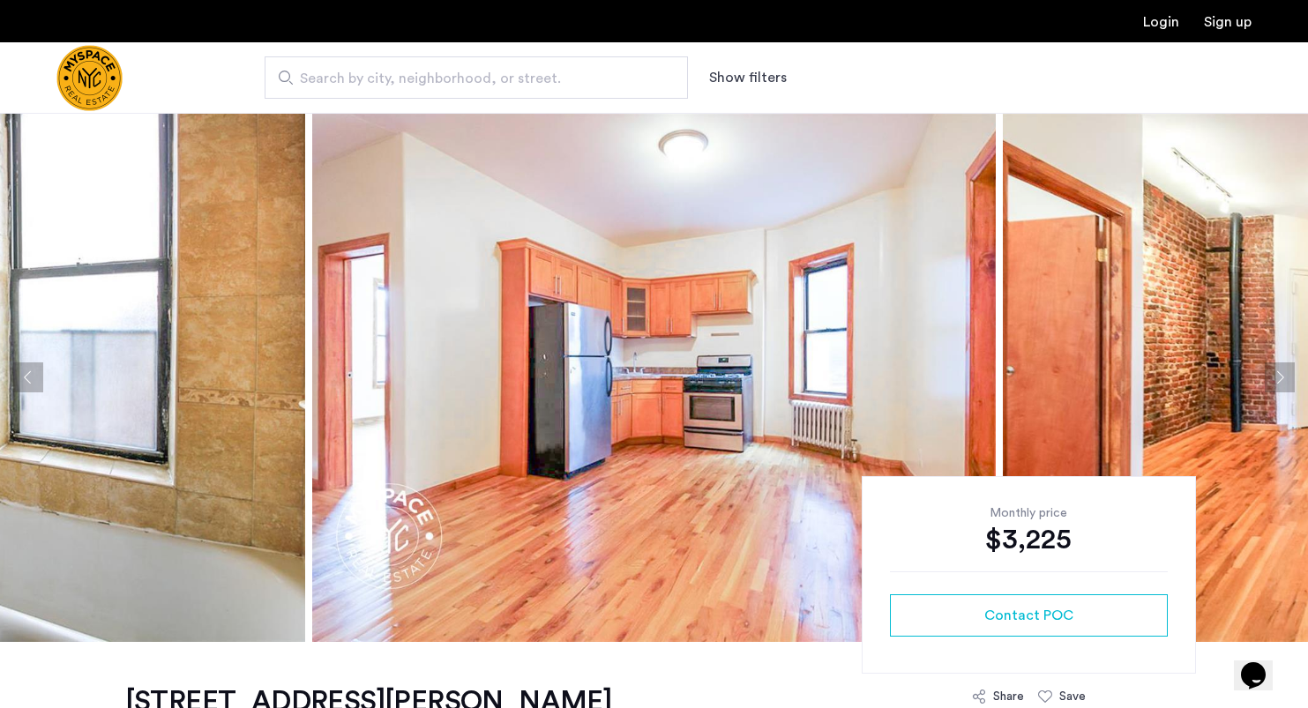
click at [1274, 370] on button "Next apartment" at bounding box center [1280, 378] width 30 height 30
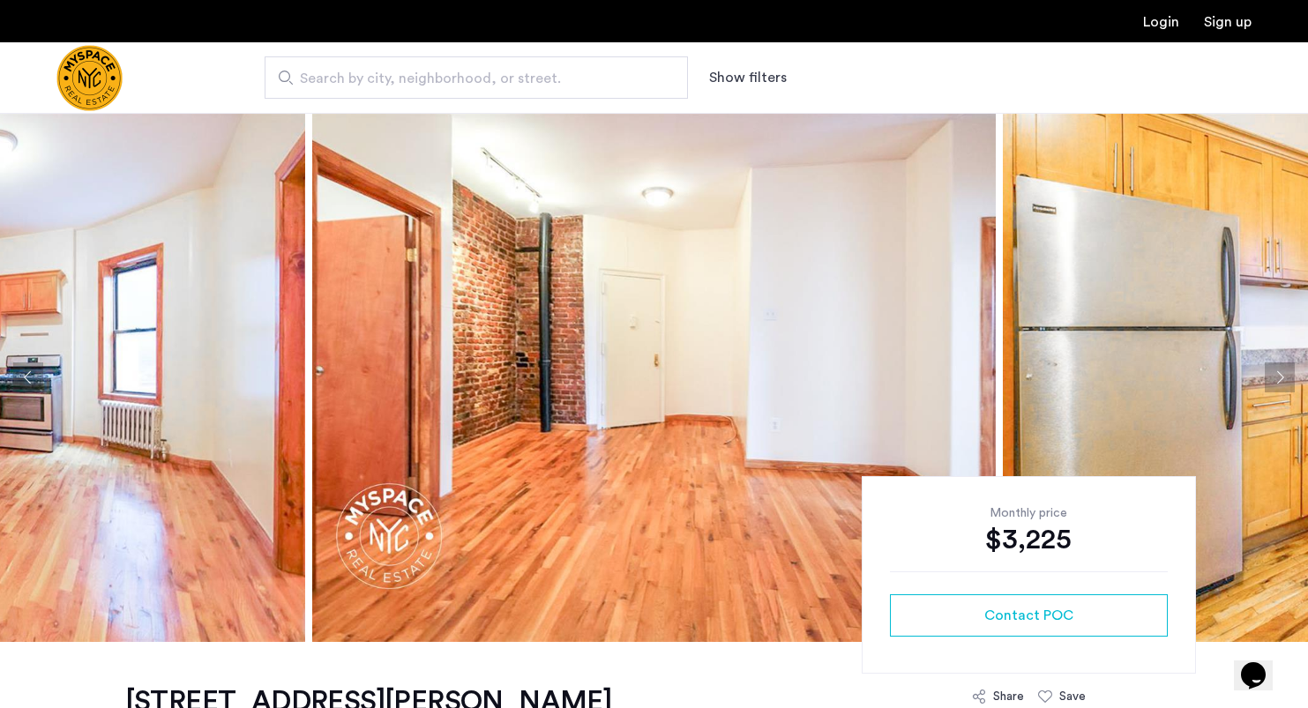
click at [1274, 370] on button "Next apartment" at bounding box center [1280, 378] width 30 height 30
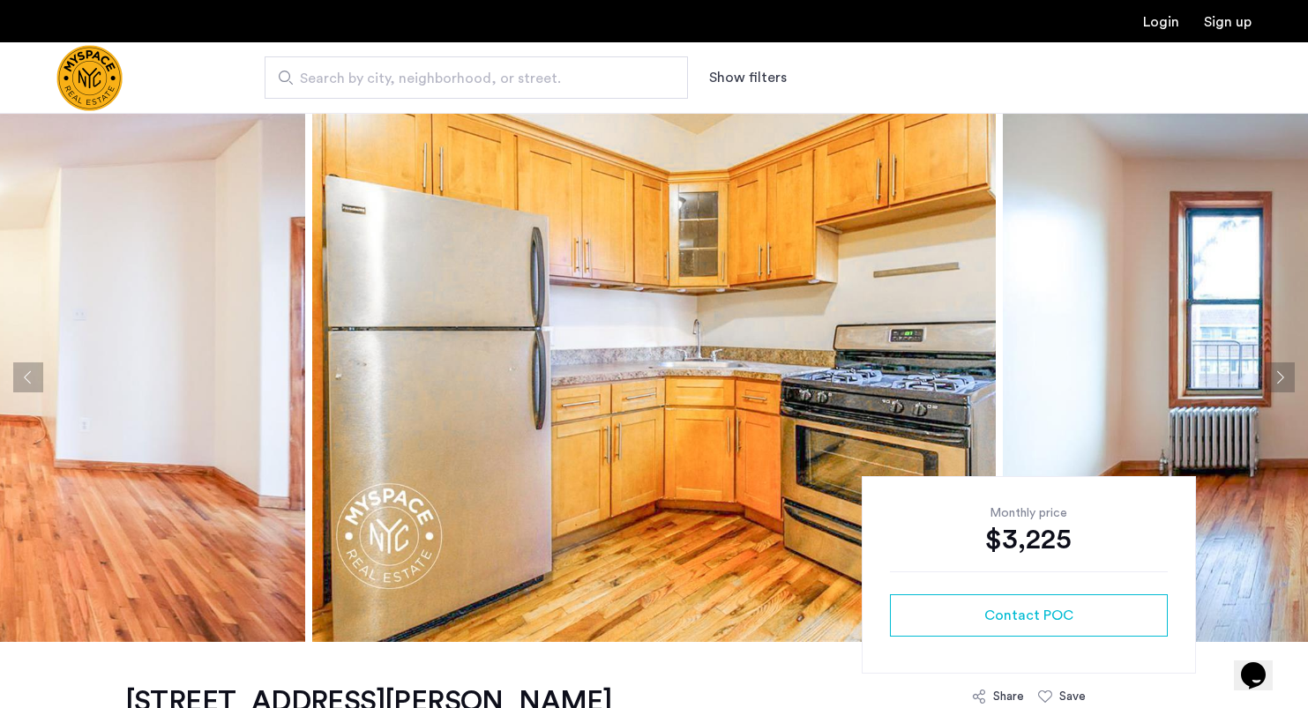
click at [1275, 370] on button "Next apartment" at bounding box center [1280, 378] width 30 height 30
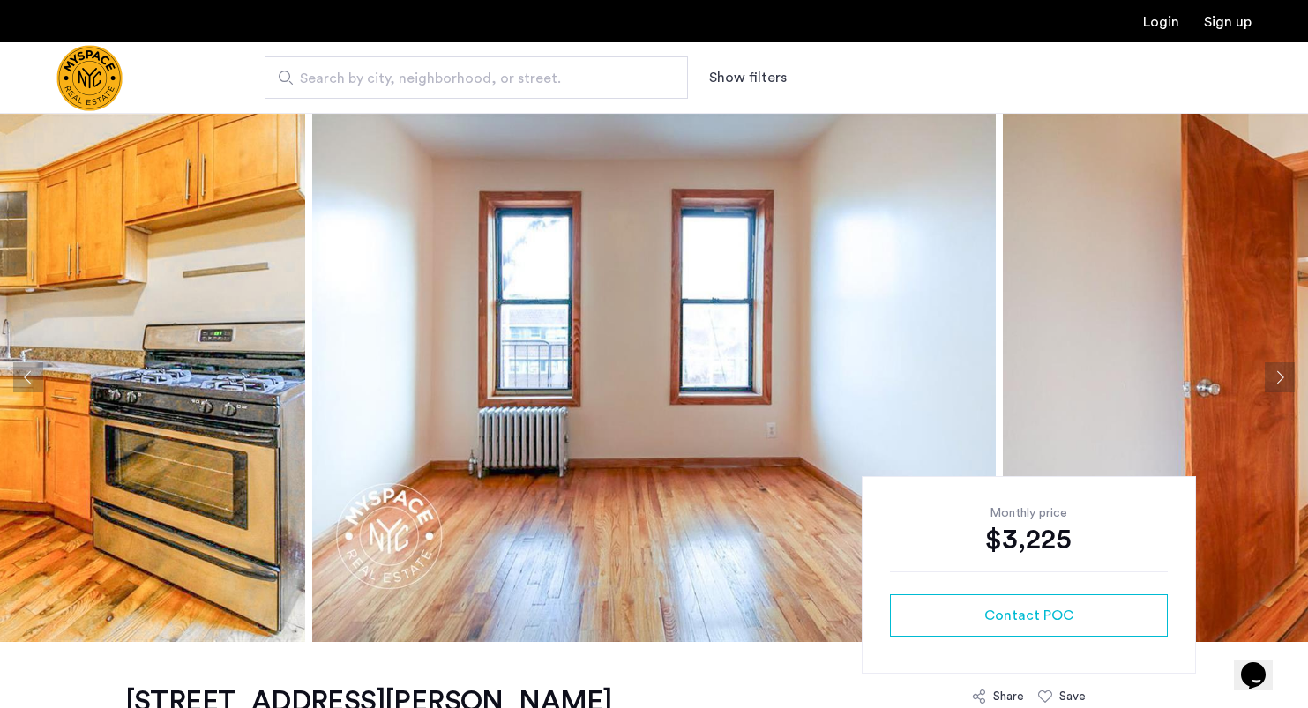
click at [1275, 370] on button "Next apartment" at bounding box center [1280, 378] width 30 height 30
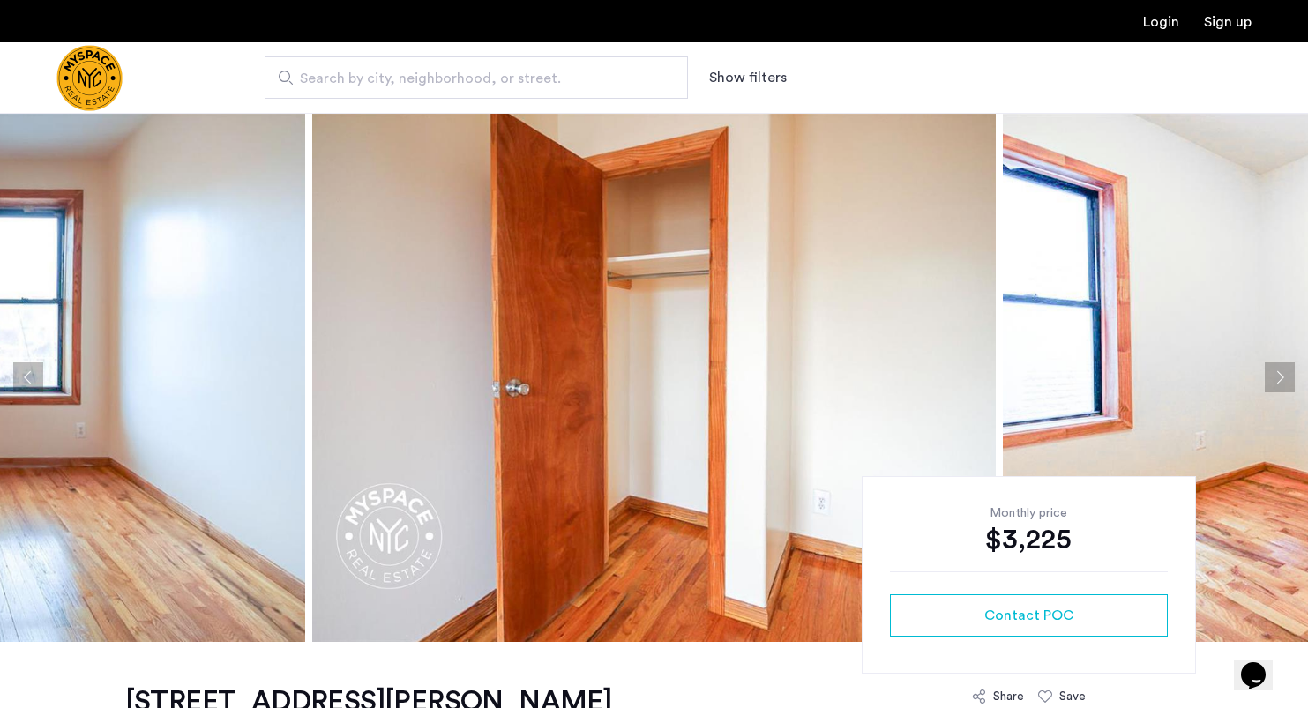
click at [1275, 370] on button "Next apartment" at bounding box center [1280, 378] width 30 height 30
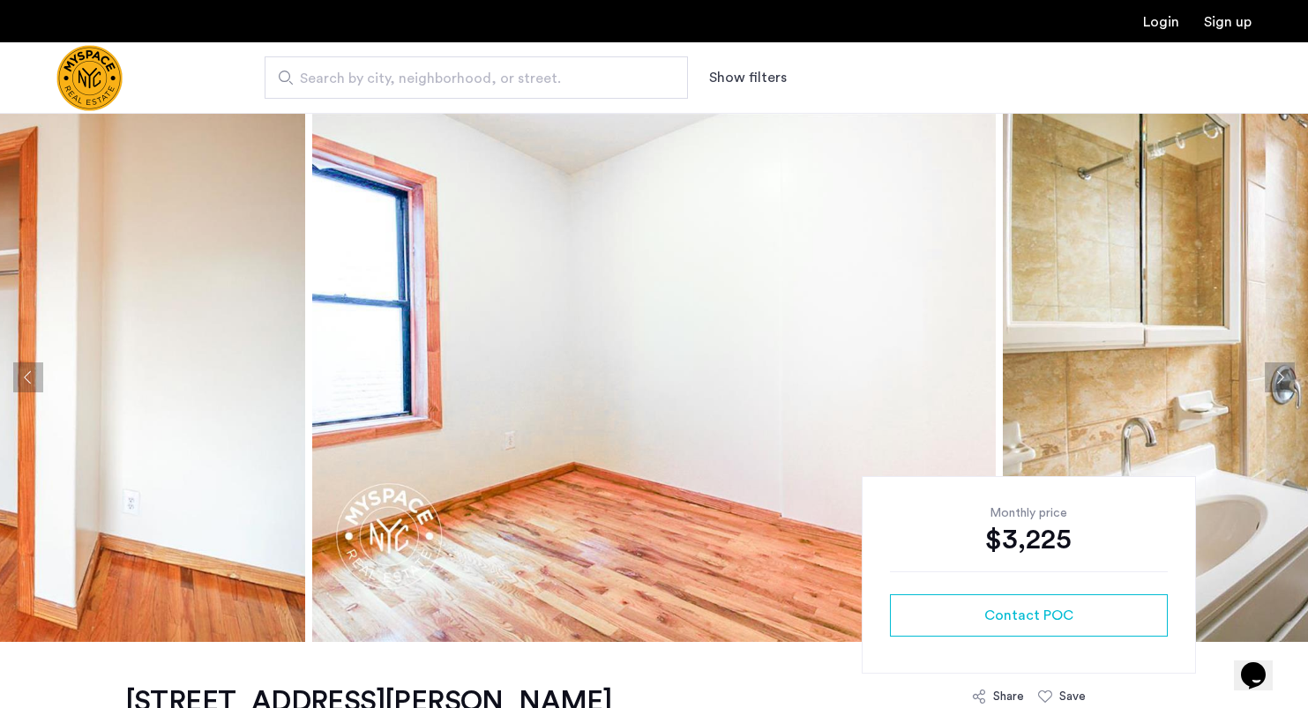
click at [1275, 370] on button "Next apartment" at bounding box center [1280, 378] width 30 height 30
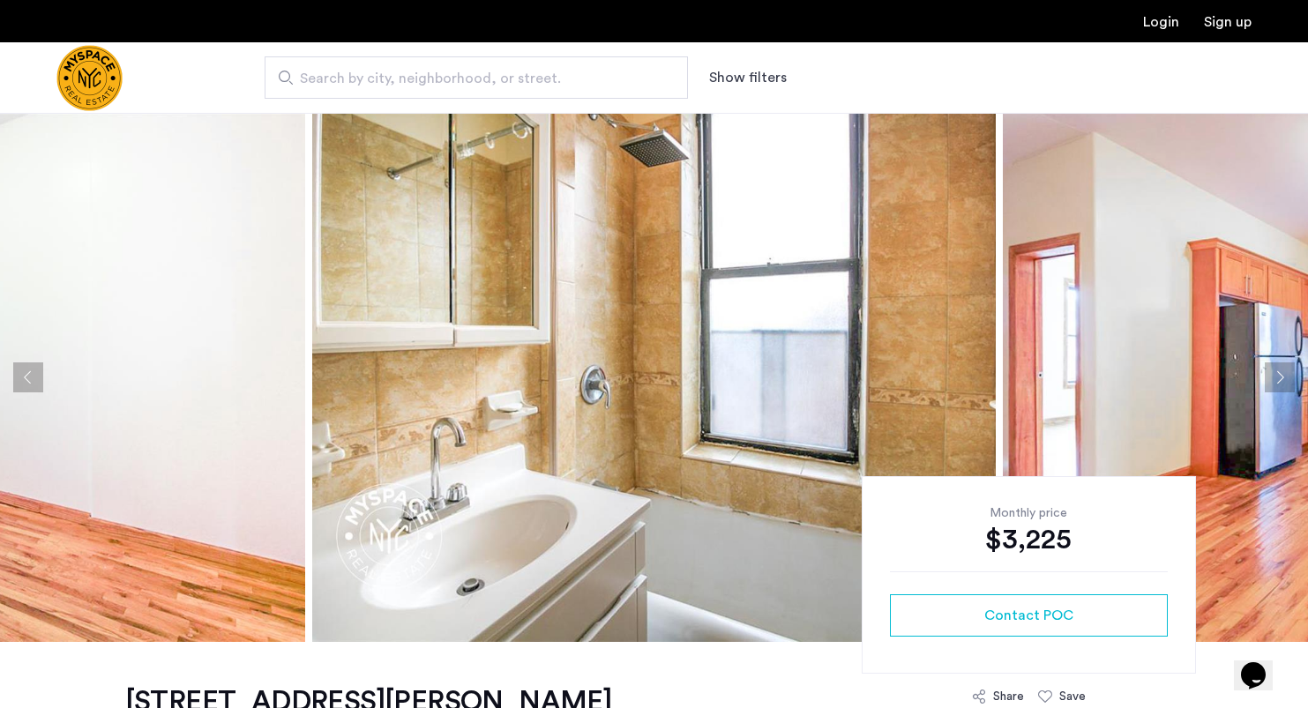
click at [1275, 370] on button "Next apartment" at bounding box center [1280, 378] width 30 height 30
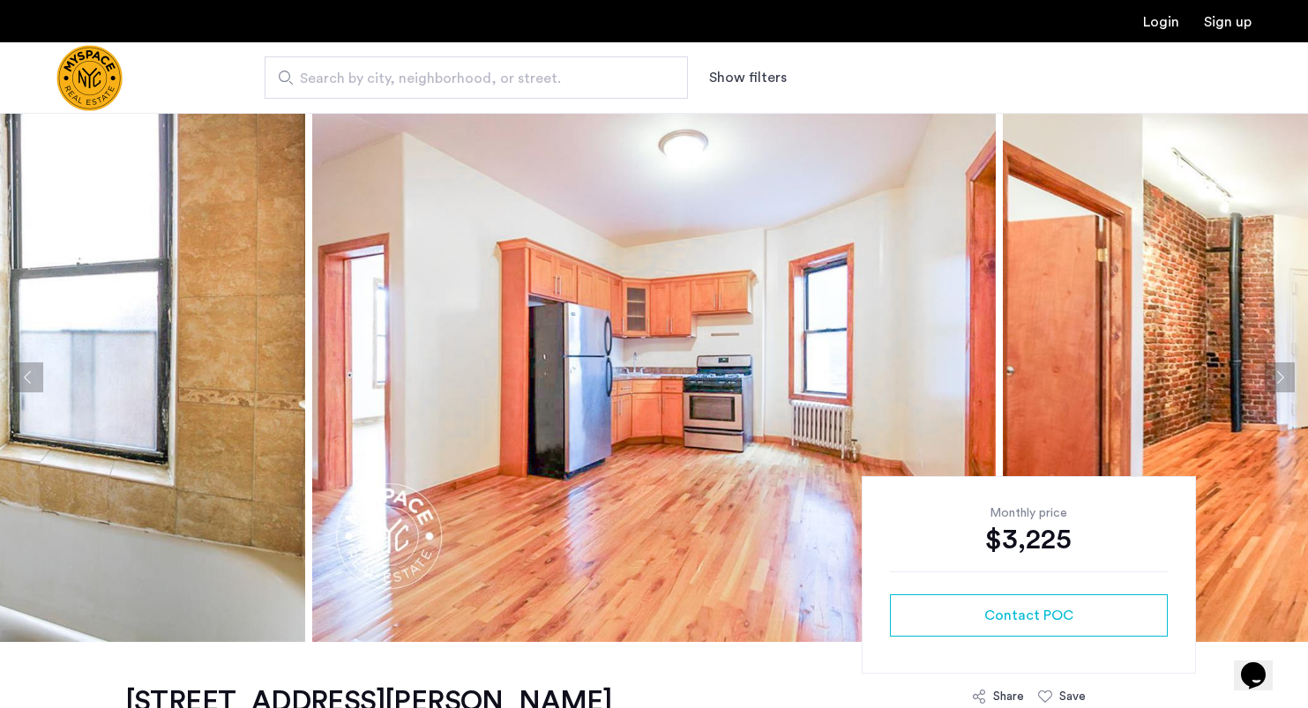
click at [1275, 370] on button "Next apartment" at bounding box center [1280, 378] width 30 height 30
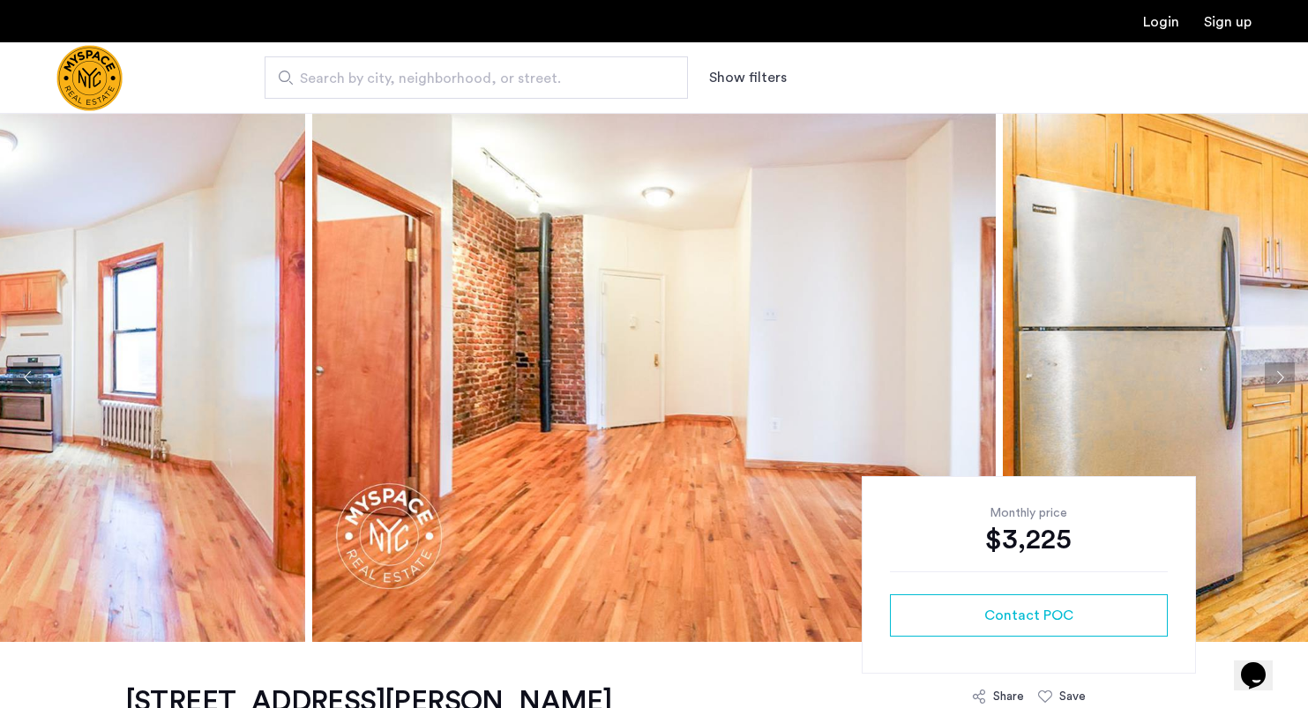
click at [1275, 370] on button "Next apartment" at bounding box center [1280, 378] width 30 height 30
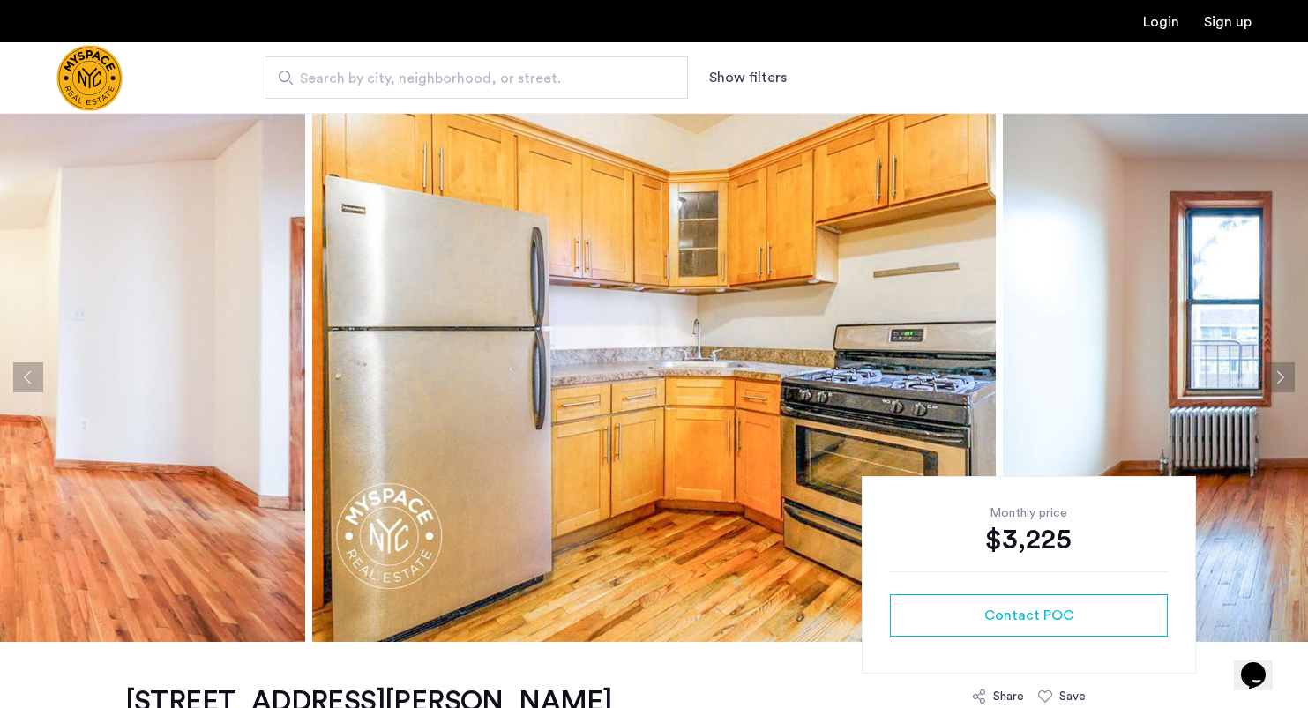
click at [1275, 370] on button "Next apartment" at bounding box center [1280, 378] width 30 height 30
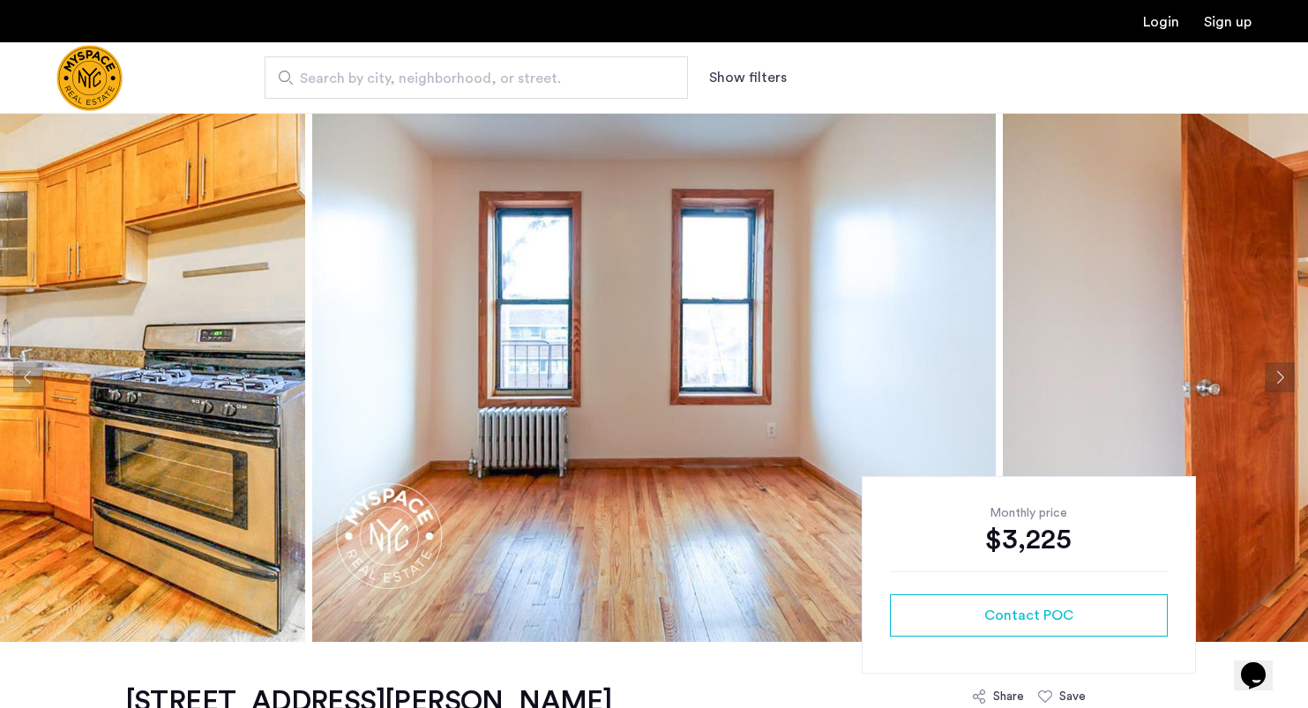
click at [1275, 370] on button "Next apartment" at bounding box center [1280, 378] width 30 height 30
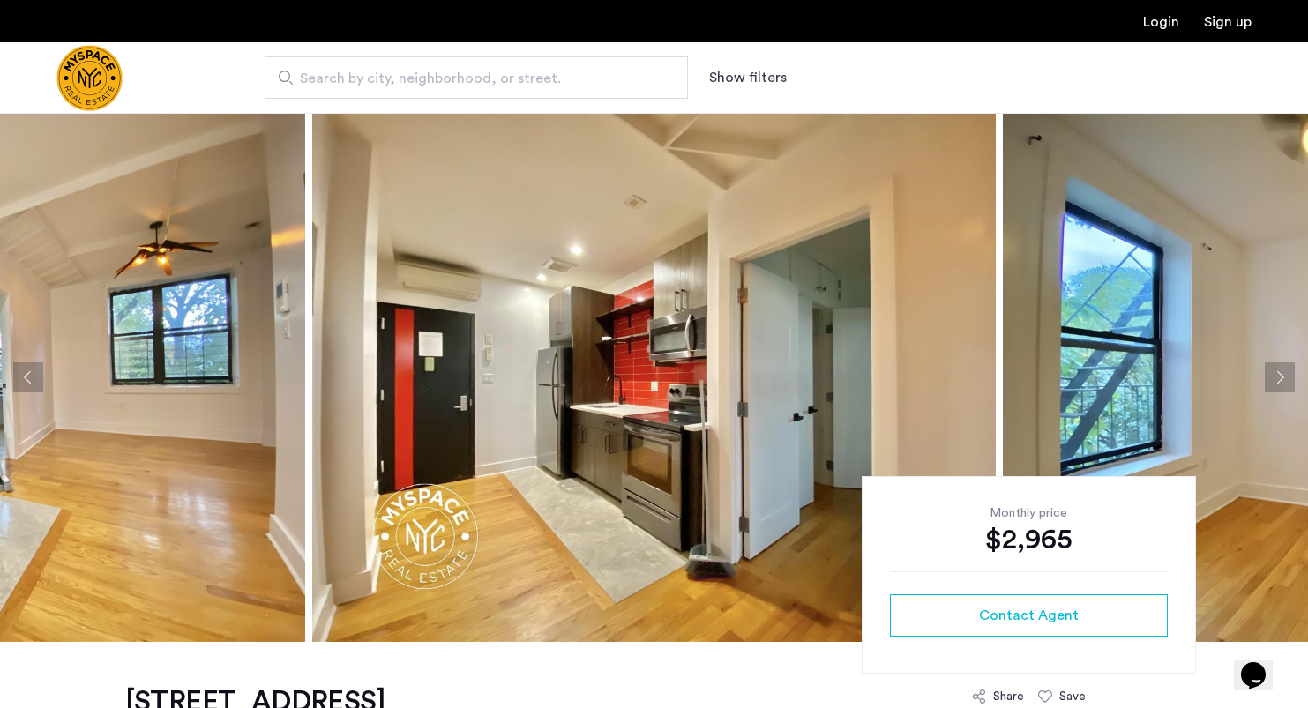
click at [1287, 371] on button "Next apartment" at bounding box center [1280, 378] width 30 height 30
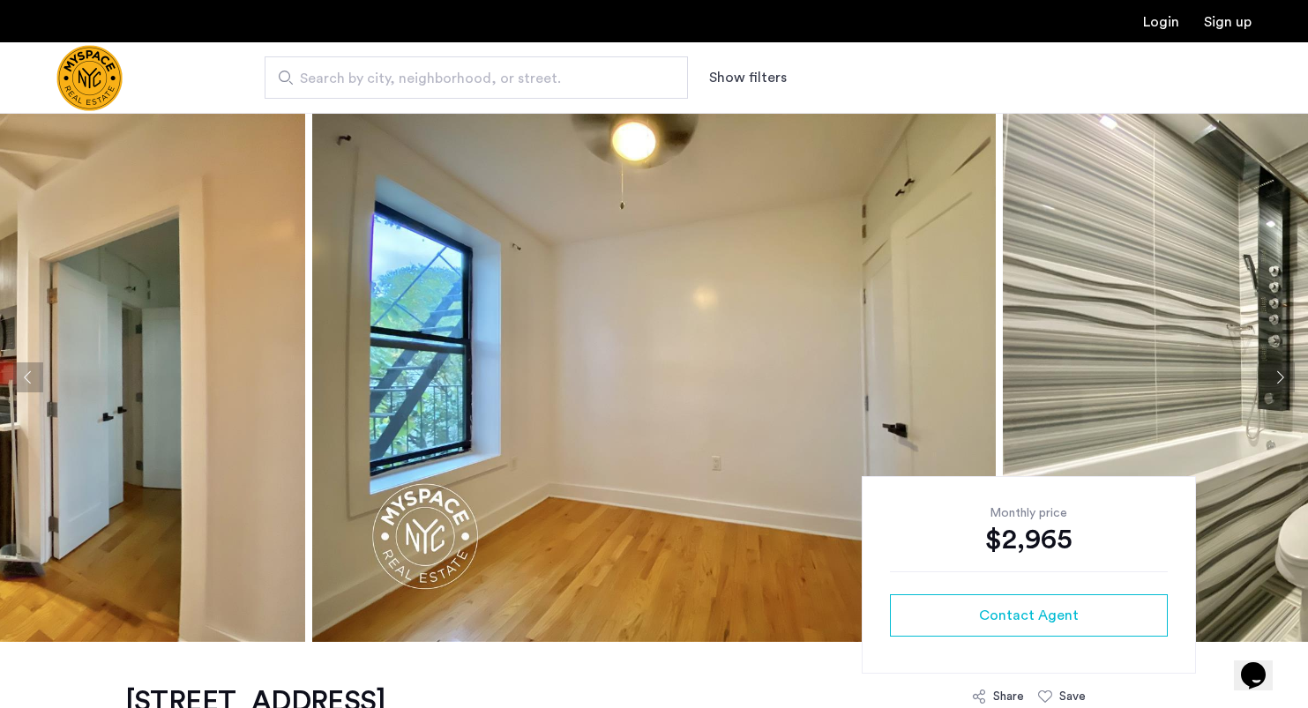
click at [1287, 371] on button "Next apartment" at bounding box center [1280, 378] width 30 height 30
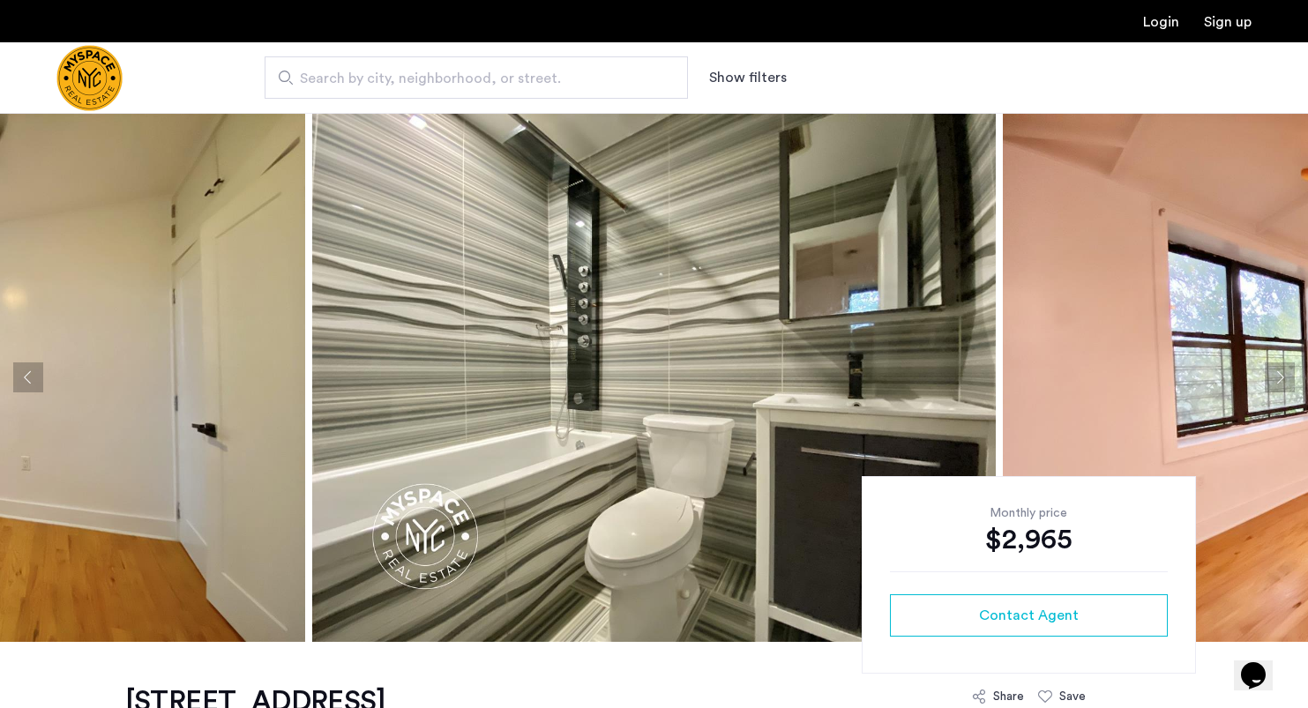
click at [1287, 371] on button "Next apartment" at bounding box center [1280, 378] width 30 height 30
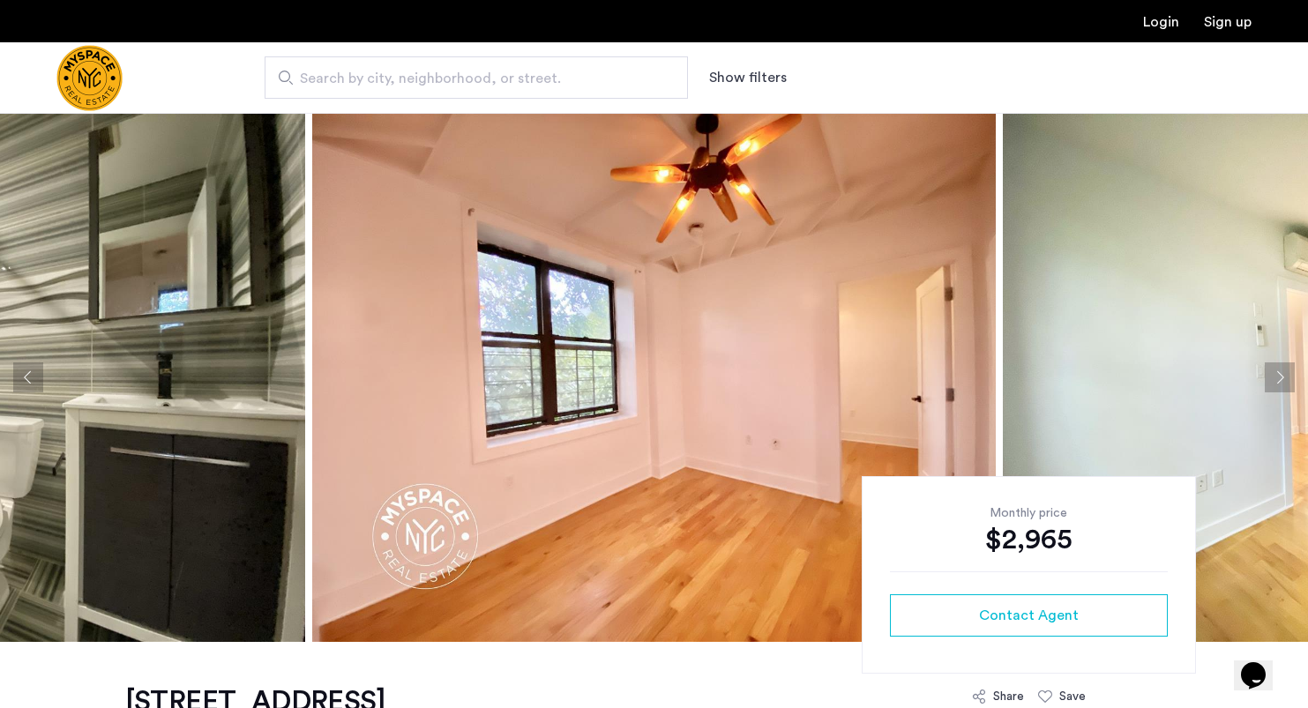
click at [1287, 371] on button "Next apartment" at bounding box center [1280, 378] width 30 height 30
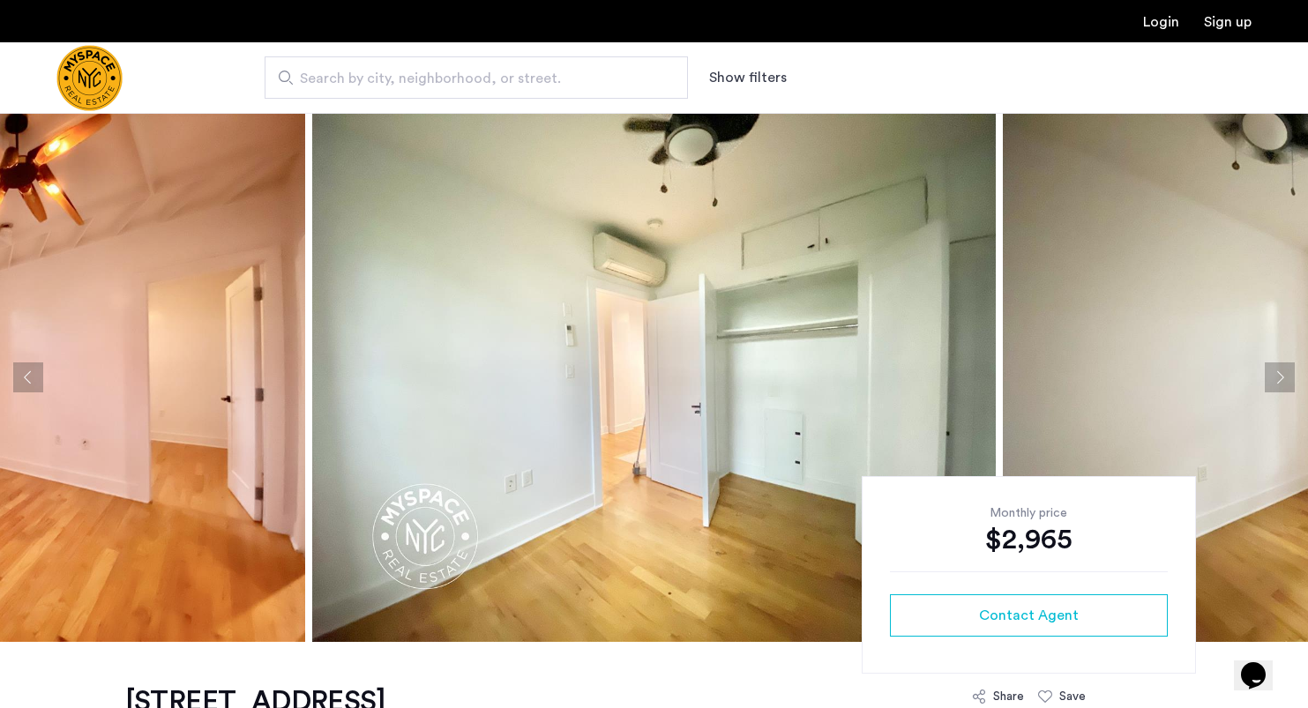
click at [1287, 371] on button "Next apartment" at bounding box center [1280, 378] width 30 height 30
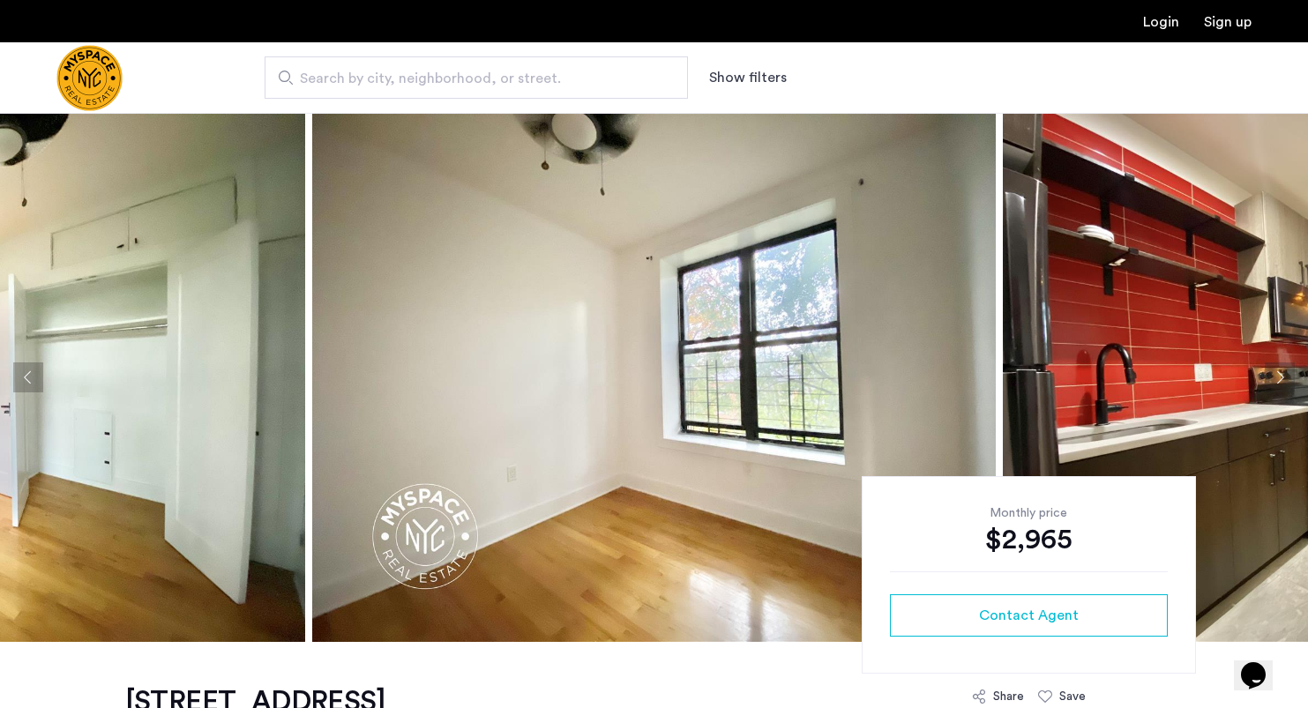
click at [1287, 371] on button "Next apartment" at bounding box center [1280, 378] width 30 height 30
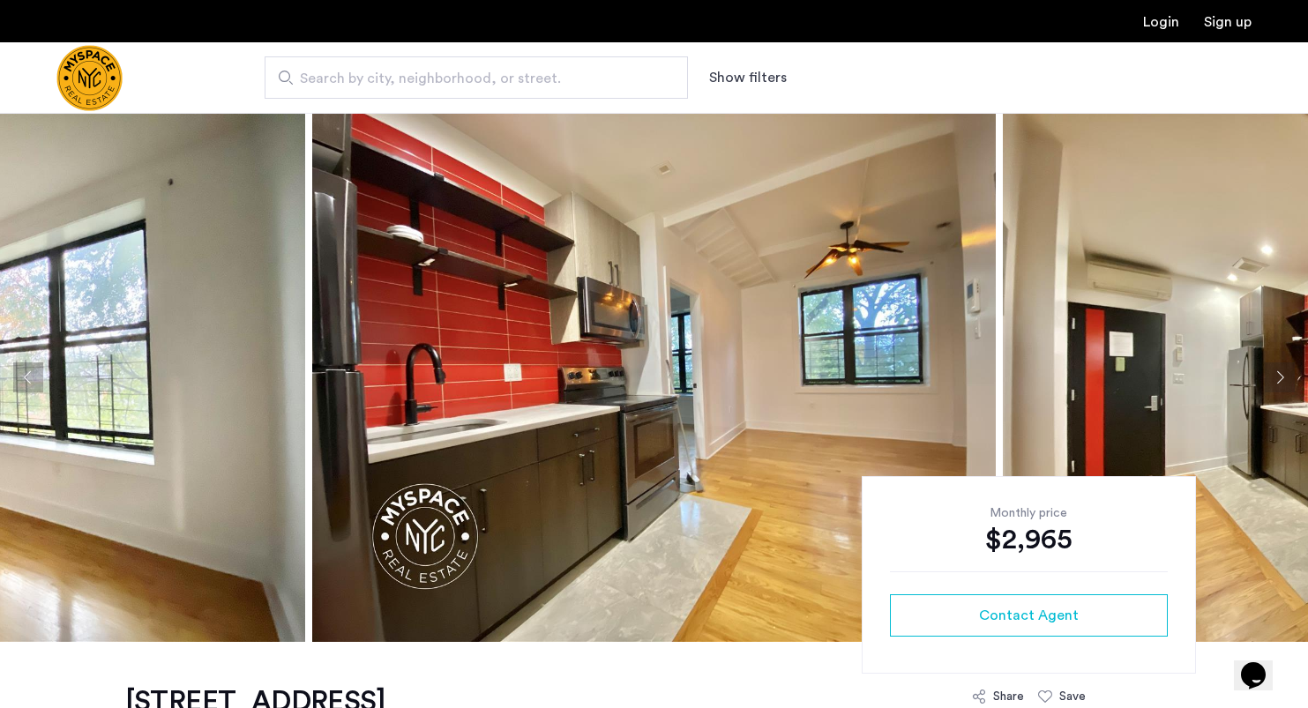
click at [1287, 371] on button "Next apartment" at bounding box center [1280, 378] width 30 height 30
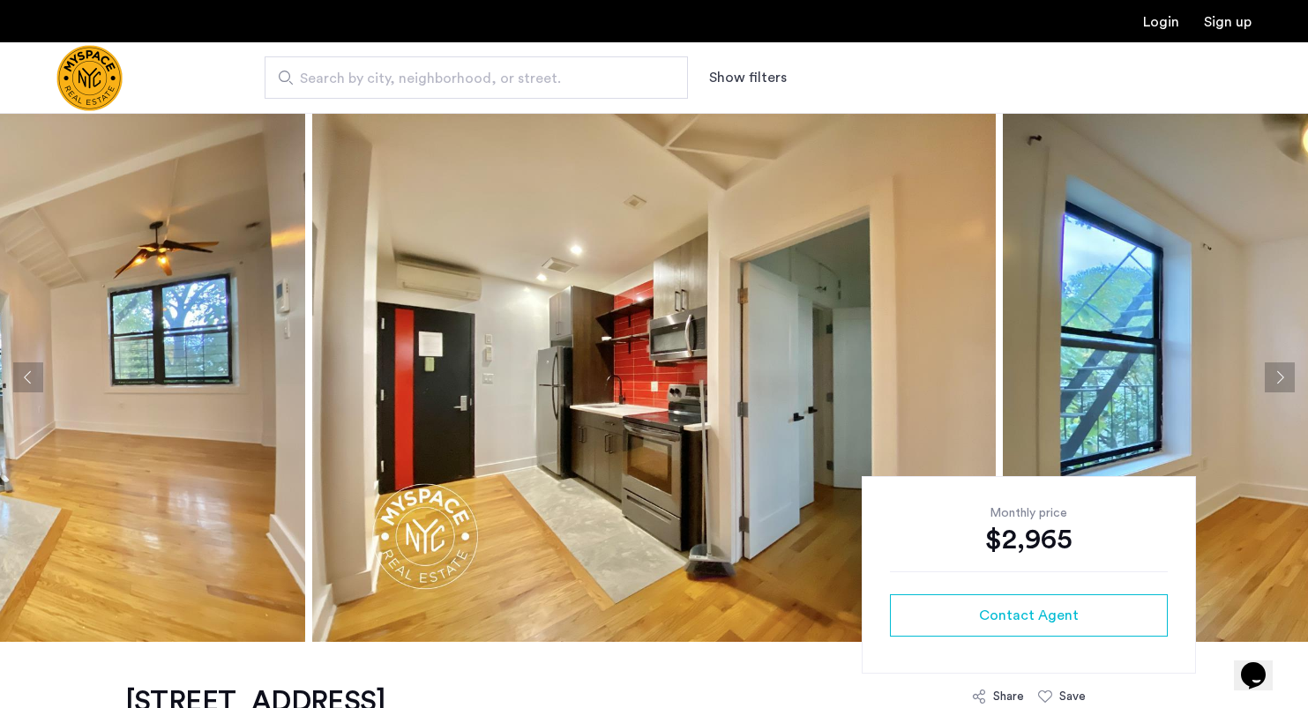
click at [1287, 371] on button "Next apartment" at bounding box center [1280, 378] width 30 height 30
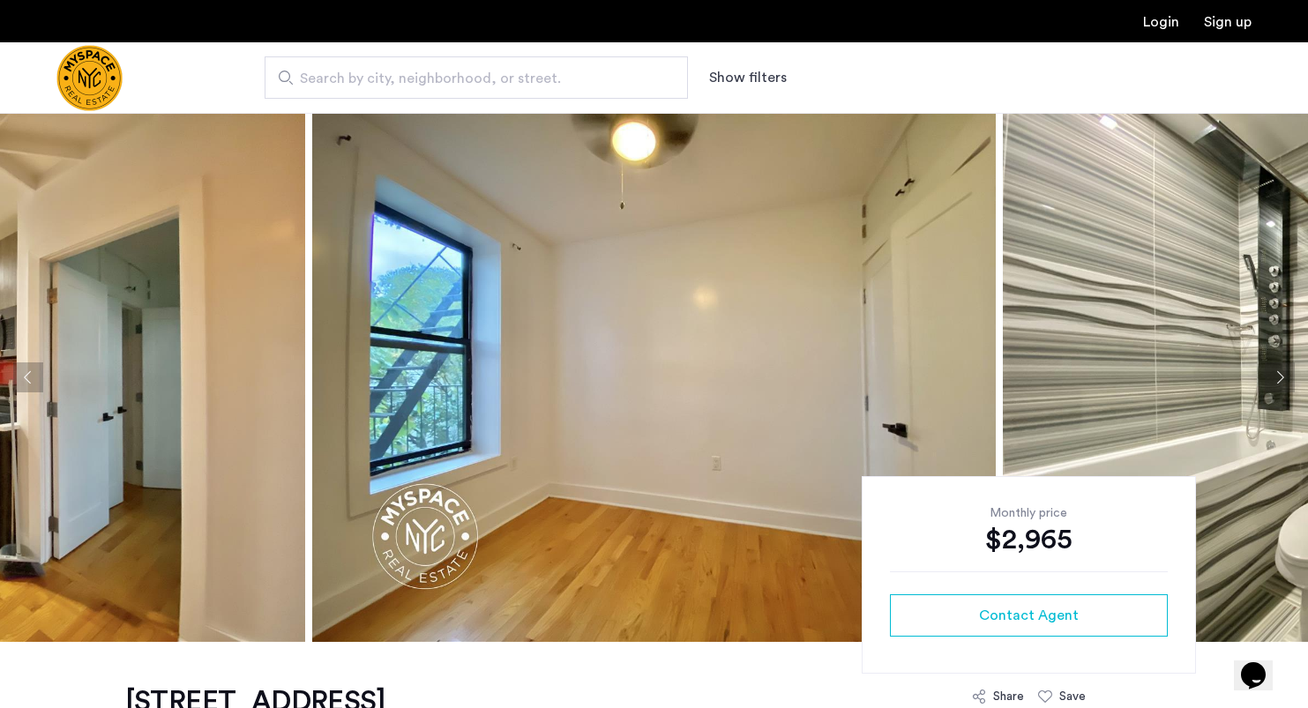
click at [1287, 371] on button "Next apartment" at bounding box center [1280, 378] width 30 height 30
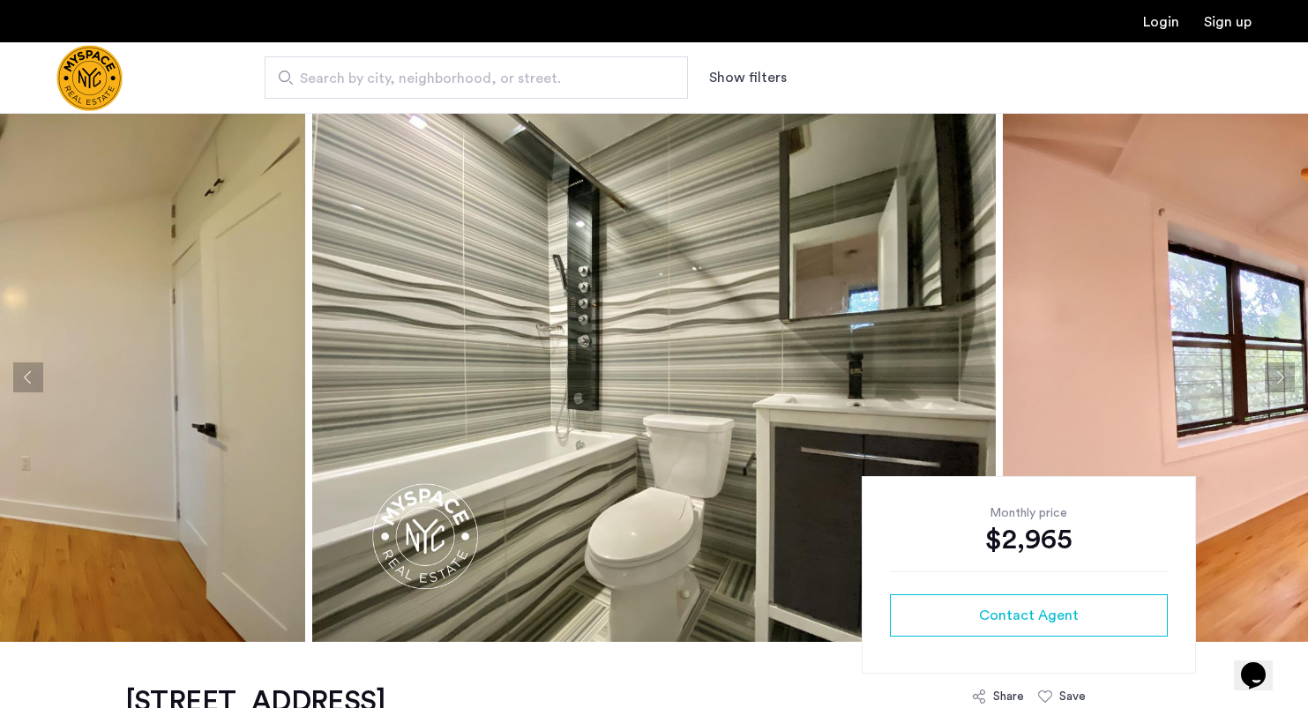
click at [1287, 371] on button "Next apartment" at bounding box center [1280, 378] width 30 height 30
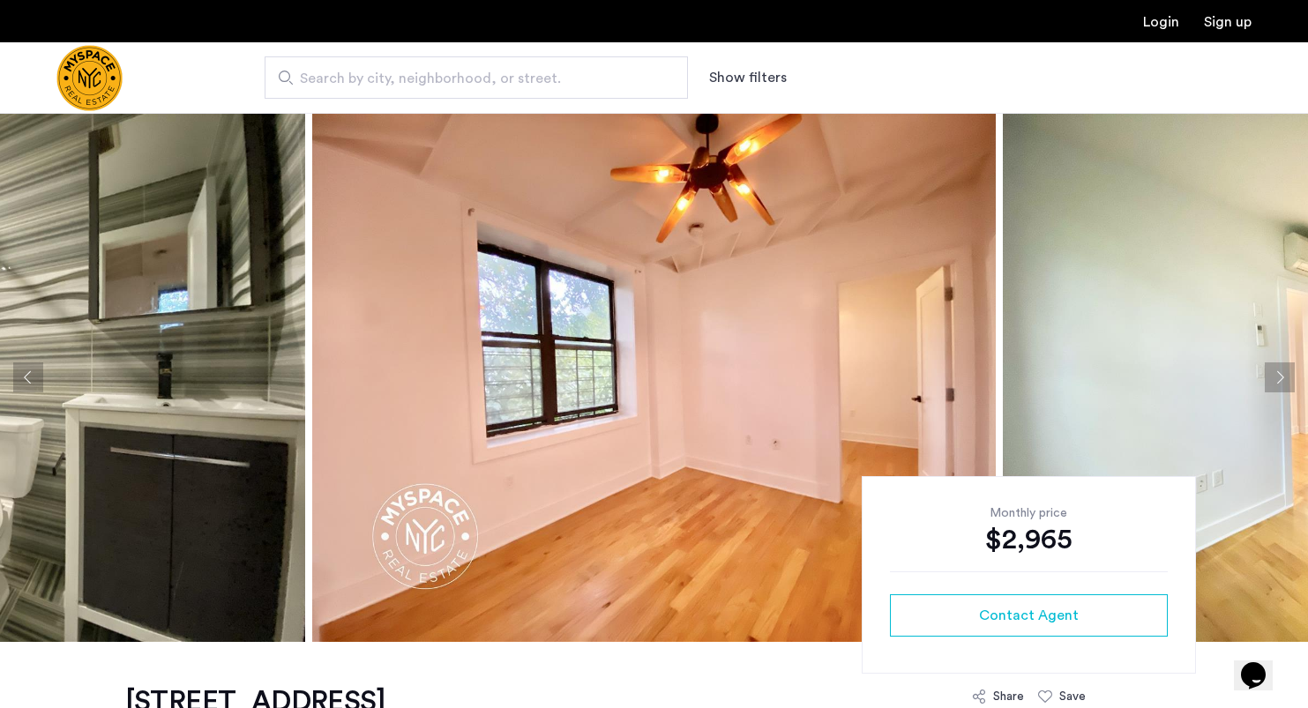
click at [1287, 371] on button "Next apartment" at bounding box center [1280, 378] width 30 height 30
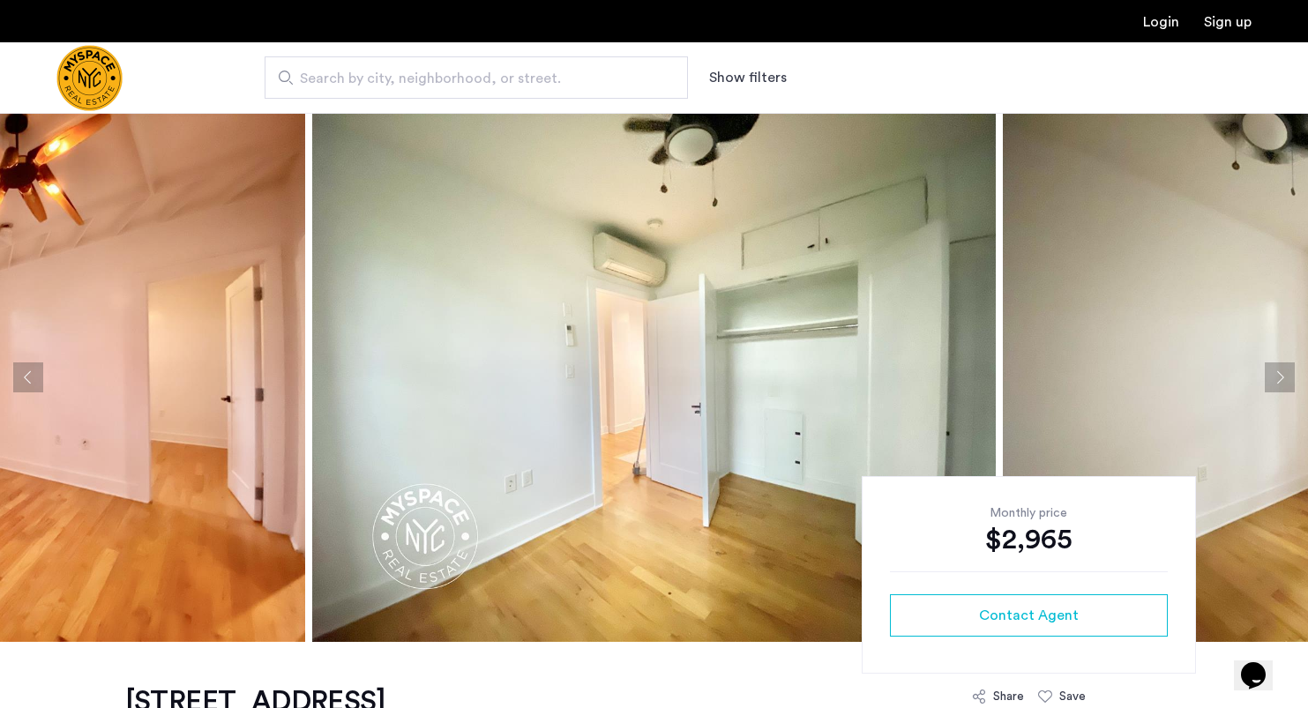
click at [1287, 371] on button "Next apartment" at bounding box center [1280, 378] width 30 height 30
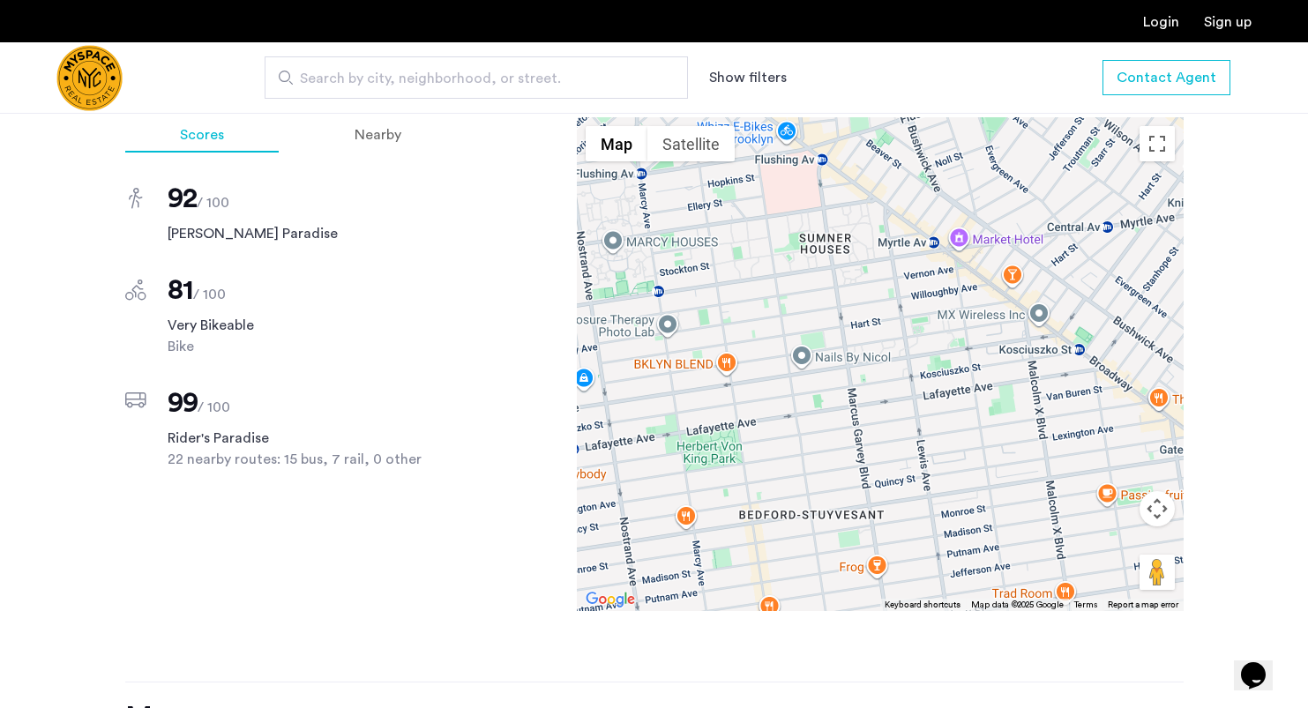
scroll to position [1364, 0]
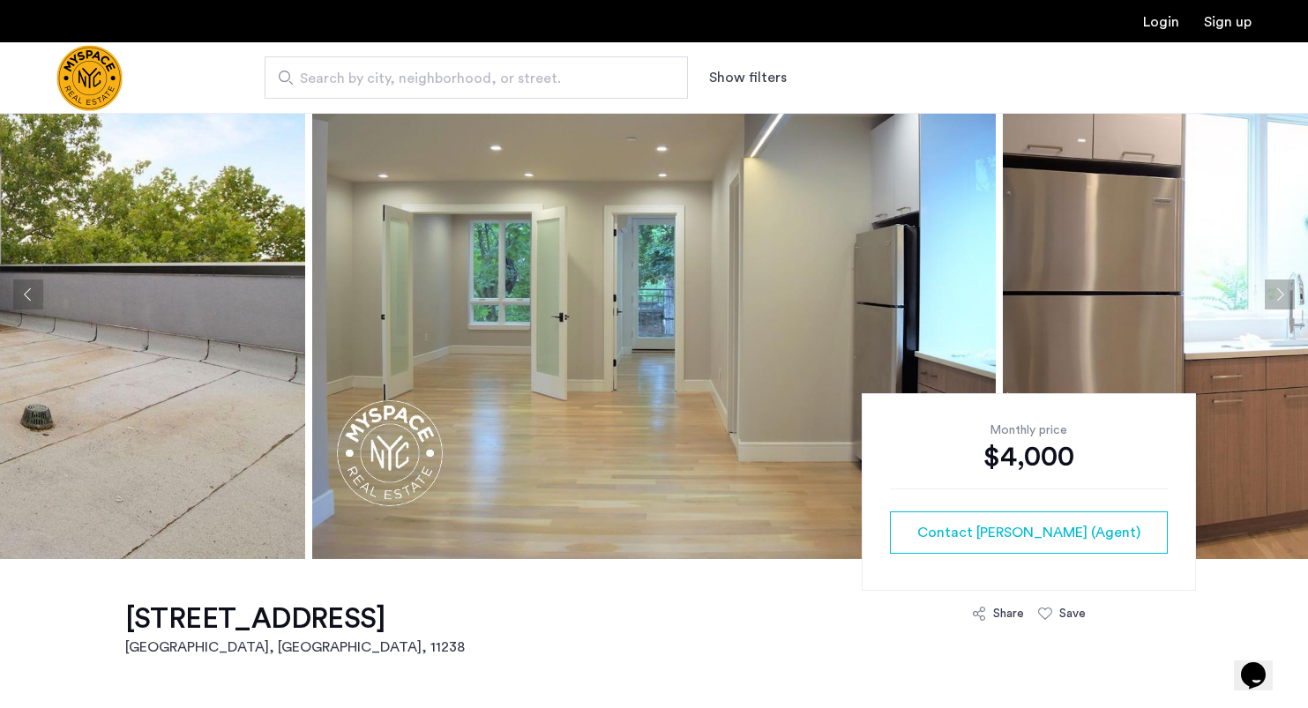
scroll to position [82, 0]
click at [1271, 287] on button "Next apartment" at bounding box center [1280, 295] width 30 height 30
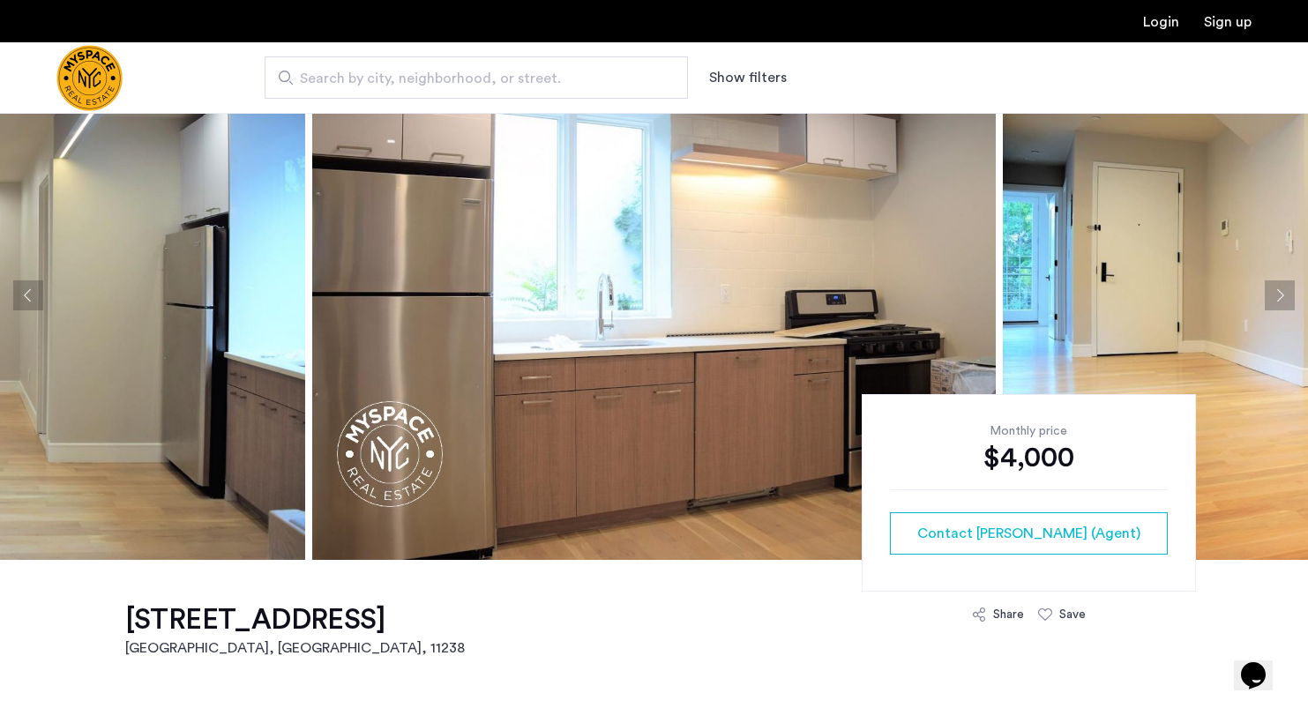
click at [1271, 287] on button "Next apartment" at bounding box center [1280, 295] width 30 height 30
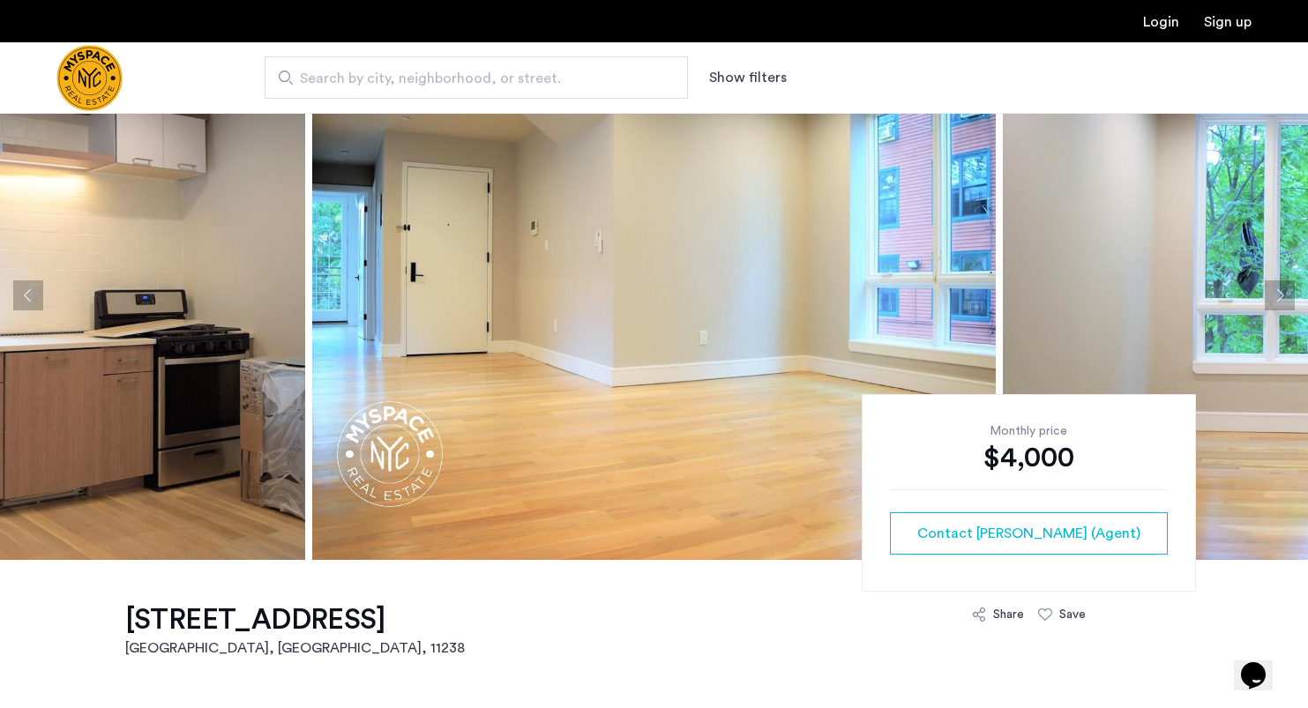
click at [1271, 287] on button "Next apartment" at bounding box center [1280, 295] width 30 height 30
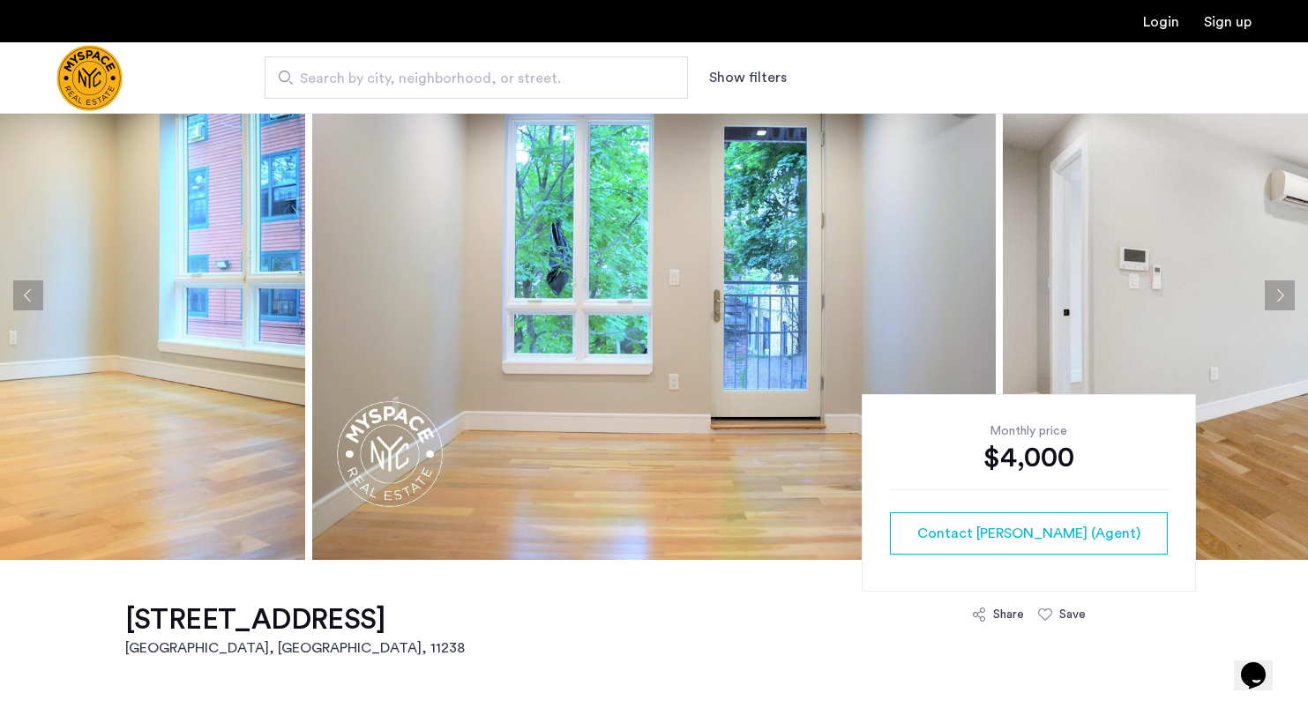
click at [1271, 287] on button "Next apartment" at bounding box center [1280, 295] width 30 height 30
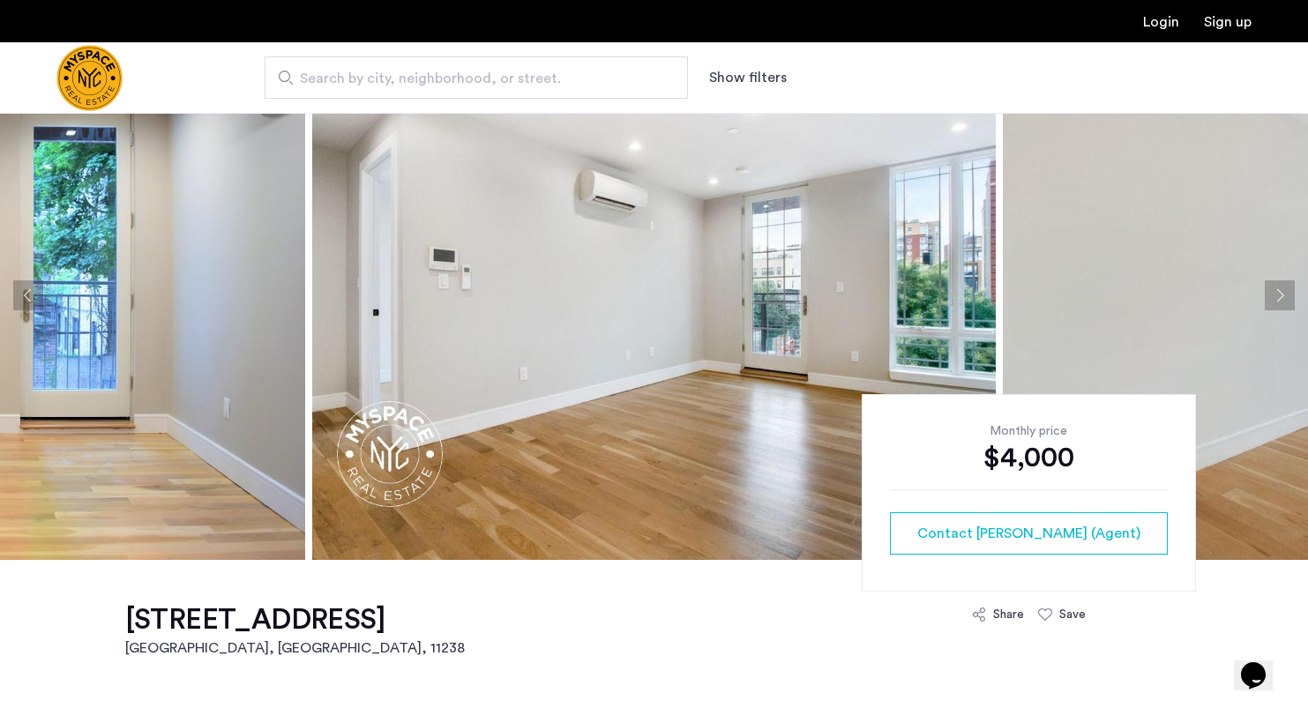
click at [1271, 287] on button "Next apartment" at bounding box center [1280, 295] width 30 height 30
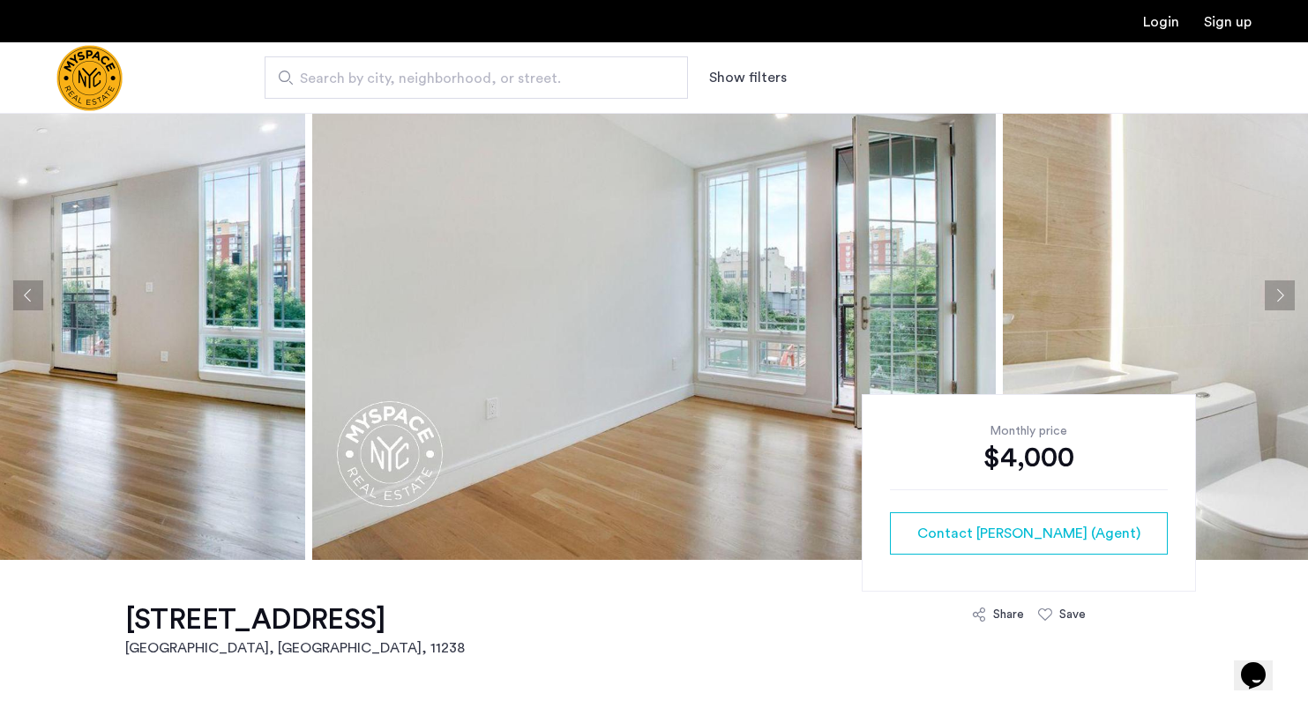
click at [1271, 287] on button "Next apartment" at bounding box center [1280, 295] width 30 height 30
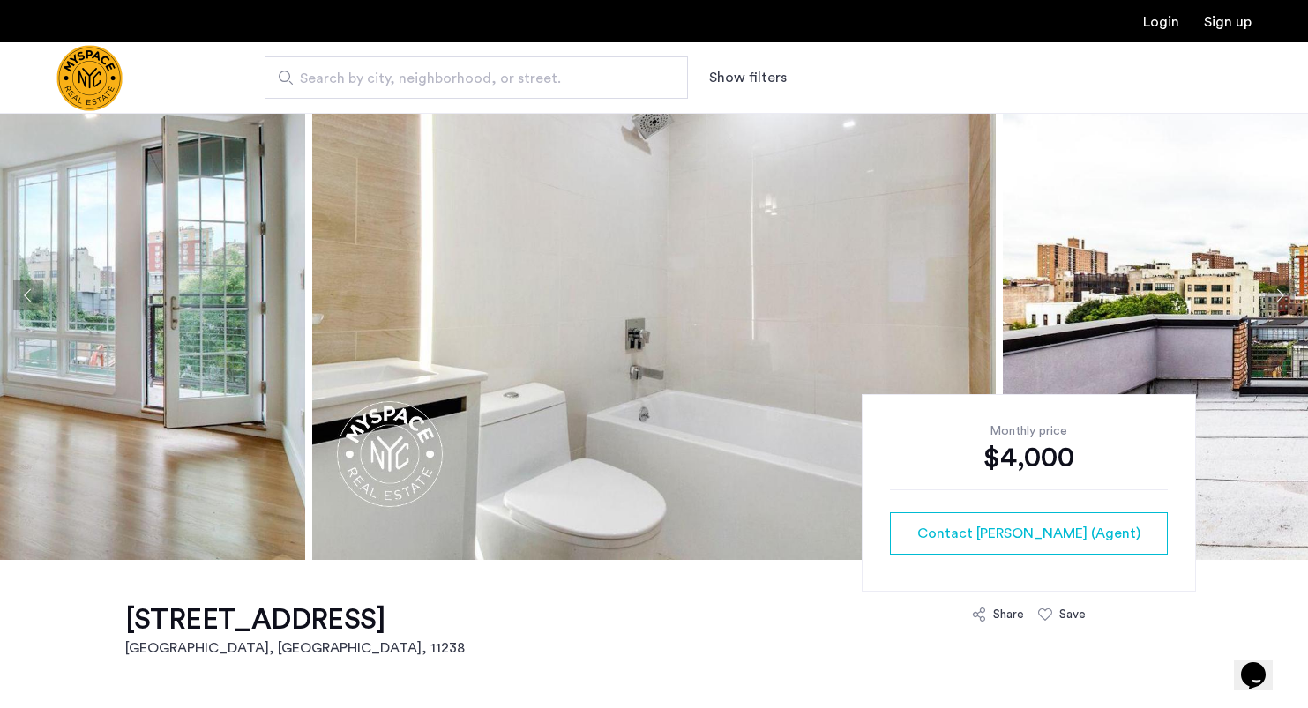
click at [1271, 287] on button "Next apartment" at bounding box center [1280, 295] width 30 height 30
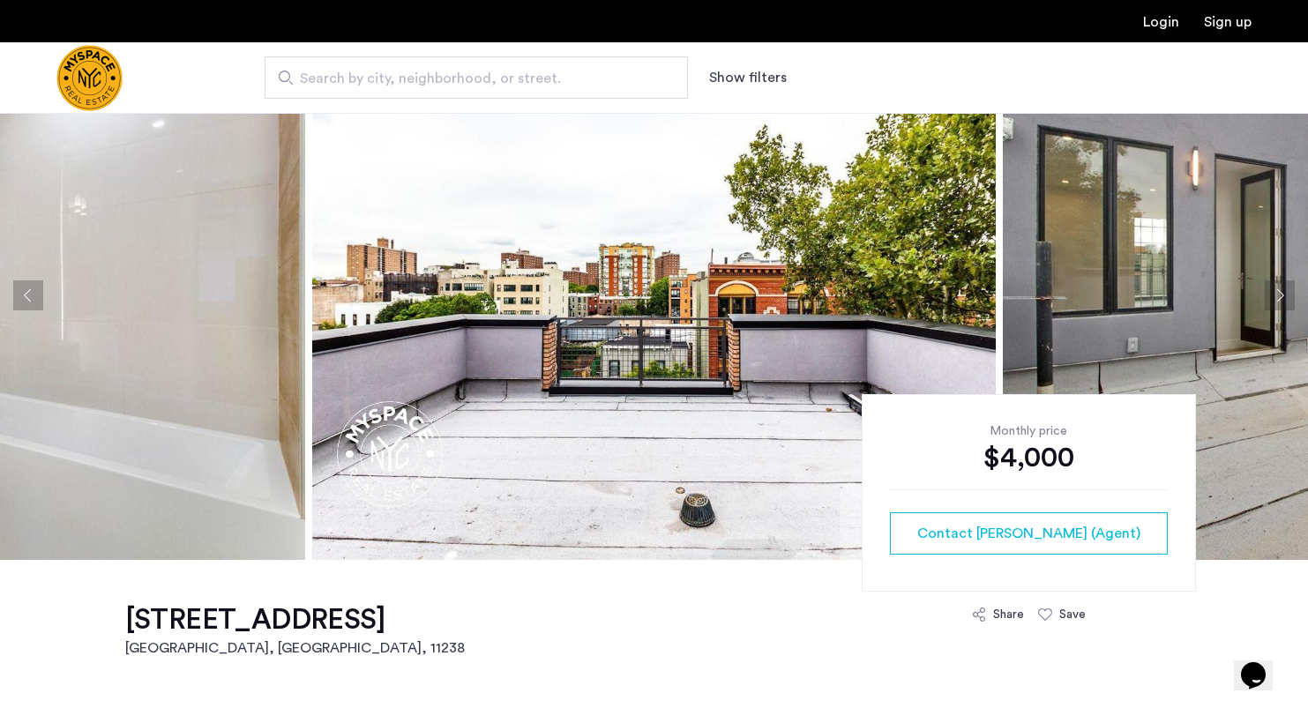
click at [1271, 287] on button "Next apartment" at bounding box center [1280, 295] width 30 height 30
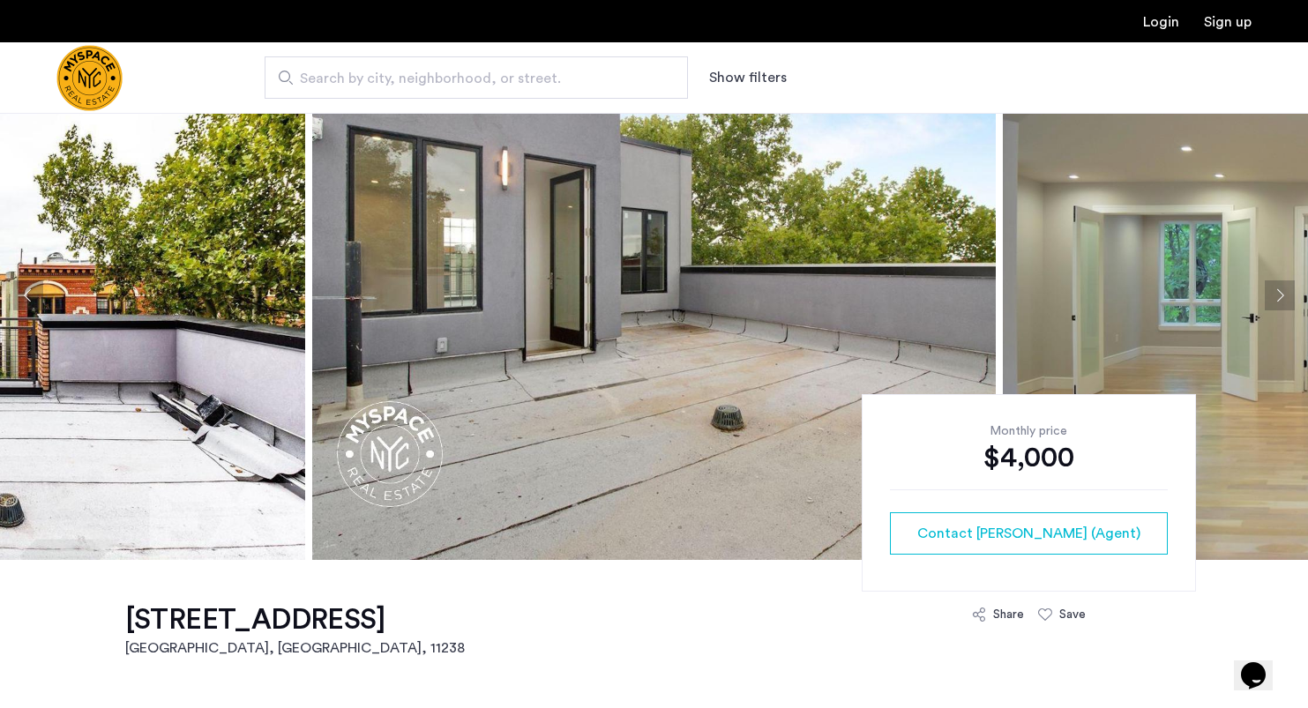
click at [1271, 287] on button "Next apartment" at bounding box center [1280, 295] width 30 height 30
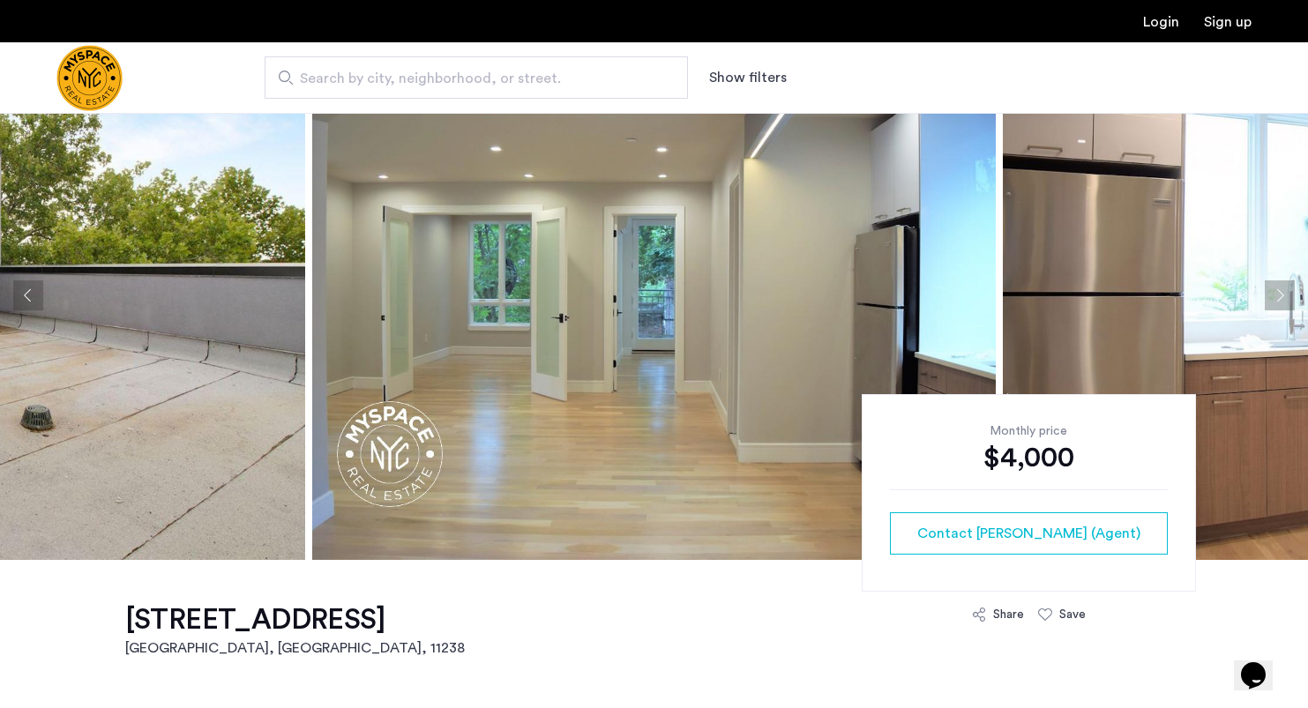
click at [1271, 287] on button "Next apartment" at bounding box center [1280, 295] width 30 height 30
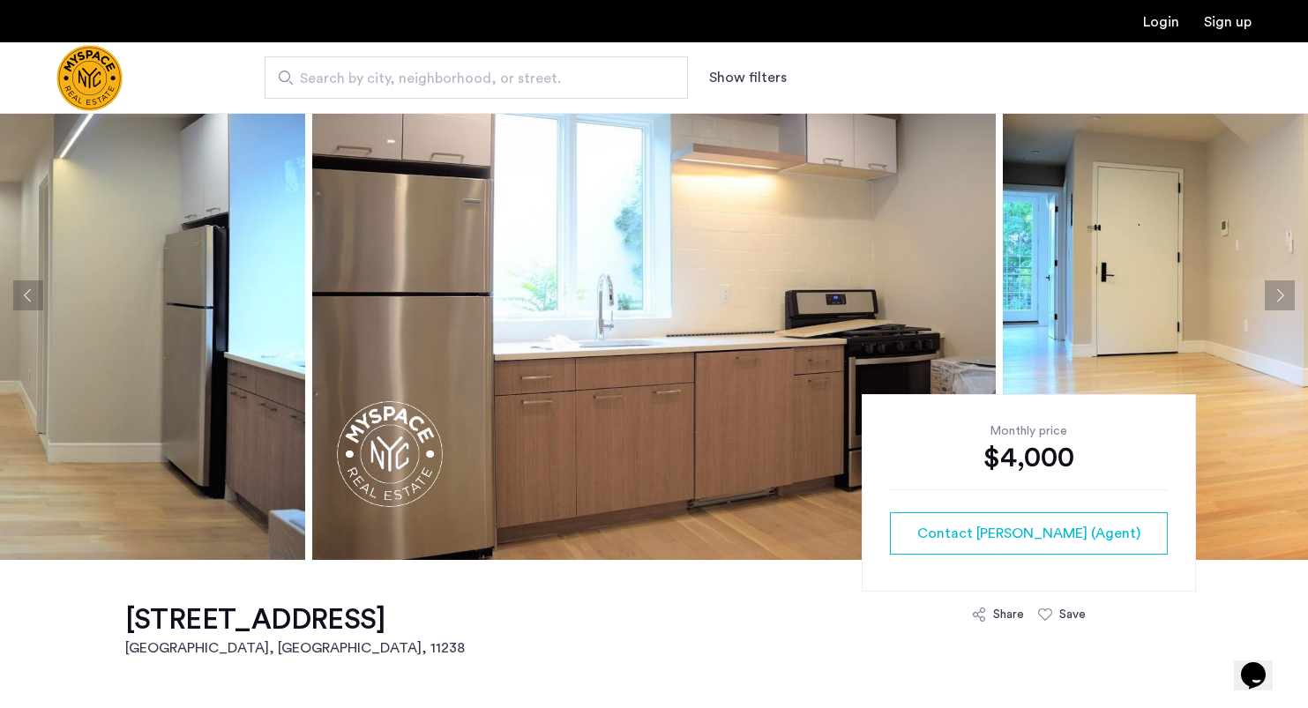
click at [1271, 287] on button "Next apartment" at bounding box center [1280, 295] width 30 height 30
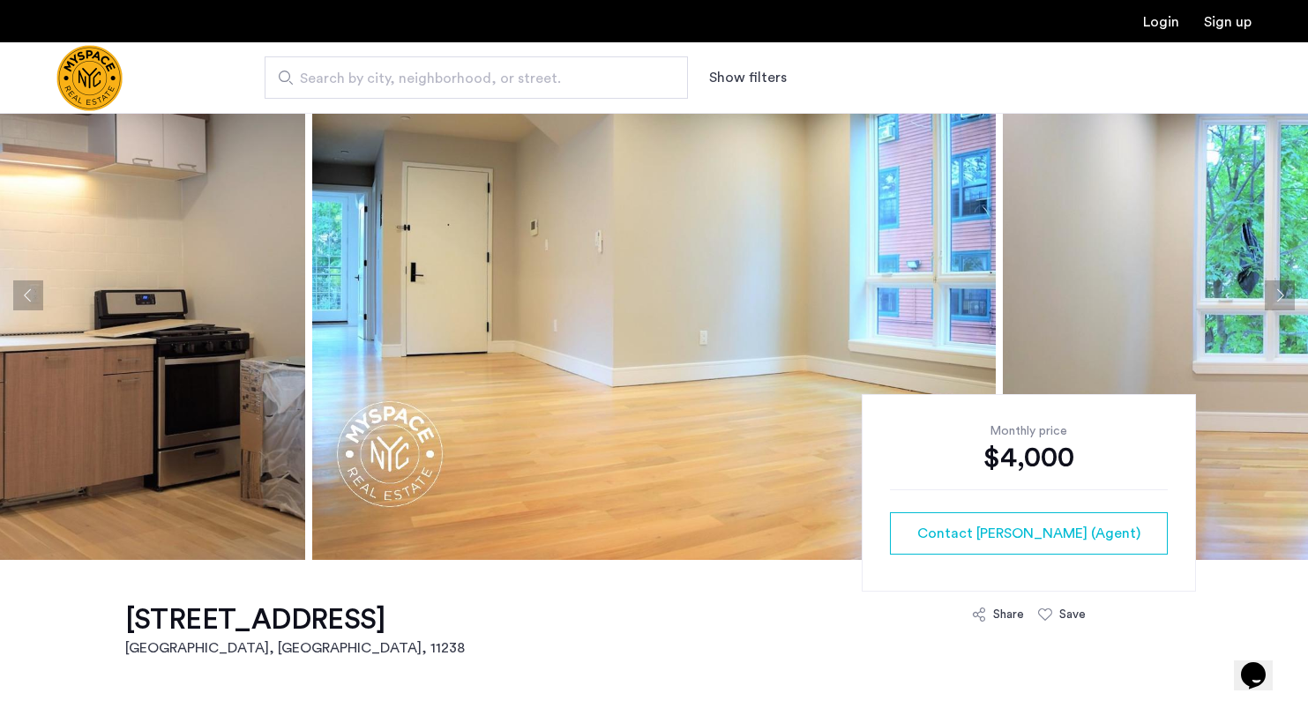
click at [1271, 287] on button "Next apartment" at bounding box center [1280, 295] width 30 height 30
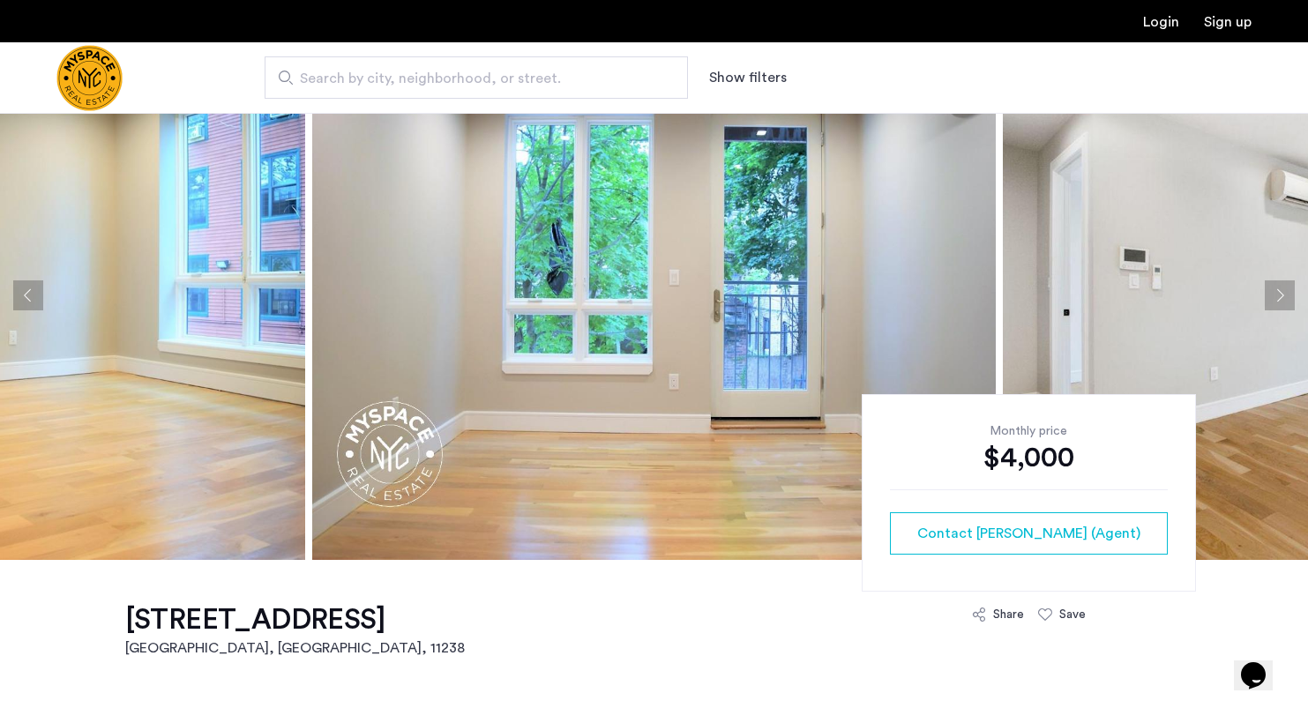
click at [1271, 287] on button "Next apartment" at bounding box center [1280, 295] width 30 height 30
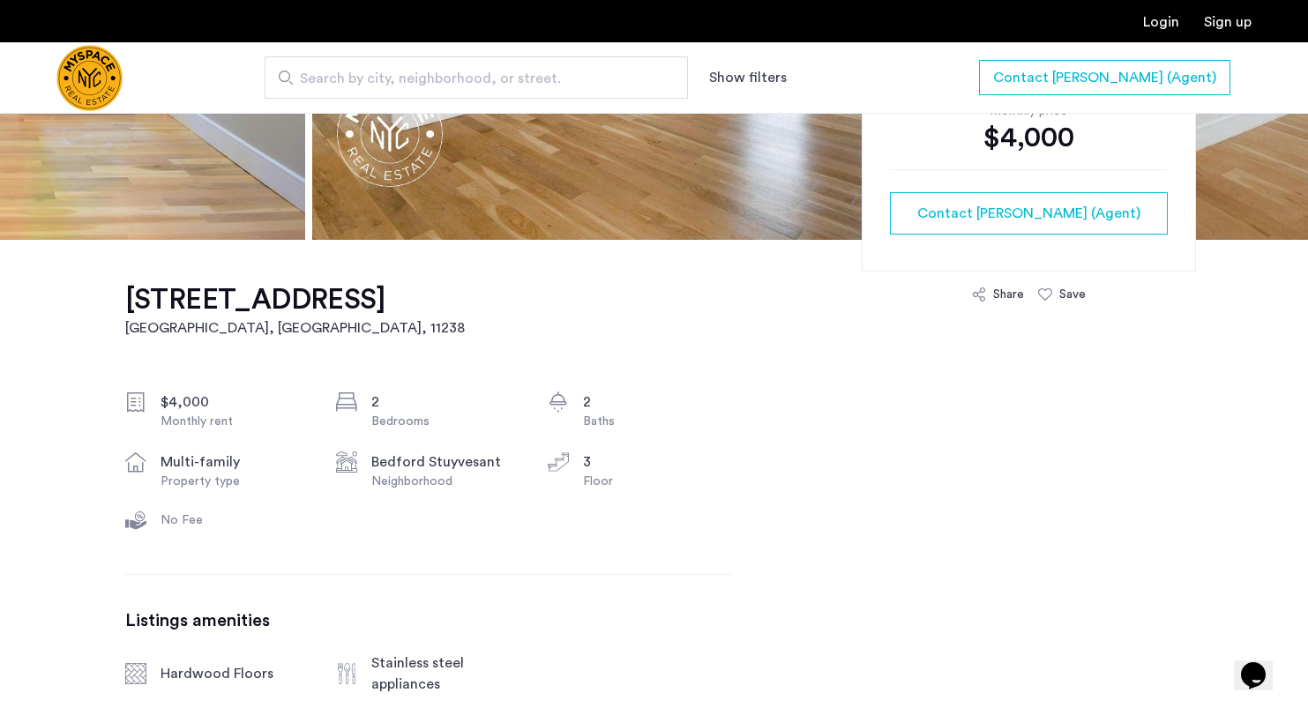
scroll to position [118, 0]
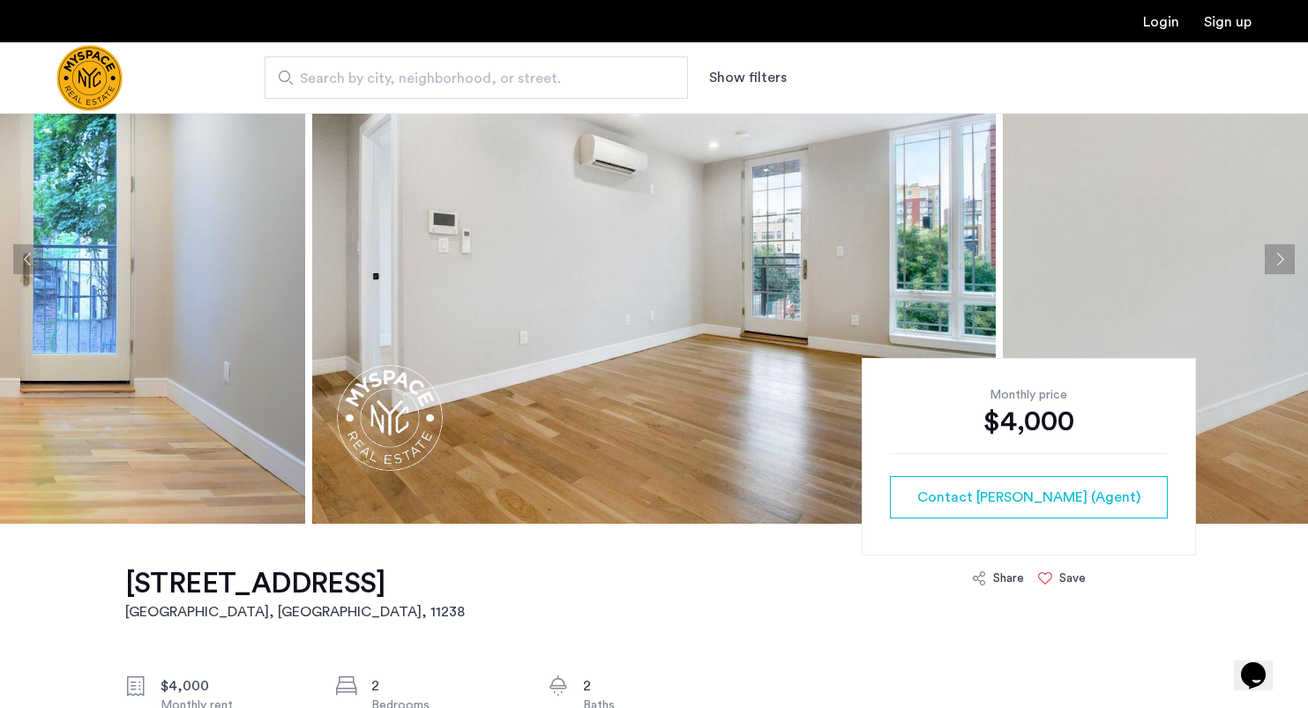
click at [1055, 576] on div "Save" at bounding box center [1062, 579] width 48 height 18
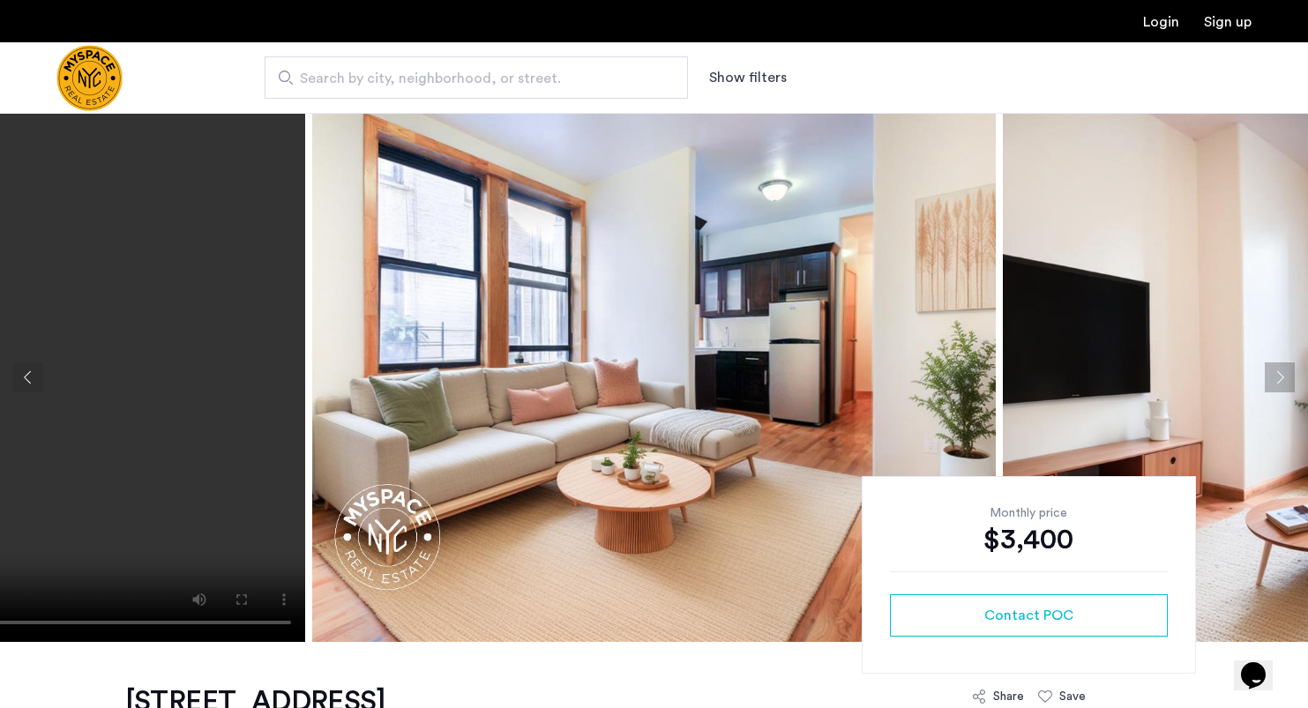
click at [1283, 369] on button "Next apartment" at bounding box center [1280, 378] width 30 height 30
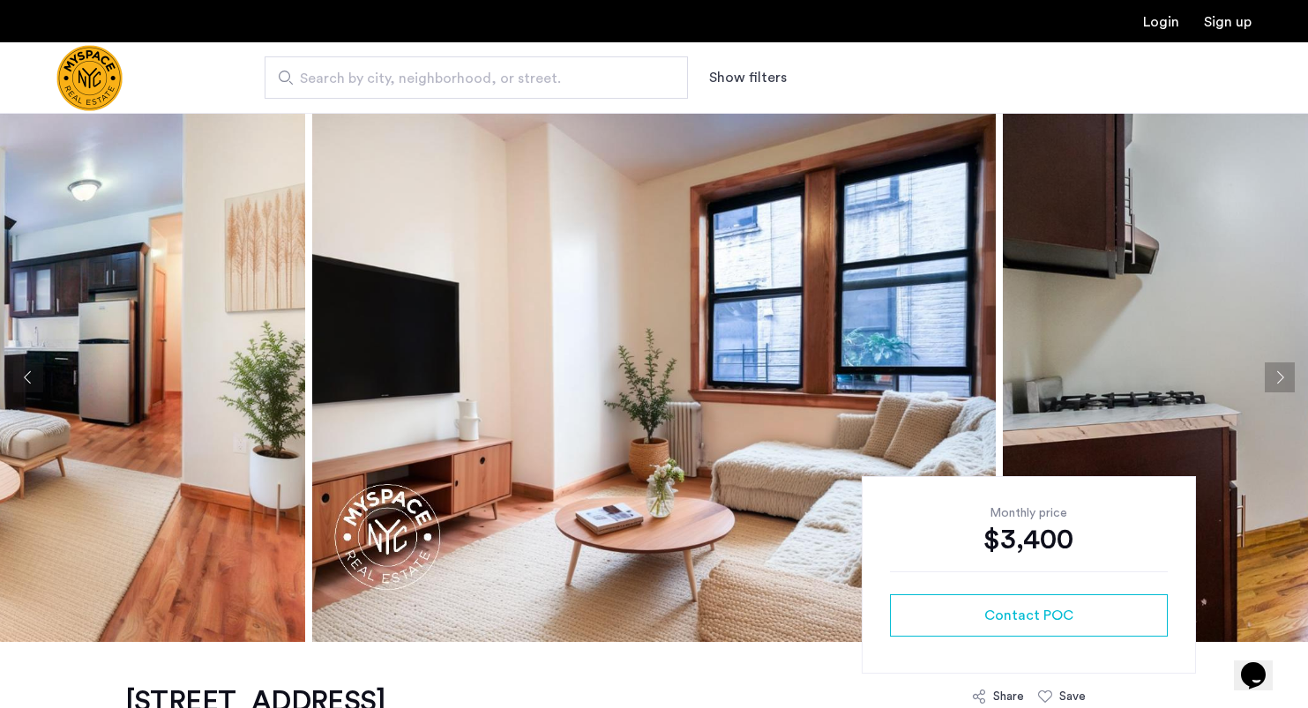
click at [1279, 376] on button "Next apartment" at bounding box center [1280, 378] width 30 height 30
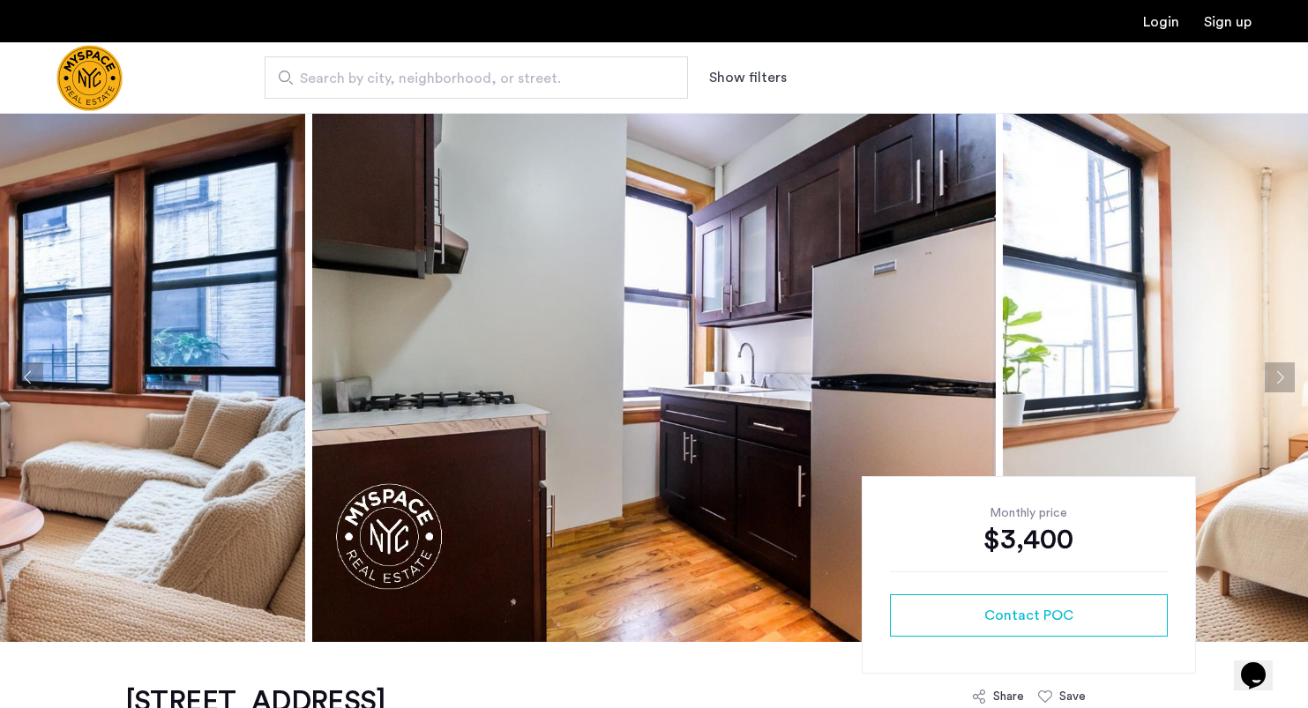
click at [1279, 376] on button "Next apartment" at bounding box center [1280, 378] width 30 height 30
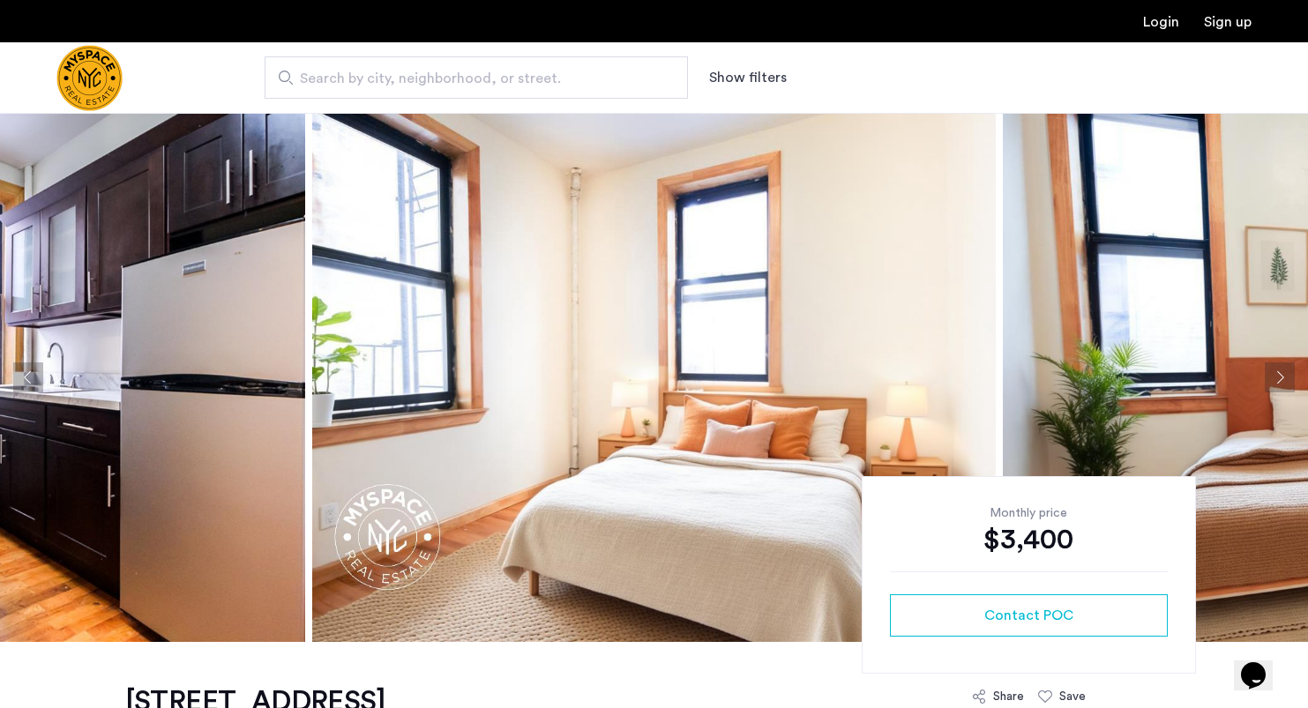
click at [1279, 376] on button "Next apartment" at bounding box center [1280, 378] width 30 height 30
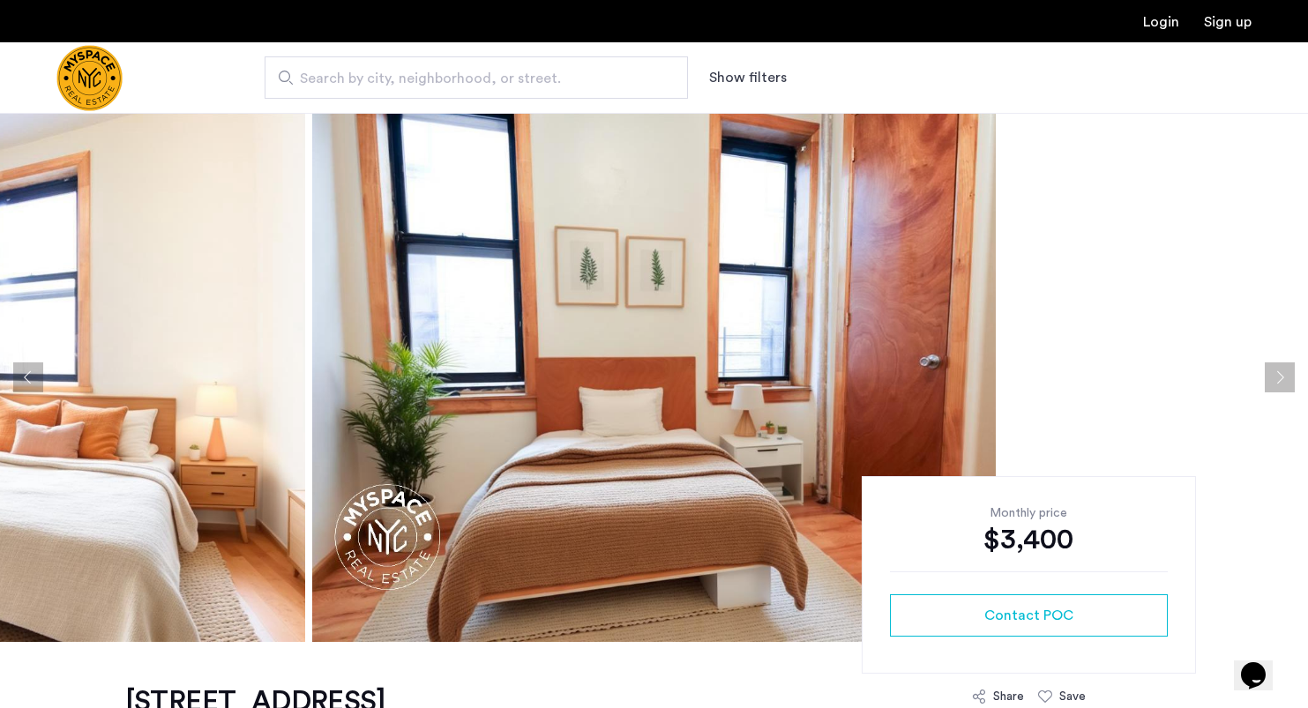
click at [1279, 376] on button "Next apartment" at bounding box center [1280, 378] width 30 height 30
